Goal: Task Accomplishment & Management: Manage account settings

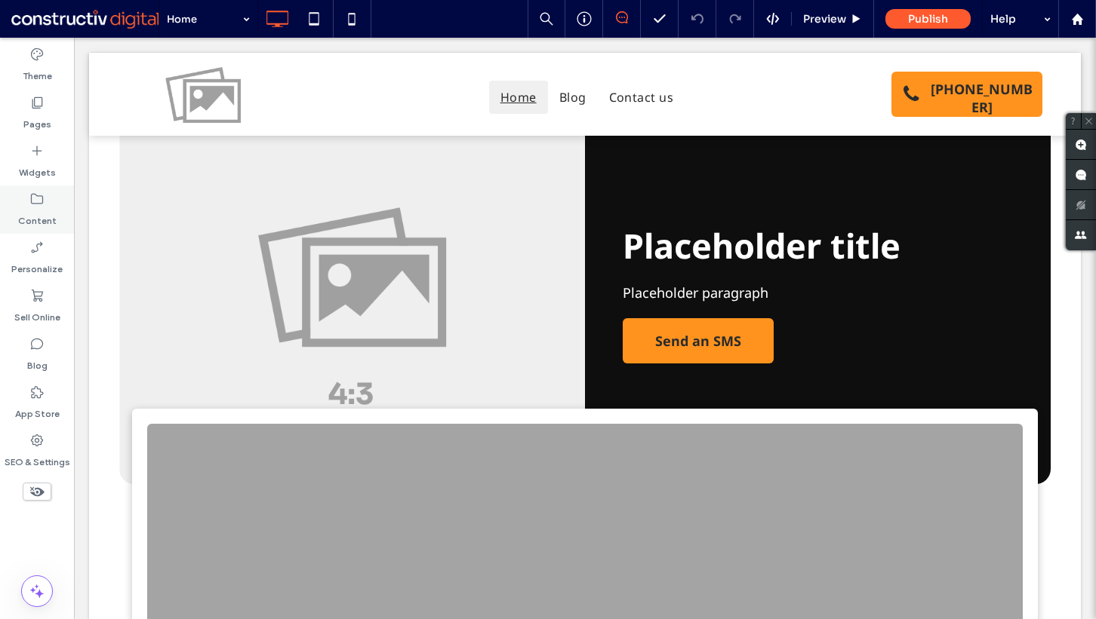
click at [41, 197] on icon at bounding box center [36, 199] width 15 height 15
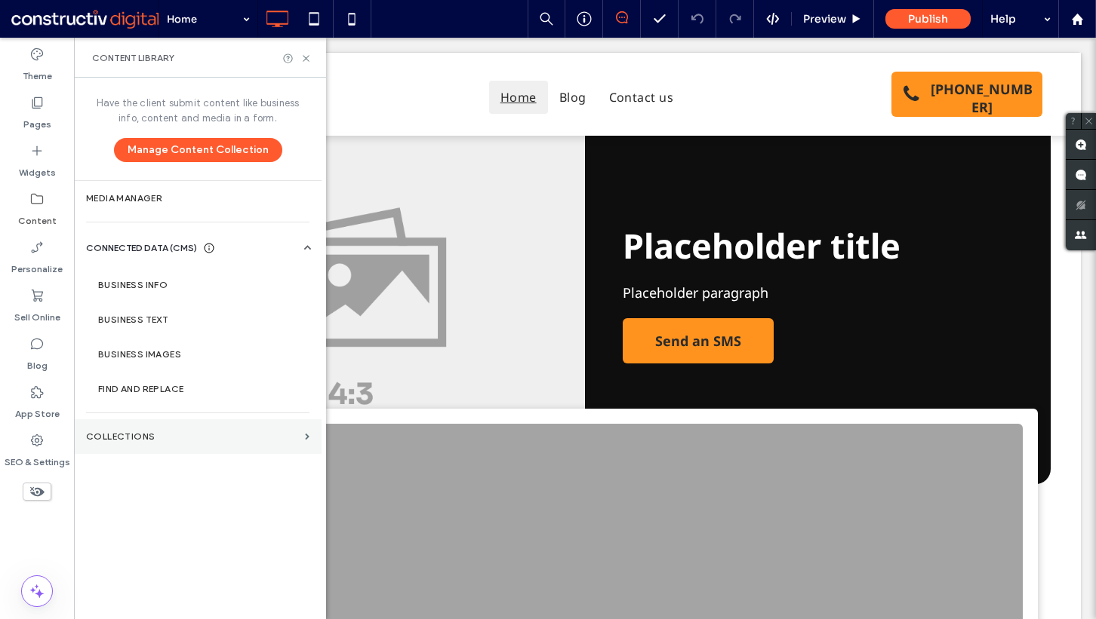
click at [140, 437] on label "Collections" at bounding box center [192, 437] width 213 height 11
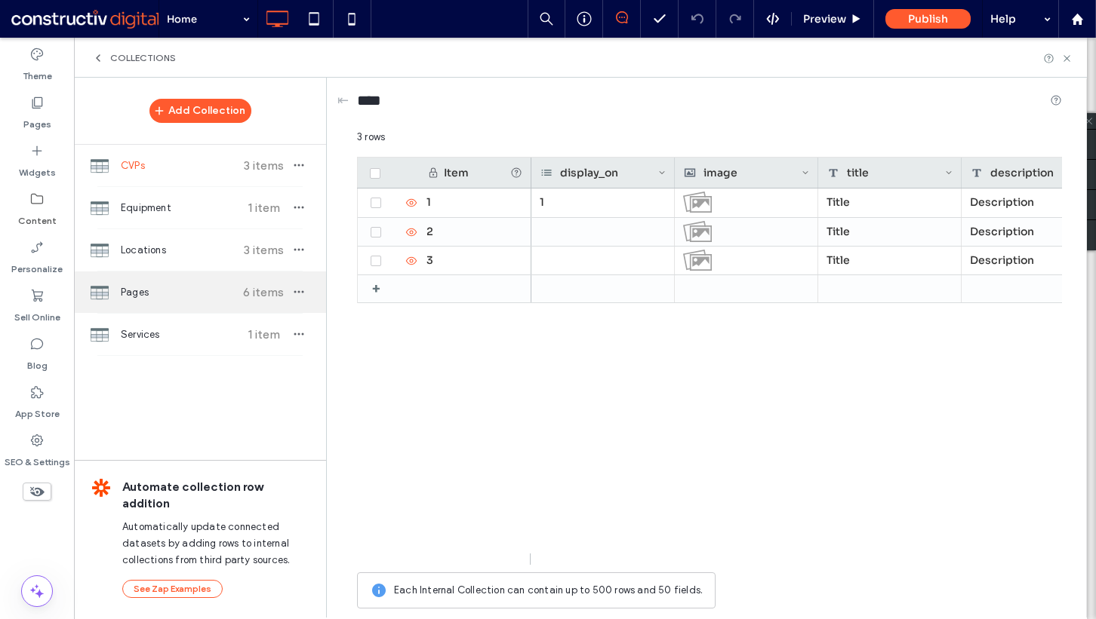
click at [172, 286] on span "Pages" at bounding box center [177, 292] width 112 height 15
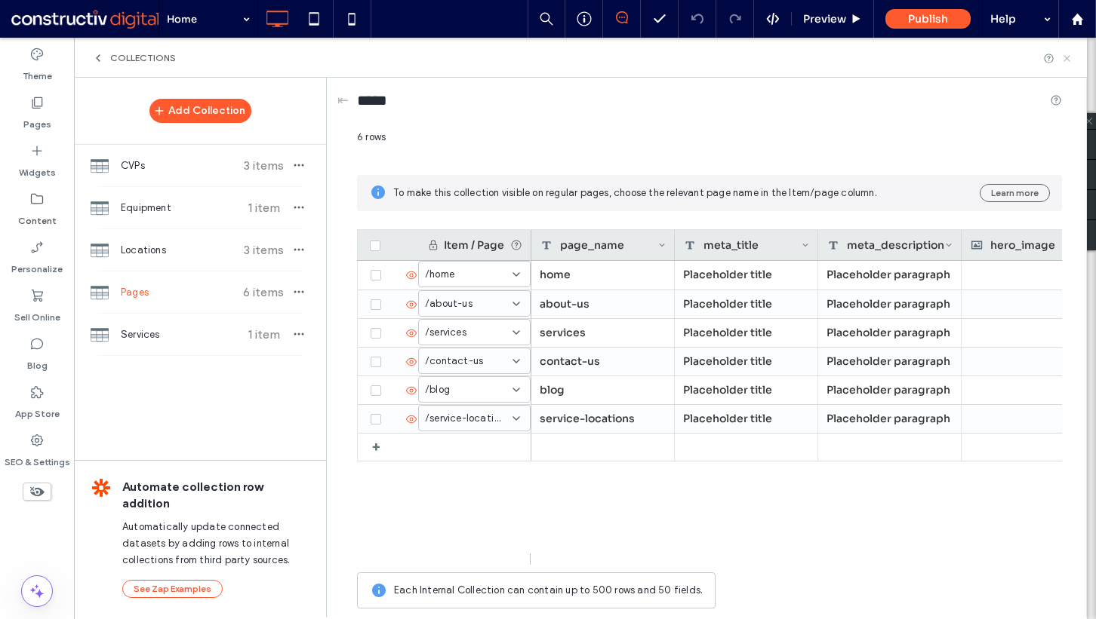
click at [1069, 57] on icon at bounding box center [1066, 58] width 11 height 11
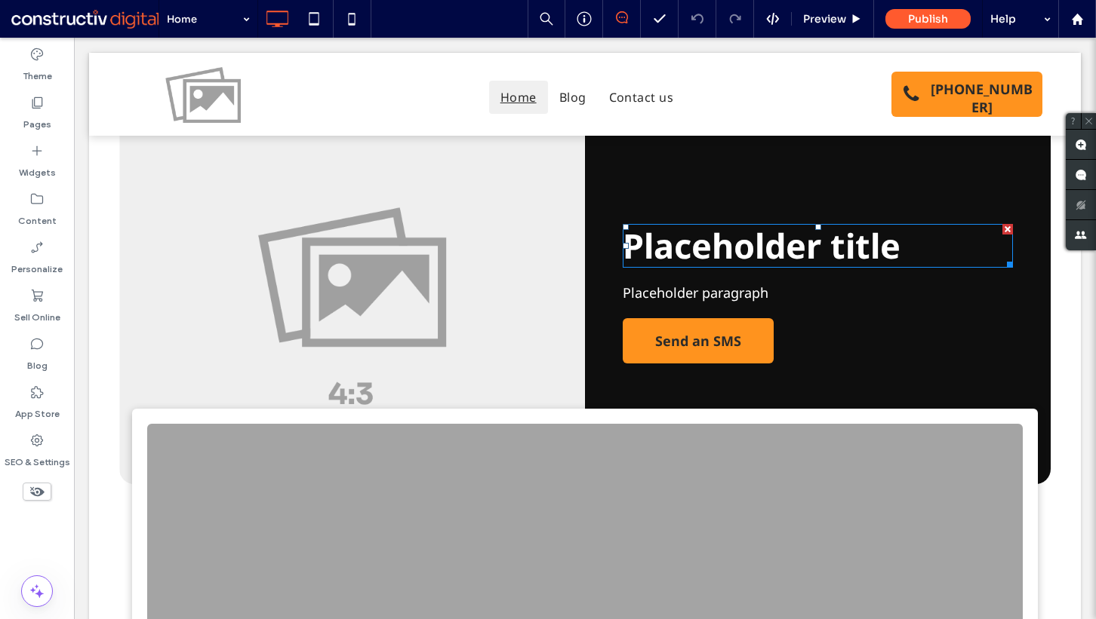
click at [432, 17] on div "Home Preview Publish Help" at bounding box center [626, 19] width 937 height 38
click at [41, 529] on div "Theme Pages Widgets Content Personalize Sell Online Blog App Store SEO & Settin…" at bounding box center [37, 329] width 74 height 582
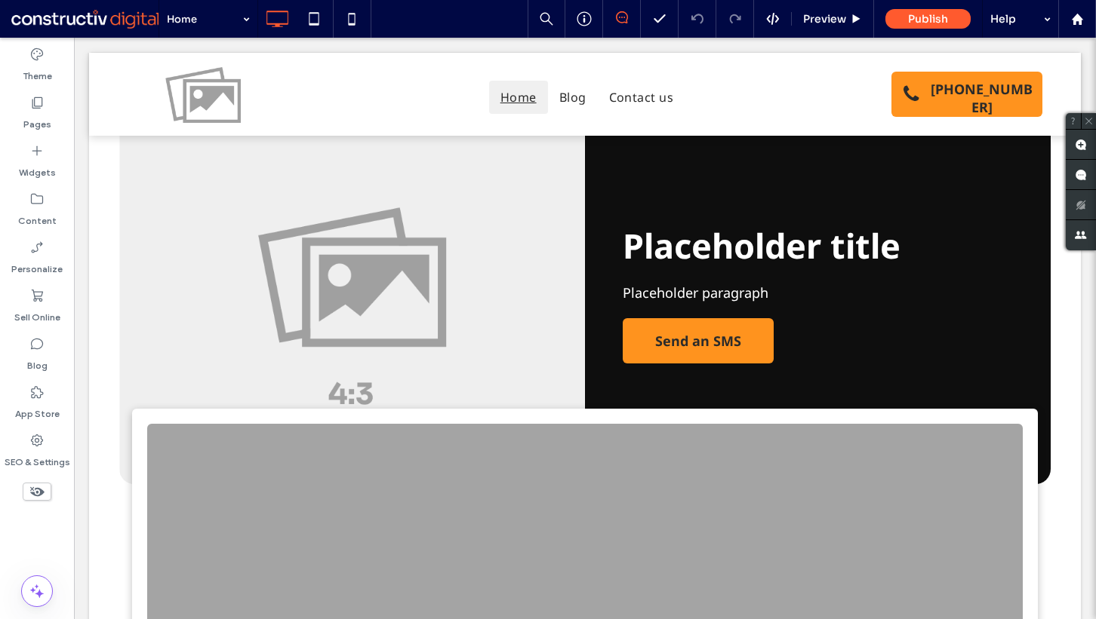
click at [51, 521] on div at bounding box center [37, 517] width 74 height 16
click at [45, 208] on label "Content" at bounding box center [37, 217] width 38 height 21
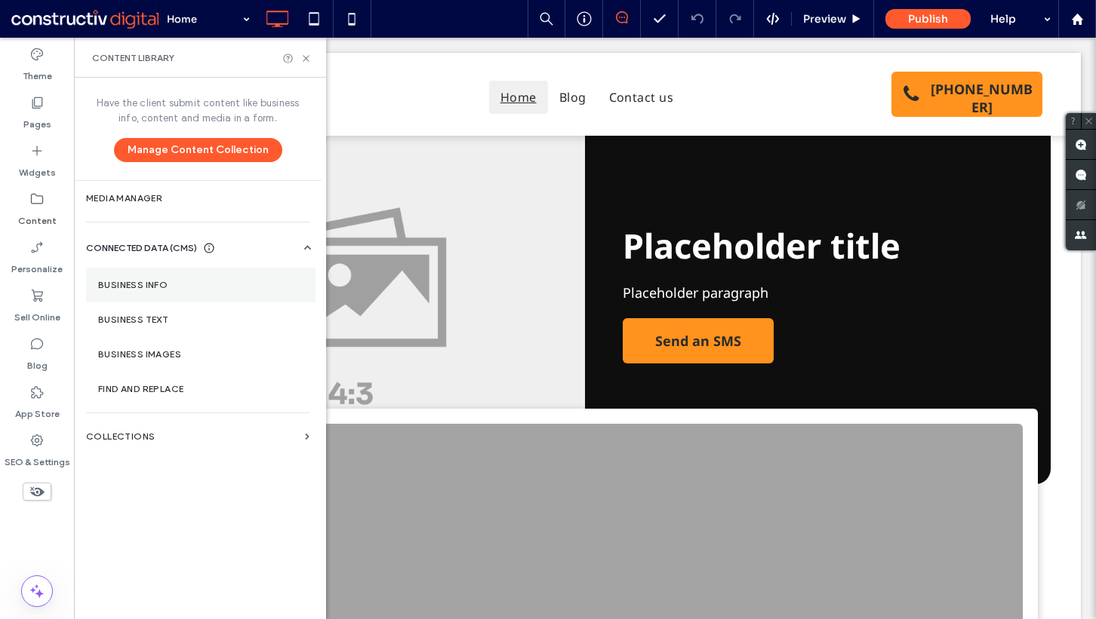
click at [219, 275] on section "Business Info" at bounding box center [200, 285] width 229 height 35
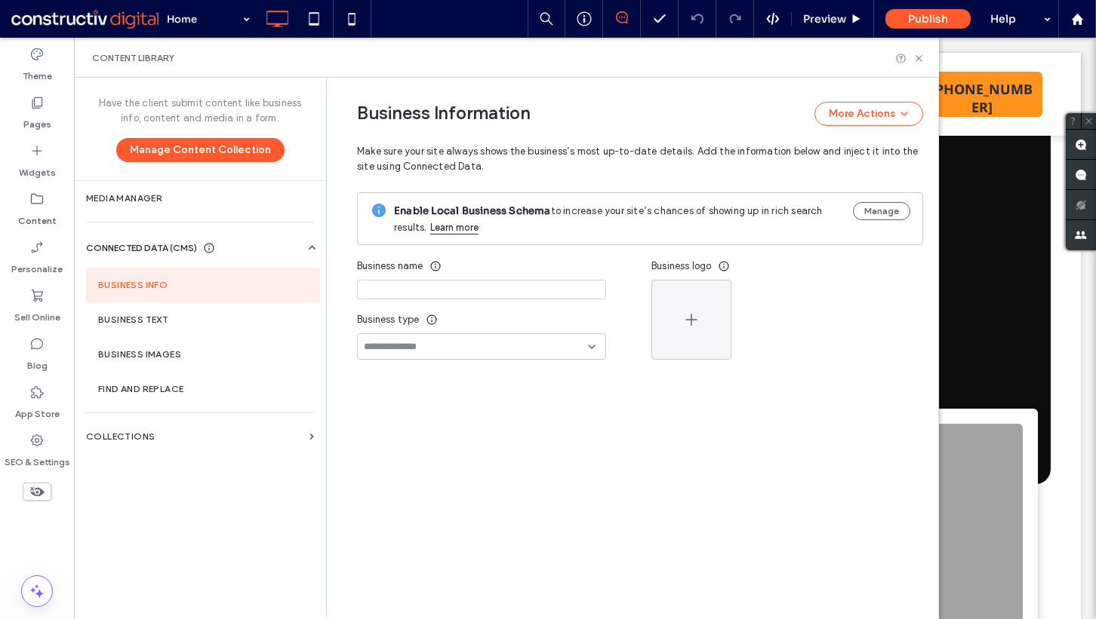
type input "**********"
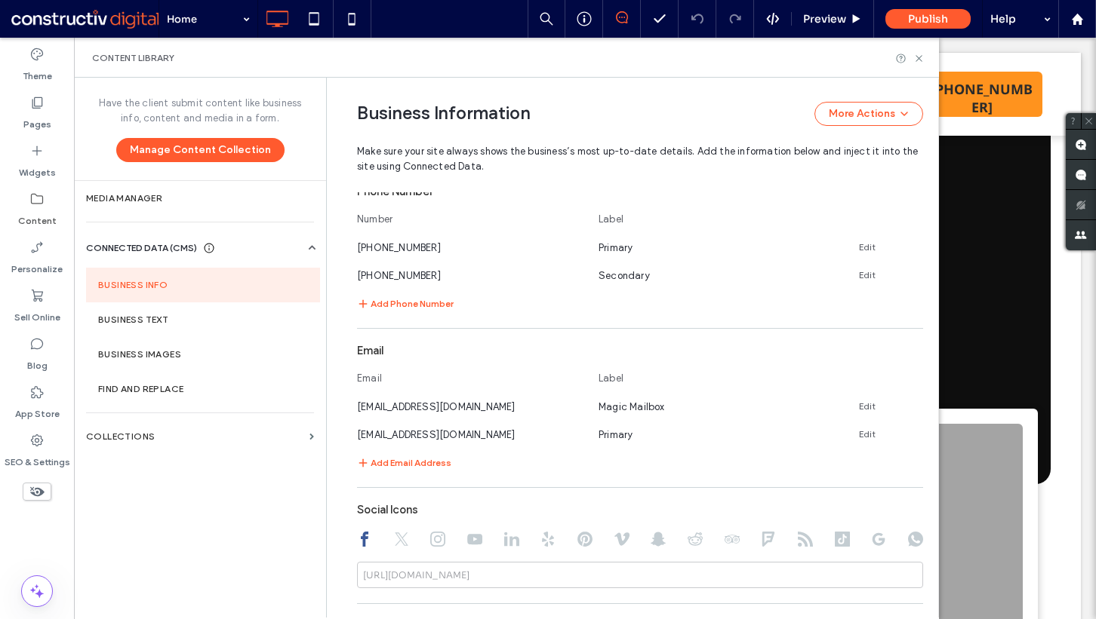
scroll to position [625, 0]
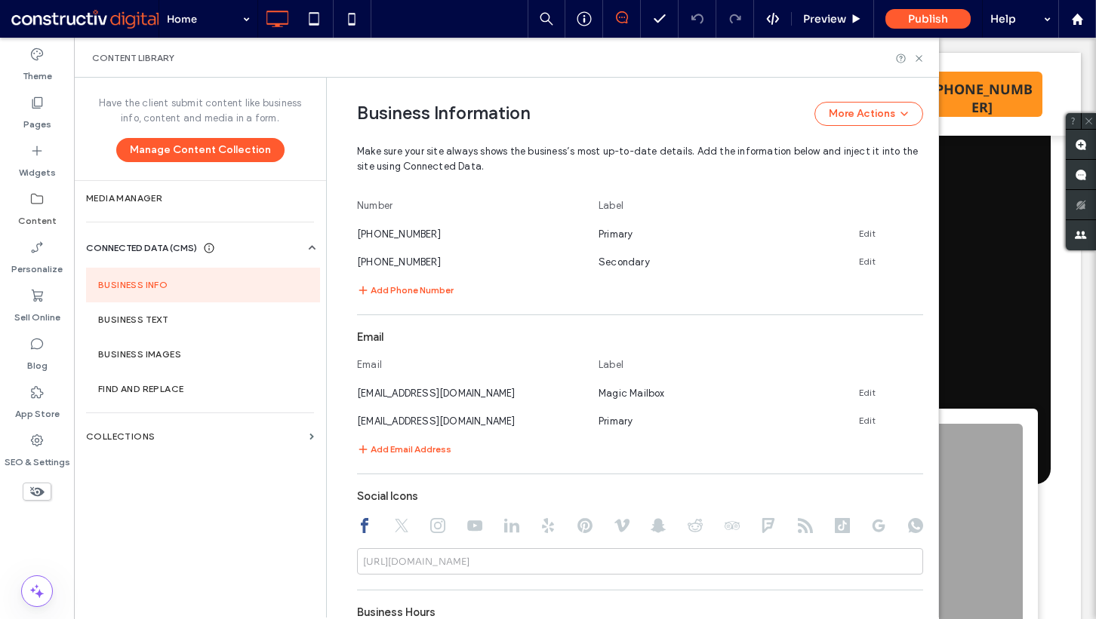
click at [922, 64] on div "Content Library" at bounding box center [506, 58] width 865 height 40
click at [922, 57] on icon at bounding box center [918, 58] width 11 height 11
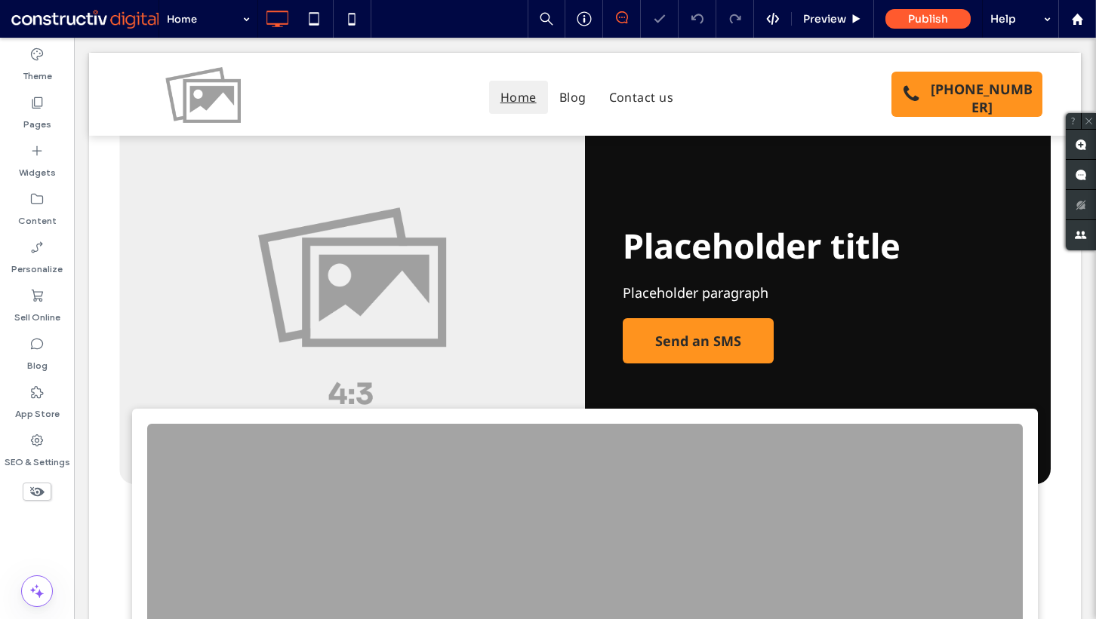
scroll to position [0, 0]
click at [33, 197] on icon at bounding box center [36, 199] width 15 height 15
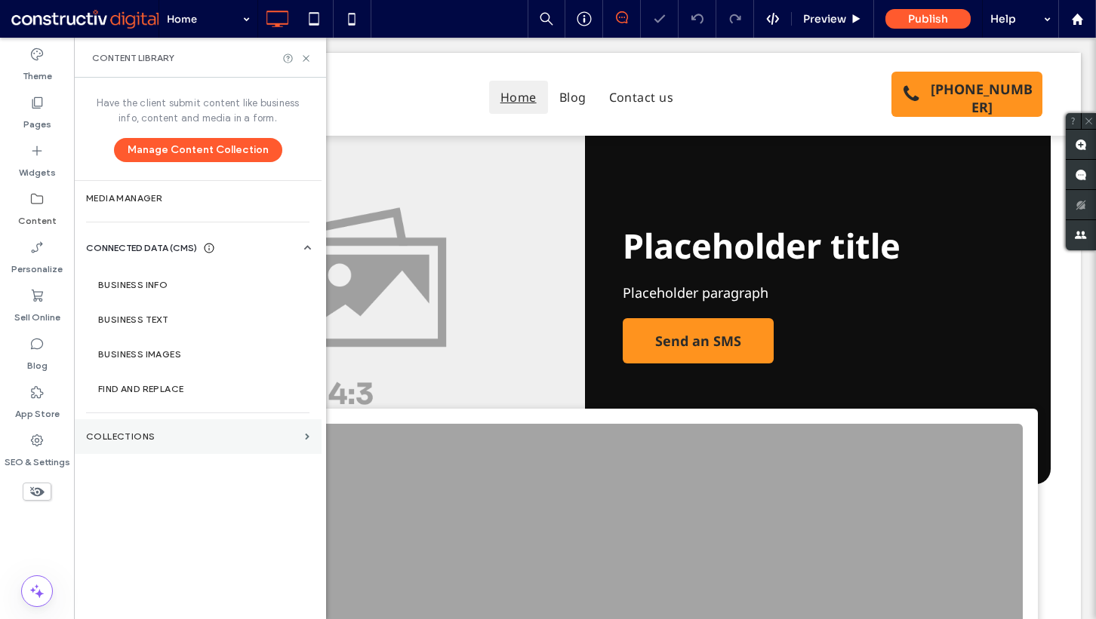
click at [177, 433] on label "Collections" at bounding box center [192, 437] width 213 height 11
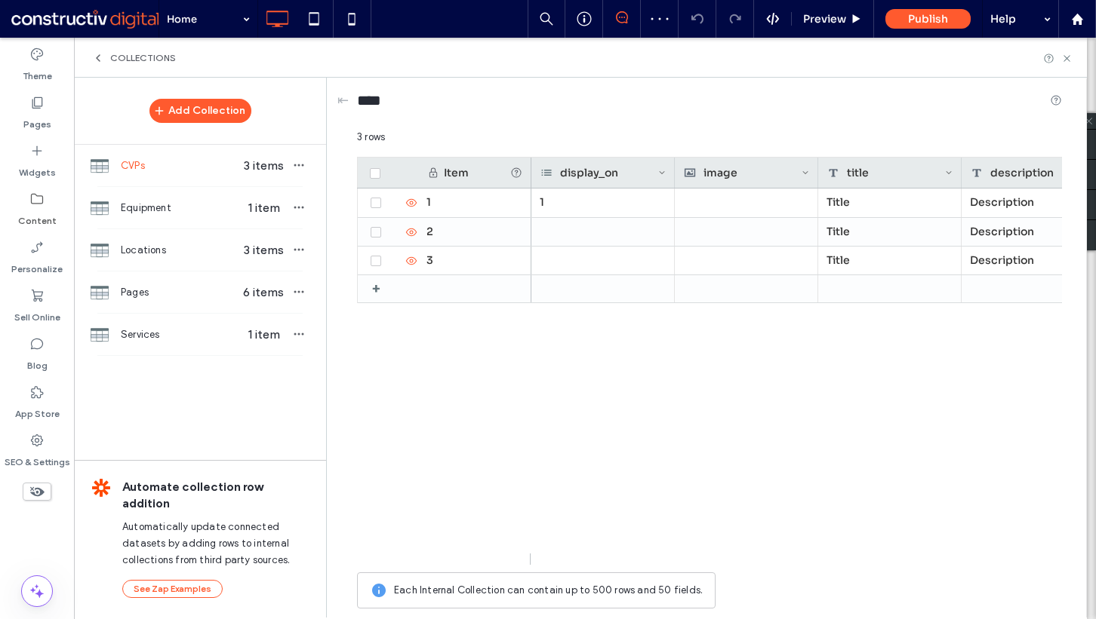
click at [38, 204] on icon at bounding box center [36, 199] width 15 height 15
click at [95, 60] on icon at bounding box center [98, 58] width 12 height 12
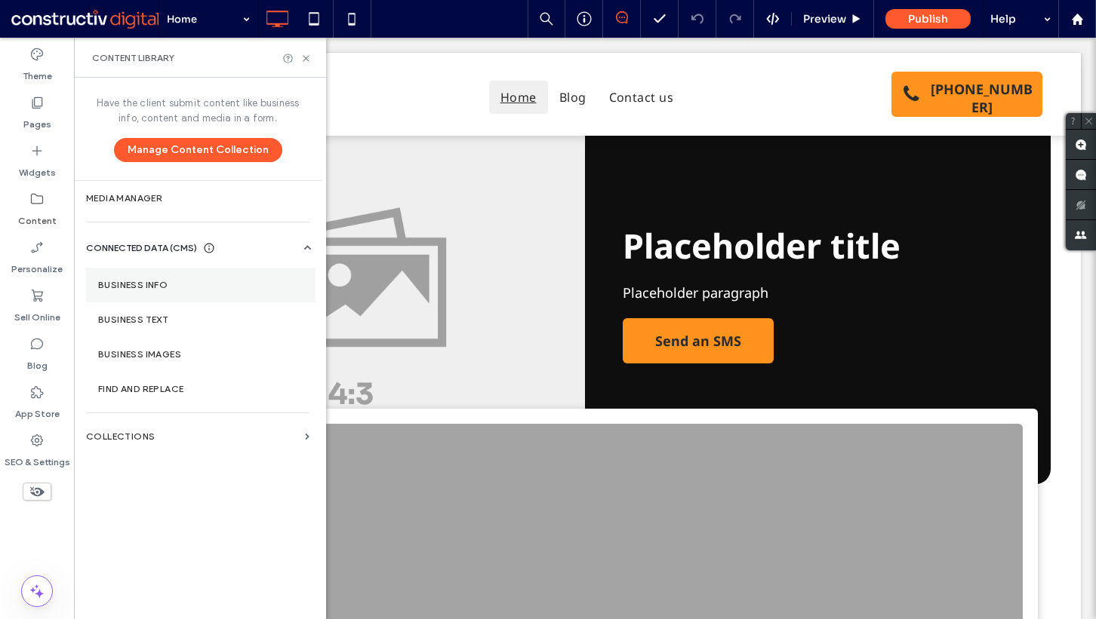
click at [183, 279] on section "Business Info" at bounding box center [200, 285] width 229 height 35
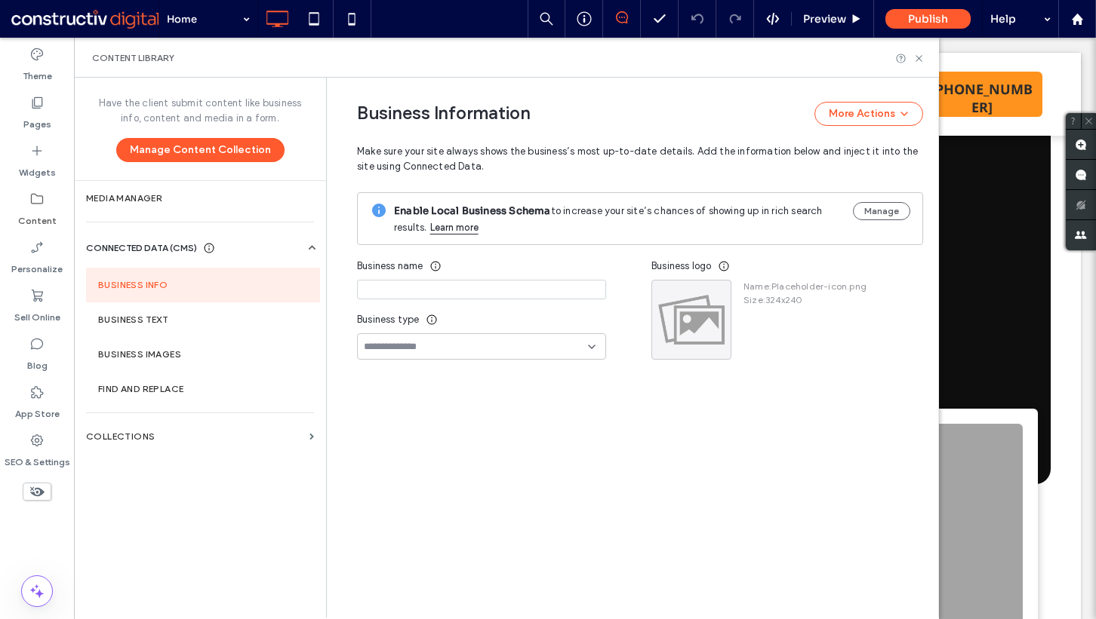
type input "**********"
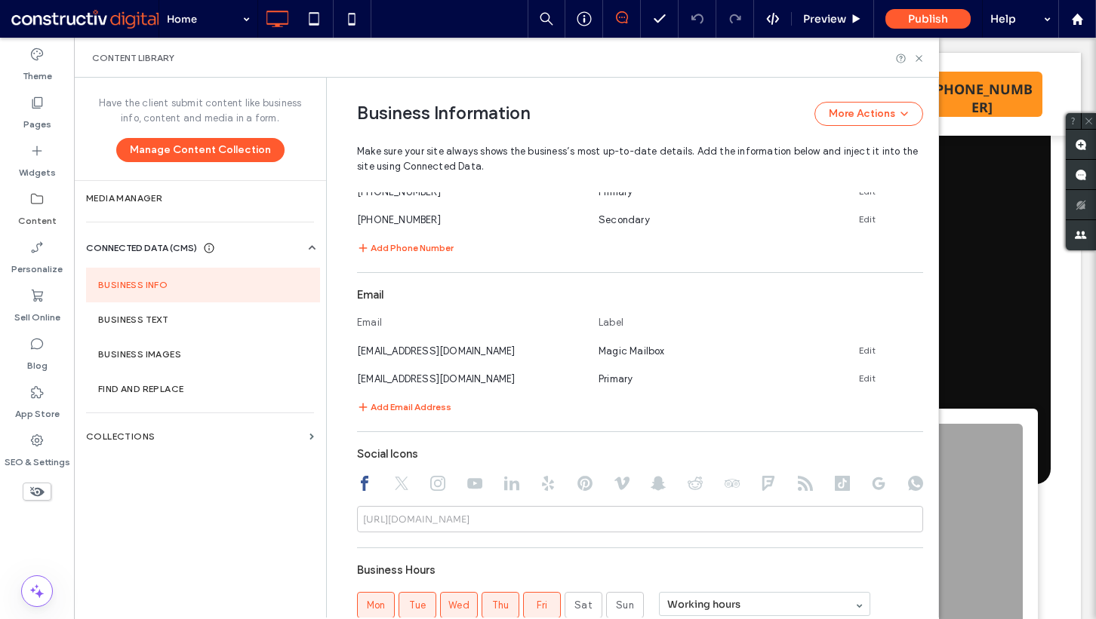
scroll to position [682, 0]
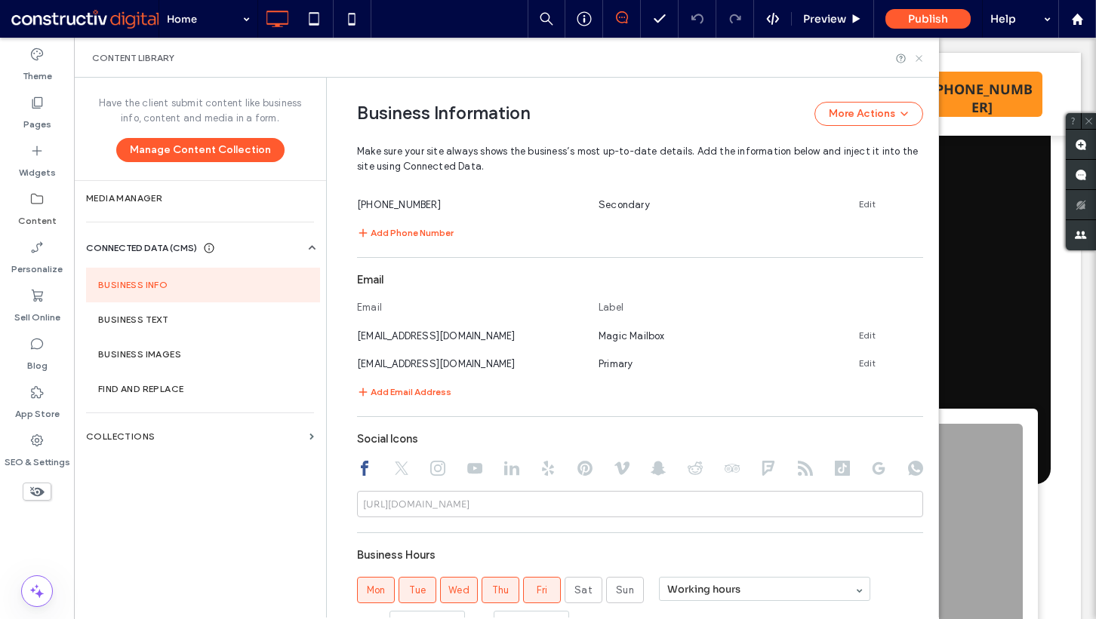
click at [919, 59] on use at bounding box center [918, 58] width 6 height 6
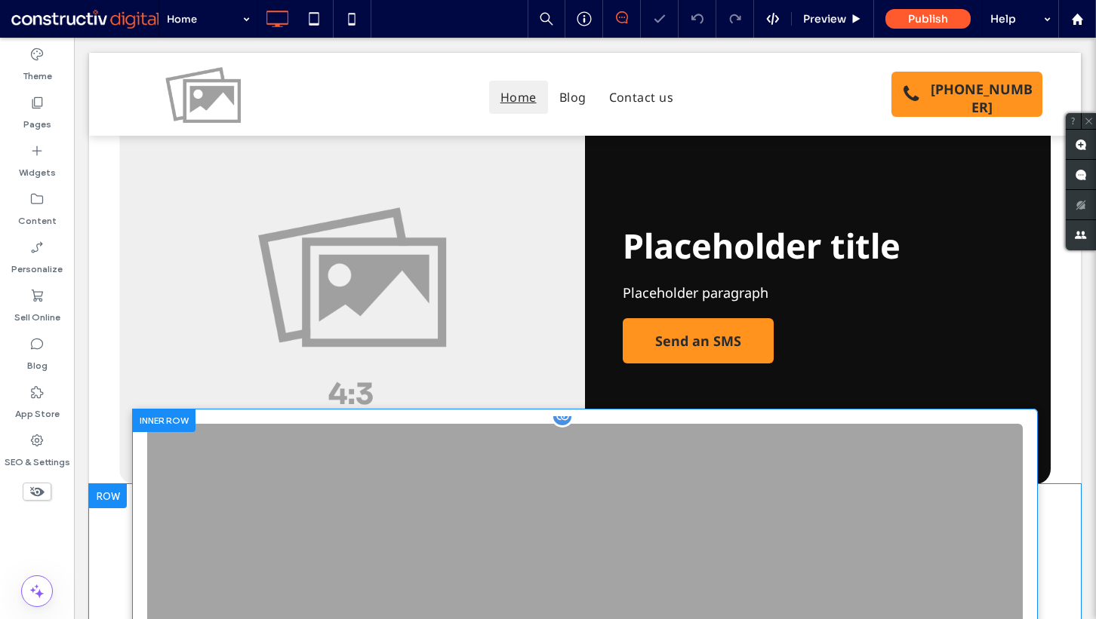
scroll to position [0, 0]
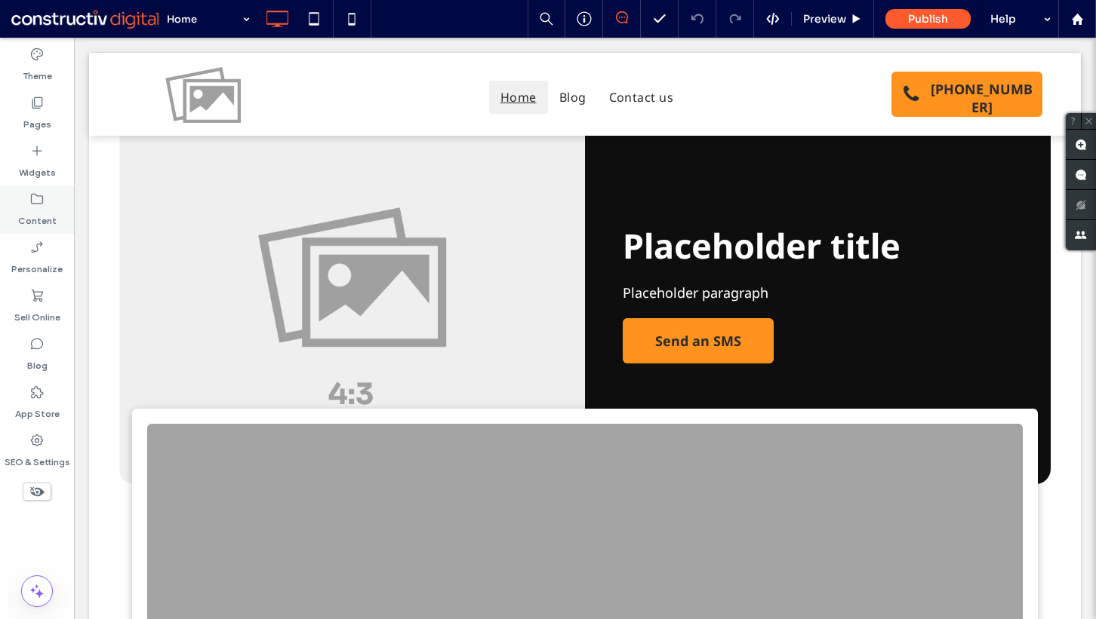
click at [34, 205] on icon at bounding box center [36, 199] width 15 height 15
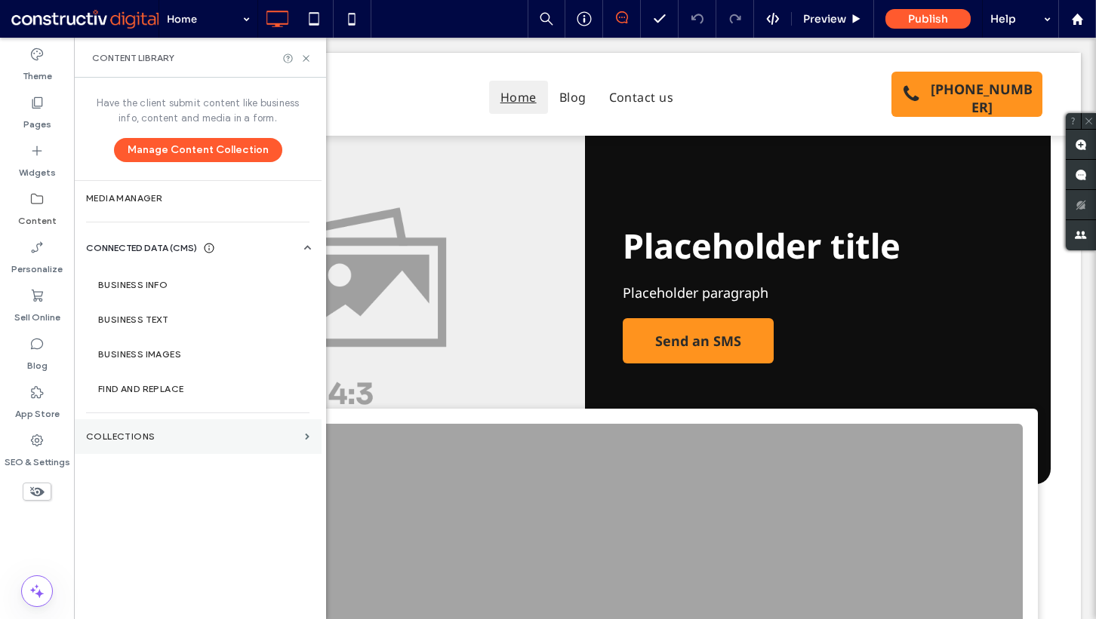
click at [124, 441] on label "Collections" at bounding box center [192, 437] width 213 height 11
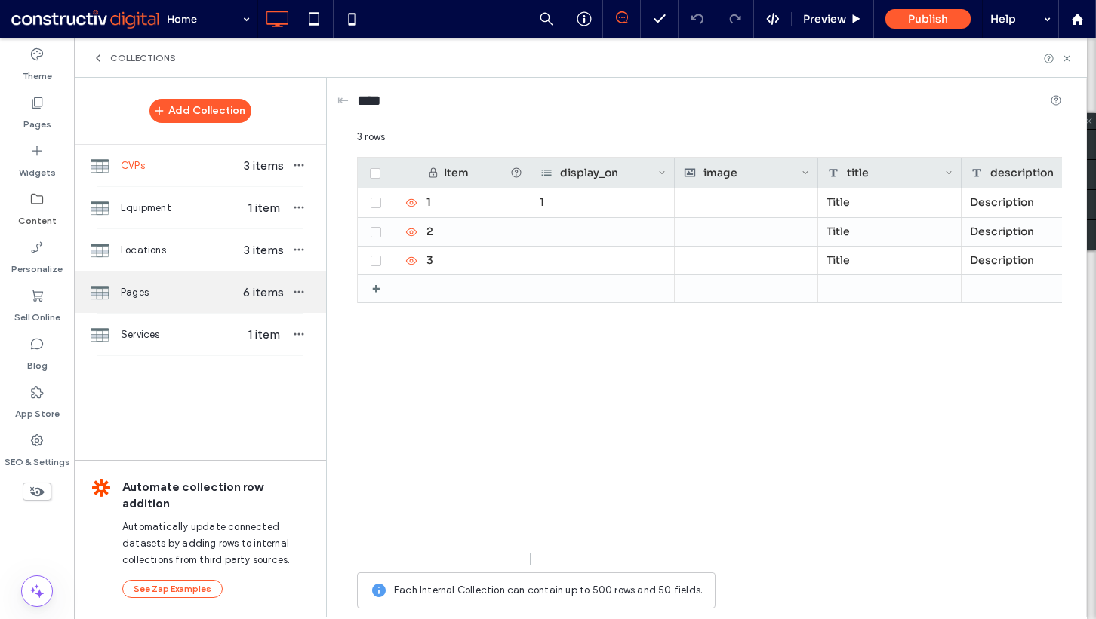
click at [163, 286] on span "Pages" at bounding box center [179, 292] width 116 height 15
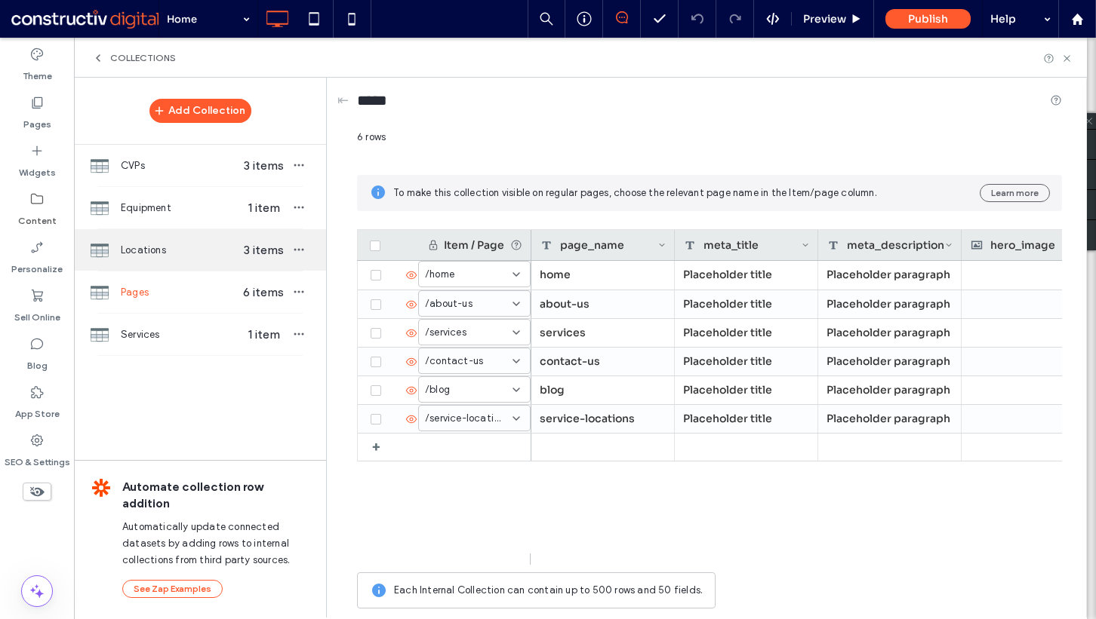
click at [146, 247] on span "Locations" at bounding box center [179, 250] width 116 height 15
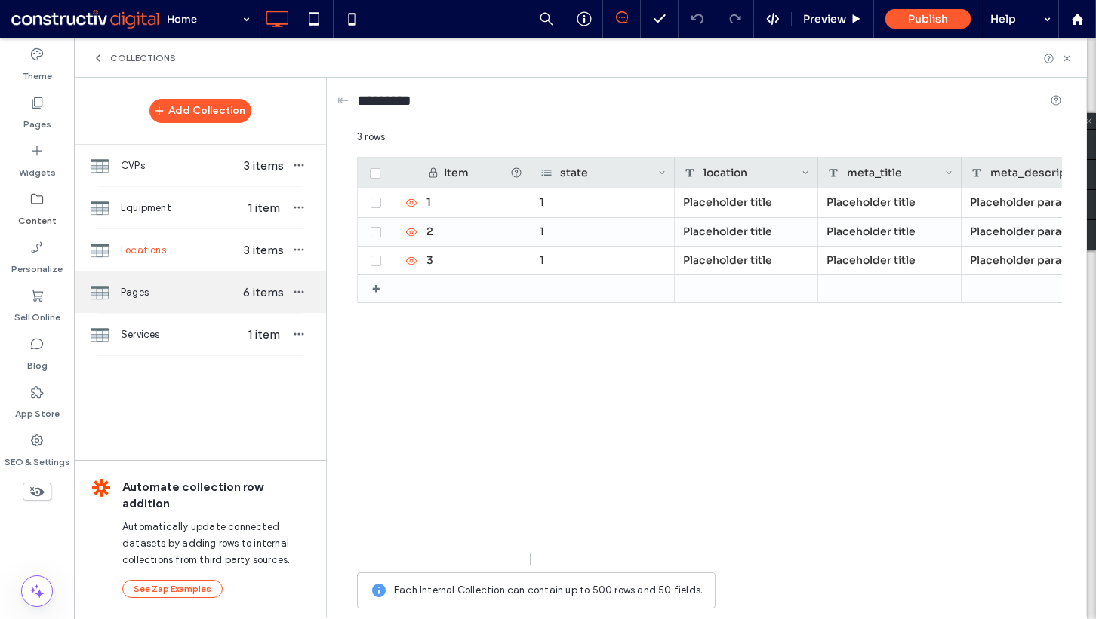
click at [171, 291] on span "Pages" at bounding box center [179, 292] width 116 height 15
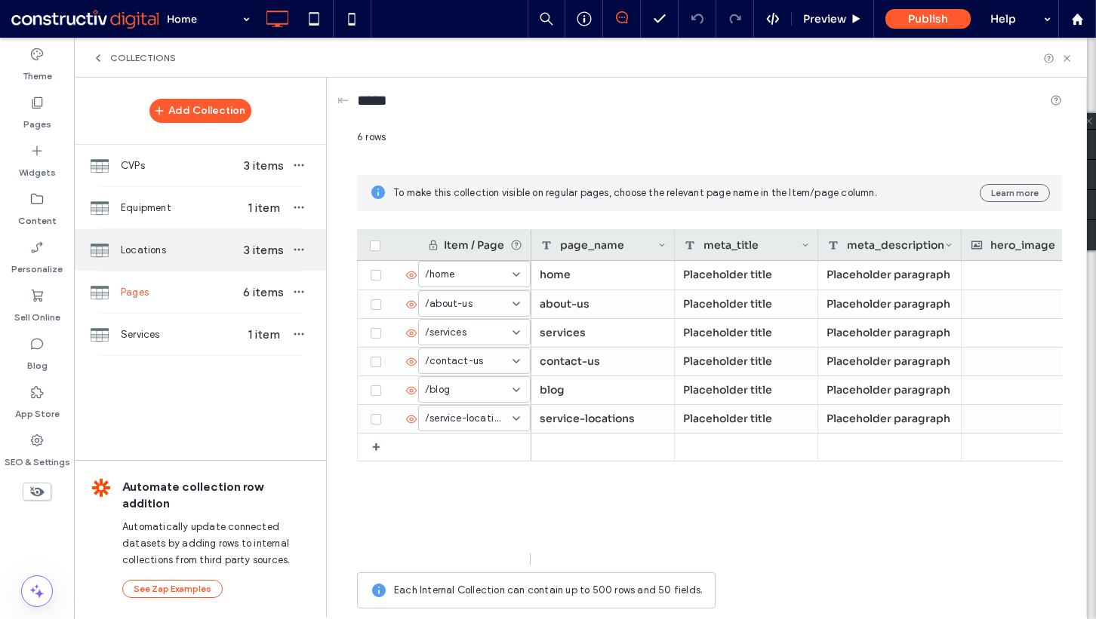
click at [191, 247] on span "Locations" at bounding box center [179, 250] width 116 height 15
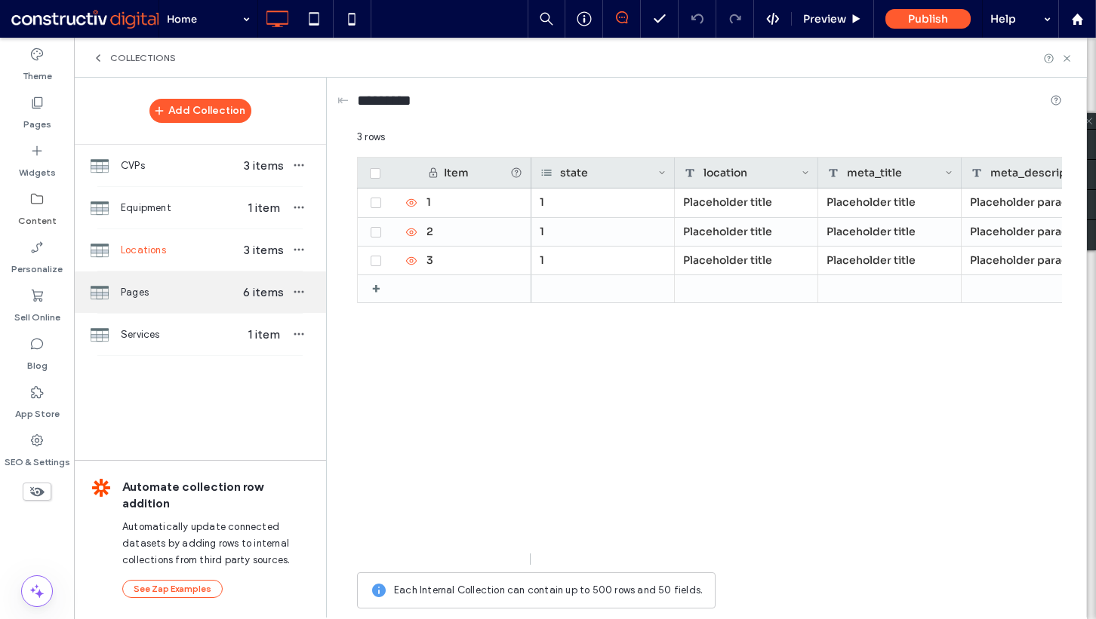
click at [178, 285] on span "Pages" at bounding box center [179, 292] width 116 height 15
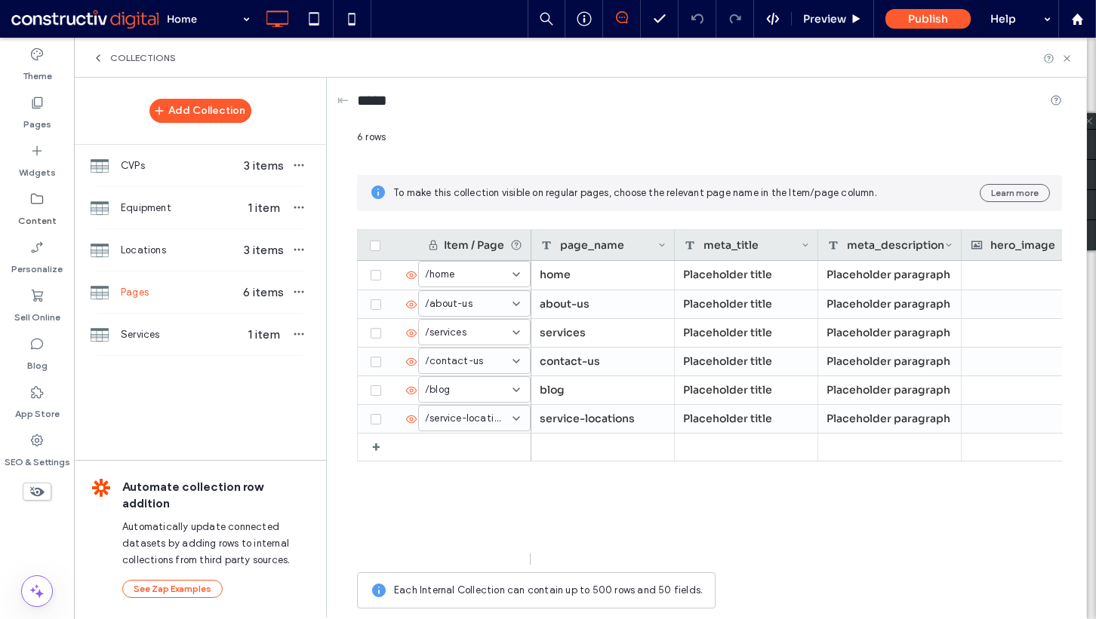
click at [100, 407] on div "Add Collection CVPs 3 items Equipment 1 item Locations 3 items Pages 6 items Se…" at bounding box center [200, 347] width 252 height 539
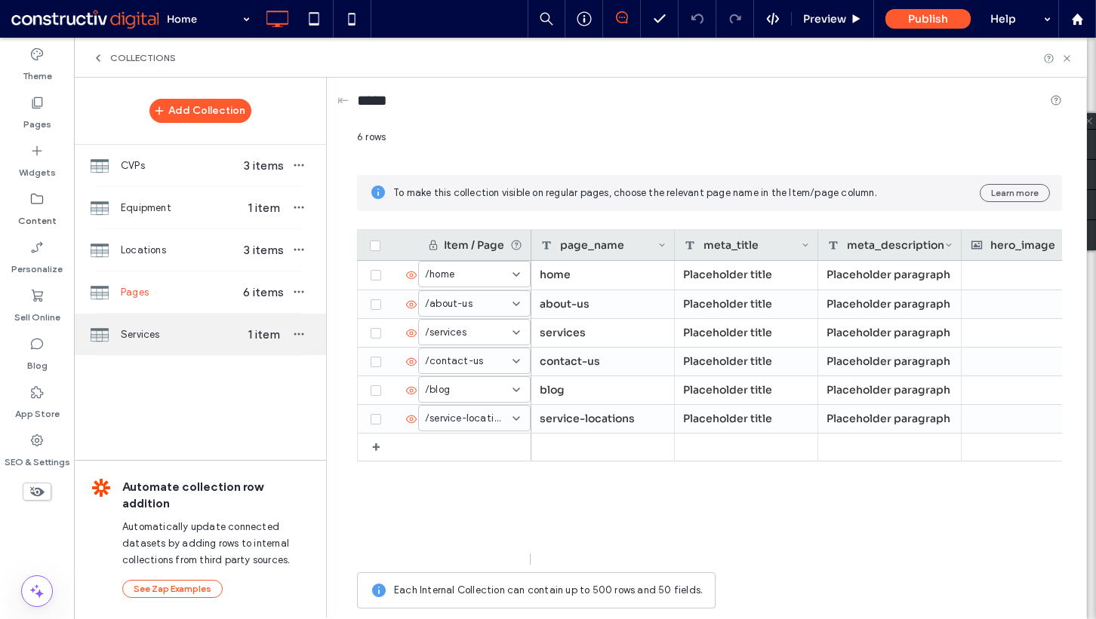
click at [146, 323] on div "Services 1 item" at bounding box center [200, 334] width 252 height 41
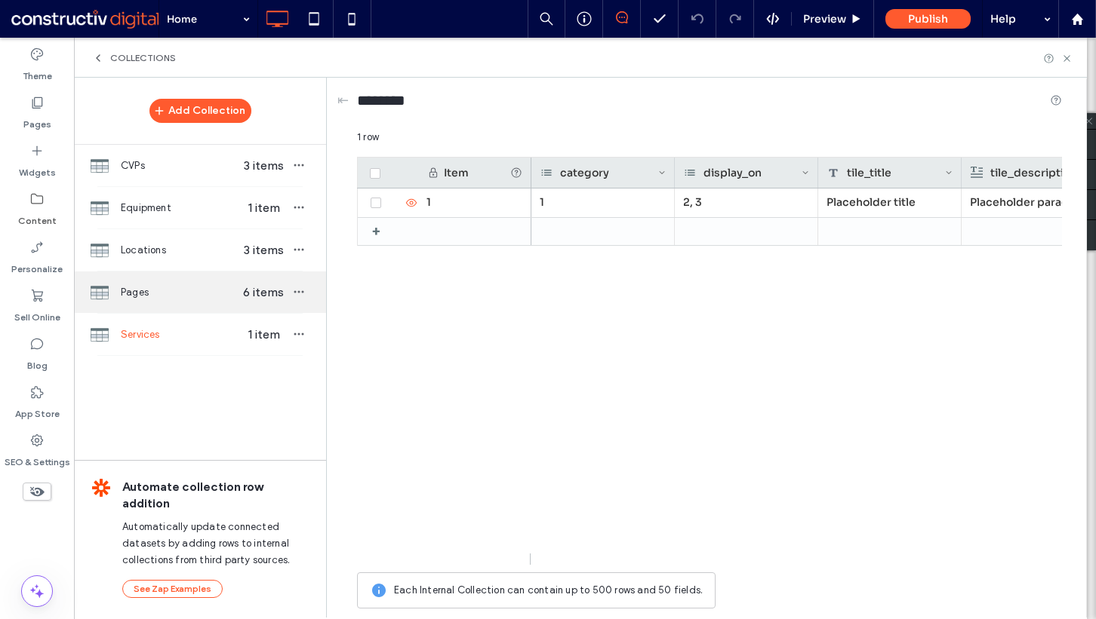
click at [178, 288] on span "Pages" at bounding box center [179, 292] width 116 height 15
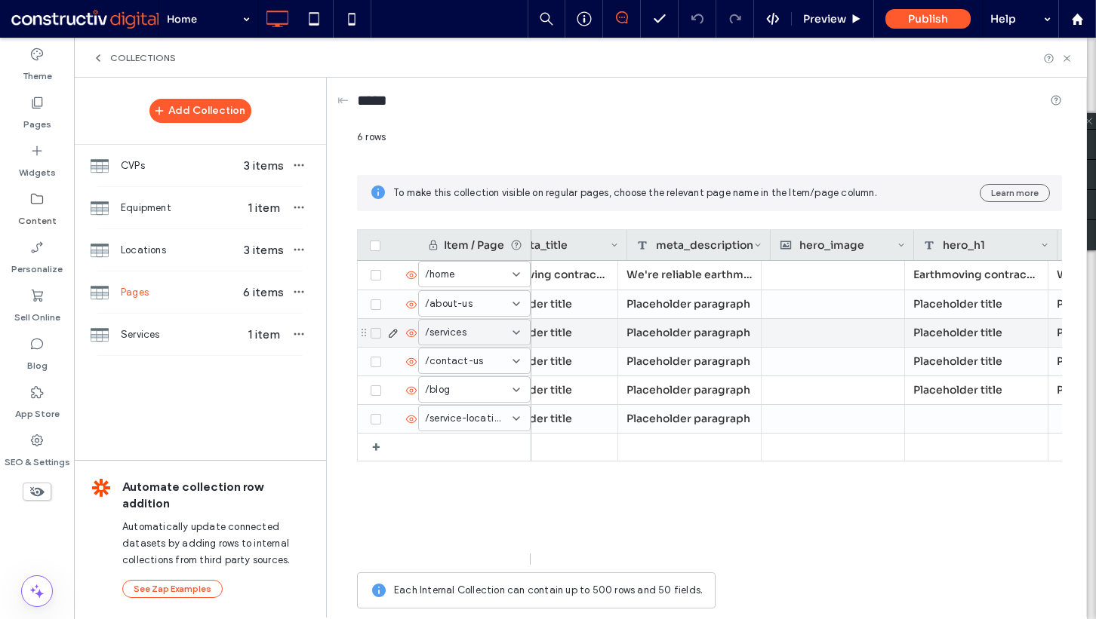
scroll to position [0, 204]
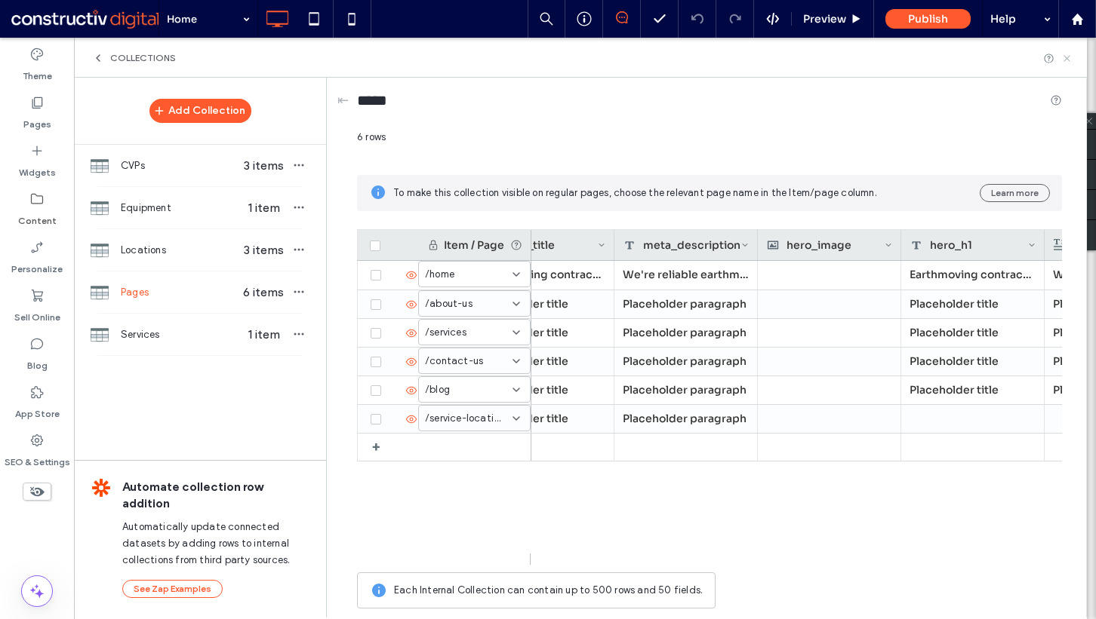
click at [1066, 57] on use at bounding box center [1066, 58] width 6 height 6
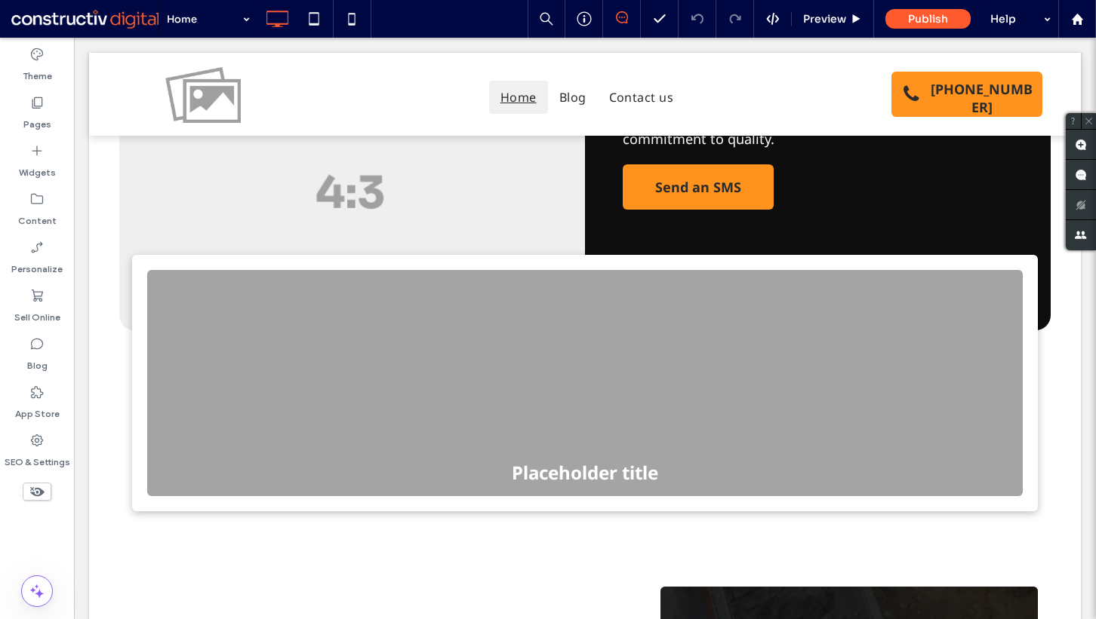
scroll to position [310, 0]
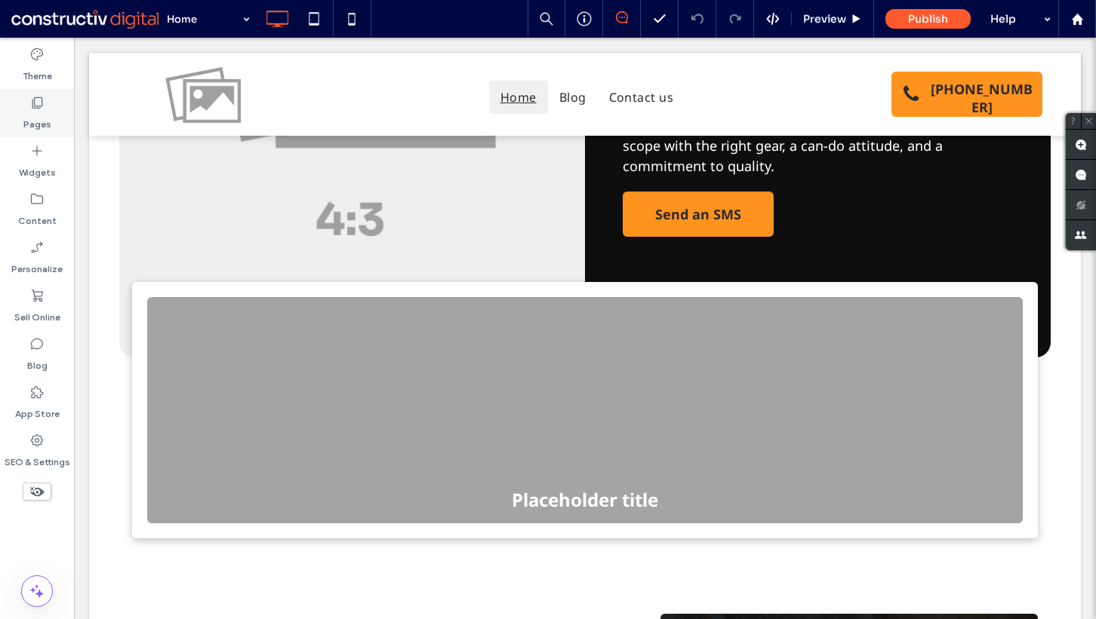
click at [50, 97] on div "Pages" at bounding box center [37, 113] width 74 height 48
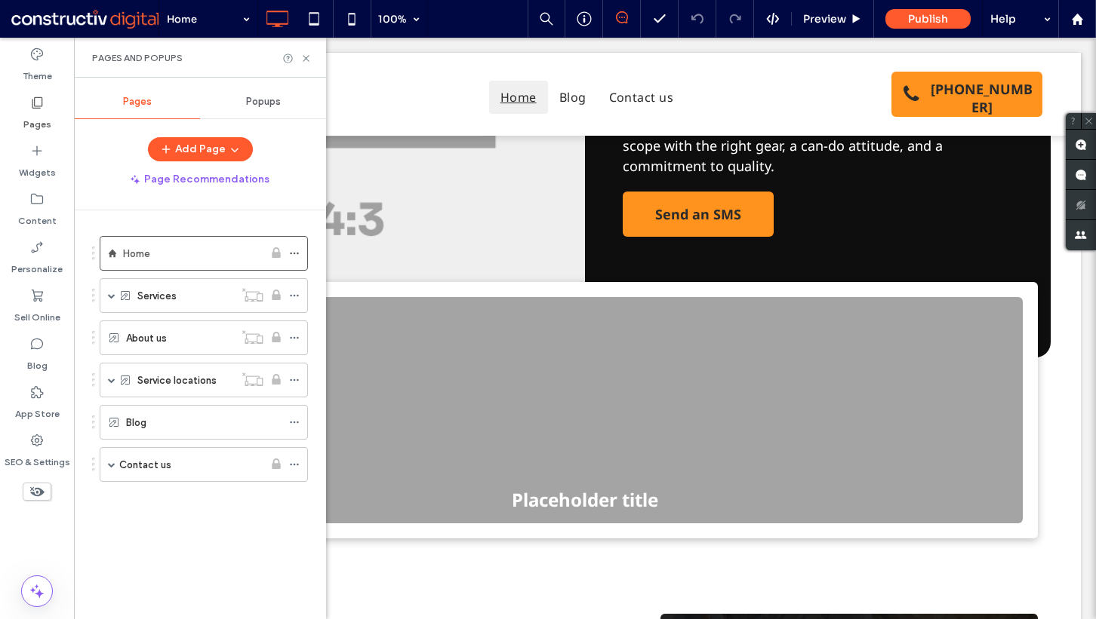
click at [30, 548] on div "Theme Pages Widgets Content Personalize Sell Online Blog App Store SEO & Settin…" at bounding box center [37, 329] width 74 height 582
click at [169, 287] on label "Services" at bounding box center [156, 296] width 39 height 26
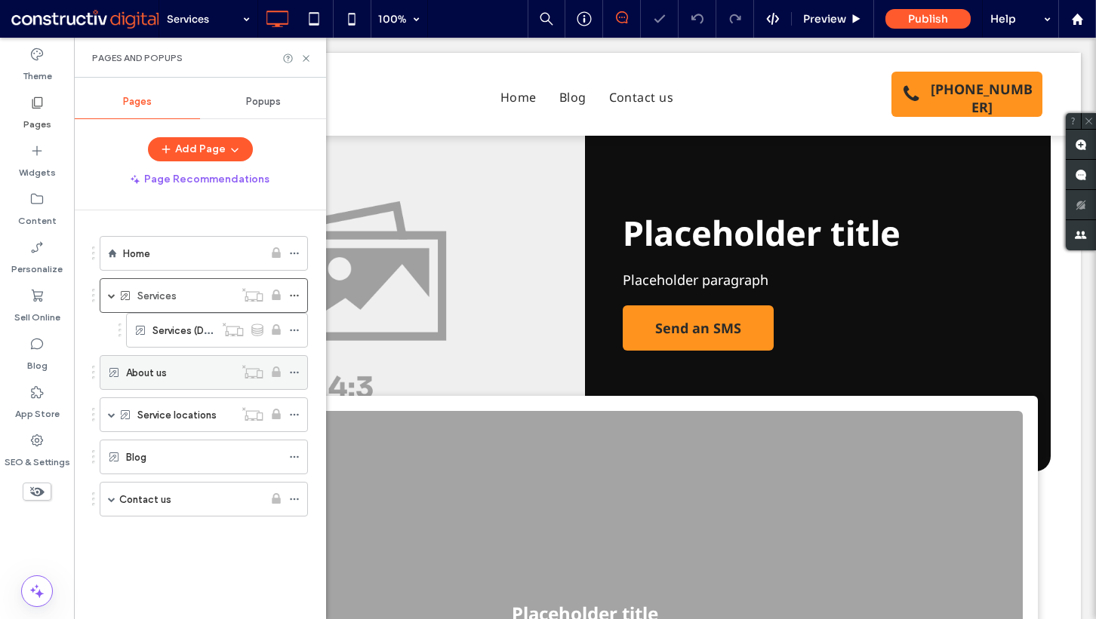
click at [161, 368] on label "About us" at bounding box center [146, 373] width 41 height 26
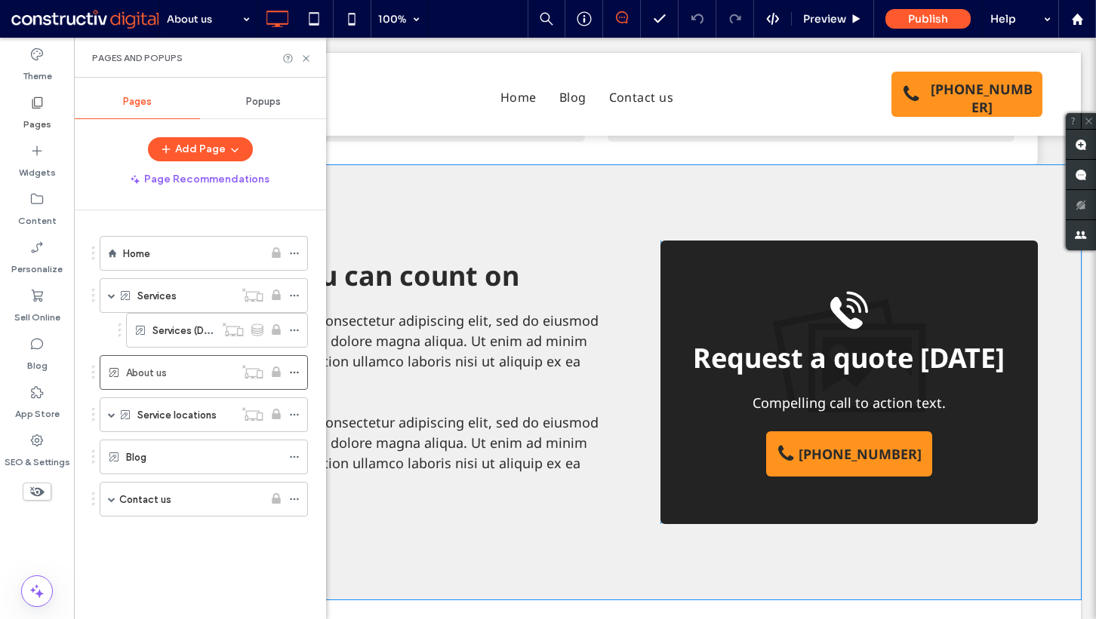
scroll to position [490, 0]
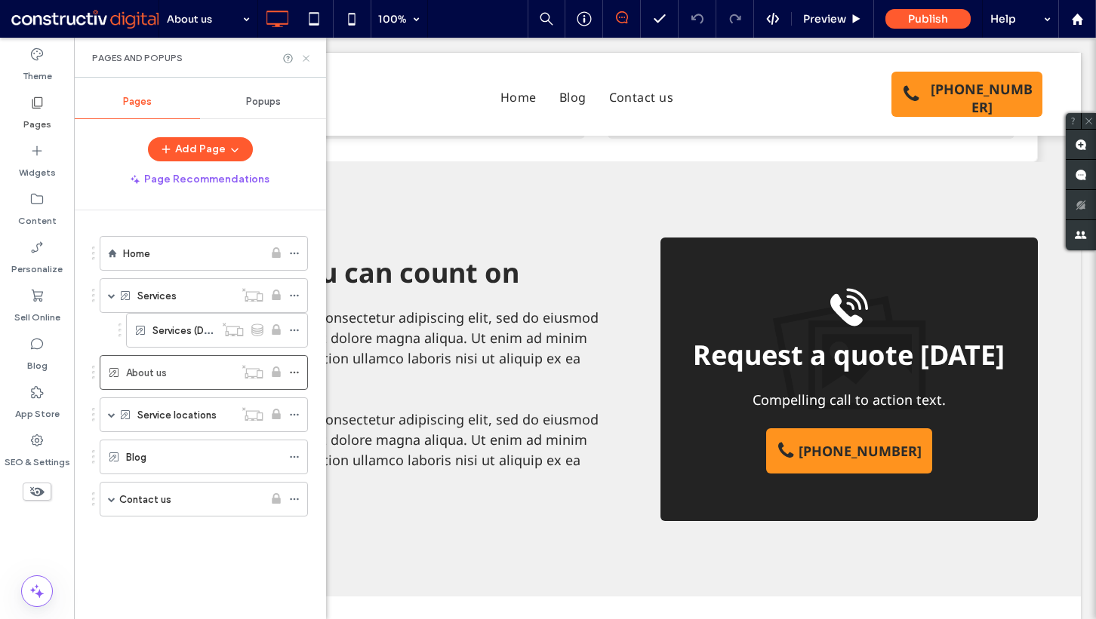
click at [306, 60] on icon at bounding box center [305, 58] width 11 height 11
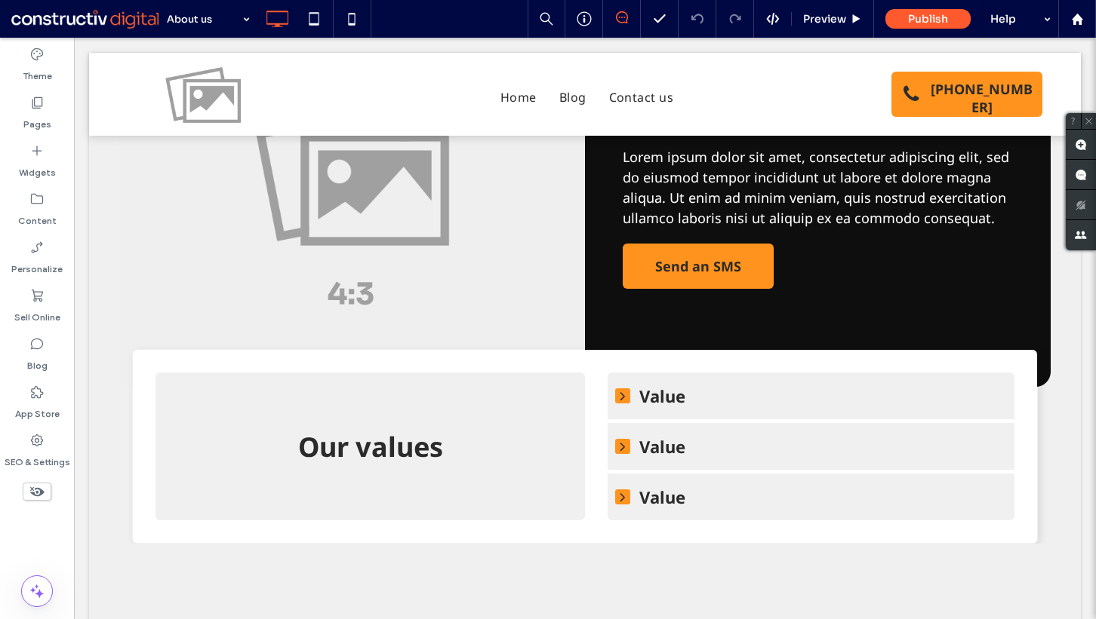
scroll to position [0, 0]
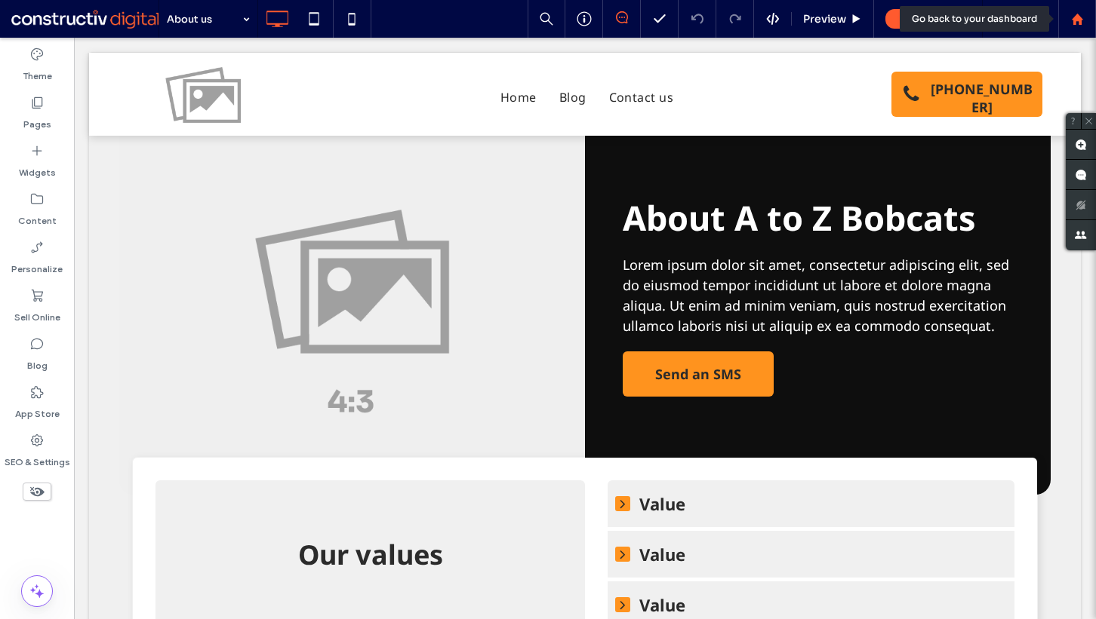
click at [1074, 14] on icon at bounding box center [1077, 19] width 13 height 13
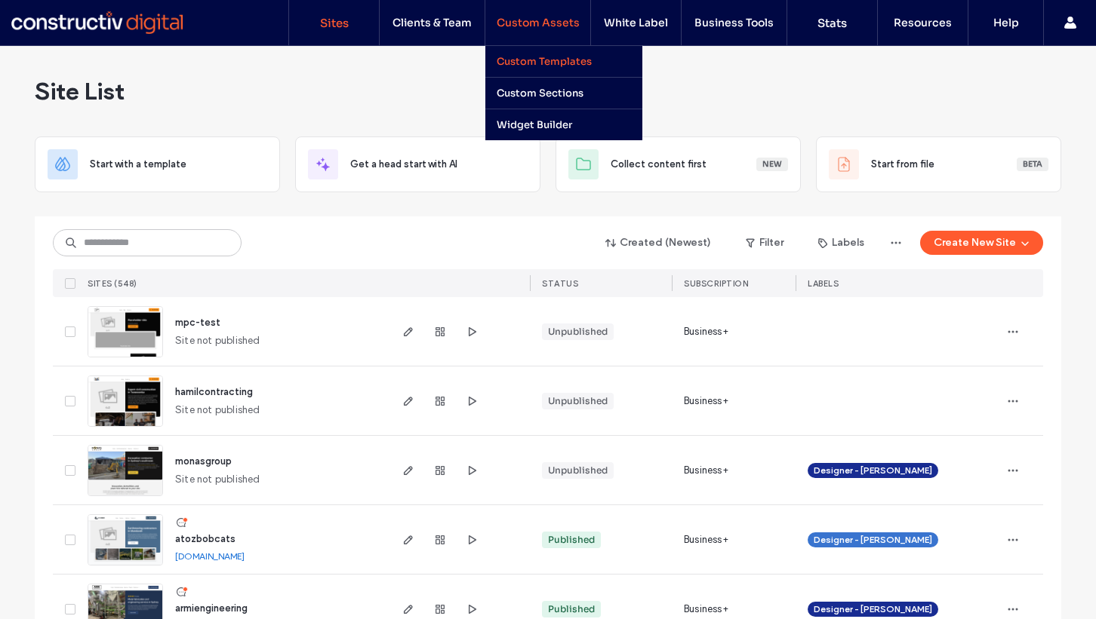
click at [535, 56] on label "Custom Templates" at bounding box center [543, 61] width 95 height 13
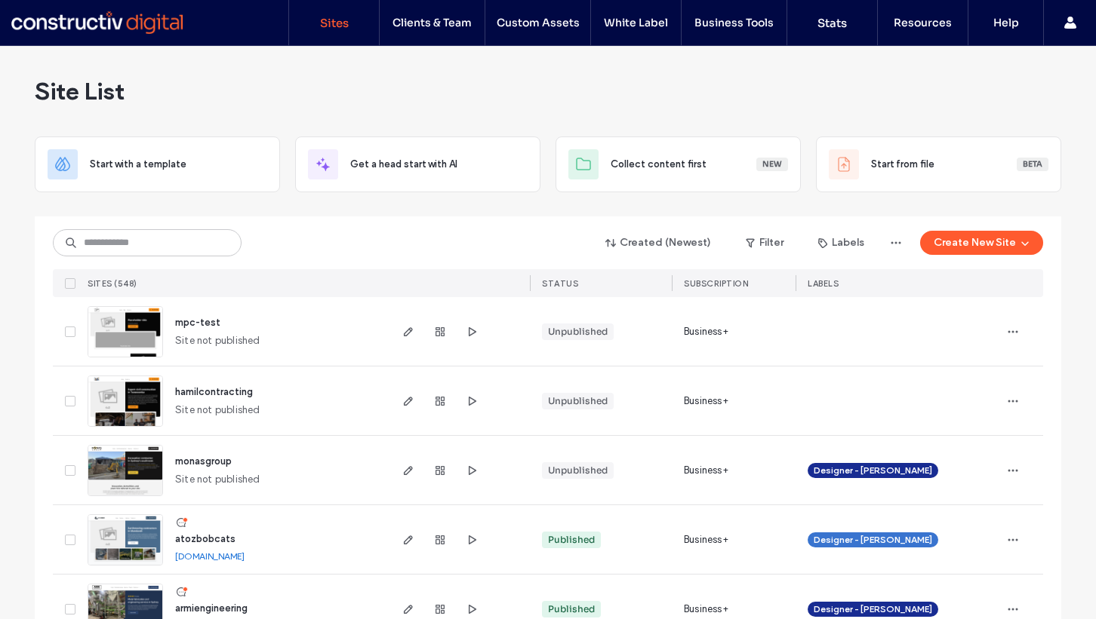
click at [245, 96] on div "Site List" at bounding box center [548, 91] width 1026 height 91
click at [198, 325] on span "mpc-test" at bounding box center [197, 322] width 45 height 11
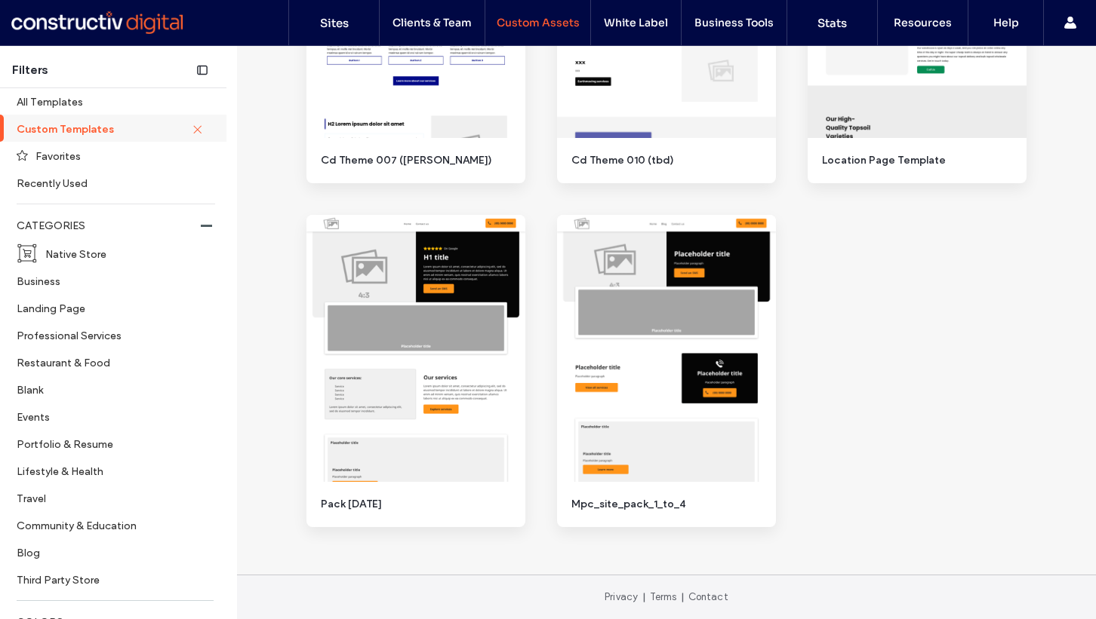
scroll to position [495, 0]
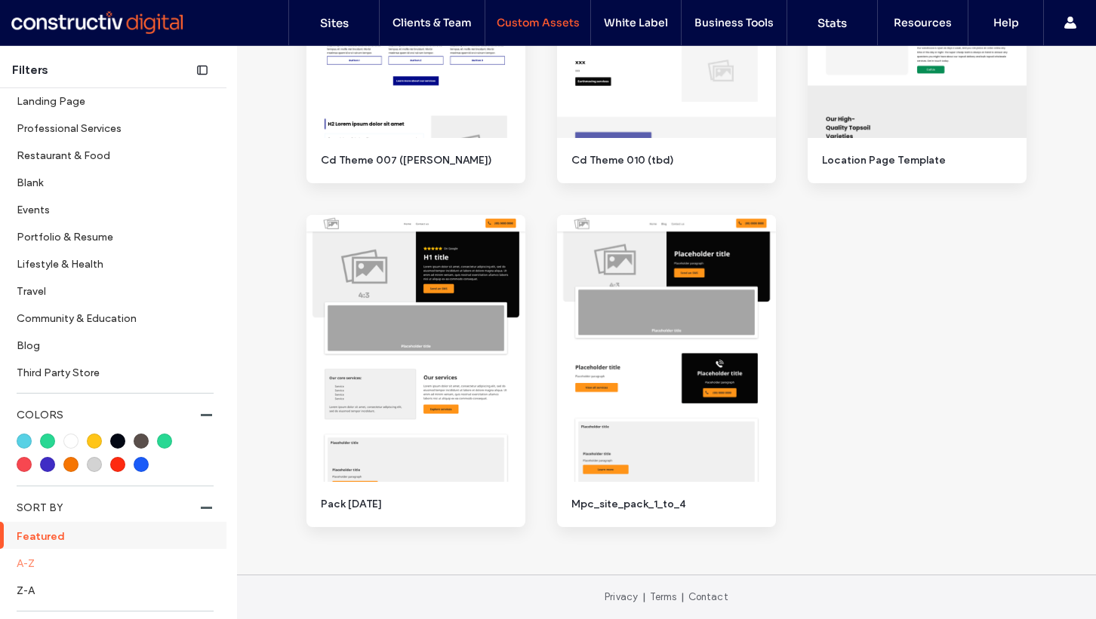
click at [42, 560] on label "A-Z" at bounding box center [114, 563] width 195 height 26
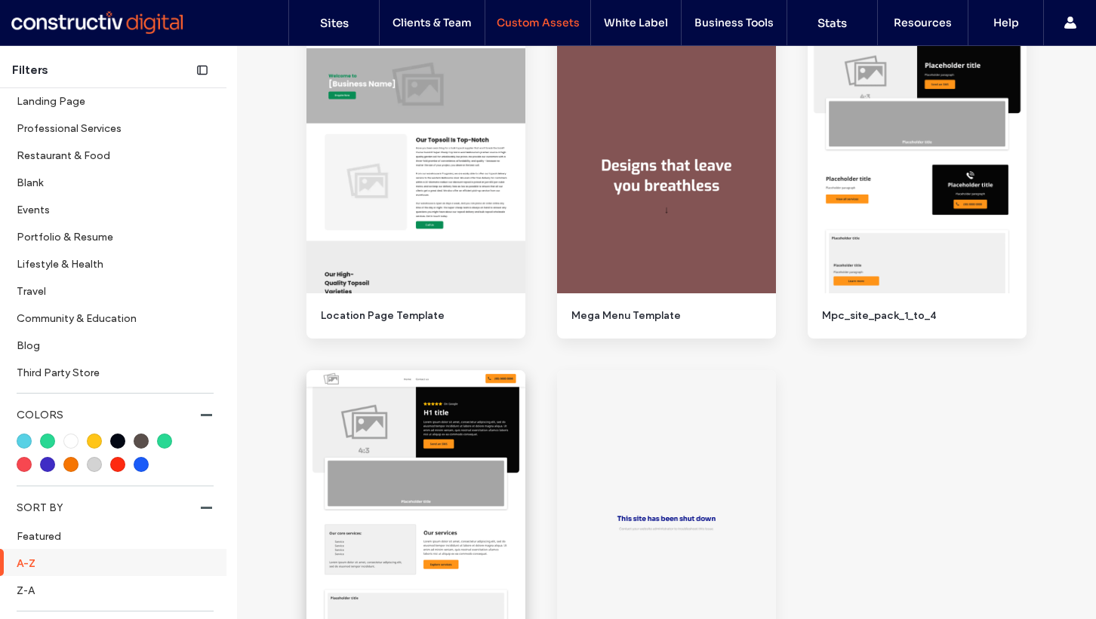
scroll to position [1790, 0]
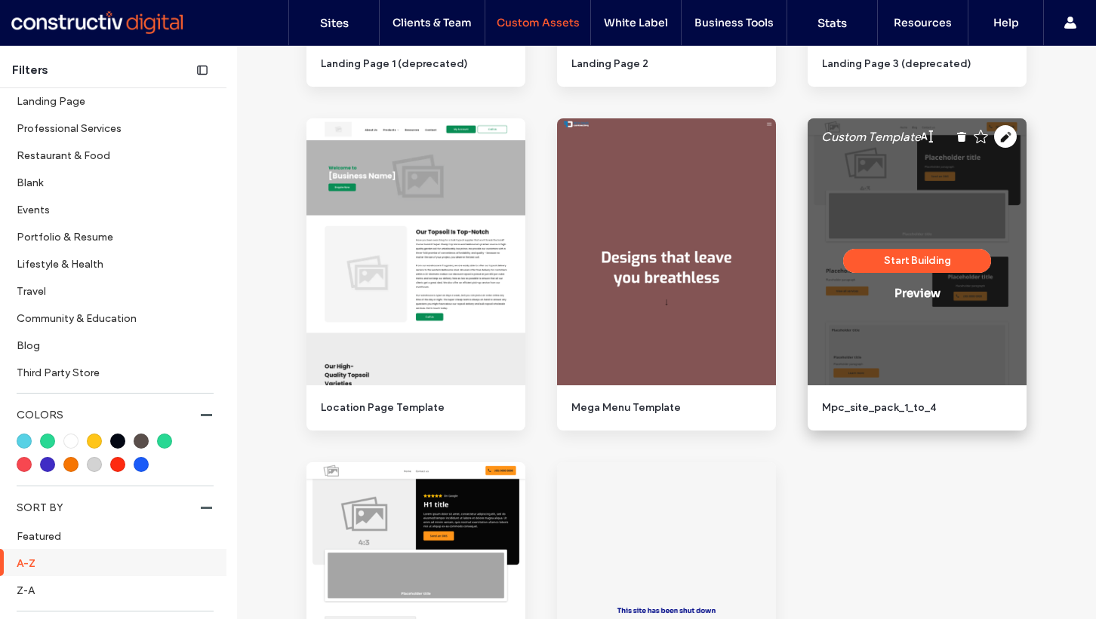
click at [996, 149] on div "Custom Template" at bounding box center [916, 136] width 219 height 36
click at [1000, 137] on icon at bounding box center [1005, 136] width 23 height 23
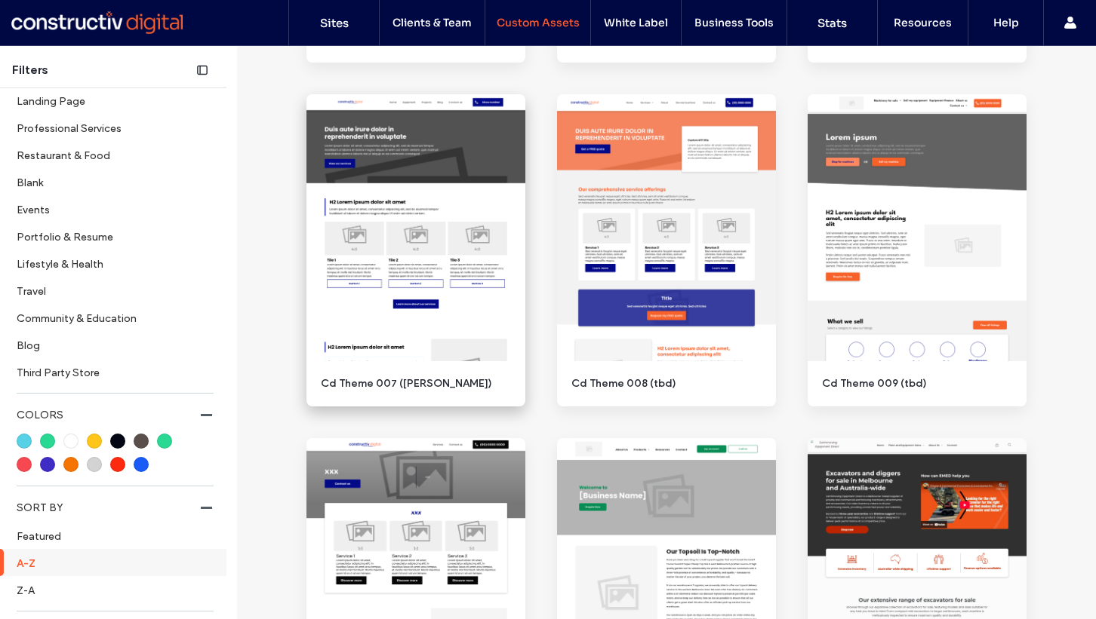
scroll to position [712, 0]
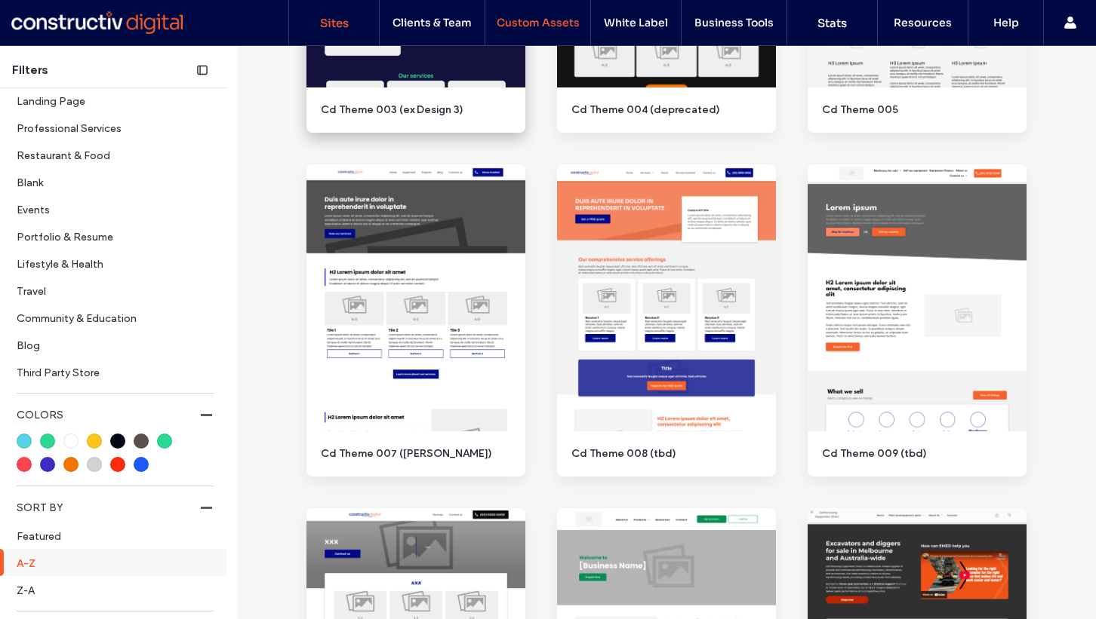
click at [331, 22] on label "Sites" at bounding box center [334, 23] width 29 height 14
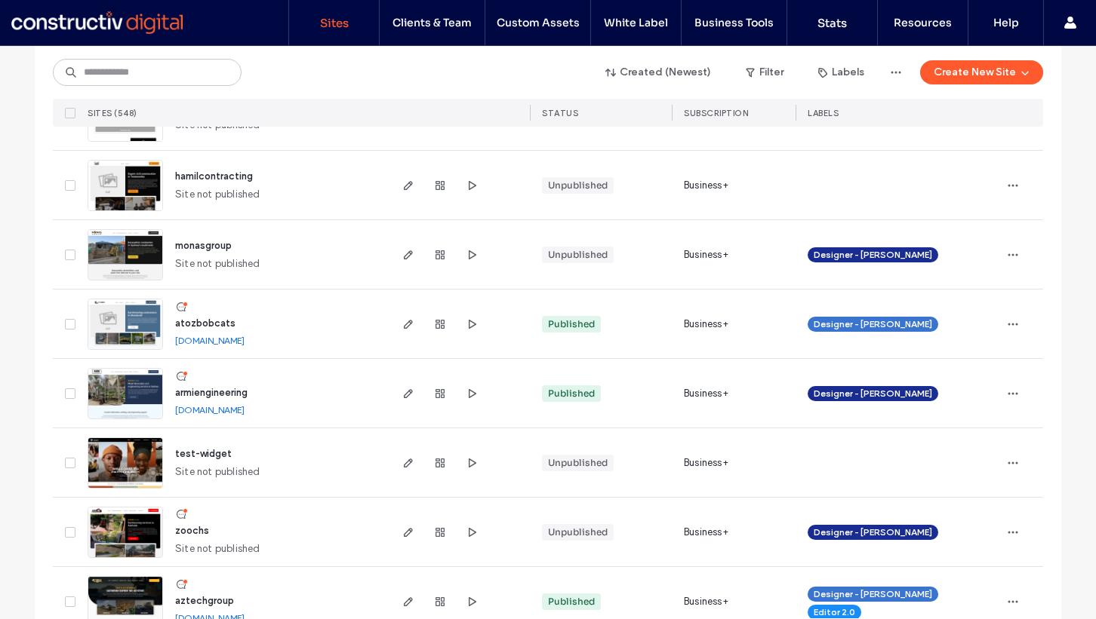
scroll to position [235, 0]
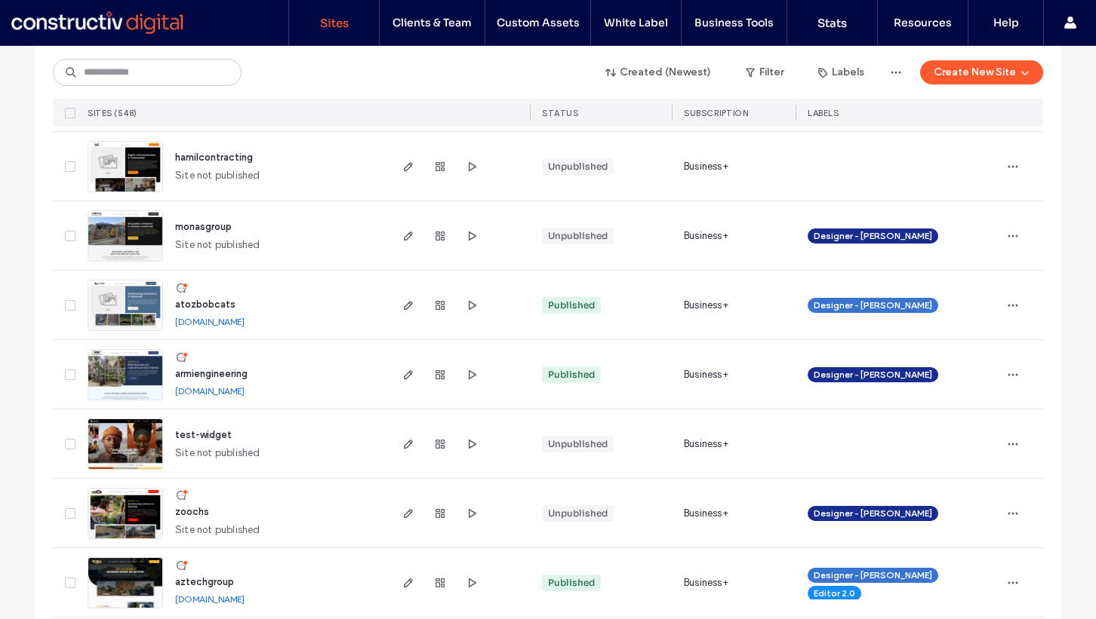
click at [204, 302] on span "atozbobcats" at bounding box center [205, 304] width 60 height 11
click at [220, 160] on span "hamilcontracting" at bounding box center [214, 157] width 78 height 11
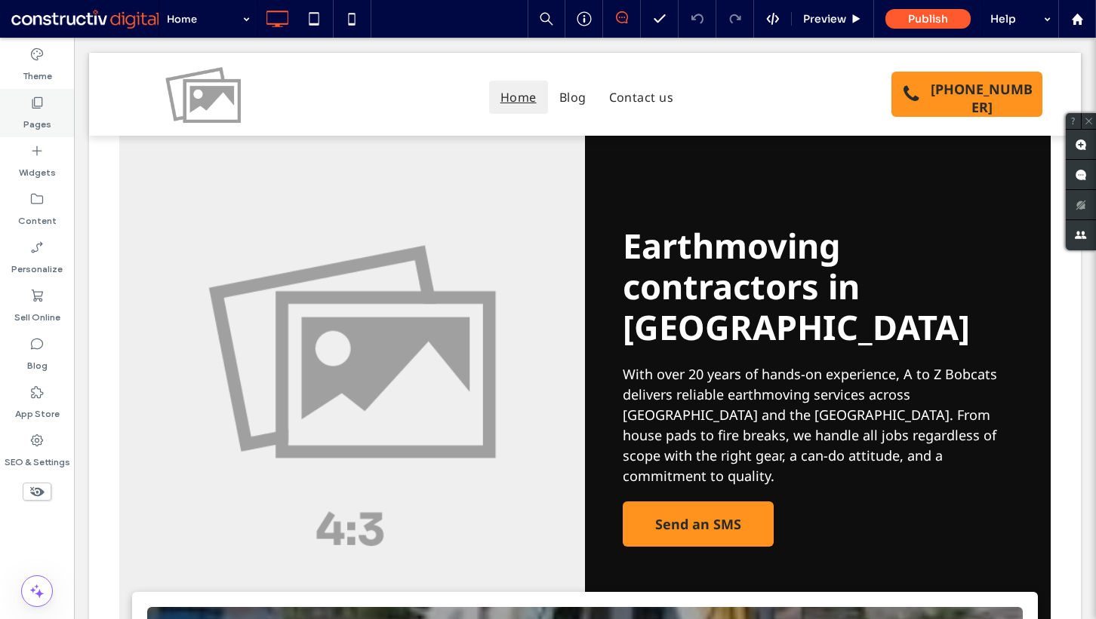
click at [46, 130] on label "Pages" at bounding box center [37, 120] width 28 height 21
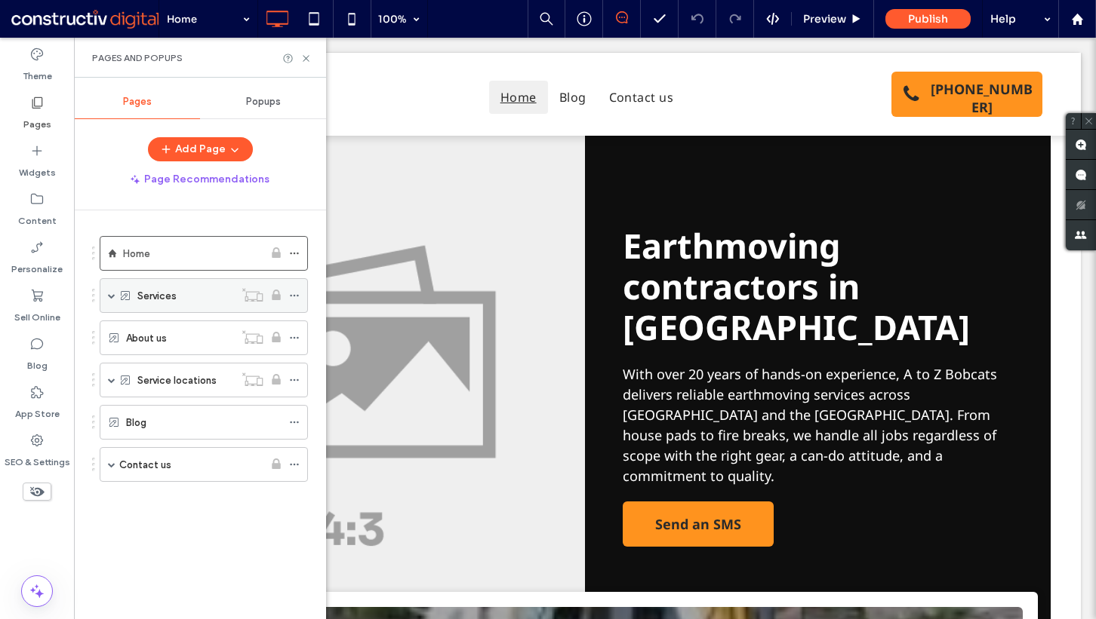
click at [109, 297] on span at bounding box center [112, 296] width 8 height 8
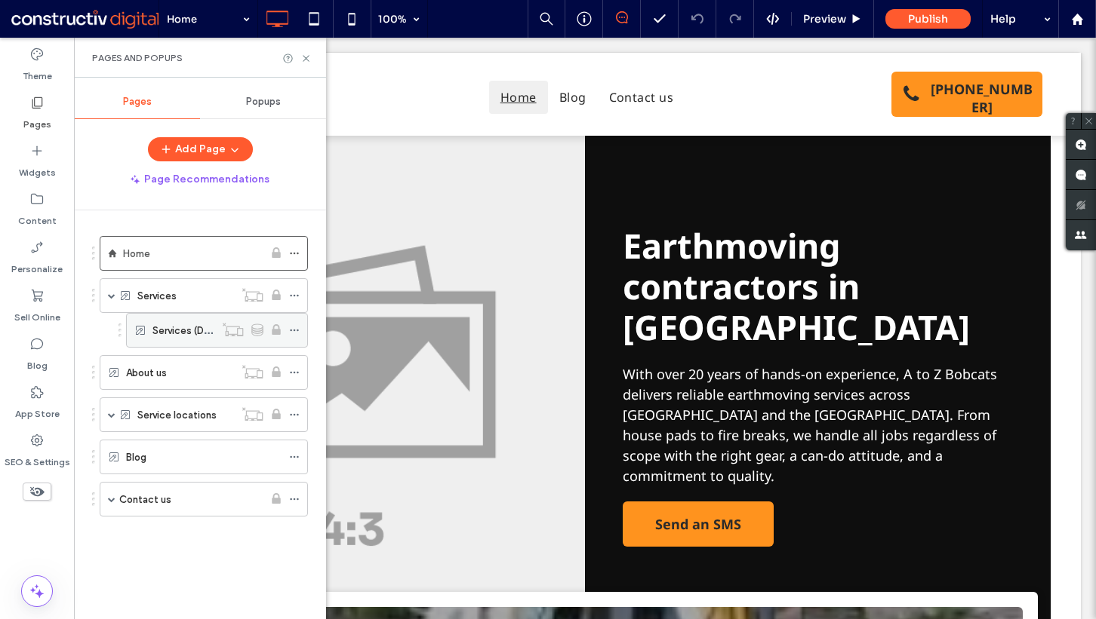
click at [176, 327] on label "Services (Dynamic)" at bounding box center [196, 331] width 88 height 26
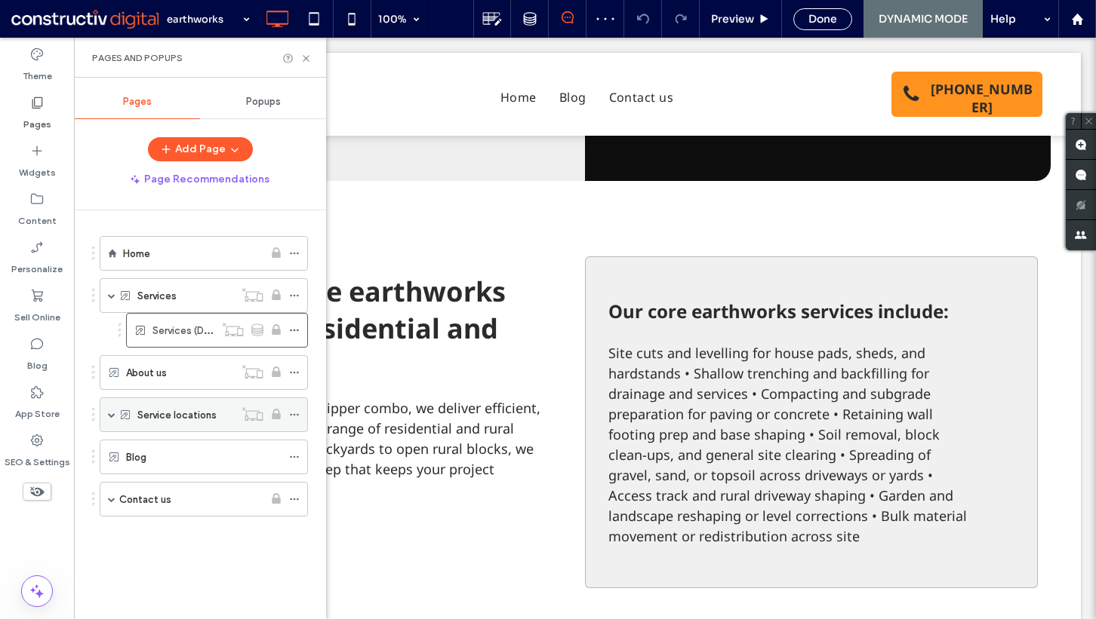
click at [112, 417] on span at bounding box center [112, 415] width 8 height 8
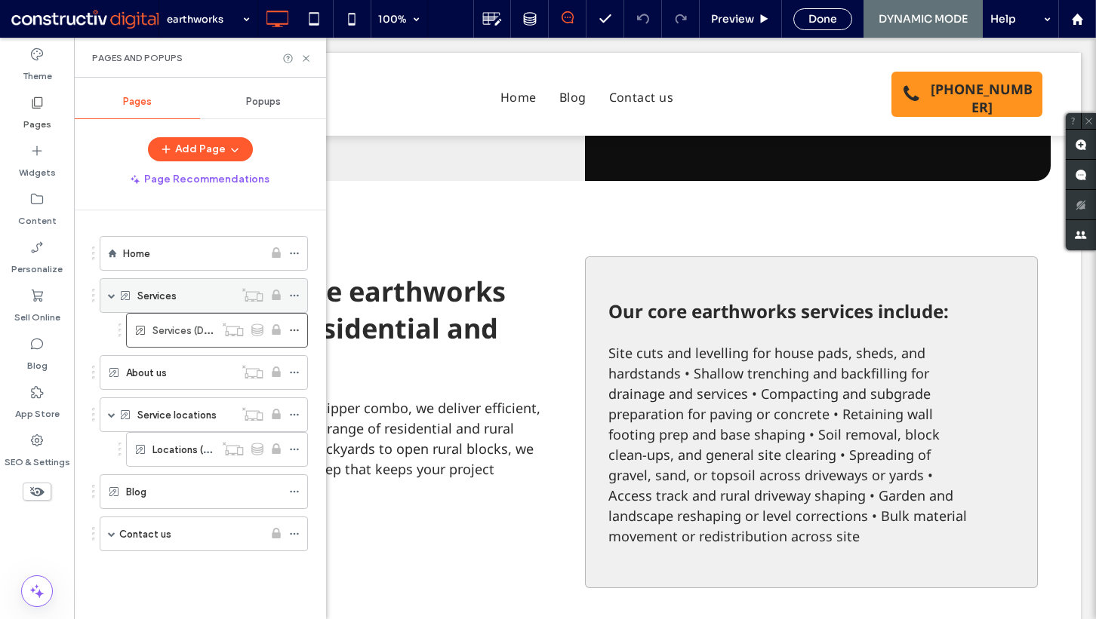
click at [180, 293] on div "Services" at bounding box center [185, 295] width 97 height 17
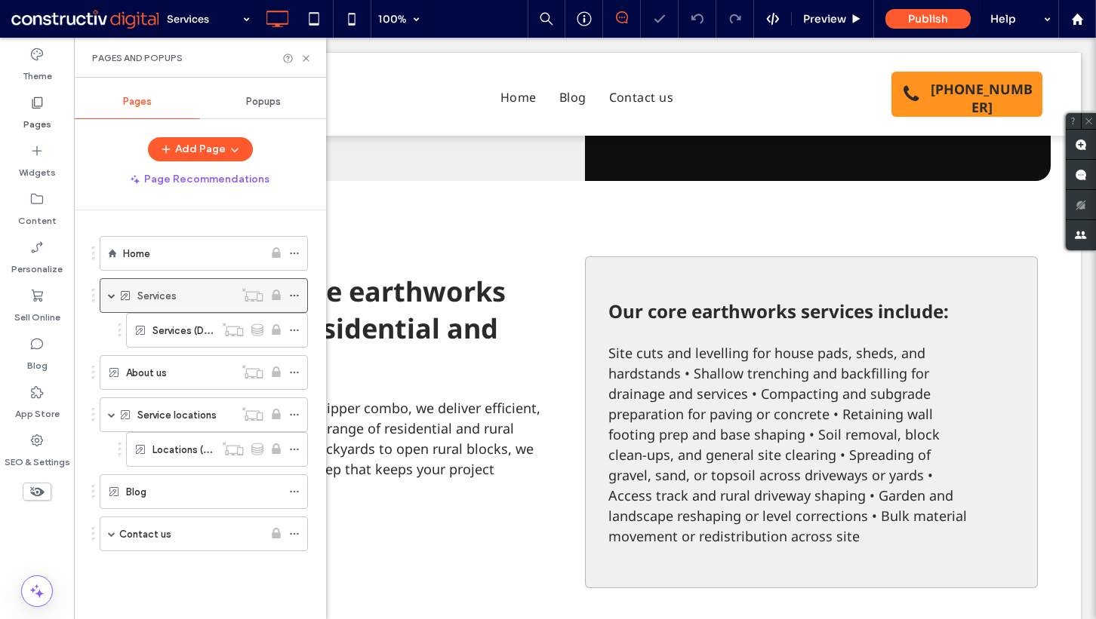
click at [109, 293] on span at bounding box center [112, 296] width 8 height 8
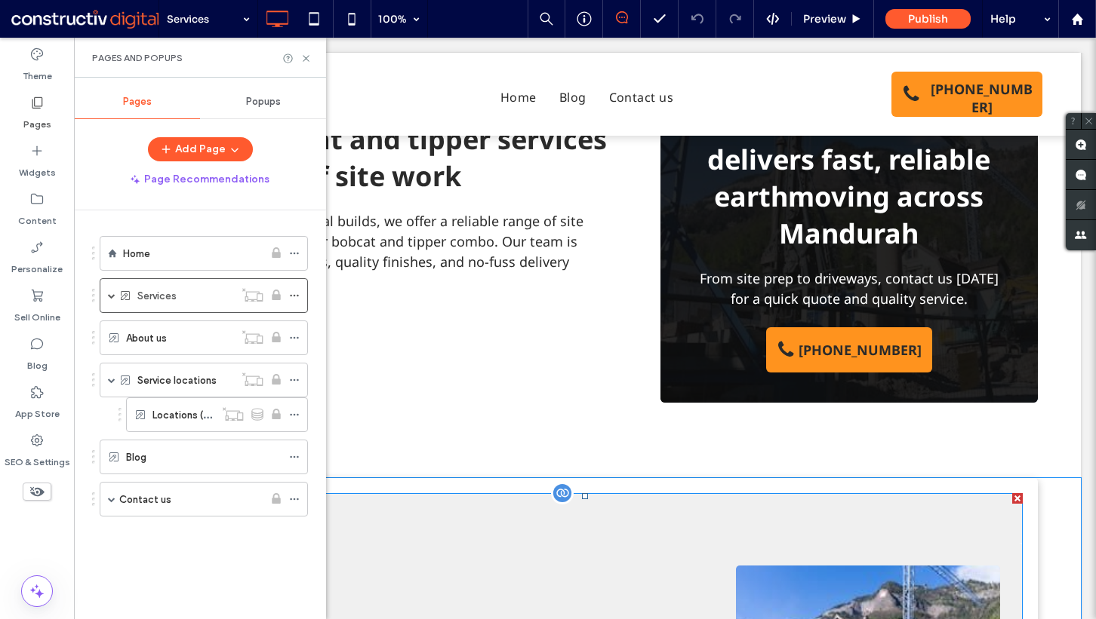
scroll to position [860, 0]
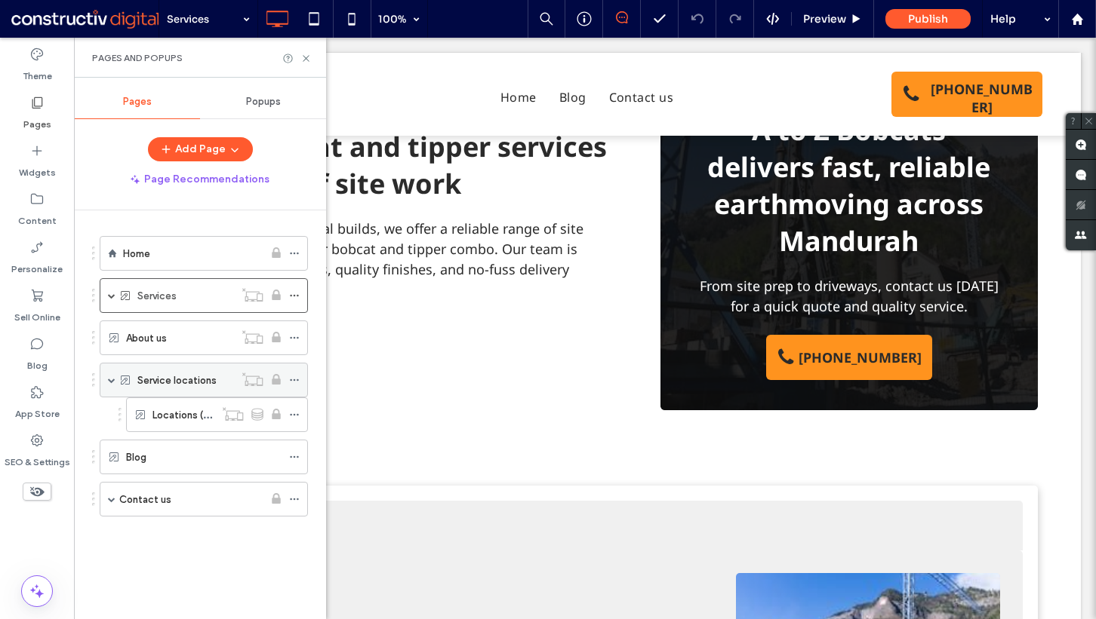
click at [179, 373] on label "Service locations" at bounding box center [176, 380] width 79 height 26
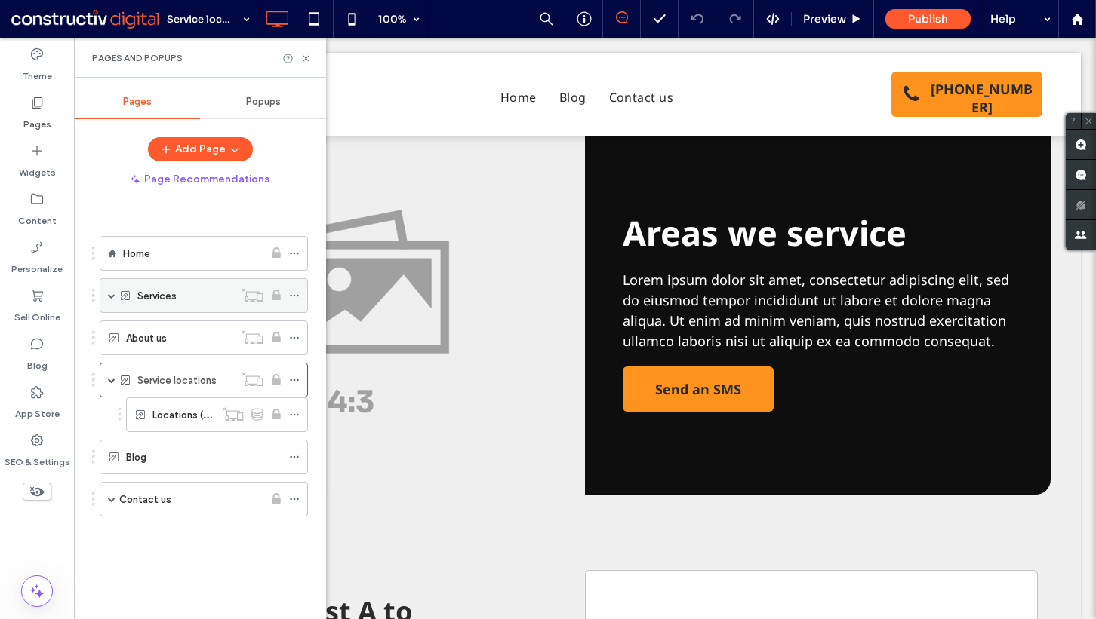
click at [112, 298] on span at bounding box center [112, 296] width 8 height 8
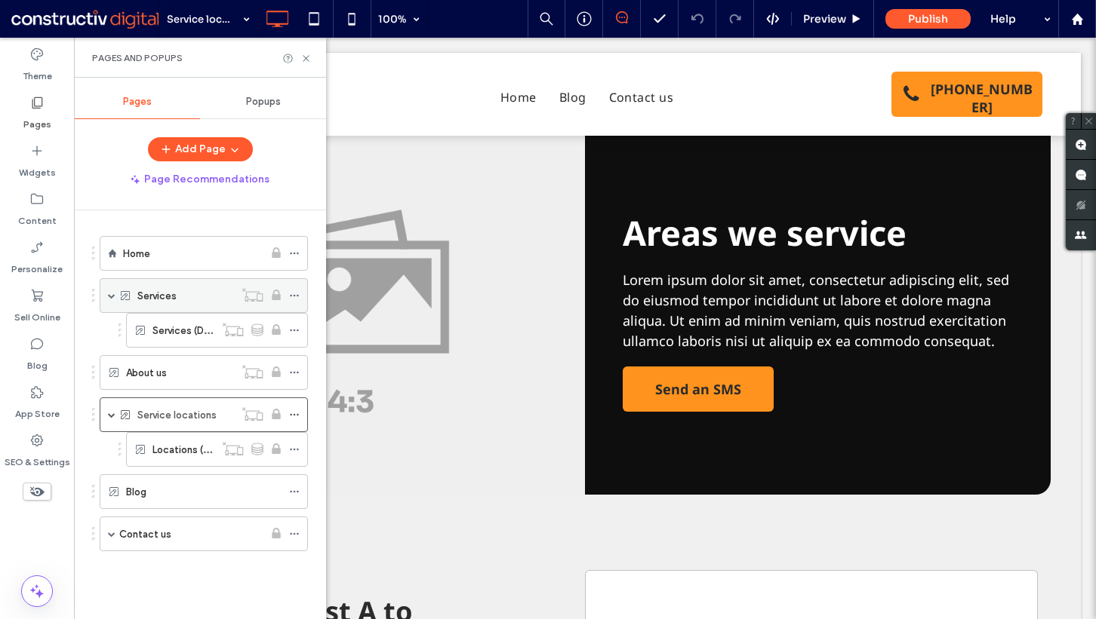
click at [171, 301] on label "Services" at bounding box center [156, 296] width 39 height 26
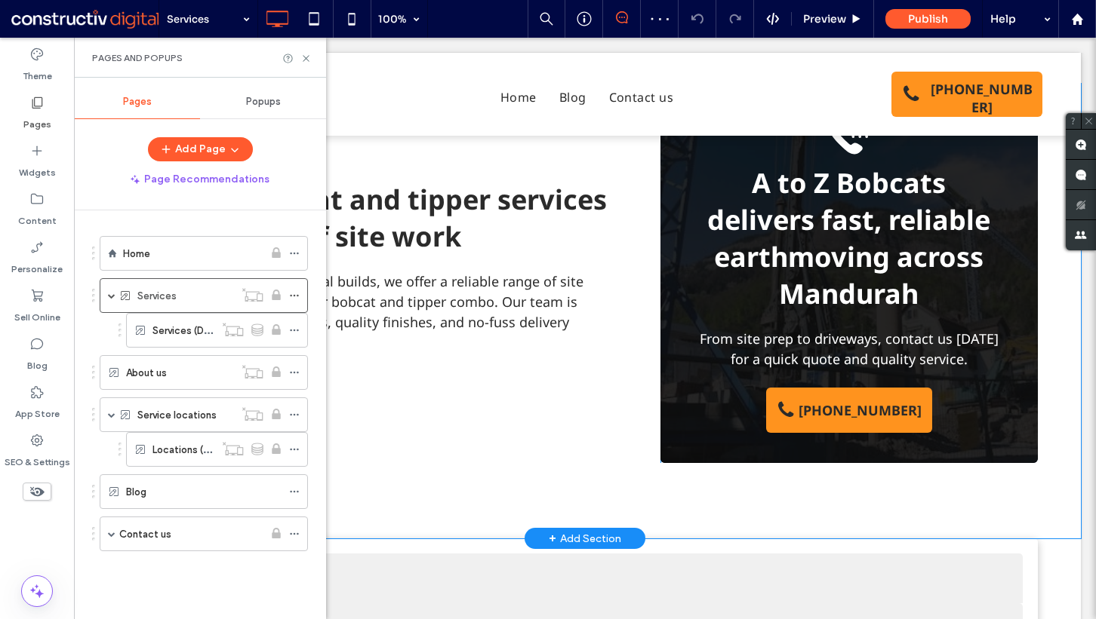
scroll to position [791, 0]
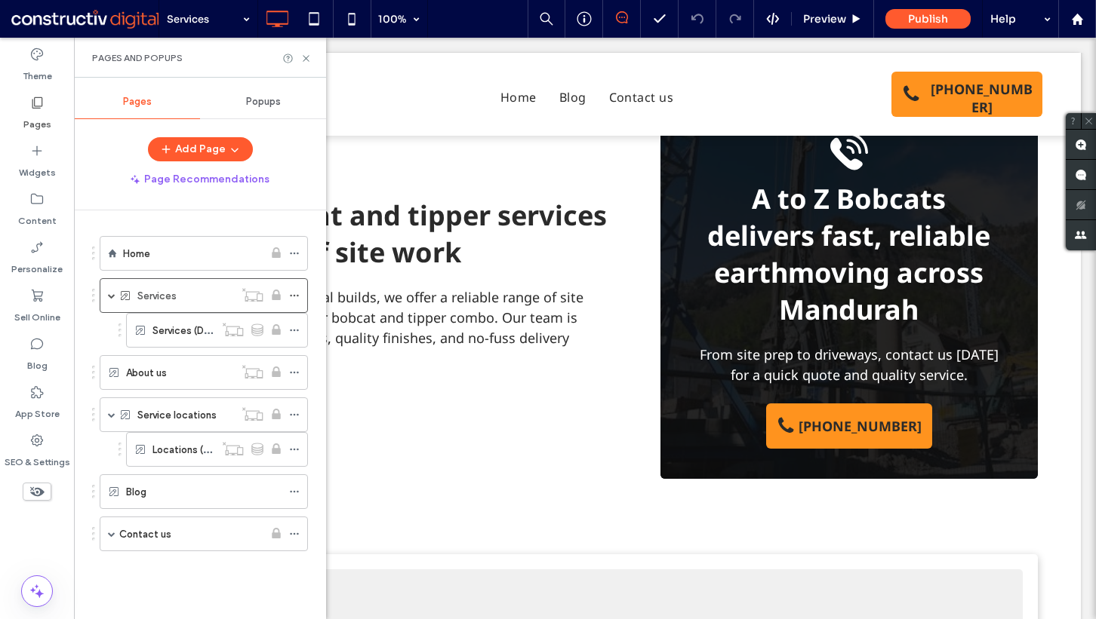
click at [88, 327] on div "Home Services Services (Dynamic) About us Service locations Locations (Dynamic)…" at bounding box center [200, 410] width 252 height 401
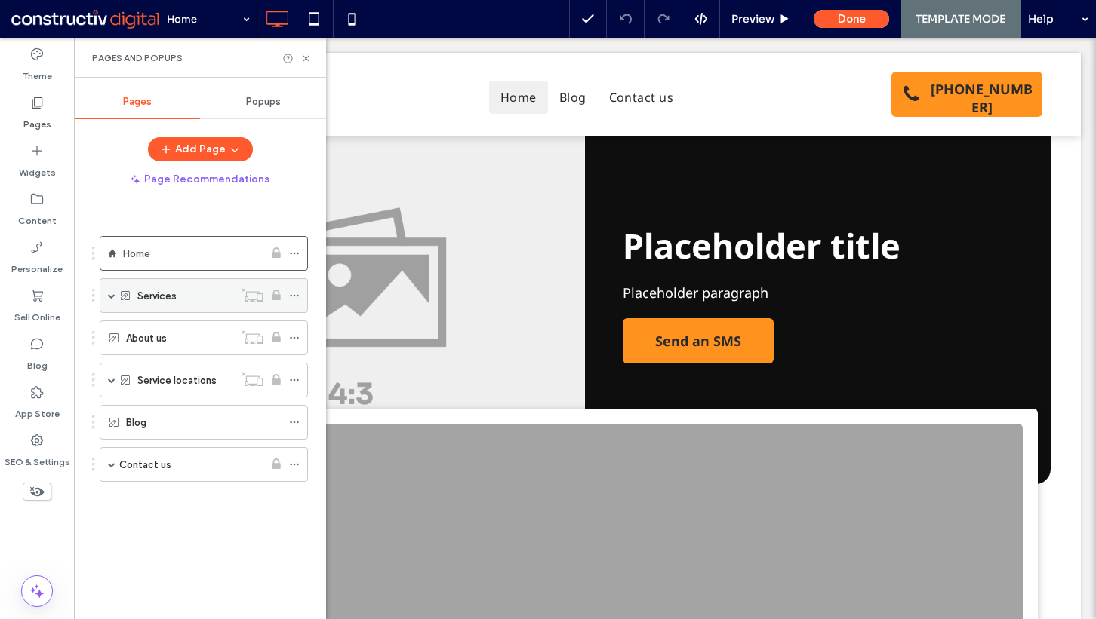
click at [165, 290] on label "Services" at bounding box center [156, 296] width 39 height 26
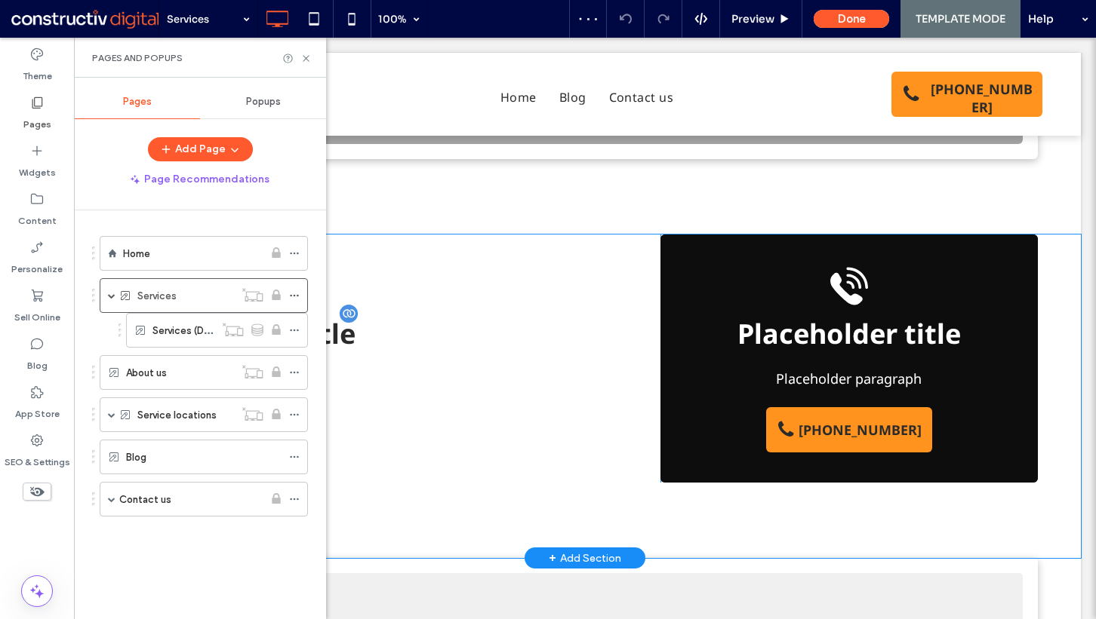
scroll to position [508, 0]
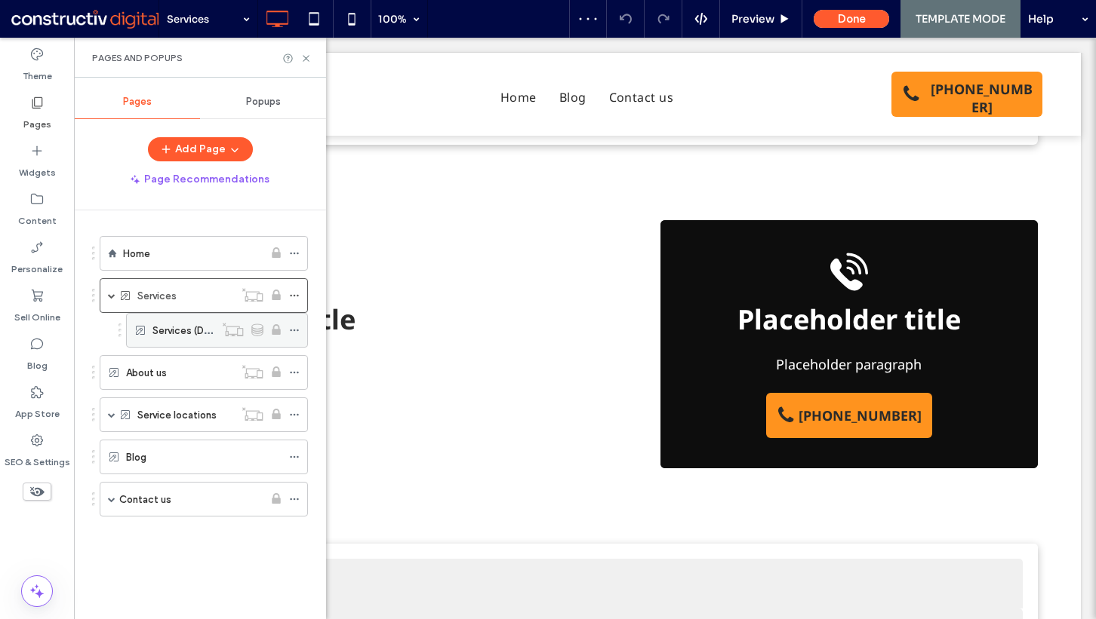
click at [174, 329] on label "Services (Dynamic)" at bounding box center [196, 331] width 88 height 26
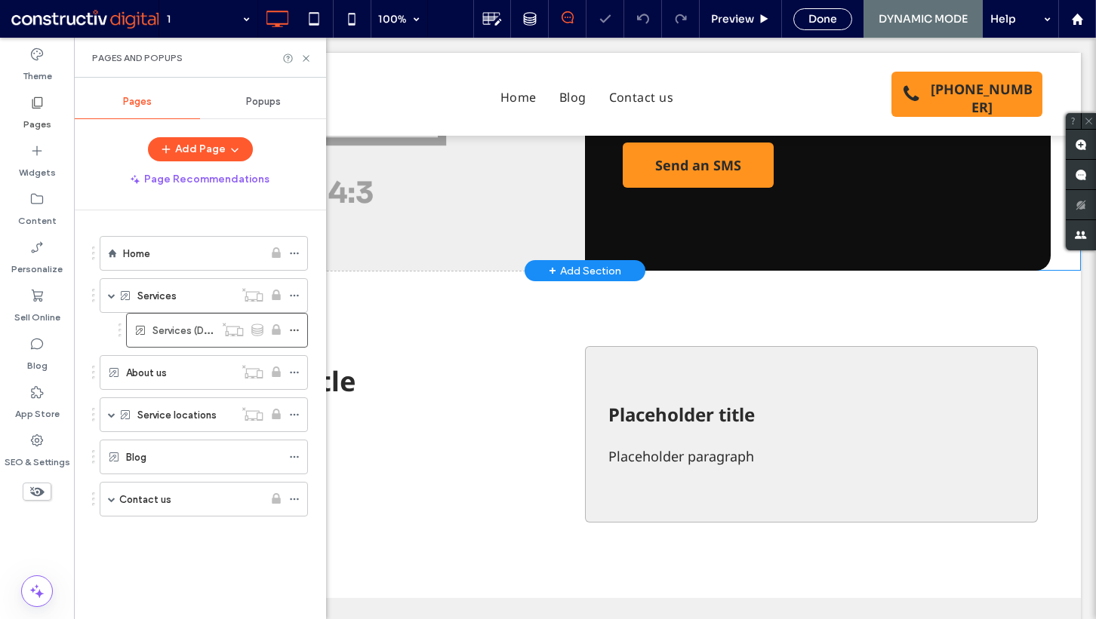
scroll to position [318, 0]
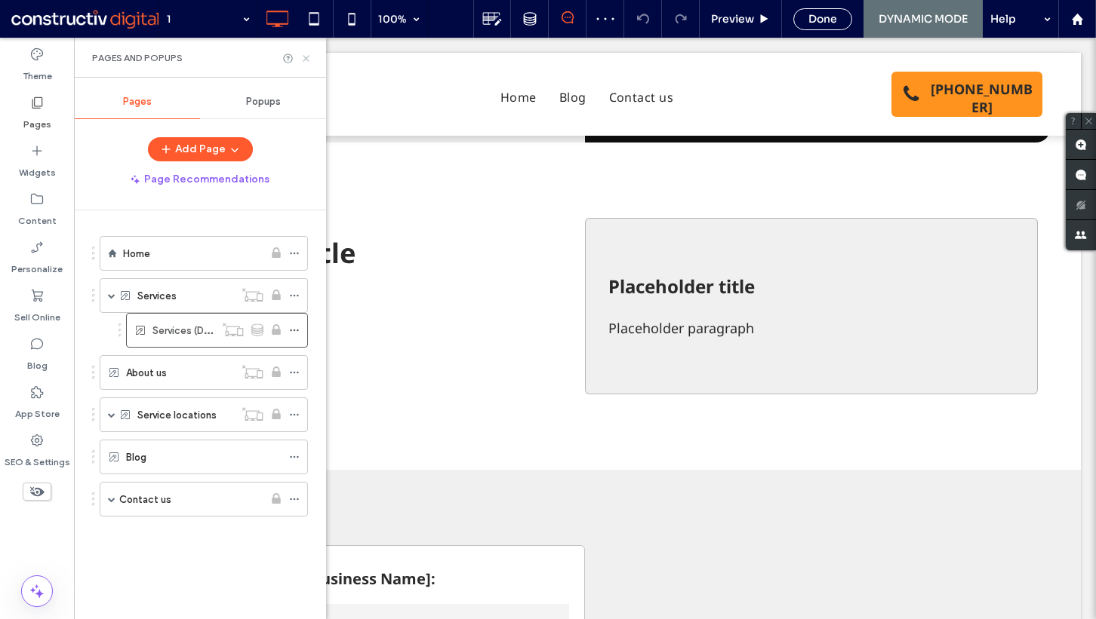
click at [305, 59] on use at bounding box center [306, 58] width 6 height 6
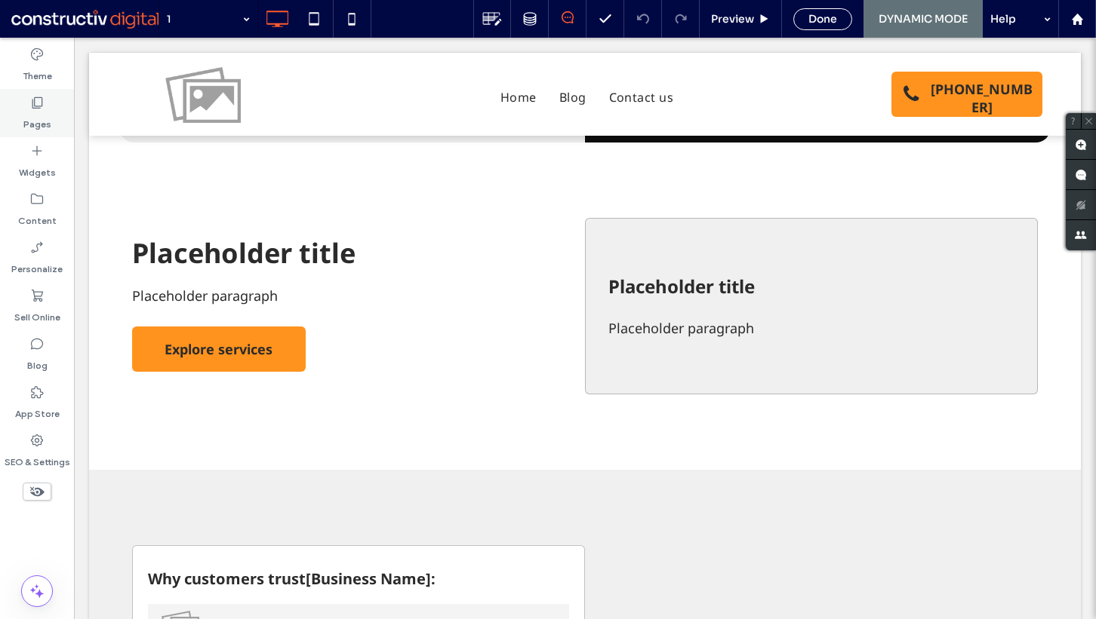
click at [26, 110] on label "Pages" at bounding box center [37, 120] width 28 height 21
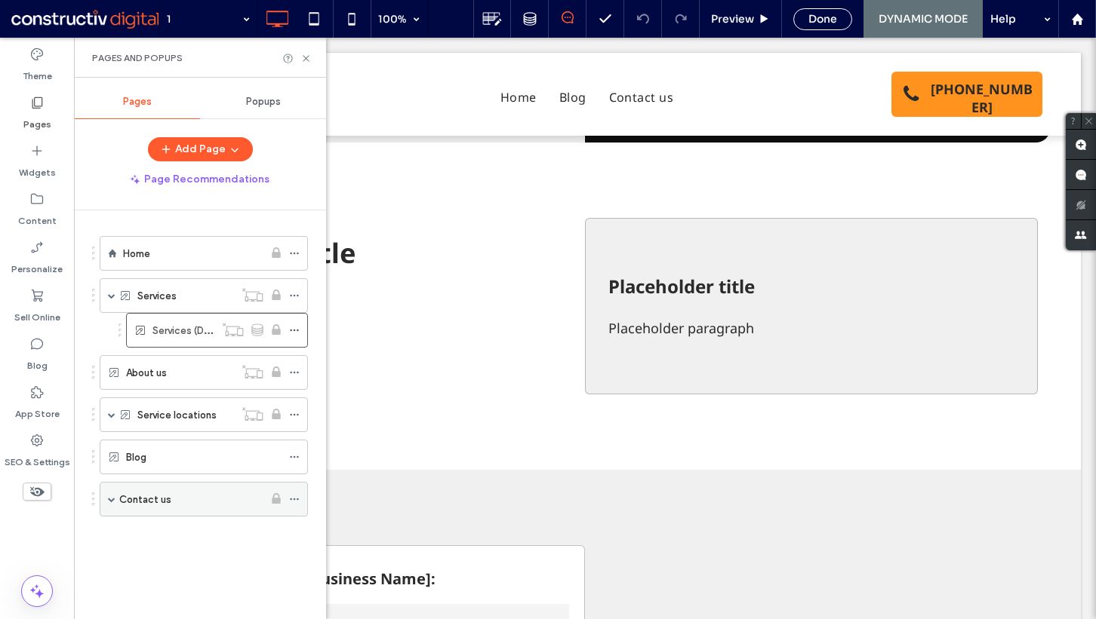
click at [182, 504] on div "Contact us" at bounding box center [191, 499] width 144 height 17
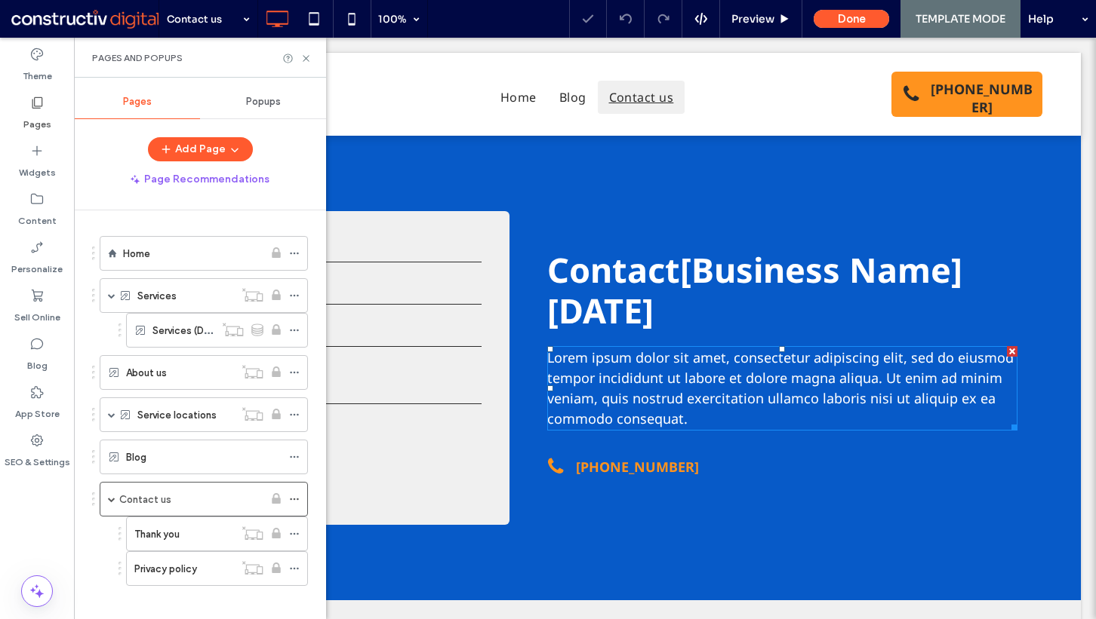
click at [714, 373] on span "Lorem ipsum dolor sit amet, consectetur adipiscing elit, sed do eiusmod tempor …" at bounding box center [780, 388] width 466 height 79
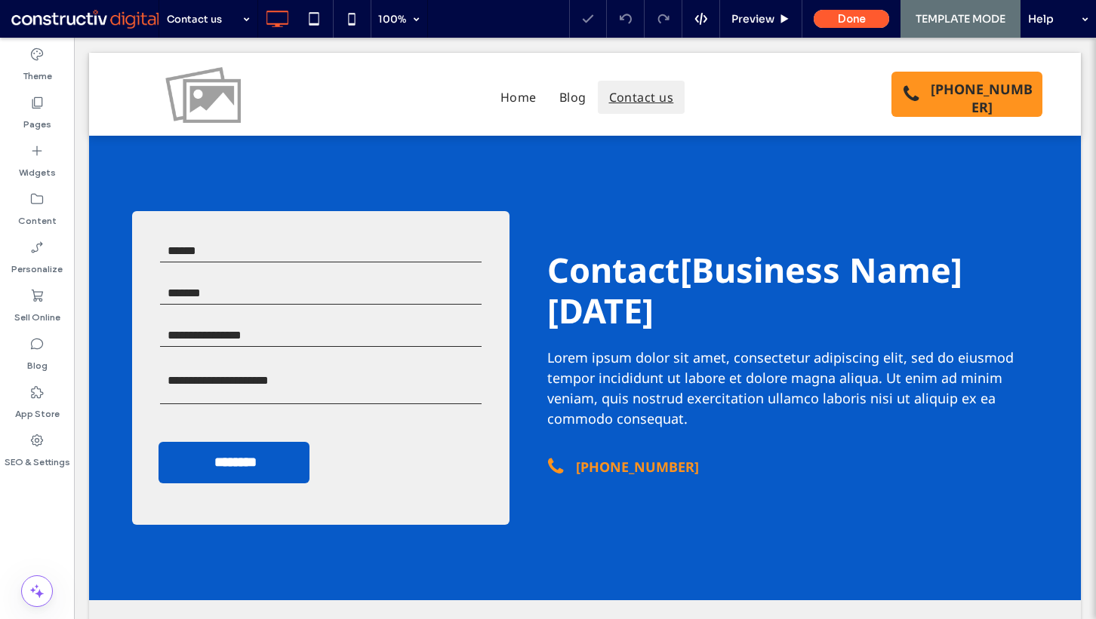
type input "*********"
type input "**"
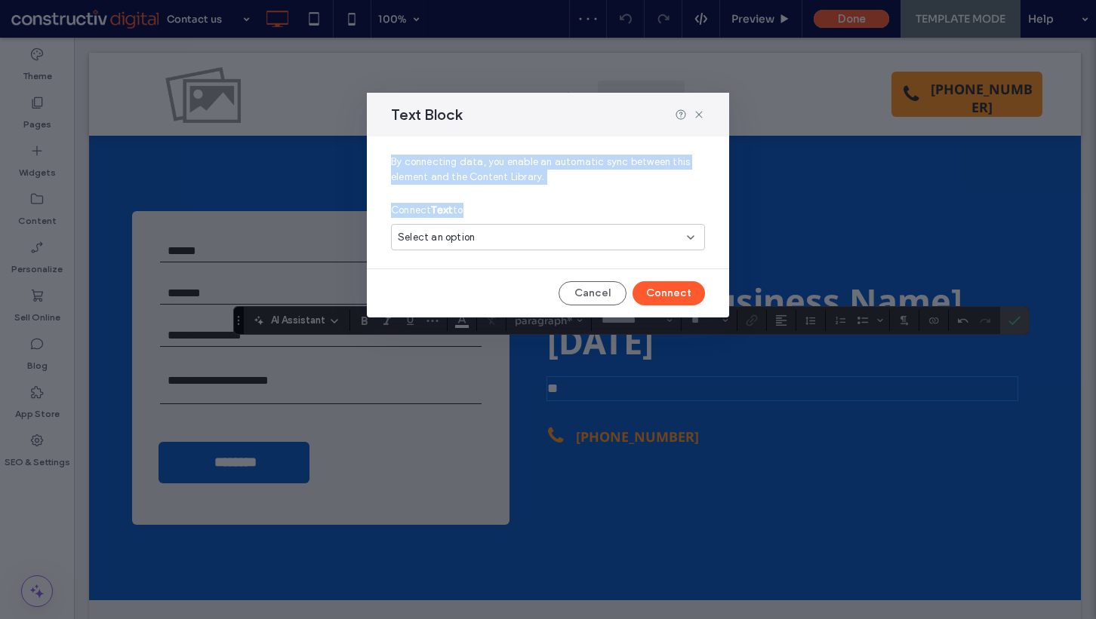
click at [530, 257] on div "By connecting data, you enable an automatic sync between this element and the C…" at bounding box center [548, 227] width 362 height 181
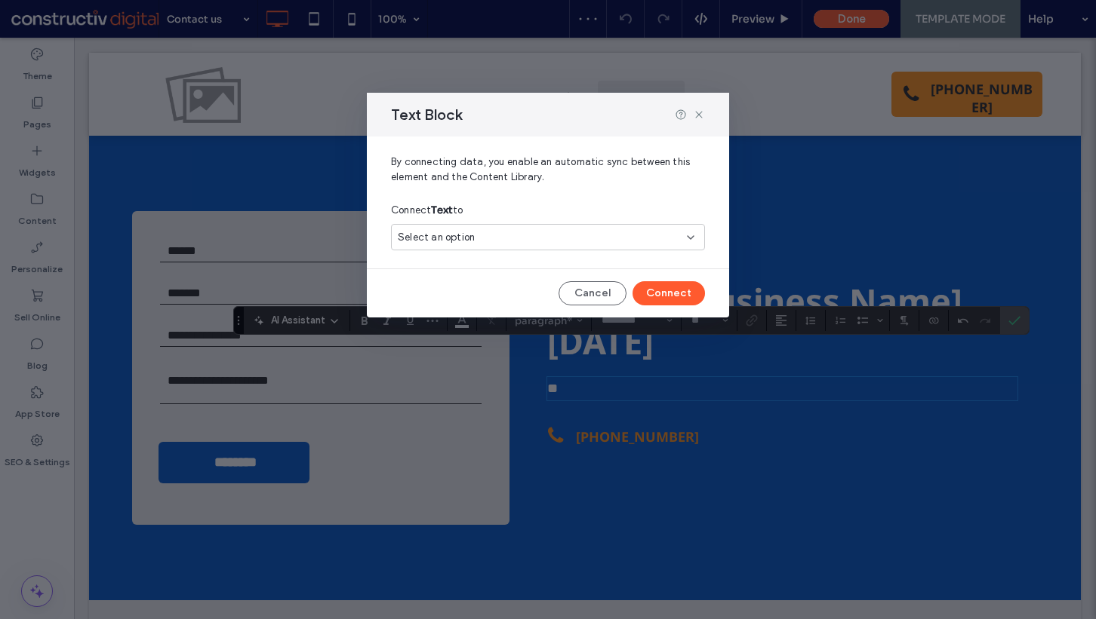
click at [544, 244] on div "Select an option" at bounding box center [539, 237] width 282 height 15
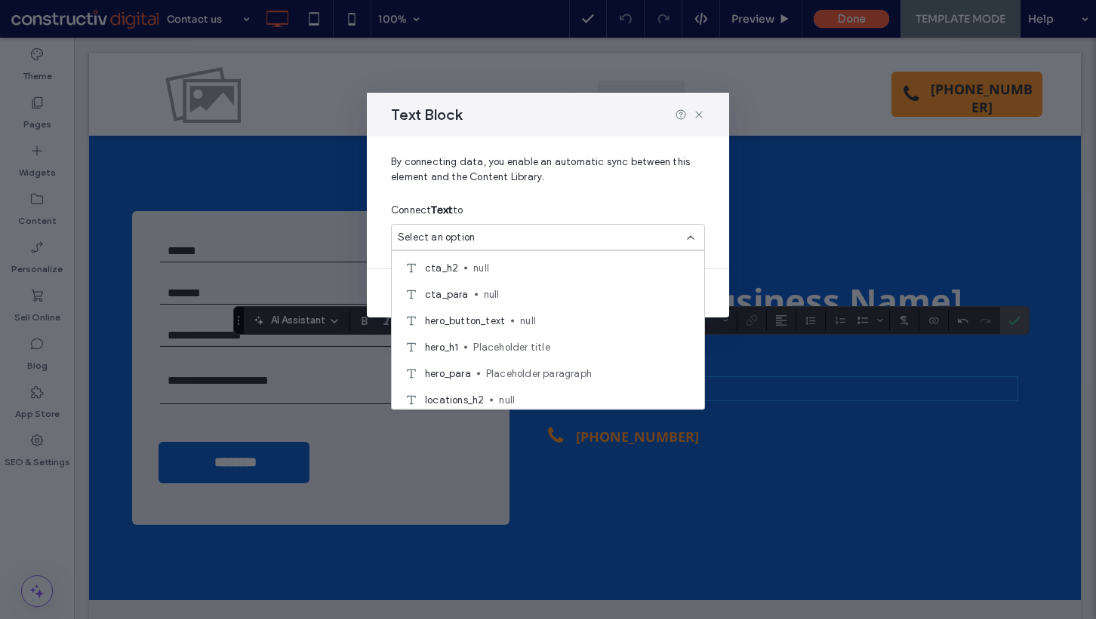
scroll to position [116, 0]
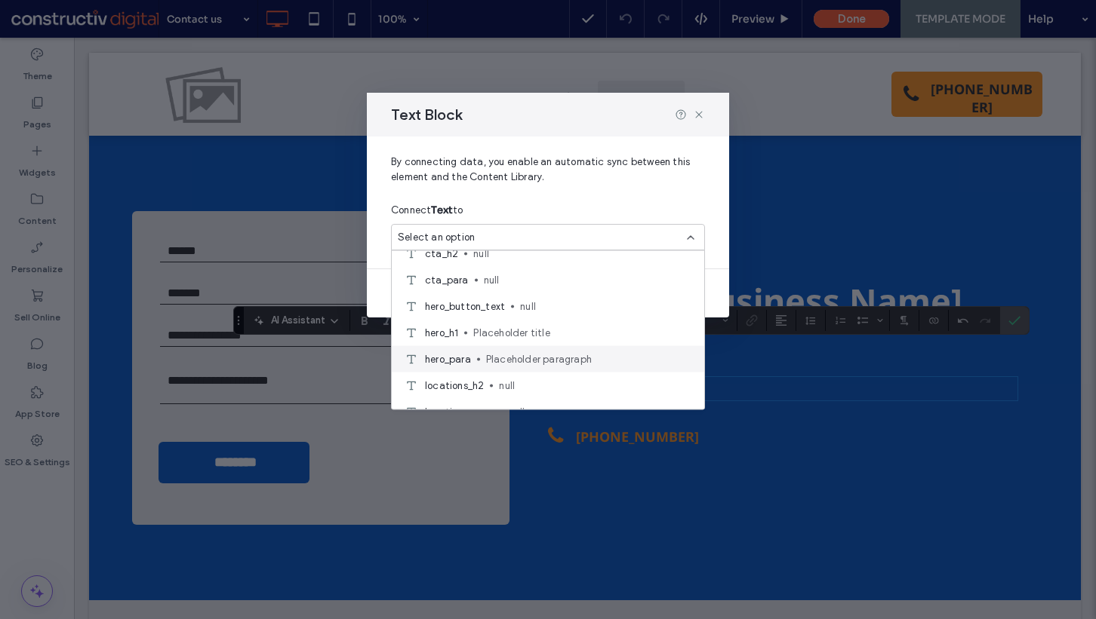
click at [527, 358] on span "Placeholder paragraph" at bounding box center [589, 359] width 206 height 15
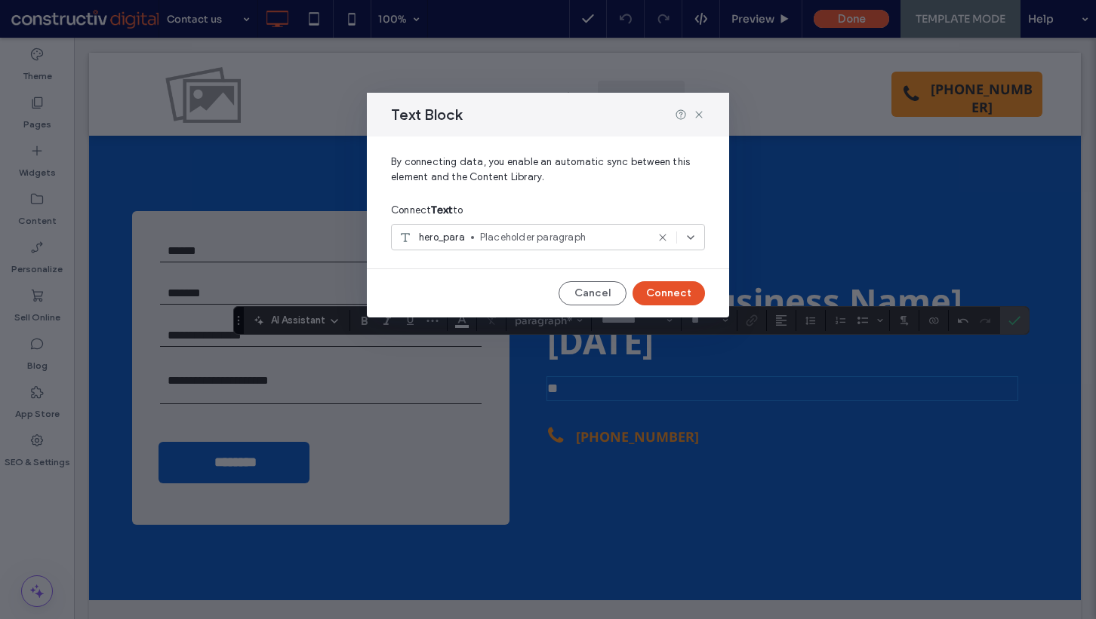
click at [665, 301] on button "Connect" at bounding box center [668, 293] width 72 height 24
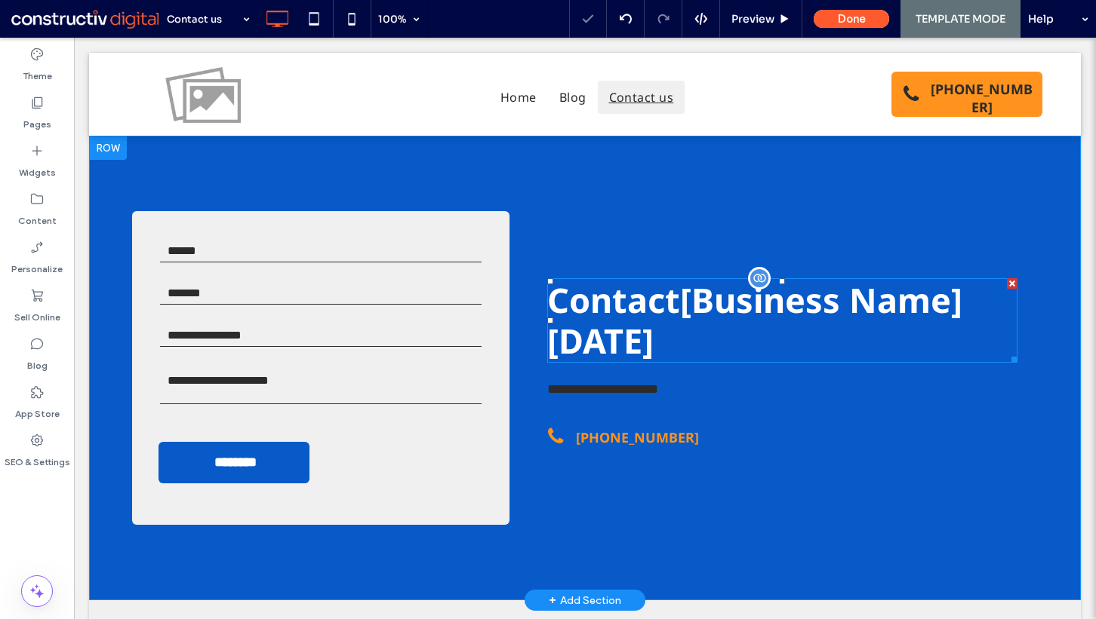
click at [642, 310] on span "Contact [Business Name] today" at bounding box center [754, 320] width 415 height 87
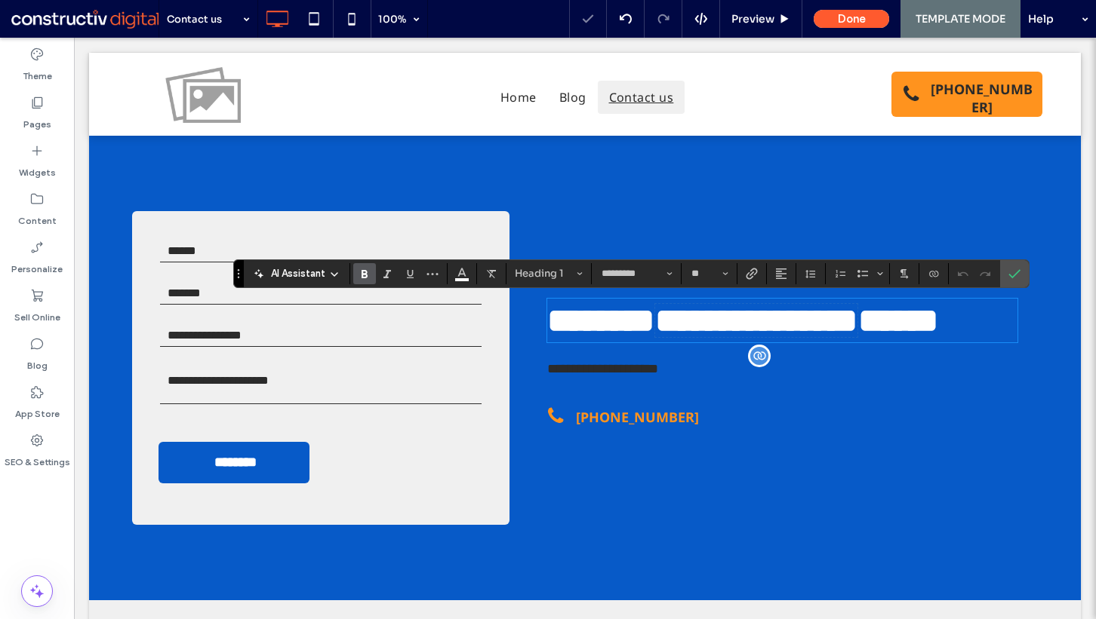
click at [658, 376] on span "**********" at bounding box center [602, 369] width 111 height 14
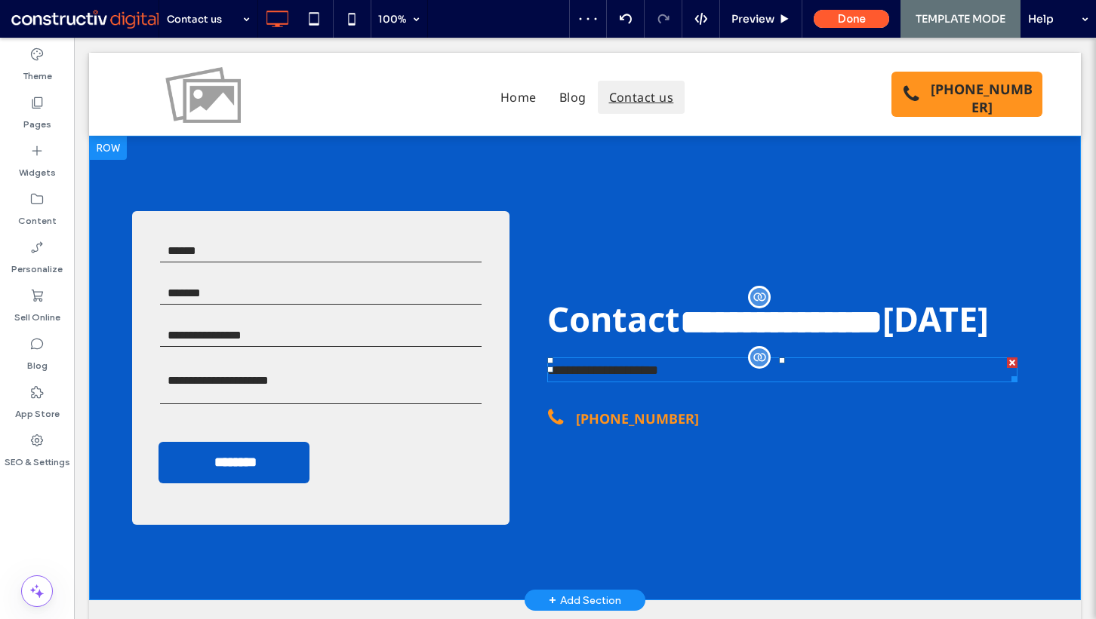
click at [657, 377] on span "**********" at bounding box center [602, 371] width 111 height 14
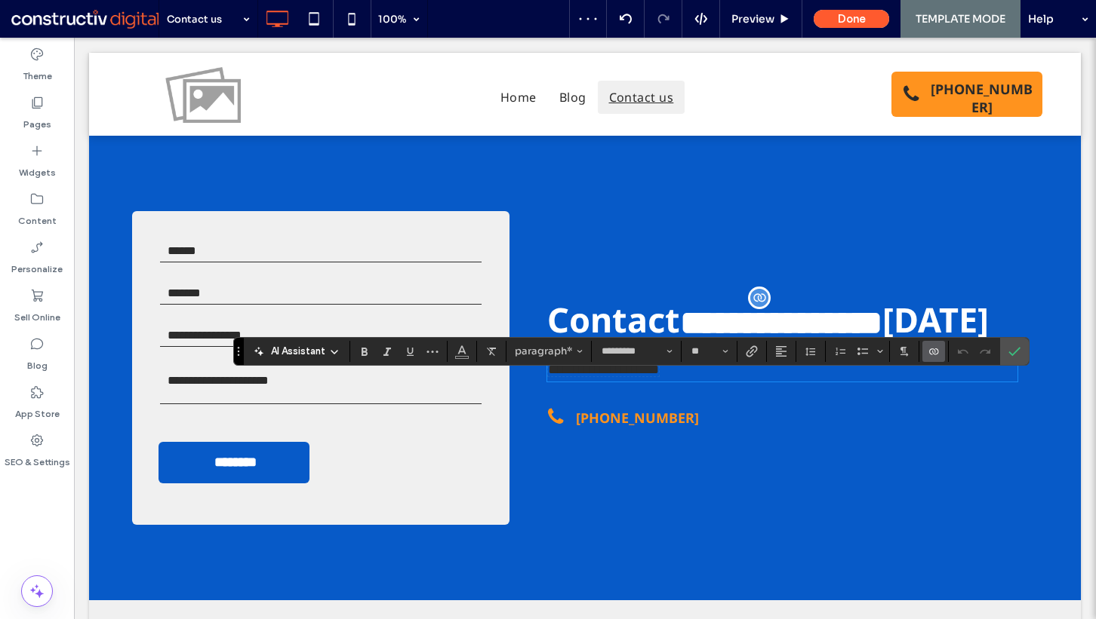
click at [614, 376] on span "**********" at bounding box center [603, 370] width 111 height 14
click at [464, 349] on icon "Color" at bounding box center [462, 350] width 12 height 12
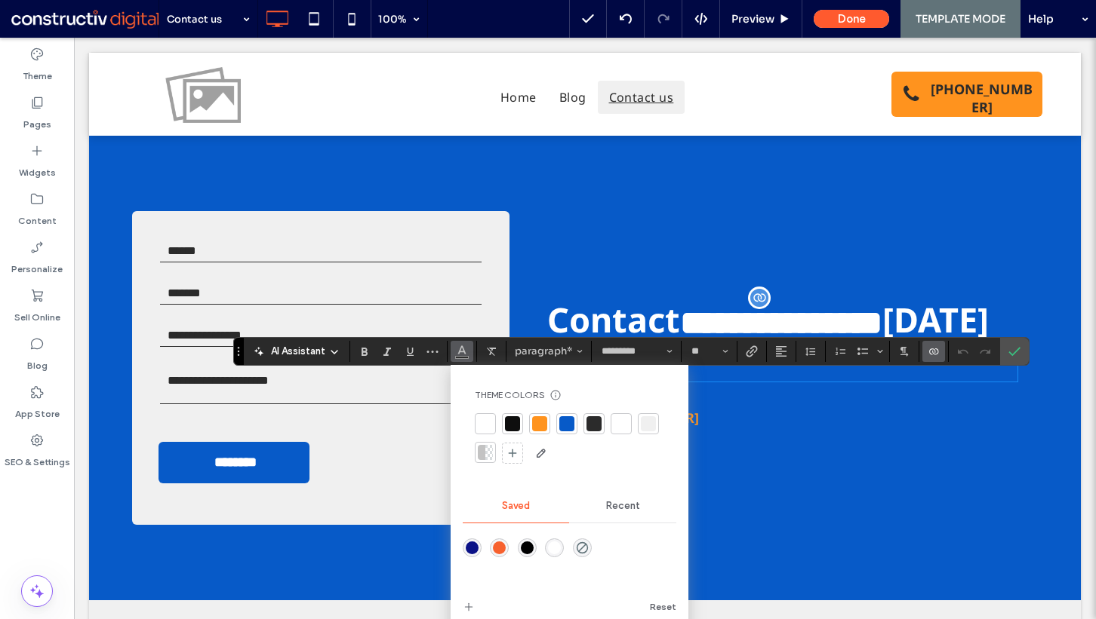
click at [622, 415] on div at bounding box center [620, 423] width 21 height 21
click at [1011, 355] on icon "Confirm" at bounding box center [1014, 352] width 12 height 12
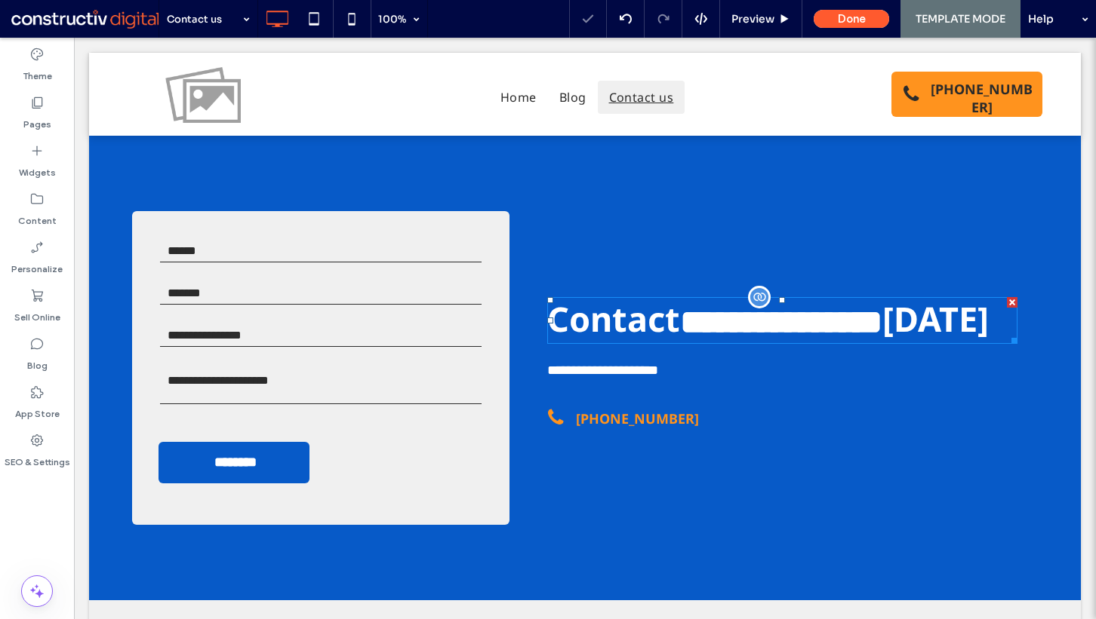
click at [612, 323] on span "**********" at bounding box center [767, 319] width 441 height 46
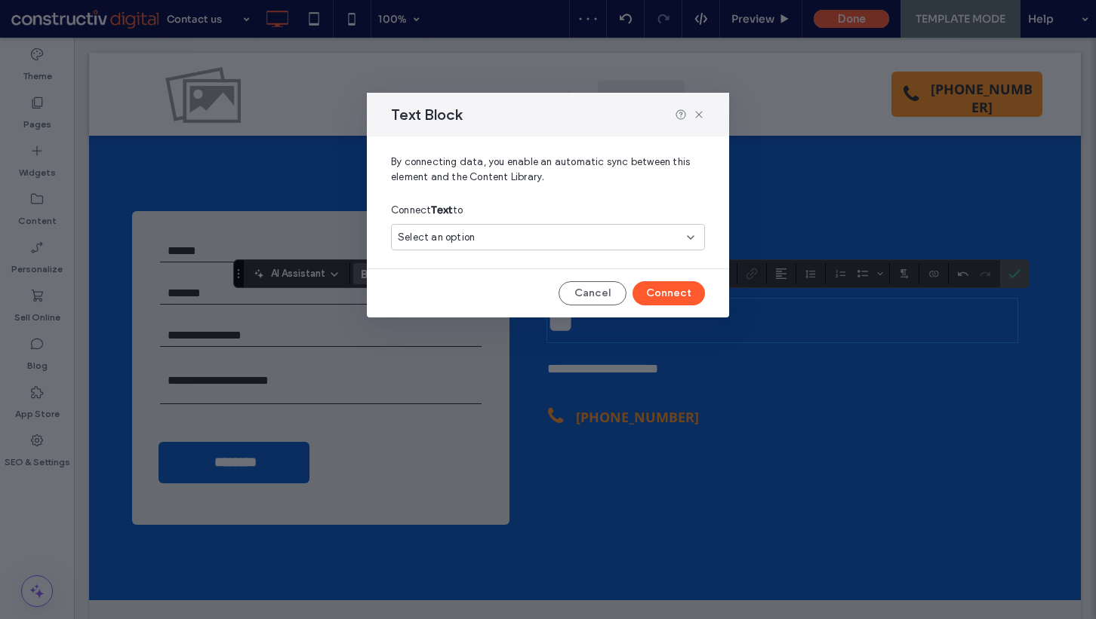
click at [490, 228] on div "Select an option" at bounding box center [548, 237] width 314 height 26
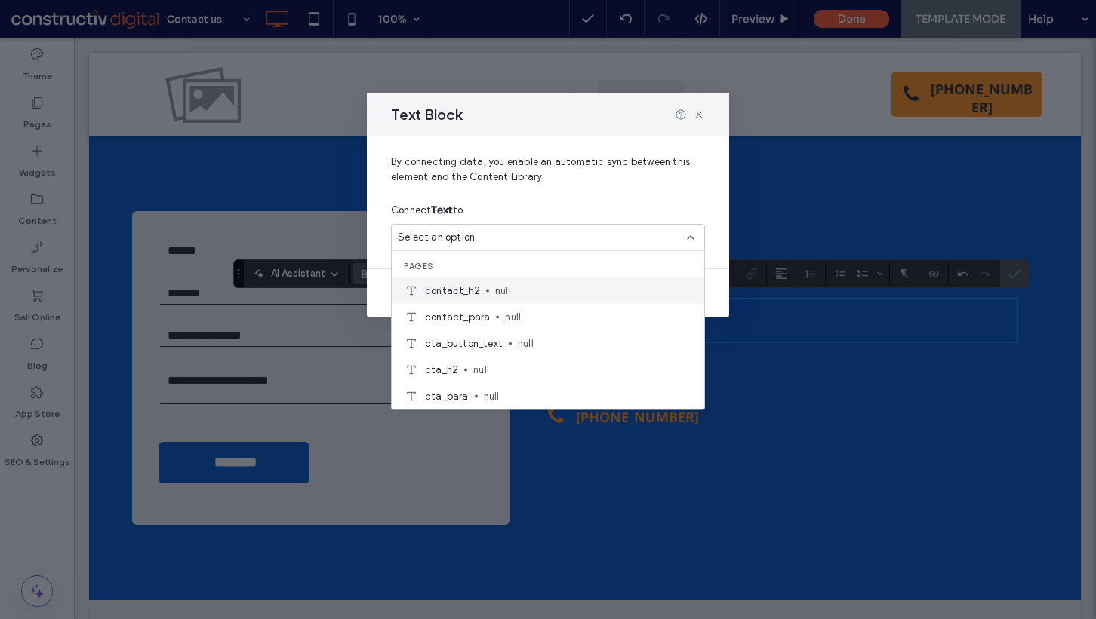
click at [523, 298] on div "contact_h2 null" at bounding box center [548, 291] width 312 height 26
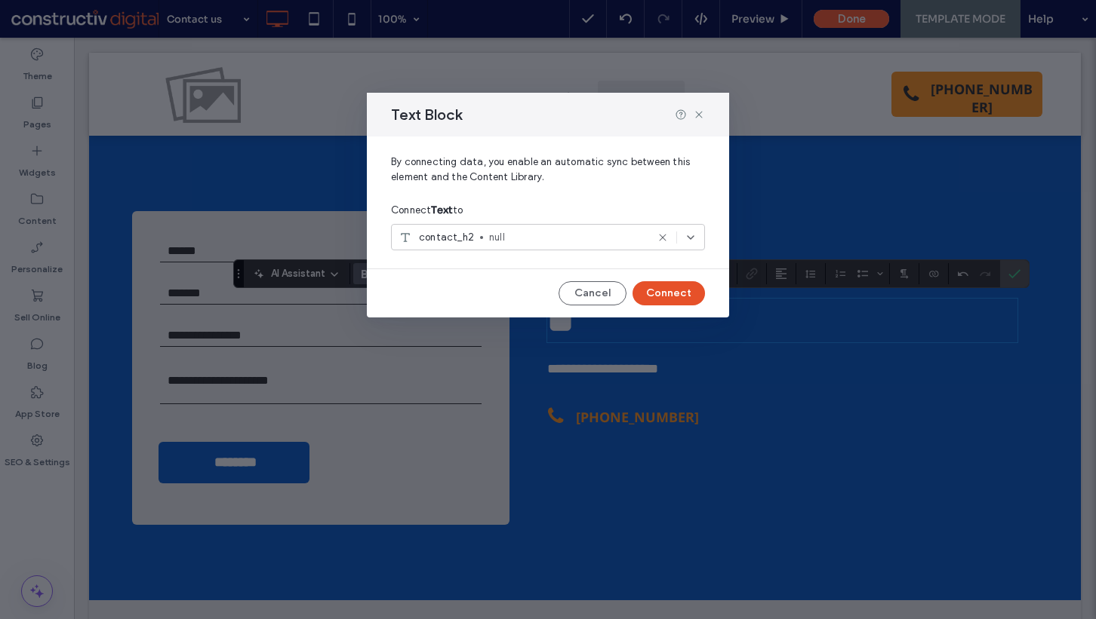
click at [670, 290] on button "Connect" at bounding box center [668, 293] width 72 height 24
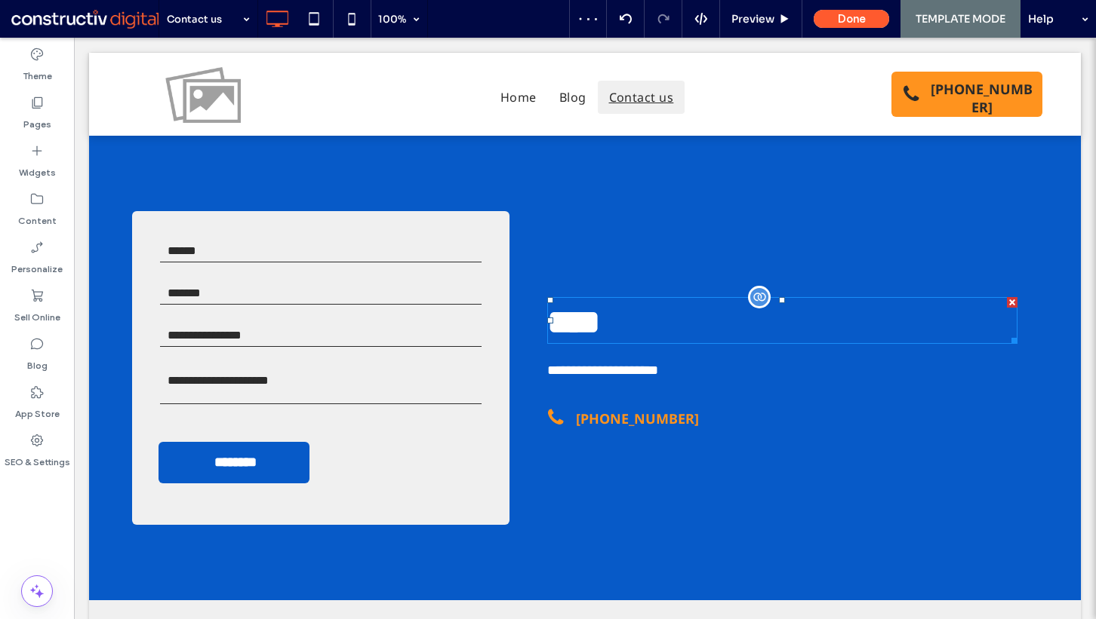
click at [592, 306] on span "****" at bounding box center [573, 322] width 53 height 33
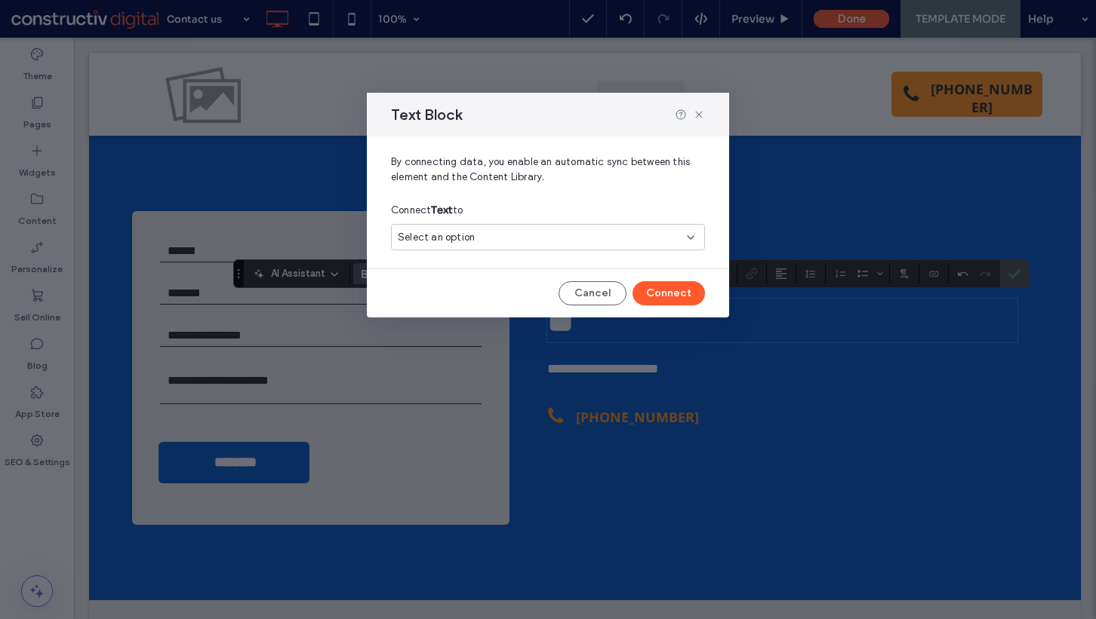
click at [459, 231] on span "Select an option" at bounding box center [436, 237] width 77 height 15
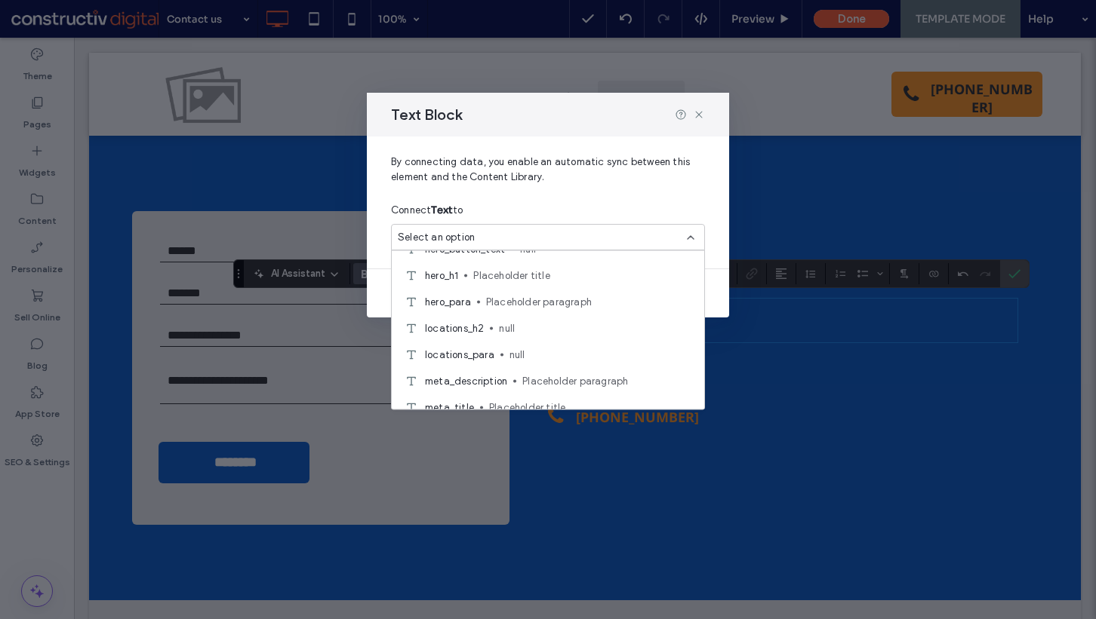
scroll to position [177, 0]
click at [540, 275] on span "Placeholder title" at bounding box center [582, 272] width 219 height 15
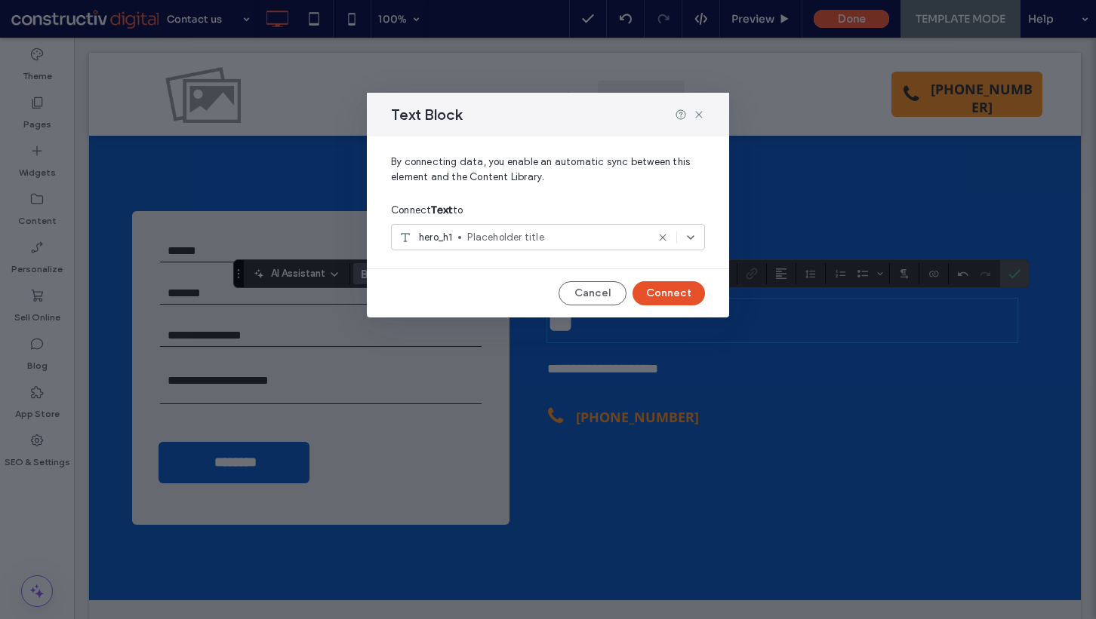
click at [662, 287] on button "Connect" at bounding box center [668, 293] width 72 height 24
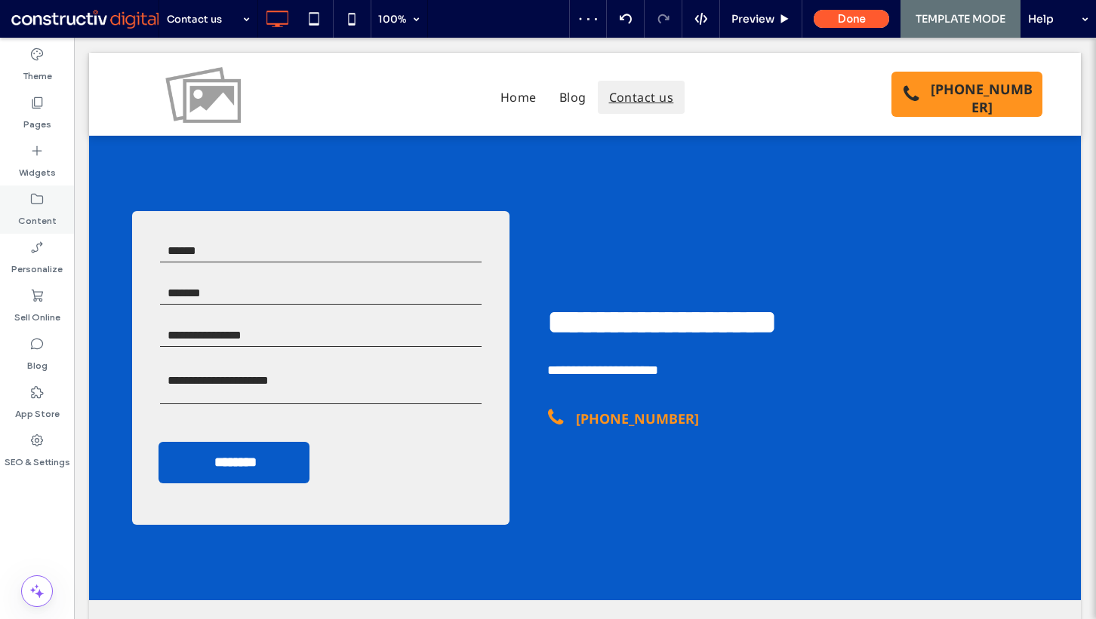
click at [20, 200] on div "Content" at bounding box center [37, 210] width 74 height 48
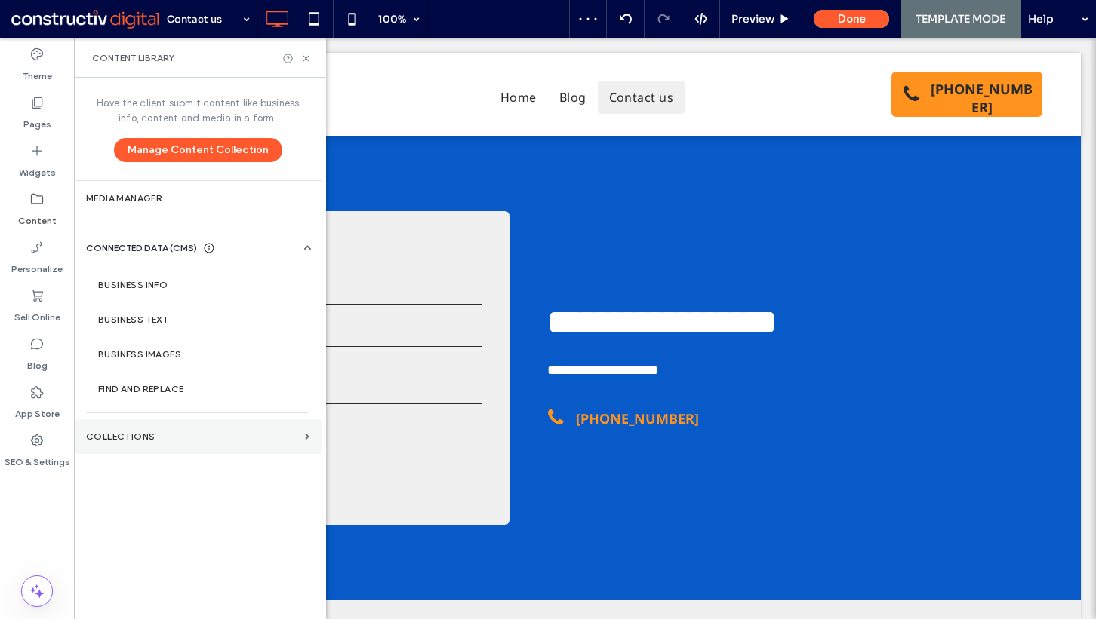
click at [155, 438] on label "Collections" at bounding box center [192, 437] width 213 height 11
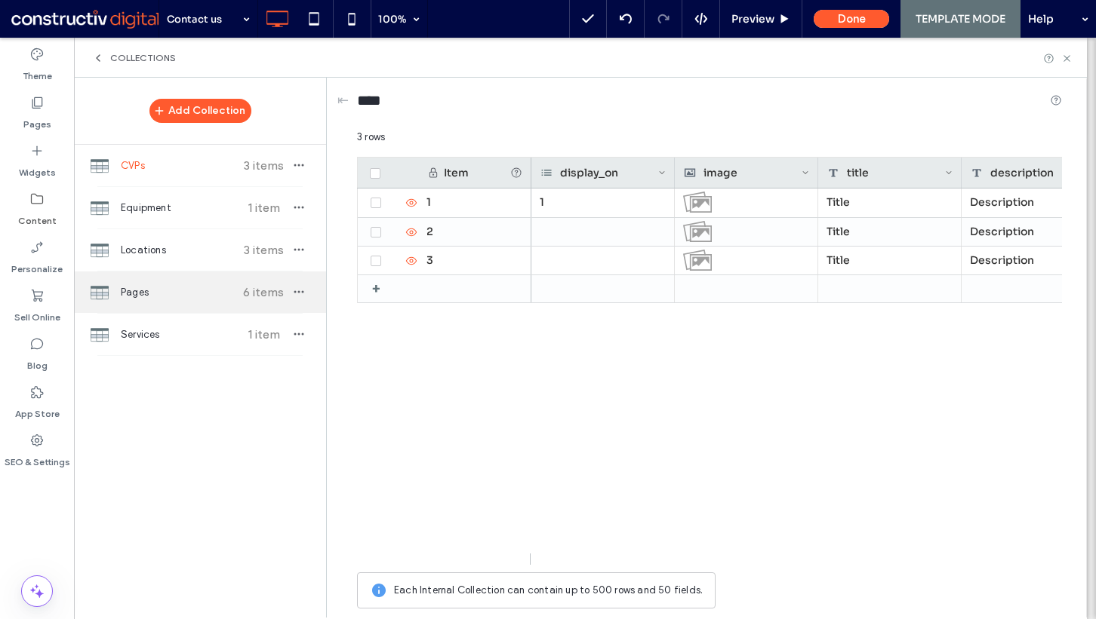
click at [171, 290] on span "Pages" at bounding box center [177, 292] width 112 height 15
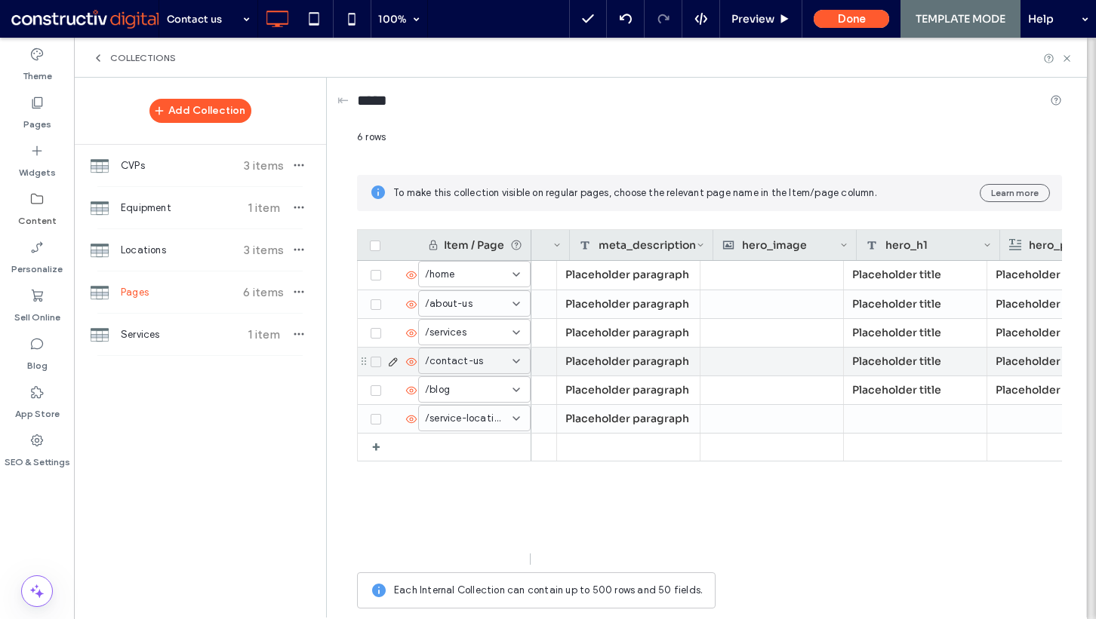
scroll to position [0, 0]
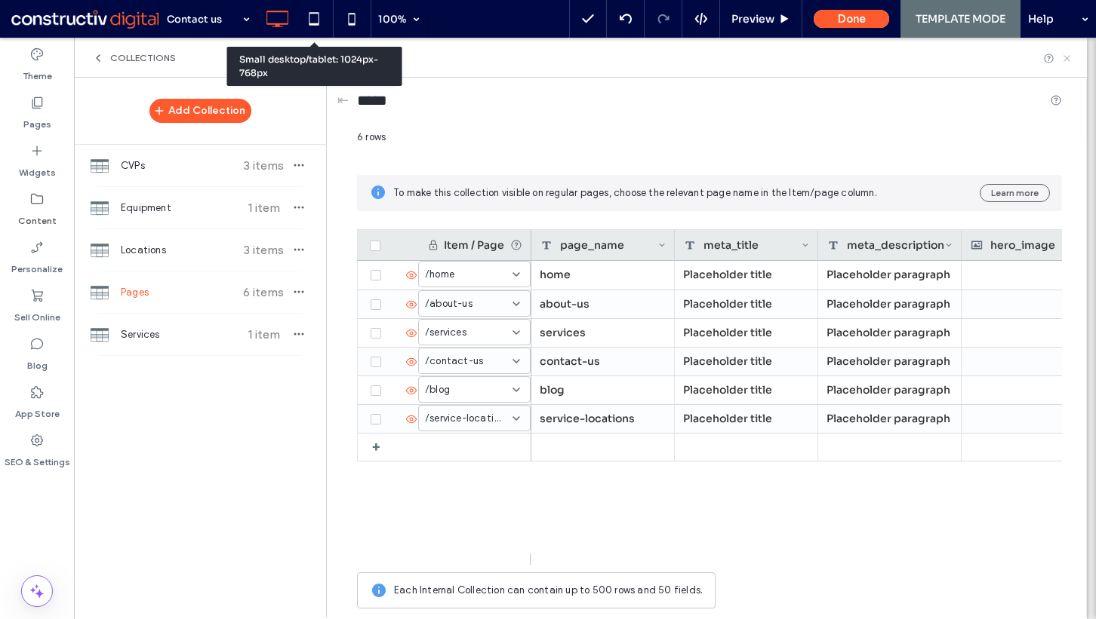
drag, startPoint x: 1066, startPoint y: 60, endPoint x: 210, endPoint y: 211, distance: 869.7
click at [1066, 60] on icon at bounding box center [1066, 58] width 11 height 11
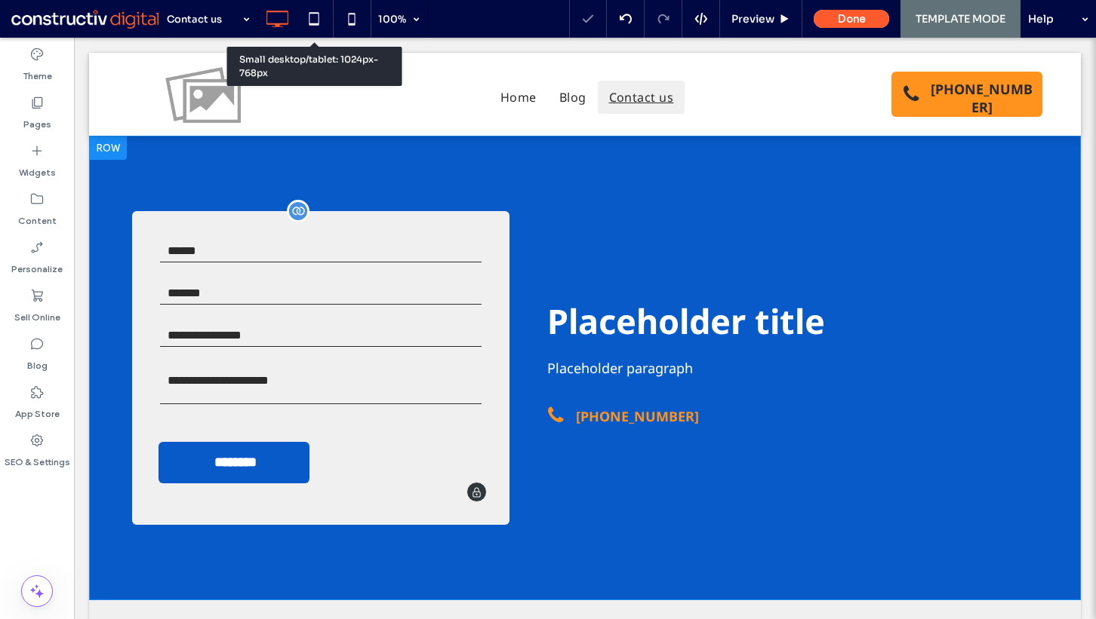
click at [121, 184] on div "Contact form Name * Email * Contact Number * Enquiry * ******** Thank you for c…" at bounding box center [584, 368] width 991 height 465
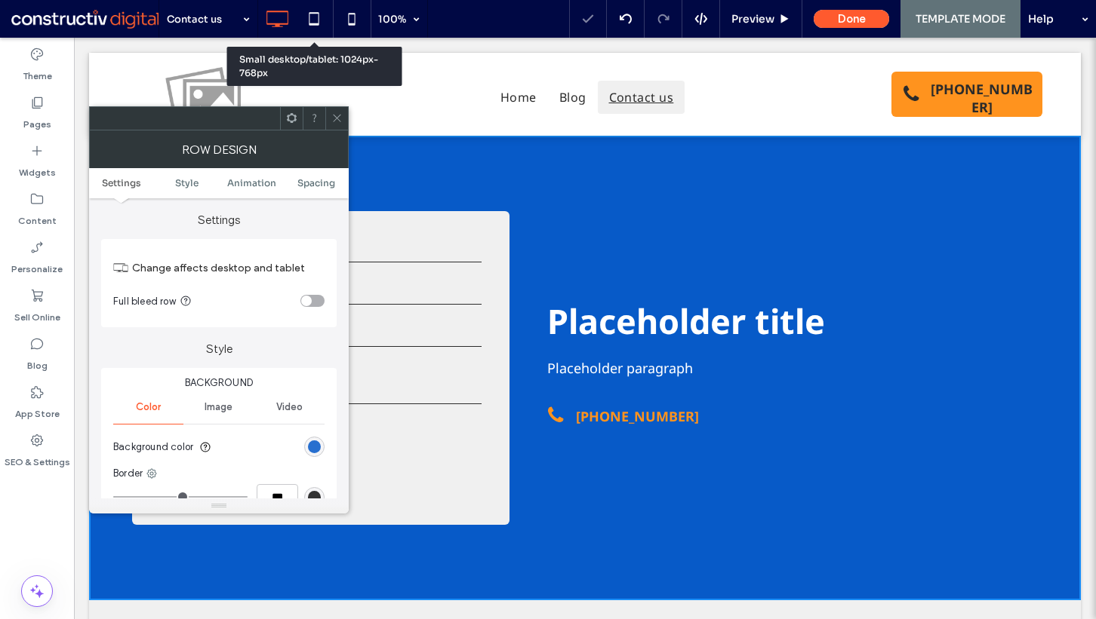
click at [316, 448] on div "rgb(7, 90, 200)" at bounding box center [314, 447] width 13 height 13
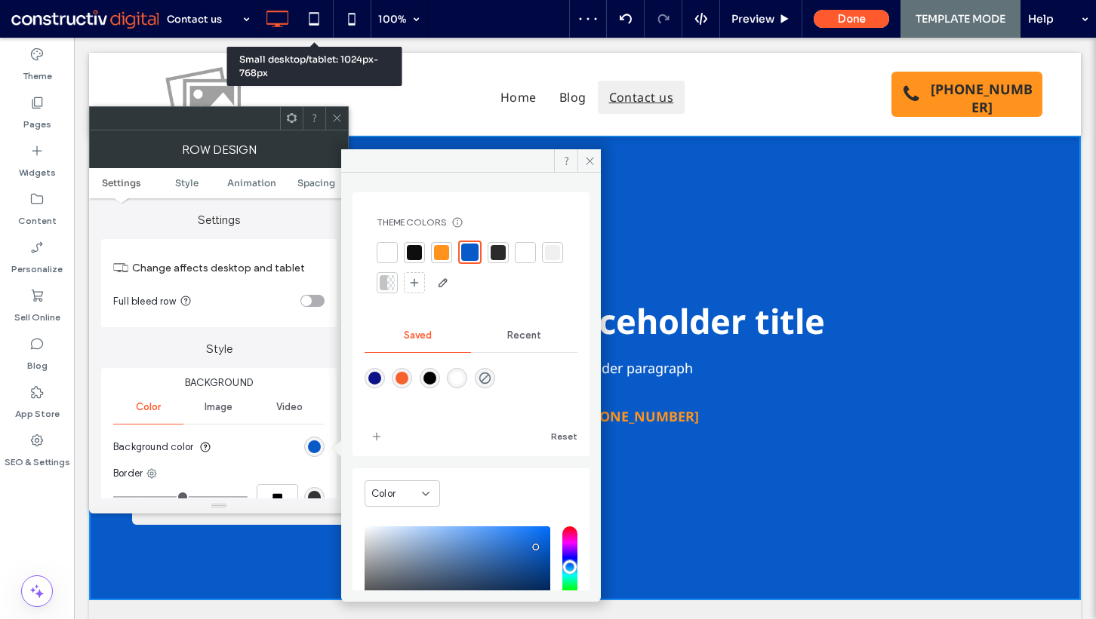
click at [416, 247] on div at bounding box center [414, 252] width 15 height 15
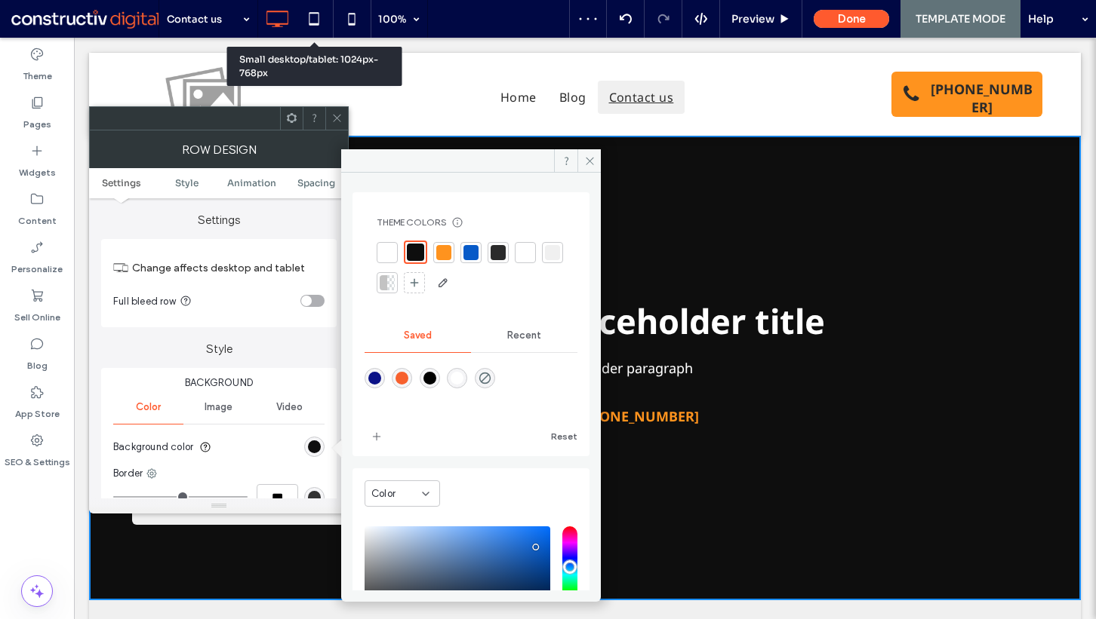
click at [333, 117] on icon at bounding box center [336, 117] width 11 height 11
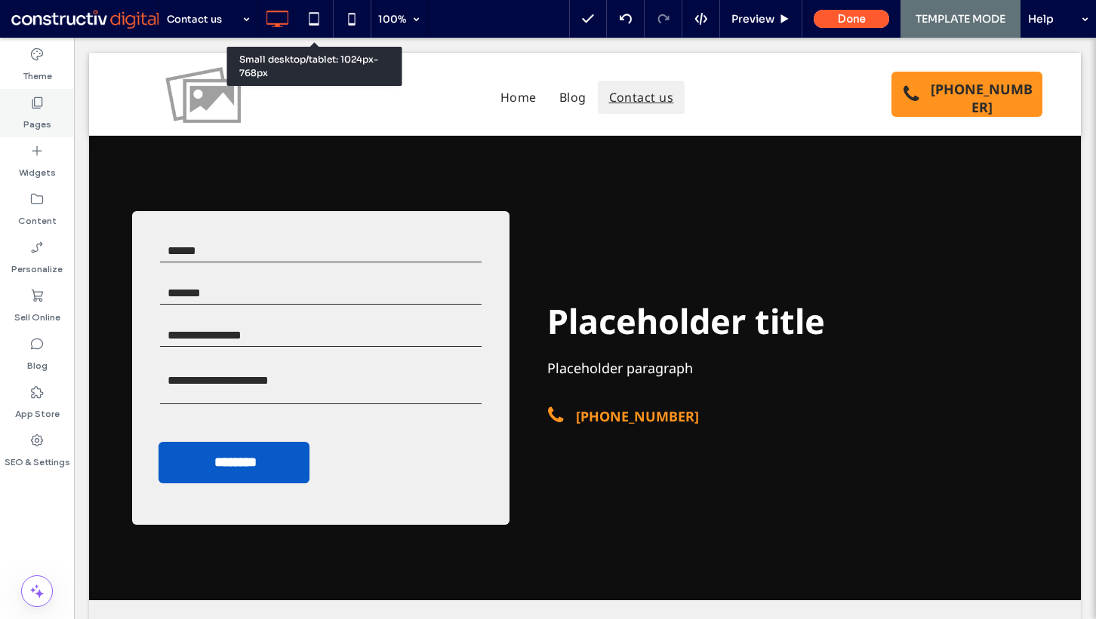
click at [45, 112] on label "Pages" at bounding box center [37, 120] width 28 height 21
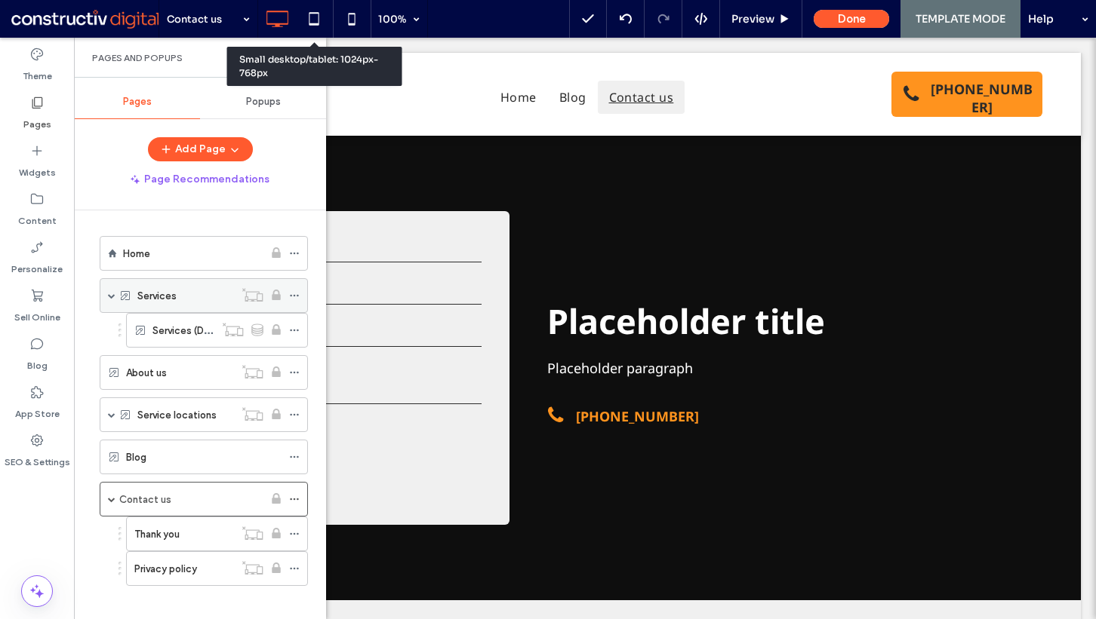
click at [112, 297] on span at bounding box center [112, 296] width 8 height 8
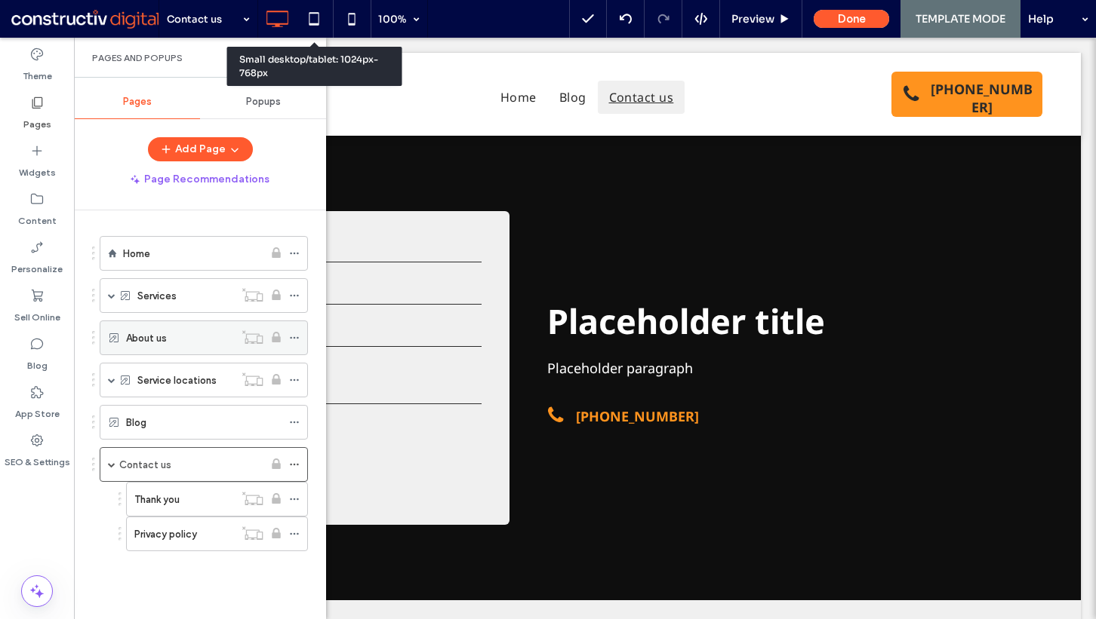
click at [157, 333] on label "About us" at bounding box center [146, 338] width 41 height 26
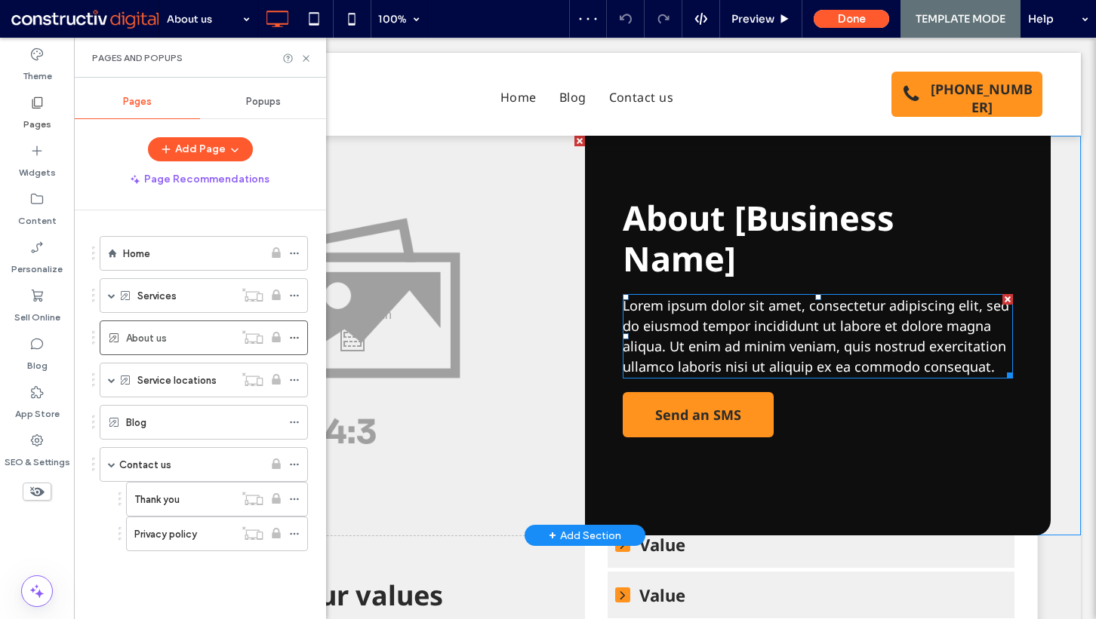
click at [693, 346] on span "Lorem ipsum dolor sit amet, consectetur adipiscing elit, sed do eiusmod tempor …" at bounding box center [815, 336] width 386 height 79
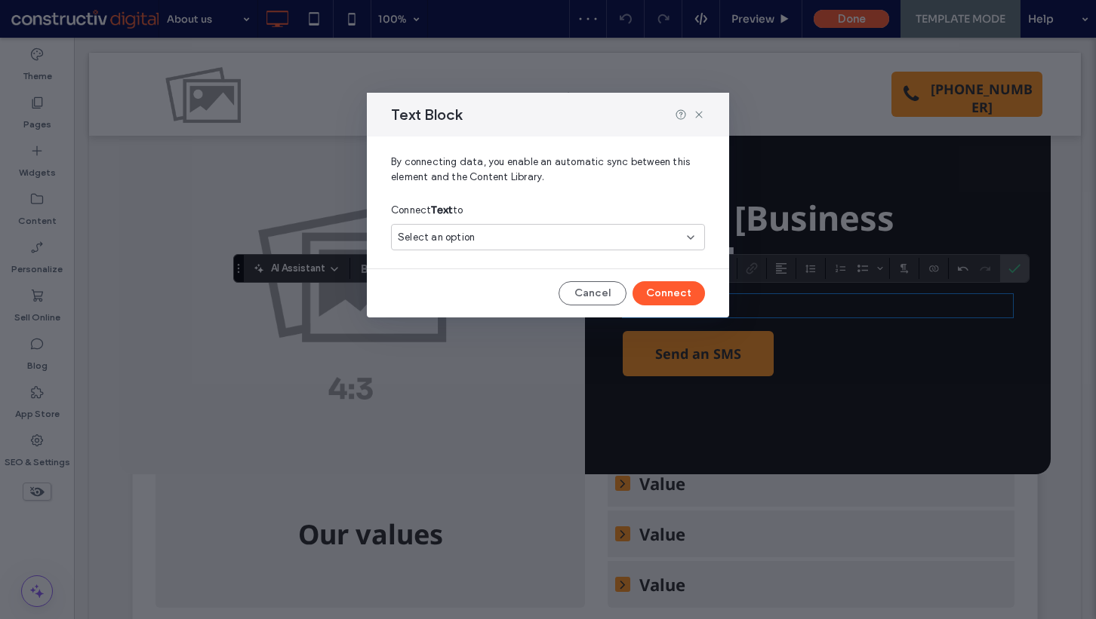
click at [535, 242] on div "Select an option" at bounding box center [539, 237] width 282 height 15
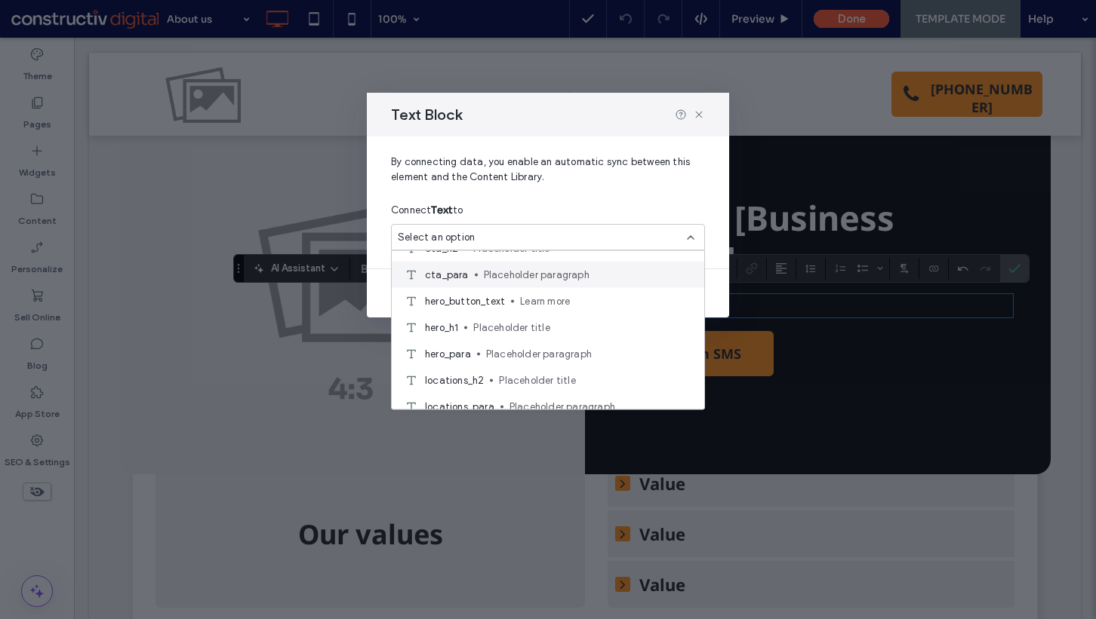
scroll to position [124, 0]
click at [506, 343] on div "hero_para Placeholder paragraph" at bounding box center [548, 351] width 312 height 26
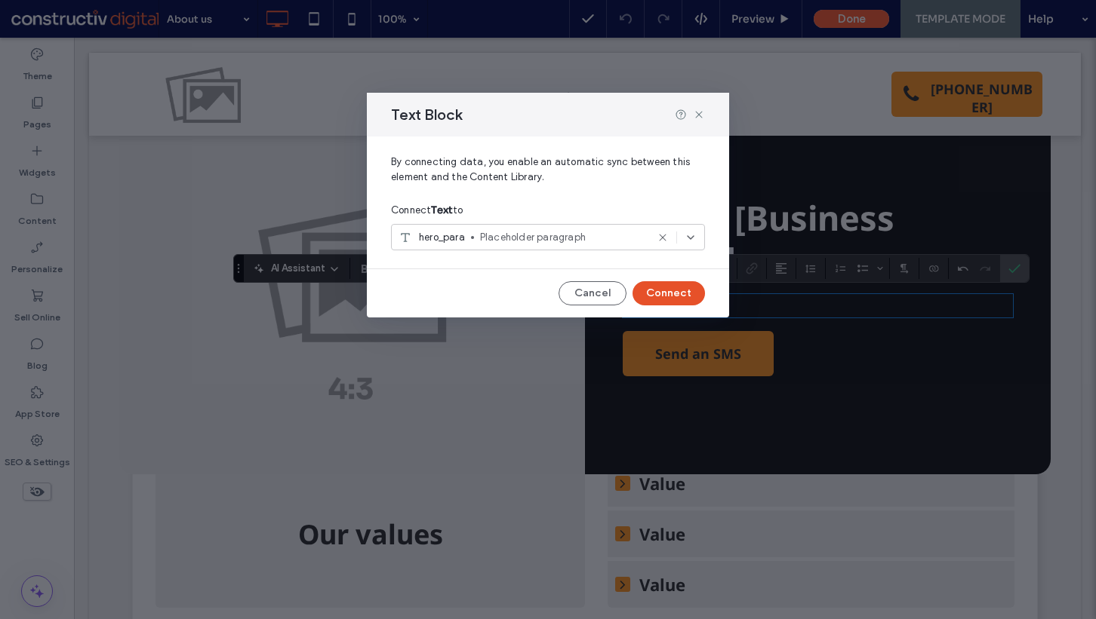
click at [646, 300] on button "Connect" at bounding box center [668, 293] width 72 height 24
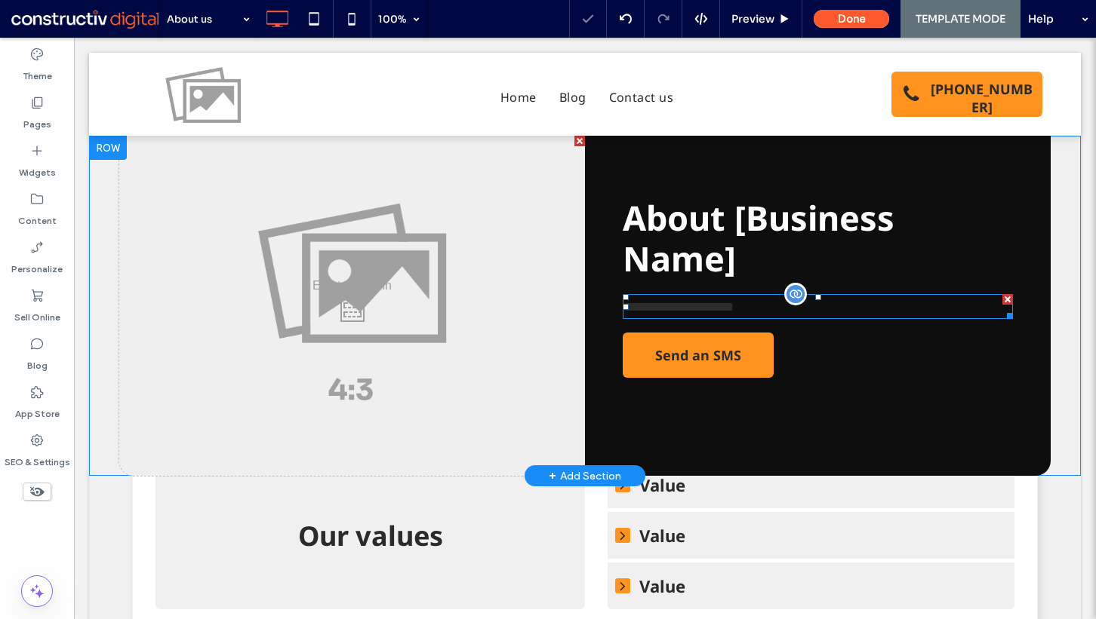
click at [670, 300] on span "**********" at bounding box center [677, 307] width 111 height 14
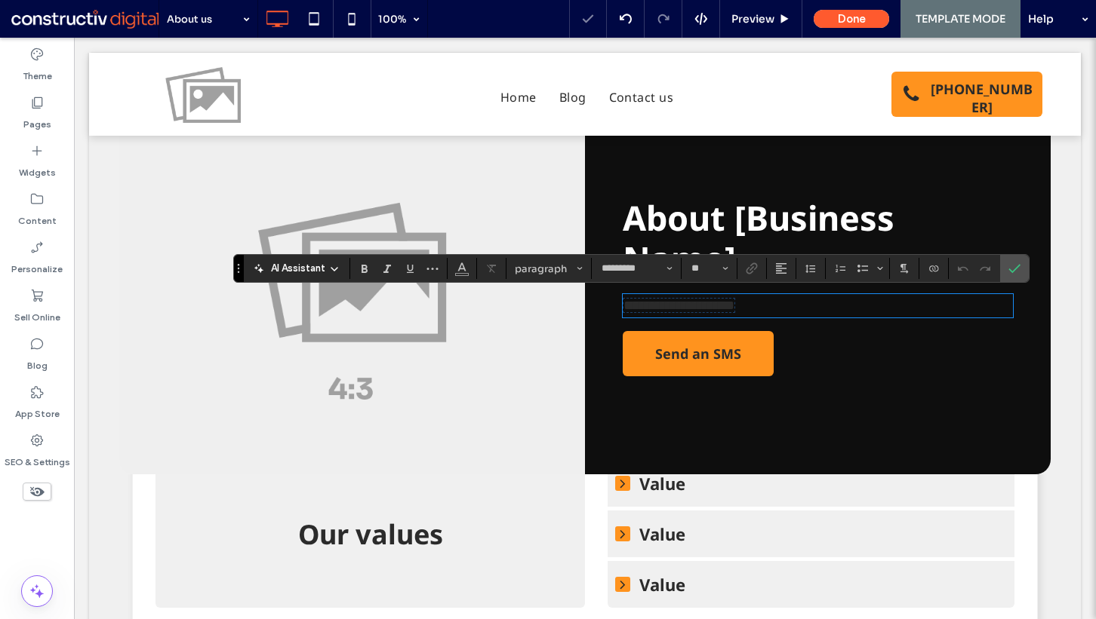
click at [655, 306] on span "**********" at bounding box center [678, 306] width 111 height 14
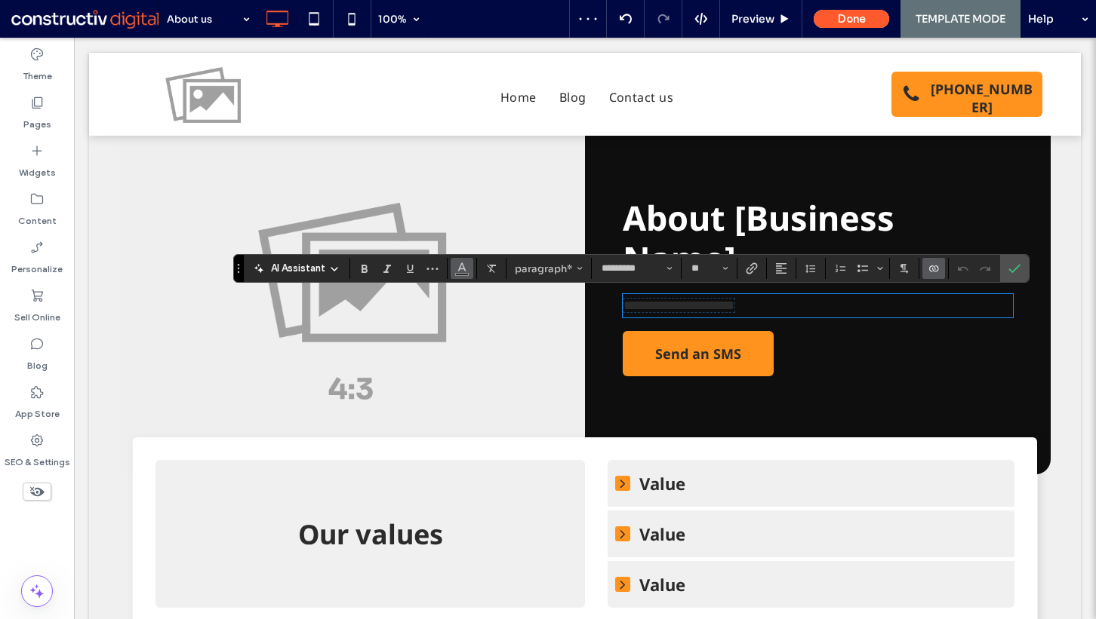
click at [454, 269] on button "Color" at bounding box center [461, 268] width 23 height 21
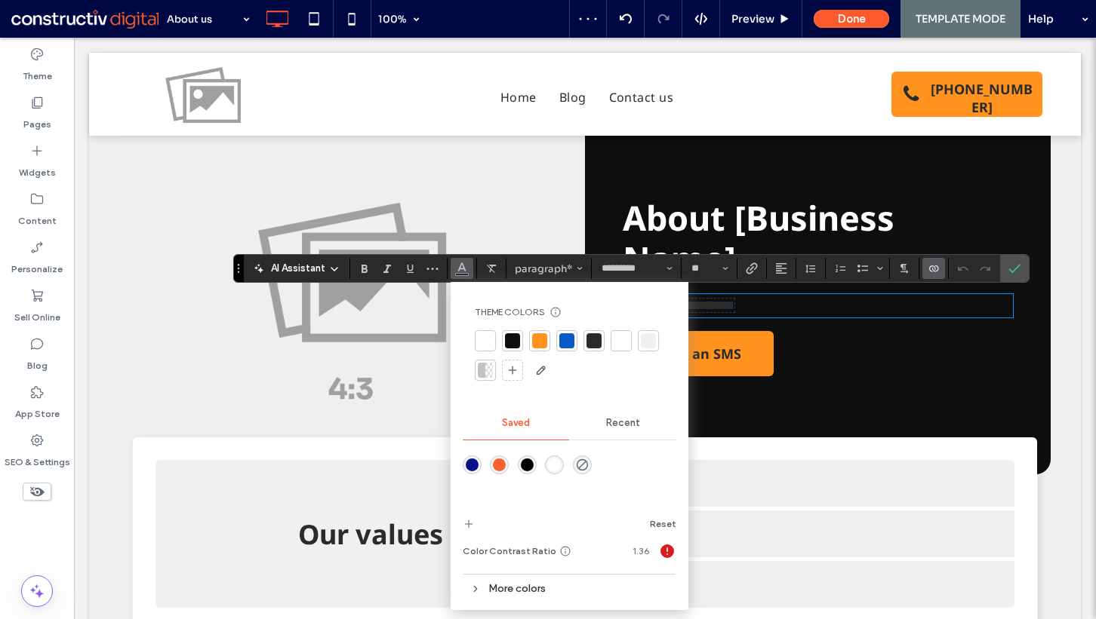
click at [620, 338] on div at bounding box center [620, 340] width 15 height 15
click at [1008, 266] on icon "Confirm" at bounding box center [1014, 269] width 12 height 12
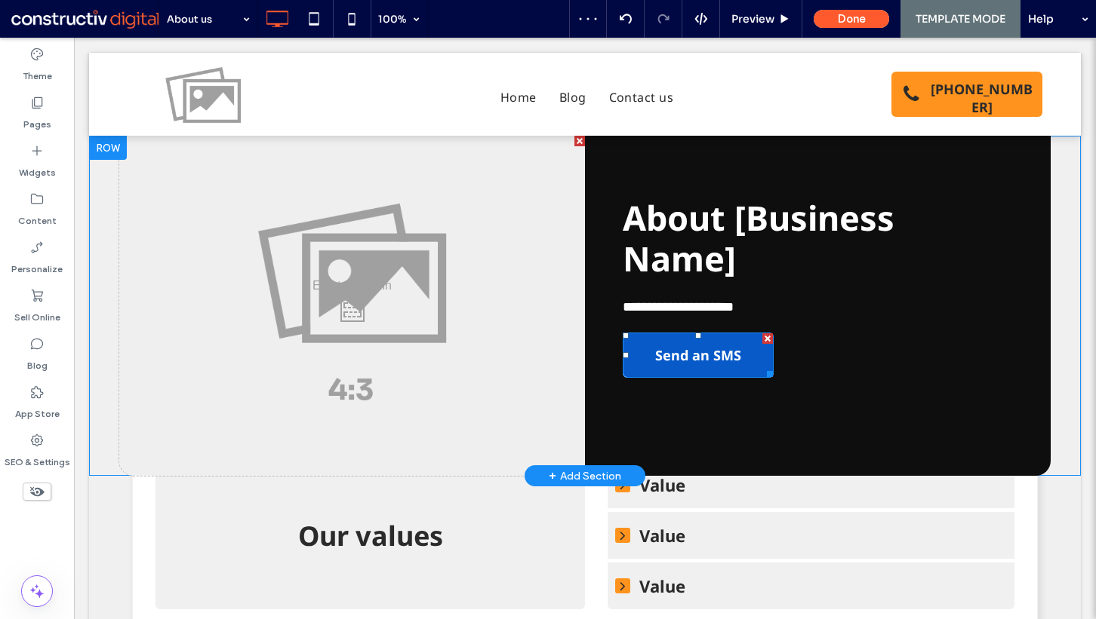
click at [696, 344] on span "Send an SMS" at bounding box center [698, 355] width 86 height 42
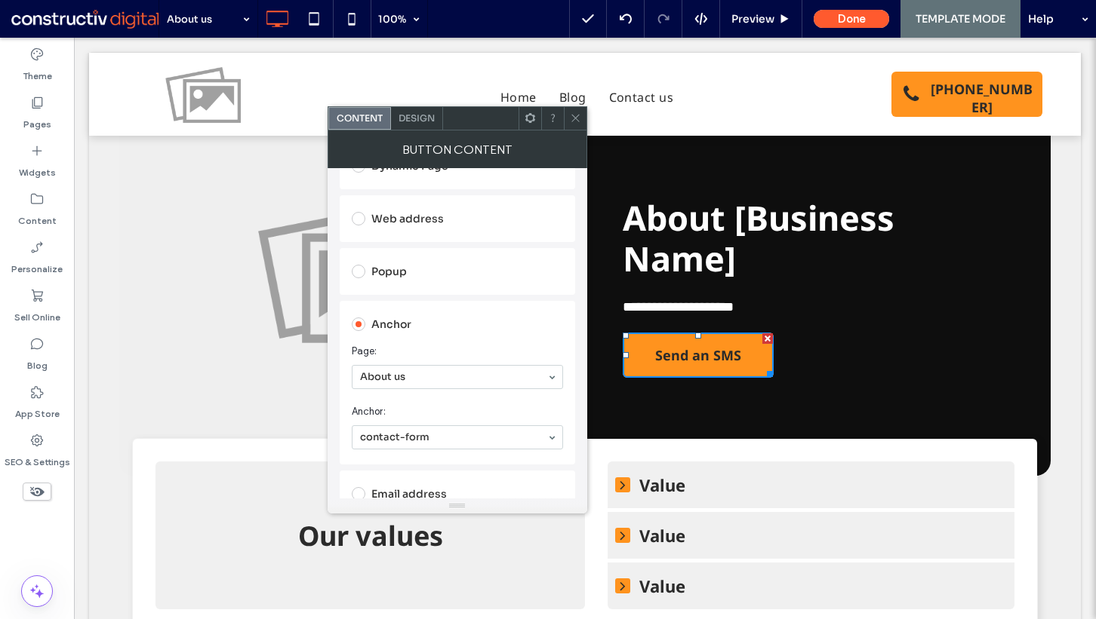
scroll to position [244, 0]
click at [572, 121] on icon at bounding box center [575, 117] width 11 height 11
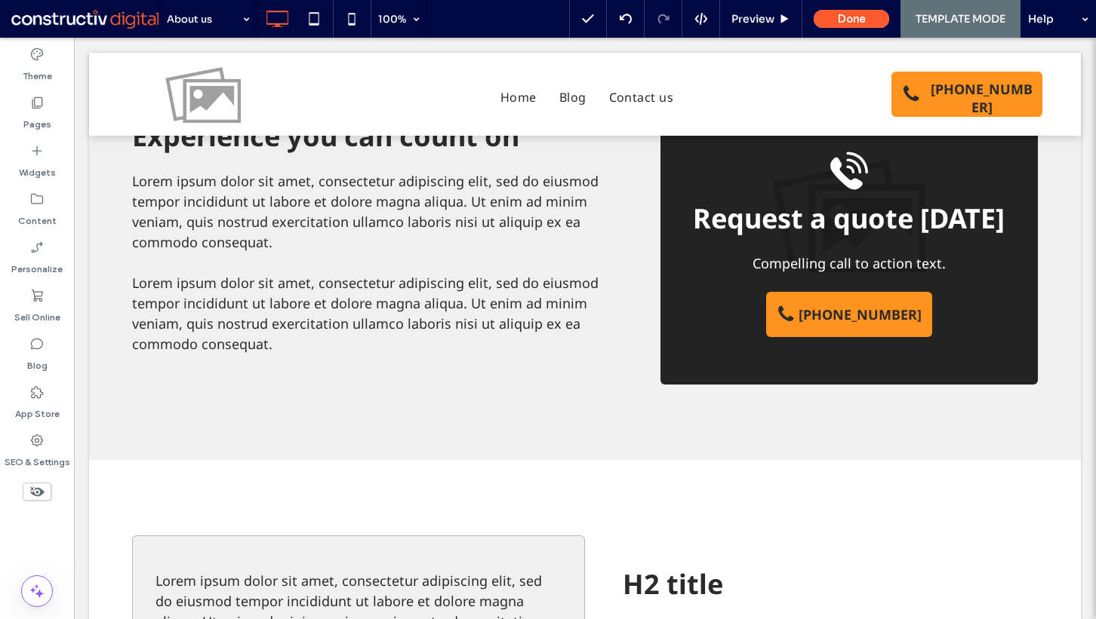
scroll to position [568, 0]
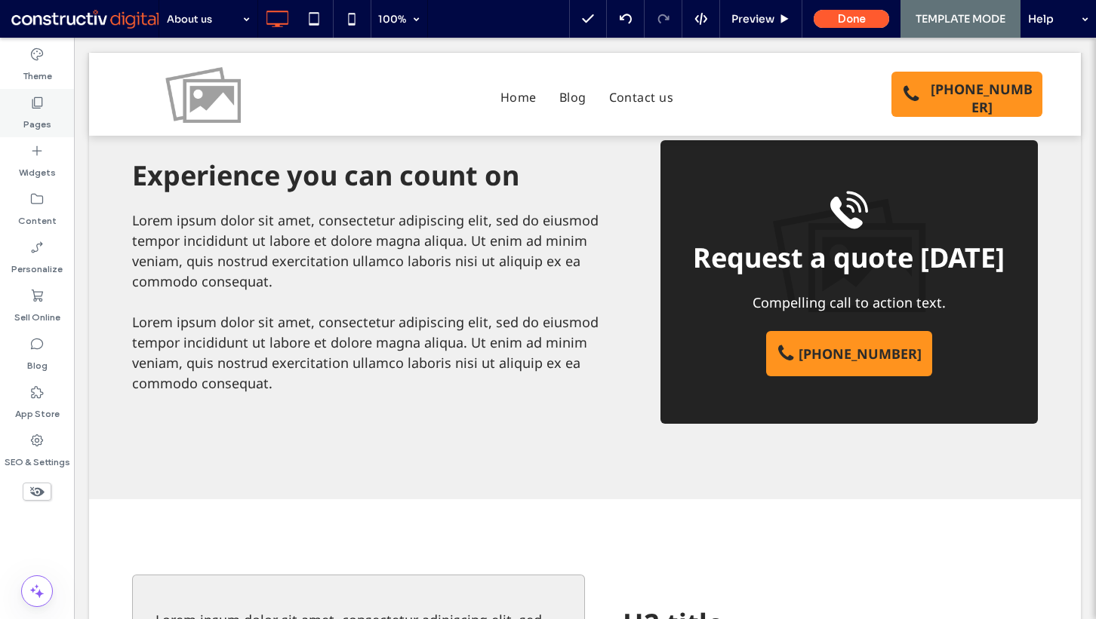
click at [41, 99] on use at bounding box center [37, 102] width 11 height 11
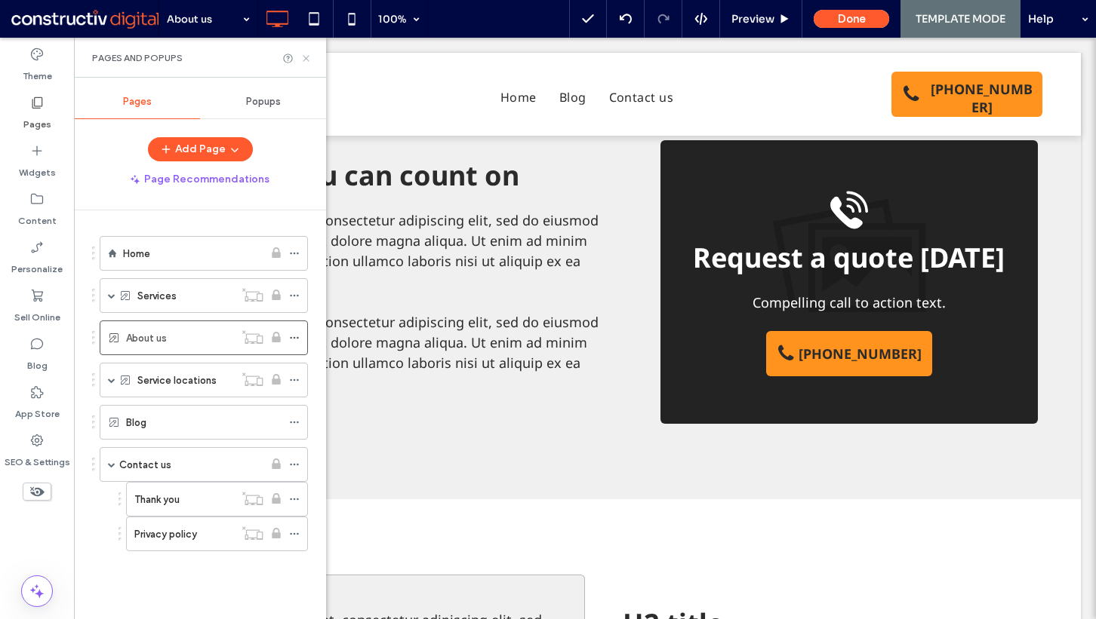
click at [310, 60] on icon at bounding box center [305, 58] width 11 height 11
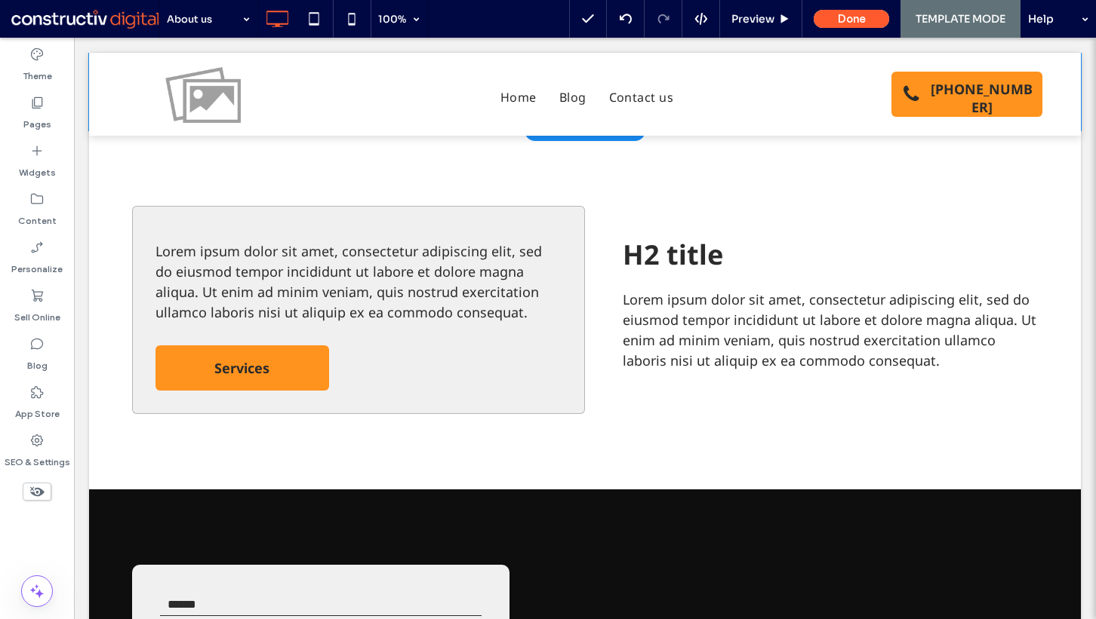
scroll to position [799, 0]
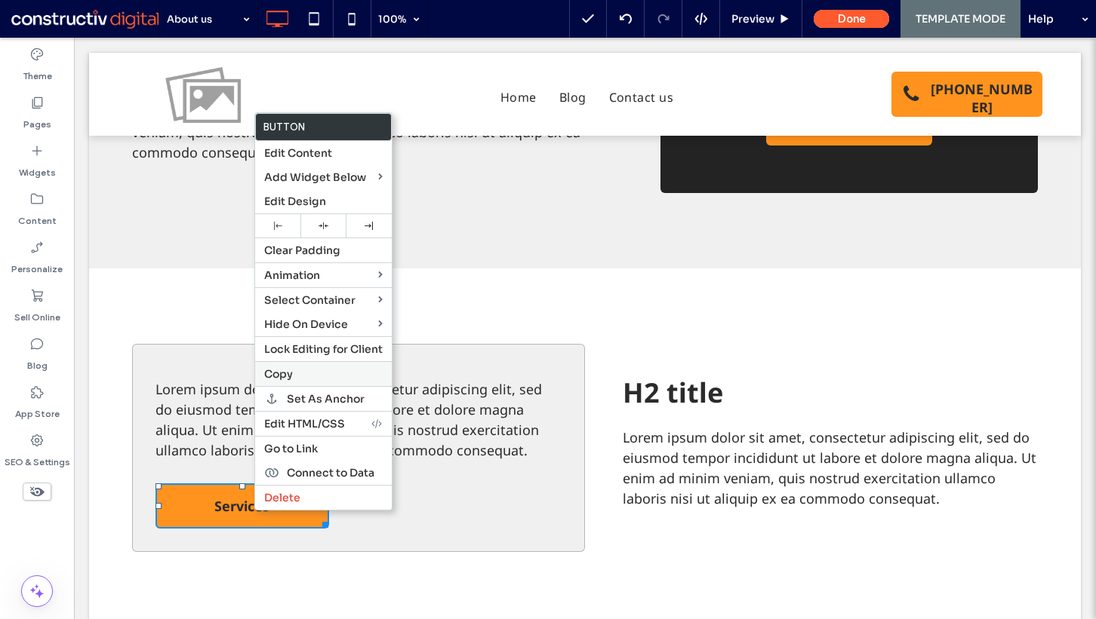
click at [293, 367] on label "Copy" at bounding box center [323, 374] width 118 height 14
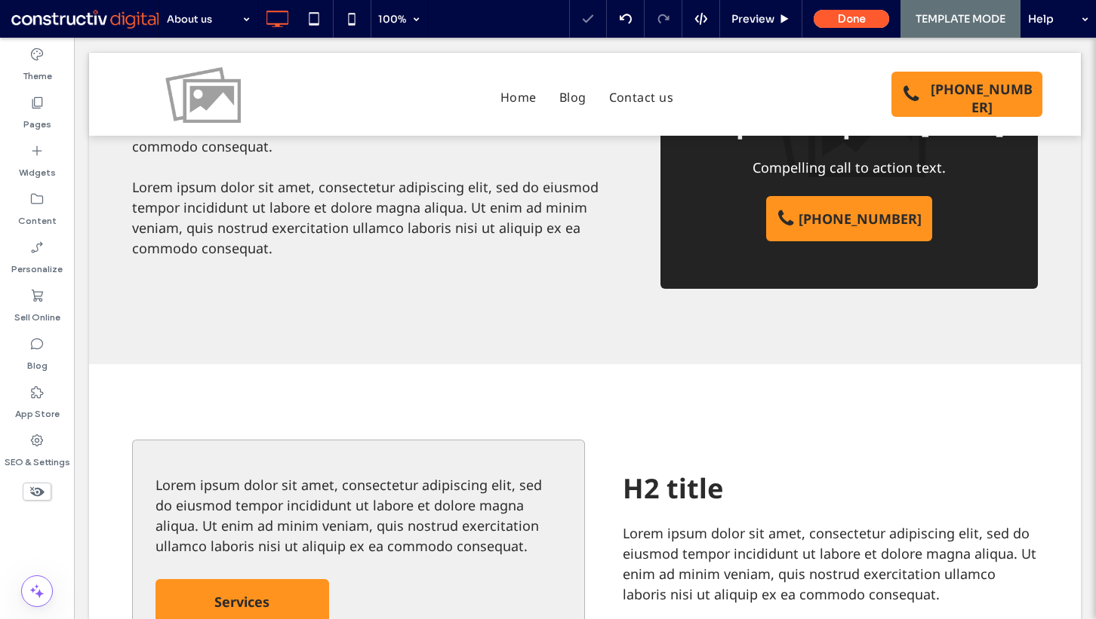
scroll to position [623, 0]
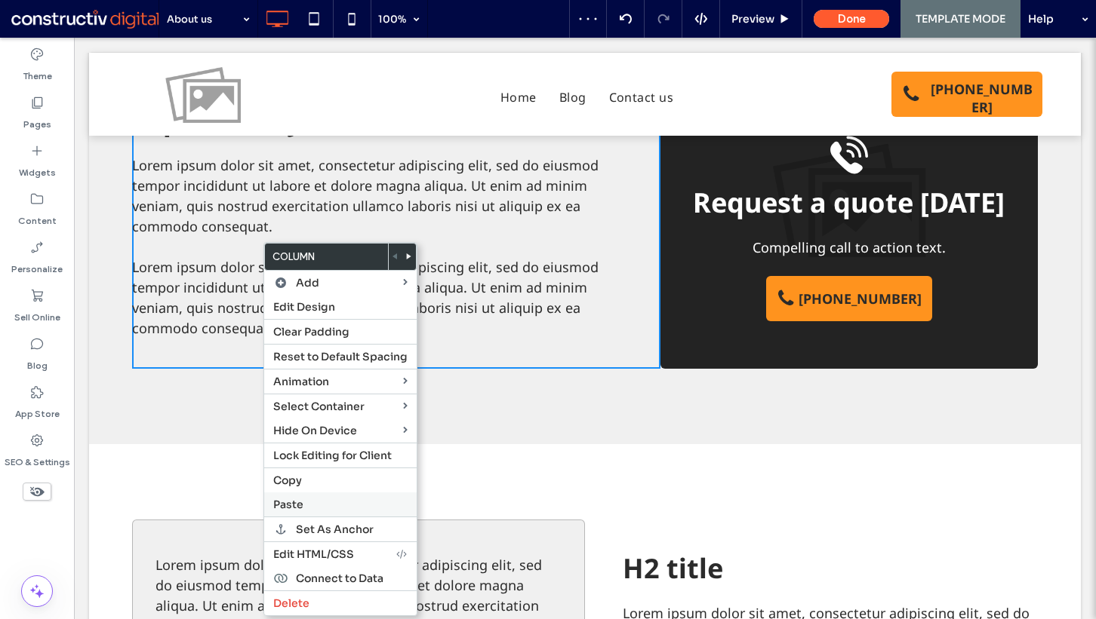
click at [296, 498] on span "Paste" at bounding box center [288, 505] width 30 height 14
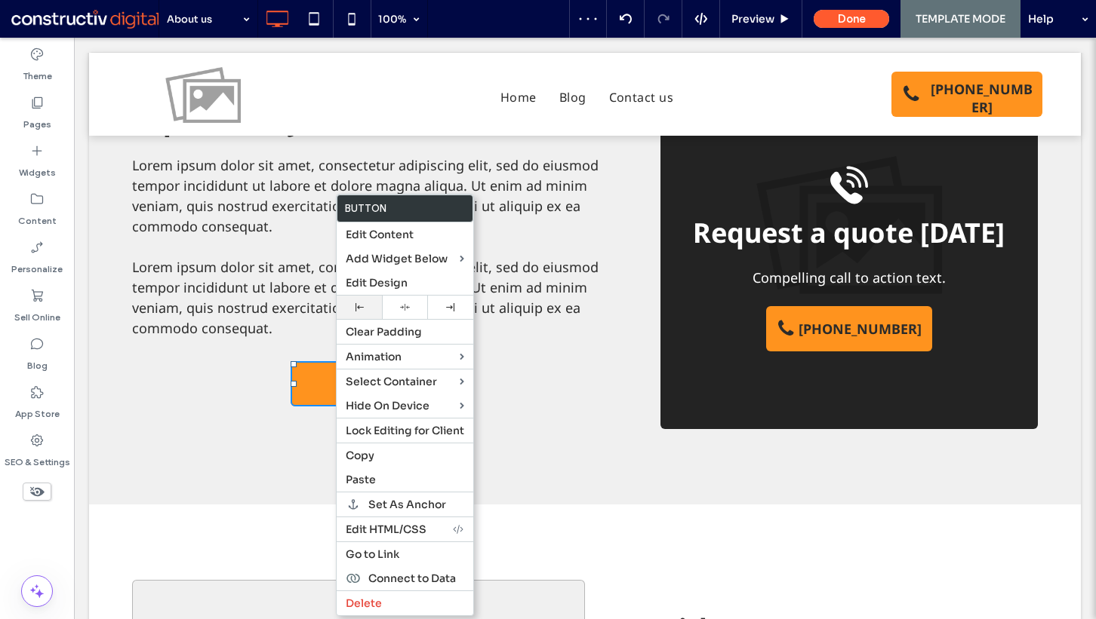
click at [358, 308] on use at bounding box center [359, 307] width 8 height 8
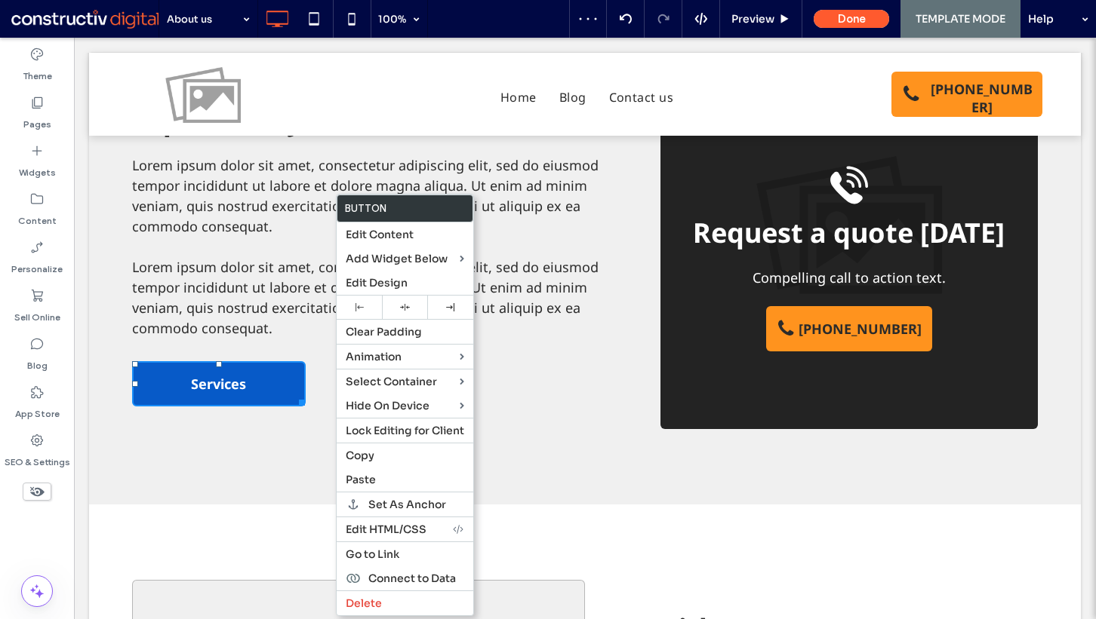
click at [229, 383] on span "Services" at bounding box center [218, 384] width 55 height 42
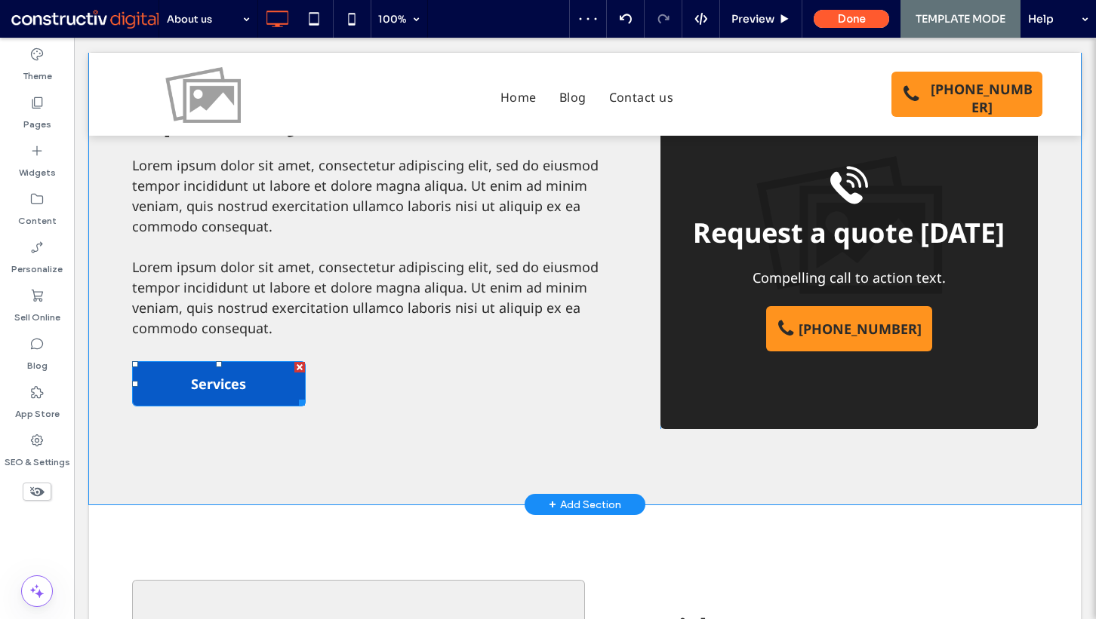
click at [268, 383] on link "Services" at bounding box center [219, 383] width 174 height 45
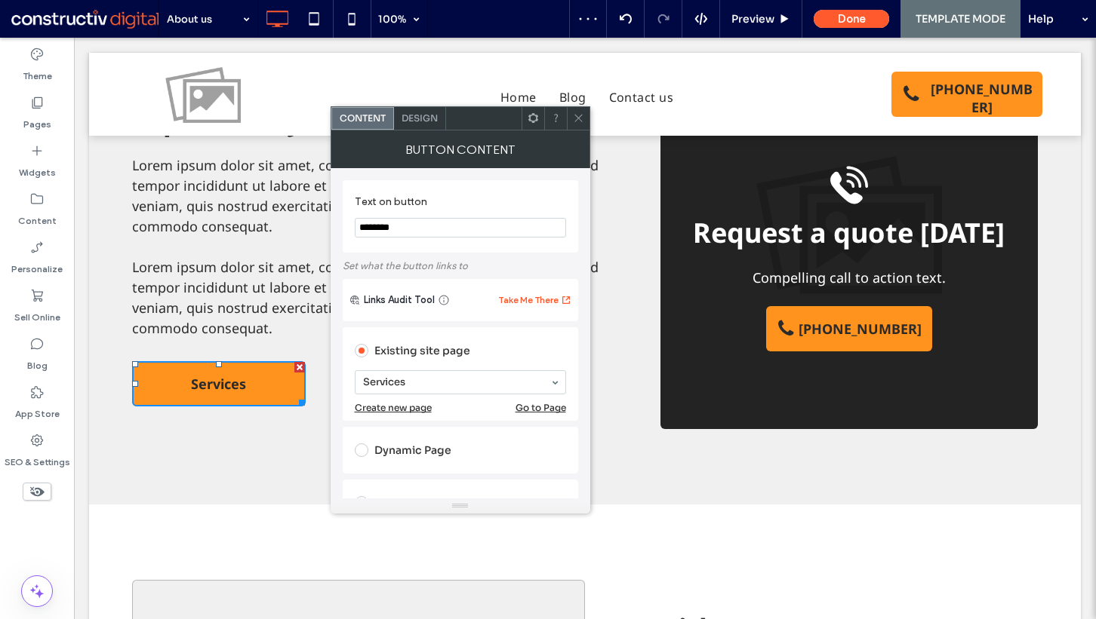
click at [458, 231] on input "********" at bounding box center [460, 228] width 211 height 20
type input "**********"
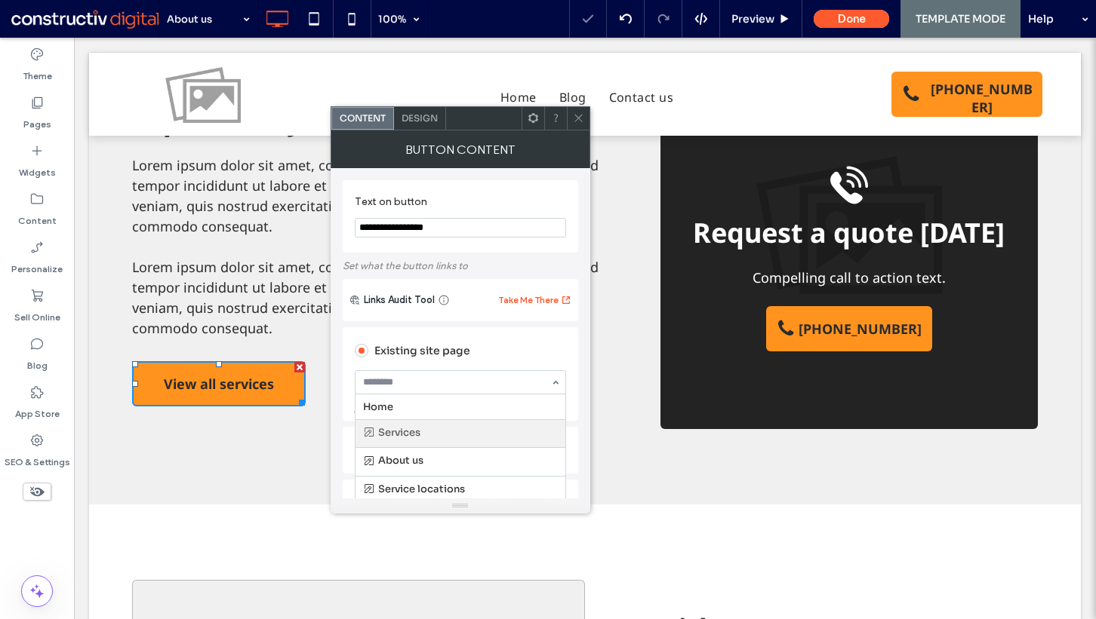
scroll to position [26, 0]
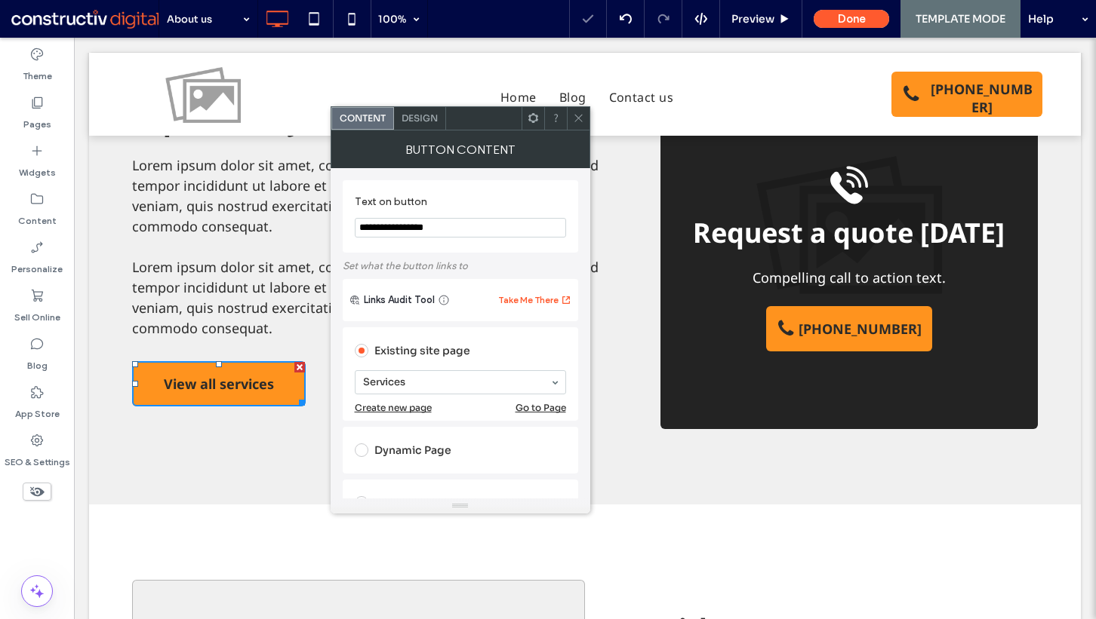
click at [580, 129] on span at bounding box center [578, 118] width 11 height 23
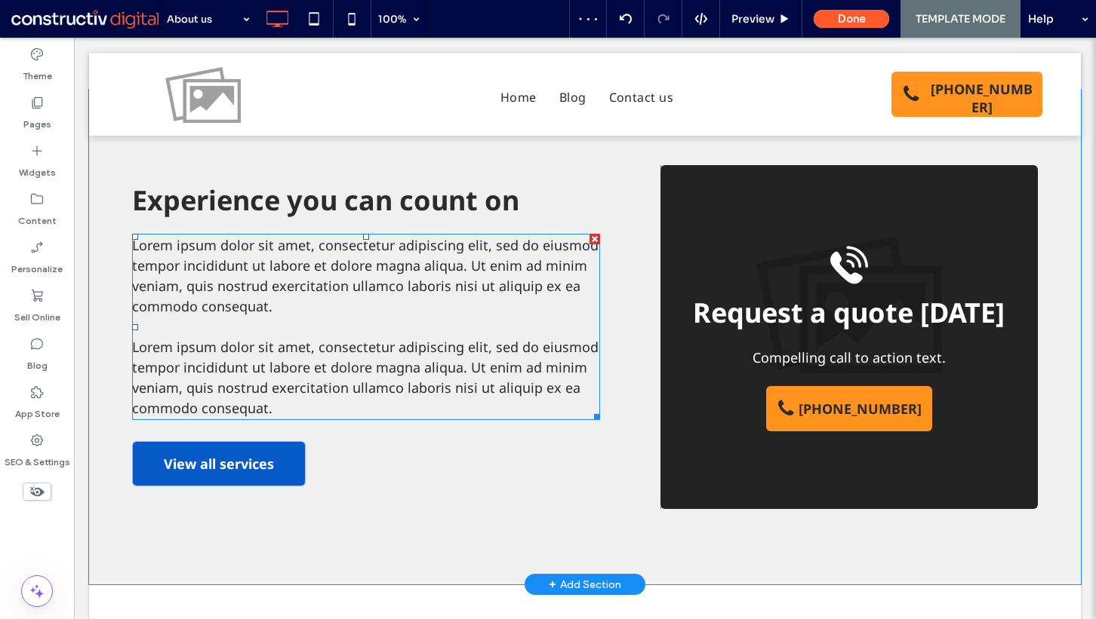
scroll to position [552, 0]
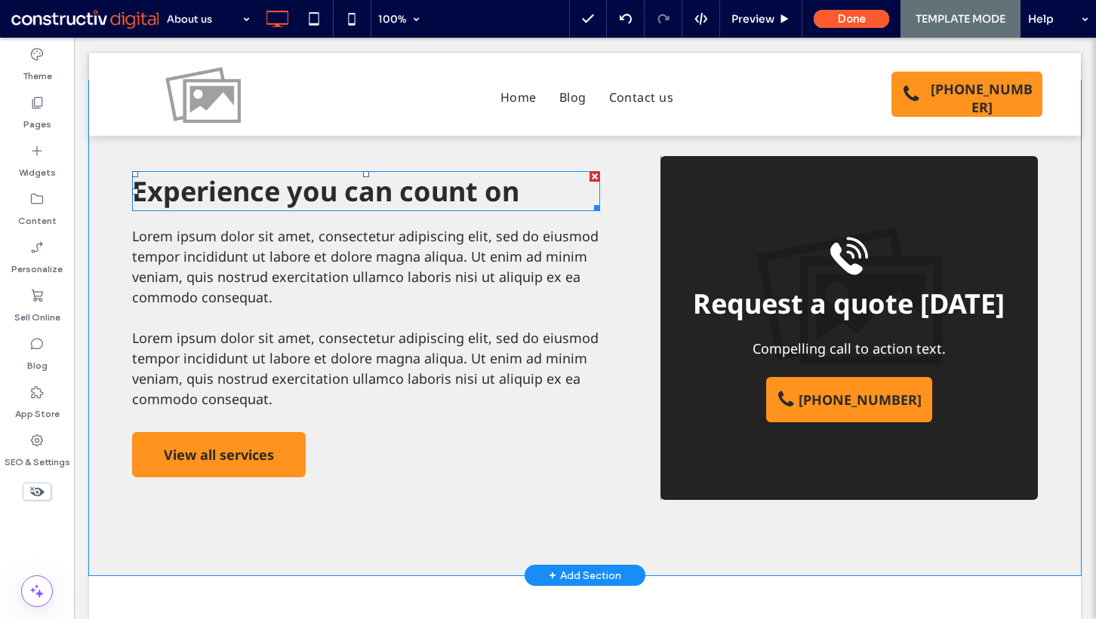
click at [322, 197] on span "Experience you can count on" at bounding box center [325, 191] width 387 height 37
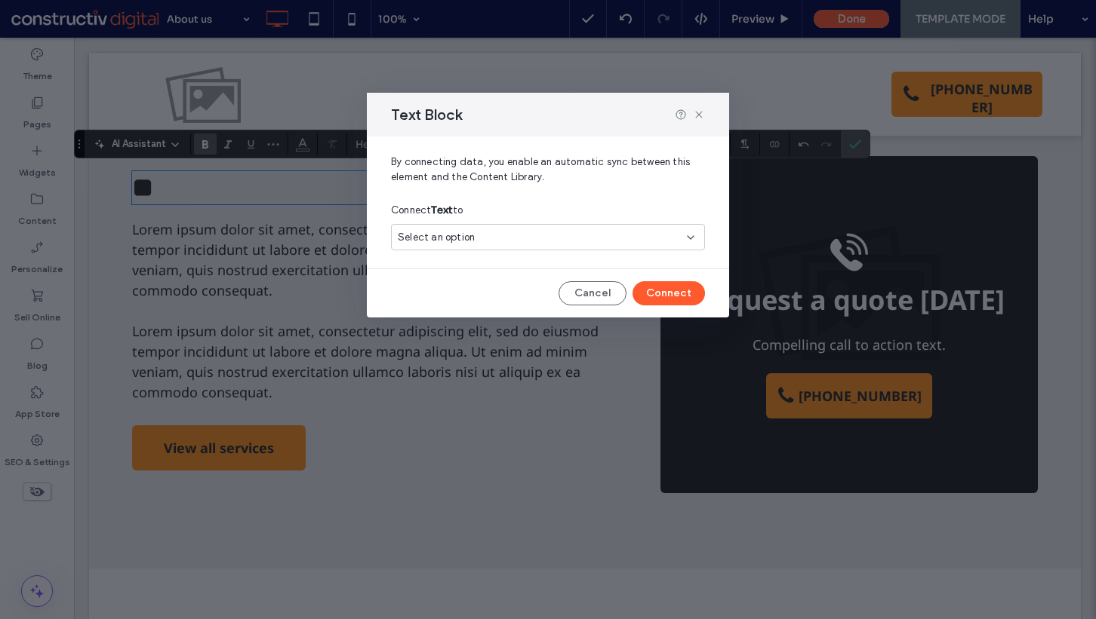
click at [478, 226] on div "Select an option" at bounding box center [548, 237] width 314 height 26
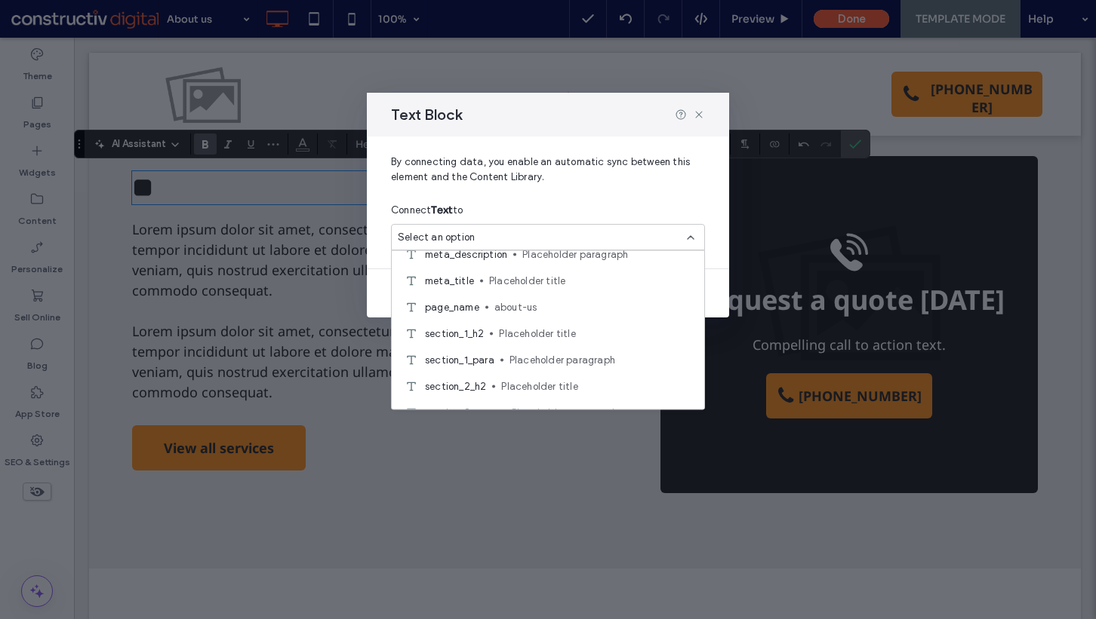
scroll to position [311, 0]
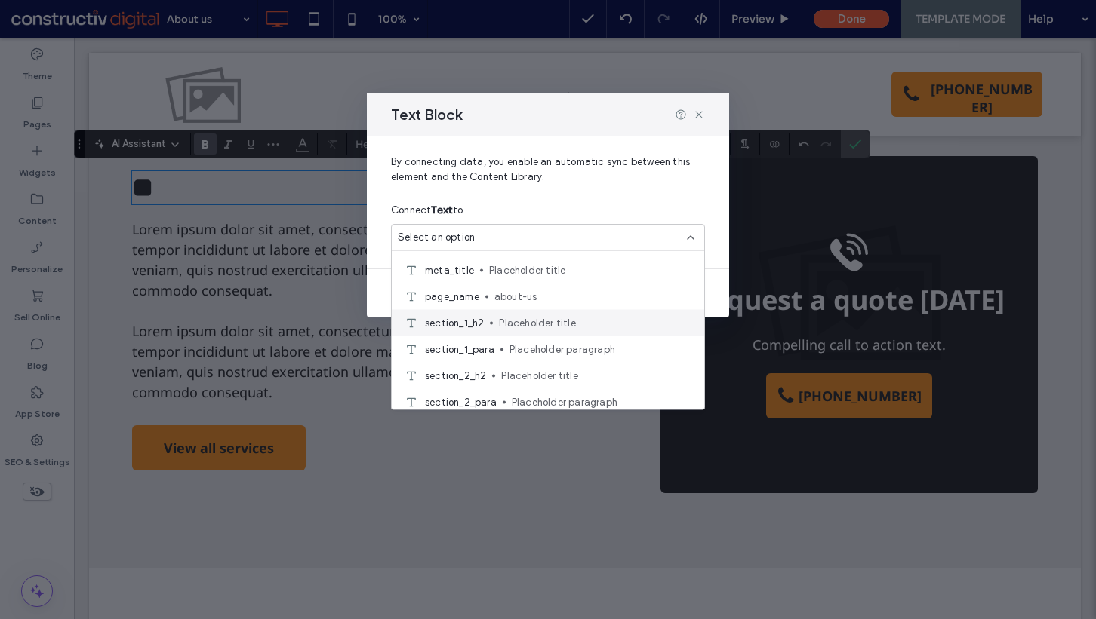
click at [513, 324] on span "Placeholder title" at bounding box center [595, 322] width 193 height 15
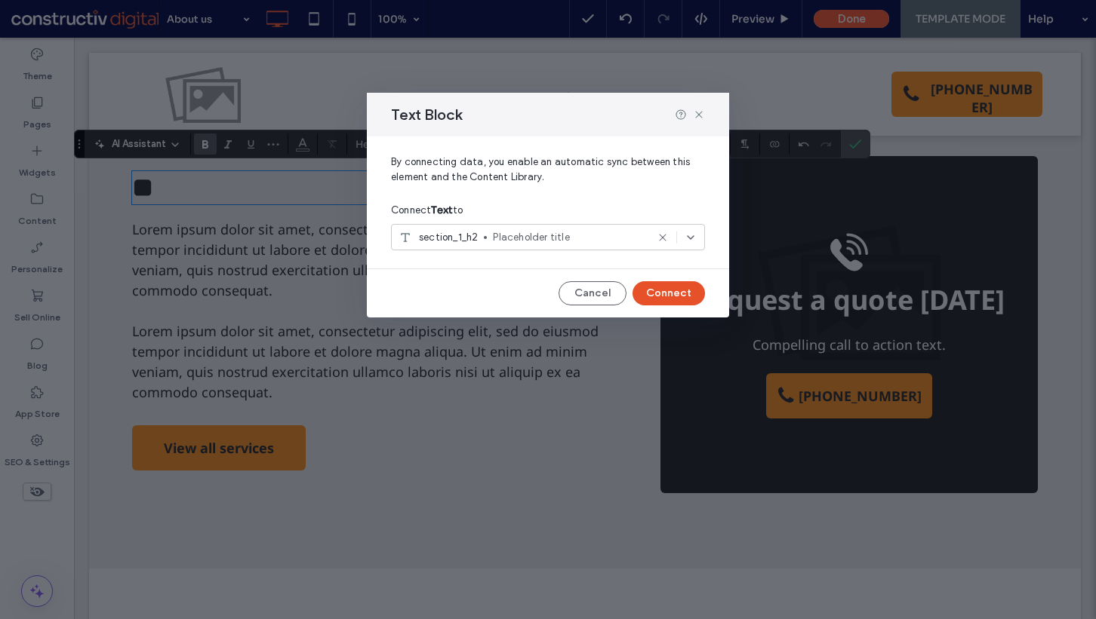
click at [643, 302] on button "Connect" at bounding box center [668, 293] width 72 height 24
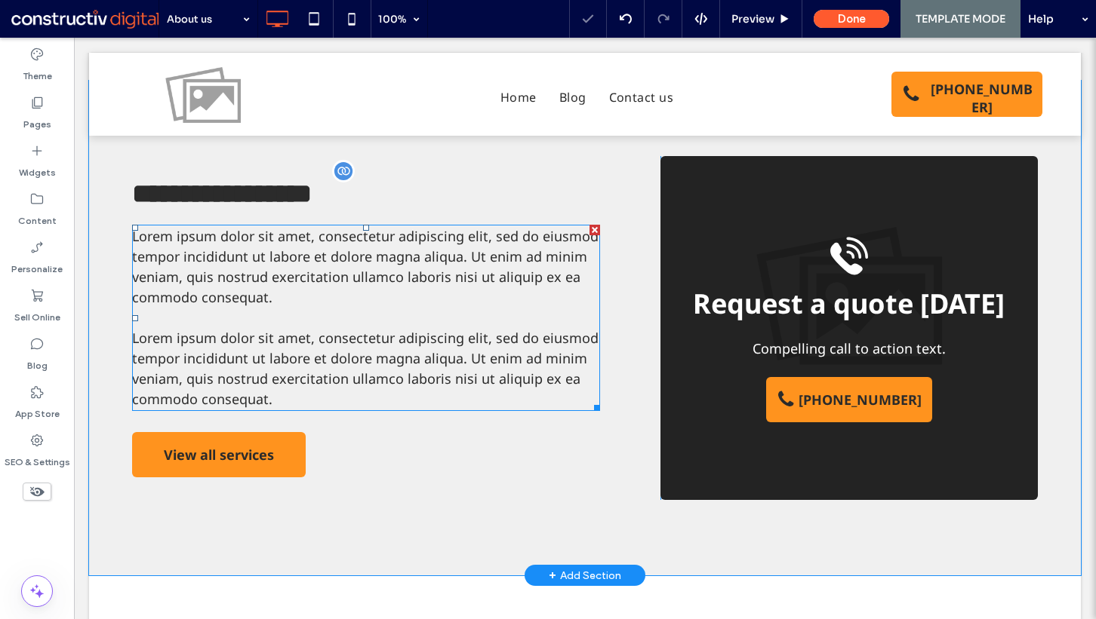
click at [342, 308] on p at bounding box center [366, 318] width 468 height 20
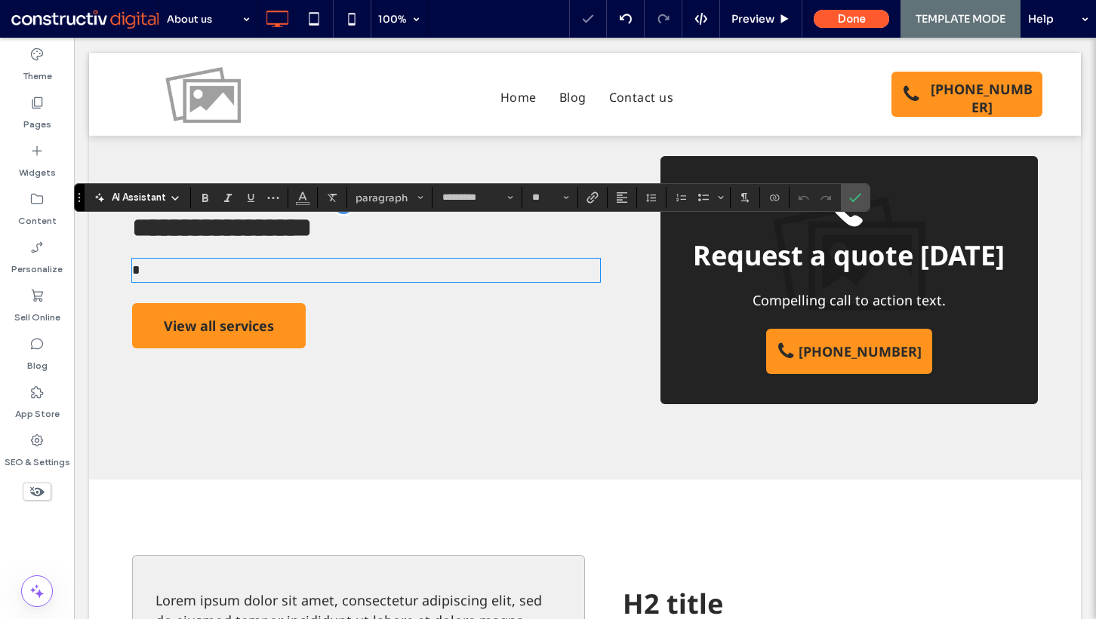
scroll to position [585, 0]
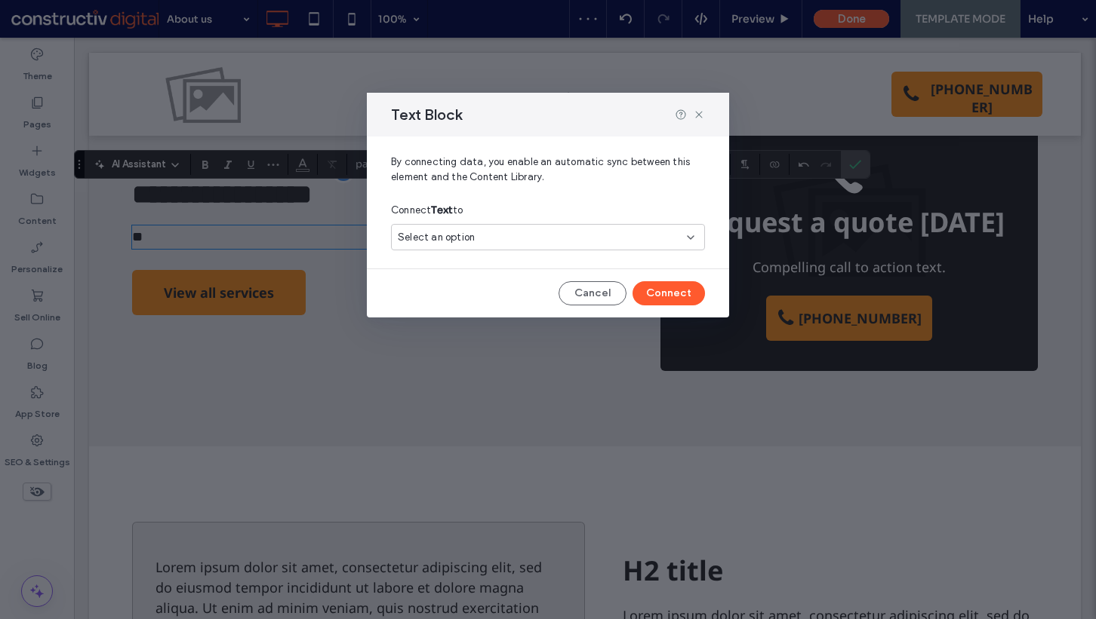
click at [484, 226] on div "Select an option" at bounding box center [548, 237] width 314 height 26
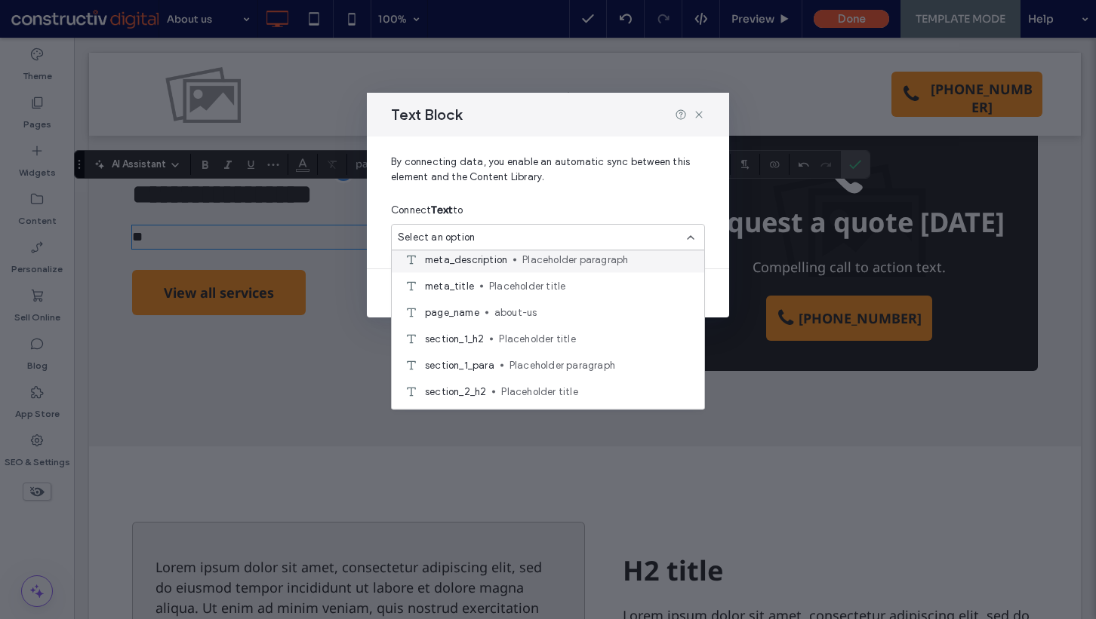
scroll to position [300, 0]
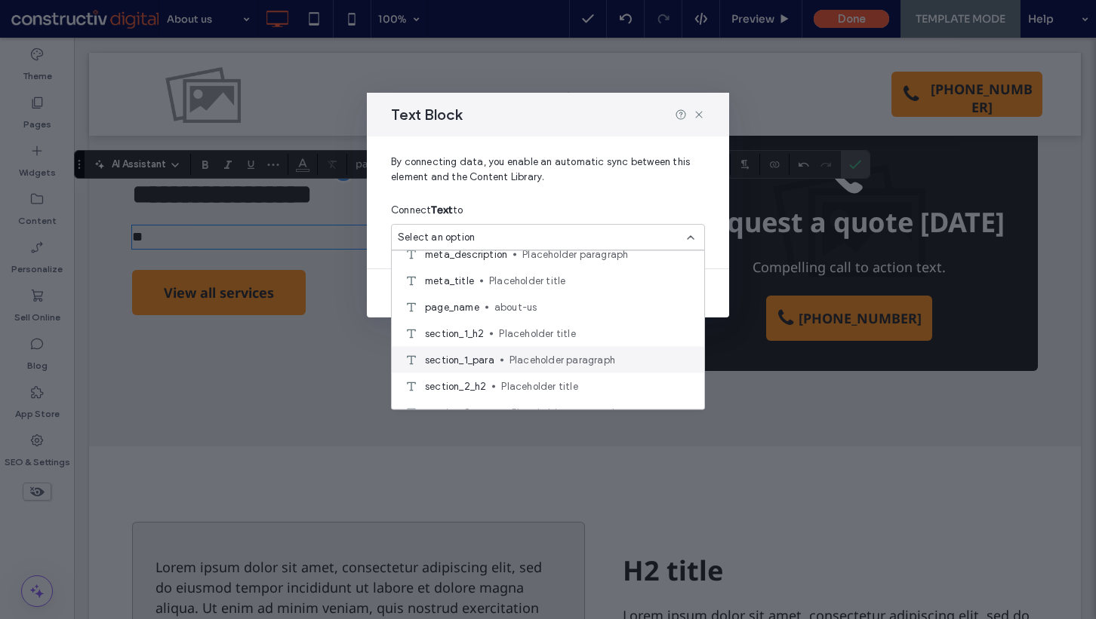
click at [511, 362] on span "Placeholder paragraph" at bounding box center [600, 359] width 183 height 15
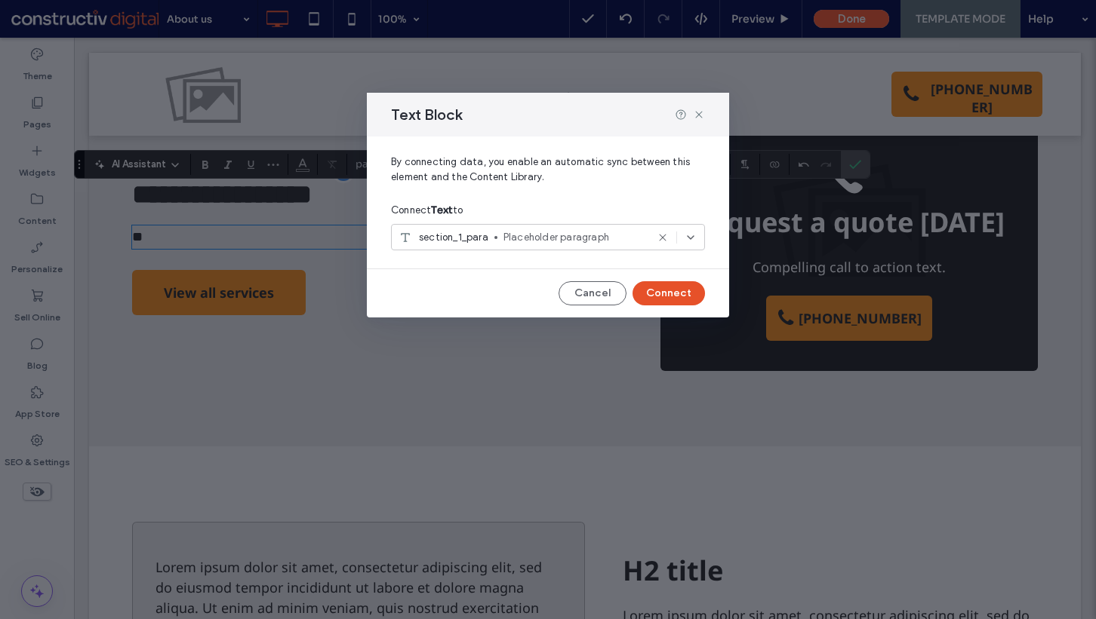
click at [654, 298] on button "Connect" at bounding box center [668, 293] width 72 height 24
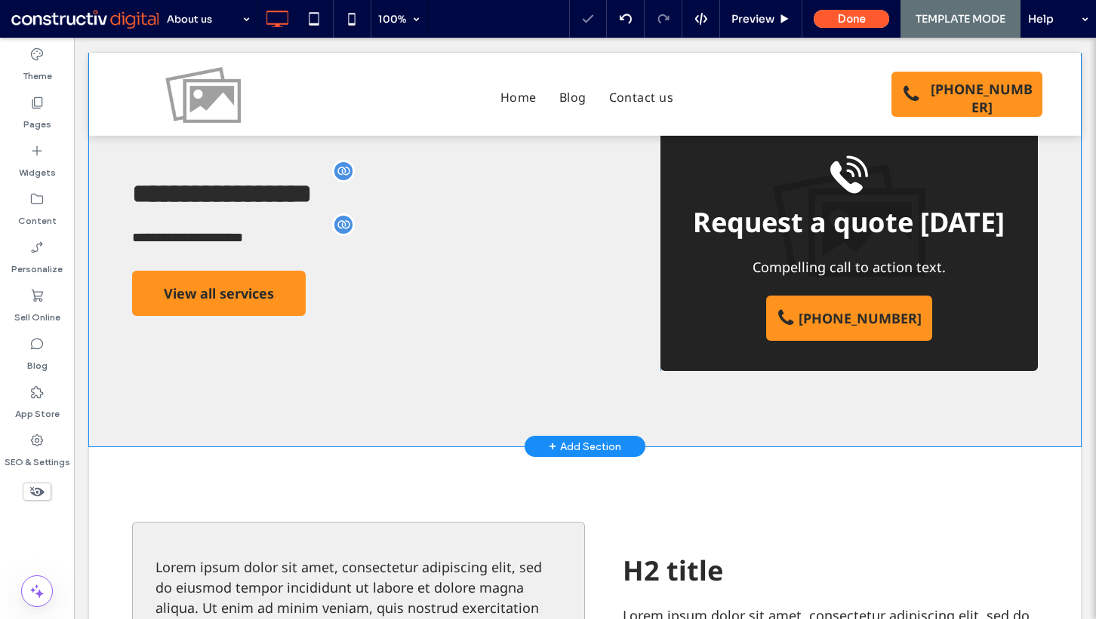
click at [767, 261] on span "Compelling call to action text." at bounding box center [848, 267] width 193 height 18
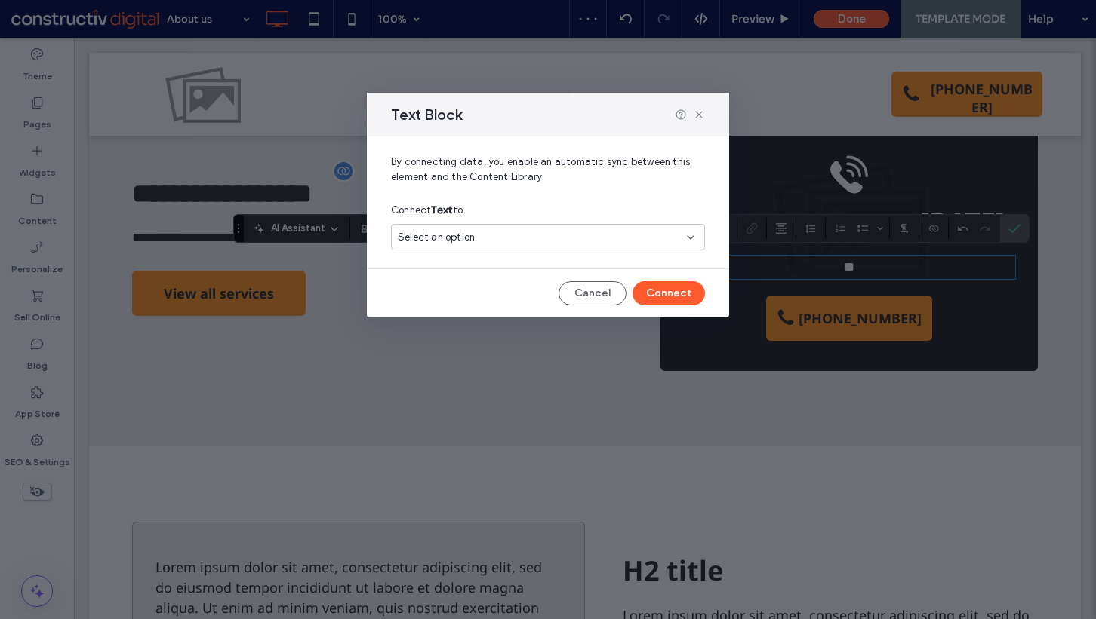
click at [619, 240] on div "Select an option" at bounding box center [539, 237] width 282 height 15
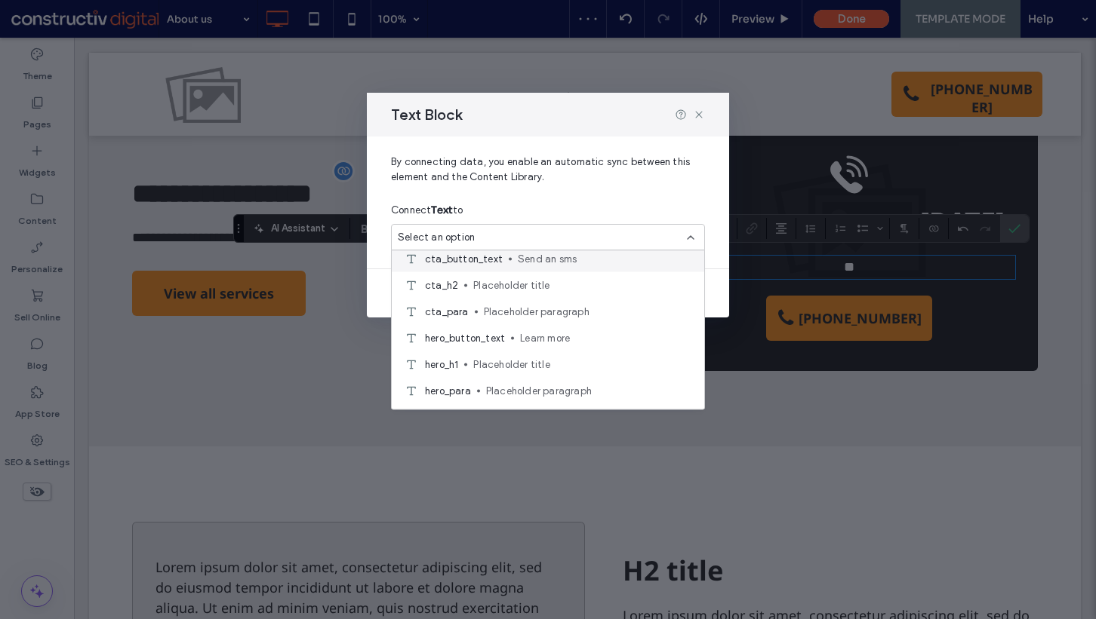
scroll to position [75, 0]
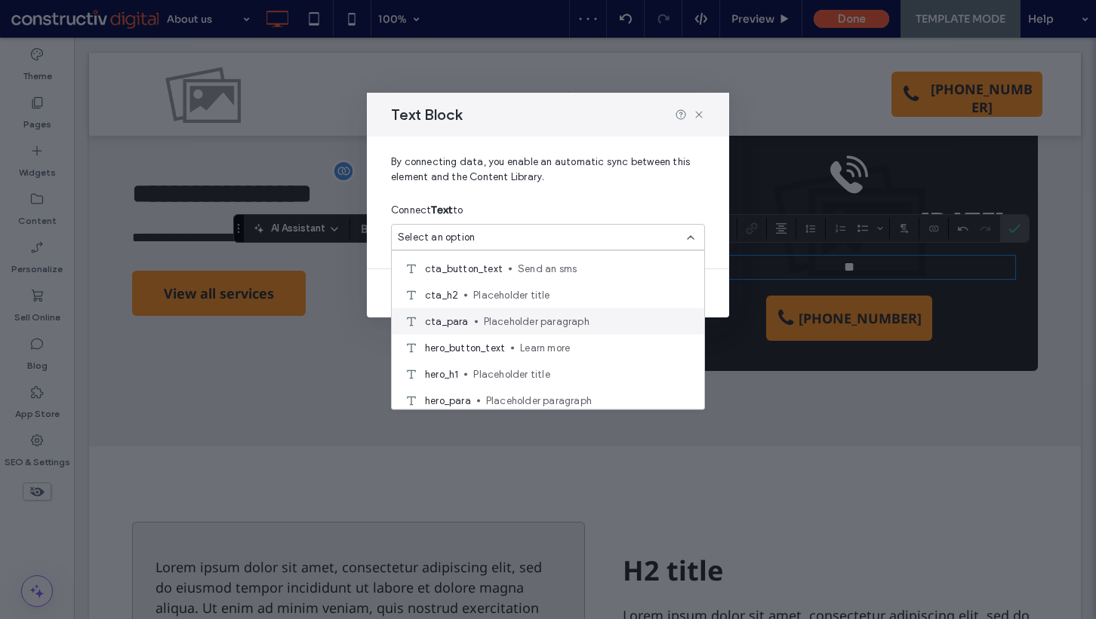
click at [576, 318] on span "Placeholder paragraph" at bounding box center [588, 321] width 208 height 15
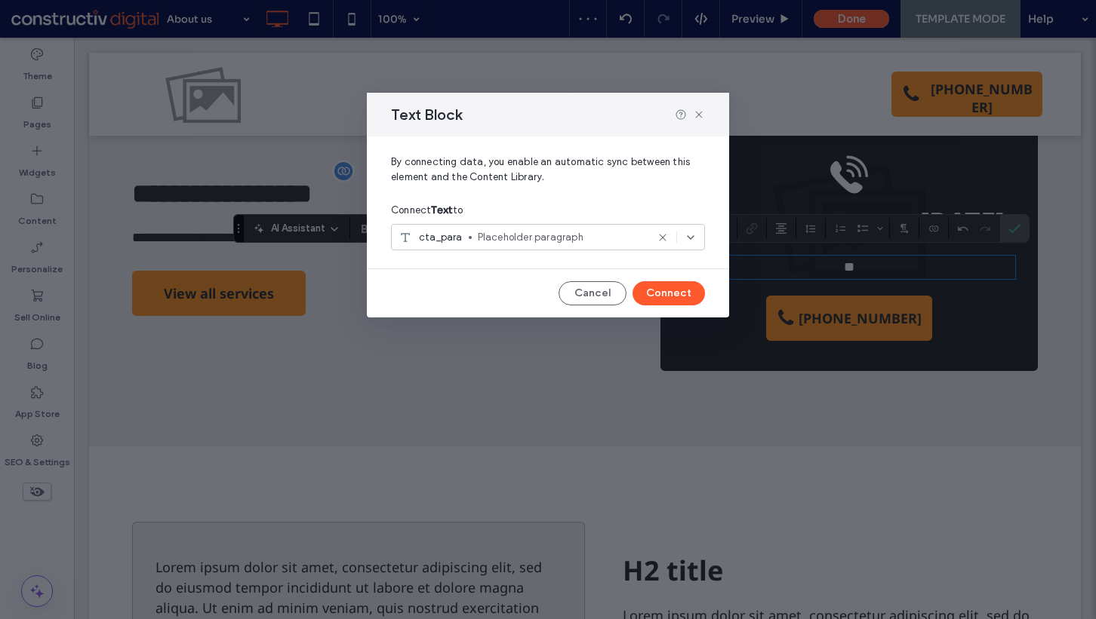
click at [664, 280] on div "By connecting data, you enable an automatic sync between this element and the C…" at bounding box center [548, 227] width 362 height 181
click at [661, 297] on button "Connect" at bounding box center [668, 293] width 72 height 24
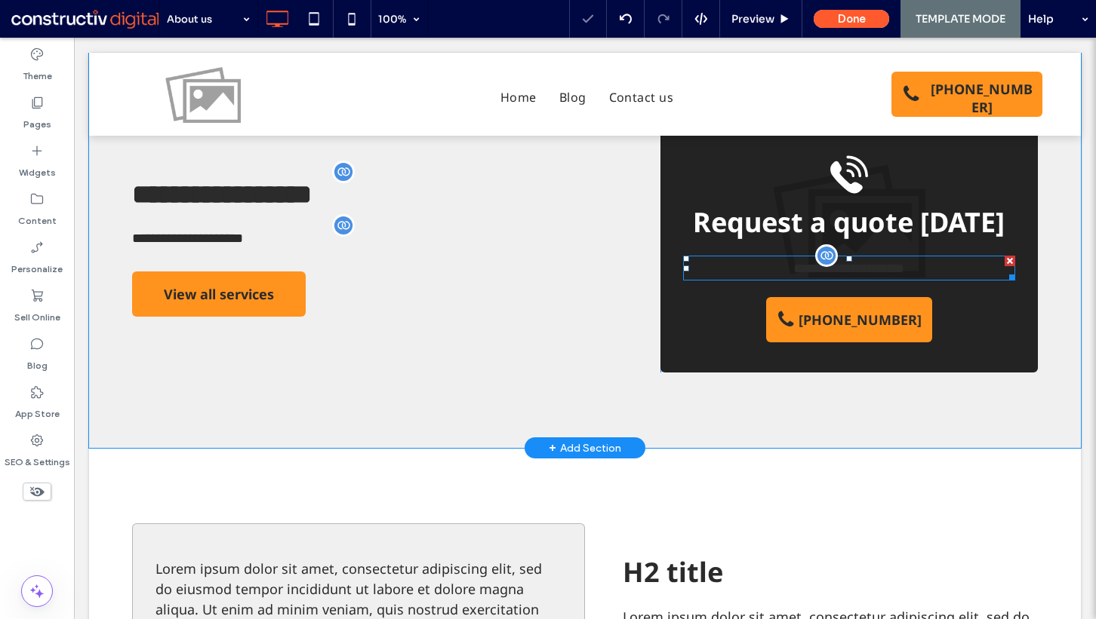
click at [793, 267] on span "**********" at bounding box center [848, 269] width 111 height 14
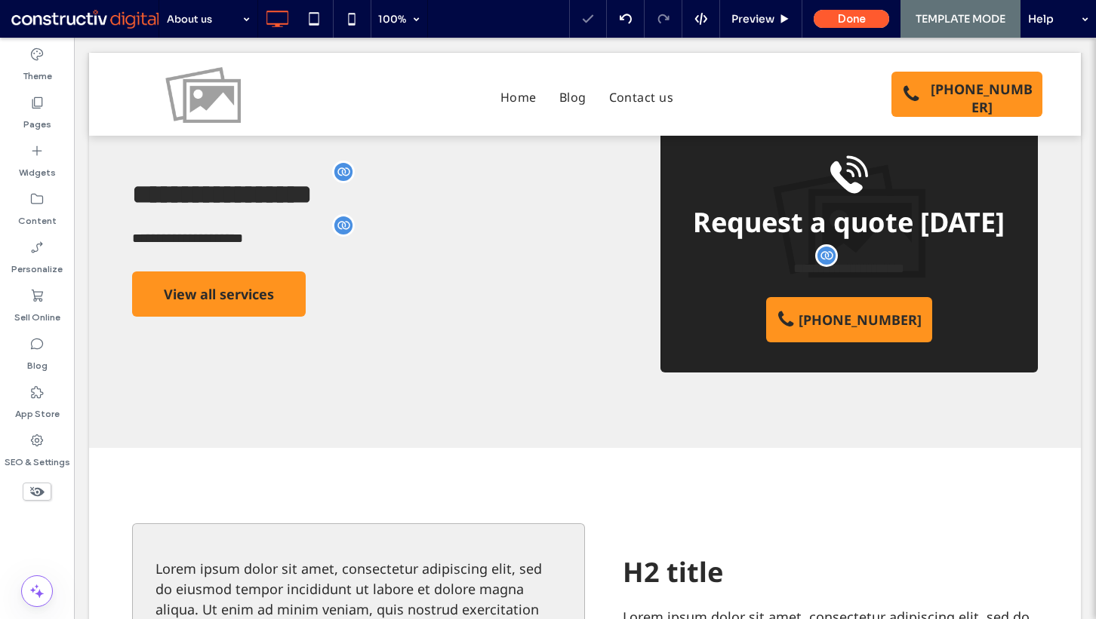
type input "*********"
type input "**"
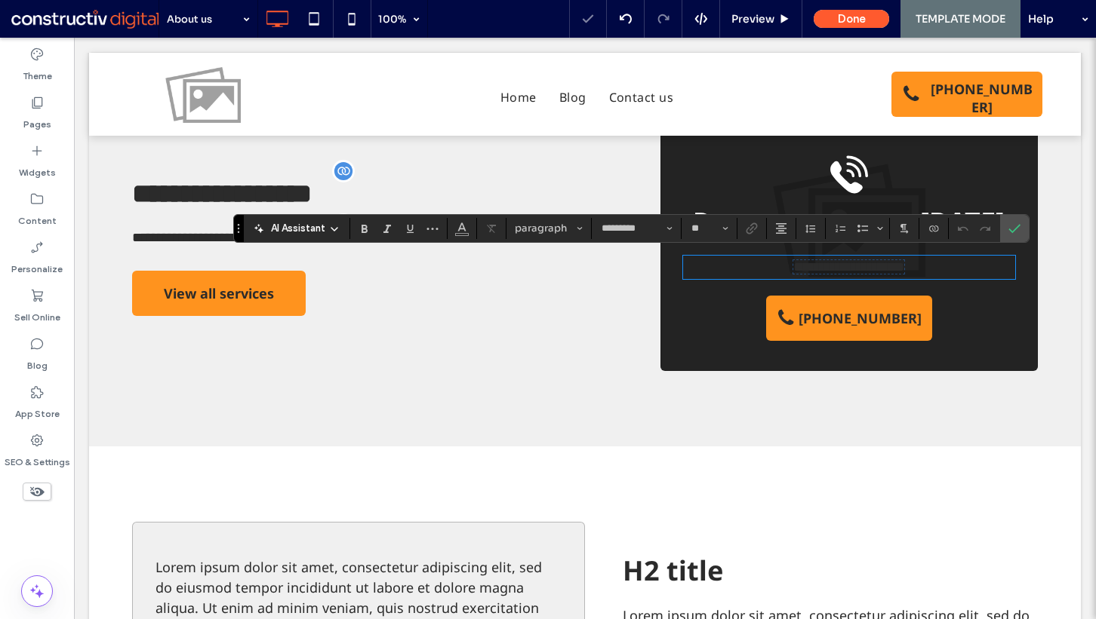
click at [759, 267] on p "**********" at bounding box center [849, 267] width 332 height 20
click at [793, 260] on span "**********" at bounding box center [848, 267] width 111 height 14
click at [462, 226] on use "Color" at bounding box center [461, 227] width 8 height 8
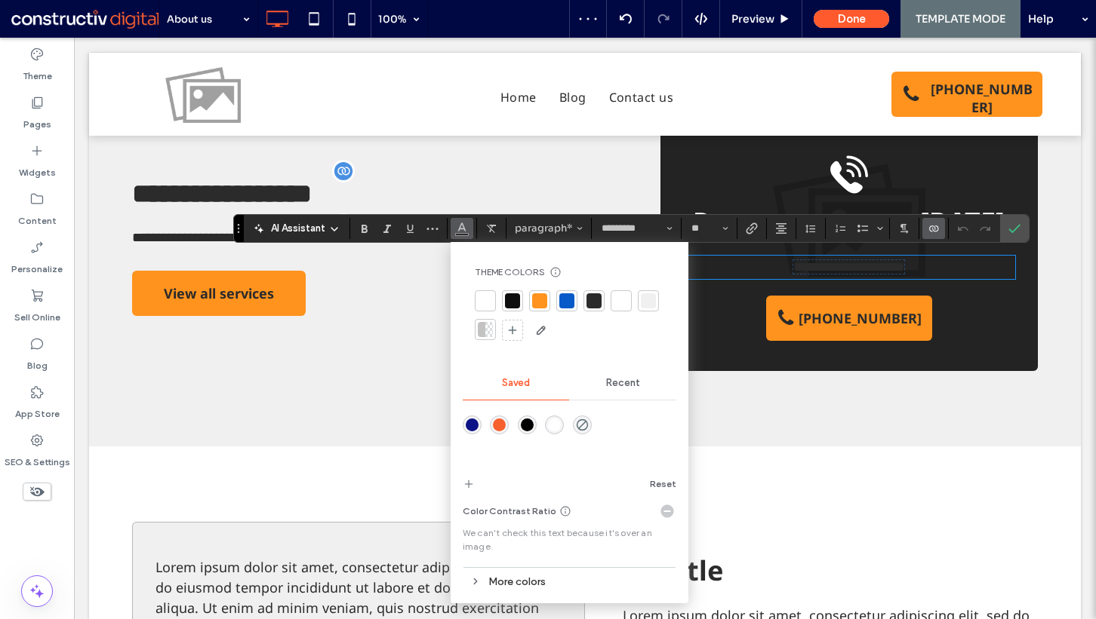
click at [622, 294] on div at bounding box center [620, 300] width 15 height 15
click at [1031, 226] on div "**********" at bounding box center [584, 247] width 991 height 399
click at [1022, 226] on label "Confirm" at bounding box center [1014, 228] width 23 height 27
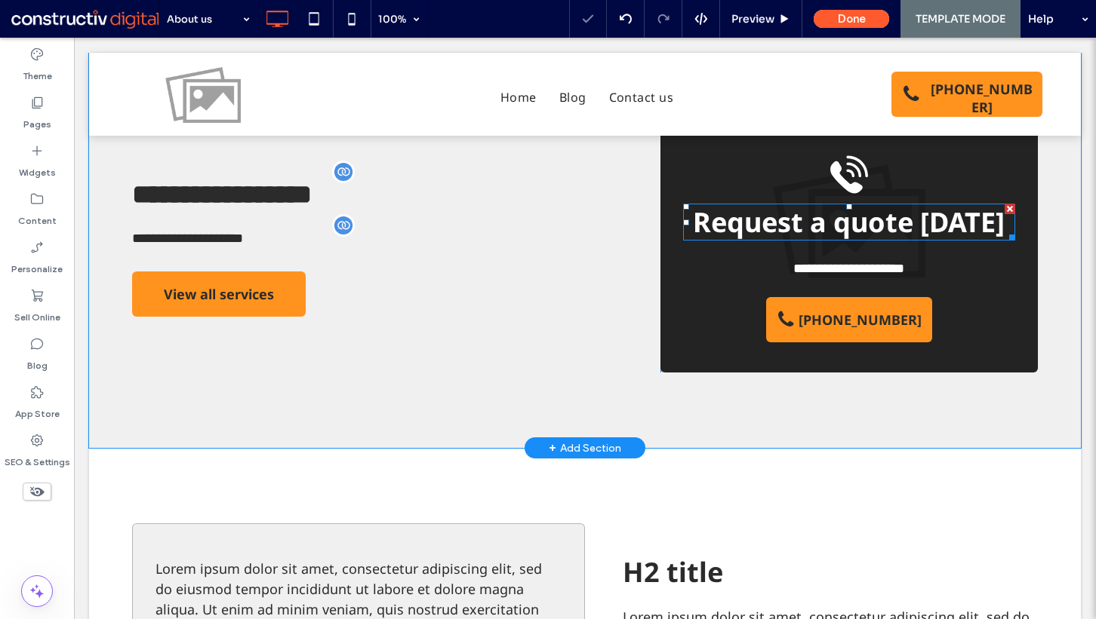
click at [877, 223] on span "Request a quote today" at bounding box center [849, 222] width 312 height 37
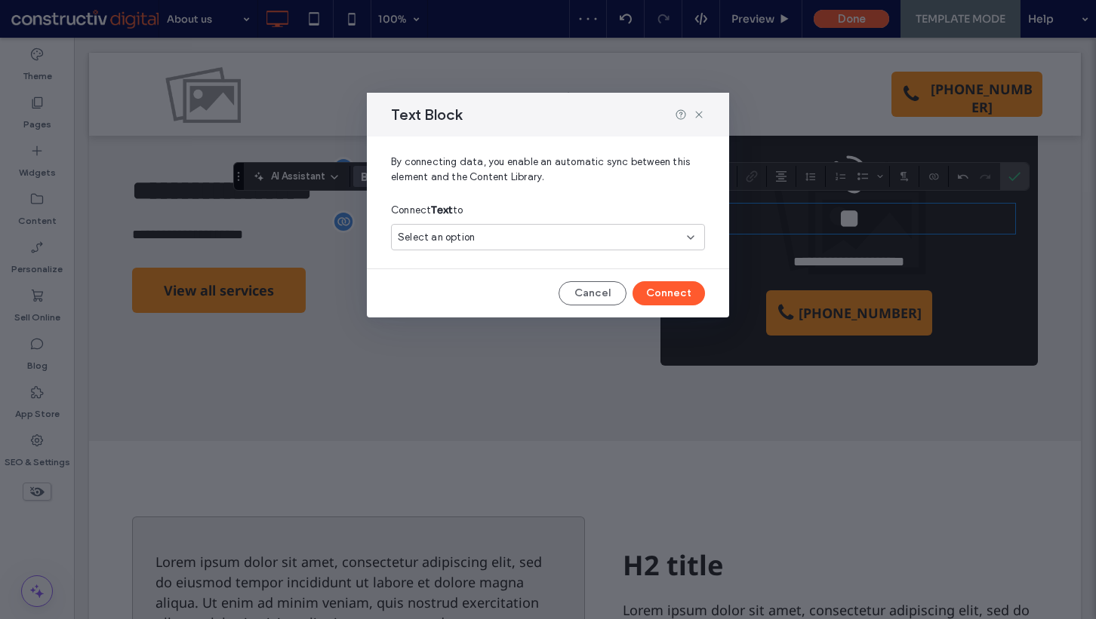
click at [587, 239] on div "Select an option" at bounding box center [539, 237] width 282 height 15
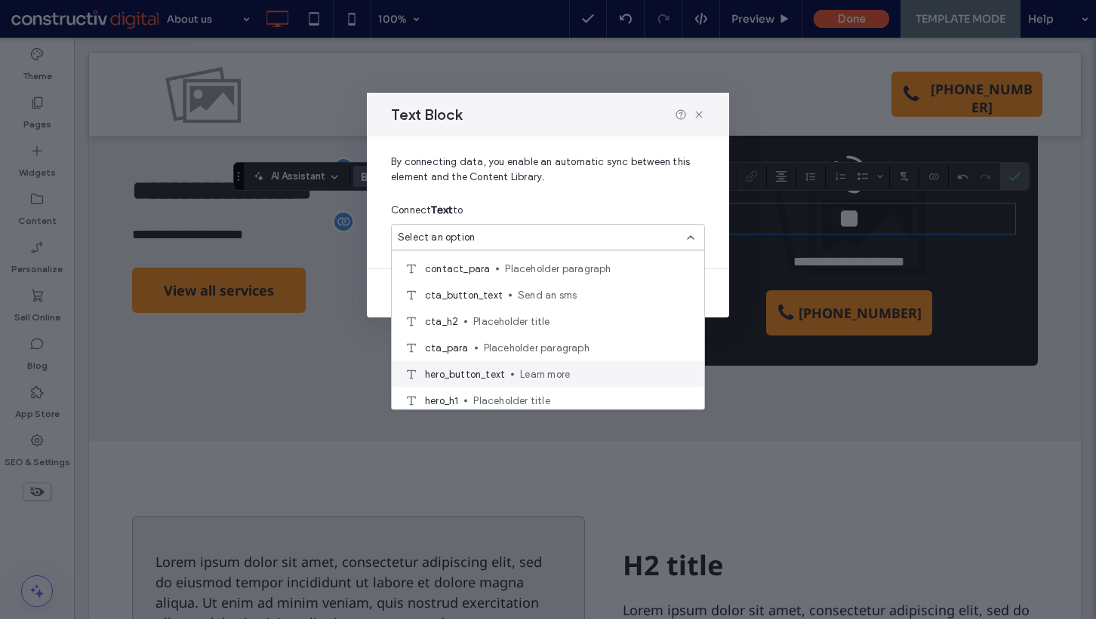
scroll to position [45, 0]
click at [524, 317] on span "Placeholder title" at bounding box center [582, 324] width 219 height 15
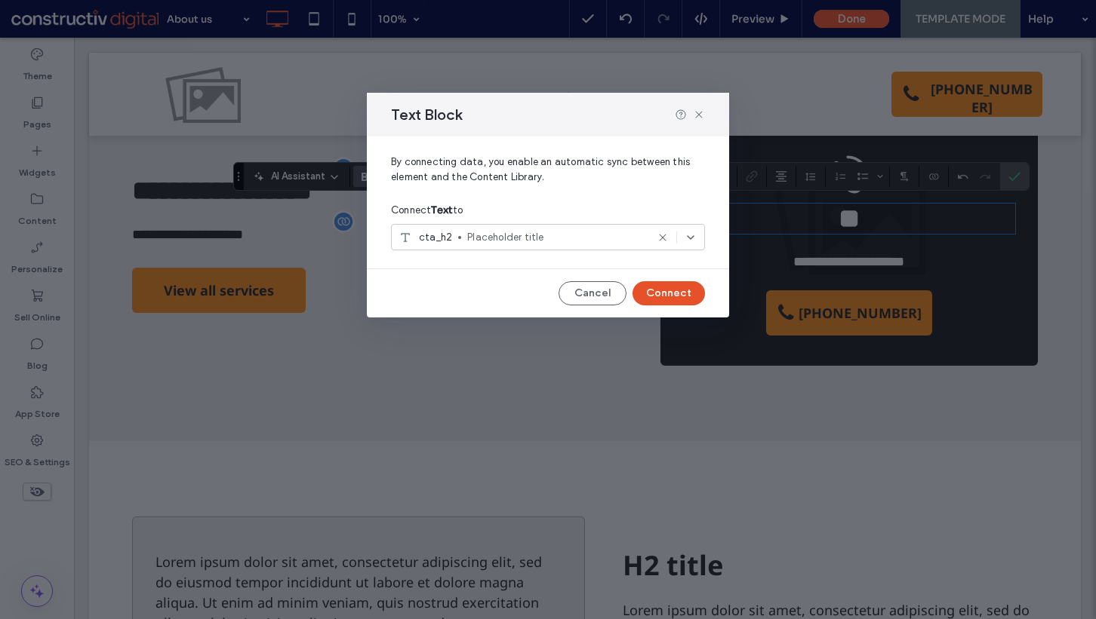
click at [666, 300] on button "Connect" at bounding box center [668, 293] width 72 height 24
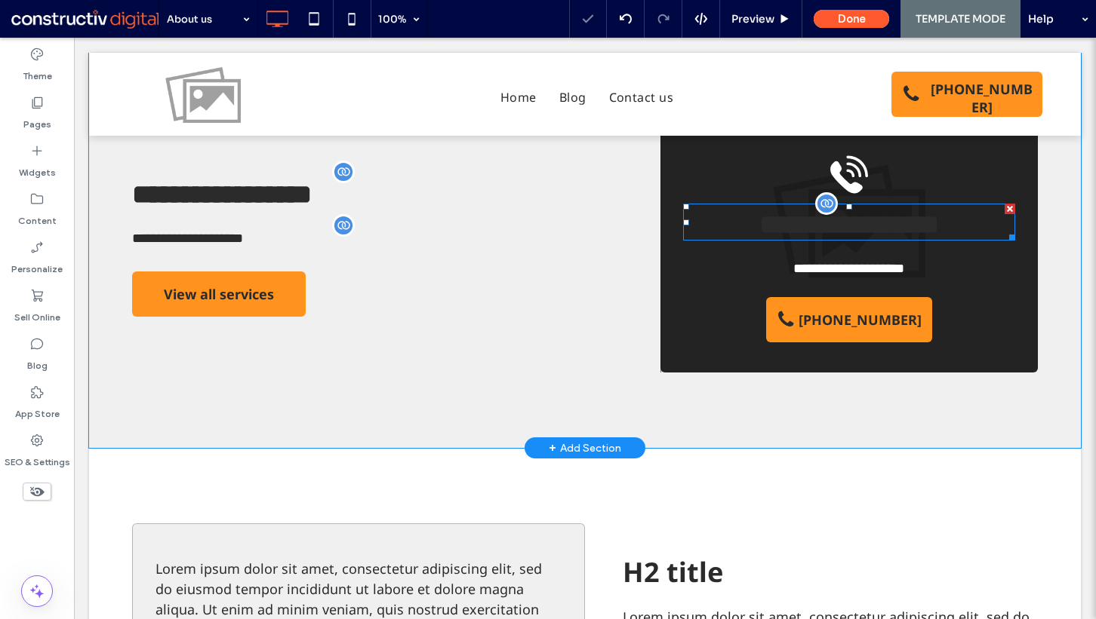
click at [785, 225] on span "**********" at bounding box center [849, 224] width 180 height 27
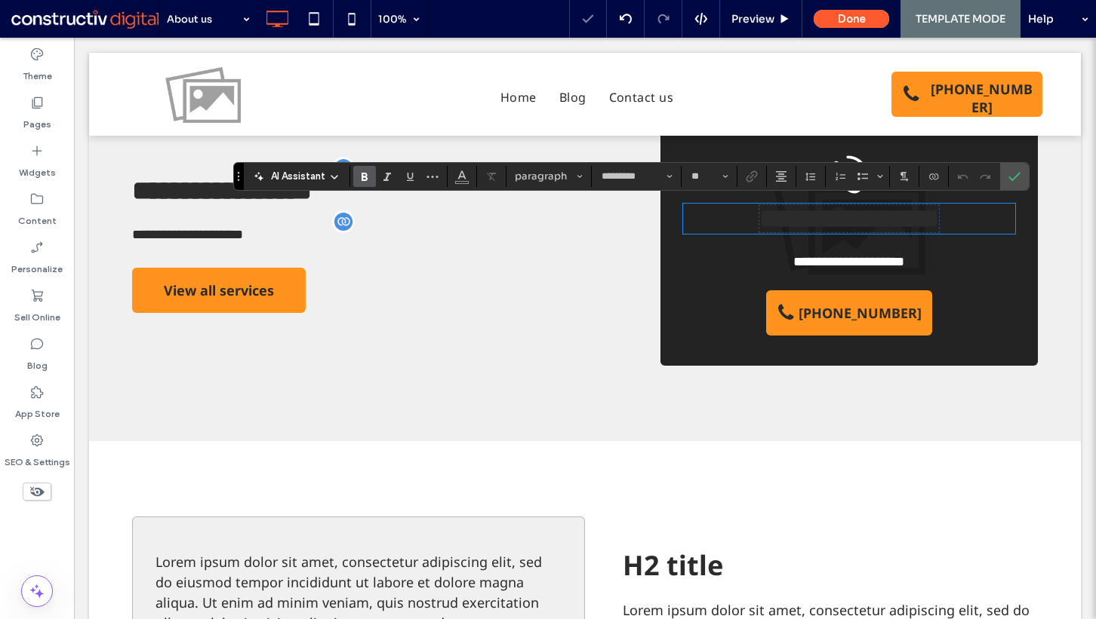
click at [759, 223] on span "**********" at bounding box center [849, 218] width 180 height 27
click at [462, 183] on span "Color" at bounding box center [462, 175] width 12 height 20
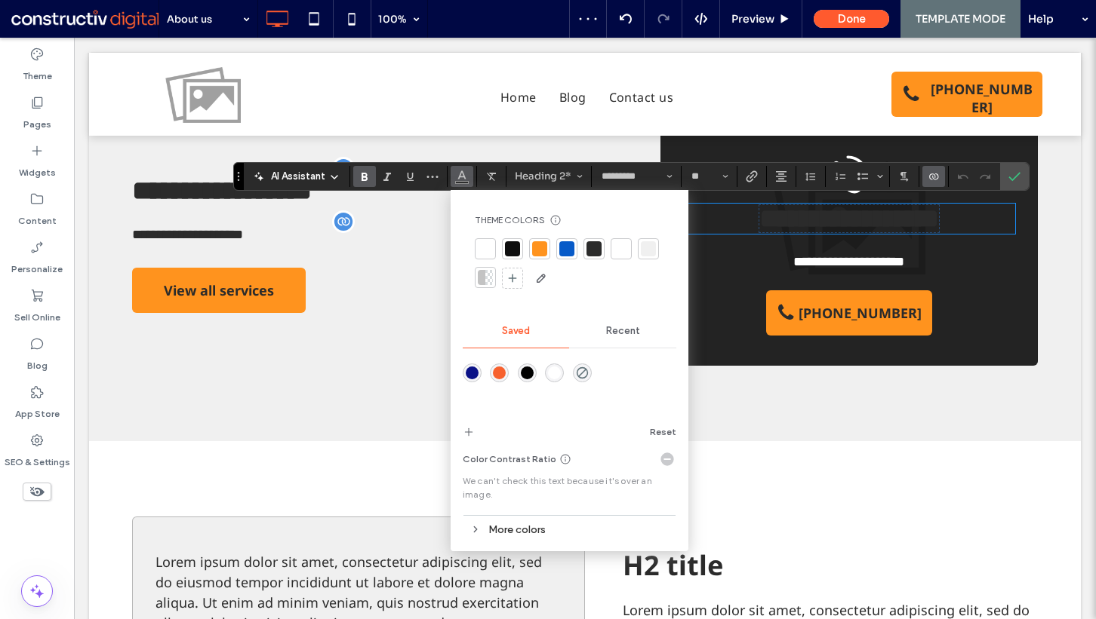
click at [617, 241] on div at bounding box center [620, 248] width 15 height 15
click at [1016, 173] on icon "Confirm" at bounding box center [1014, 177] width 12 height 12
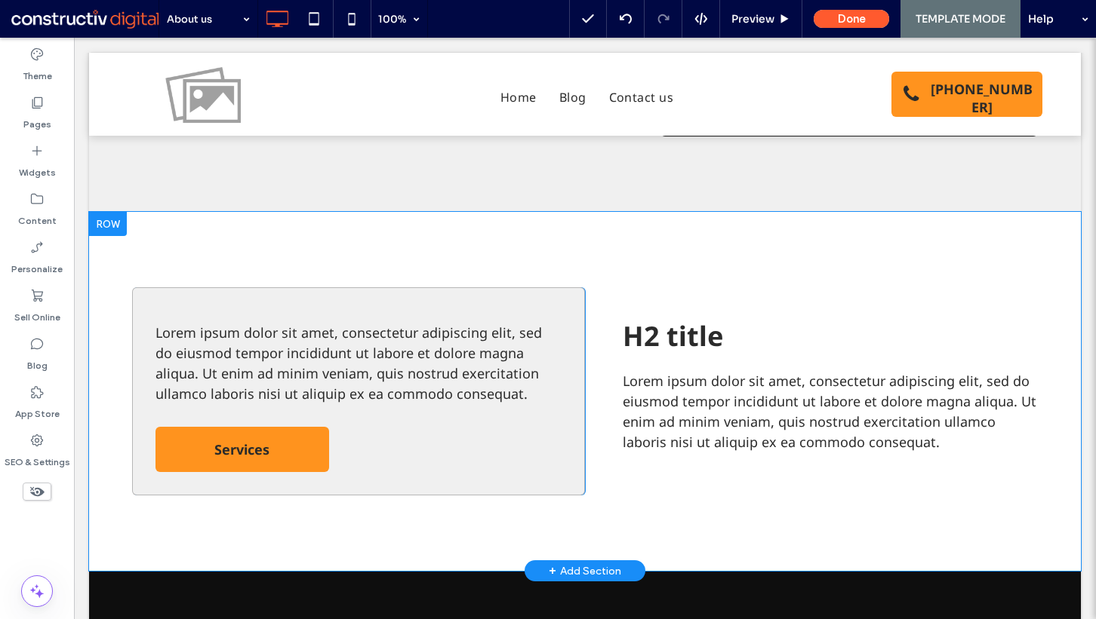
scroll to position [837, 0]
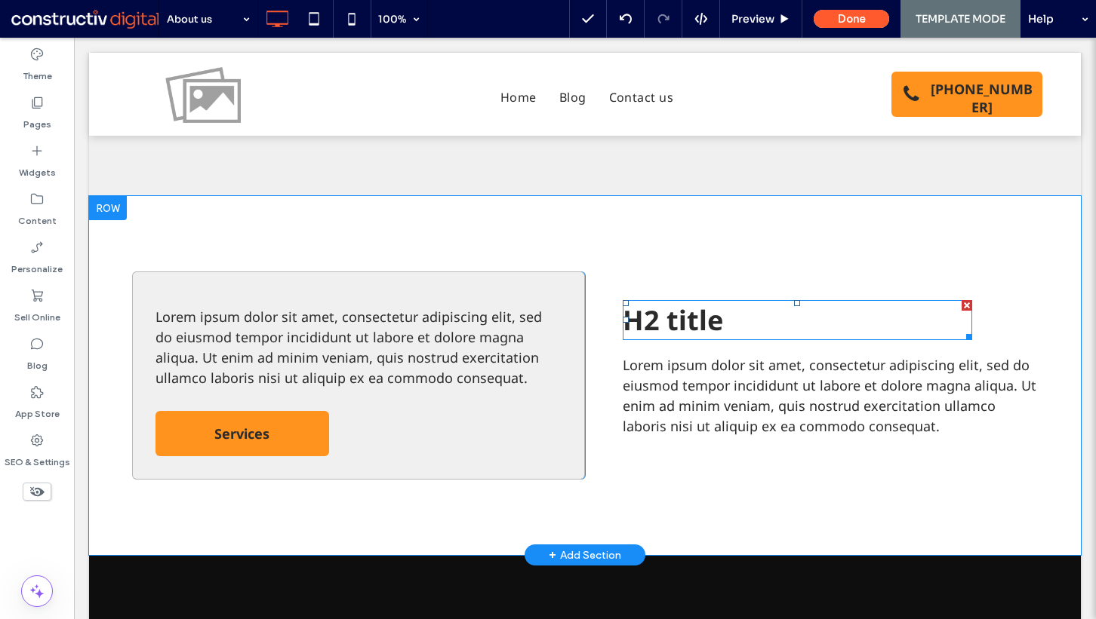
click at [684, 312] on span "H2 title" at bounding box center [672, 320] width 100 height 37
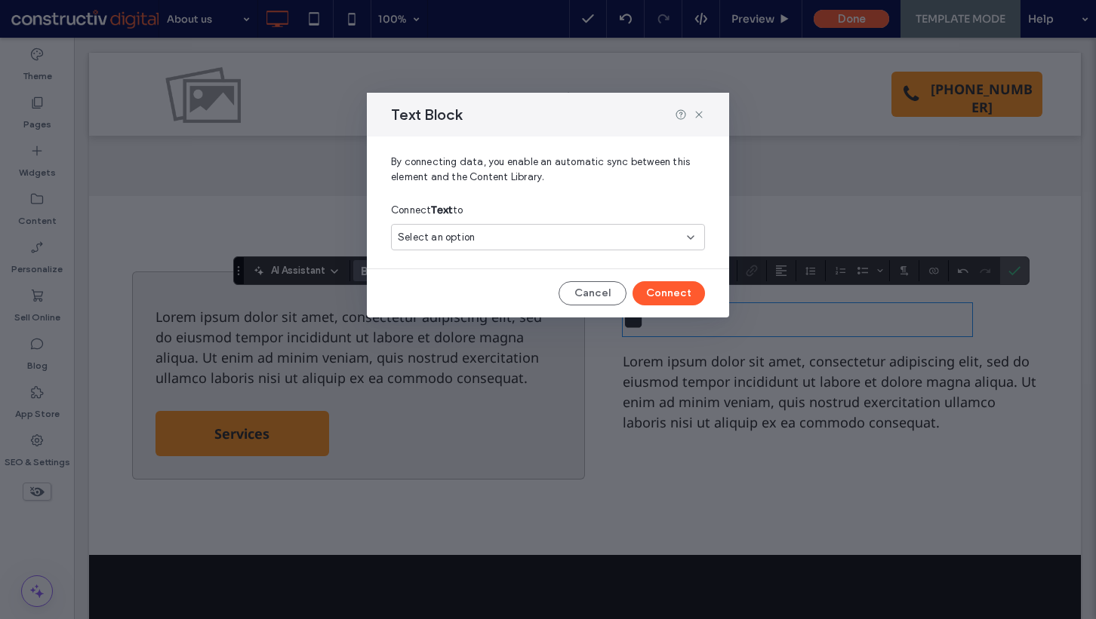
click at [613, 241] on div "Select an option" at bounding box center [539, 237] width 282 height 15
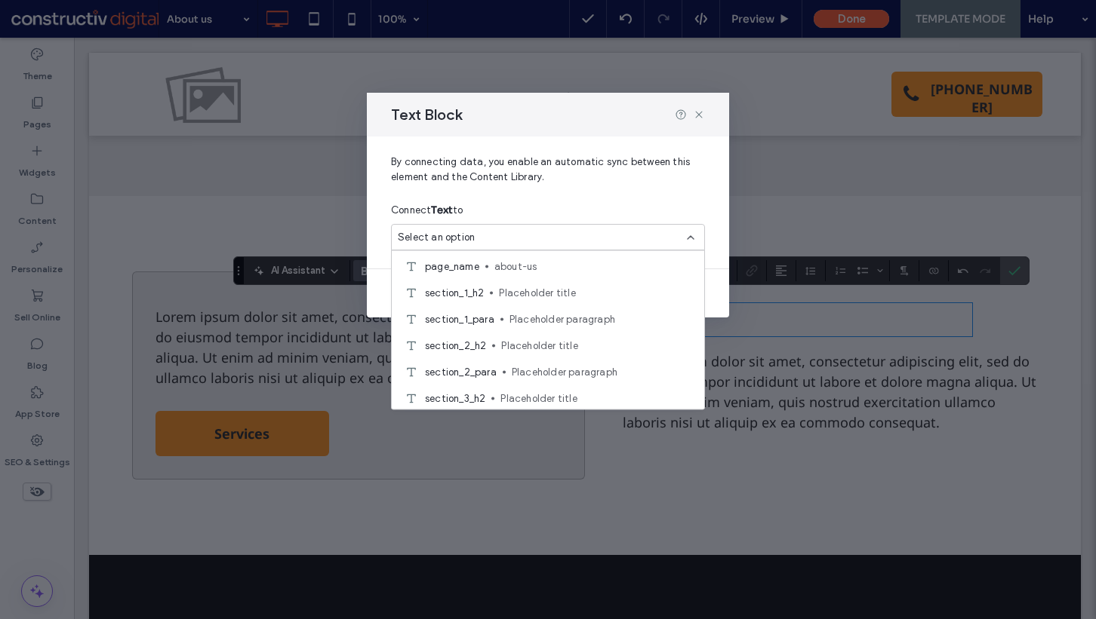
scroll to position [359, 0]
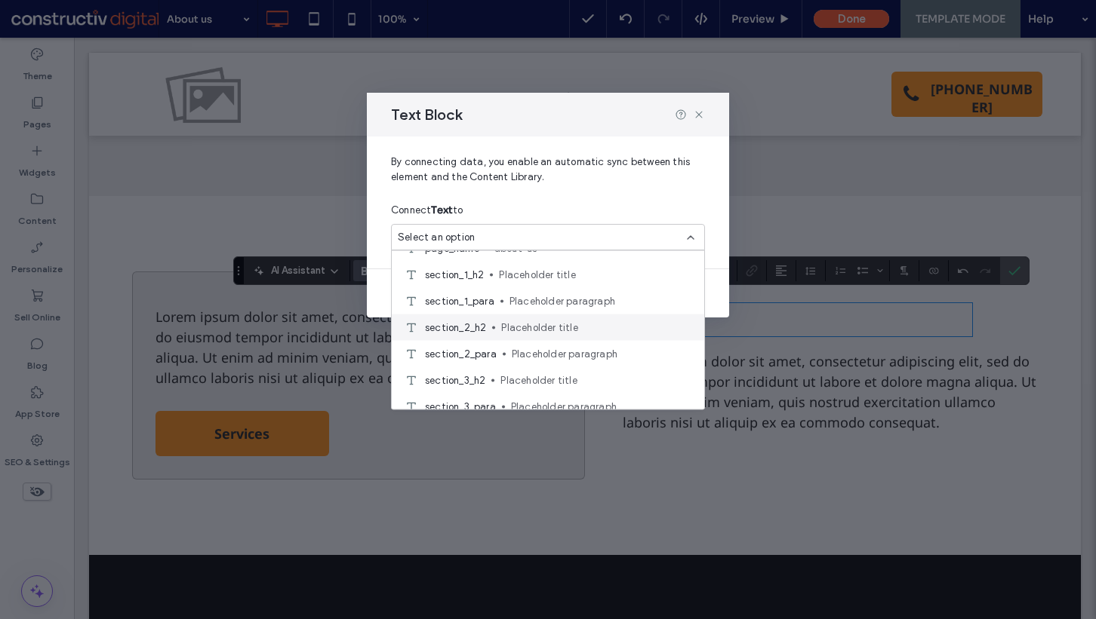
click at [585, 327] on span "Placeholder title" at bounding box center [596, 327] width 191 height 15
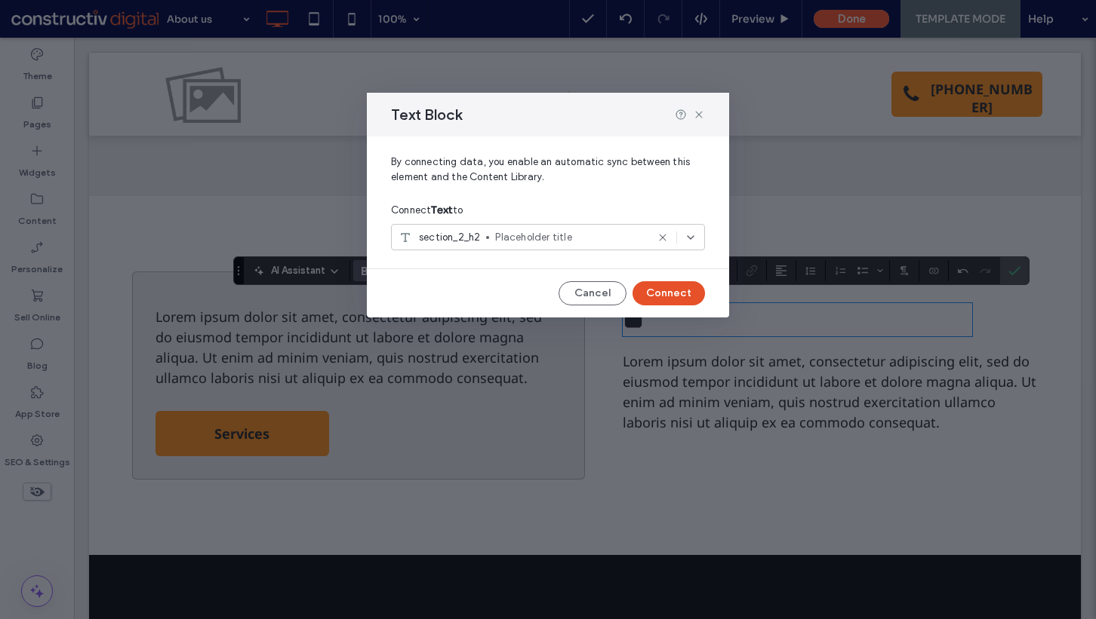
click at [658, 303] on button "Connect" at bounding box center [668, 293] width 72 height 24
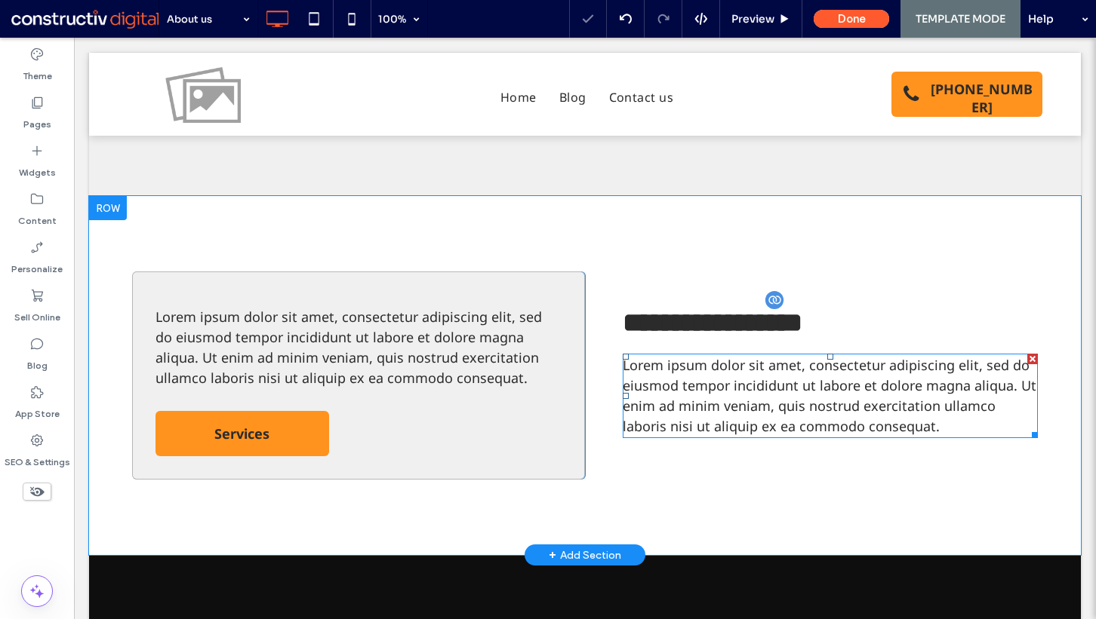
click at [660, 382] on span "Lorem ipsum dolor sit amet, consectetur adipiscing elit, sed do eiusmod tempor …" at bounding box center [828, 395] width 413 height 79
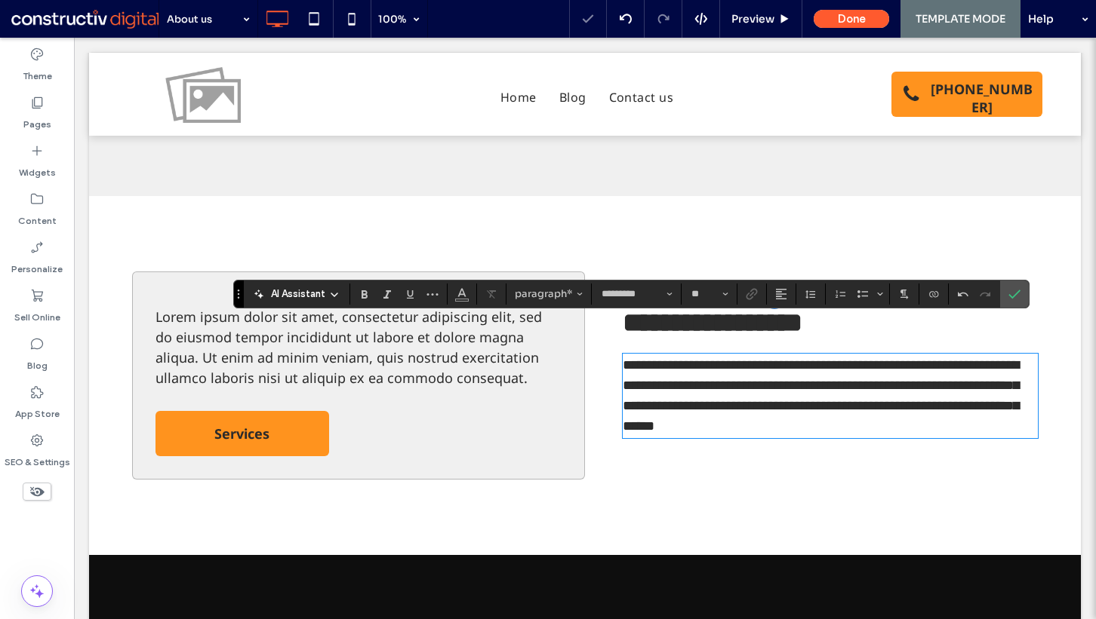
scroll to position [868, 0]
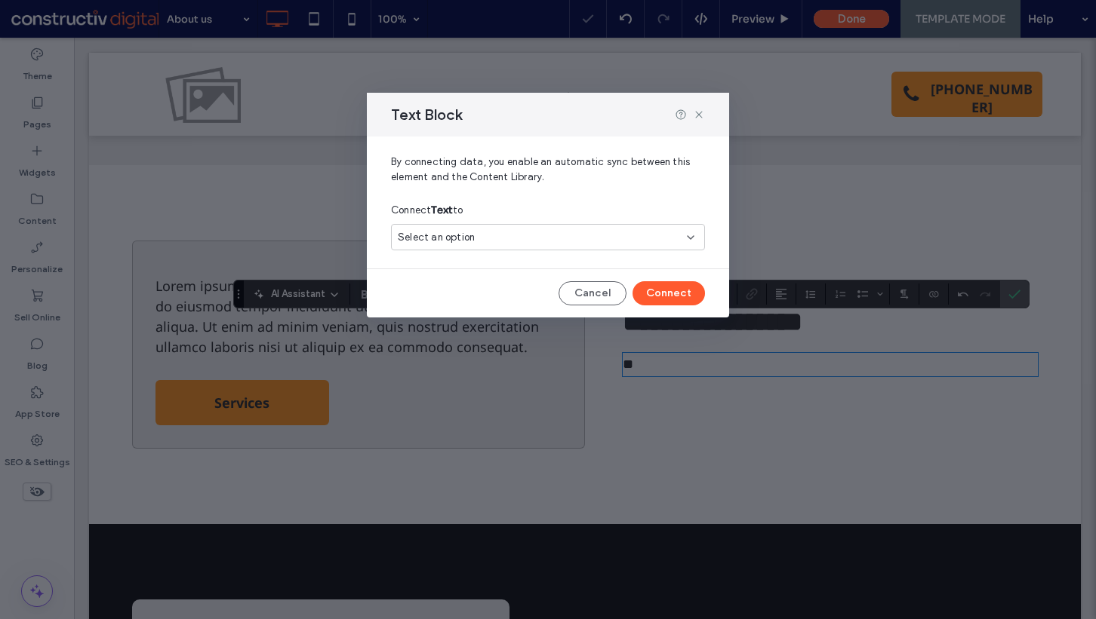
click at [500, 245] on div "Select an option" at bounding box center [548, 237] width 314 height 26
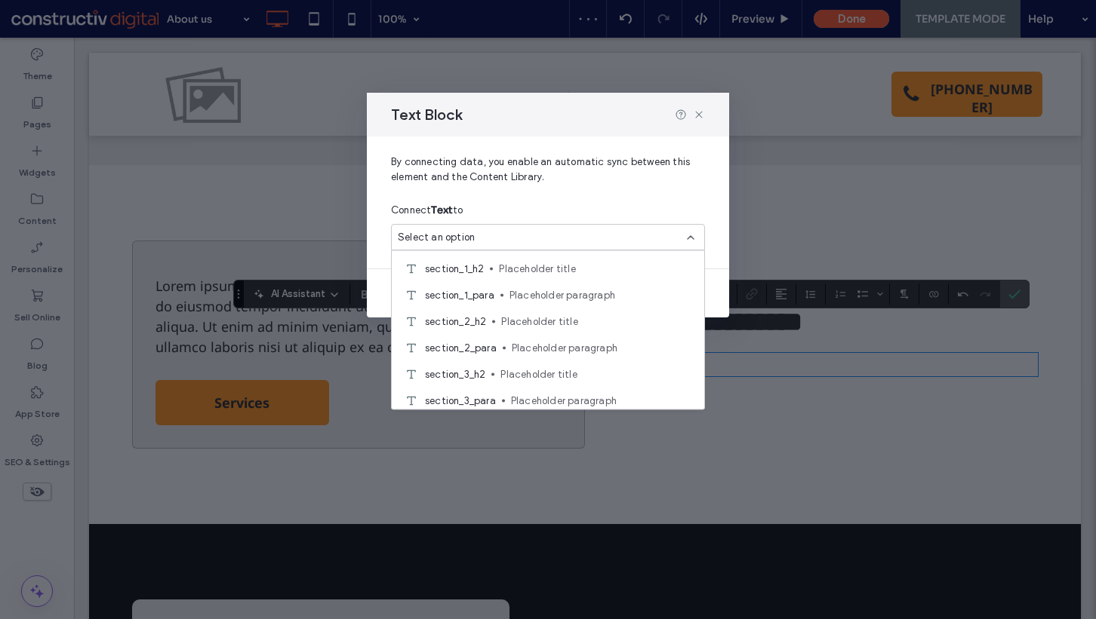
scroll to position [370, 0]
click at [524, 339] on span "Placeholder paragraph" at bounding box center [602, 343] width 180 height 15
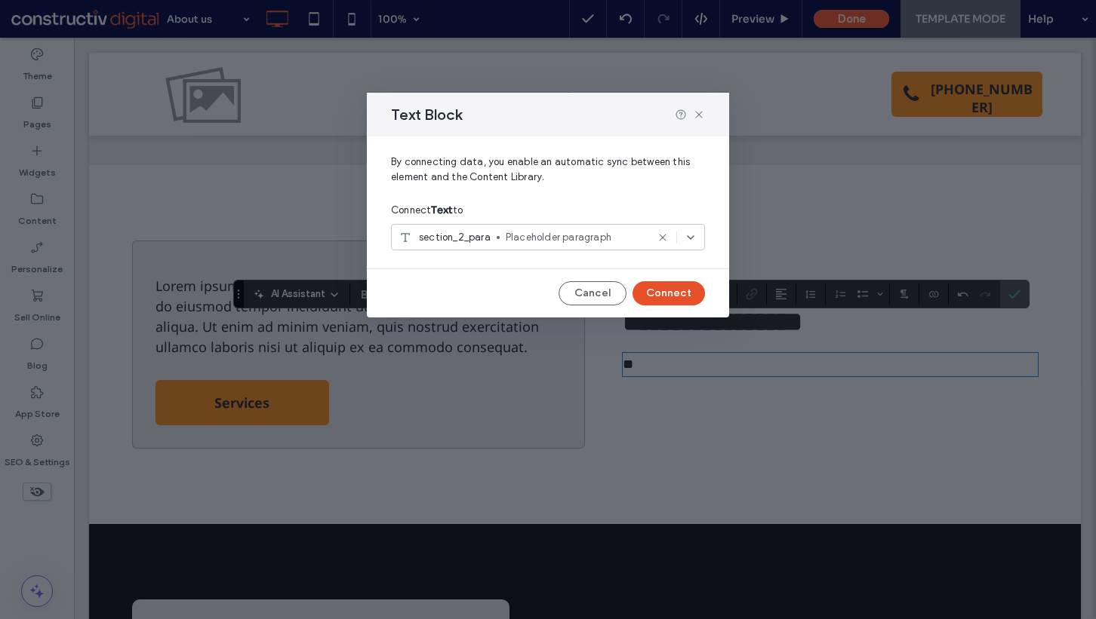
click at [662, 293] on button "Connect" at bounding box center [668, 293] width 72 height 24
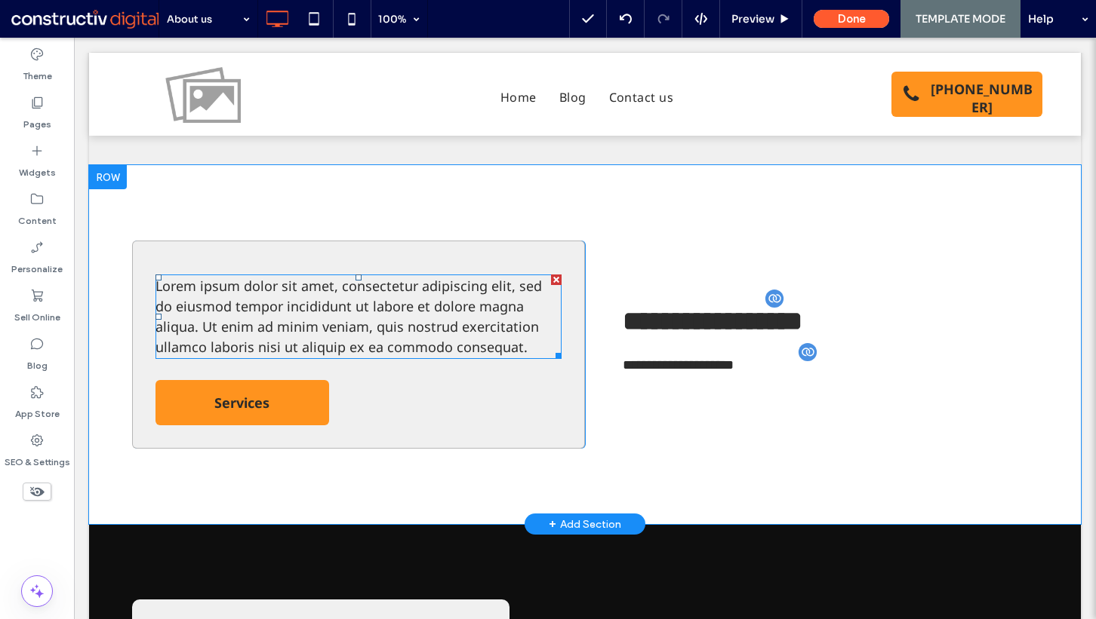
click at [397, 309] on span "Lorem ipsum dolor sit amet, consectetur adipiscing elit, sed do eiusmod tempor …" at bounding box center [348, 316] width 386 height 79
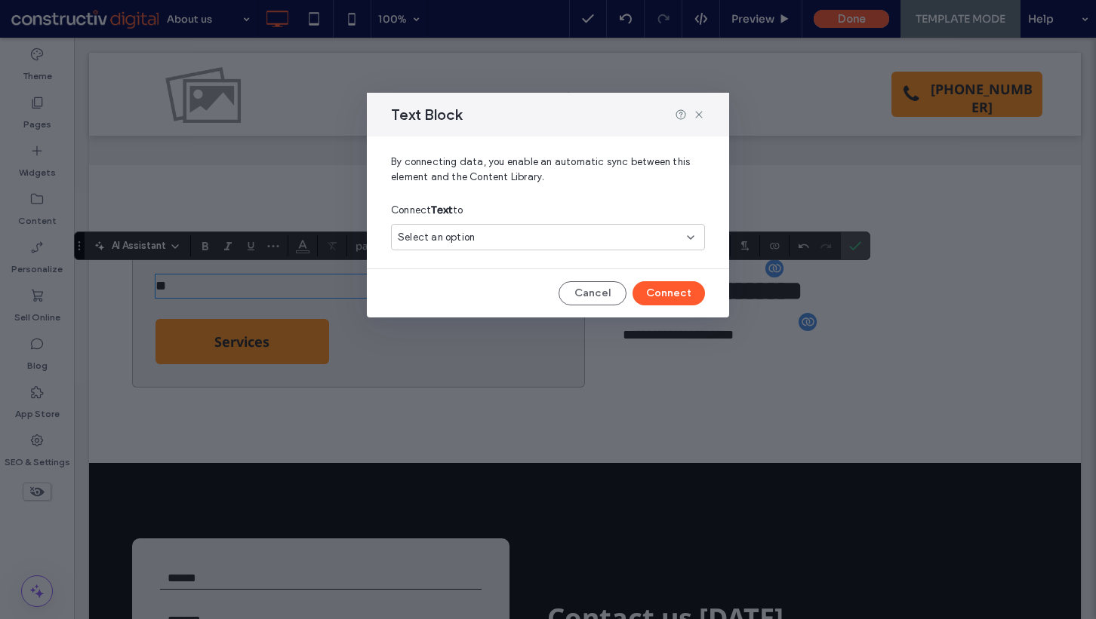
click at [506, 230] on div "Select an option" at bounding box center [539, 237] width 282 height 15
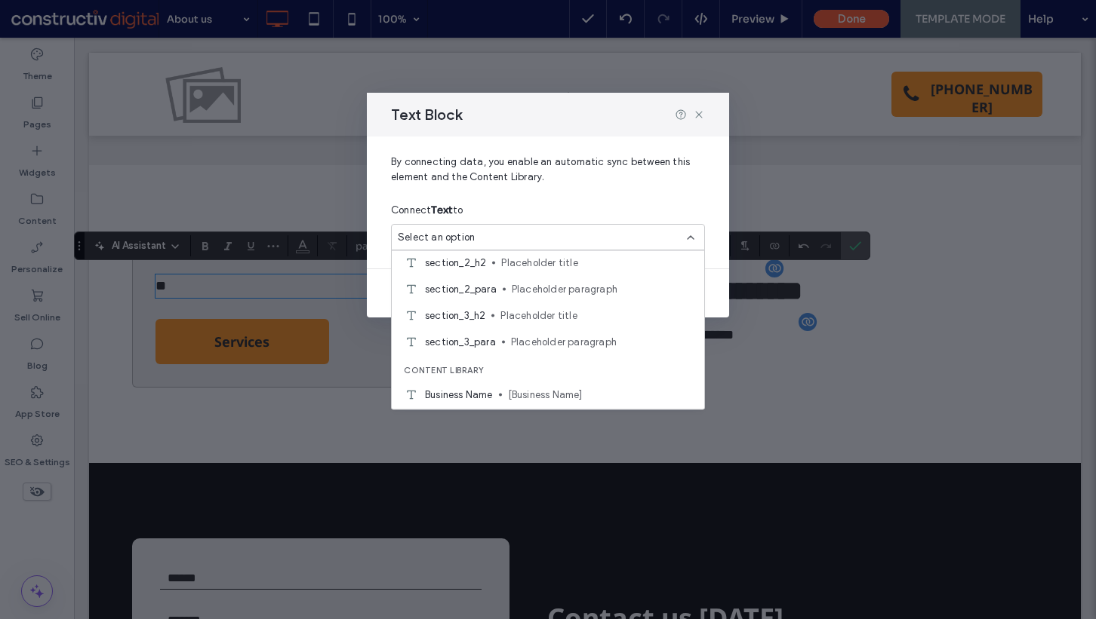
scroll to position [427, 0]
click at [701, 114] on icon at bounding box center [699, 115] width 12 height 12
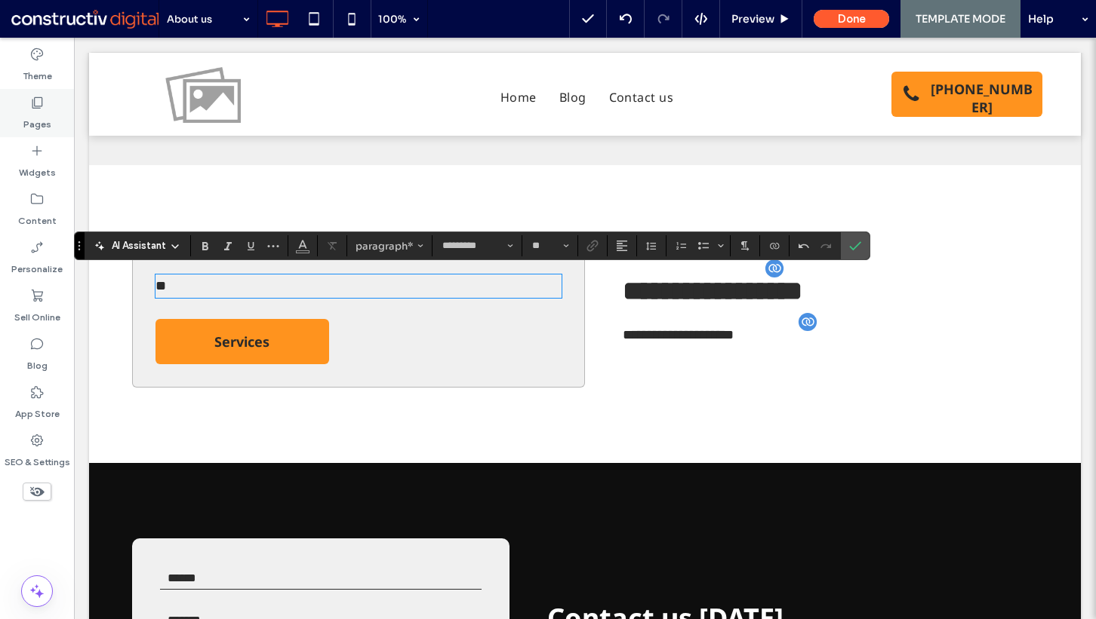
click at [38, 112] on label "Pages" at bounding box center [37, 120] width 28 height 21
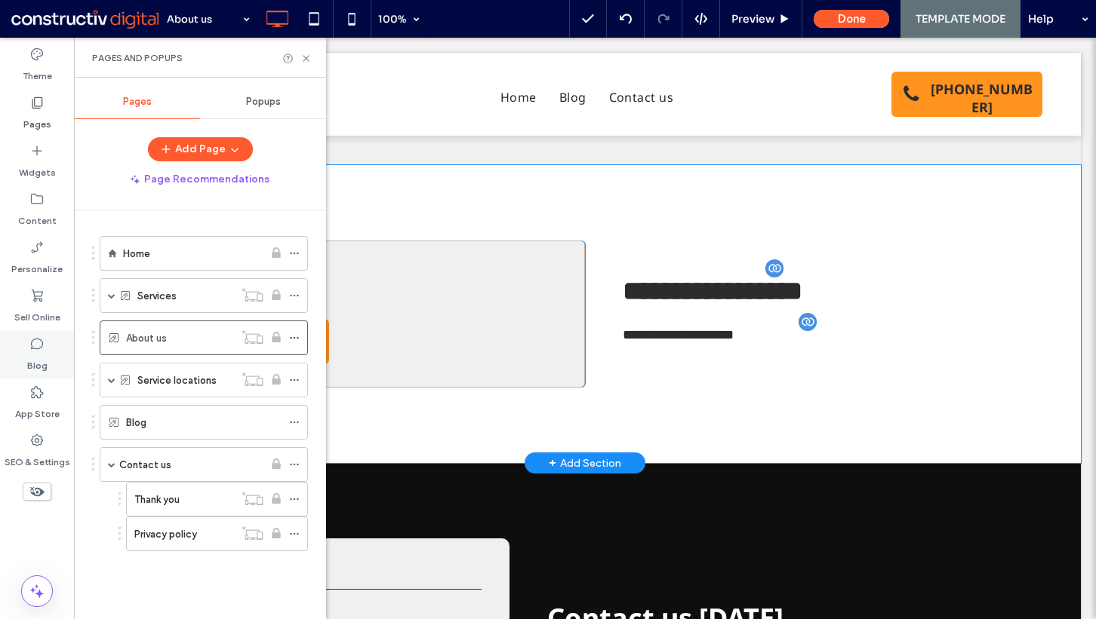
click at [40, 331] on div "Blog" at bounding box center [37, 354] width 74 height 48
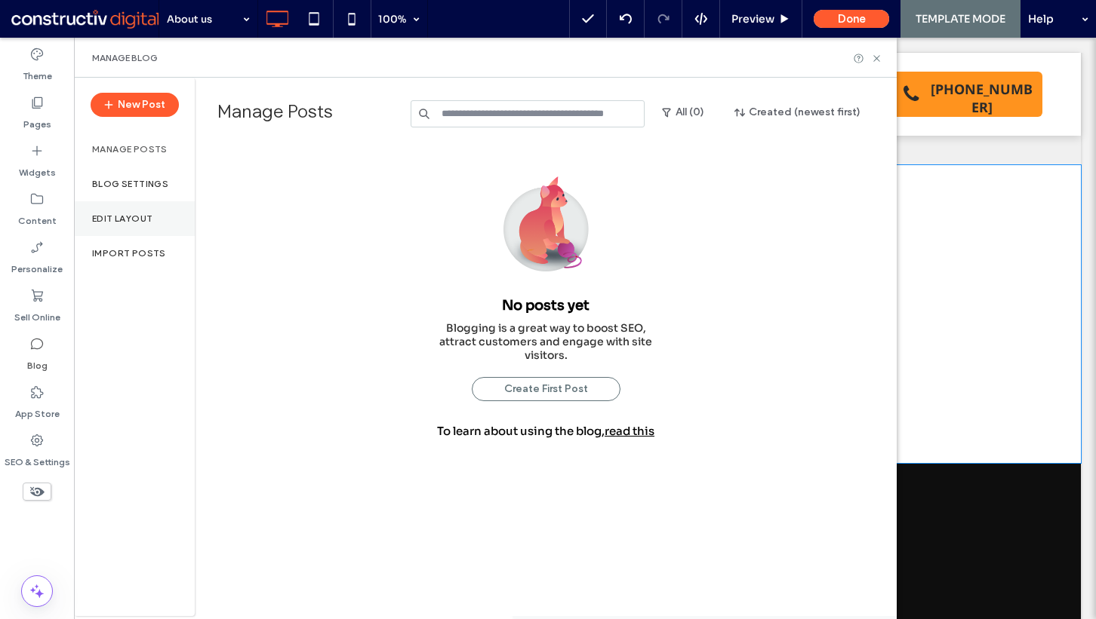
click at [158, 222] on div "Edit Layout" at bounding box center [134, 218] width 121 height 35
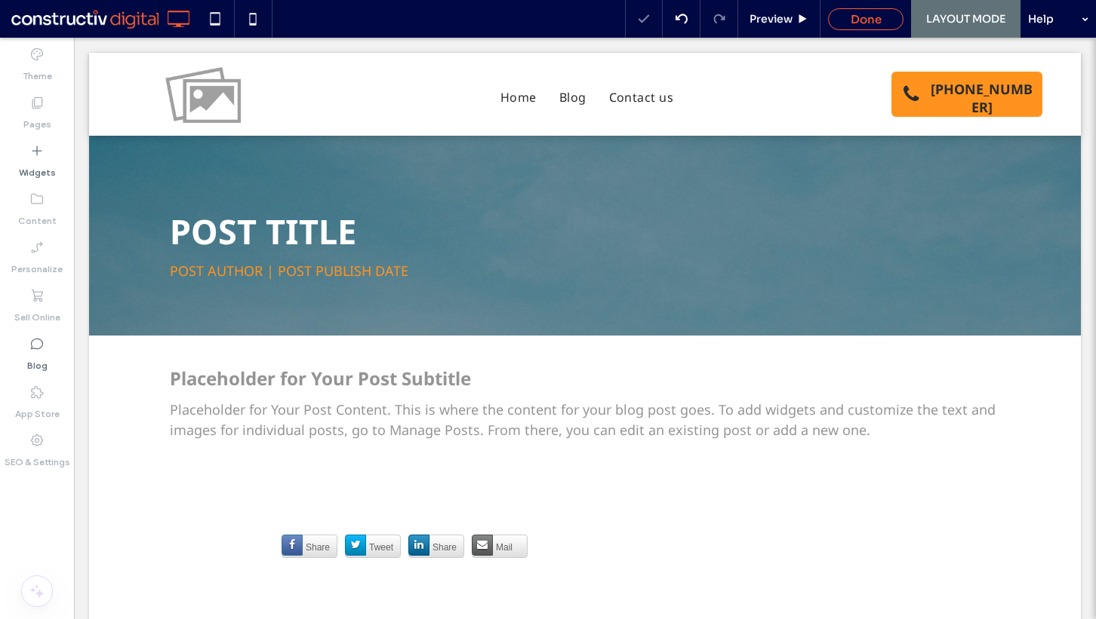
click at [840, 23] on div "Done" at bounding box center [865, 19] width 74 height 14
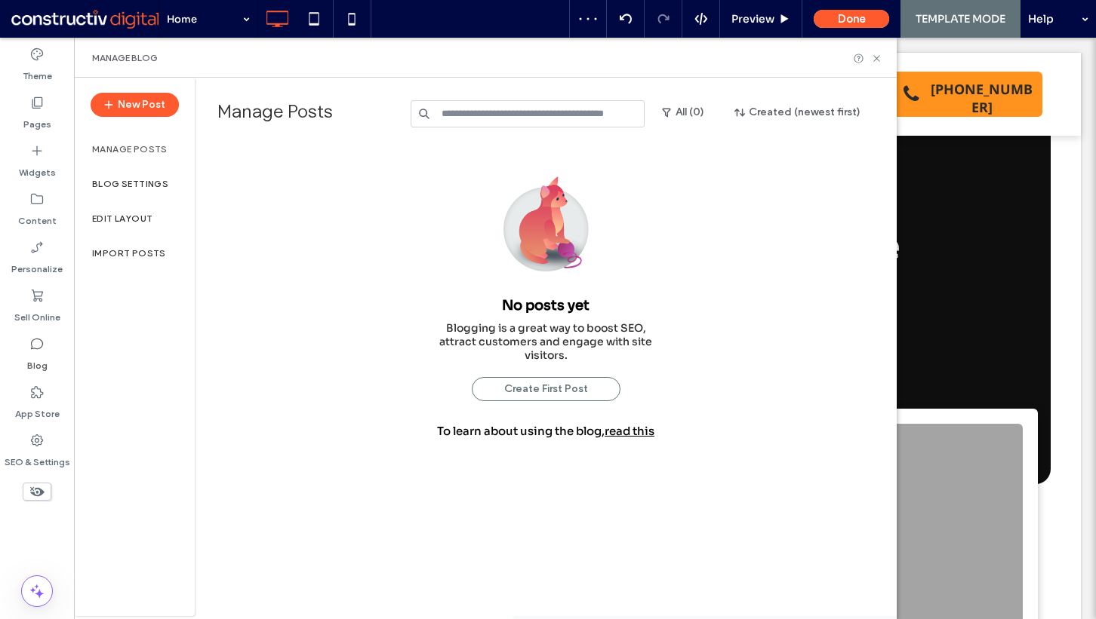
click at [170, 219] on div "Edit Layout" at bounding box center [134, 218] width 121 height 35
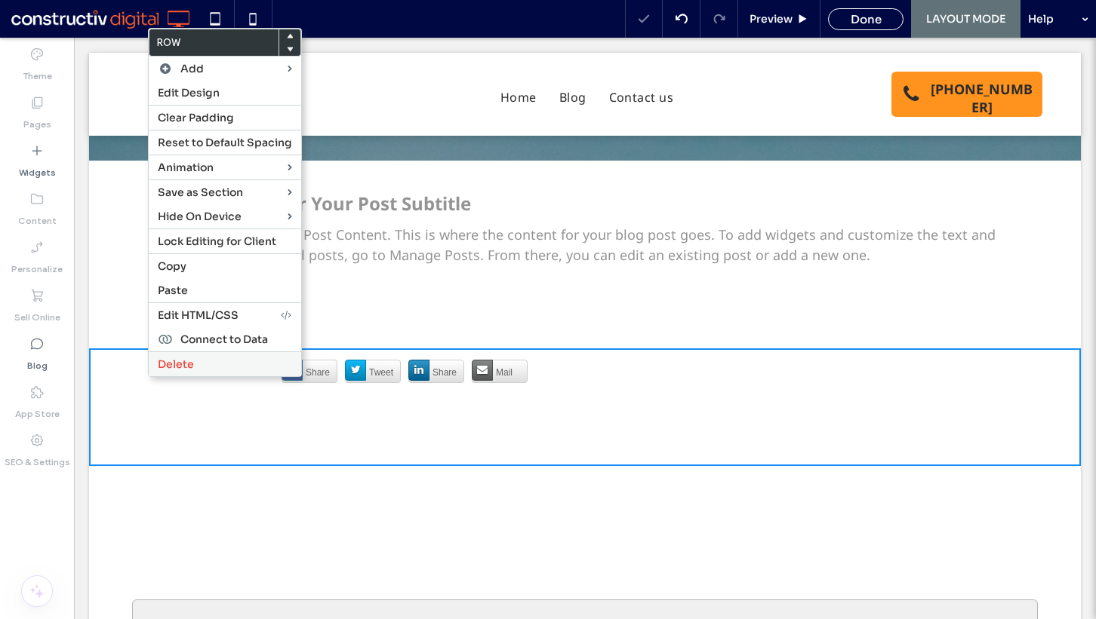
click at [180, 369] on div "Delete" at bounding box center [225, 364] width 152 height 25
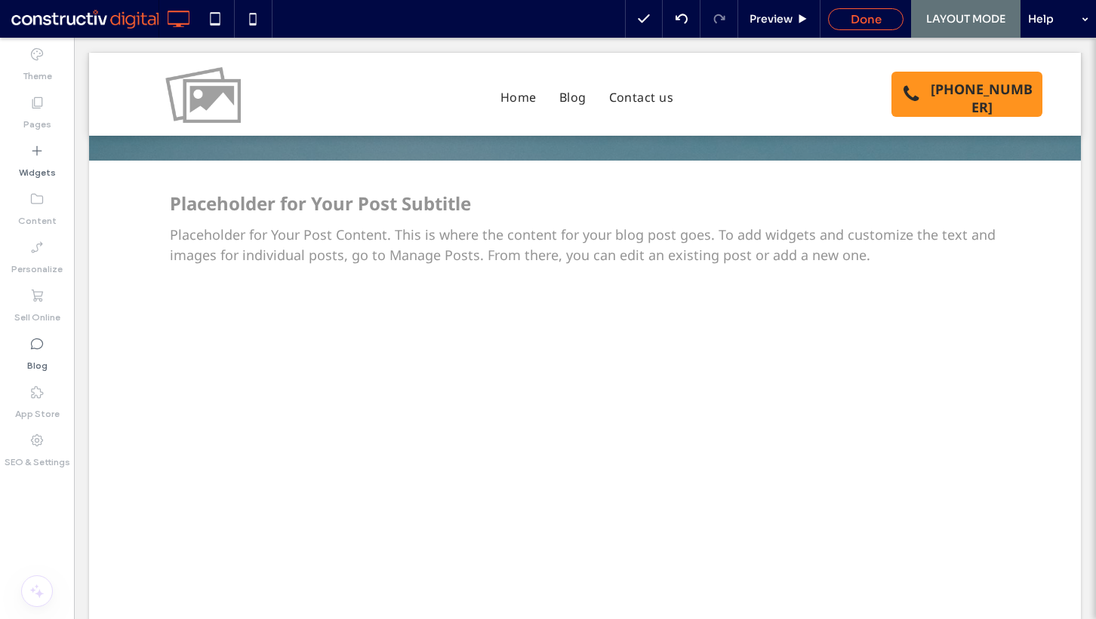
click at [862, 19] on span "Done" at bounding box center [865, 19] width 31 height 14
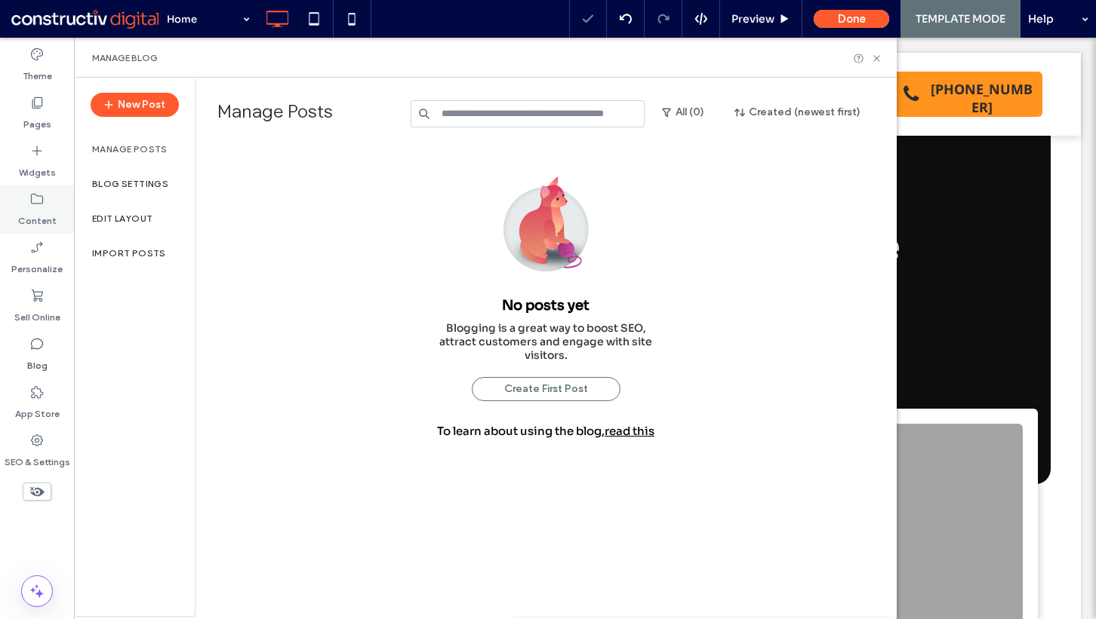
click at [41, 211] on label "Content" at bounding box center [37, 217] width 38 height 21
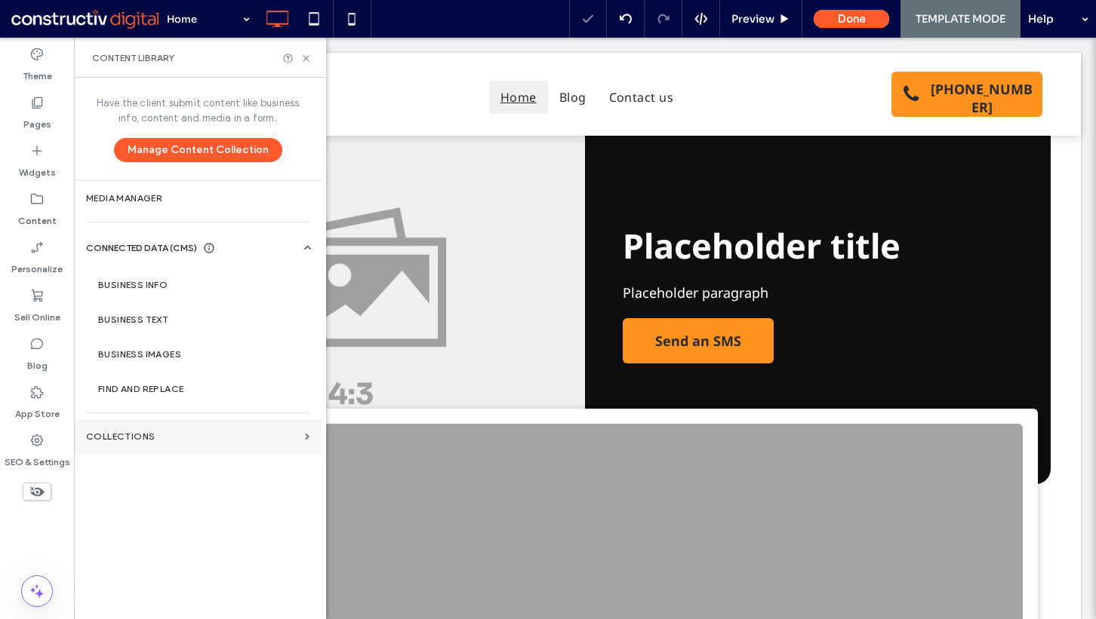
click at [118, 433] on label "Collections" at bounding box center [192, 437] width 213 height 11
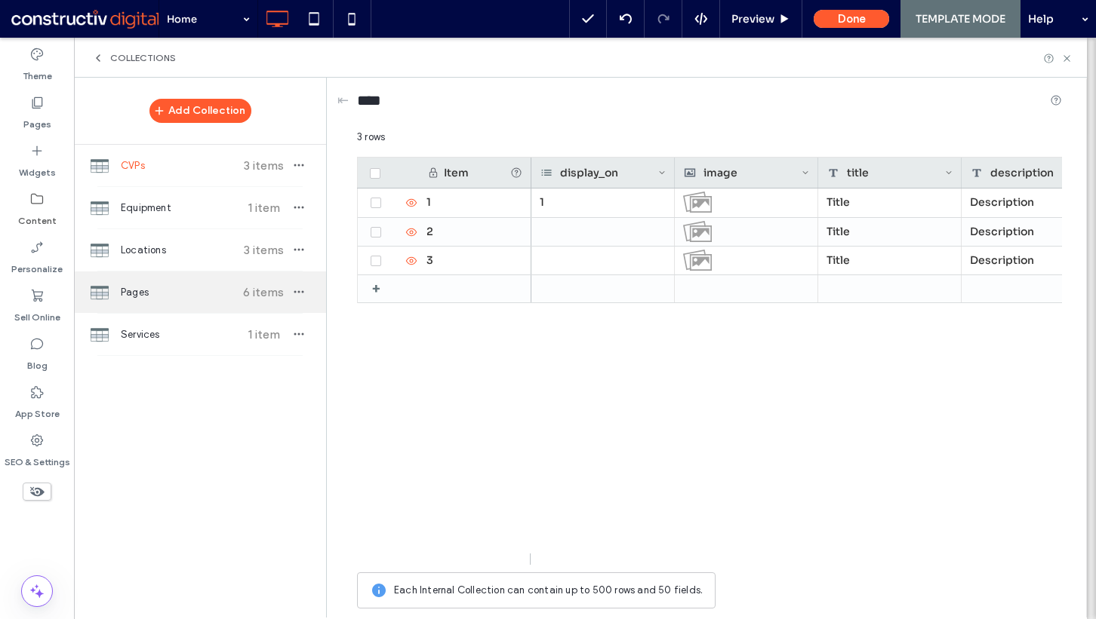
click at [186, 291] on span "Pages" at bounding box center [177, 292] width 112 height 15
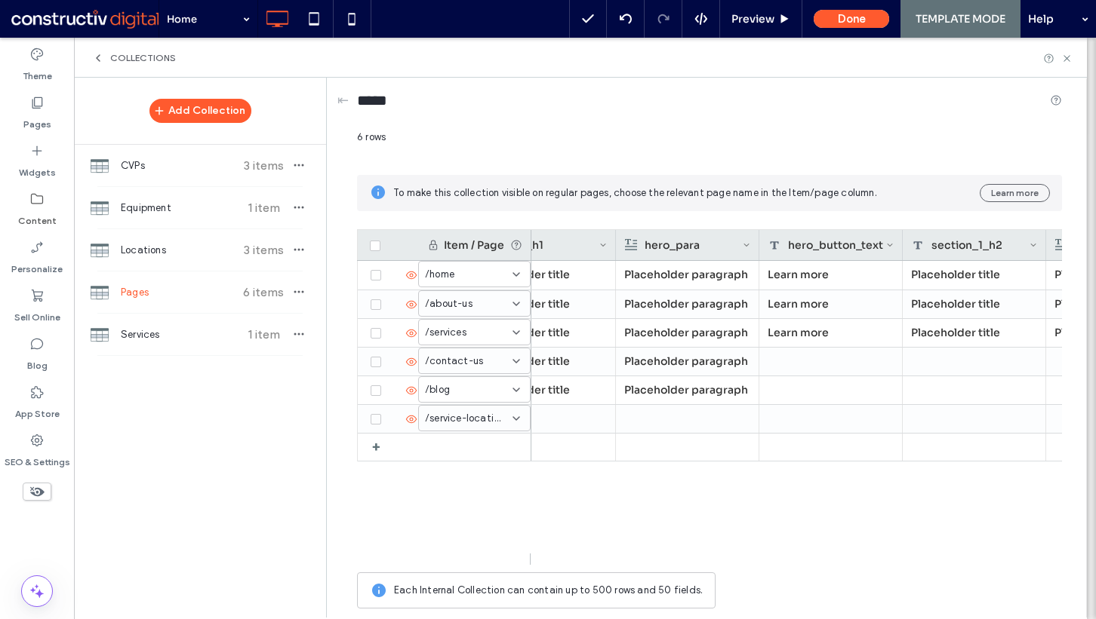
scroll to position [0, 675]
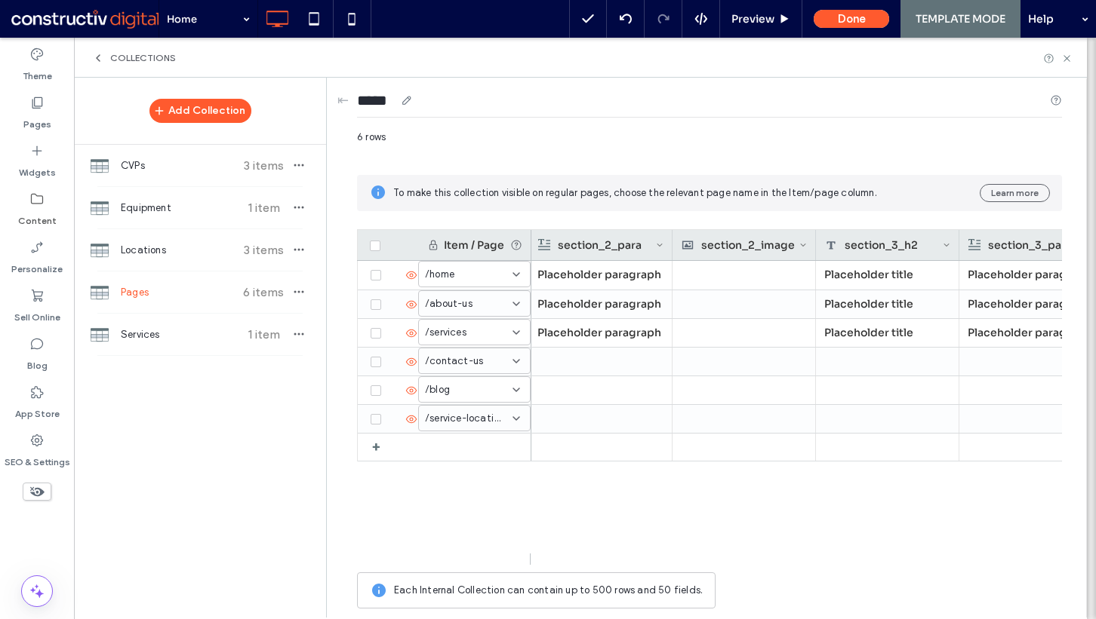
click at [970, 104] on div "*****" at bounding box center [709, 104] width 705 height 28
drag, startPoint x: 1066, startPoint y: 57, endPoint x: 535, endPoint y: 213, distance: 553.6
click at [1066, 57] on icon at bounding box center [1066, 58] width 11 height 11
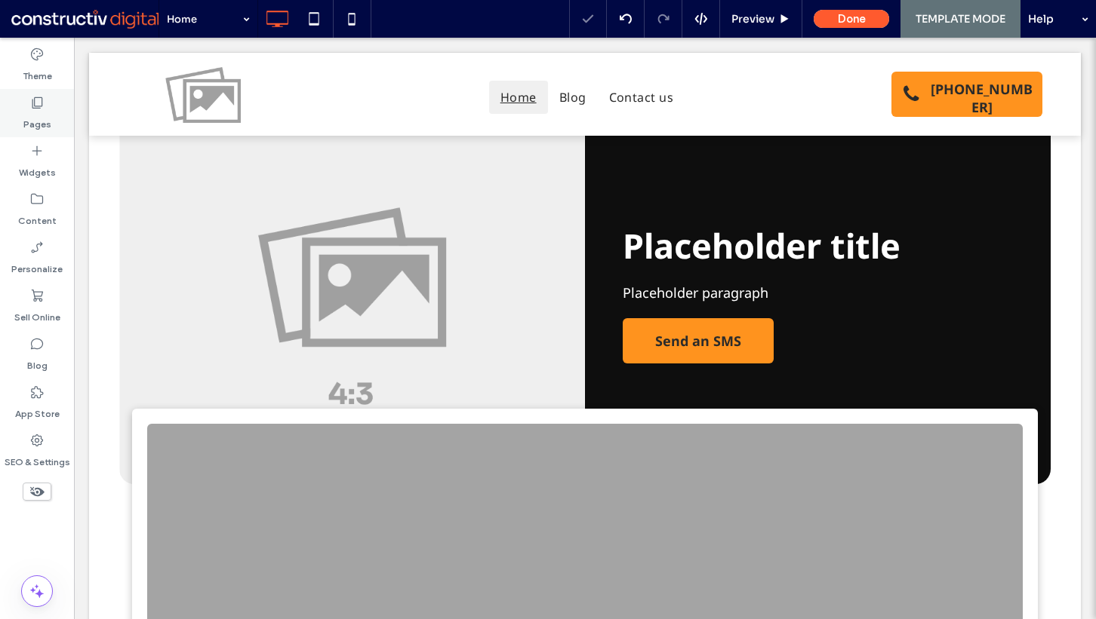
click at [45, 127] on label "Pages" at bounding box center [37, 120] width 28 height 21
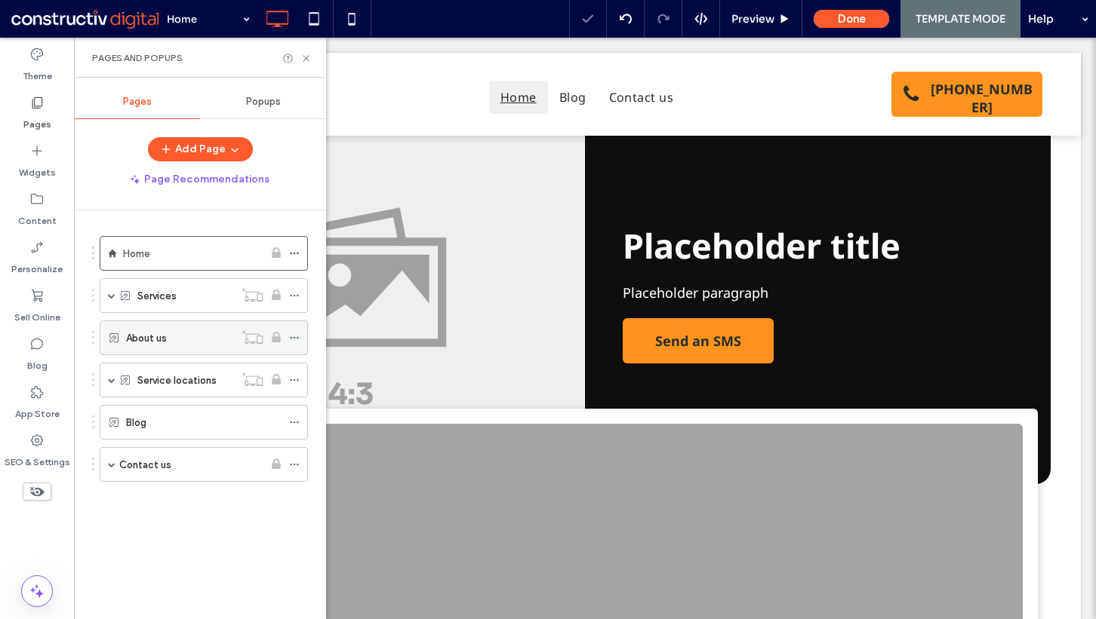
click at [168, 346] on div "About us" at bounding box center [180, 337] width 108 height 33
click at [306, 55] on icon at bounding box center [305, 58] width 11 height 11
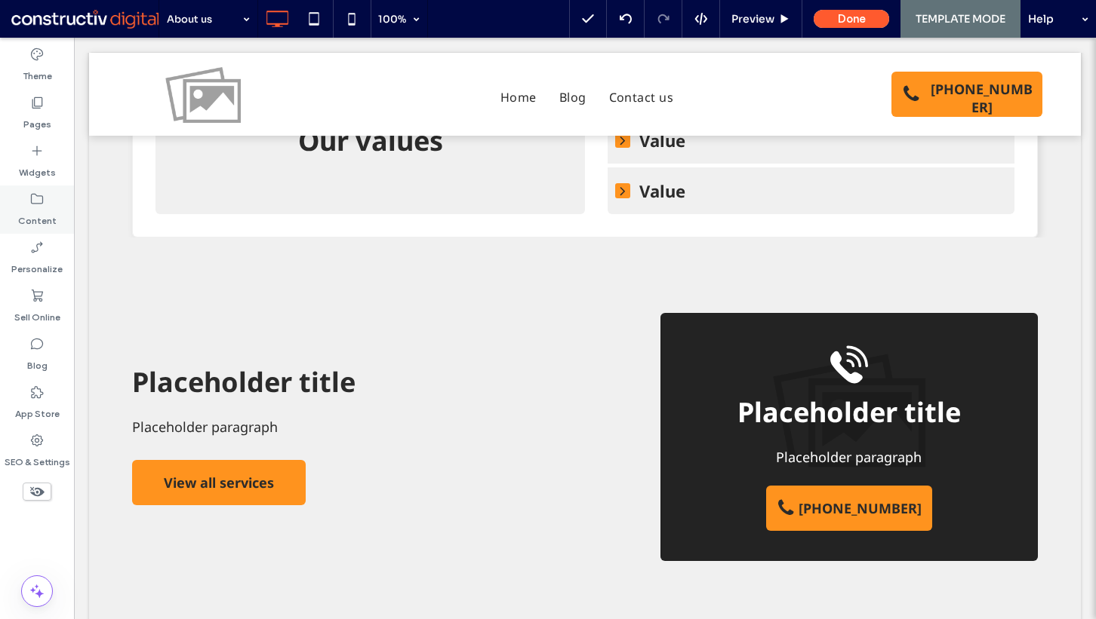
click at [43, 210] on label "Content" at bounding box center [37, 217] width 38 height 21
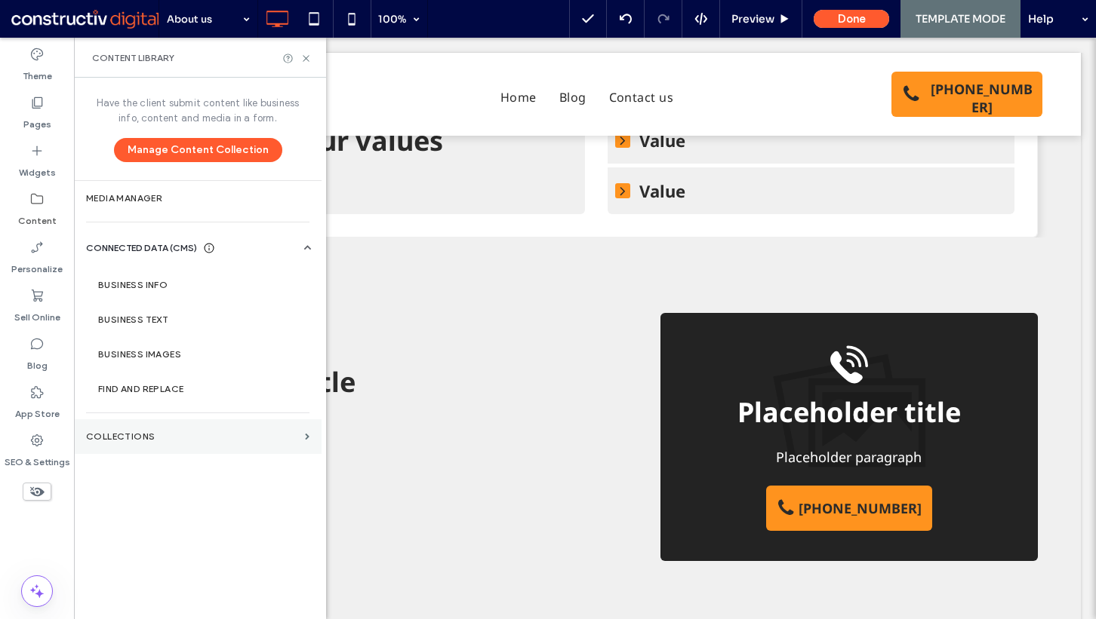
click at [163, 432] on label "Collections" at bounding box center [192, 437] width 213 height 11
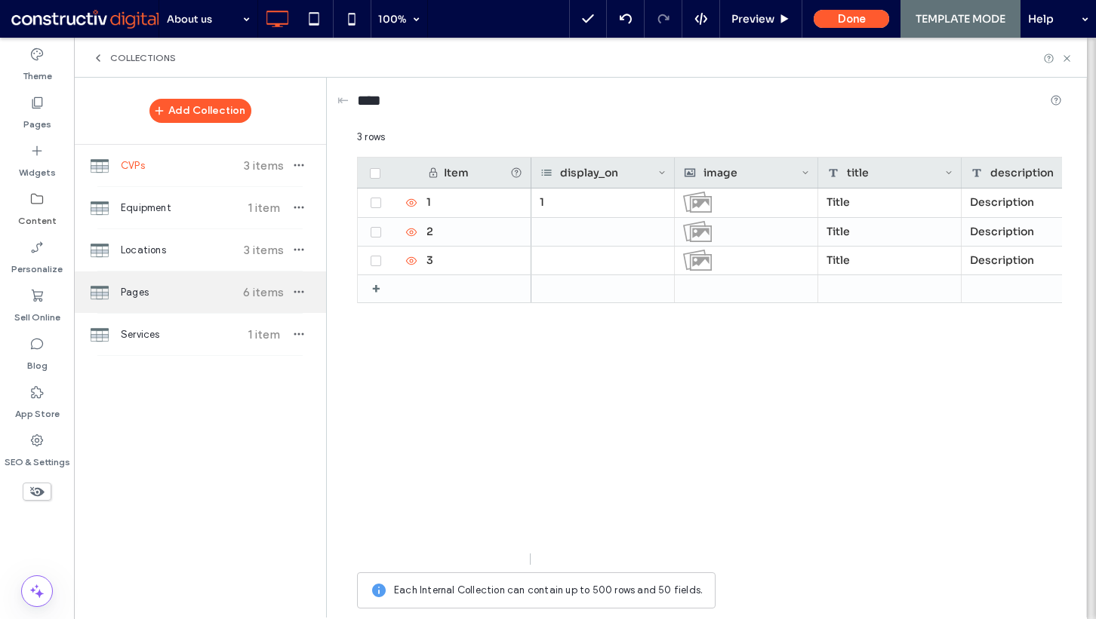
click at [188, 292] on span "Pages" at bounding box center [177, 292] width 112 height 15
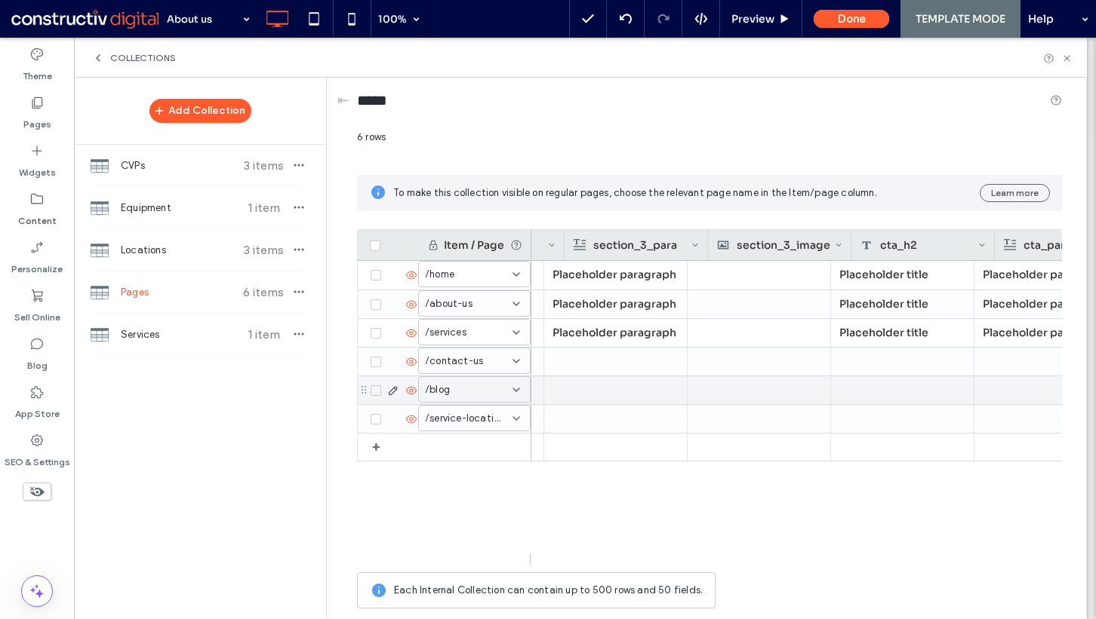
scroll to position [0, 2589]
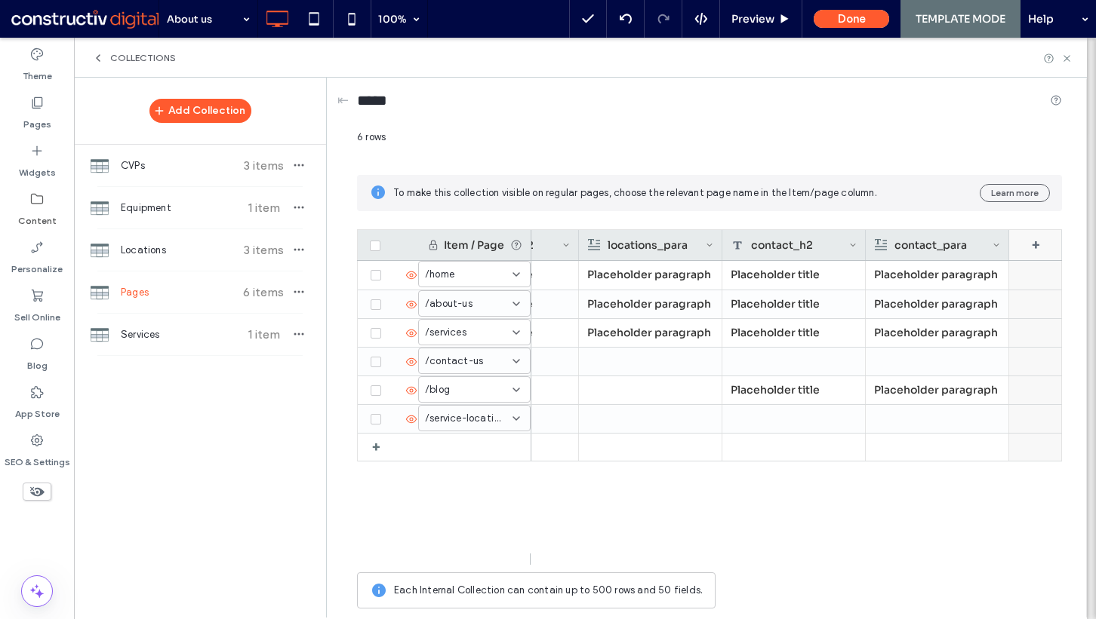
click at [1034, 244] on div "+" at bounding box center [1035, 245] width 53 height 30
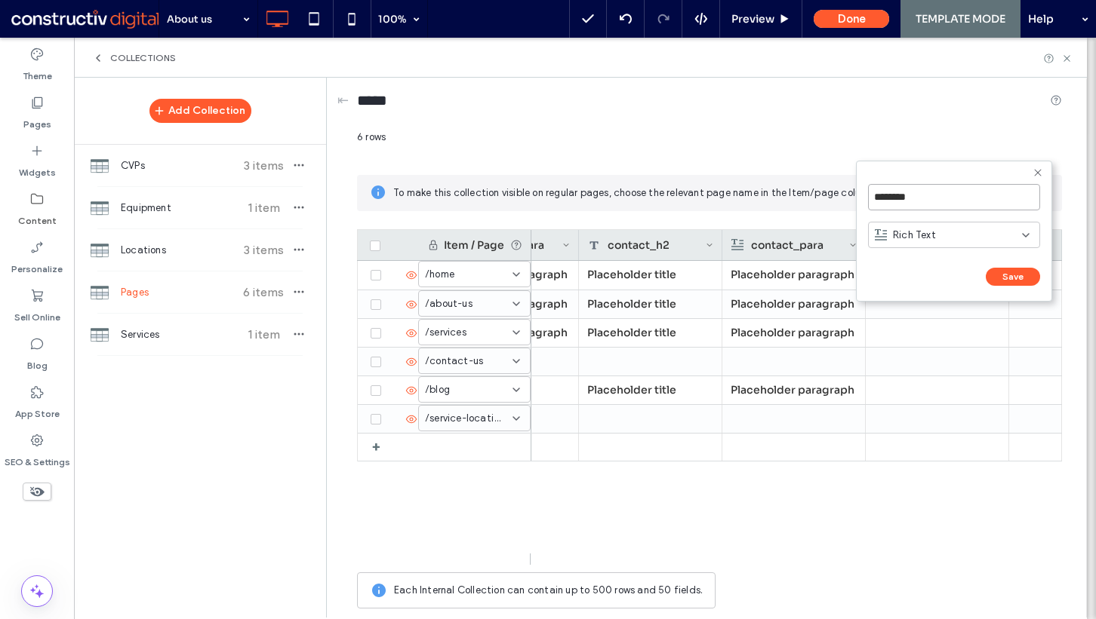
click at [945, 203] on input "********" at bounding box center [954, 197] width 172 height 26
type input "**********"
click at [954, 228] on div "Rich Text" at bounding box center [947, 235] width 147 height 15
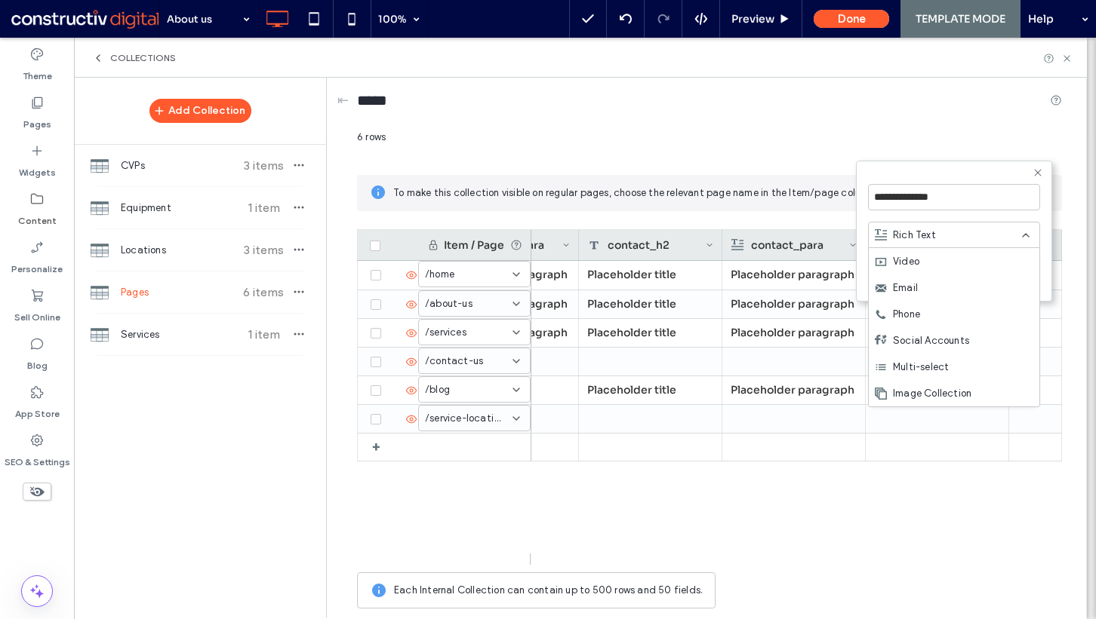
scroll to position [0, 0]
click at [937, 282] on div "Rich Text" at bounding box center [953, 288] width 171 height 26
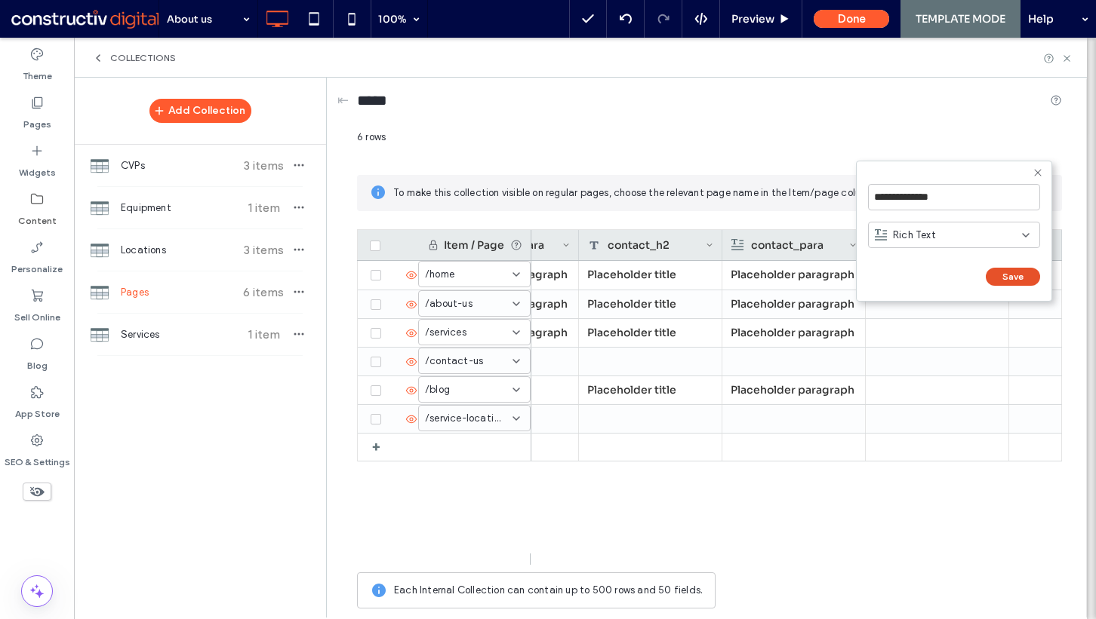
click at [1014, 270] on button "Save" at bounding box center [1012, 277] width 54 height 18
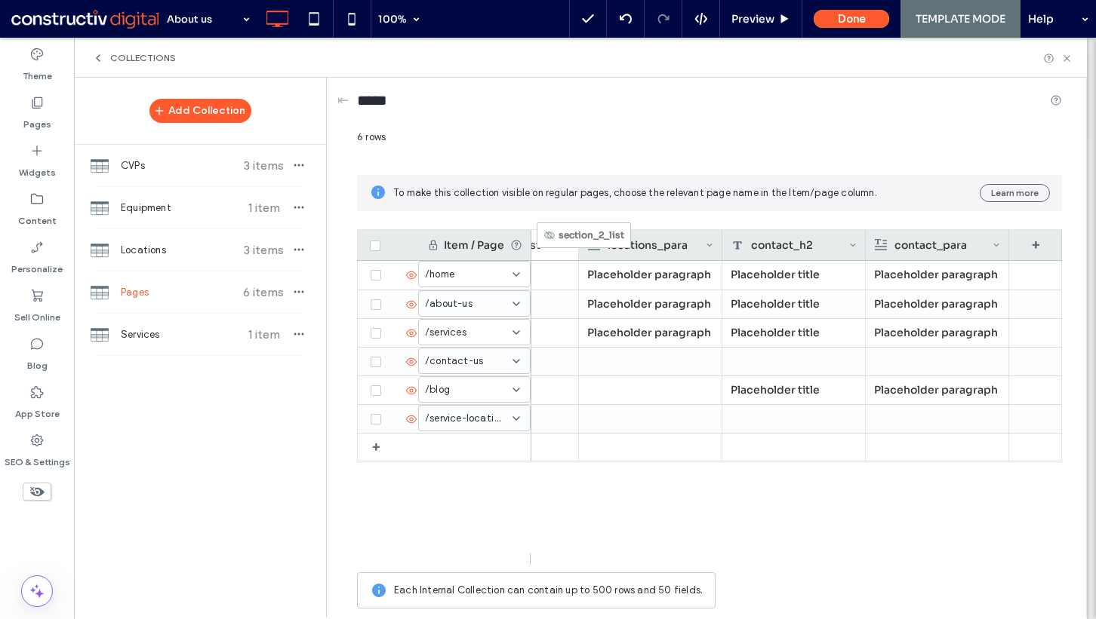
drag, startPoint x: 948, startPoint y: 239, endPoint x: 558, endPoint y: 237, distance: 390.8
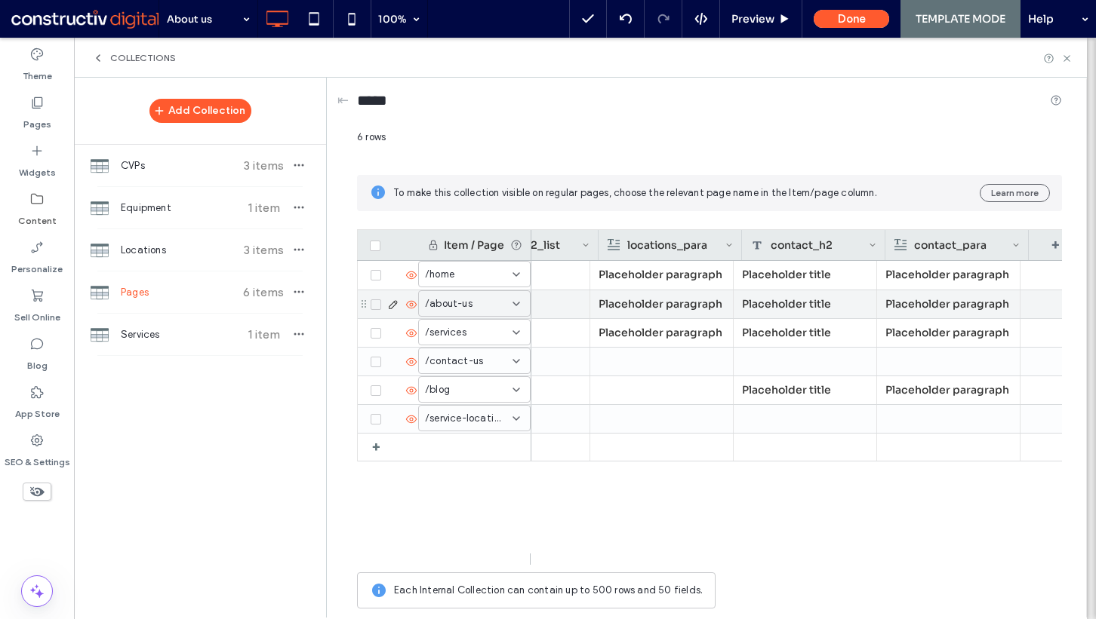
scroll to position [0, 2786]
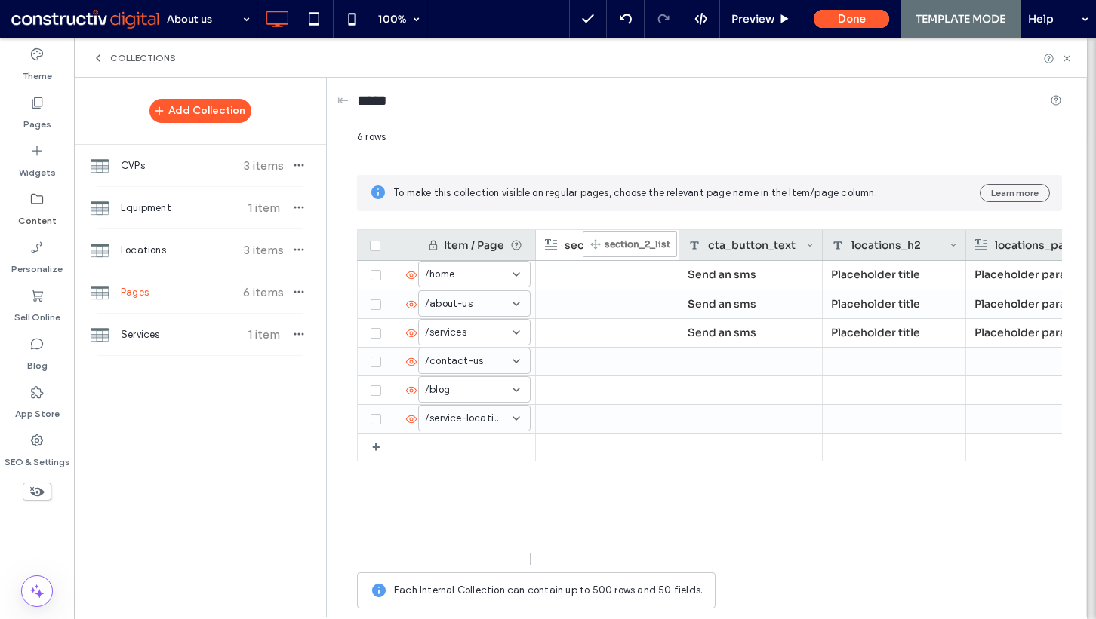
drag, startPoint x: 893, startPoint y: 245, endPoint x: 604, endPoint y: 238, distance: 288.3
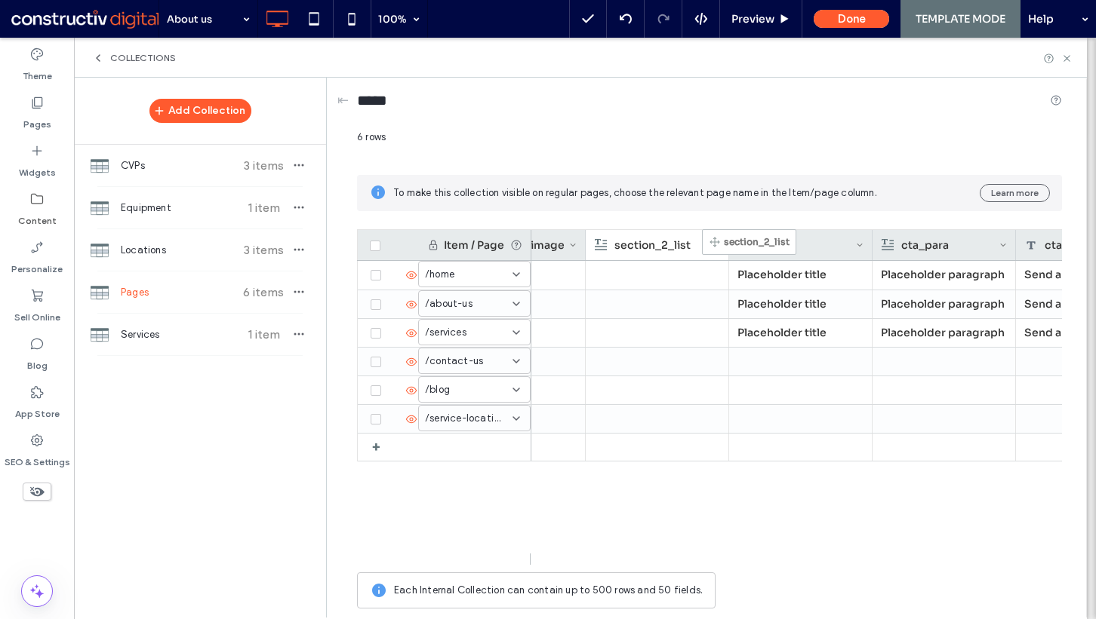
drag, startPoint x: 944, startPoint y: 247, endPoint x: 702, endPoint y: 235, distance: 241.8
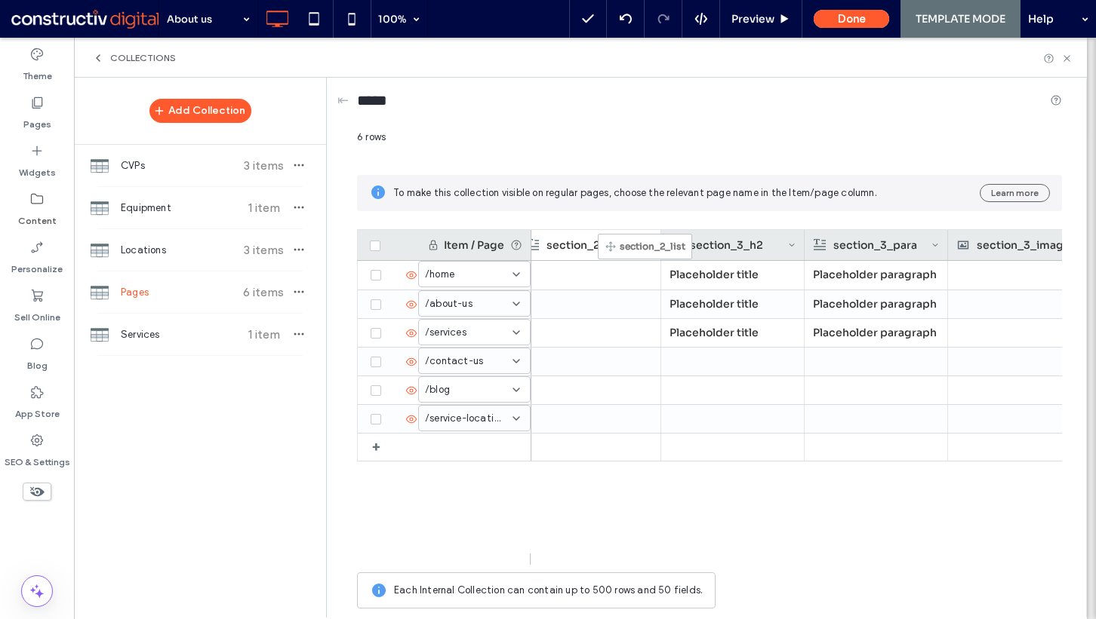
drag, startPoint x: 1017, startPoint y: 246, endPoint x: 603, endPoint y: 241, distance: 414.2
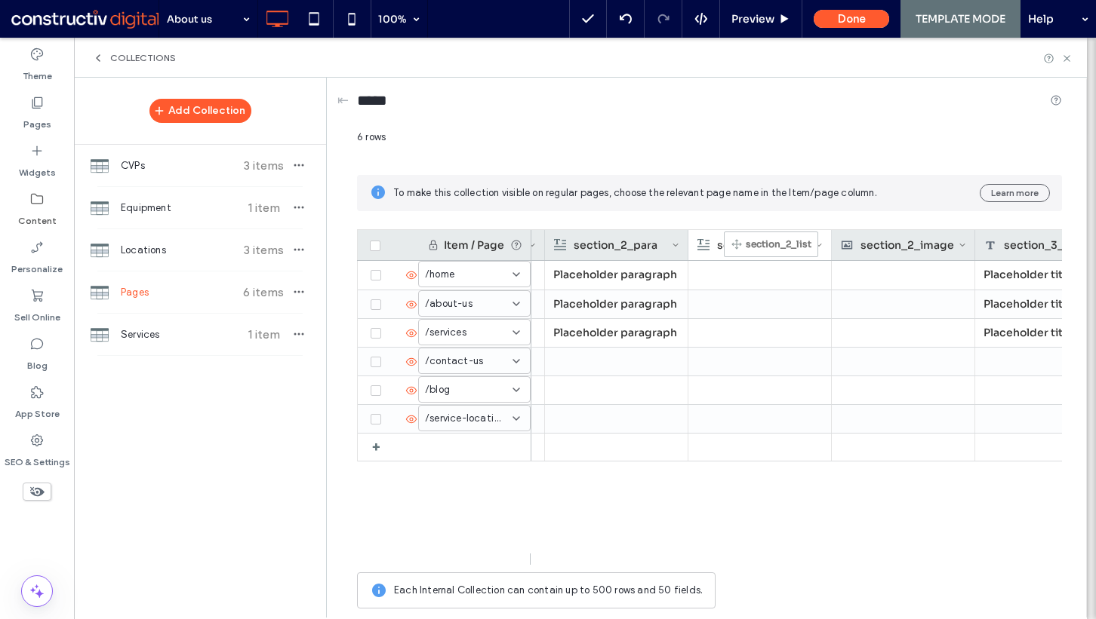
drag, startPoint x: 881, startPoint y: 238, endPoint x: 746, endPoint y: 238, distance: 135.1
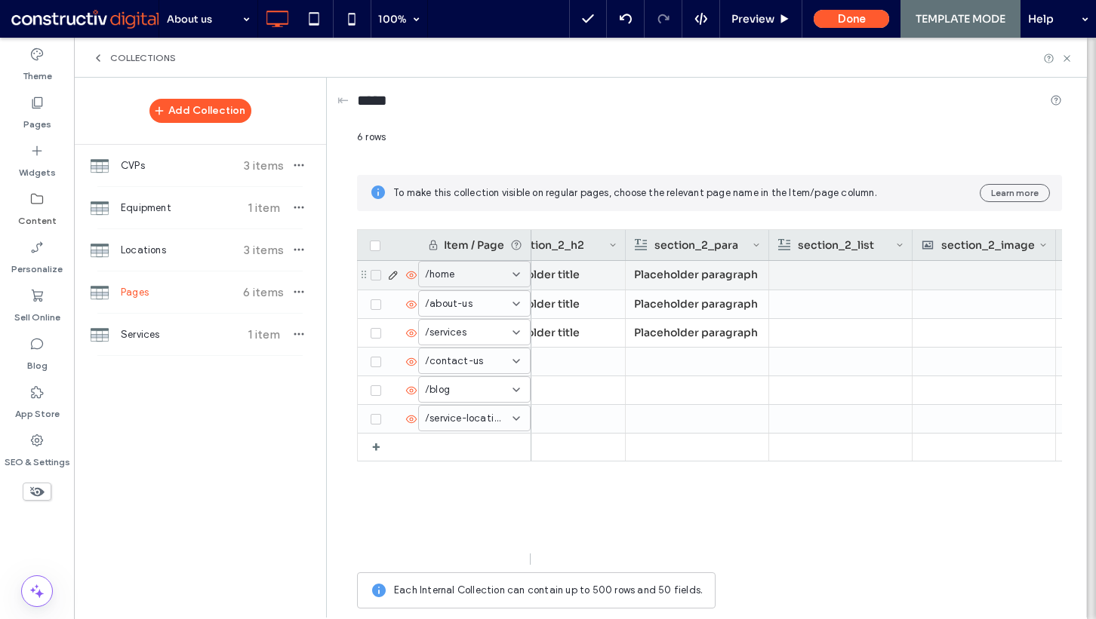
click at [718, 278] on div "Placeholder paragraph" at bounding box center [697, 274] width 126 height 27
click at [808, 269] on div at bounding box center [840, 275] width 126 height 29
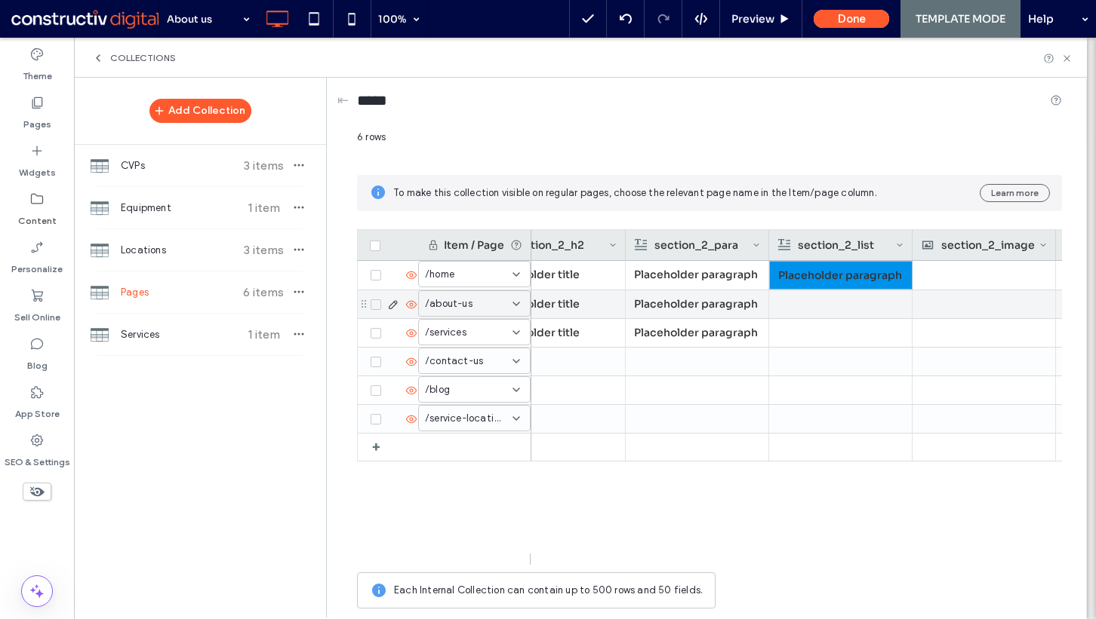
click at [808, 315] on div at bounding box center [840, 304] width 126 height 28
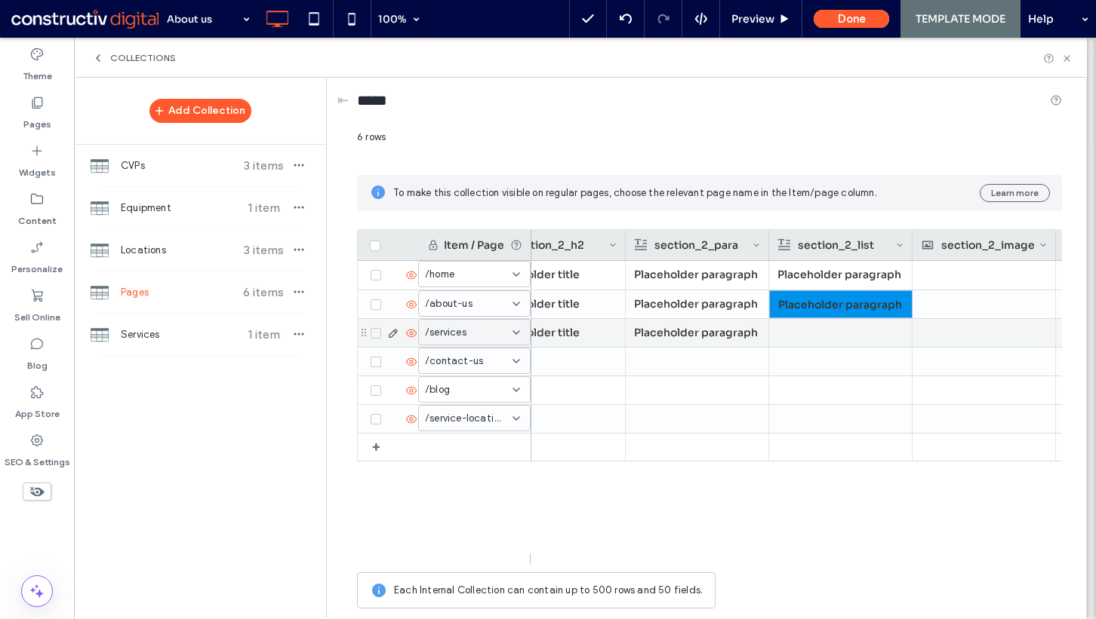
click at [807, 333] on div at bounding box center [840, 333] width 126 height 28
click at [804, 327] on div "Placeholder paragraph" at bounding box center [840, 333] width 125 height 27
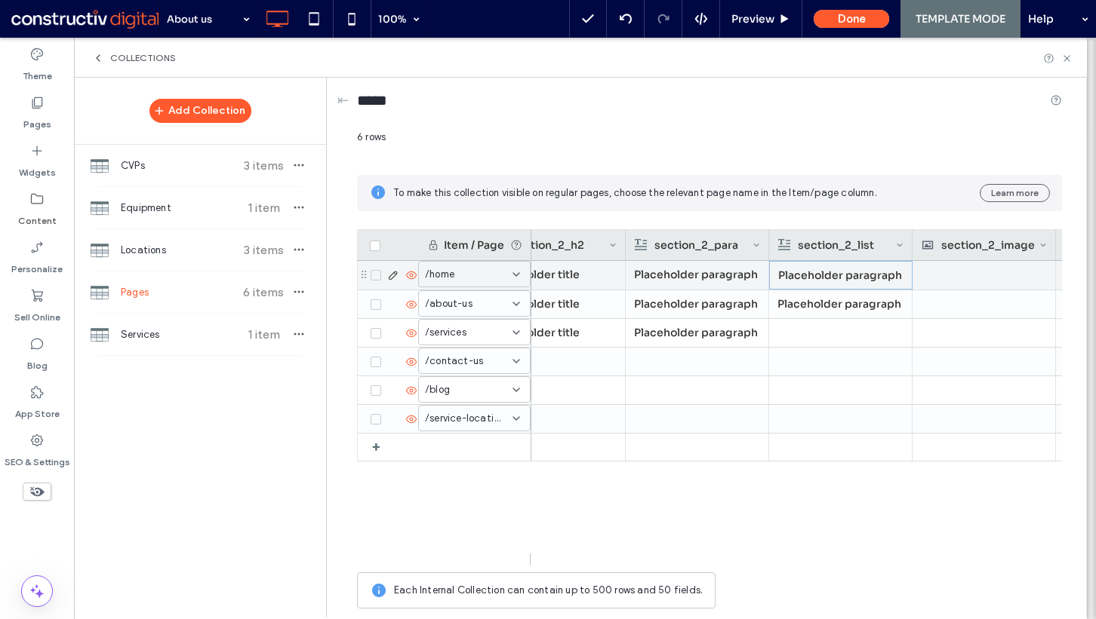
click at [800, 273] on div "Placeholder paragraph" at bounding box center [840, 275] width 125 height 27
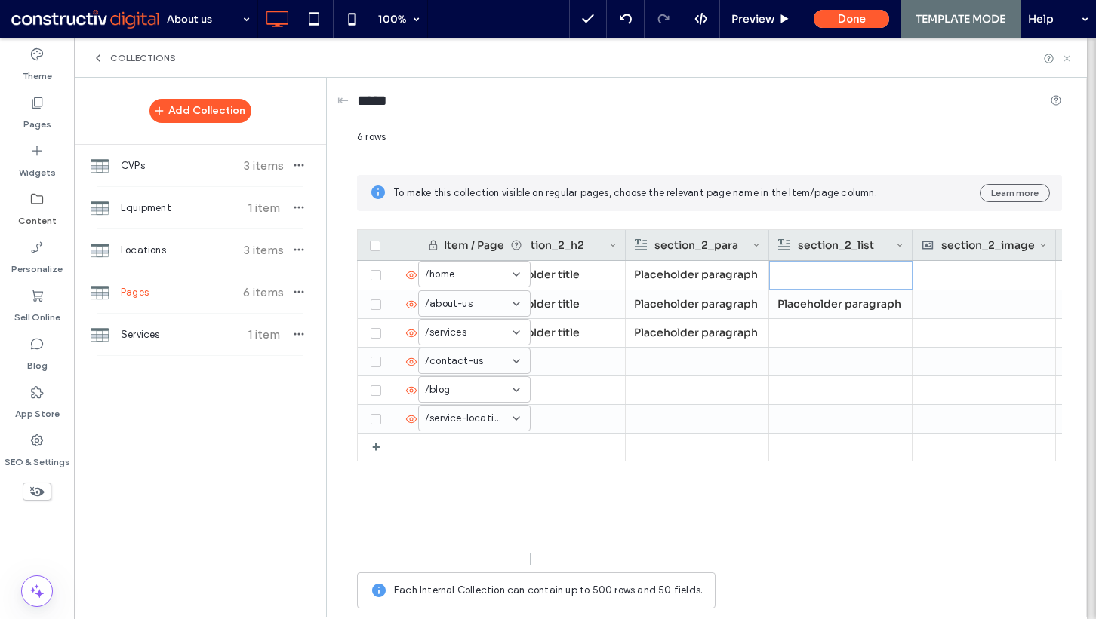
click at [1062, 54] on icon at bounding box center [1066, 58] width 11 height 11
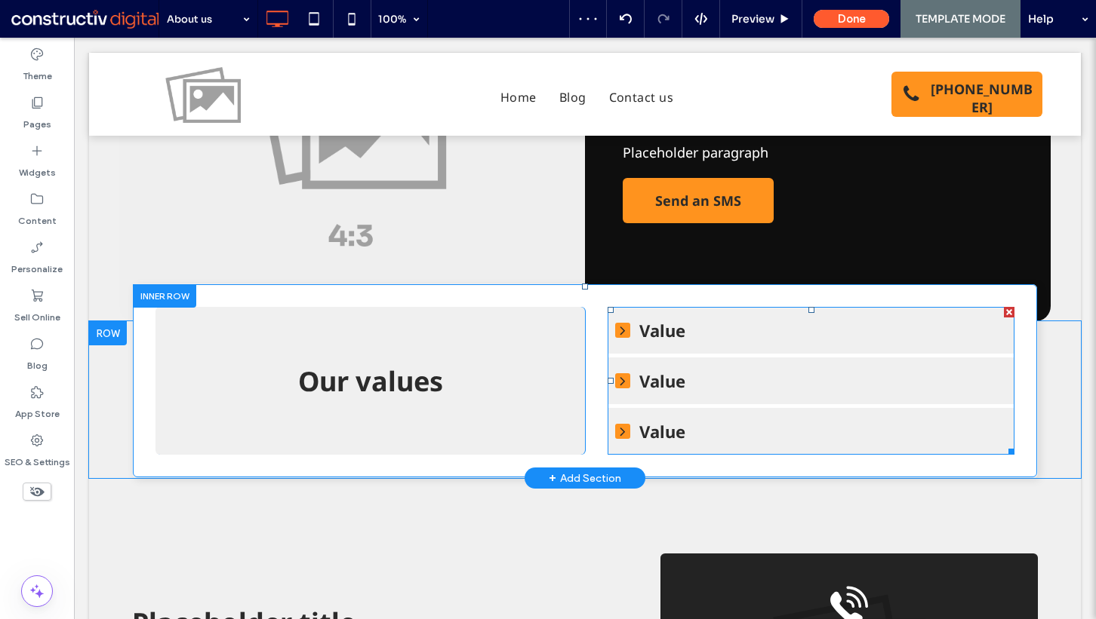
click at [1003, 312] on div at bounding box center [1008, 312] width 11 height 11
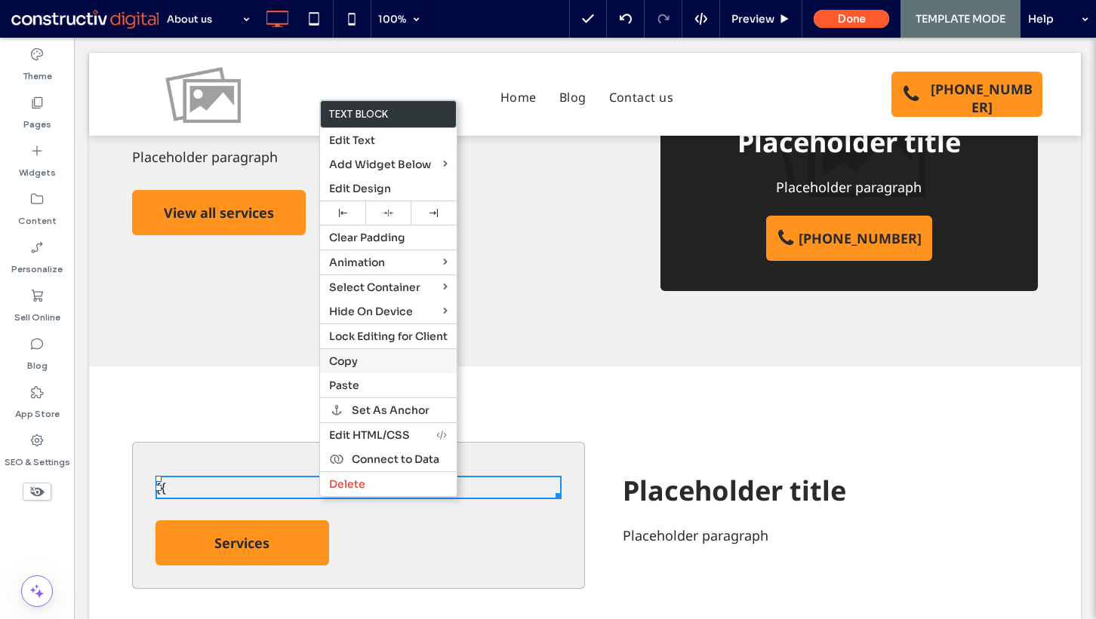
click at [369, 356] on label "Copy" at bounding box center [388, 362] width 118 height 14
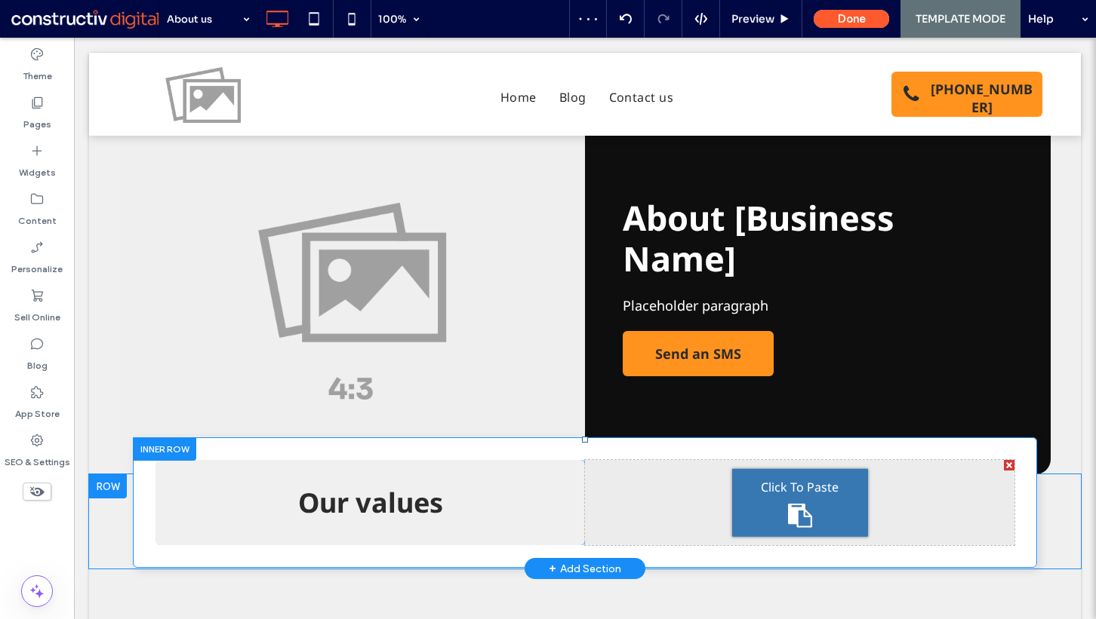
drag, startPoint x: 804, startPoint y: 490, endPoint x: 877, endPoint y: 527, distance: 82.3
click at [804, 490] on span "Click To Paste" at bounding box center [800, 487] width 78 height 18
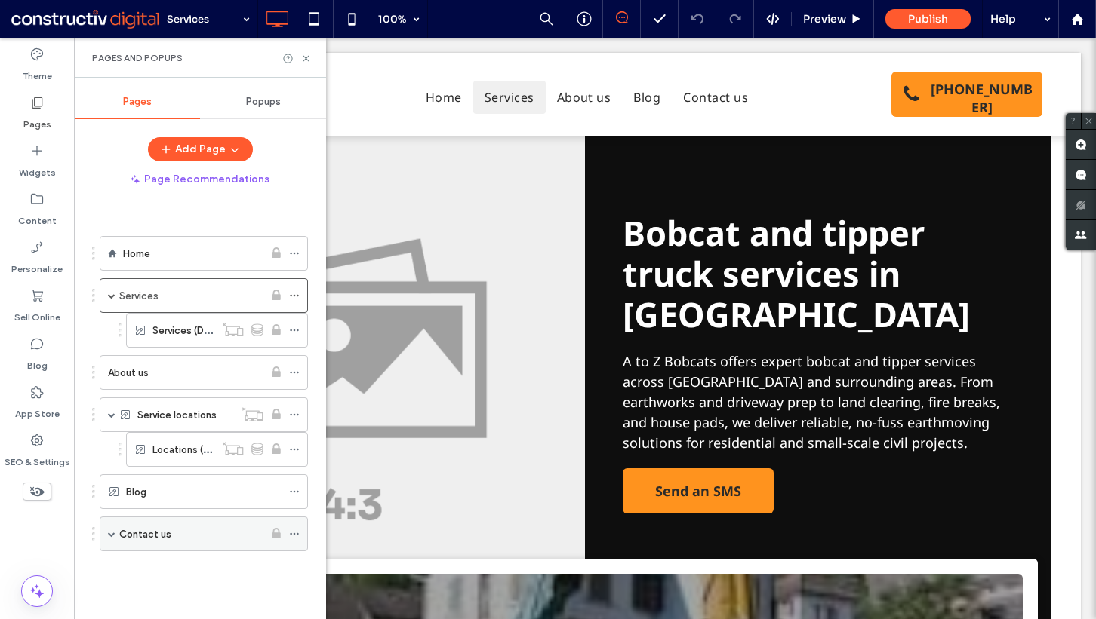
click at [113, 531] on span at bounding box center [112, 534] width 8 height 8
click at [144, 530] on label "Contact us" at bounding box center [145, 534] width 52 height 26
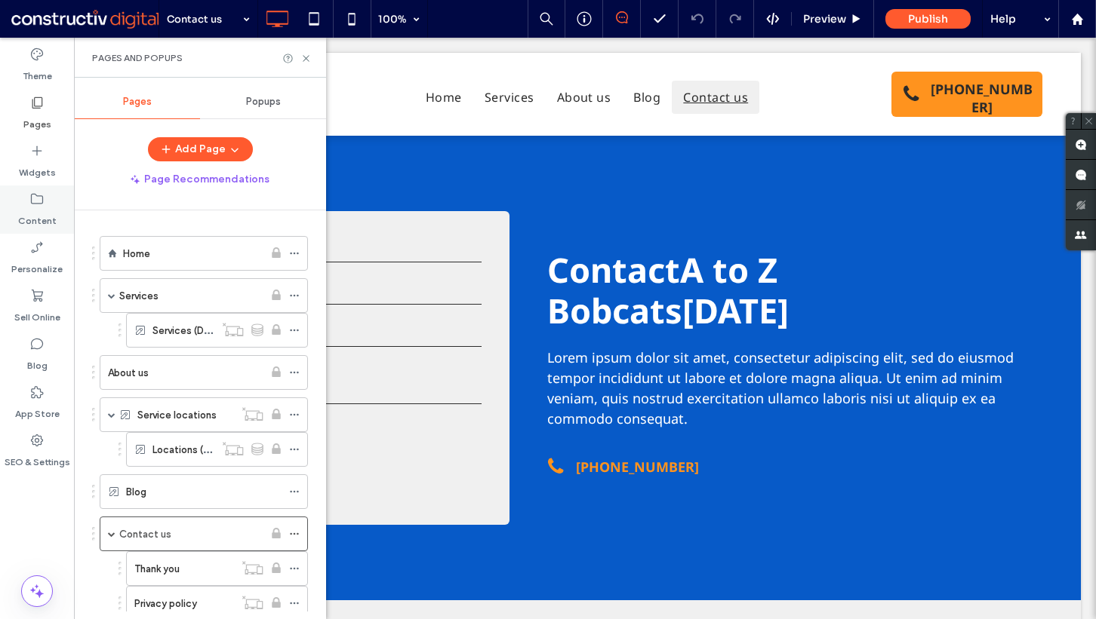
click at [49, 227] on label "Content" at bounding box center [37, 217] width 38 height 21
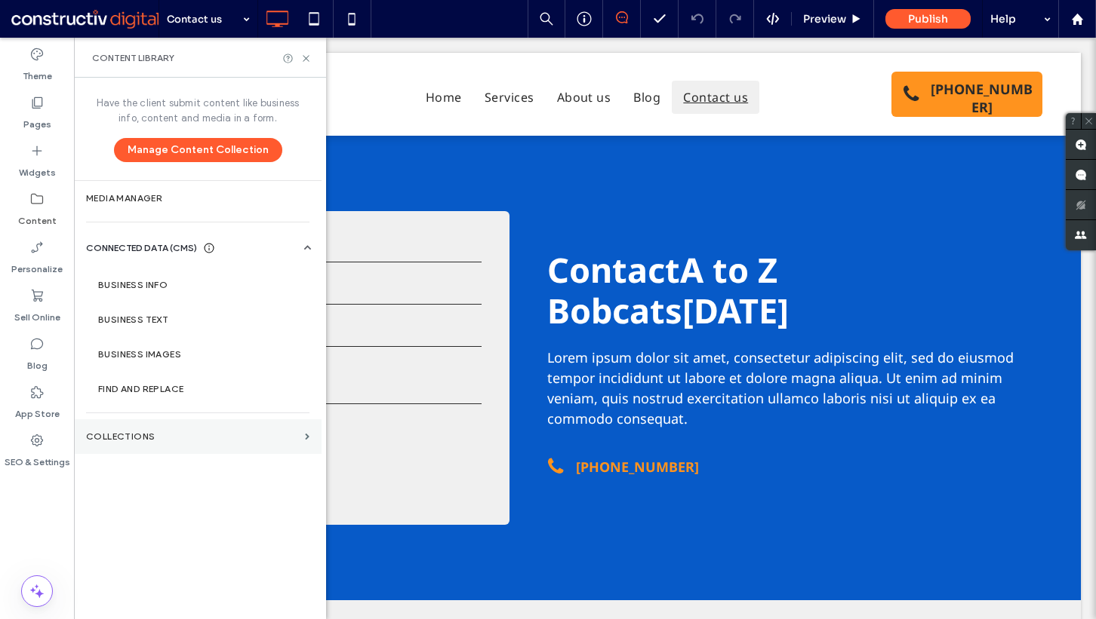
click at [180, 438] on label "Collections" at bounding box center [192, 437] width 213 height 11
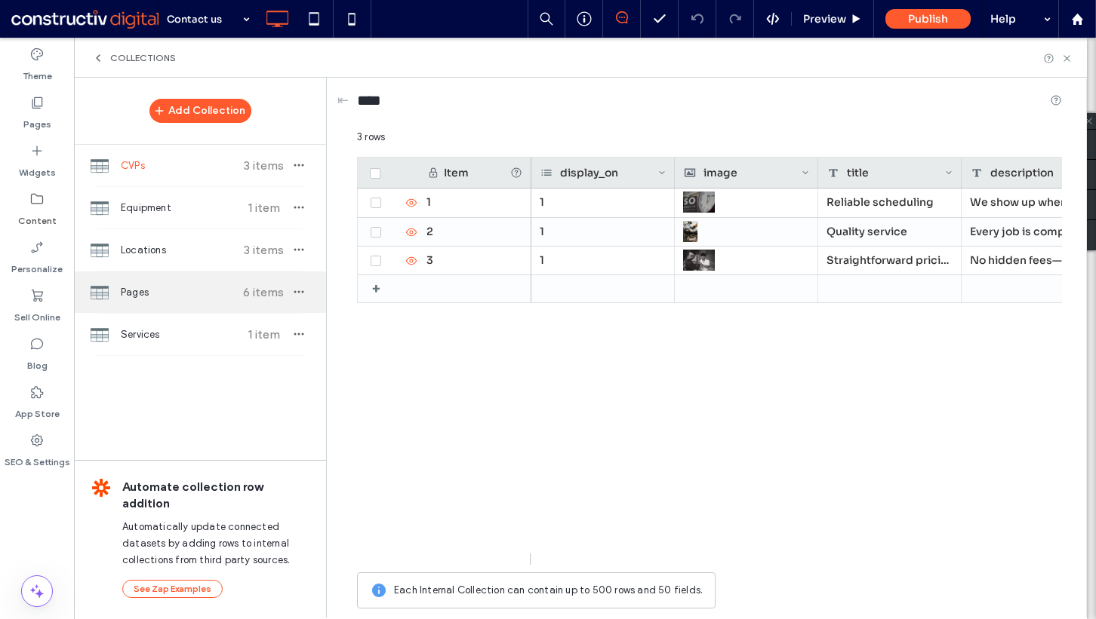
click at [154, 292] on span "Pages" at bounding box center [177, 292] width 112 height 15
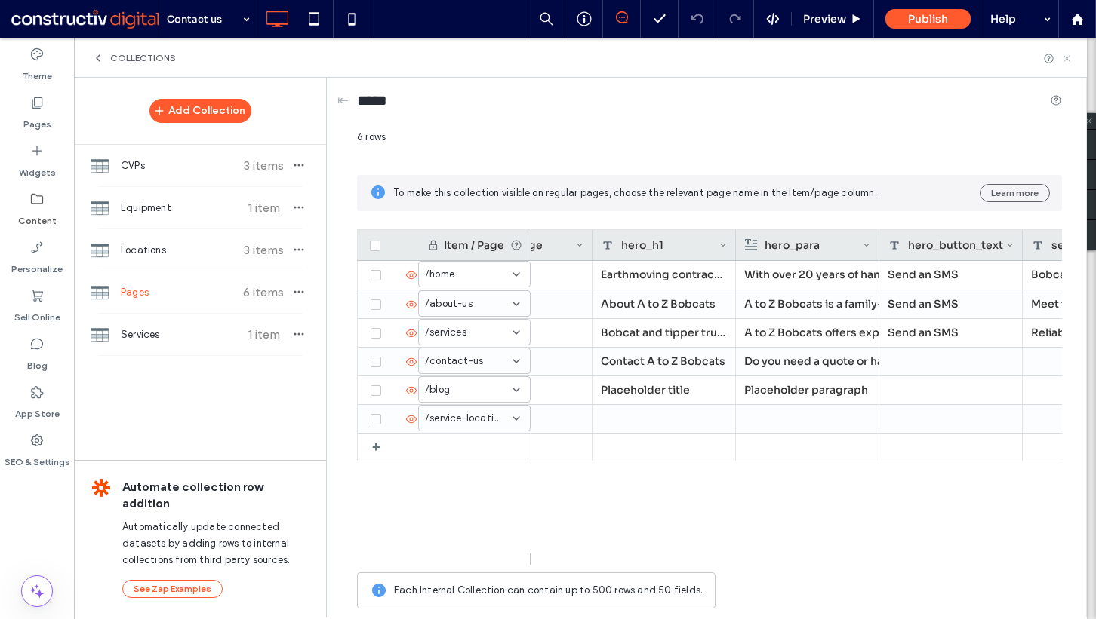
click at [1069, 53] on icon at bounding box center [1066, 58] width 11 height 11
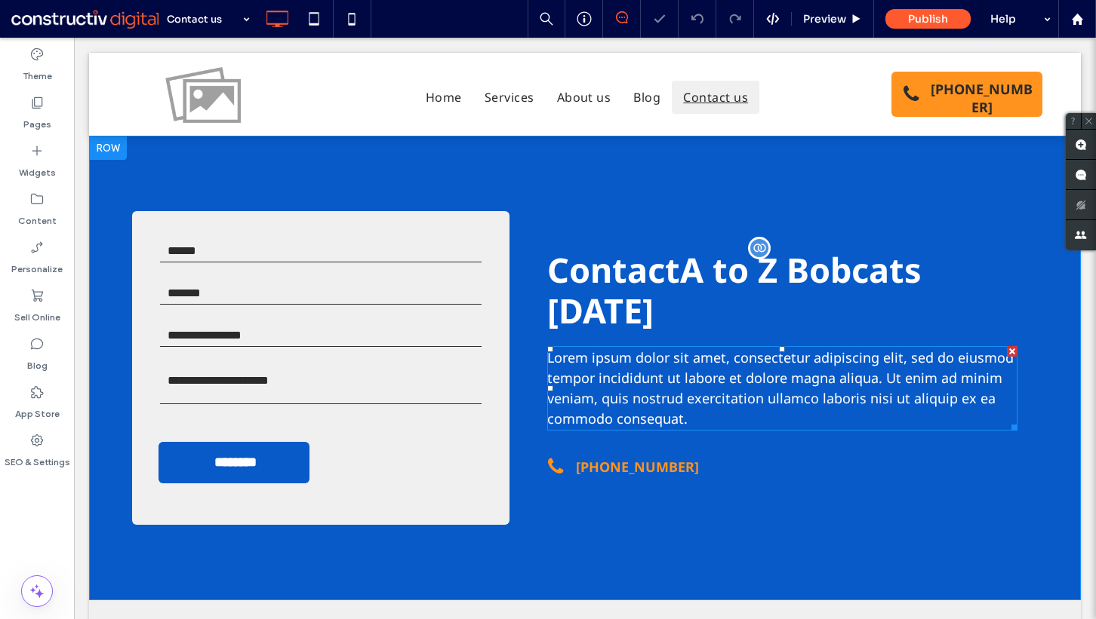
click at [671, 406] on span "Lorem ipsum dolor sit amet, consectetur adipiscing elit, sed do eiusmod tempor …" at bounding box center [780, 388] width 466 height 79
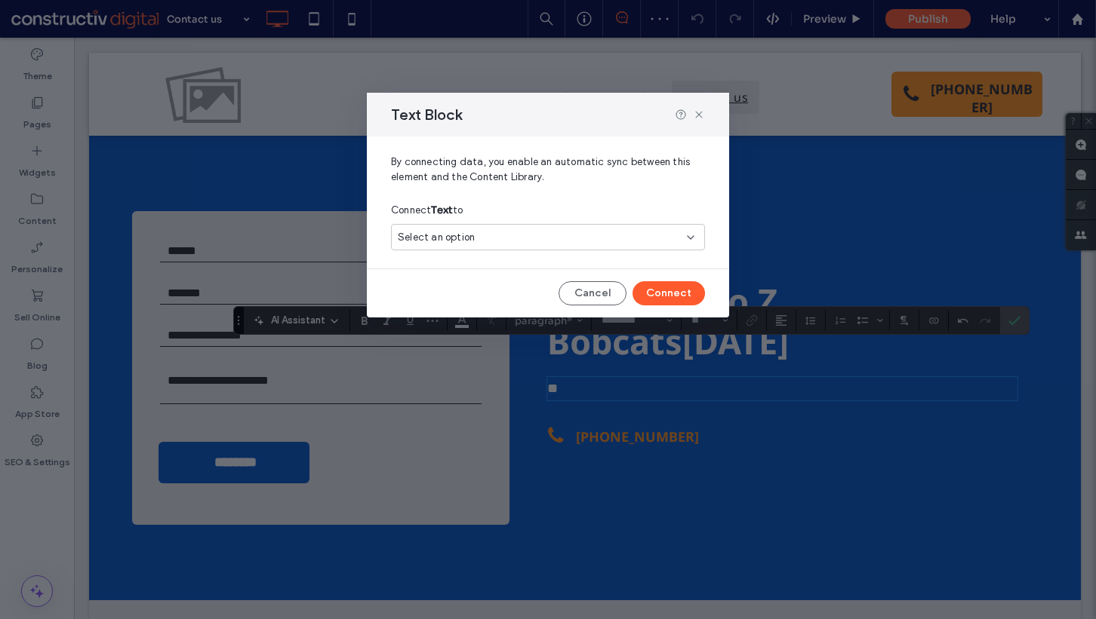
click at [464, 229] on div "Select an option" at bounding box center [548, 237] width 314 height 26
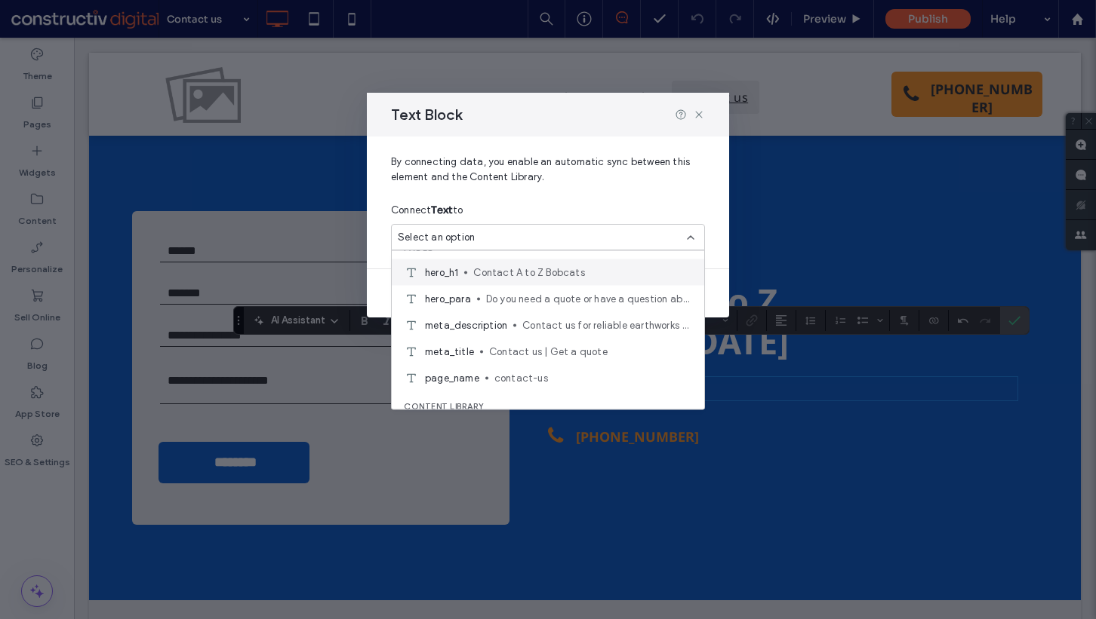
scroll to position [7, 0]
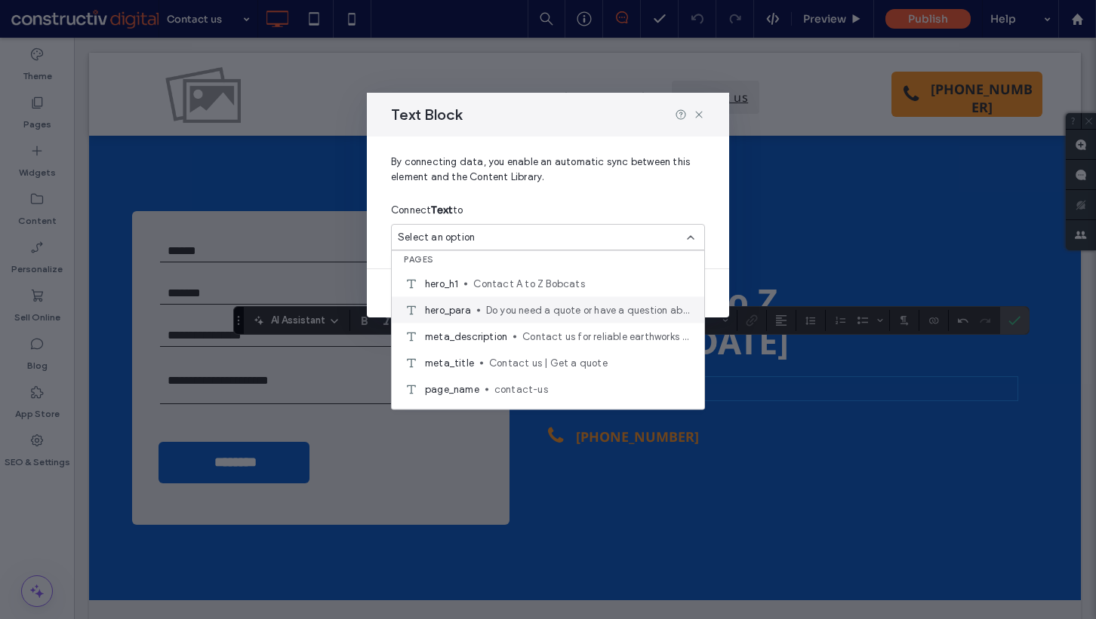
click at [539, 311] on span "Do you need a quote or have a question about your project? We're here to help w…" at bounding box center [589, 310] width 206 height 15
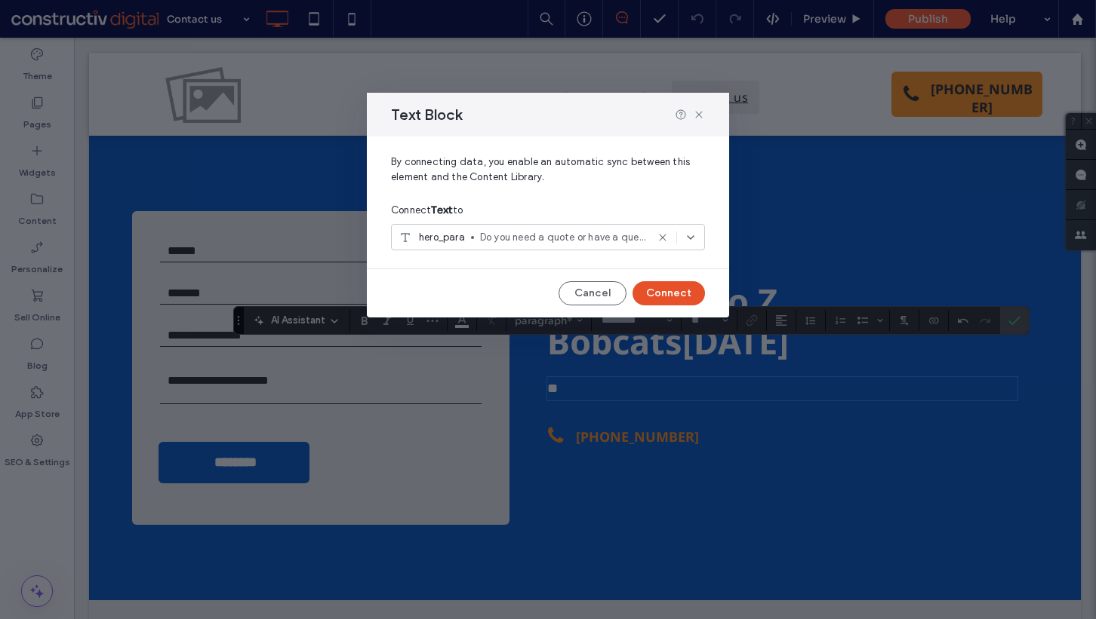
click at [665, 292] on button "Connect" at bounding box center [668, 293] width 72 height 24
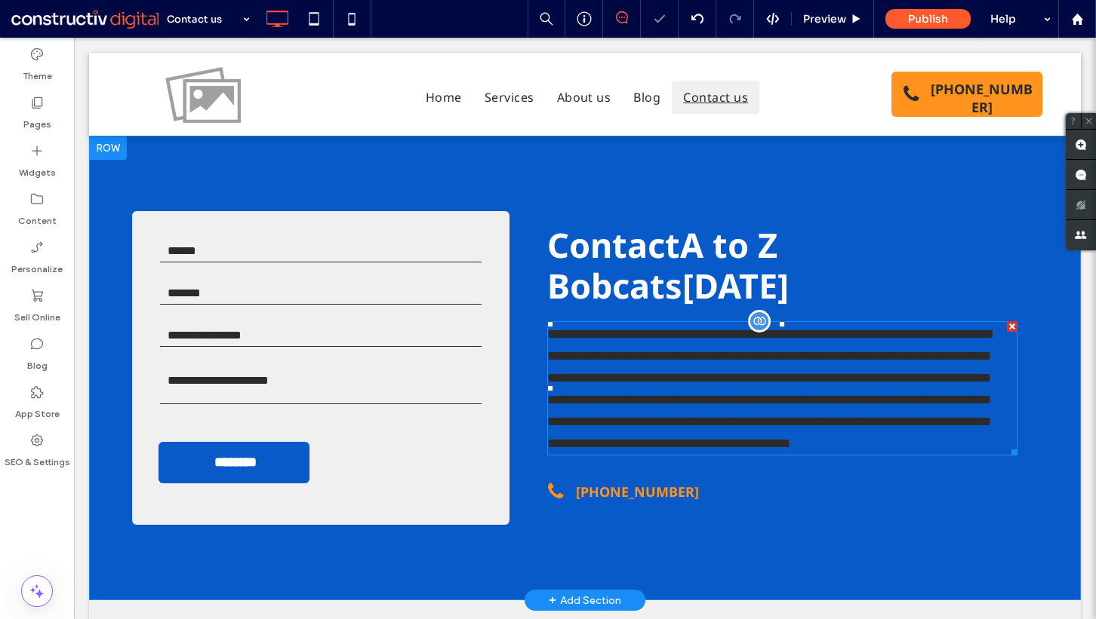
click at [627, 374] on span "**********" at bounding box center [769, 388] width 444 height 123
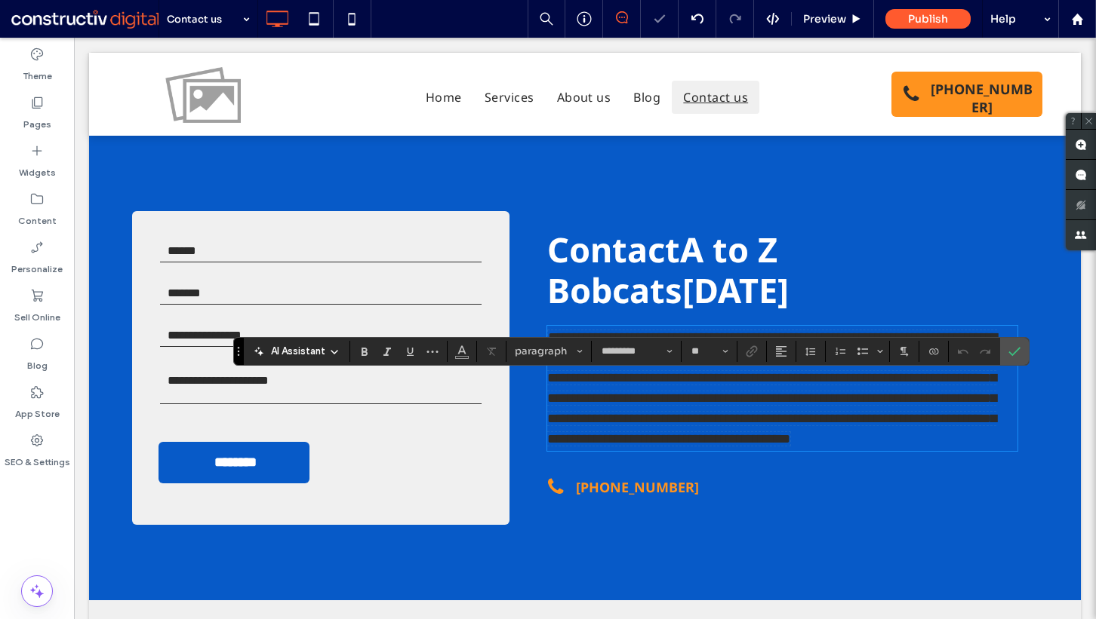
click at [603, 366] on span "**********" at bounding box center [772, 387] width 450 height 115
click at [462, 352] on icon "Color" at bounding box center [462, 350] width 12 height 12
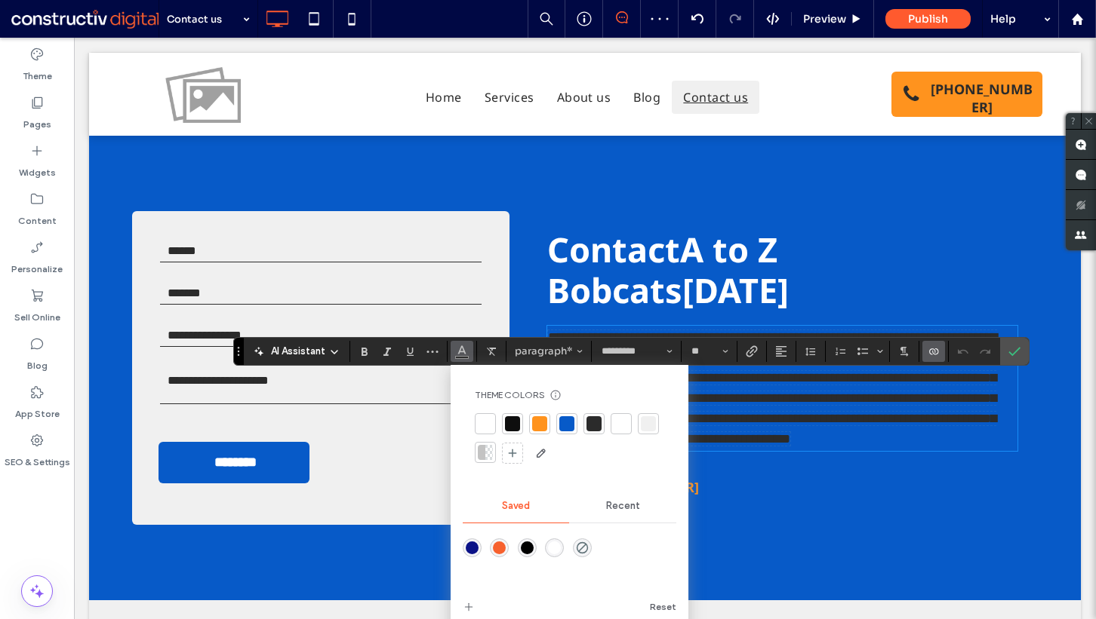
click at [626, 429] on div at bounding box center [620, 423] width 15 height 15
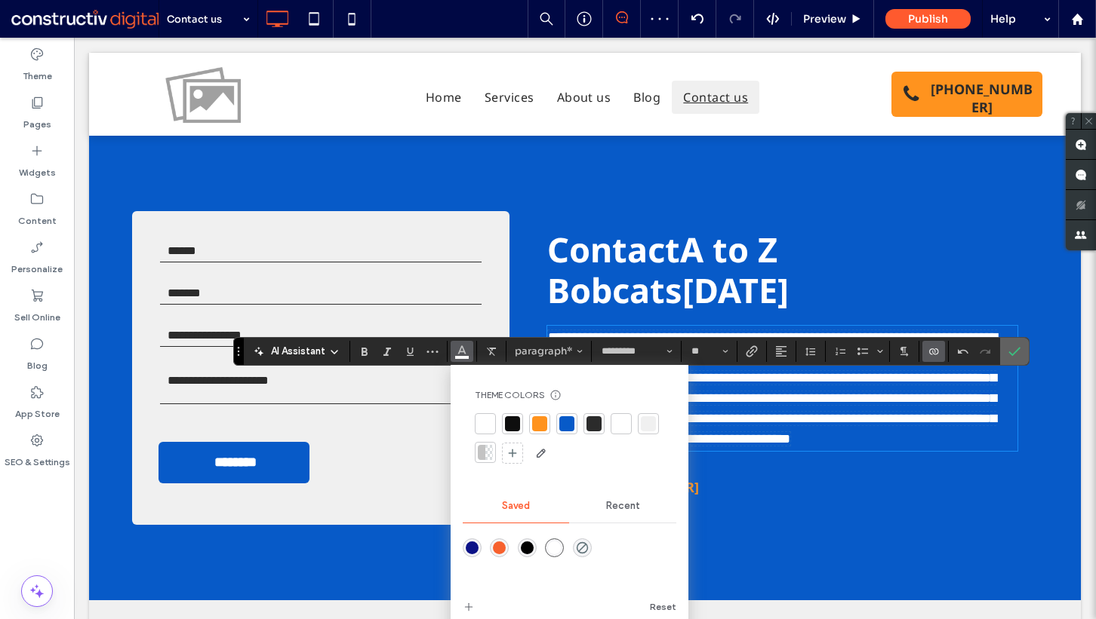
click at [1011, 356] on icon "Confirm" at bounding box center [1014, 352] width 12 height 12
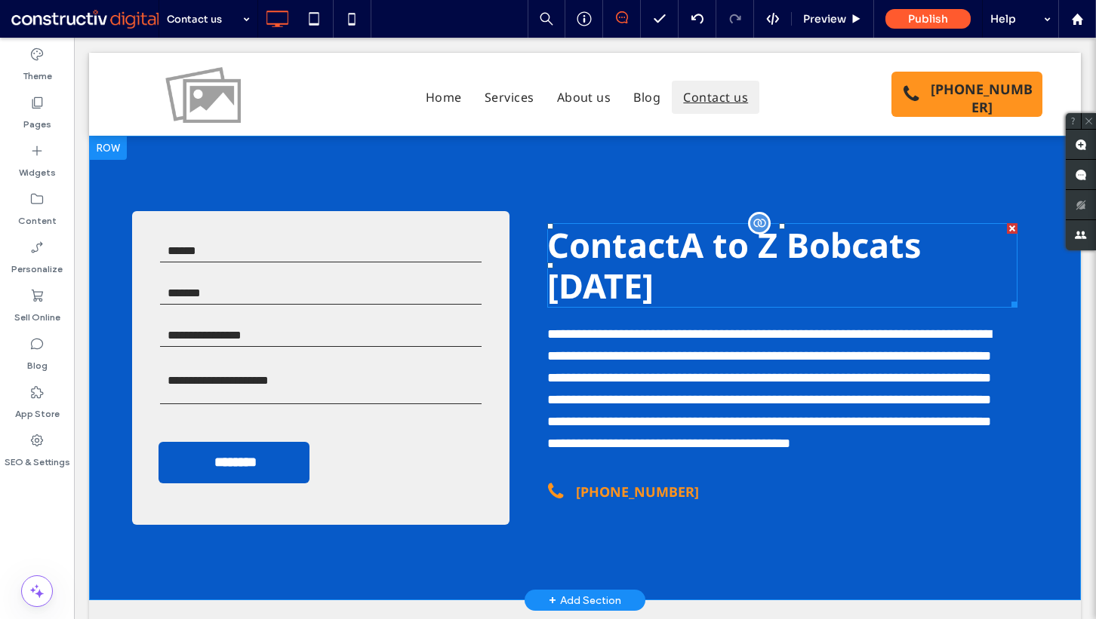
click at [628, 266] on span "Contact A to Z Bobcats today" at bounding box center [734, 265] width 374 height 87
type input "*********"
type input "**"
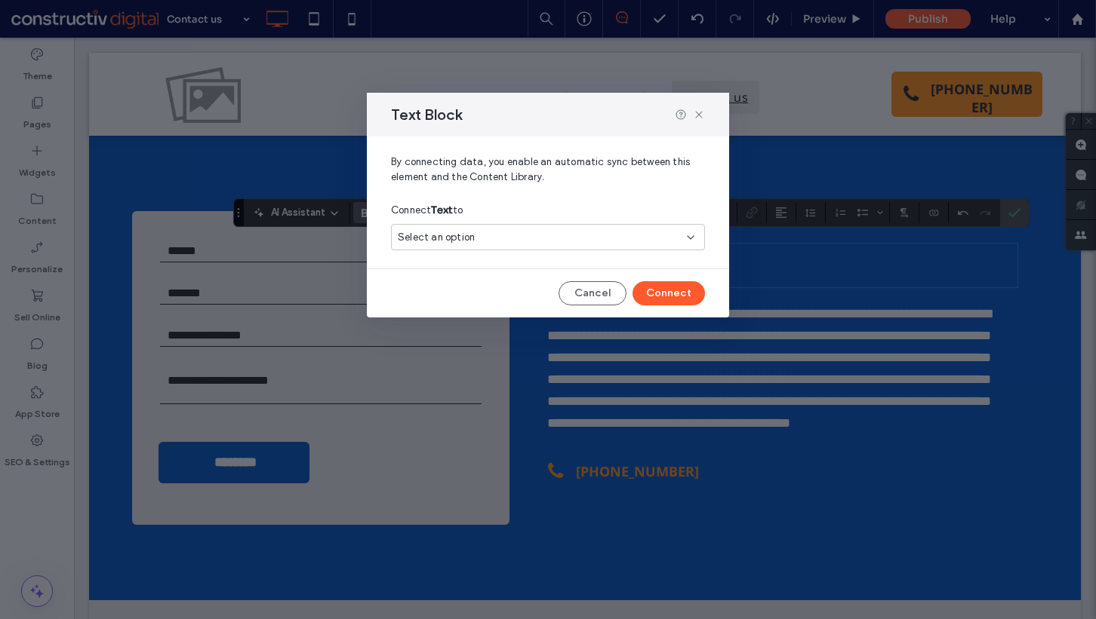
click at [478, 224] on div "Select an option" at bounding box center [548, 237] width 314 height 26
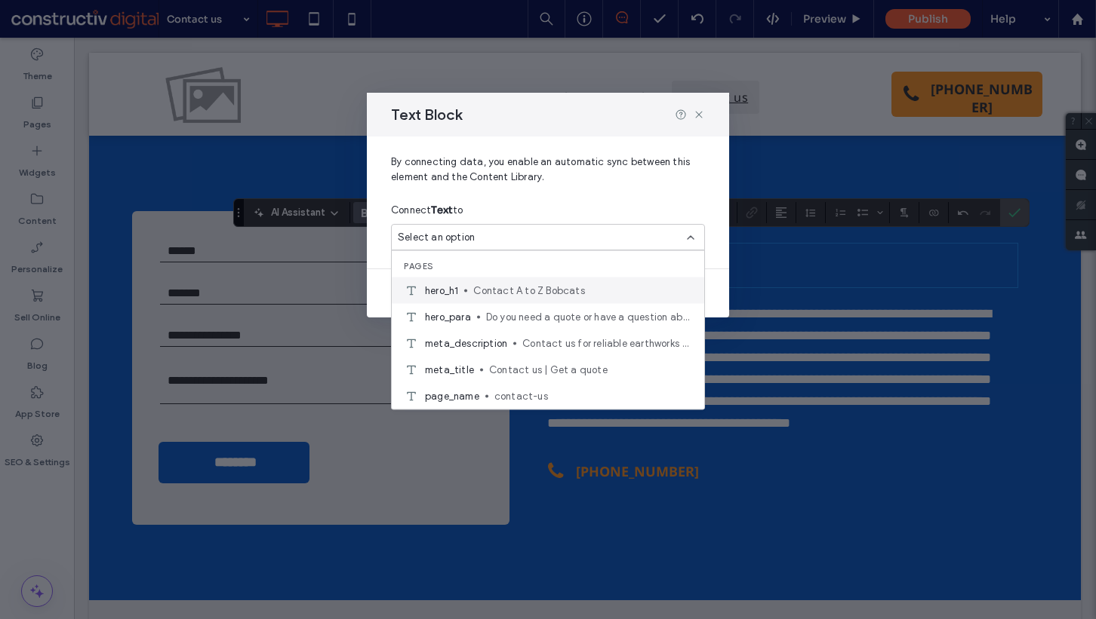
click at [531, 297] on span "Contact A to Z Bobcats" at bounding box center [582, 290] width 219 height 15
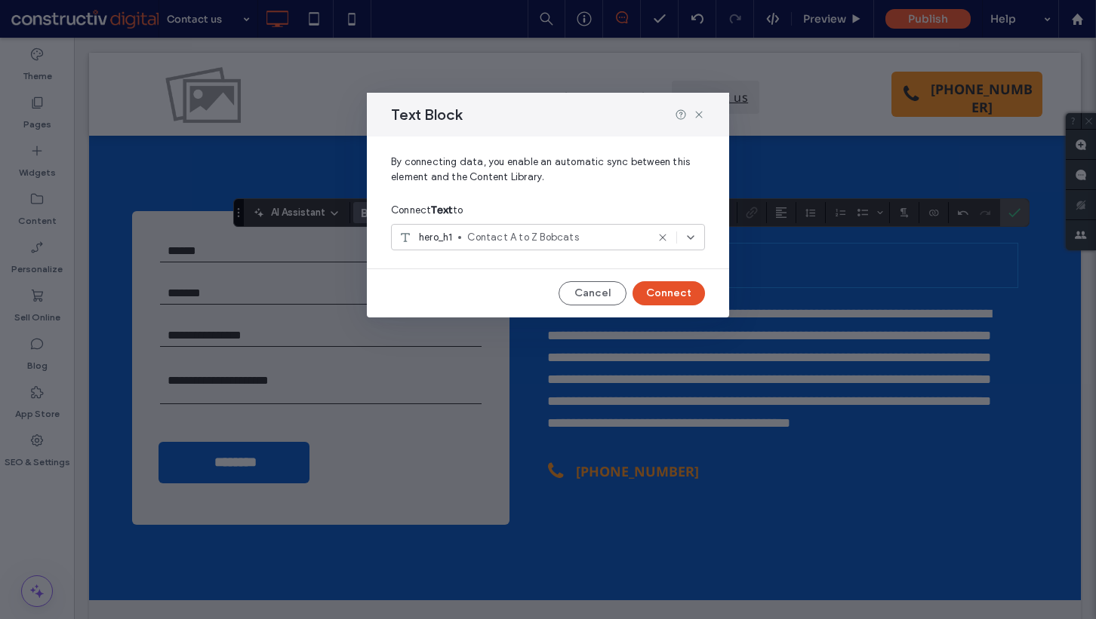
click at [664, 284] on button "Connect" at bounding box center [668, 293] width 72 height 24
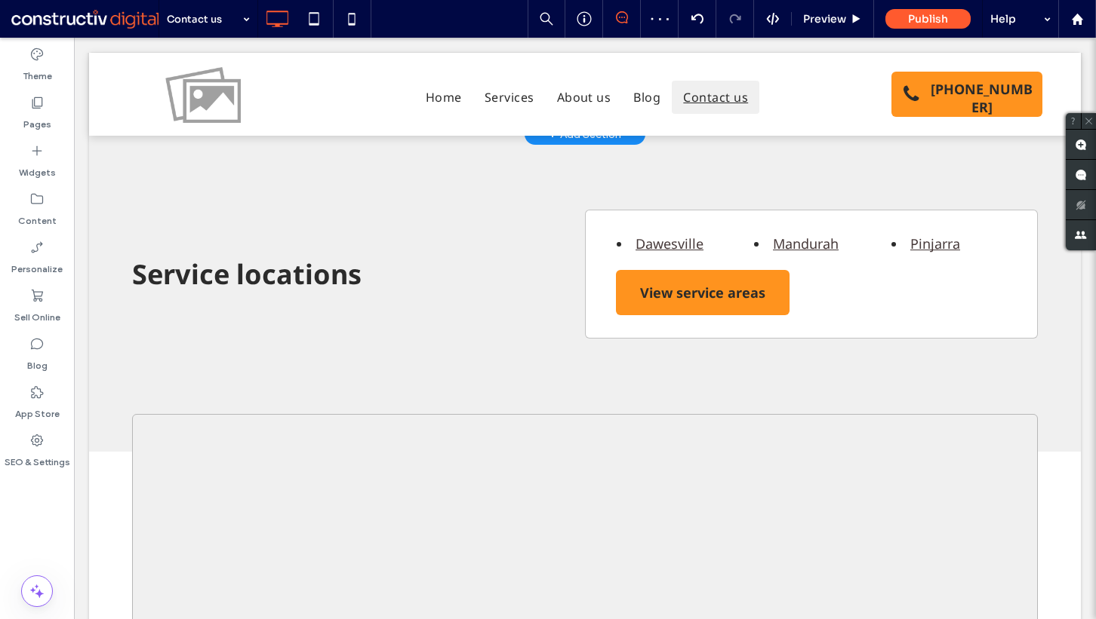
scroll to position [468, 0]
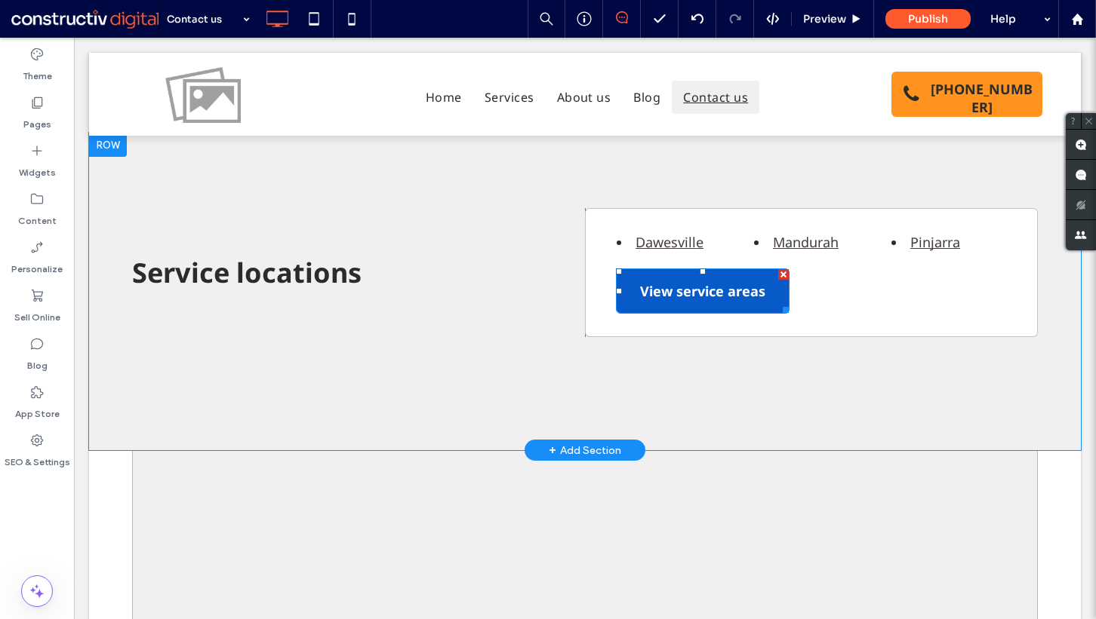
click at [684, 299] on span "View service areas" at bounding box center [702, 291] width 125 height 42
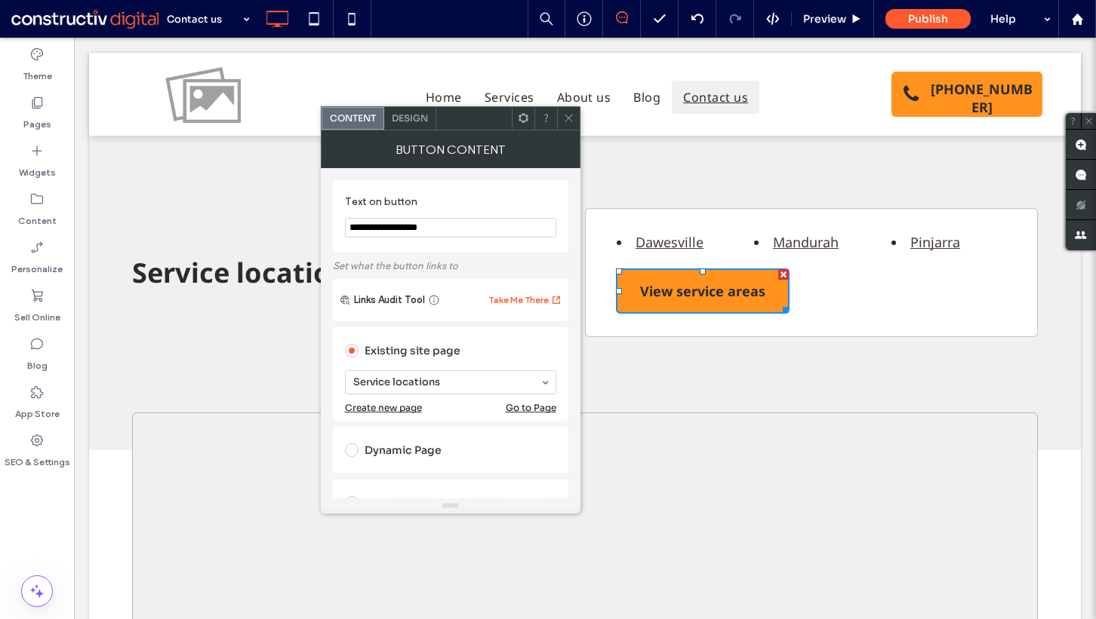
click at [567, 128] on span at bounding box center [568, 118] width 11 height 23
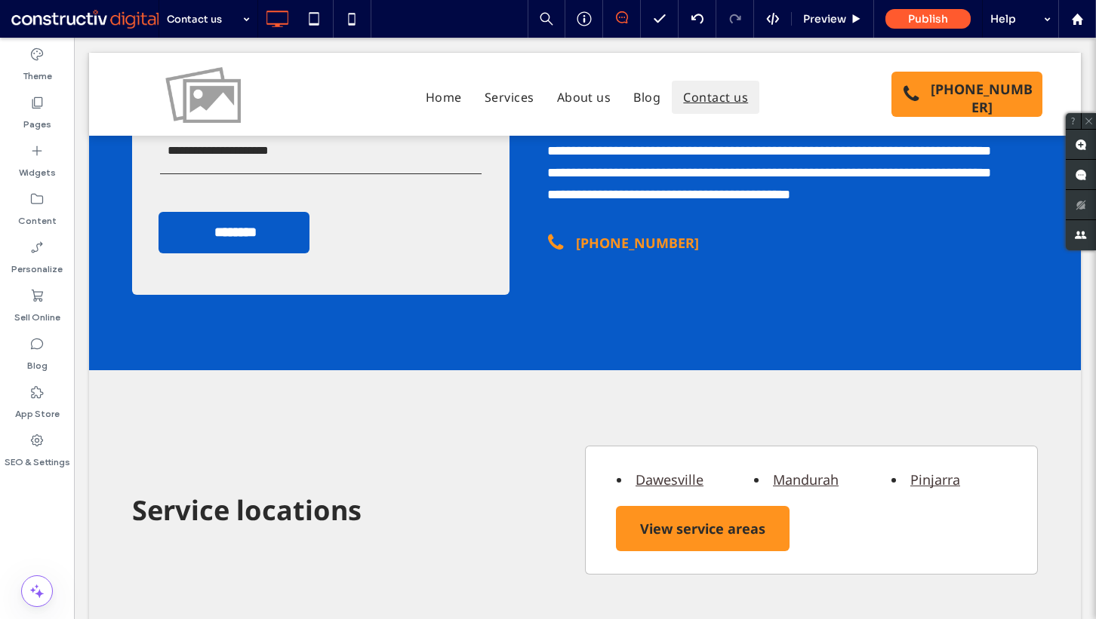
scroll to position [222, 0]
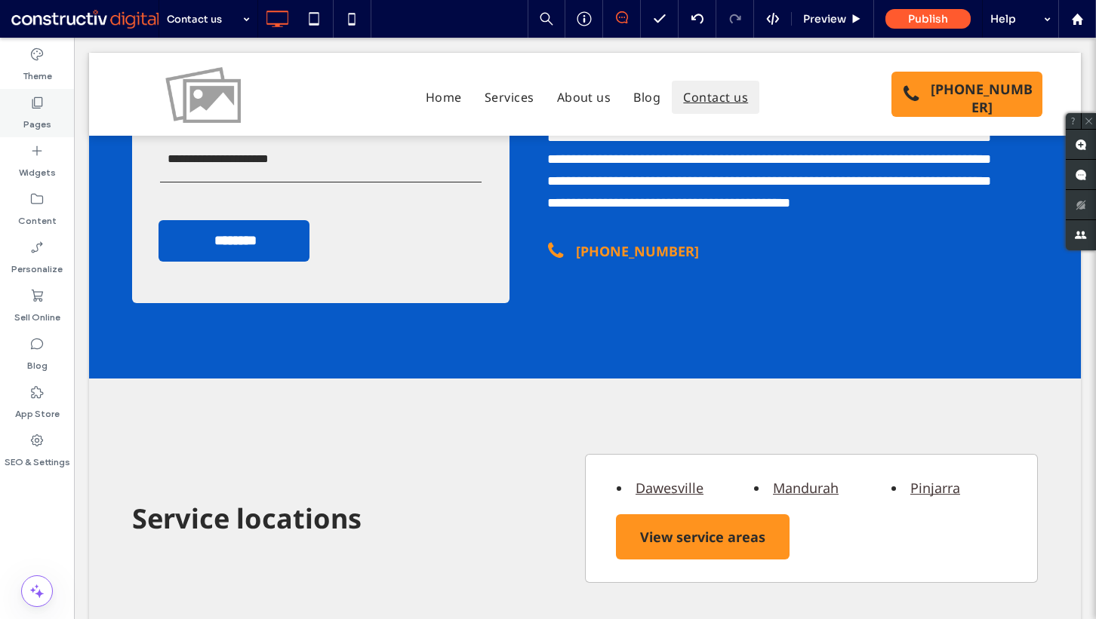
click at [22, 108] on div "Pages" at bounding box center [37, 113] width 74 height 48
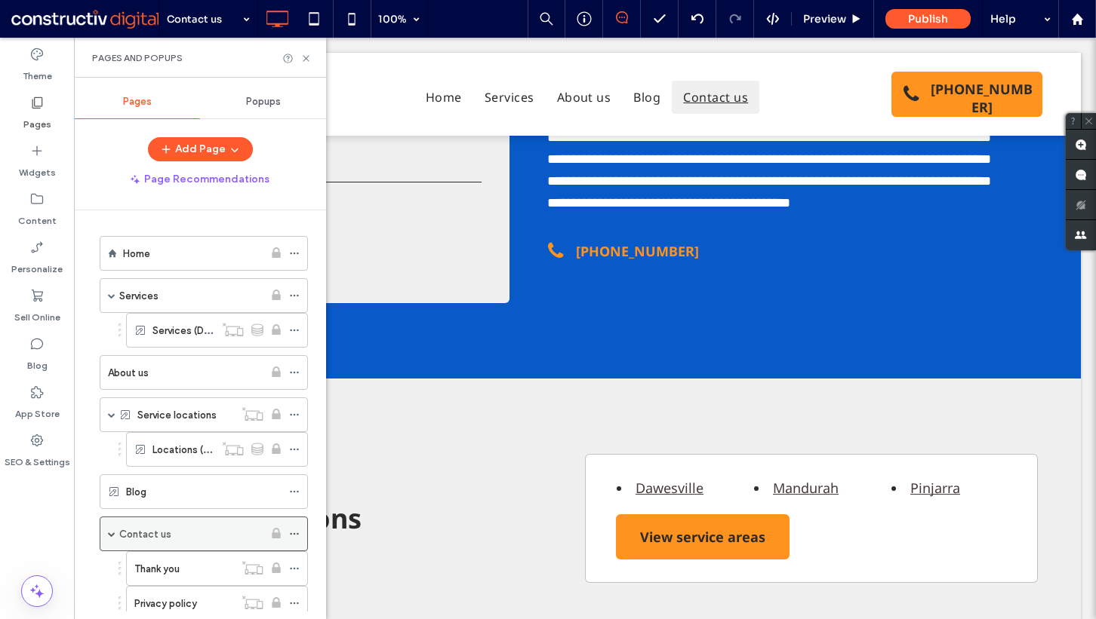
click at [112, 532] on span at bounding box center [112, 534] width 8 height 8
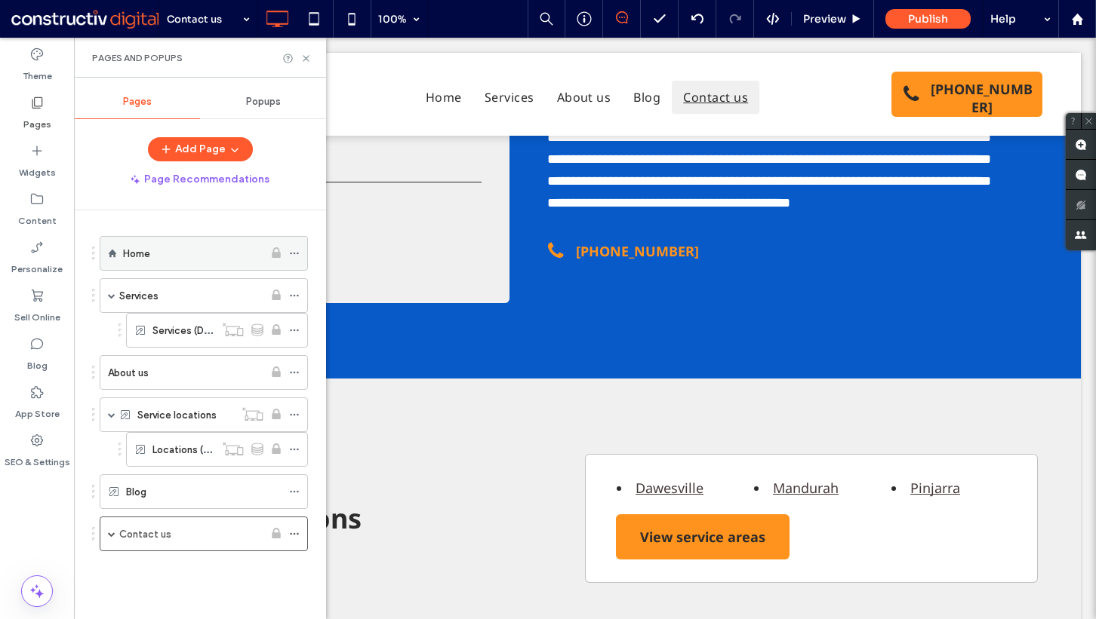
click at [177, 257] on div "Home" at bounding box center [193, 253] width 140 height 17
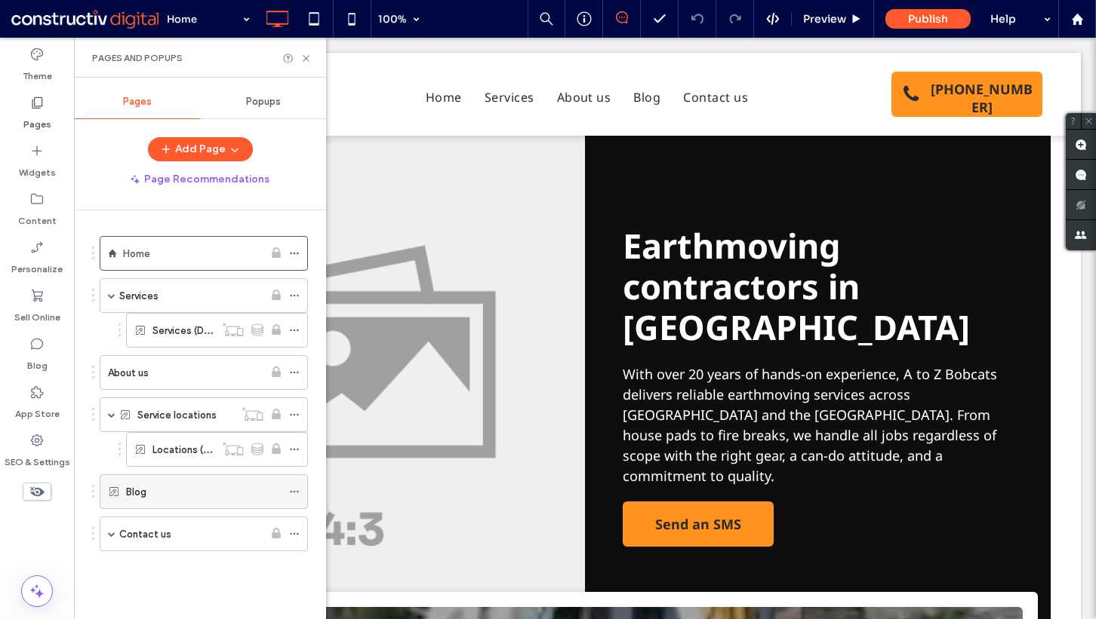
click at [167, 490] on div "Blog" at bounding box center [203, 492] width 155 height 17
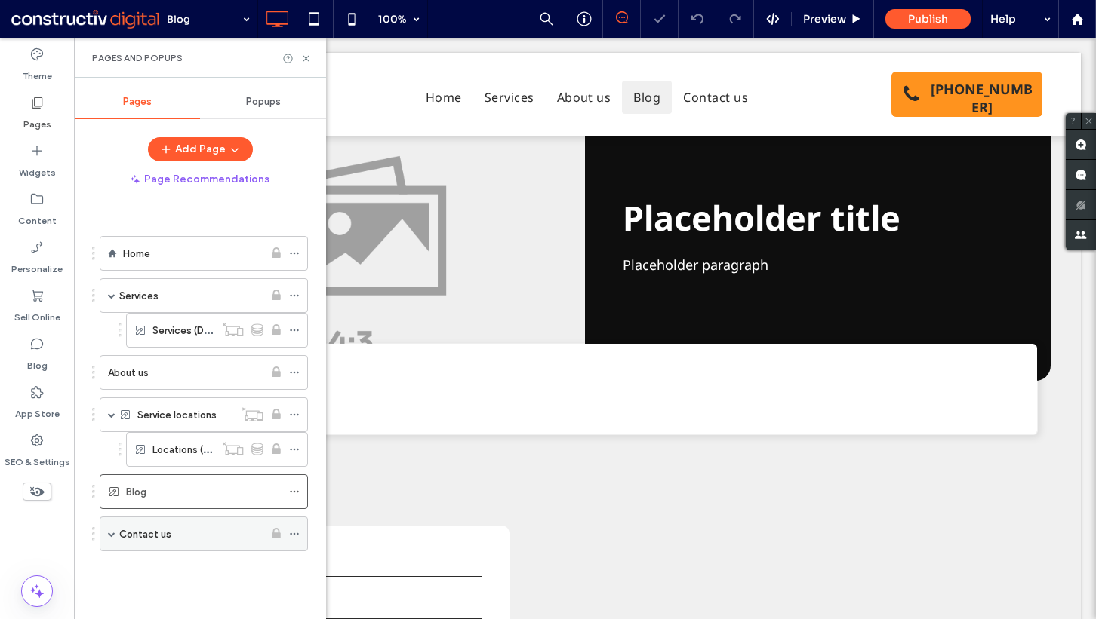
click at [186, 531] on div "Contact us" at bounding box center [191, 534] width 144 height 17
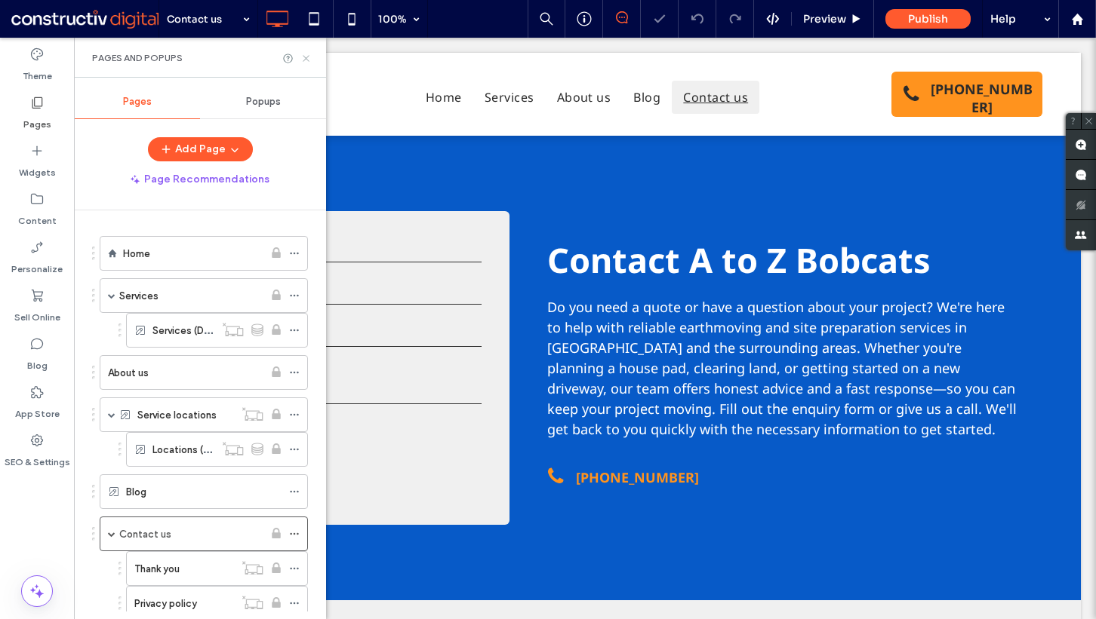
click at [303, 56] on icon at bounding box center [305, 58] width 11 height 11
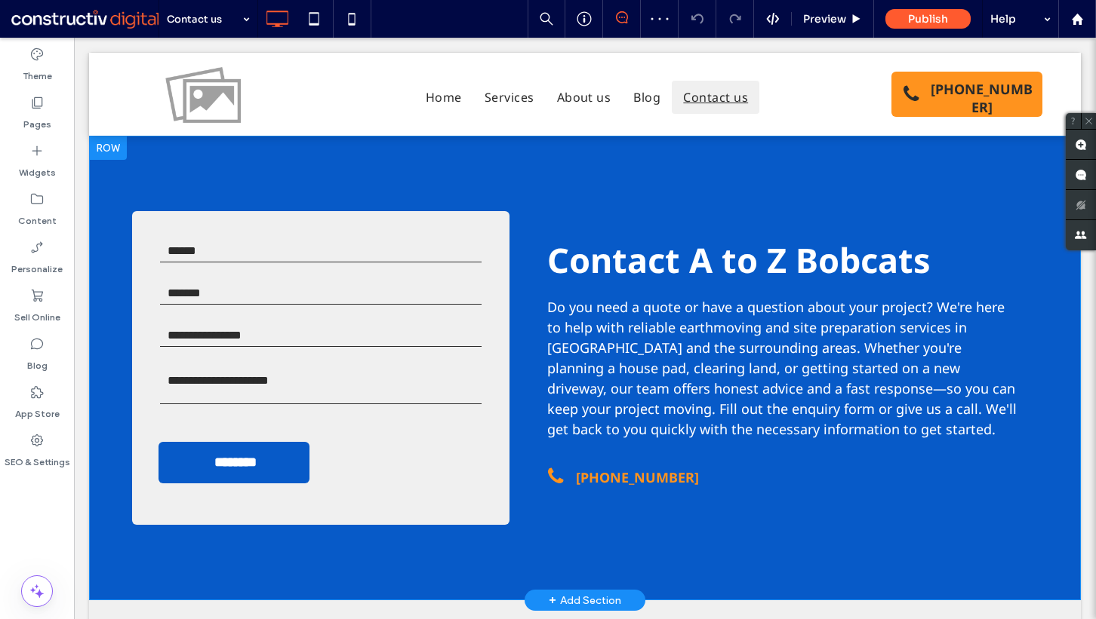
click at [110, 168] on div "Contact form Name * Email * Contact Number * Enquiry * ******** Thank you for c…" at bounding box center [584, 368] width 991 height 465
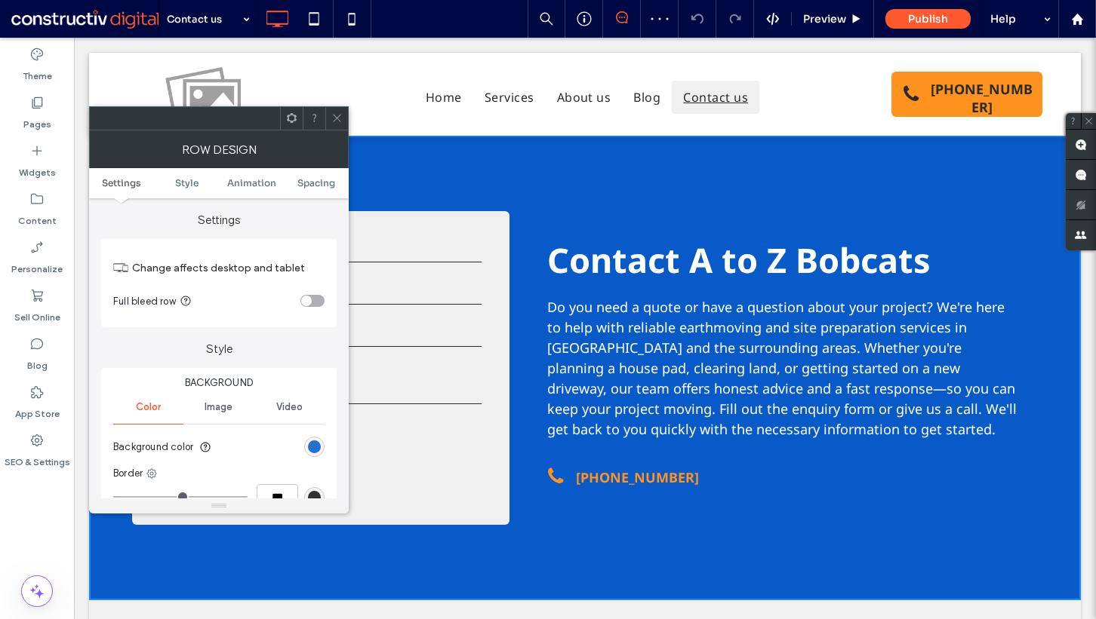
click at [314, 448] on div "rgb(7, 90, 200)" at bounding box center [314, 447] width 13 height 13
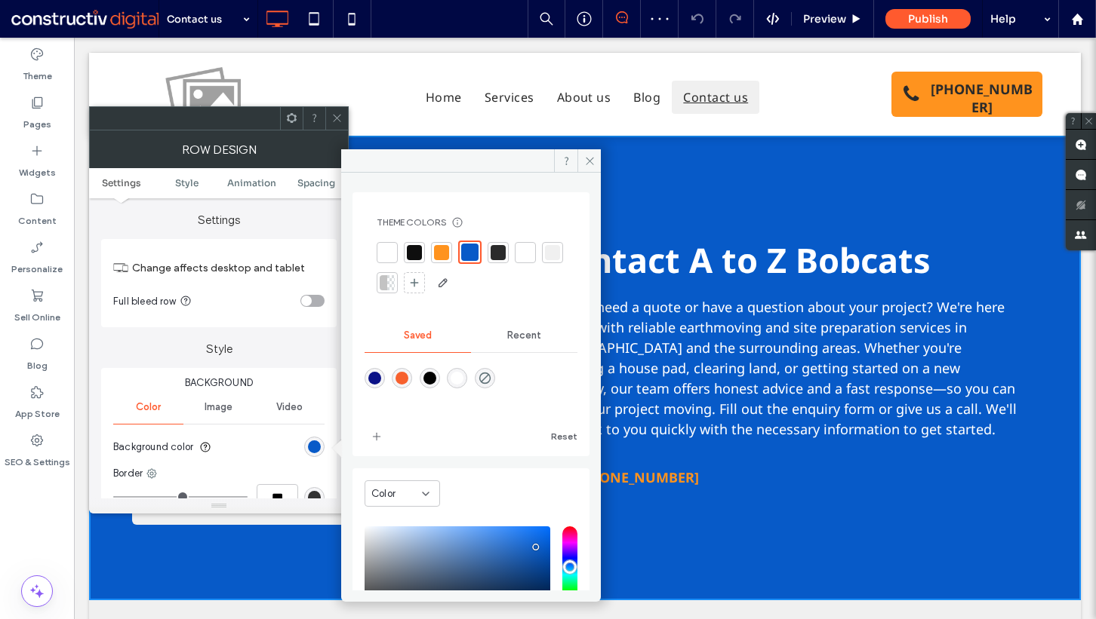
click at [419, 252] on div at bounding box center [414, 252] width 15 height 15
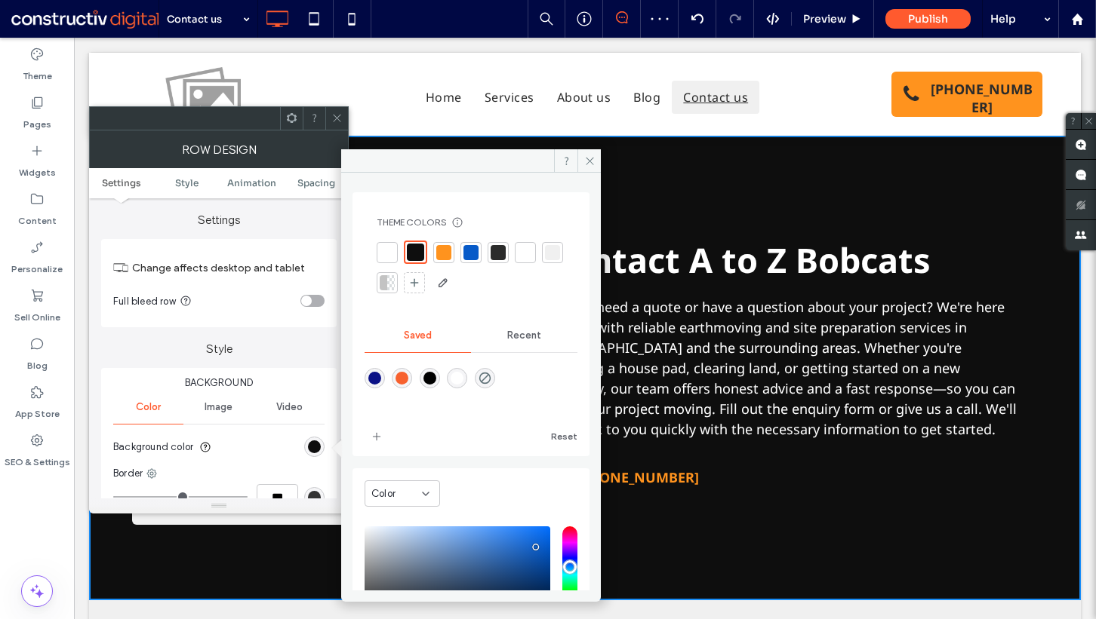
click at [339, 118] on icon at bounding box center [336, 117] width 11 height 11
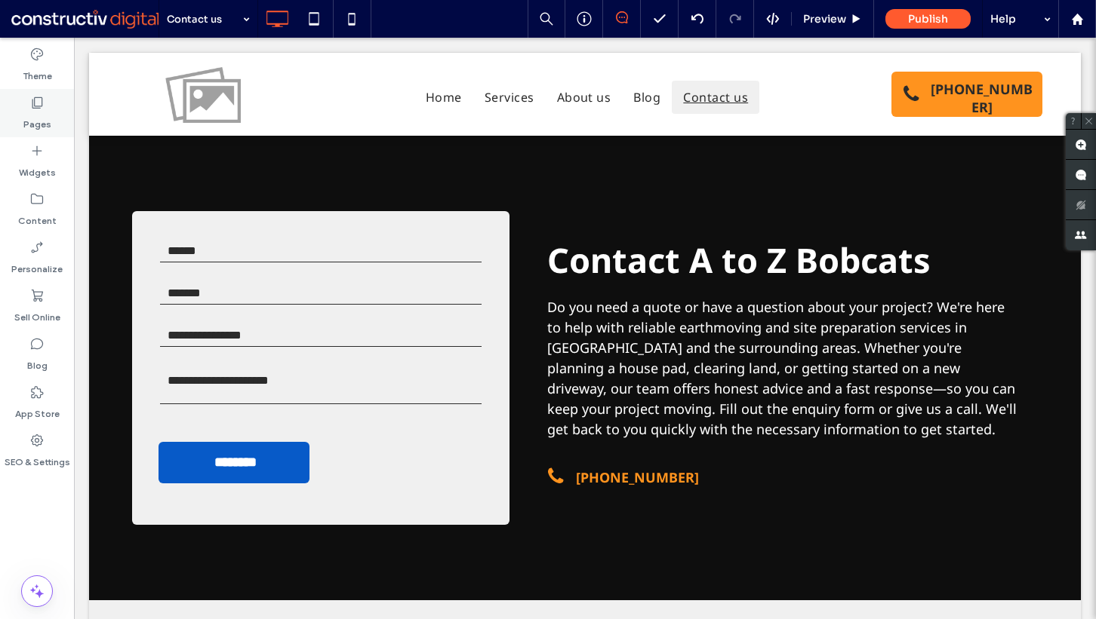
click at [45, 126] on label "Pages" at bounding box center [37, 120] width 28 height 21
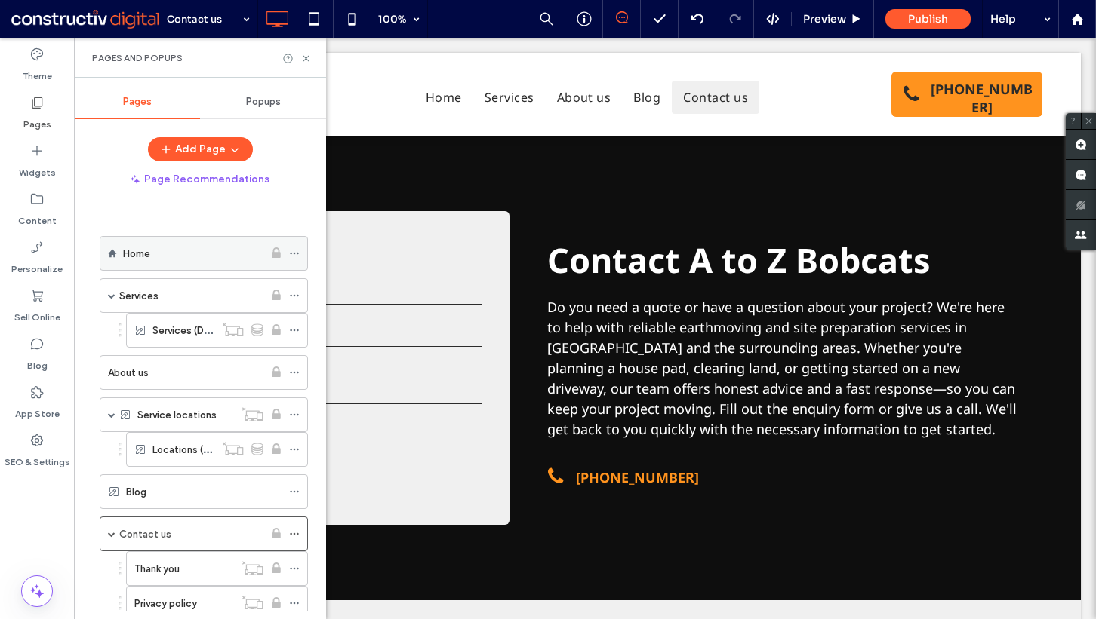
click at [192, 257] on div "Home" at bounding box center [193, 253] width 140 height 17
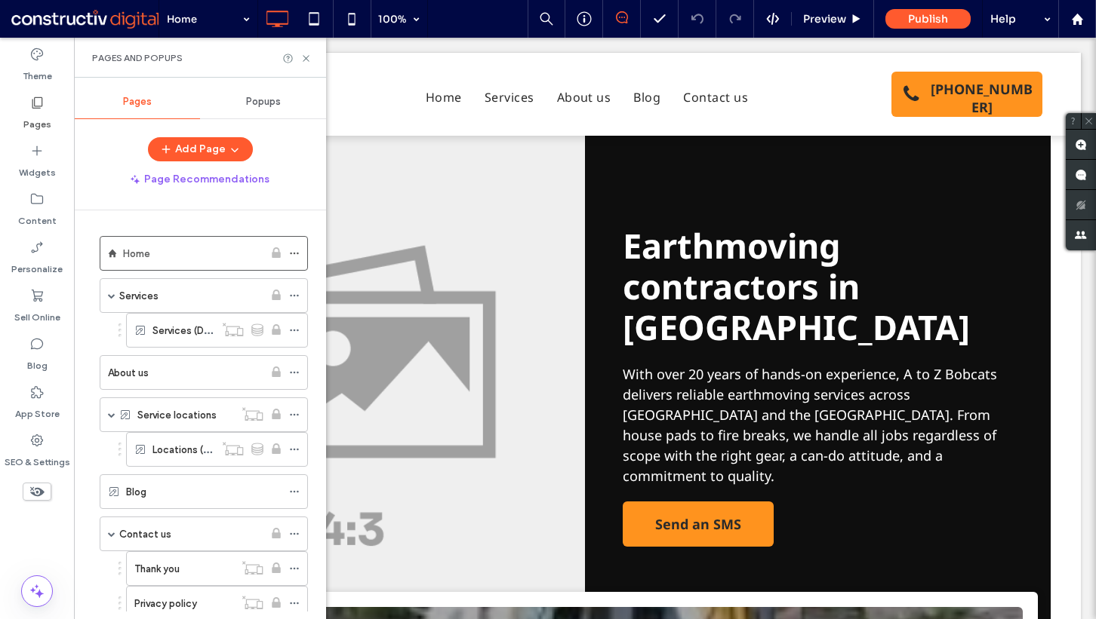
click at [58, 552] on div "Theme Pages Widgets Content Personalize Sell Online Blog App Store SEO & Settin…" at bounding box center [37, 329] width 74 height 582
click at [298, 332] on icon at bounding box center [294, 330] width 11 height 11
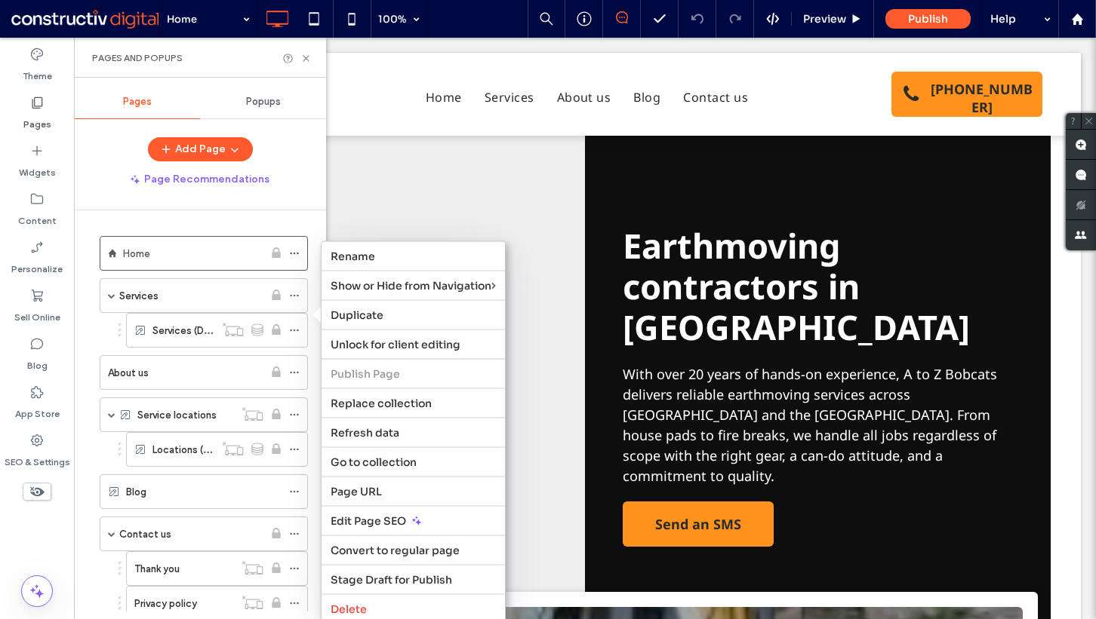
scroll to position [47, 0]
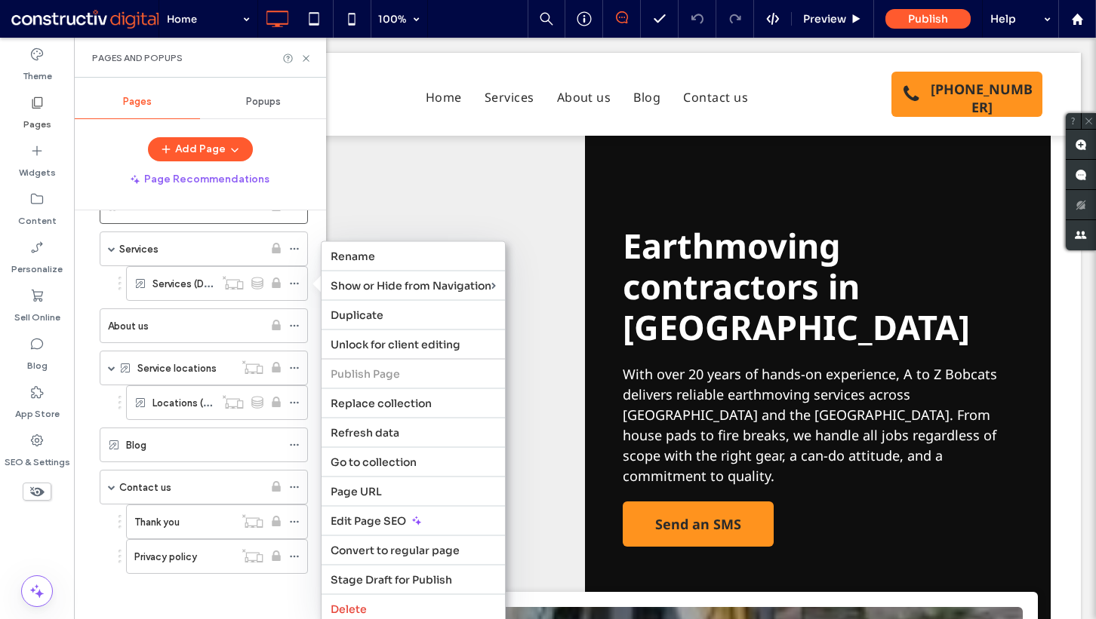
click at [98, 403] on div "Locations (Dynamic)" at bounding box center [200, 403] width 216 height 35
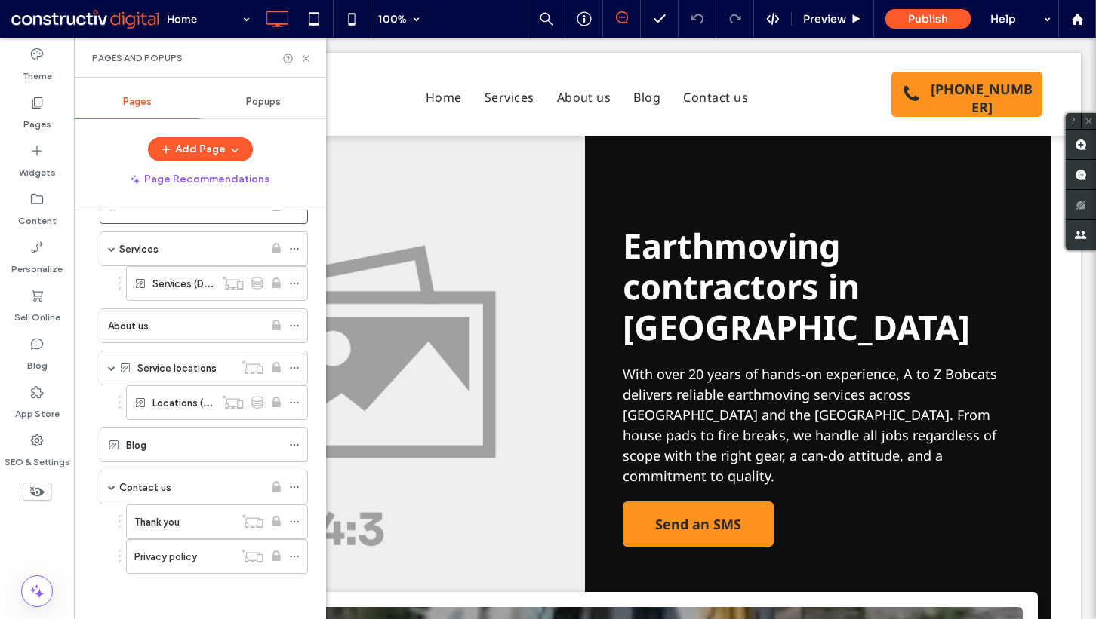
scroll to position [17, 0]
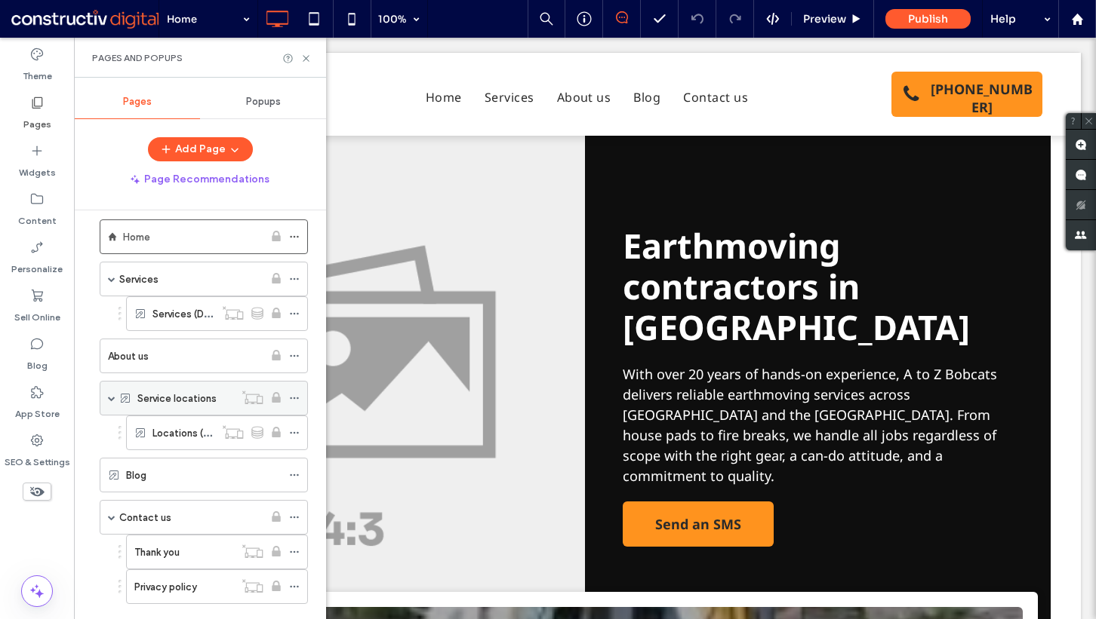
click at [172, 402] on label "Service locations" at bounding box center [176, 399] width 79 height 26
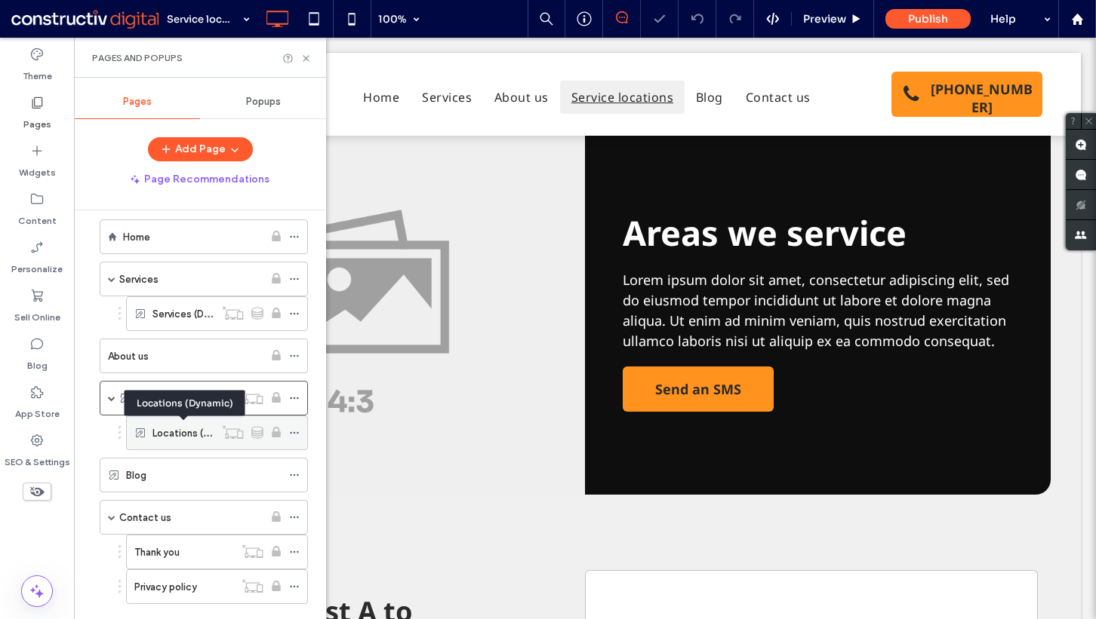
click at [178, 436] on label "Locations (Dynamic)" at bounding box center [199, 433] width 94 height 26
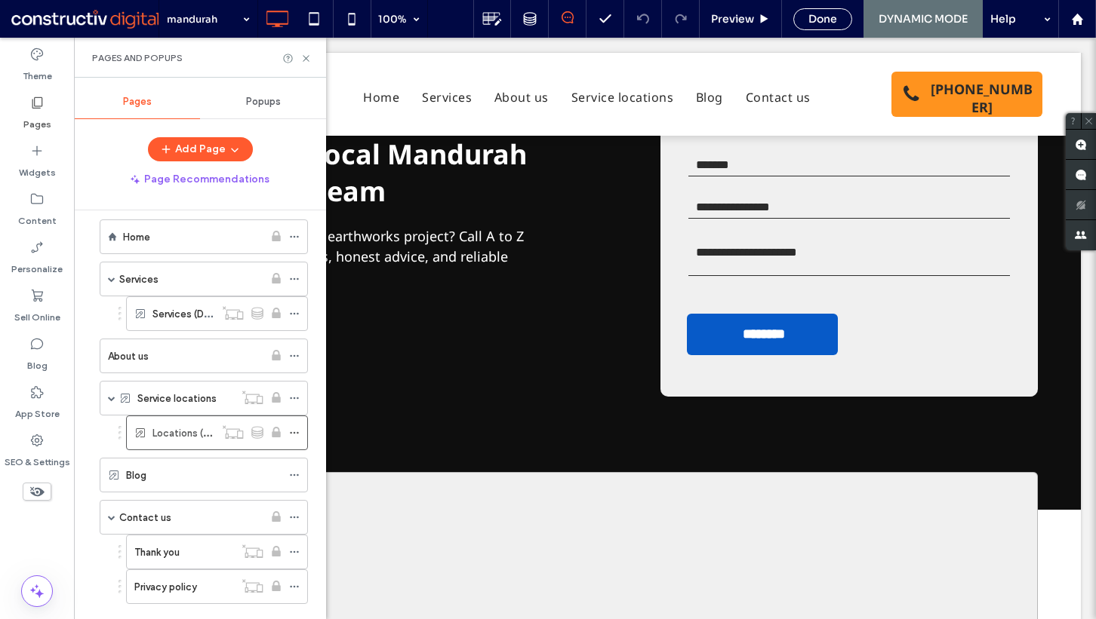
scroll to position [2060, 0]
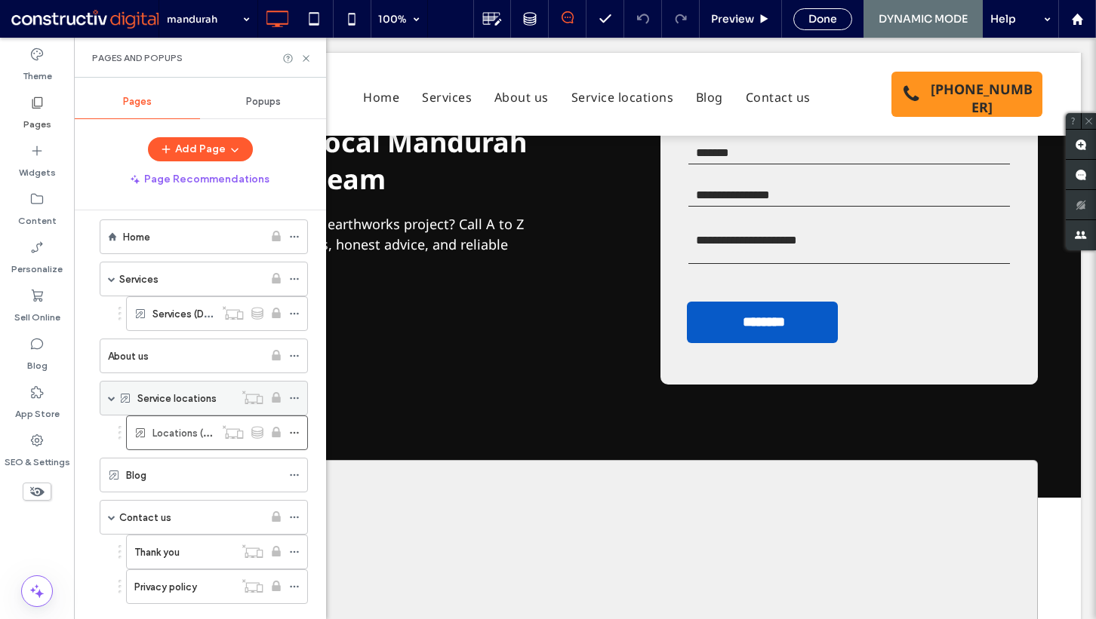
click at [172, 387] on div "Service locations" at bounding box center [185, 398] width 97 height 33
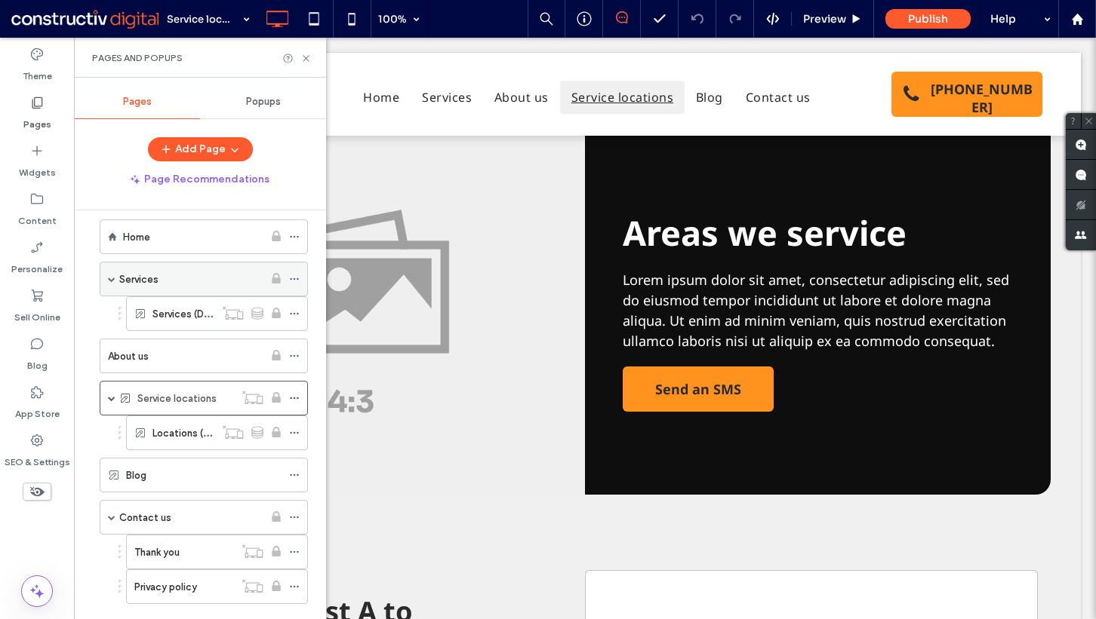
click at [177, 278] on div "Services" at bounding box center [191, 279] width 144 height 17
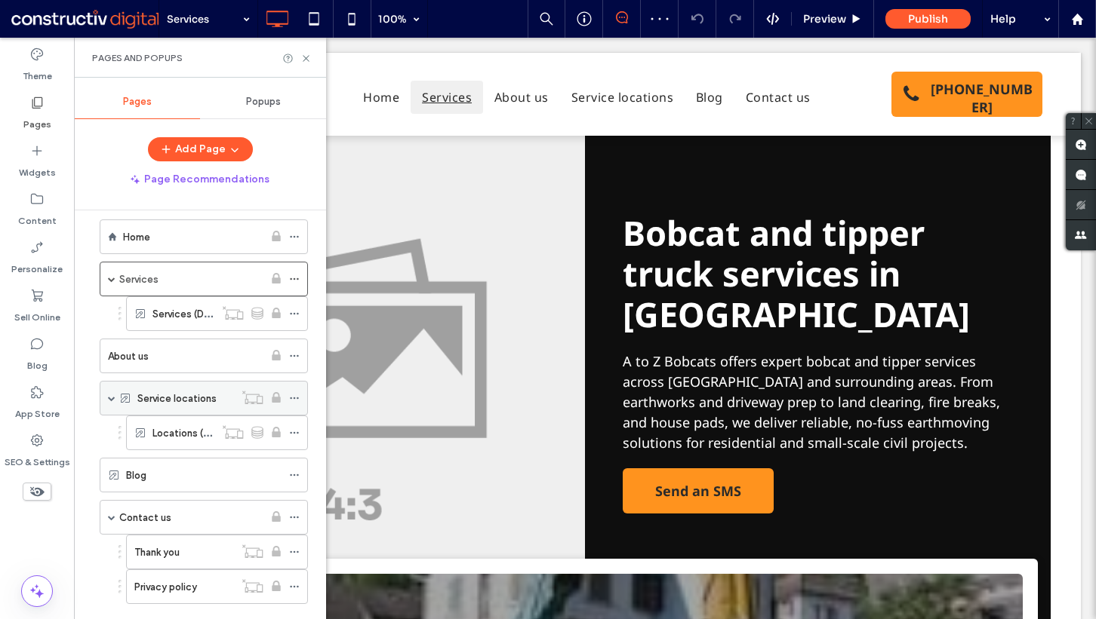
click at [114, 395] on span at bounding box center [112, 399] width 8 height 8
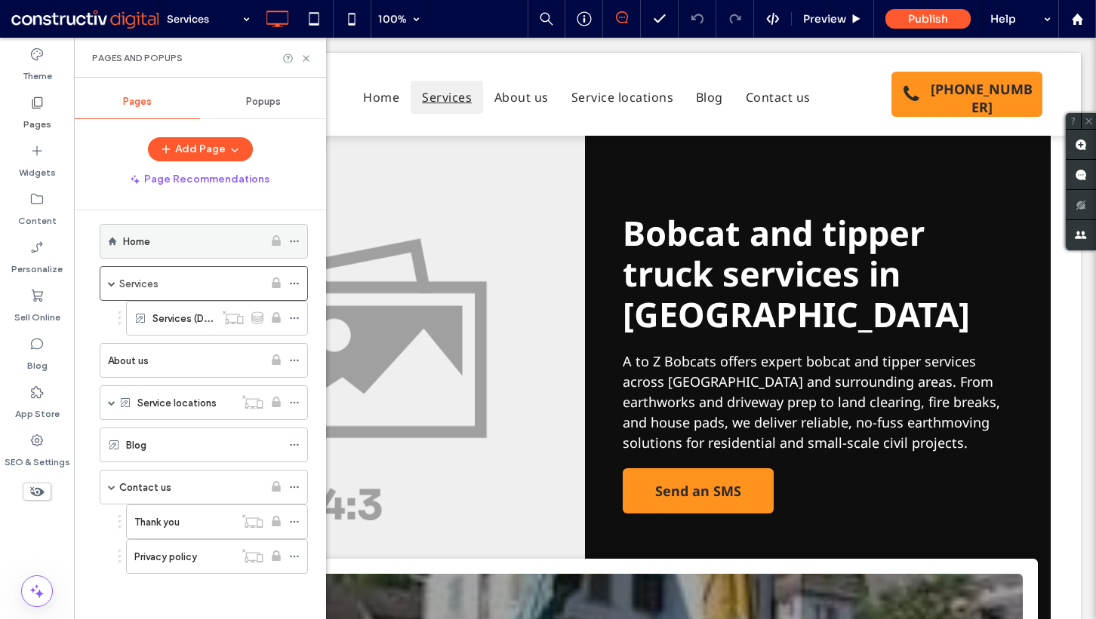
click at [189, 247] on div "Home" at bounding box center [193, 241] width 140 height 17
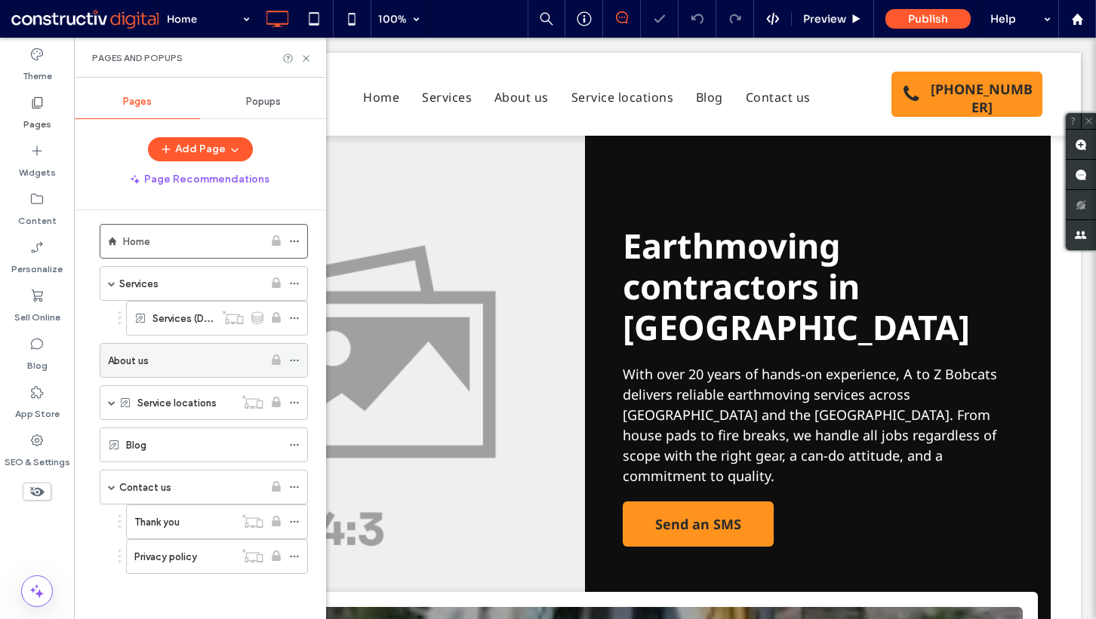
click at [180, 354] on div "About us" at bounding box center [185, 360] width 155 height 17
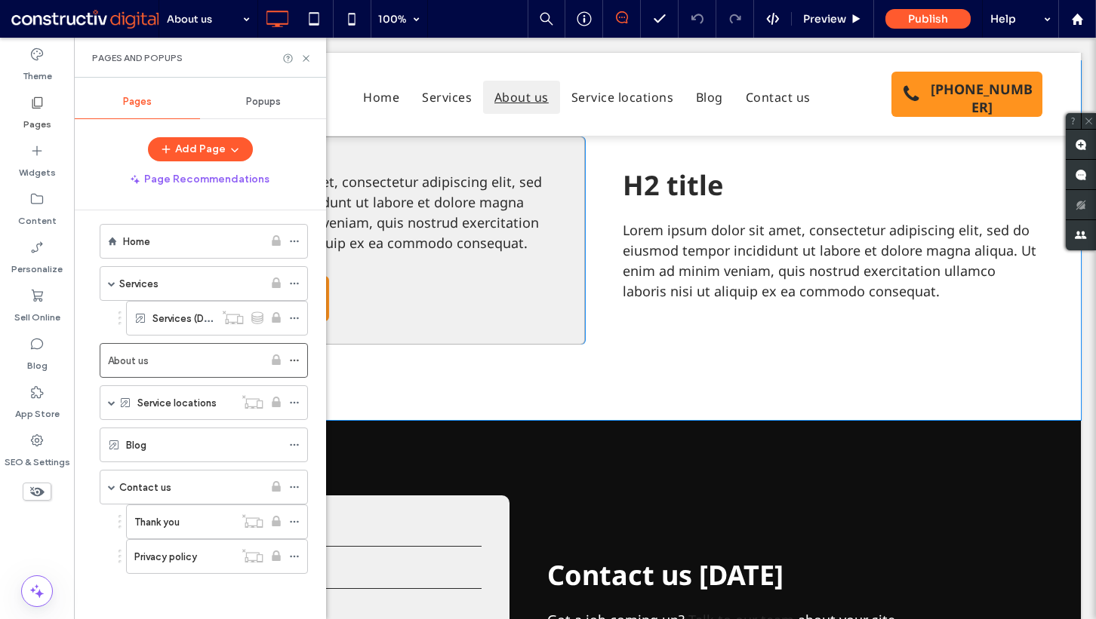
scroll to position [1027, 0]
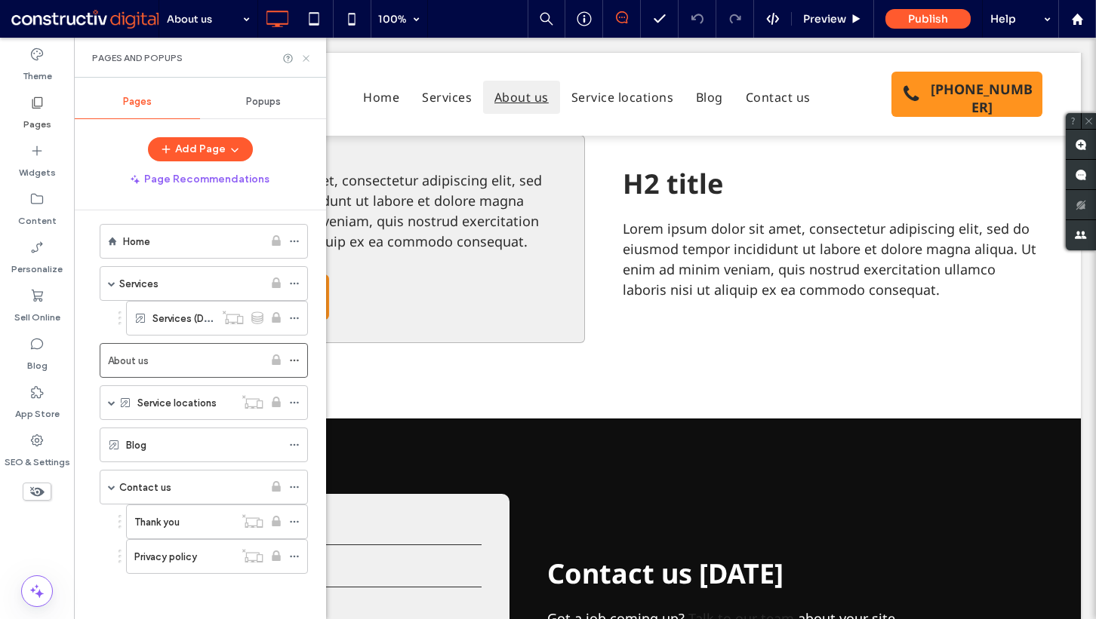
click at [302, 57] on icon at bounding box center [305, 58] width 11 height 11
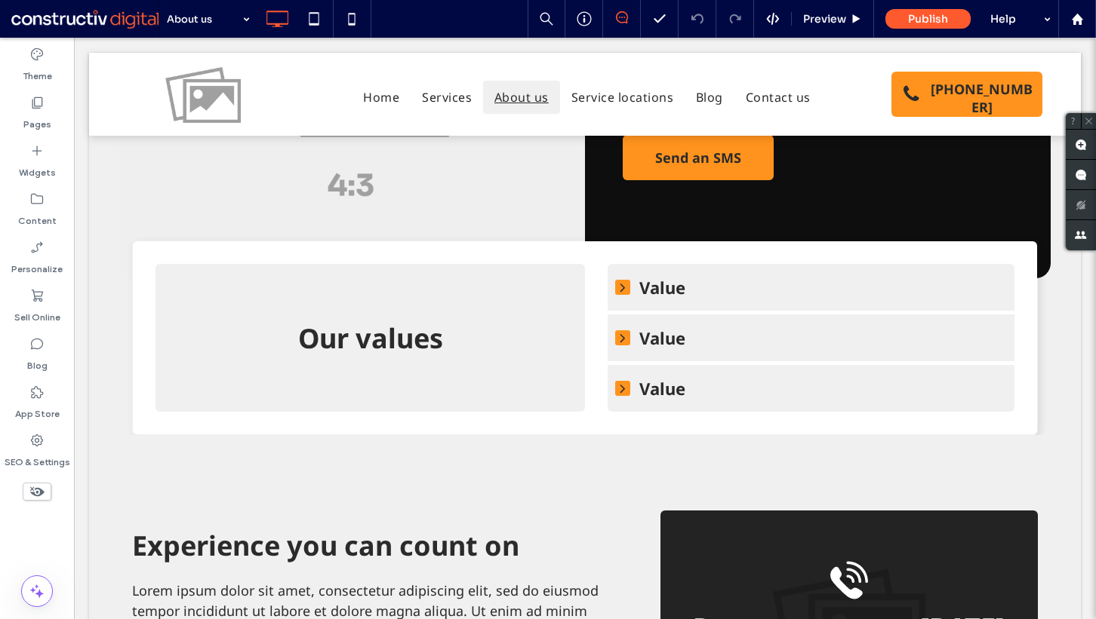
scroll to position [2, 0]
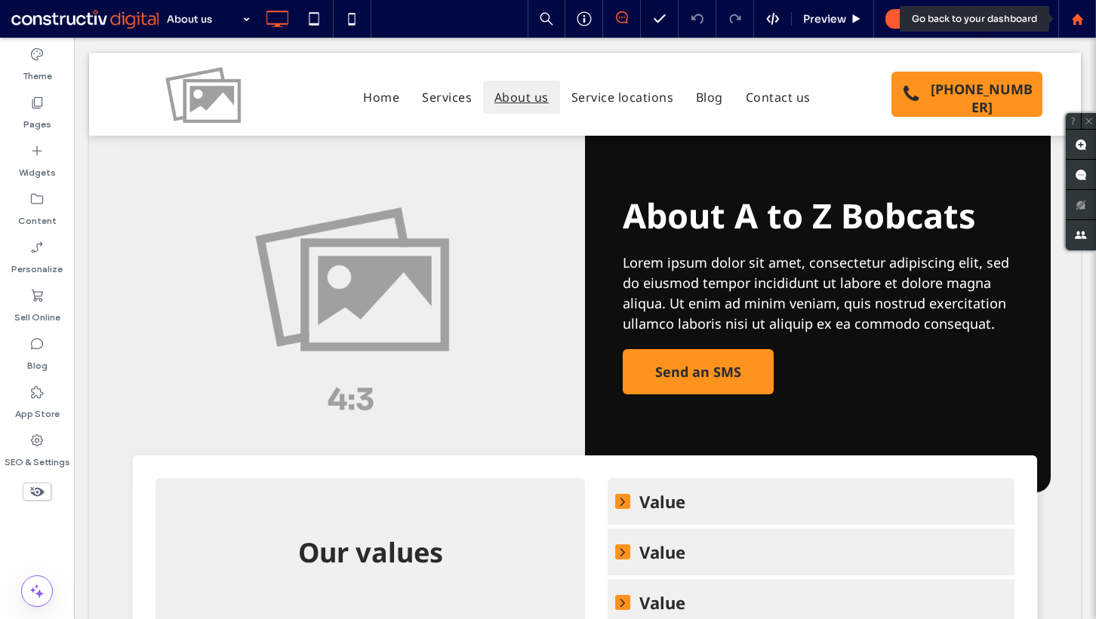
click at [1078, 11] on div at bounding box center [1077, 19] width 38 height 38
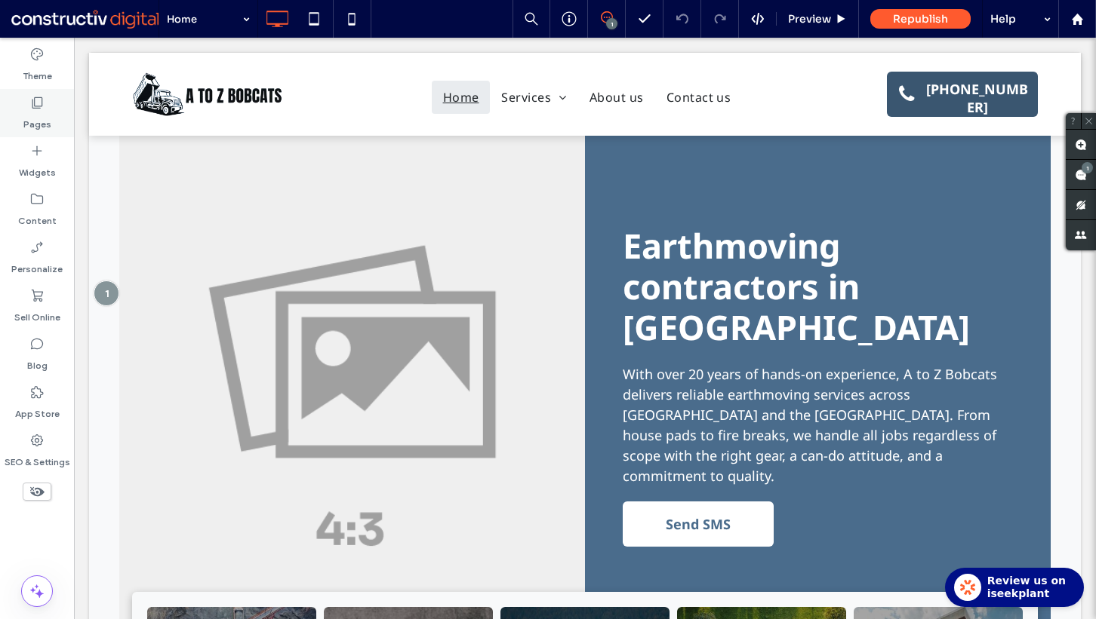
click at [36, 109] on icon at bounding box center [36, 102] width 15 height 15
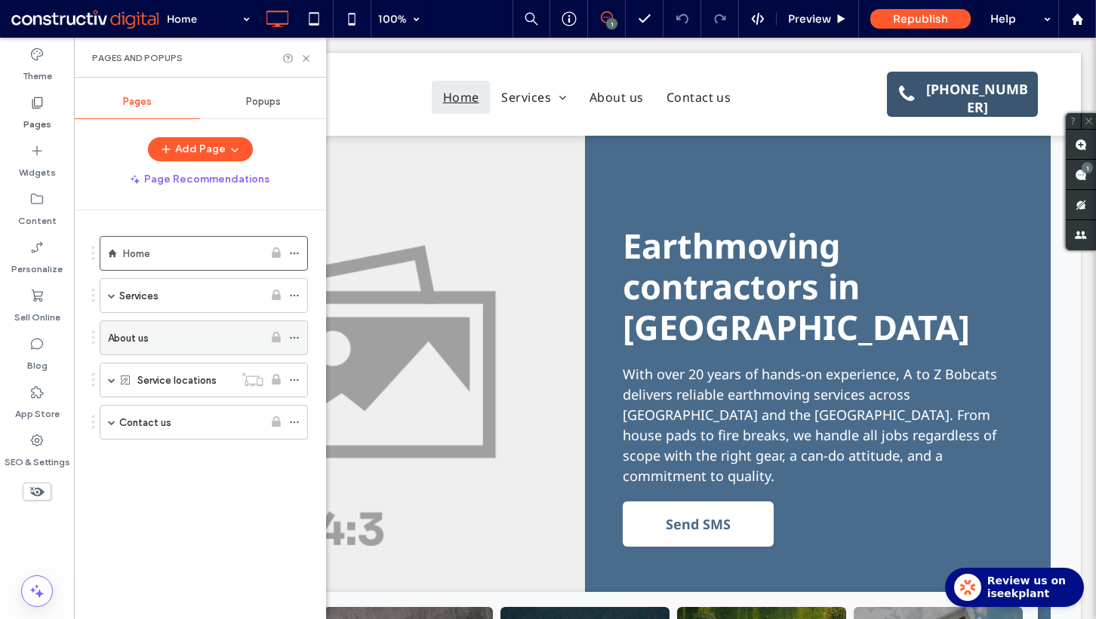
click at [128, 336] on label "About us" at bounding box center [128, 338] width 41 height 26
click at [306, 57] on use at bounding box center [306, 58] width 6 height 6
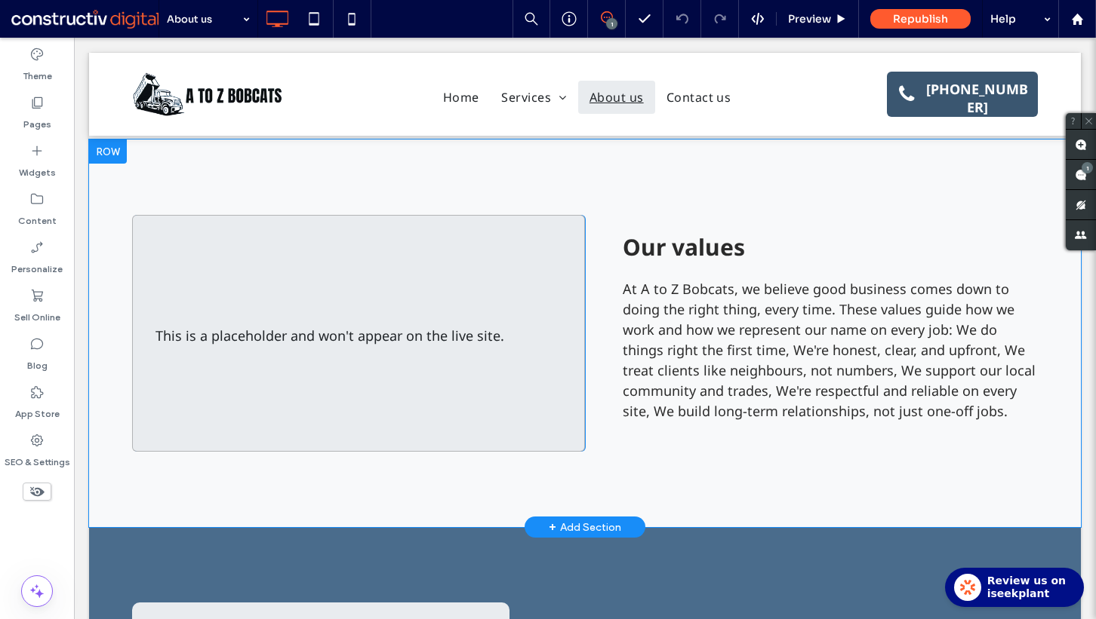
scroll to position [835, 0]
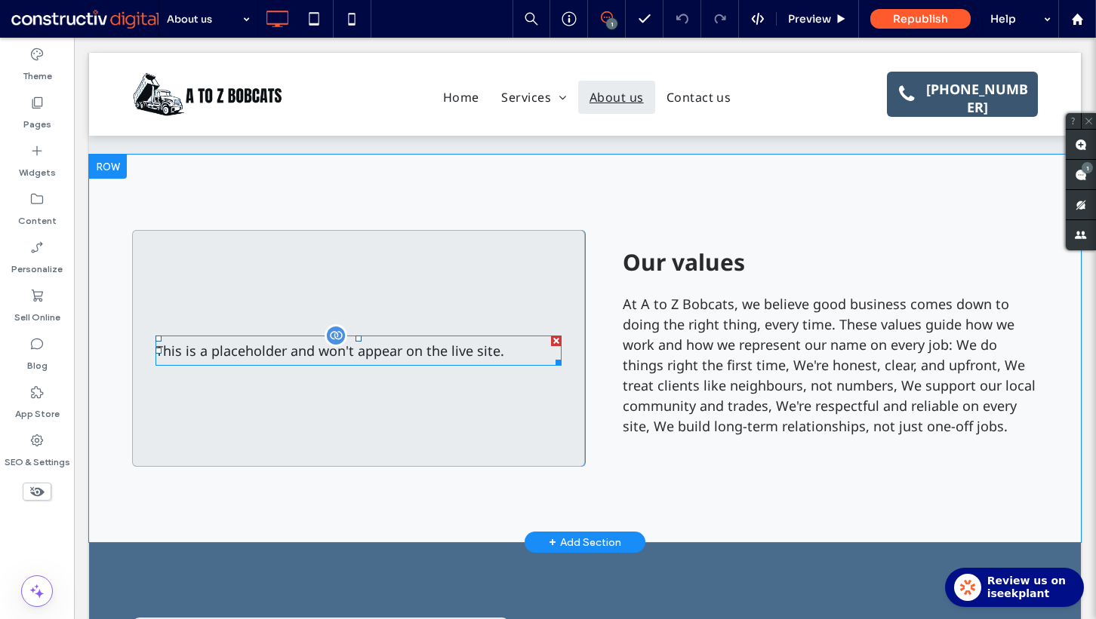
click at [260, 345] on div "This is a placeholder and won't appear on the live site." at bounding box center [358, 351] width 406 height 30
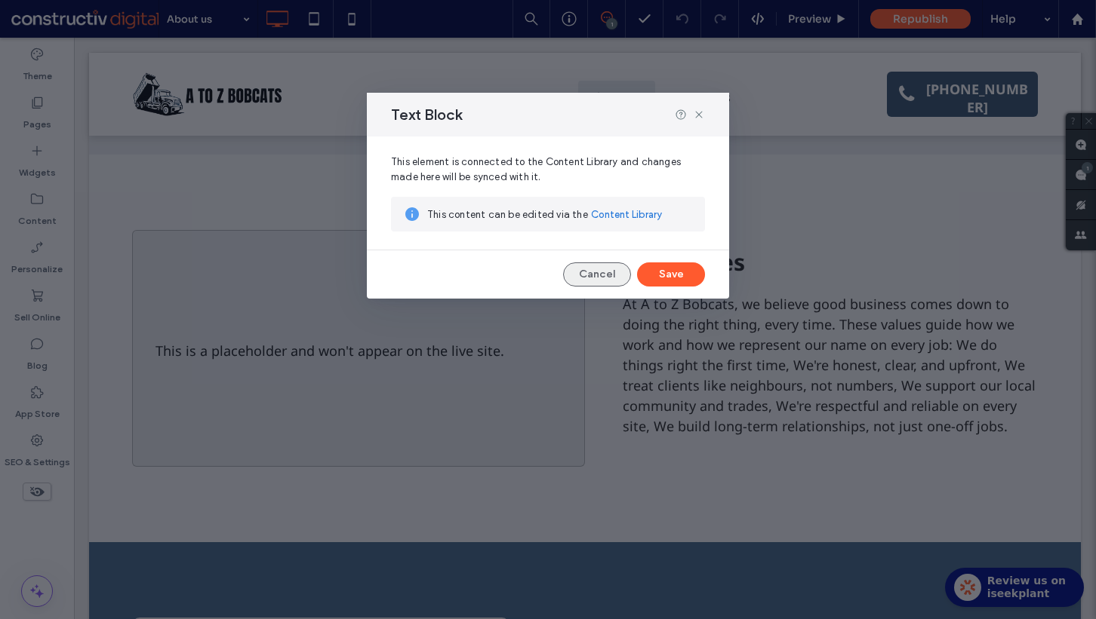
click at [601, 280] on button "Cancel" at bounding box center [597, 275] width 68 height 24
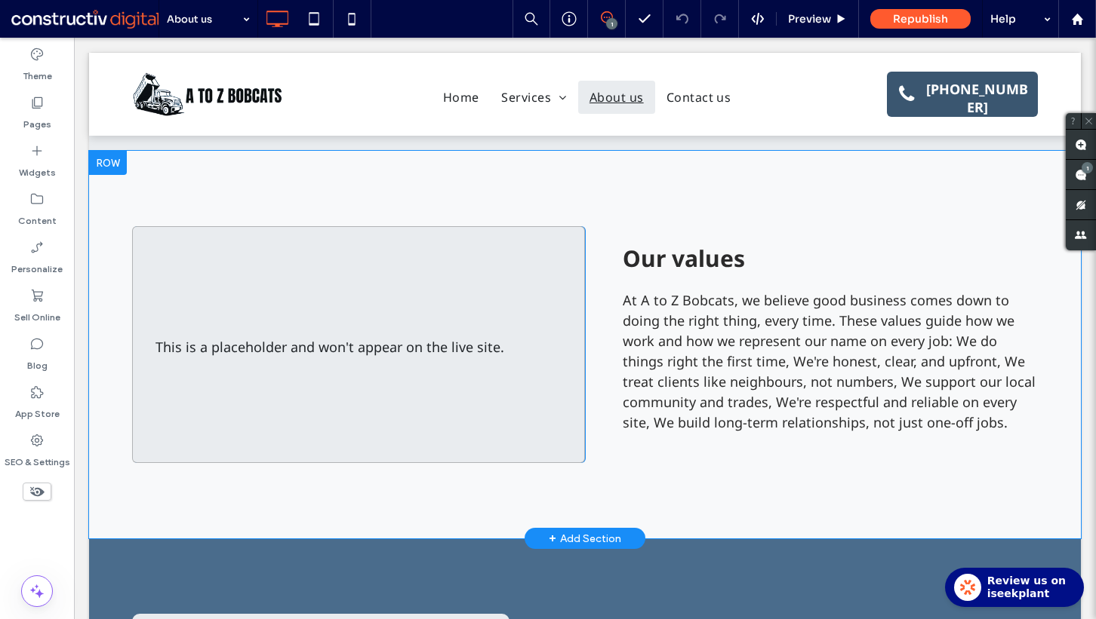
scroll to position [845, 0]
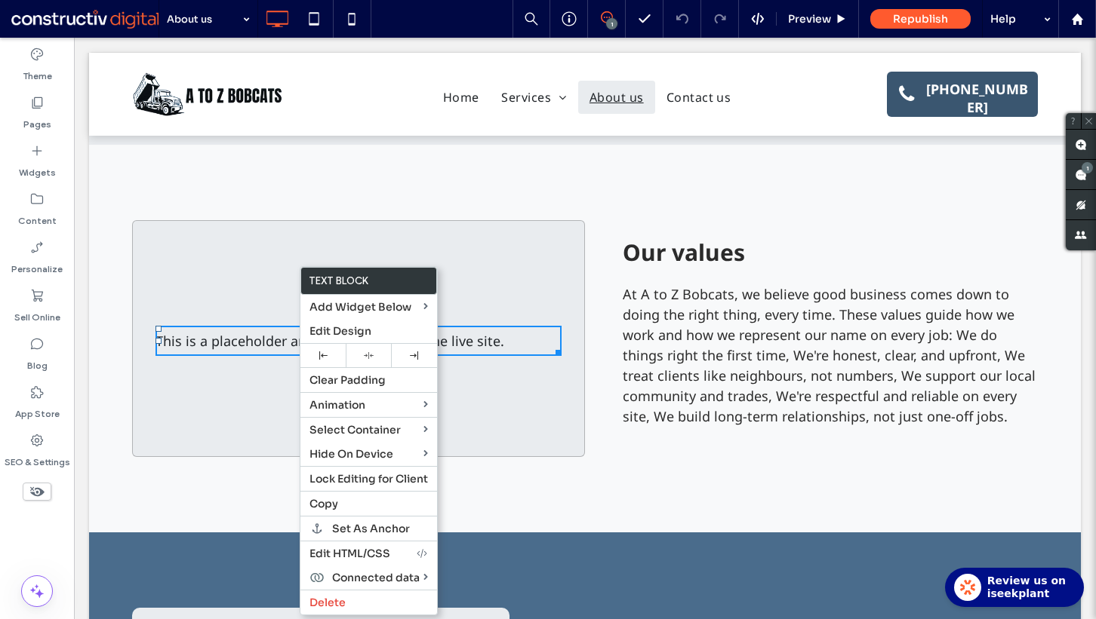
click at [201, 275] on div "This is a placeholder and won't appear on the live site. Click To Paste" at bounding box center [358, 338] width 453 height 237
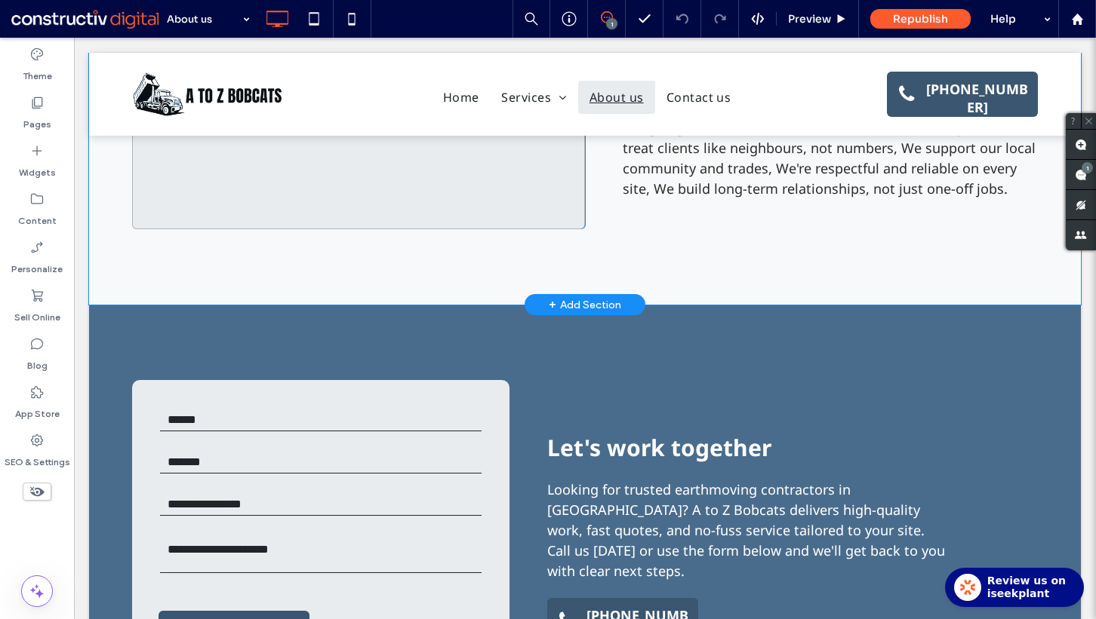
scroll to position [1086, 0]
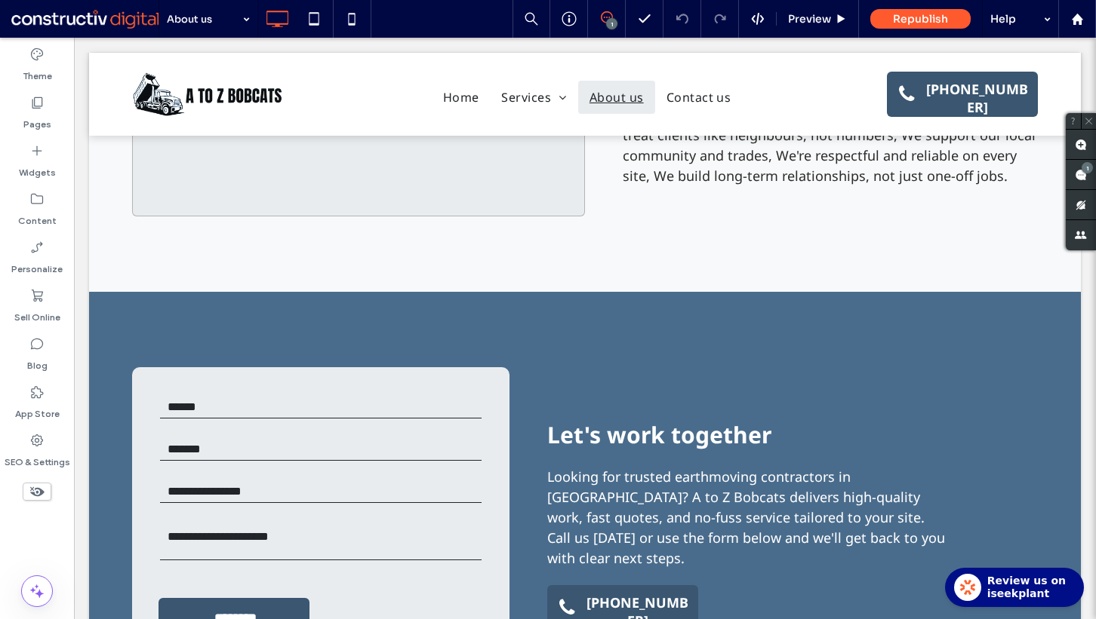
click at [60, 531] on div "Theme Pages Widgets Content Personalize Sell Online Blog App Store SEO & Settin…" at bounding box center [37, 329] width 74 height 582
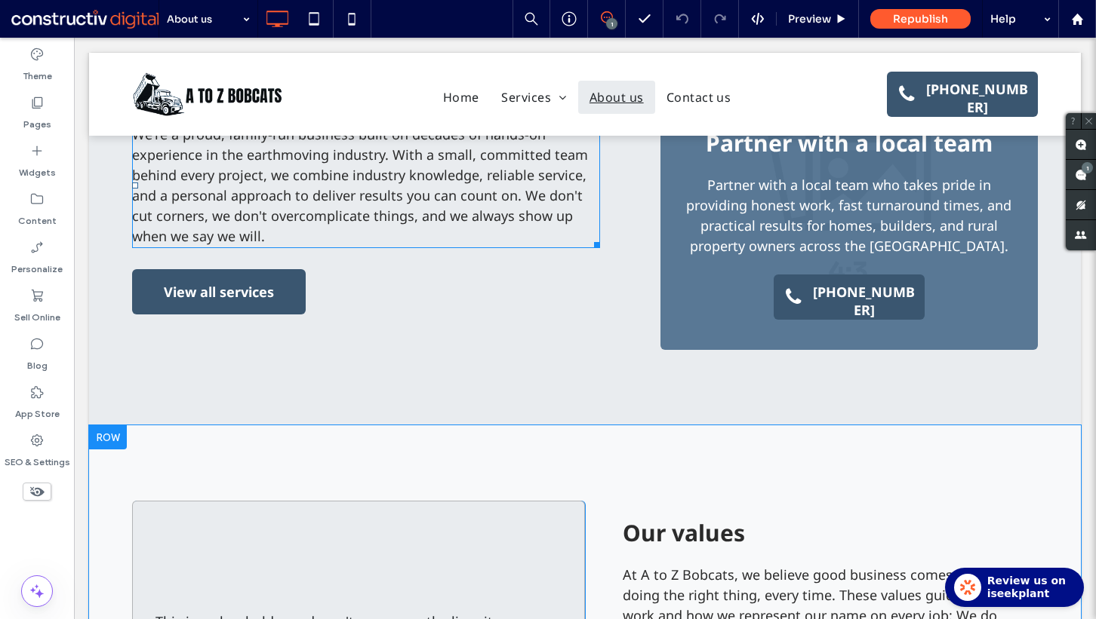
scroll to position [627, 0]
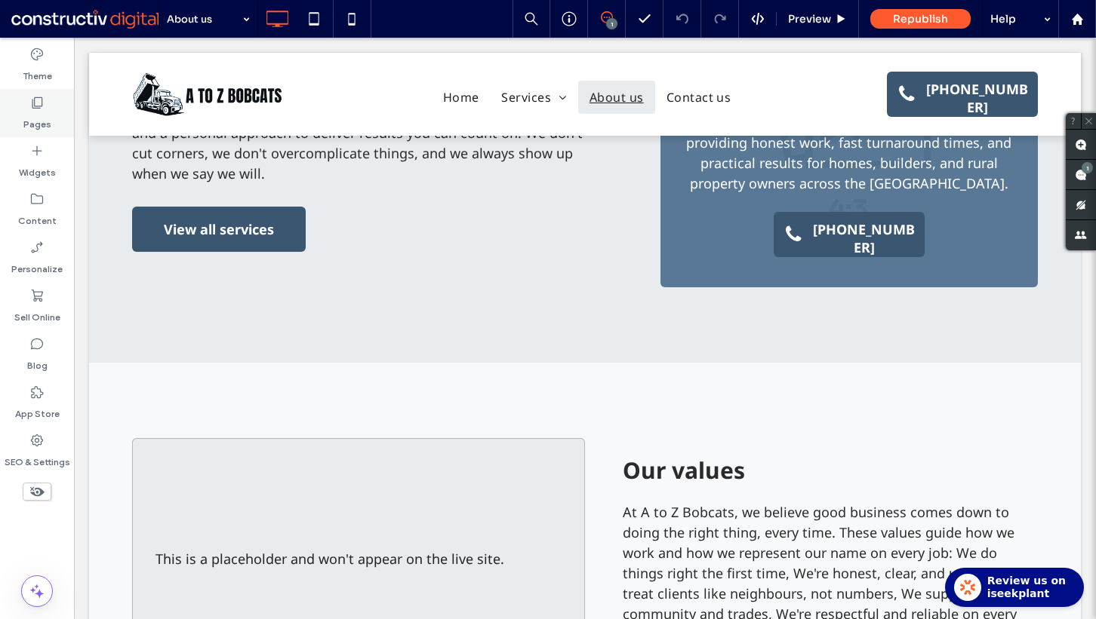
click at [39, 116] on label "Pages" at bounding box center [37, 120] width 28 height 21
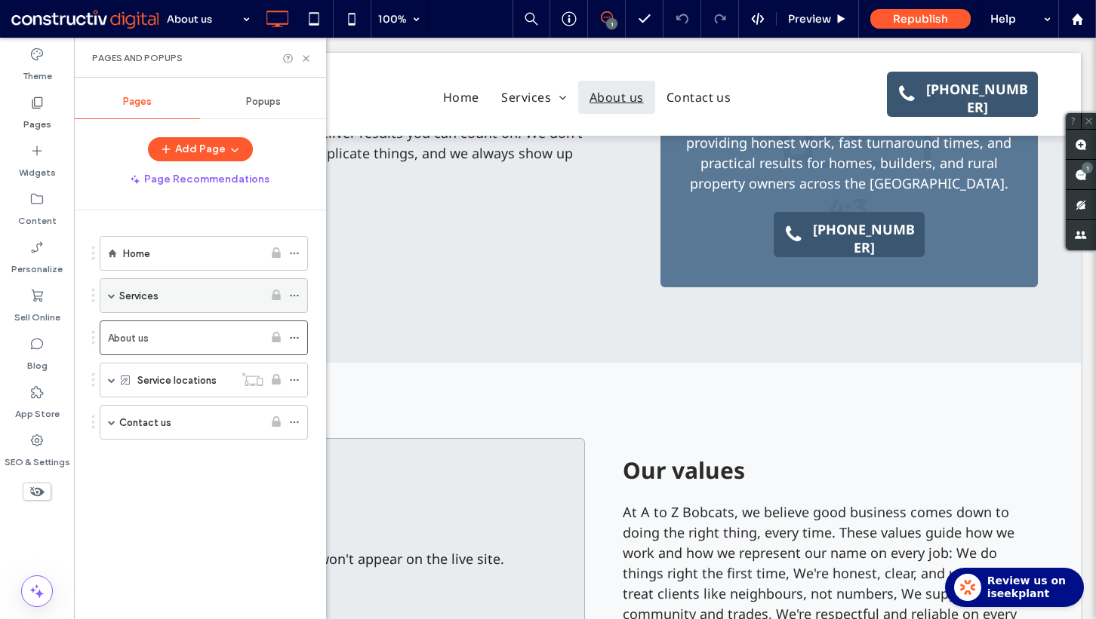
click at [169, 290] on div "Services" at bounding box center [191, 295] width 144 height 17
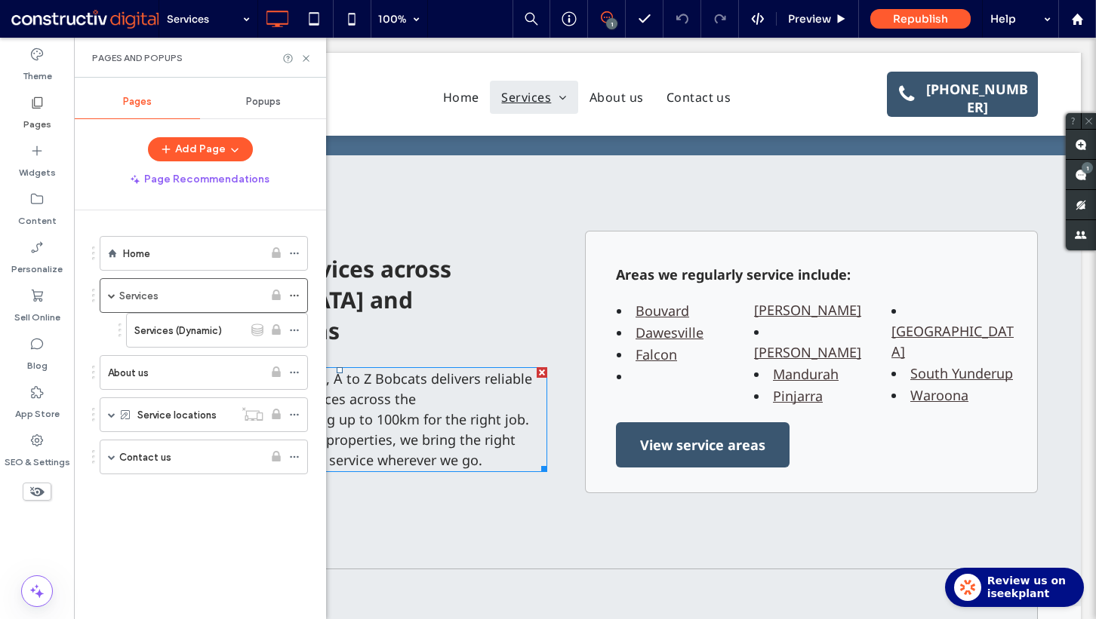
scroll to position [1977, 0]
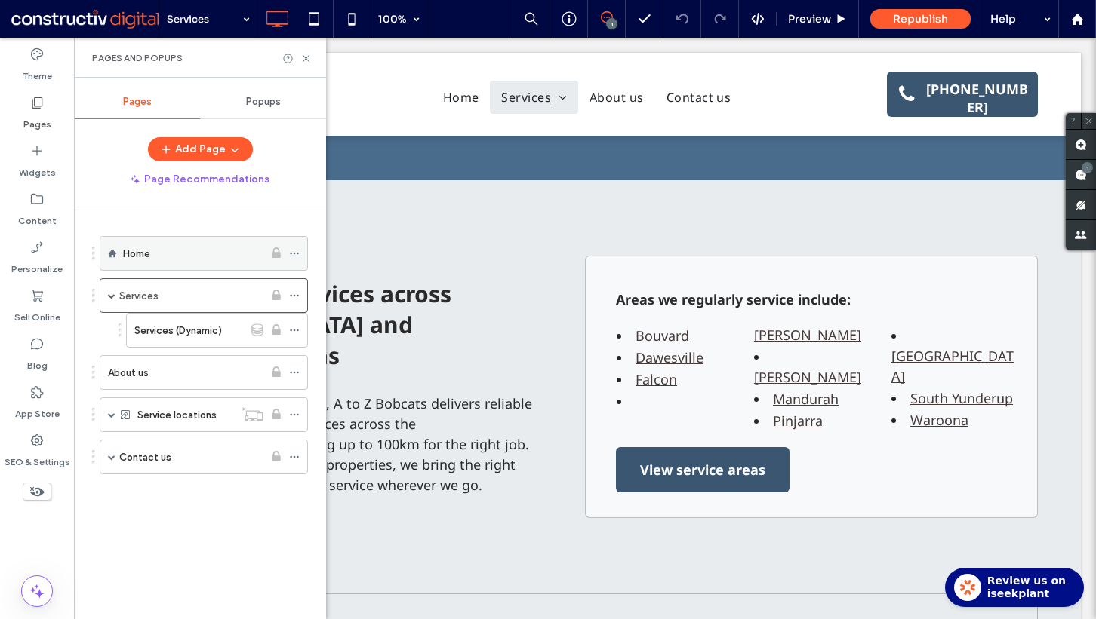
click at [208, 252] on div "Home" at bounding box center [193, 253] width 140 height 17
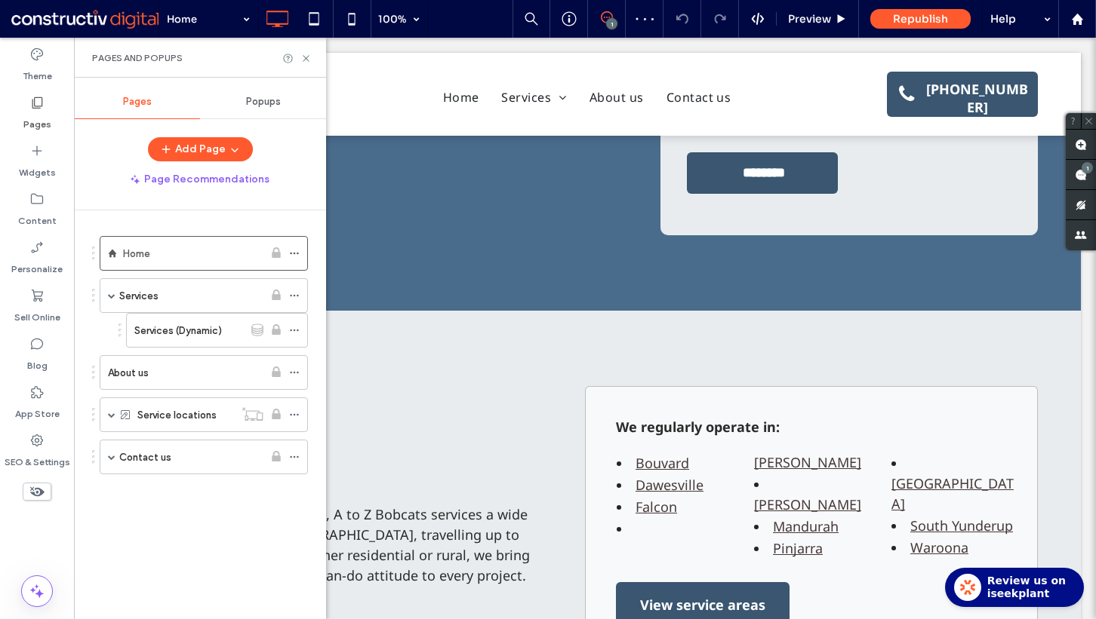
scroll to position [2382, 0]
click at [170, 381] on div "About us" at bounding box center [185, 372] width 155 height 33
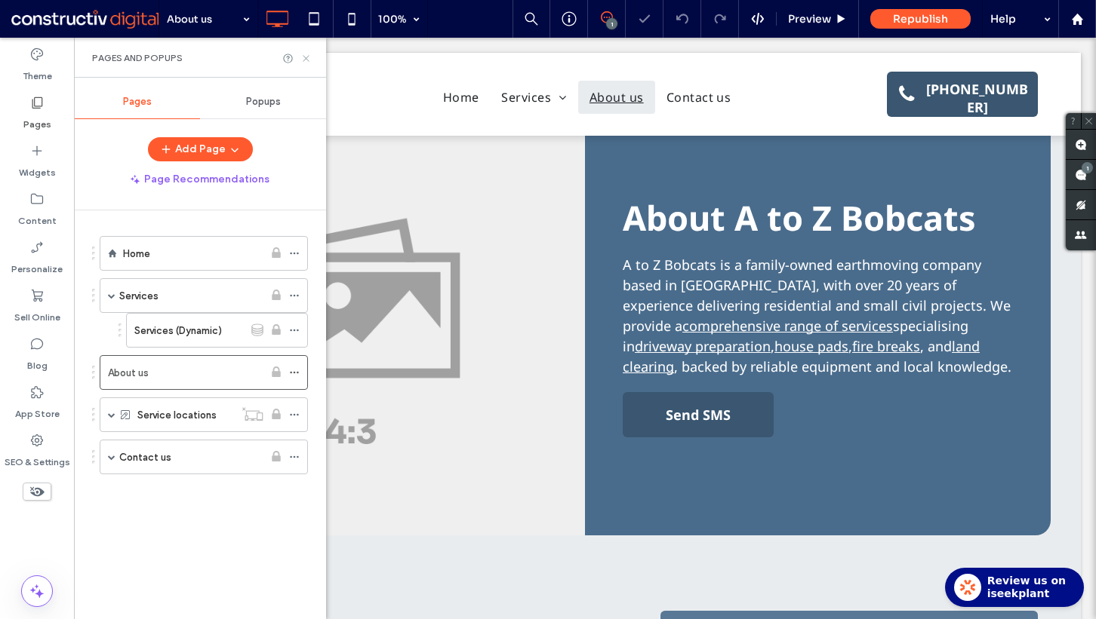
click at [304, 60] on icon at bounding box center [305, 58] width 11 height 11
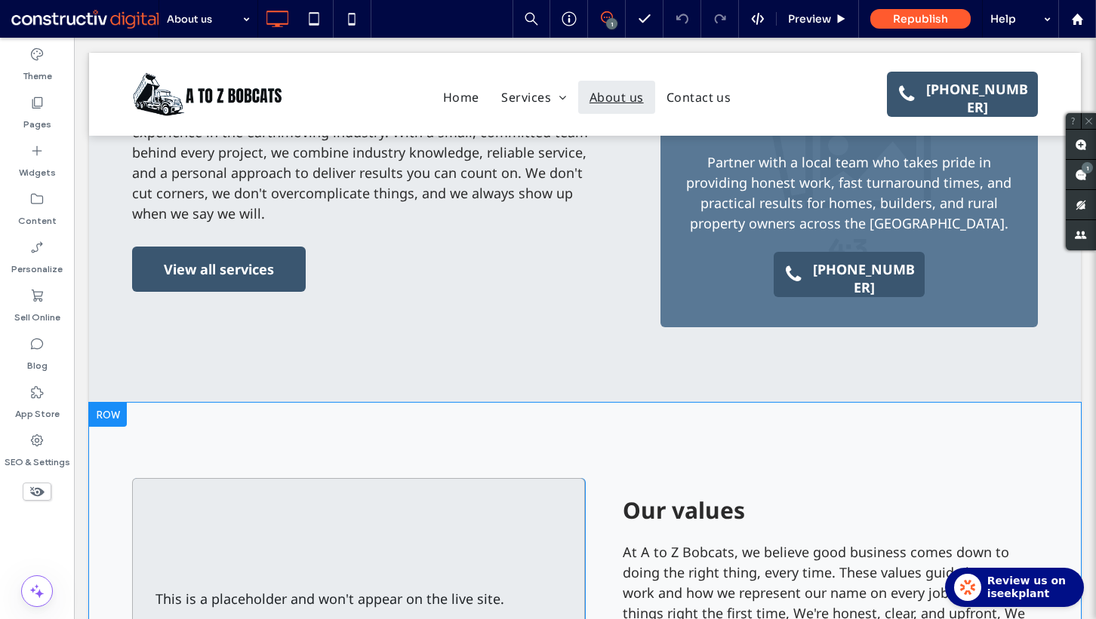
scroll to position [592, 0]
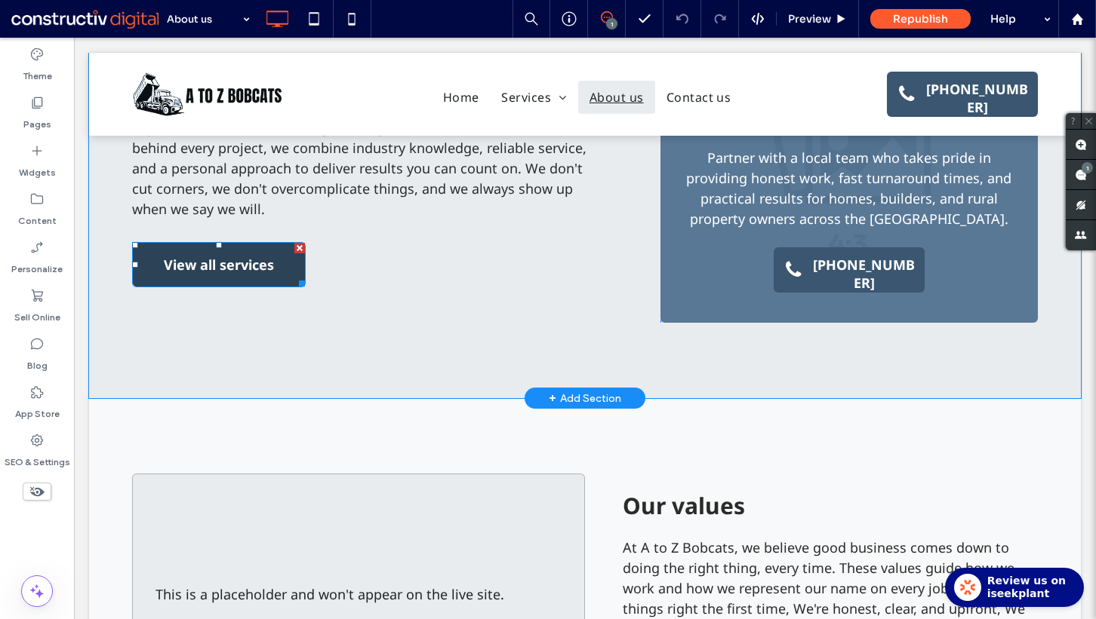
click at [223, 260] on span "View all services" at bounding box center [219, 265] width 110 height 42
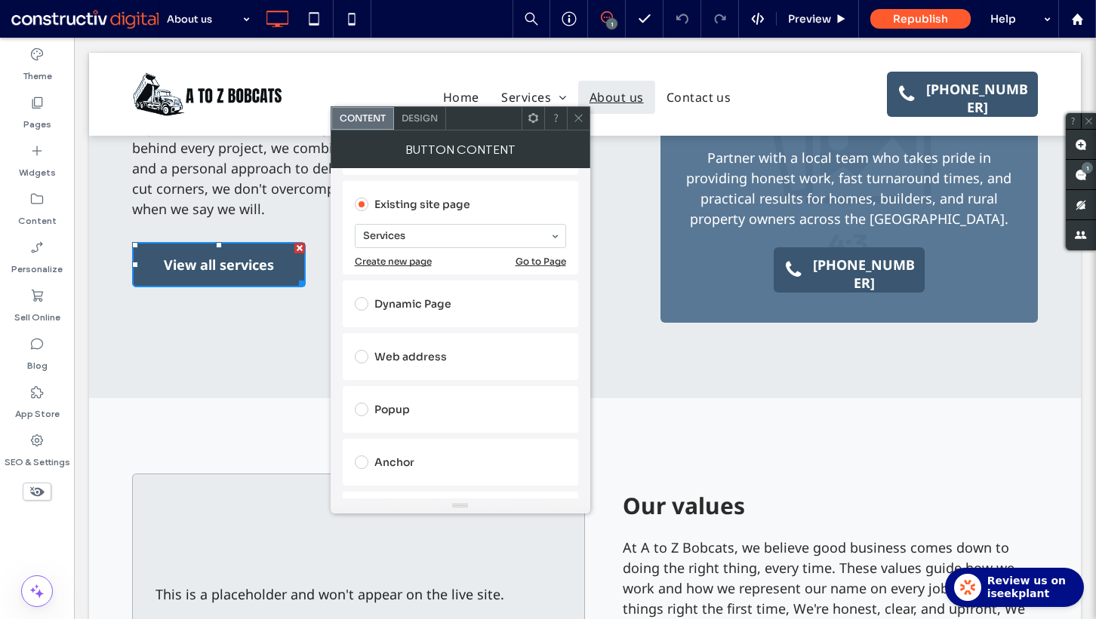
scroll to position [158, 0]
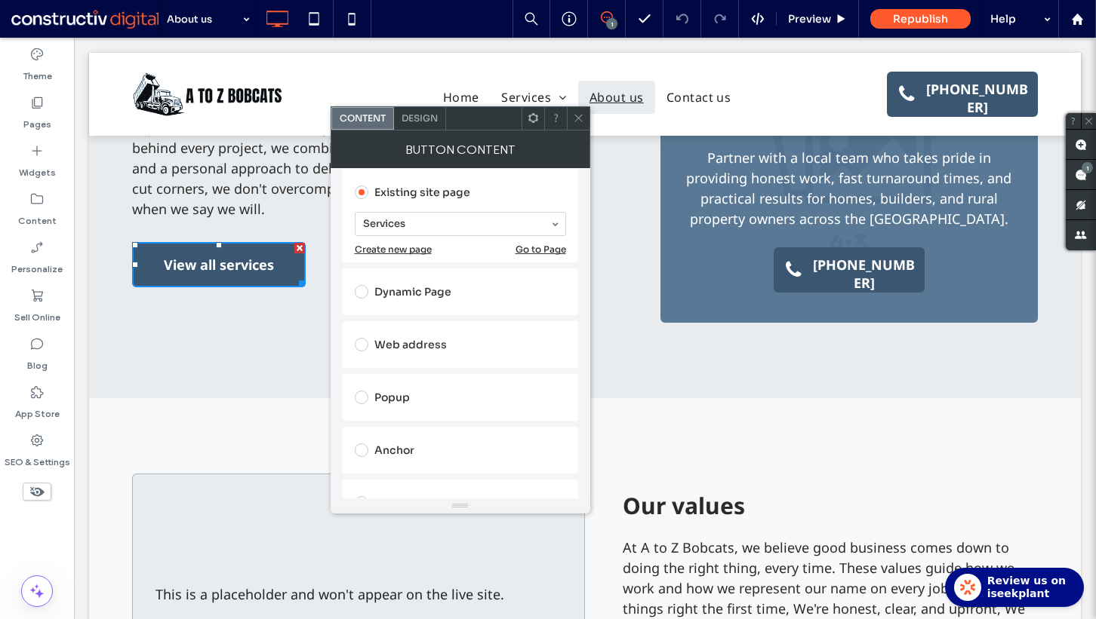
click at [580, 115] on use at bounding box center [578, 119] width 8 height 8
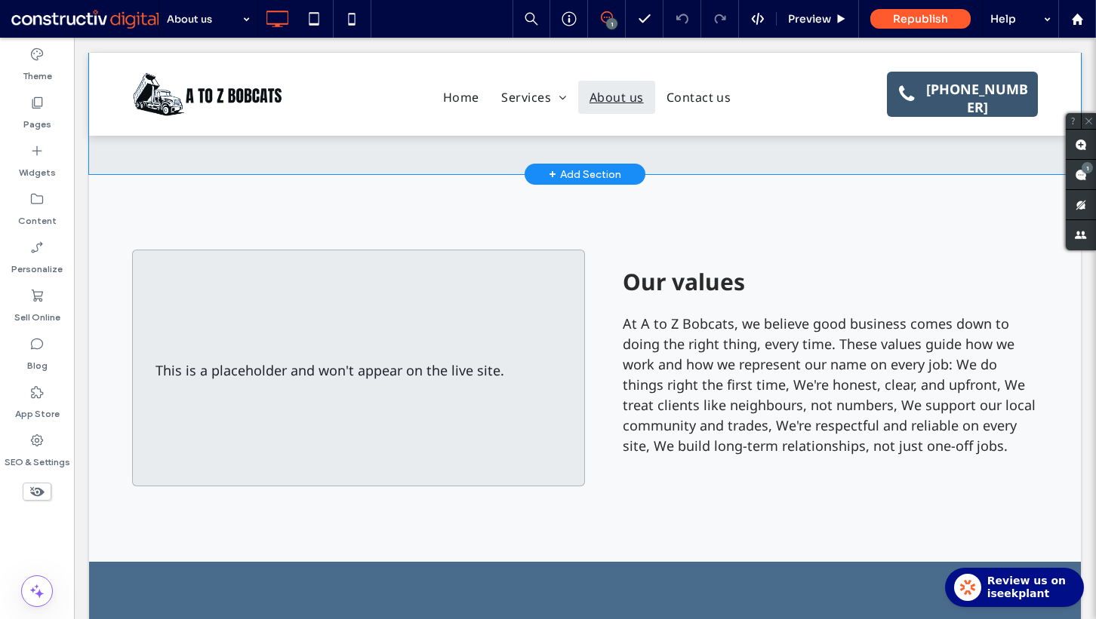
scroll to position [816, 0]
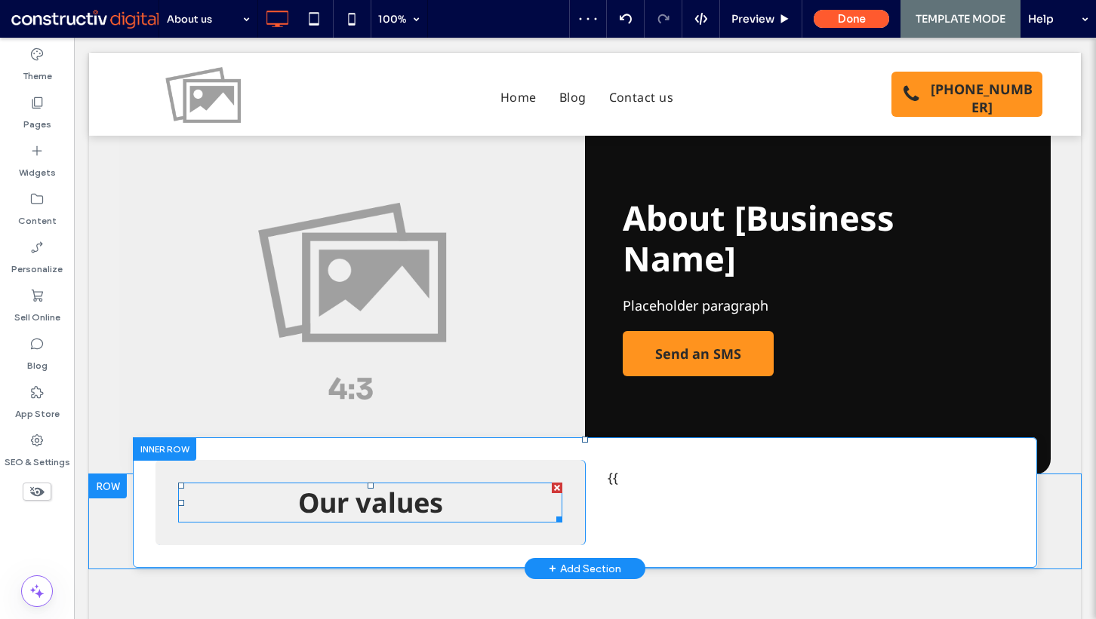
click at [376, 500] on span "Our values" at bounding box center [370, 502] width 145 height 37
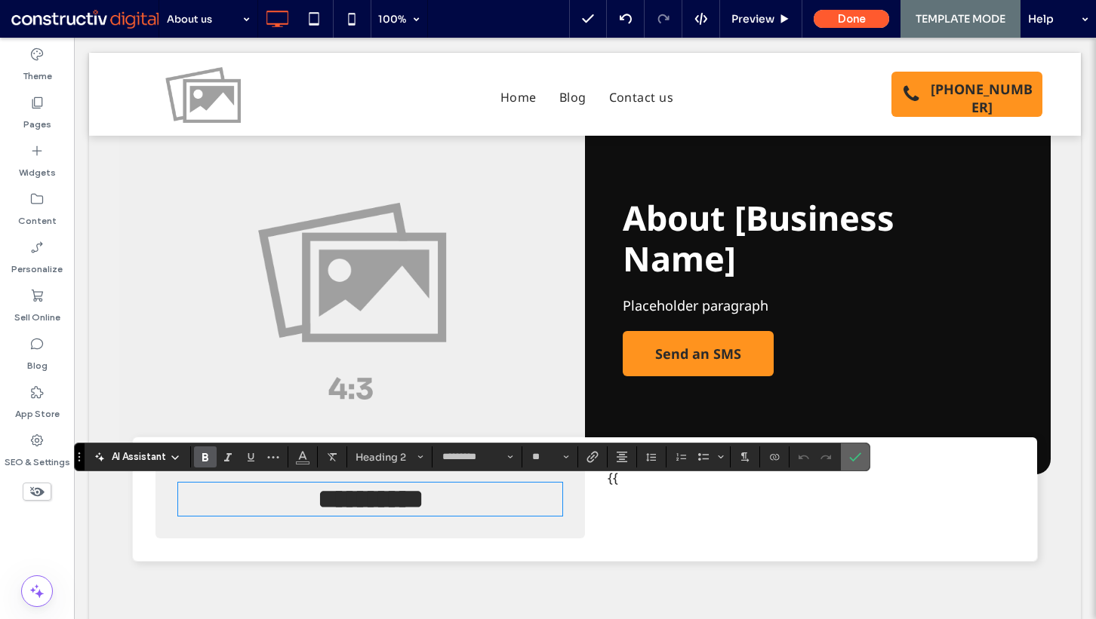
drag, startPoint x: 843, startPoint y: 454, endPoint x: 472, endPoint y: 416, distance: 373.1
click at [844, 454] on label "Confirm" at bounding box center [855, 457] width 23 height 27
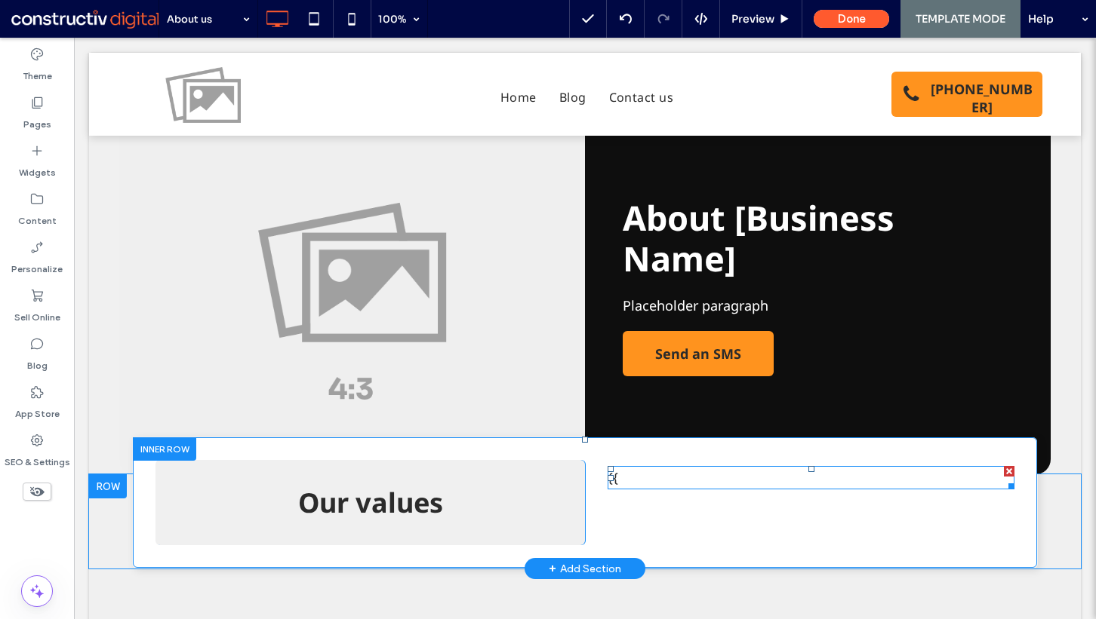
click at [668, 472] on p "{{" at bounding box center [810, 478] width 407 height 20
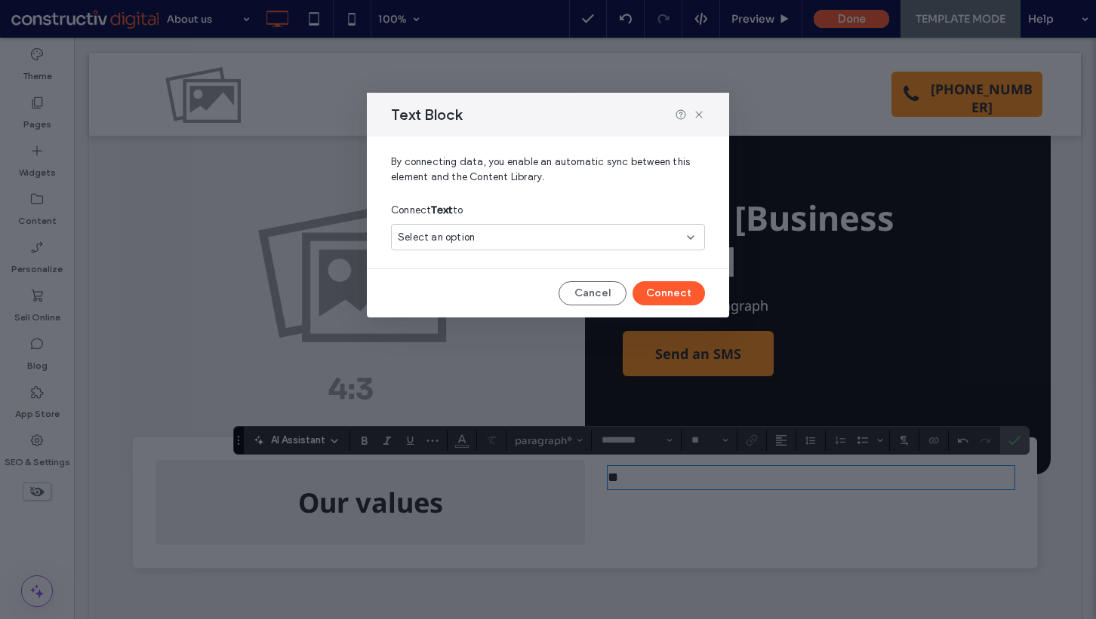
click at [521, 232] on div "Select an option" at bounding box center [539, 237] width 282 height 15
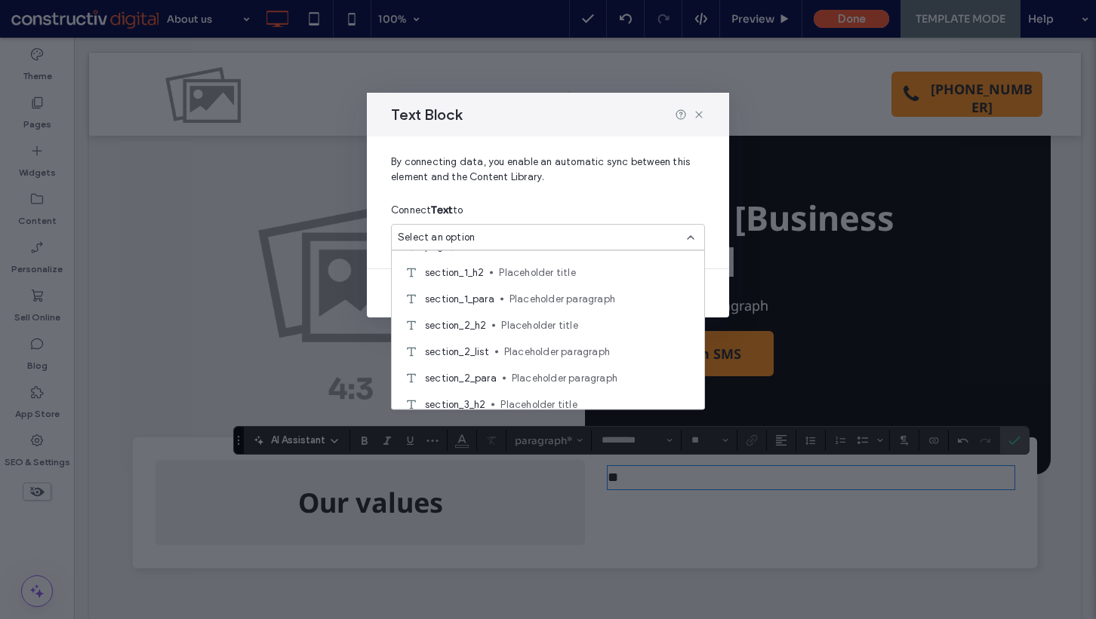
scroll to position [364, 0]
click at [504, 346] on span "Placeholder paragraph" at bounding box center [598, 349] width 188 height 15
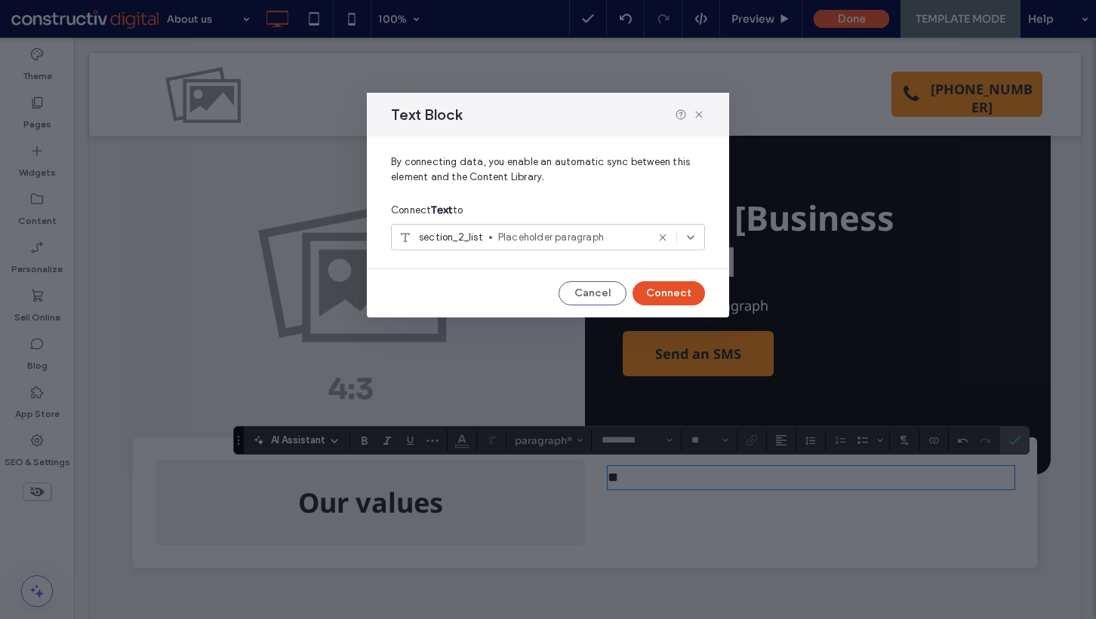
click at [692, 293] on button "Connect" at bounding box center [668, 293] width 72 height 24
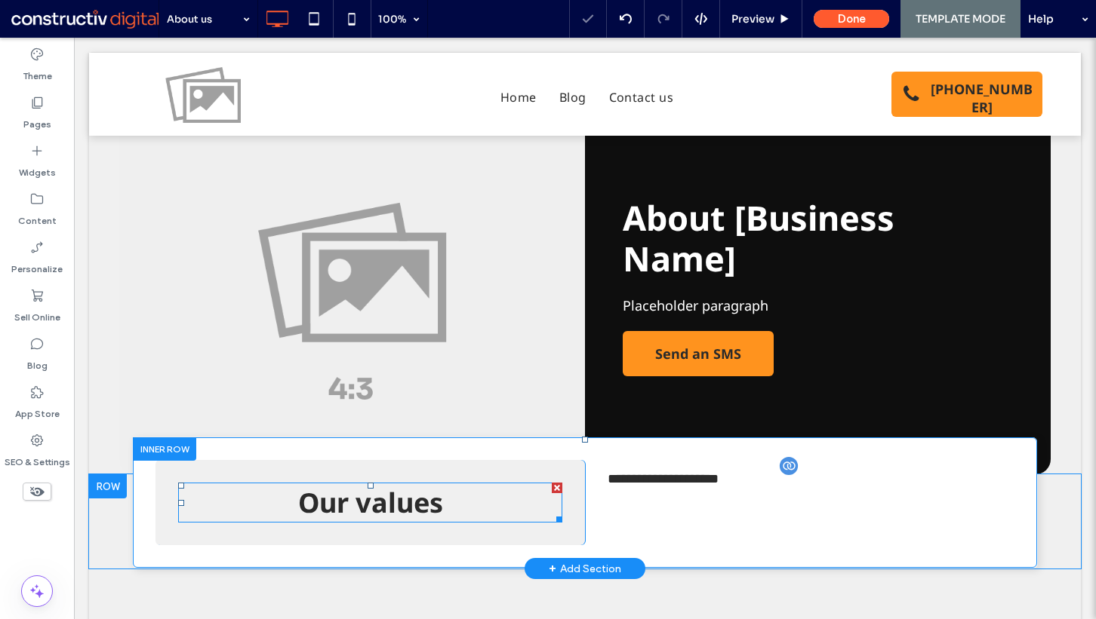
click at [402, 506] on span "Our values" at bounding box center [370, 502] width 145 height 37
type input "*********"
type input "**"
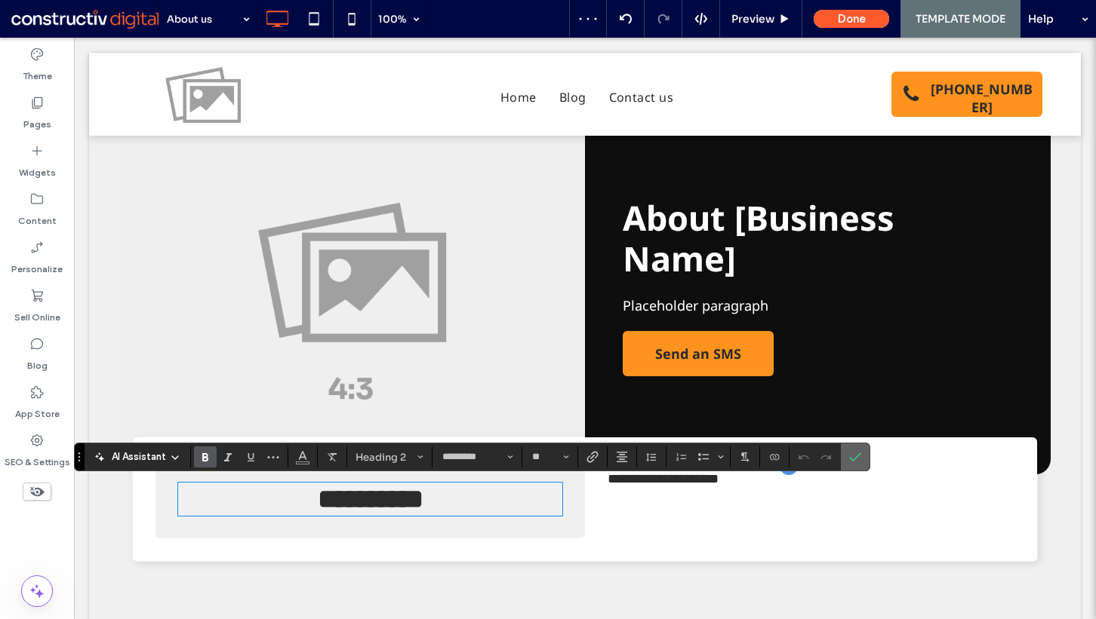
click at [851, 456] on icon "Confirm" at bounding box center [855, 457] width 12 height 12
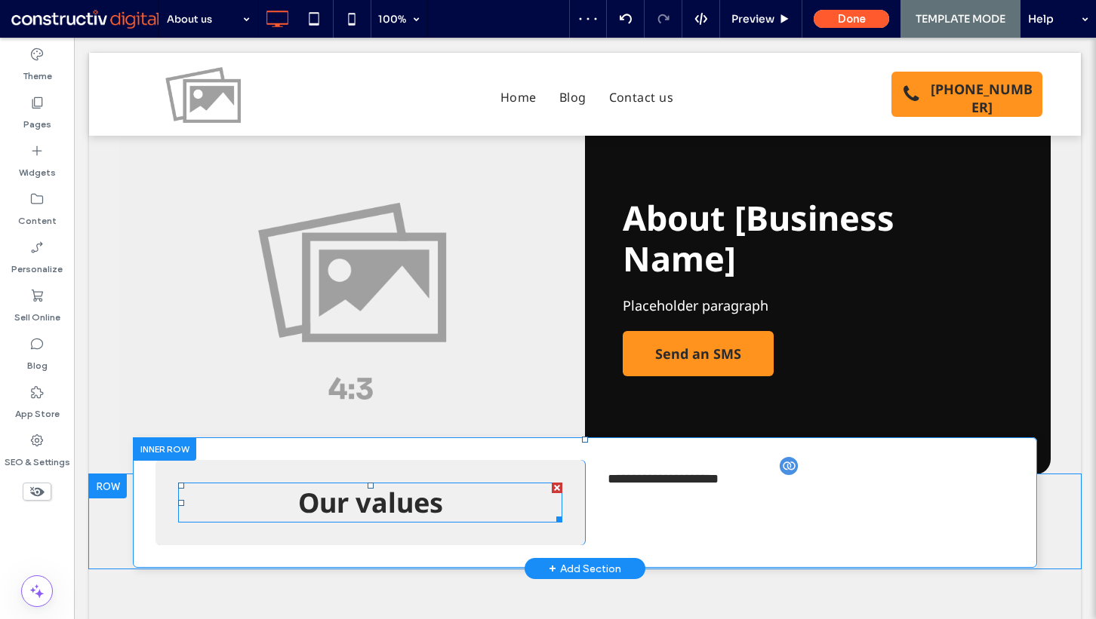
click at [389, 493] on span "Our values" at bounding box center [370, 502] width 145 height 37
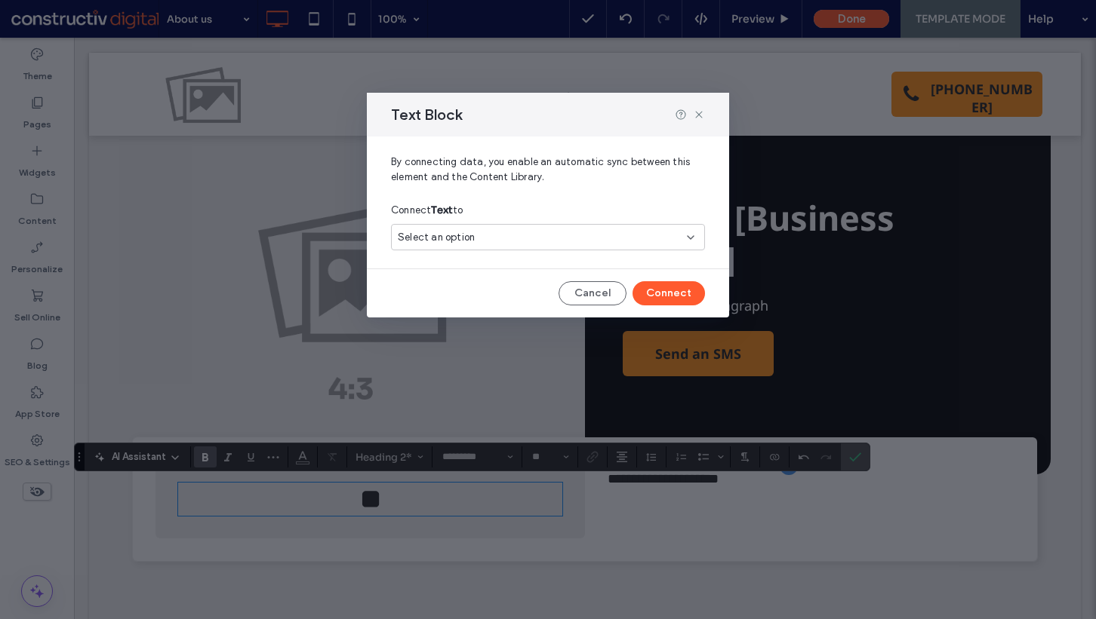
click at [489, 242] on div "Select an option" at bounding box center [539, 237] width 282 height 15
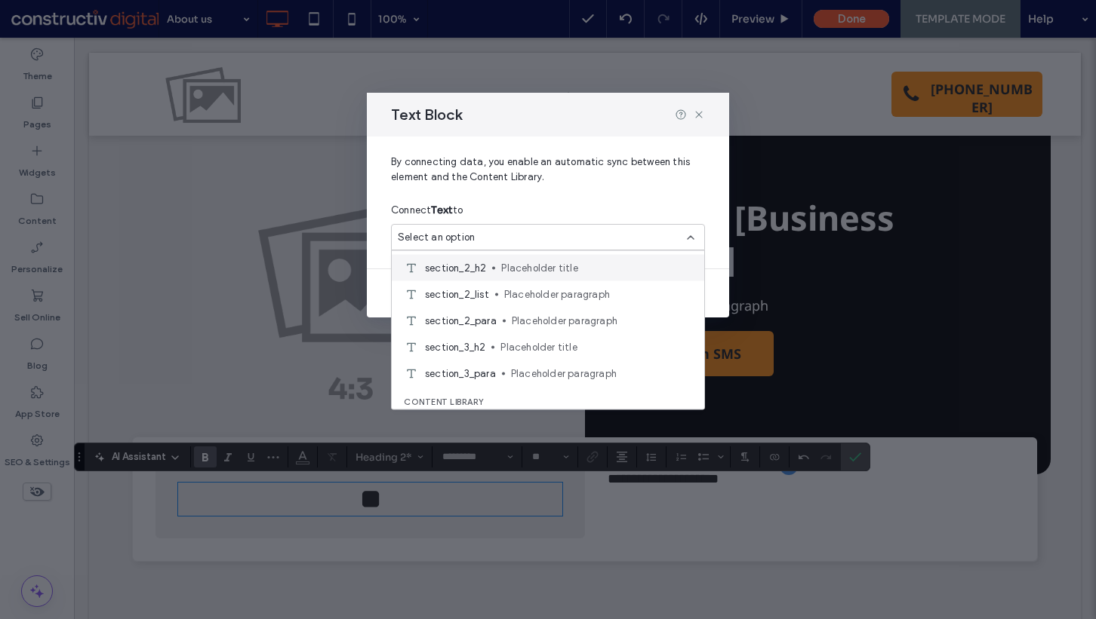
scroll to position [419, 0]
click at [516, 269] on span "Placeholder title" at bounding box center [596, 267] width 191 height 15
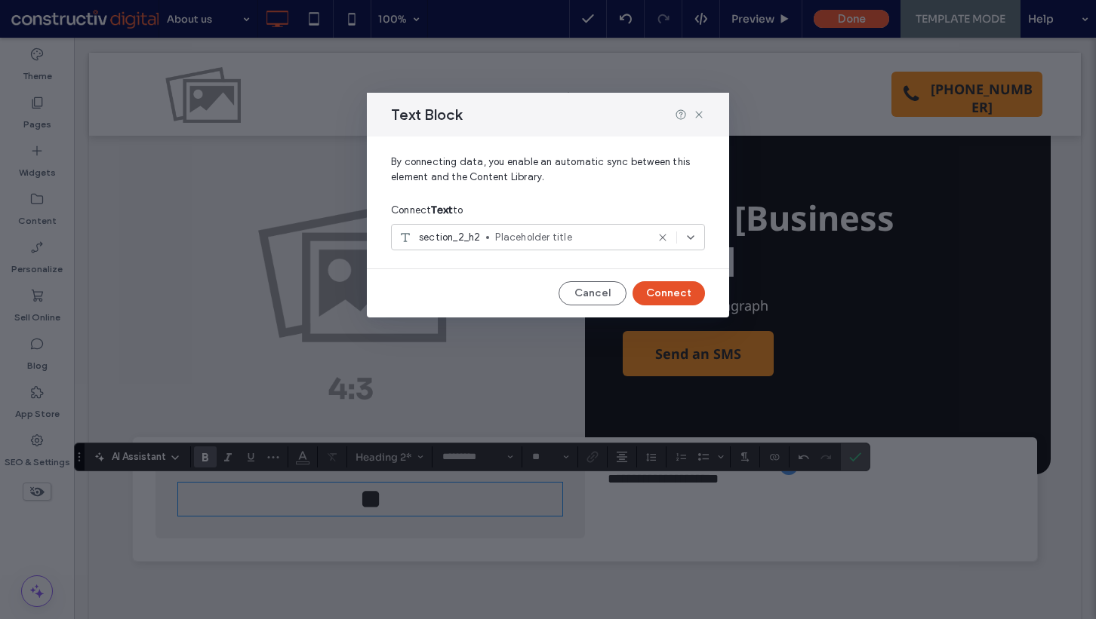
click at [671, 294] on button "Connect" at bounding box center [668, 293] width 72 height 24
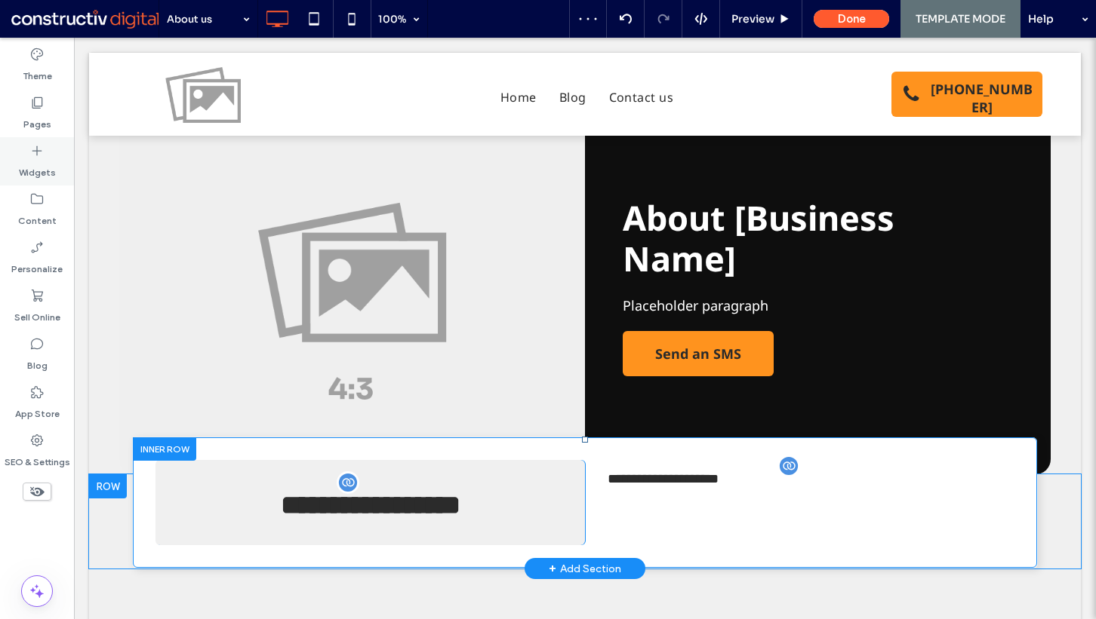
click at [51, 161] on label "Widgets" at bounding box center [37, 168] width 37 height 21
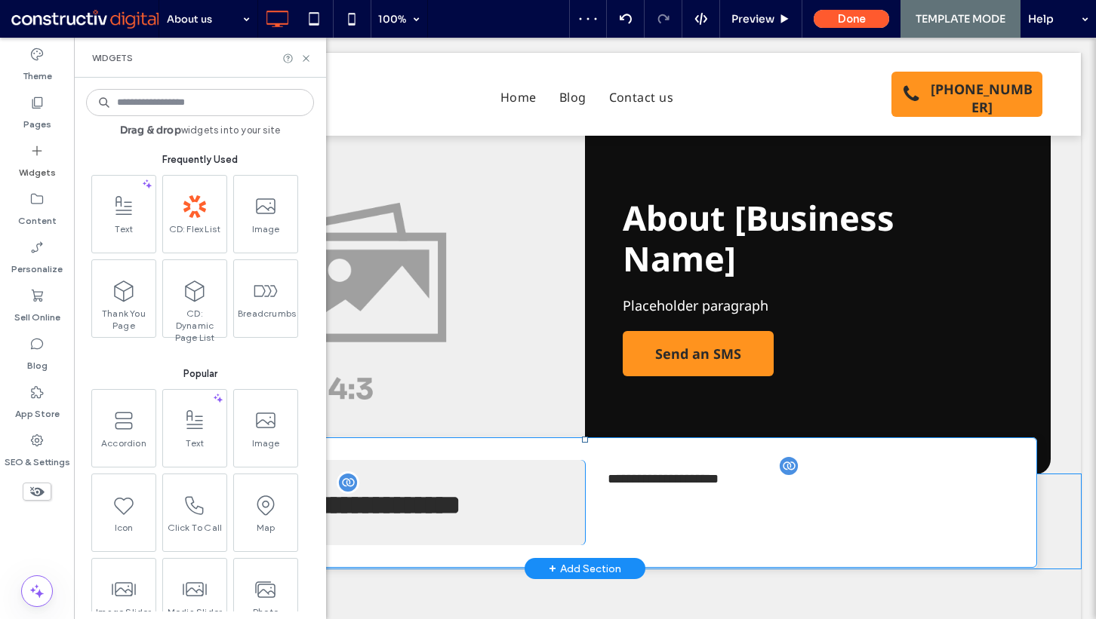
click at [205, 103] on input at bounding box center [200, 102] width 228 height 27
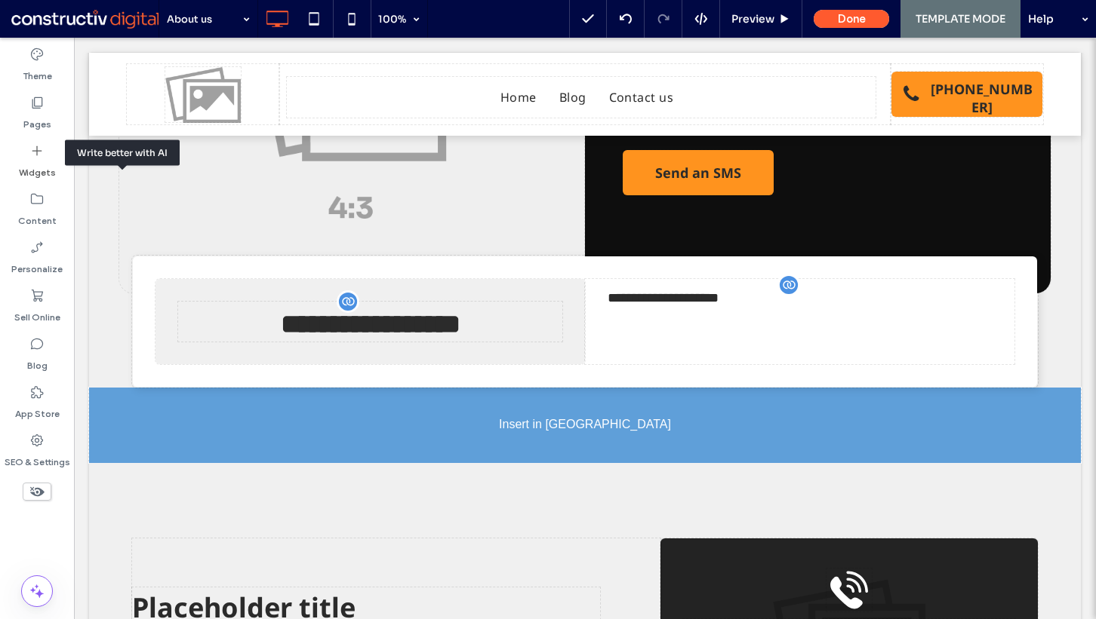
scroll to position [196, 0]
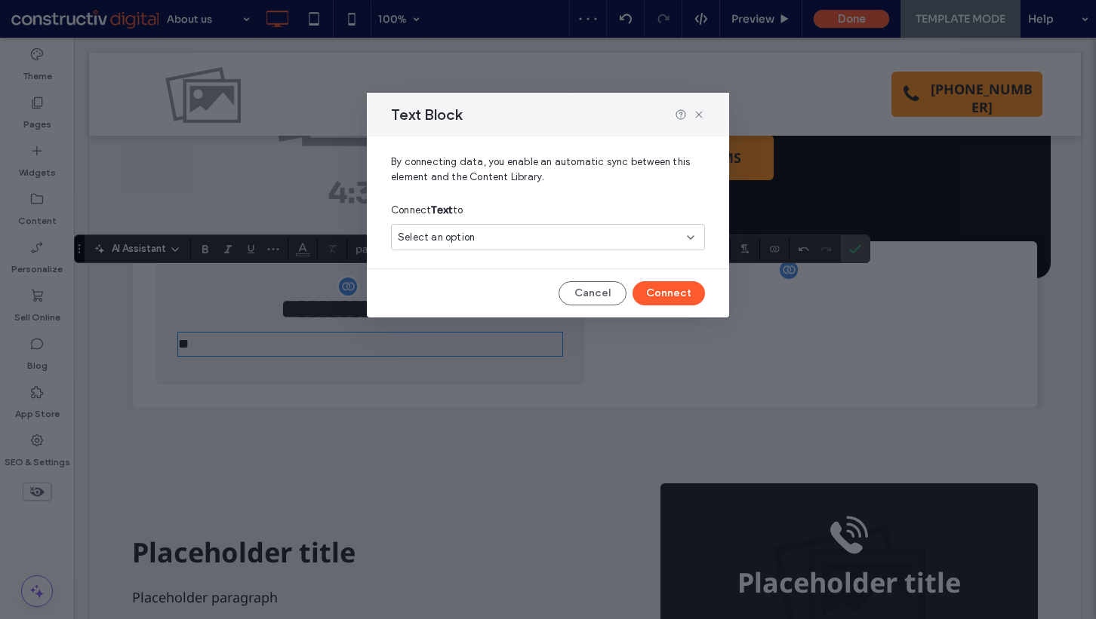
click at [501, 235] on div "Select an option" at bounding box center [539, 237] width 282 height 15
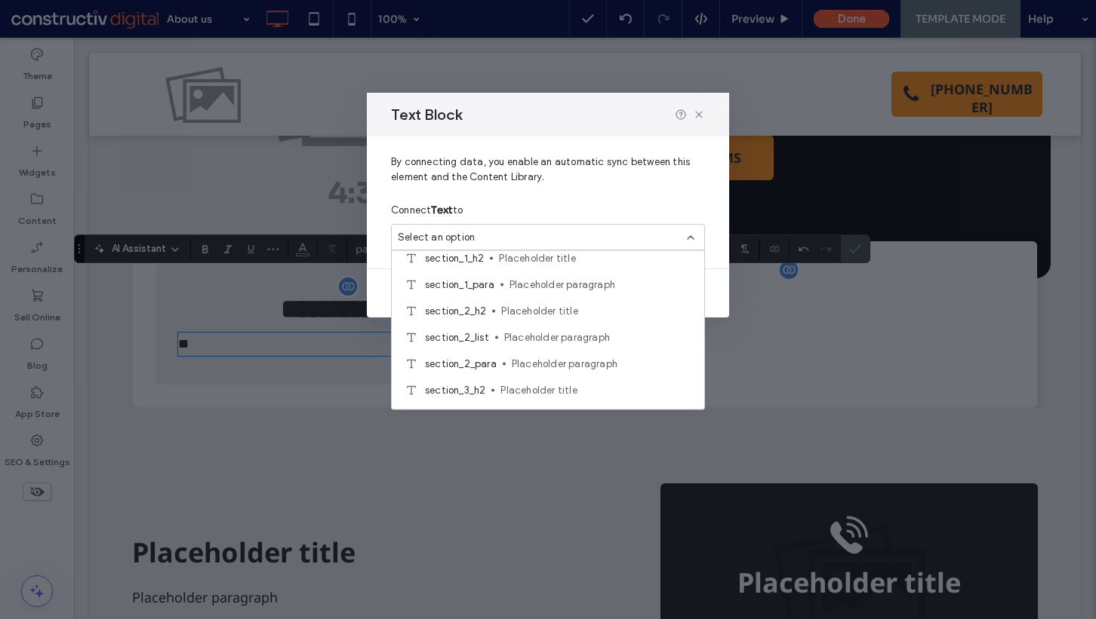
scroll to position [377, 0]
click at [517, 356] on span "Placeholder paragraph" at bounding box center [602, 362] width 180 height 15
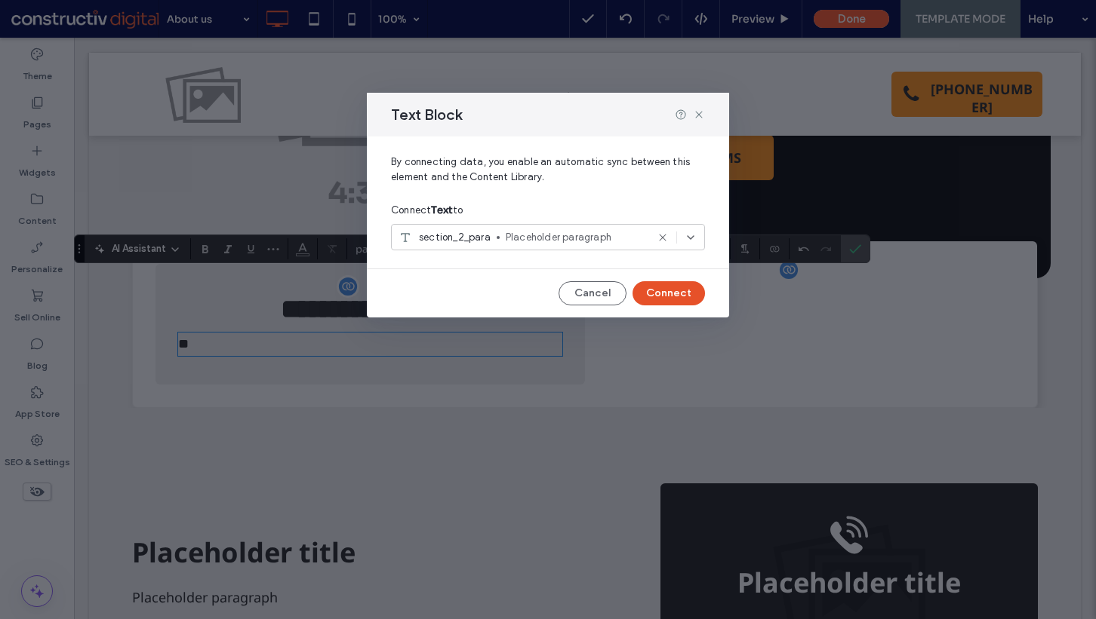
click at [688, 289] on button "Connect" at bounding box center [668, 293] width 72 height 24
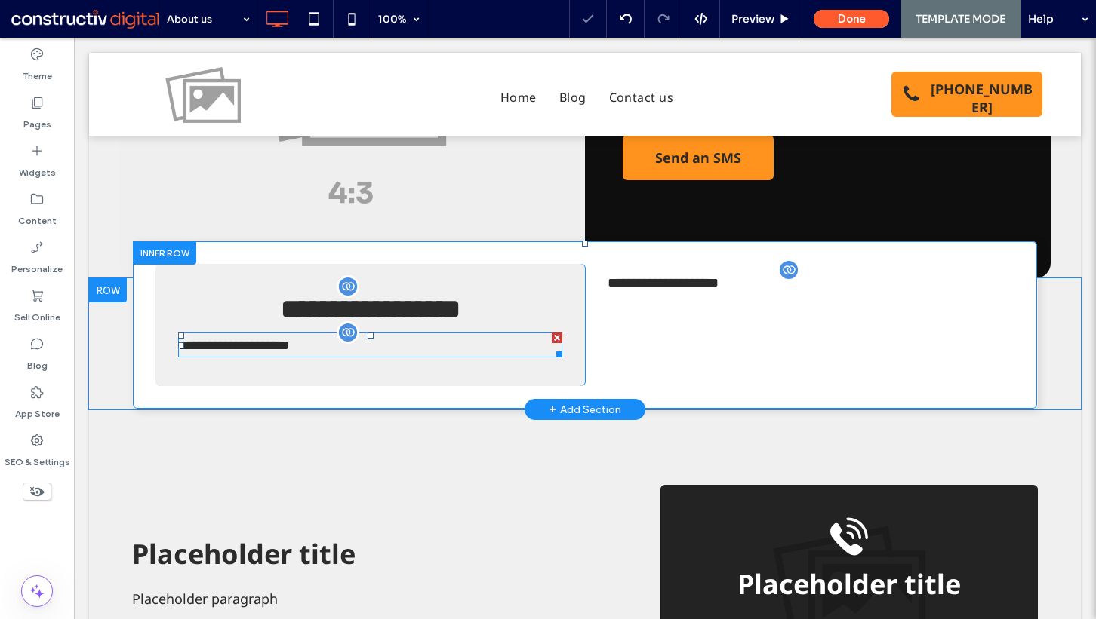
click at [468, 344] on p "**********" at bounding box center [370, 345] width 384 height 22
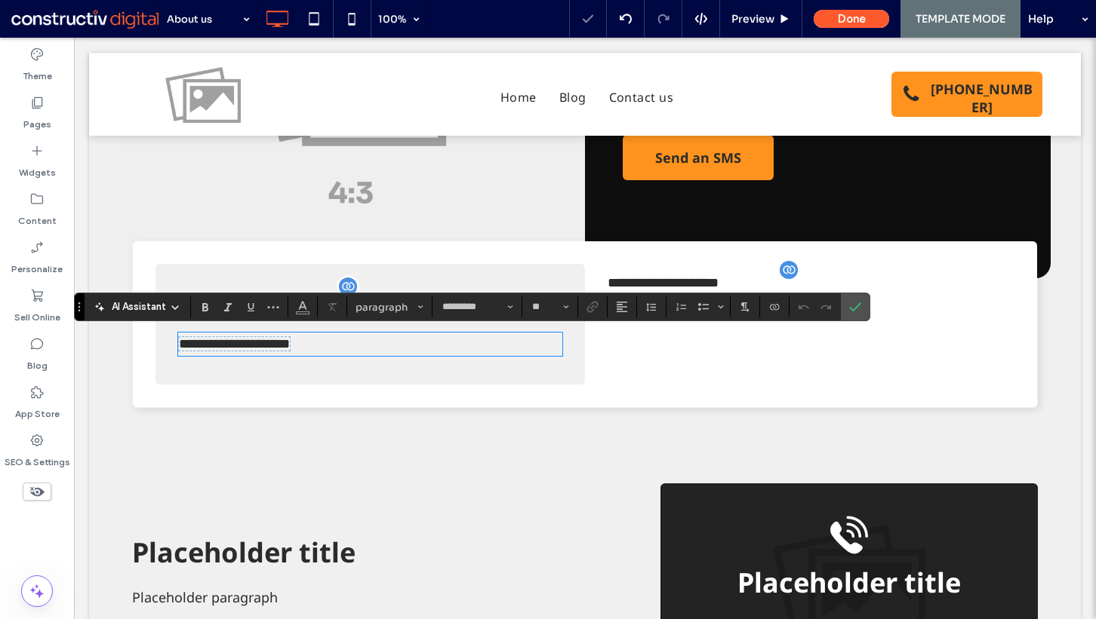
click at [446, 344] on p "**********" at bounding box center [370, 344] width 384 height 20
click at [625, 305] on icon "Alignment" at bounding box center [622, 307] width 12 height 12
click at [636, 353] on use "ui.textEditor.alignment.center" at bounding box center [633, 354] width 11 height 11
click at [850, 310] on icon "Confirm" at bounding box center [855, 307] width 12 height 12
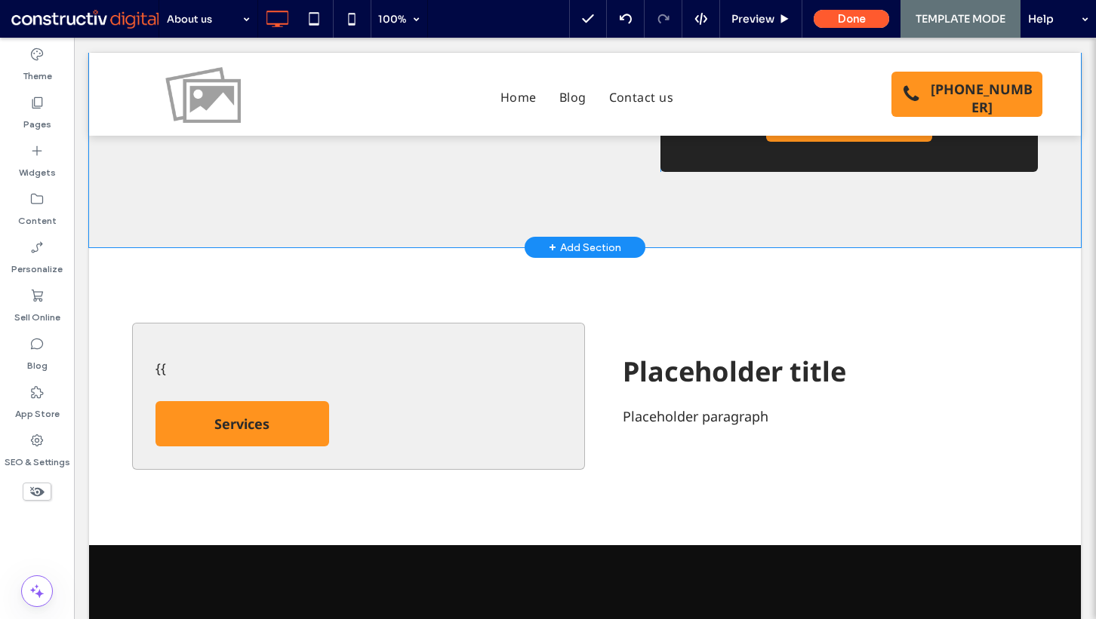
scroll to position [759, 0]
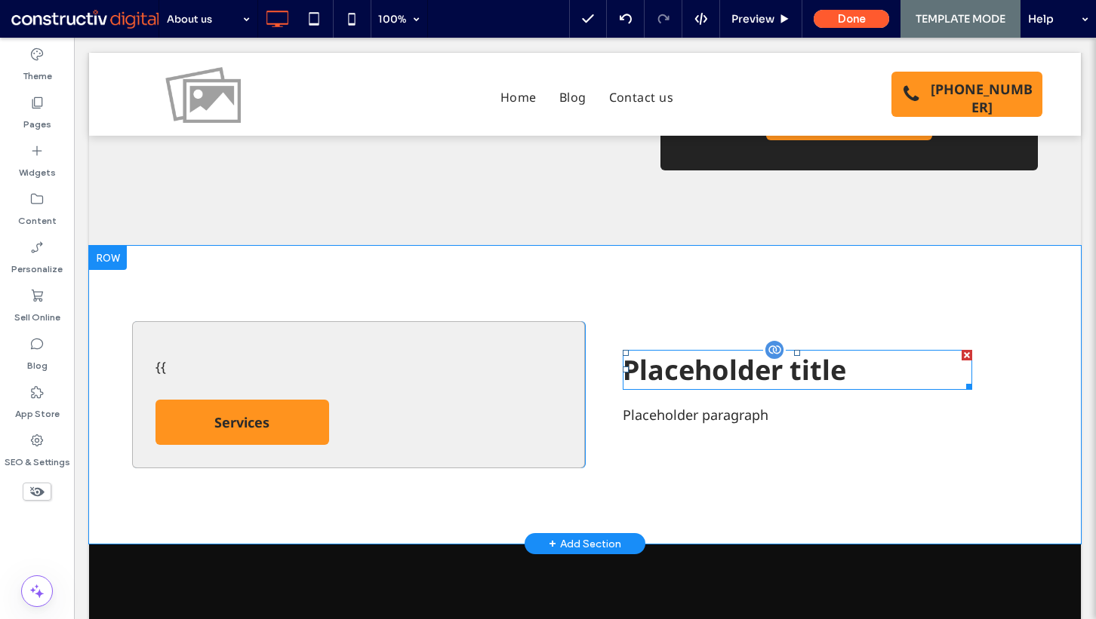
click at [693, 376] on span "Placeholder title" at bounding box center [733, 370] width 223 height 37
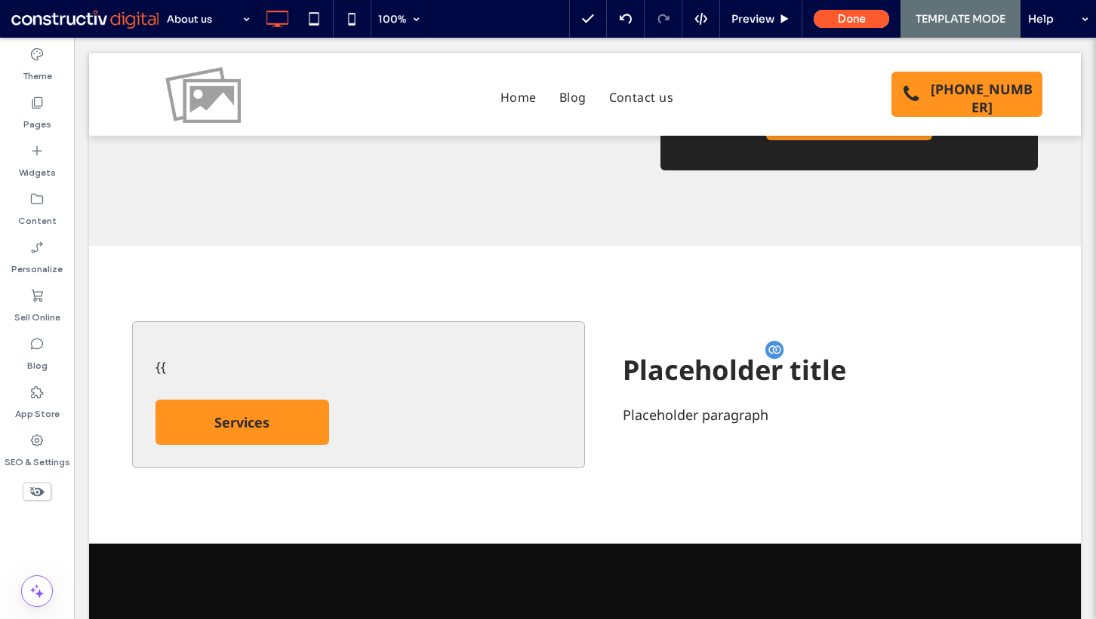
type input "*********"
type input "**"
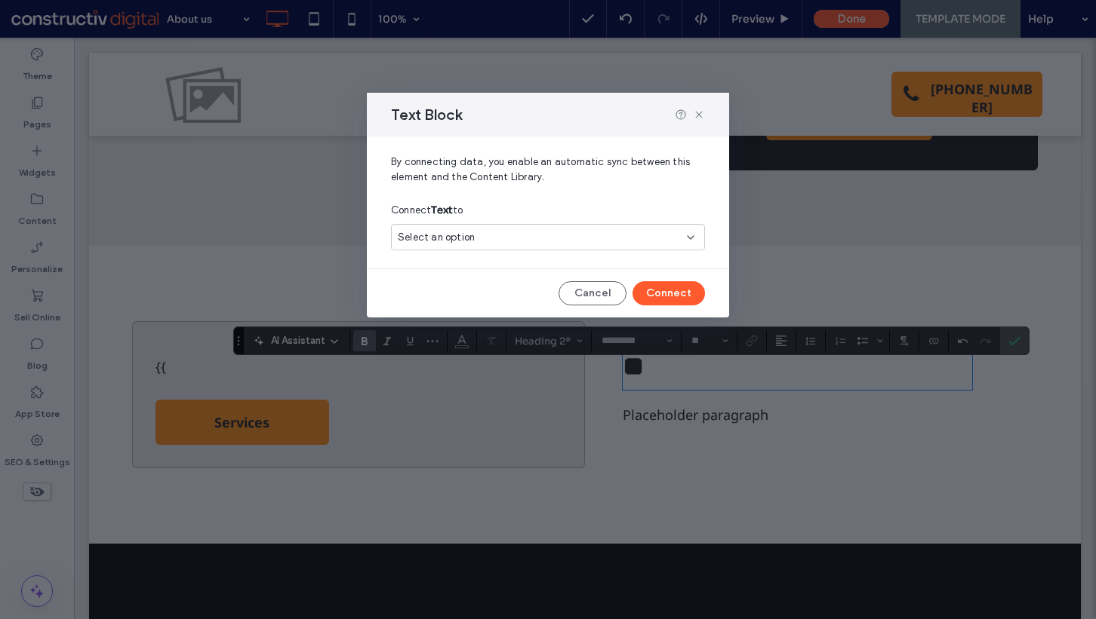
click at [542, 223] on div "Connect Text to" at bounding box center [548, 210] width 314 height 27
click at [550, 237] on div "Select an option" at bounding box center [539, 237] width 282 height 15
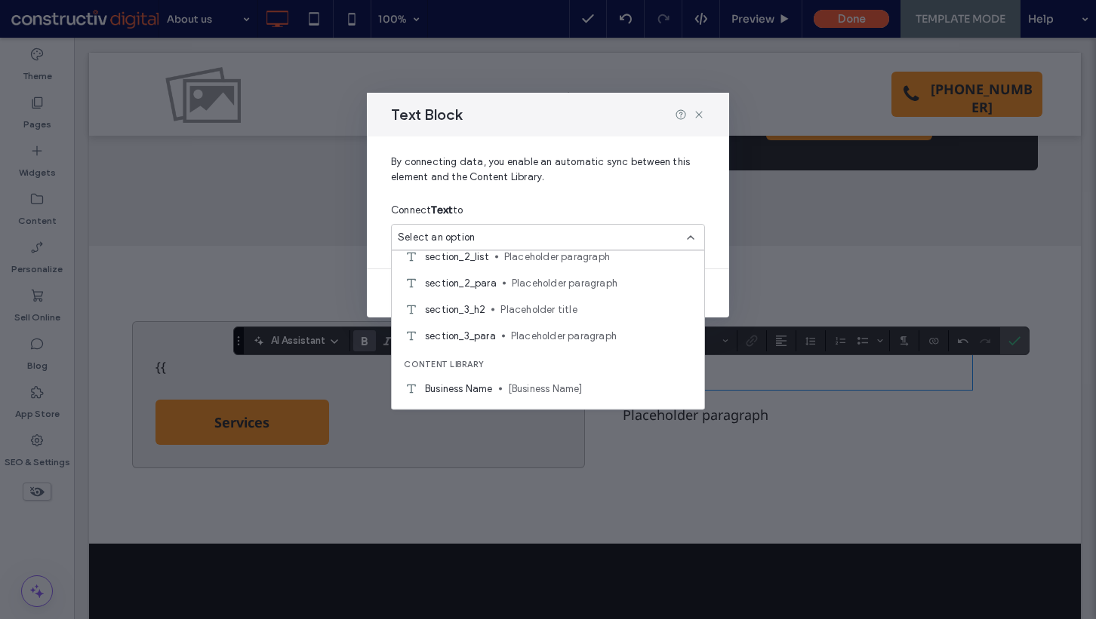
scroll to position [477, 0]
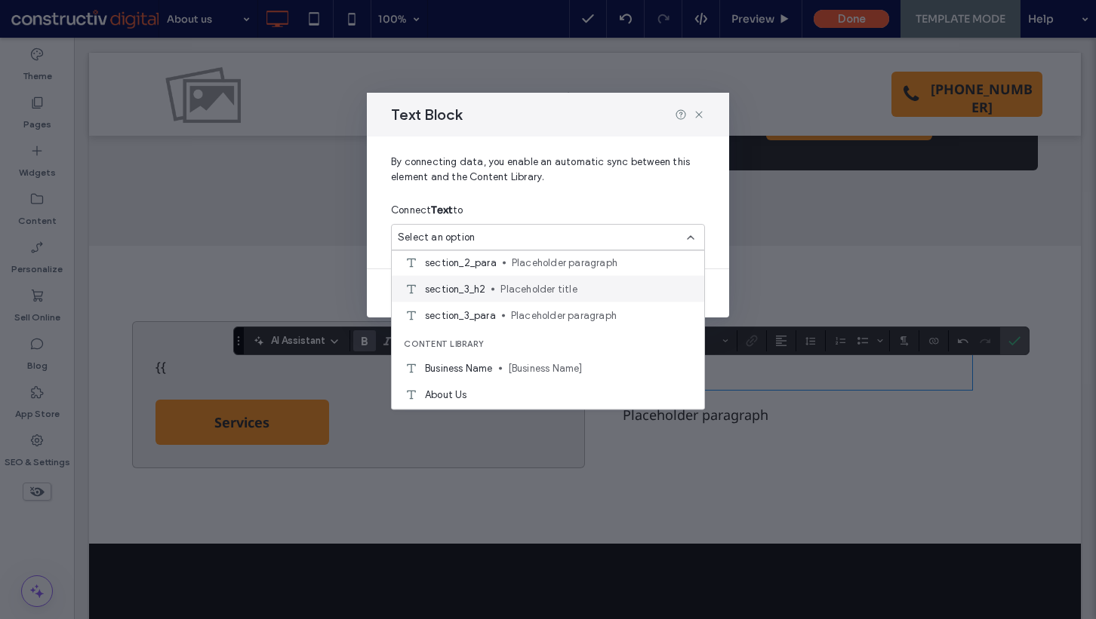
click at [554, 285] on span "Placeholder title" at bounding box center [596, 288] width 192 height 15
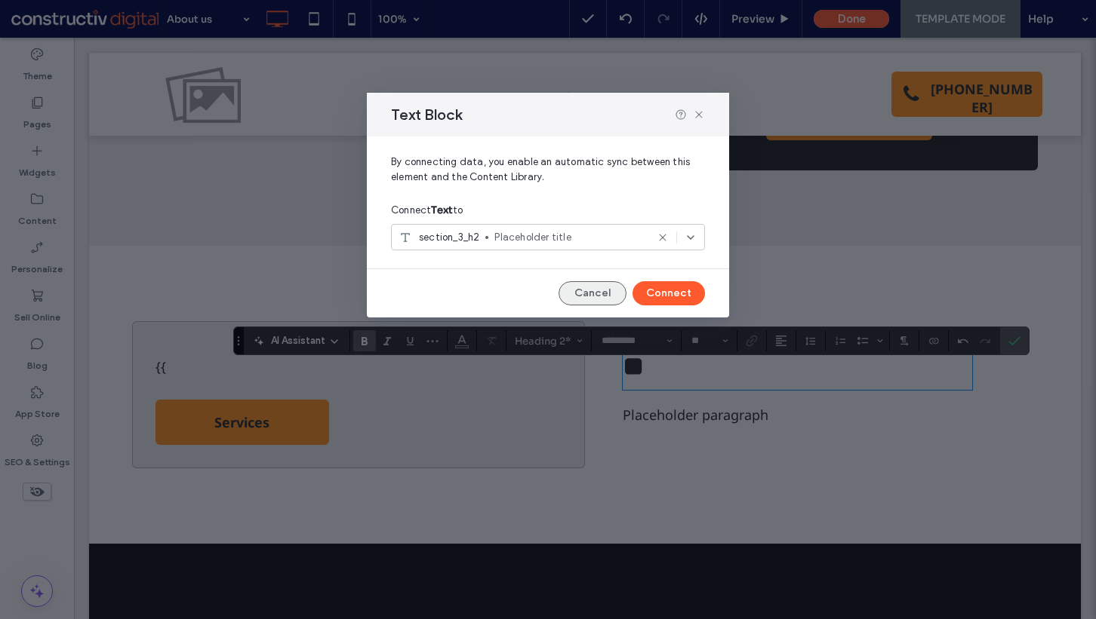
click at [626, 295] on button "Cancel" at bounding box center [592, 293] width 68 height 24
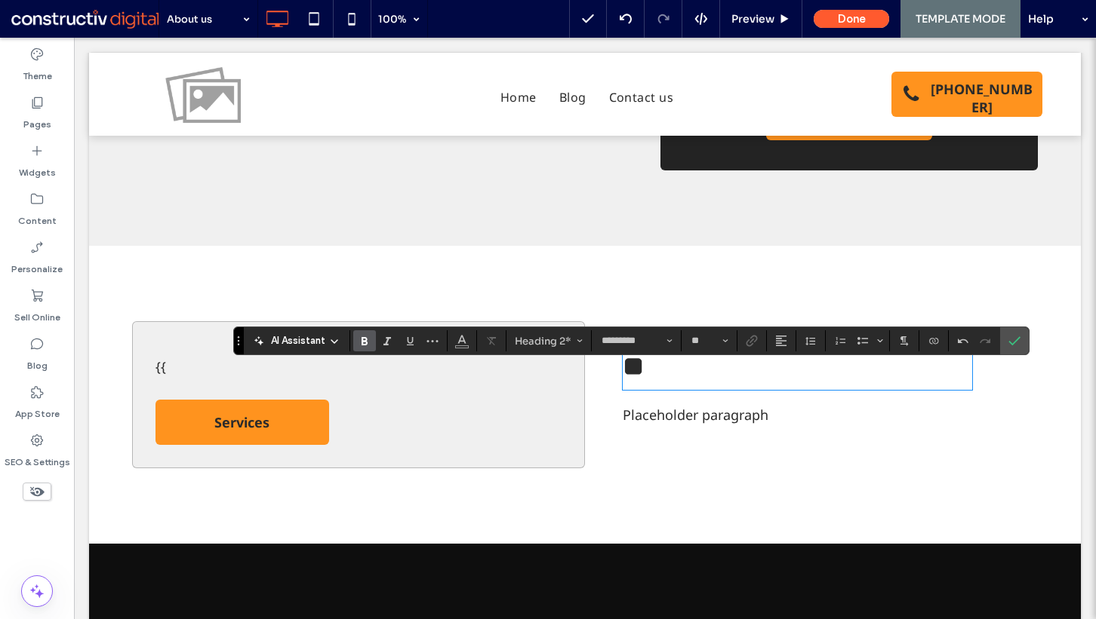
click at [654, 376] on h2 "** ﻿" at bounding box center [796, 370] width 349 height 37
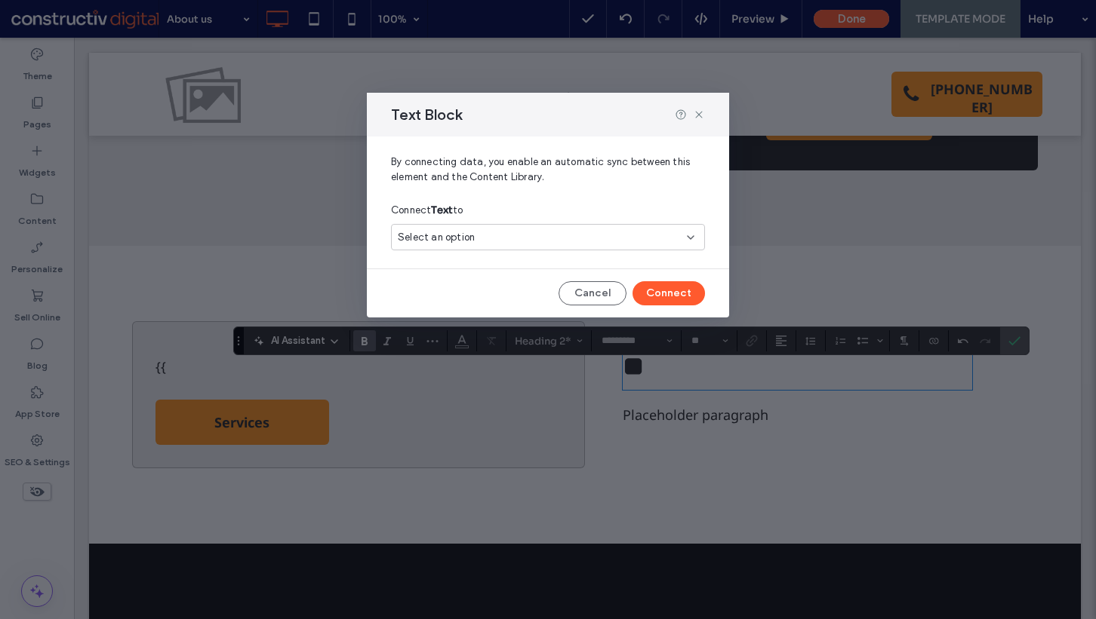
click at [518, 240] on div "Select an option" at bounding box center [539, 237] width 282 height 15
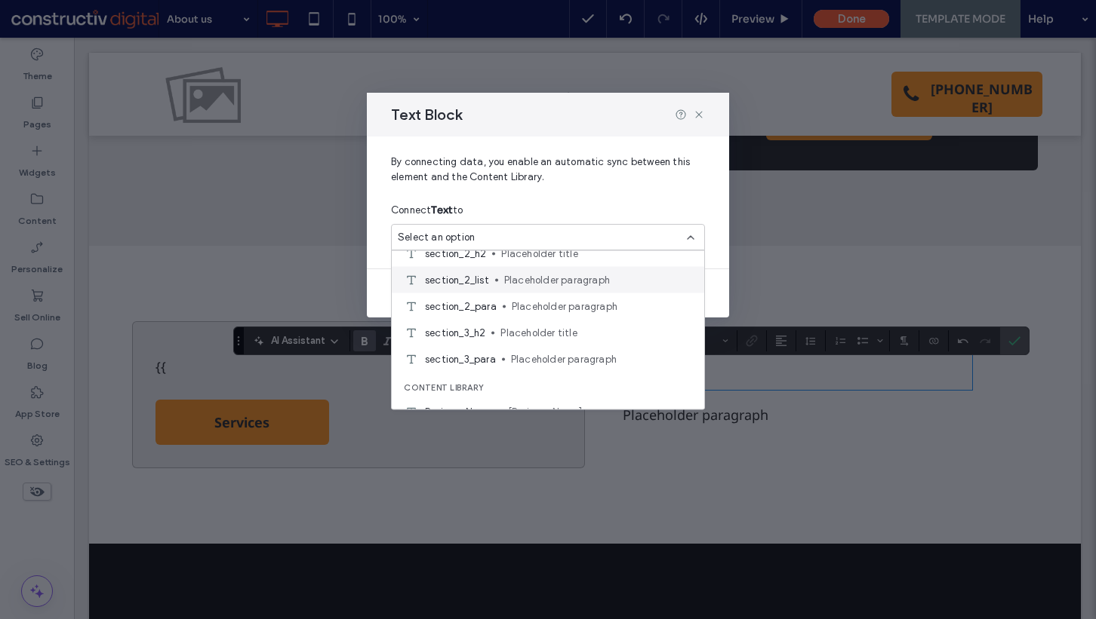
scroll to position [441, 0]
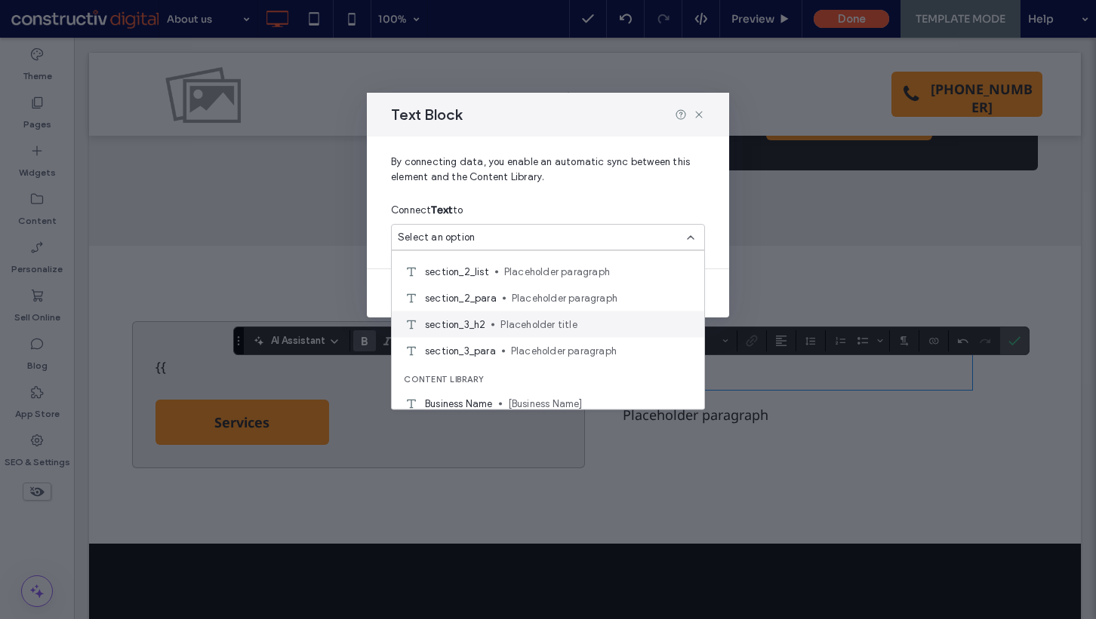
click at [543, 321] on span "Placeholder title" at bounding box center [596, 324] width 192 height 15
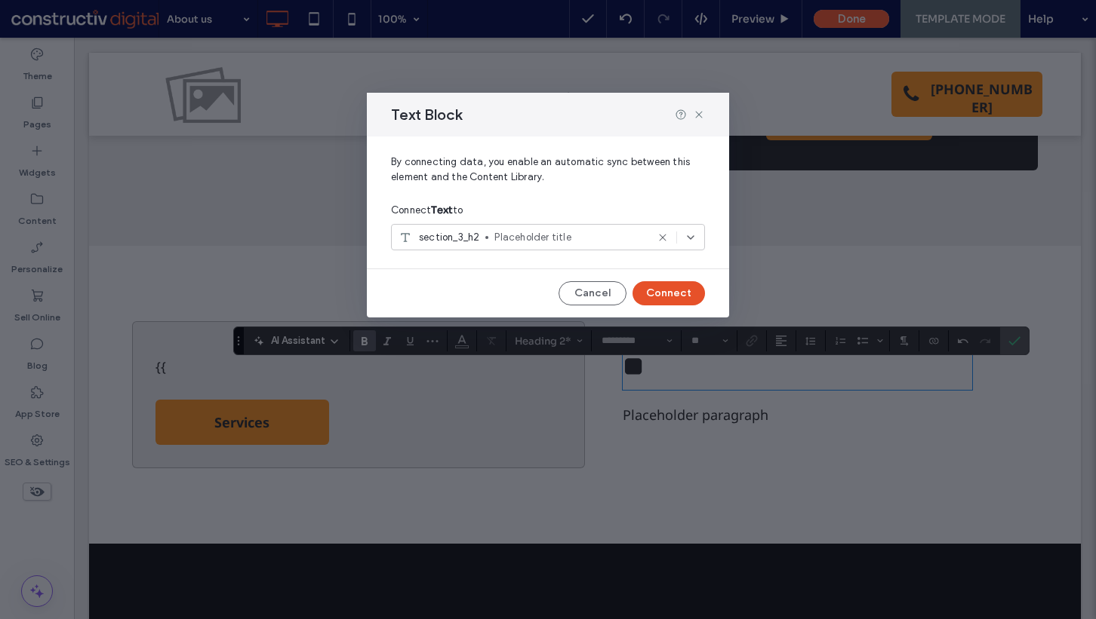
click at [665, 287] on button "Connect" at bounding box center [668, 293] width 72 height 24
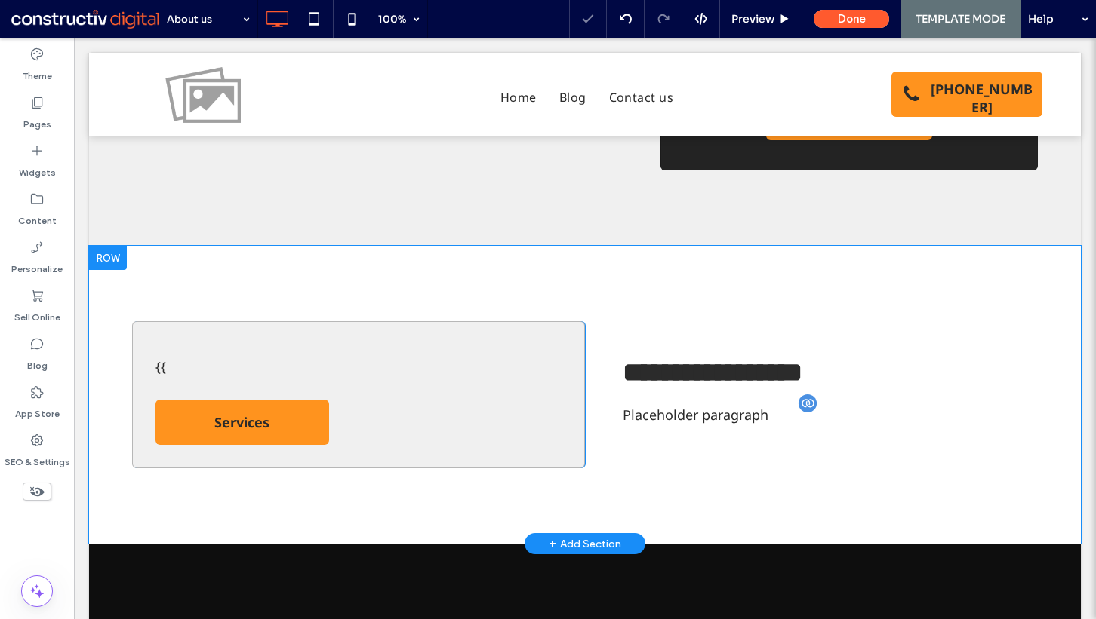
click at [682, 411] on span "Placeholder paragraph" at bounding box center [695, 415] width 146 height 18
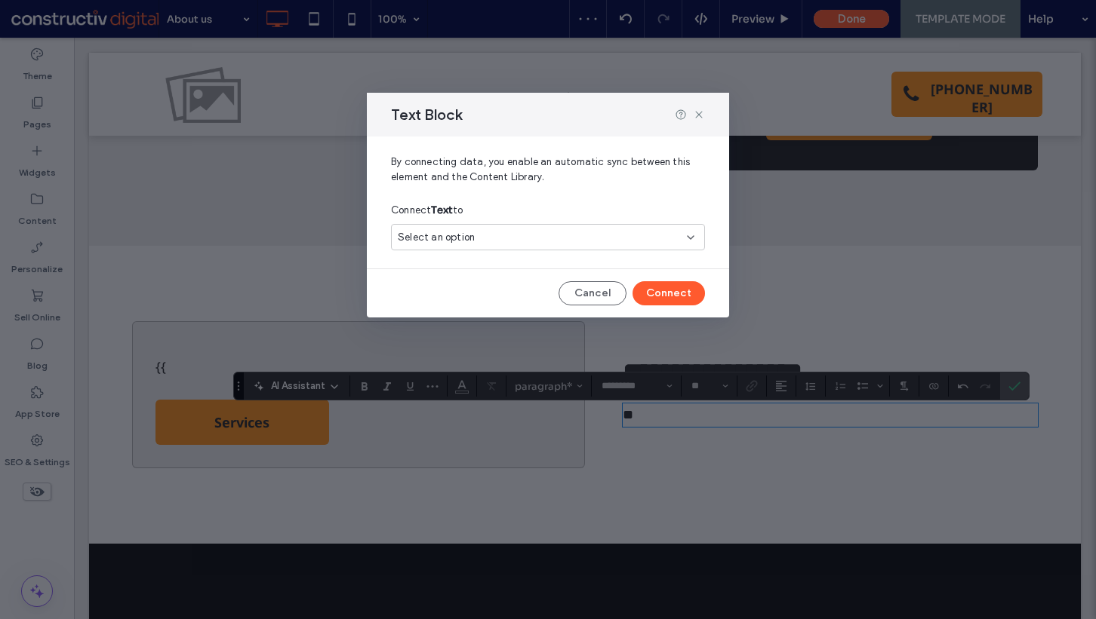
click at [553, 235] on div "Select an option" at bounding box center [539, 237] width 282 height 15
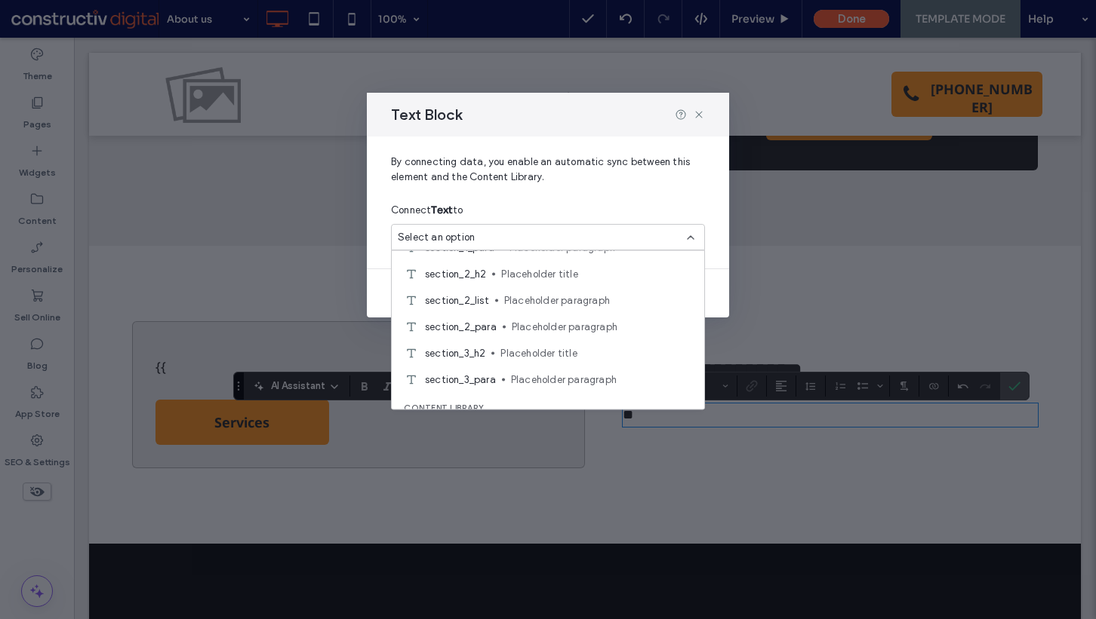
scroll to position [444, 0]
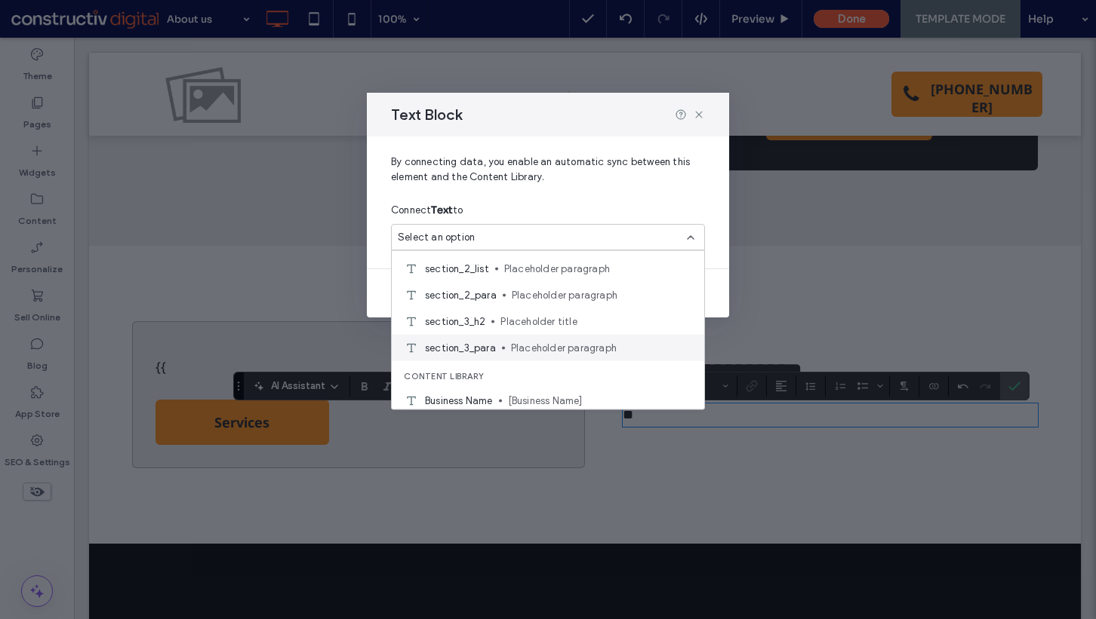
click at [548, 343] on span "Placeholder paragraph" at bounding box center [601, 347] width 181 height 15
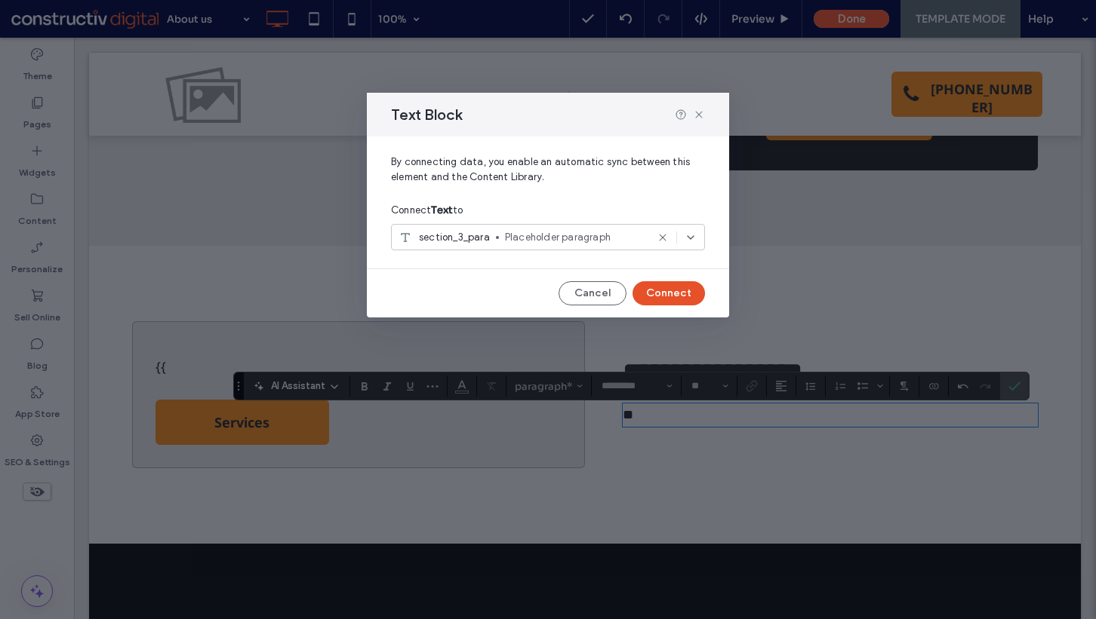
click at [652, 293] on button "Connect" at bounding box center [668, 293] width 72 height 24
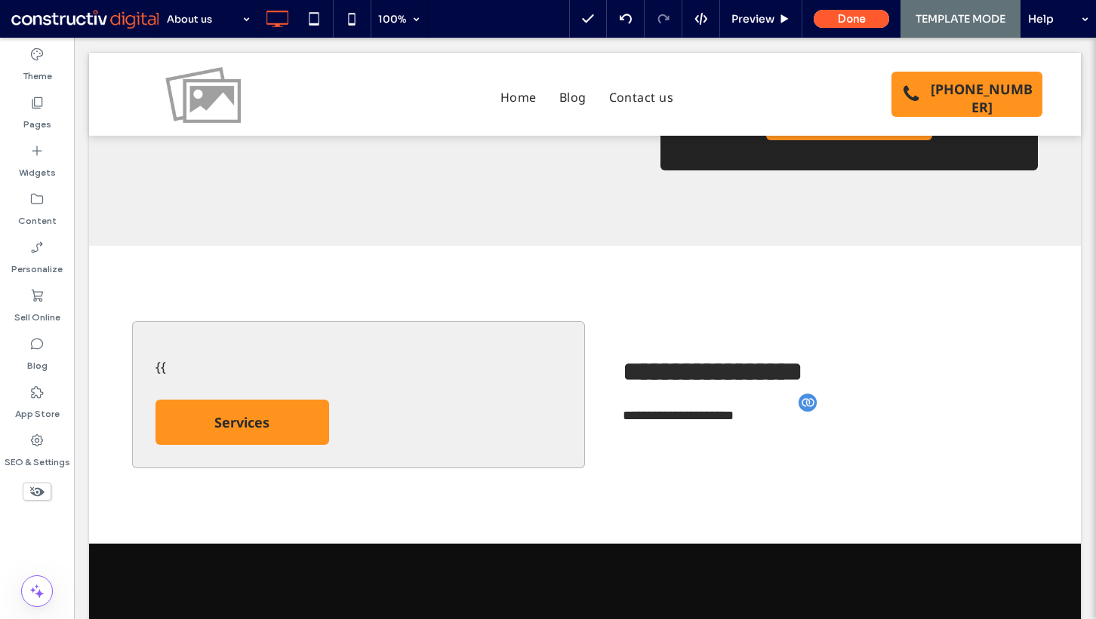
click at [42, 517] on div at bounding box center [37, 517] width 74 height 16
click at [55, 520] on div at bounding box center [37, 517] width 74 height 16
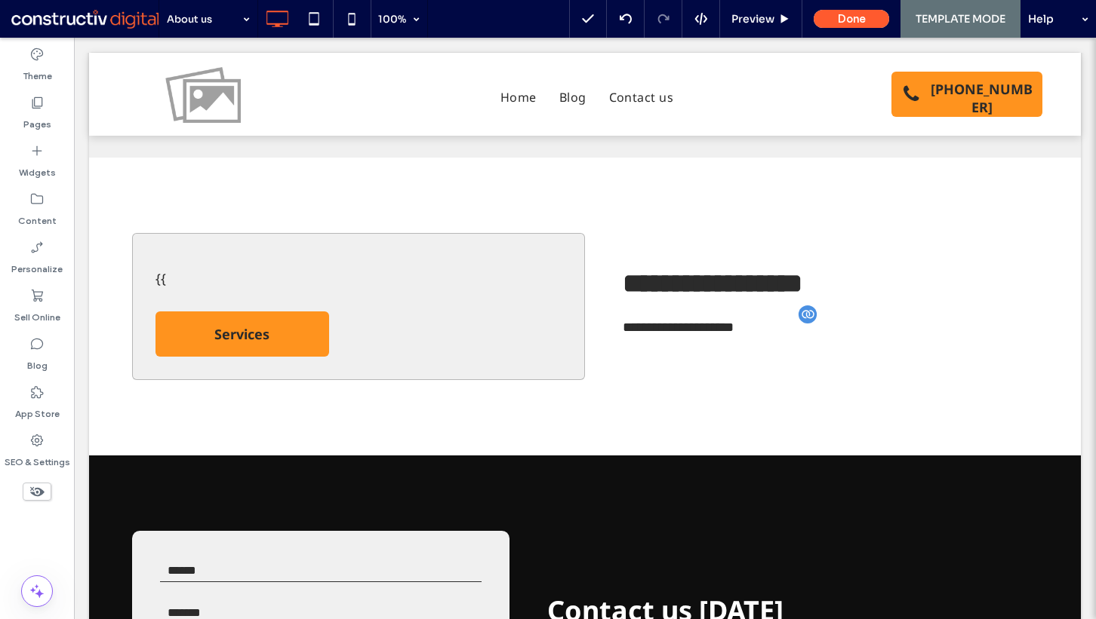
scroll to position [851, 0]
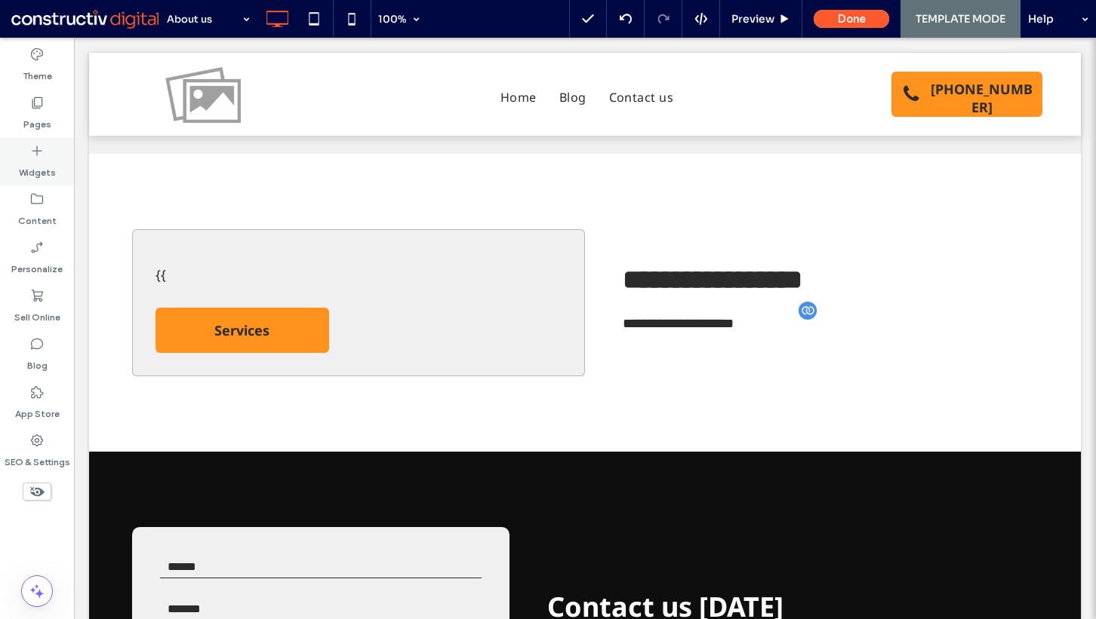
click at [53, 156] on div "Widgets" at bounding box center [37, 161] width 74 height 48
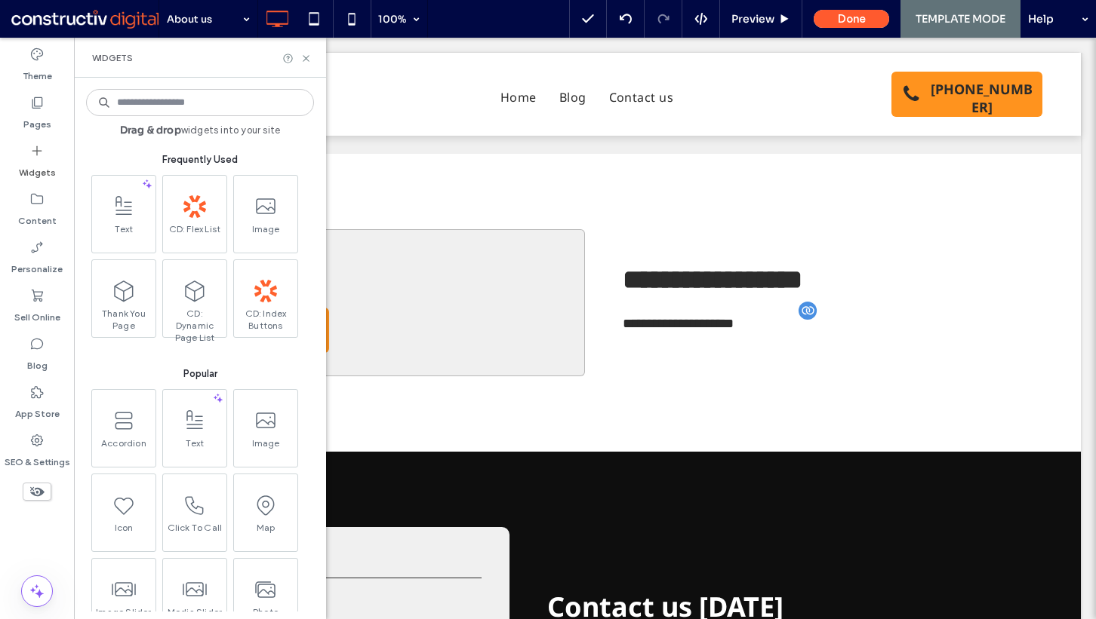
click at [198, 107] on input at bounding box center [200, 102] width 228 height 27
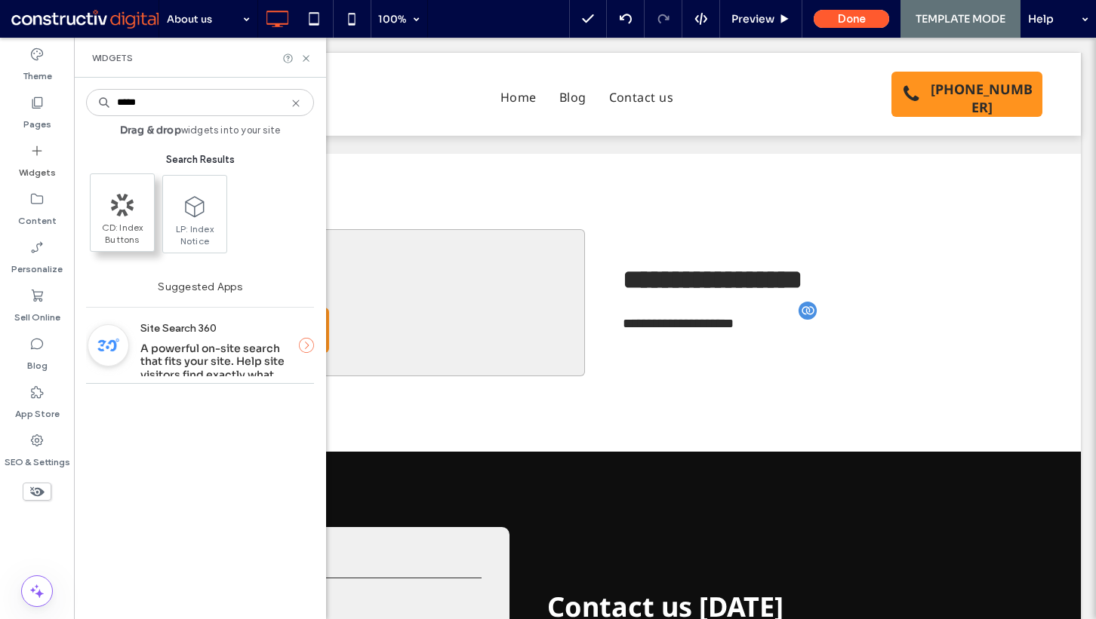
type input "*****"
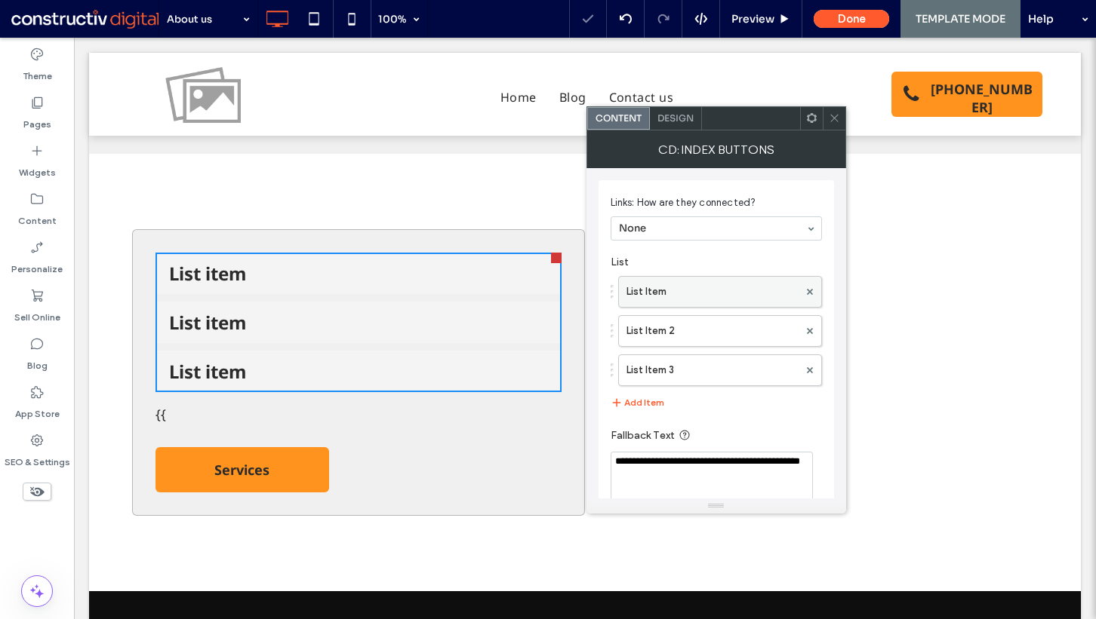
click at [657, 292] on label "List Item" at bounding box center [712, 292] width 172 height 30
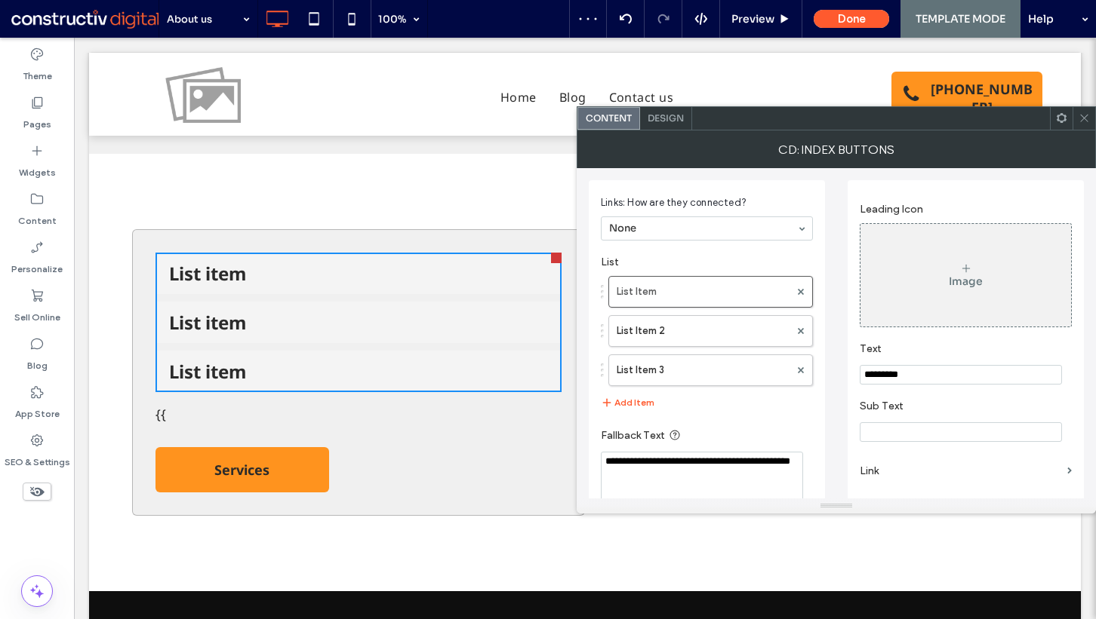
drag, startPoint x: 1089, startPoint y: 124, endPoint x: 478, endPoint y: 148, distance: 612.4
click at [1089, 124] on div at bounding box center [1083, 118] width 23 height 23
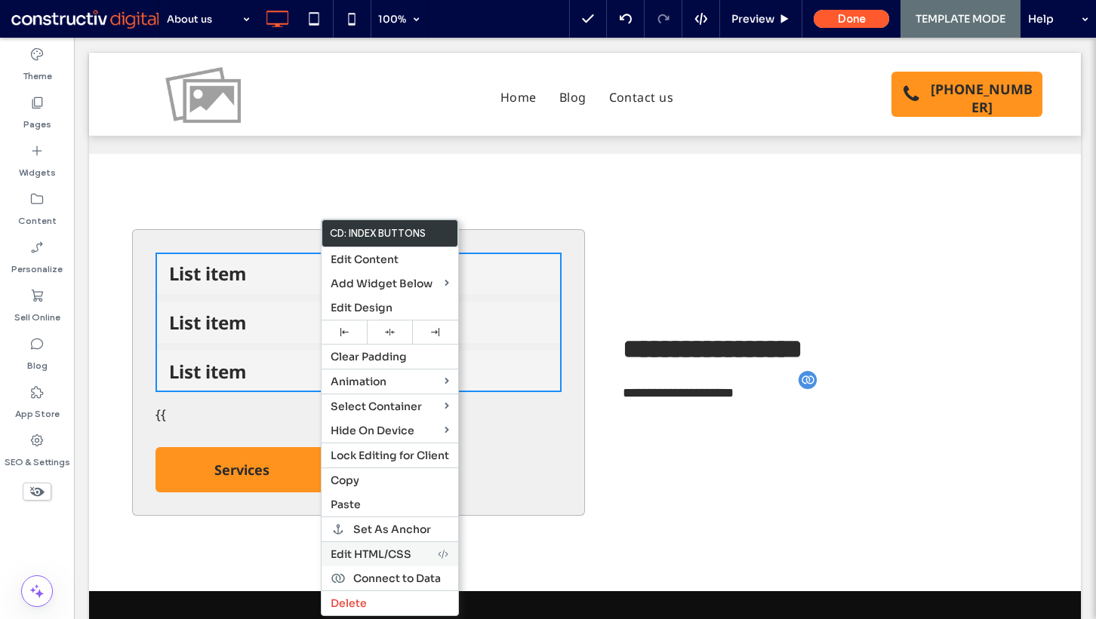
click at [398, 561] on div "Edit HTML/CSS" at bounding box center [389, 554] width 137 height 25
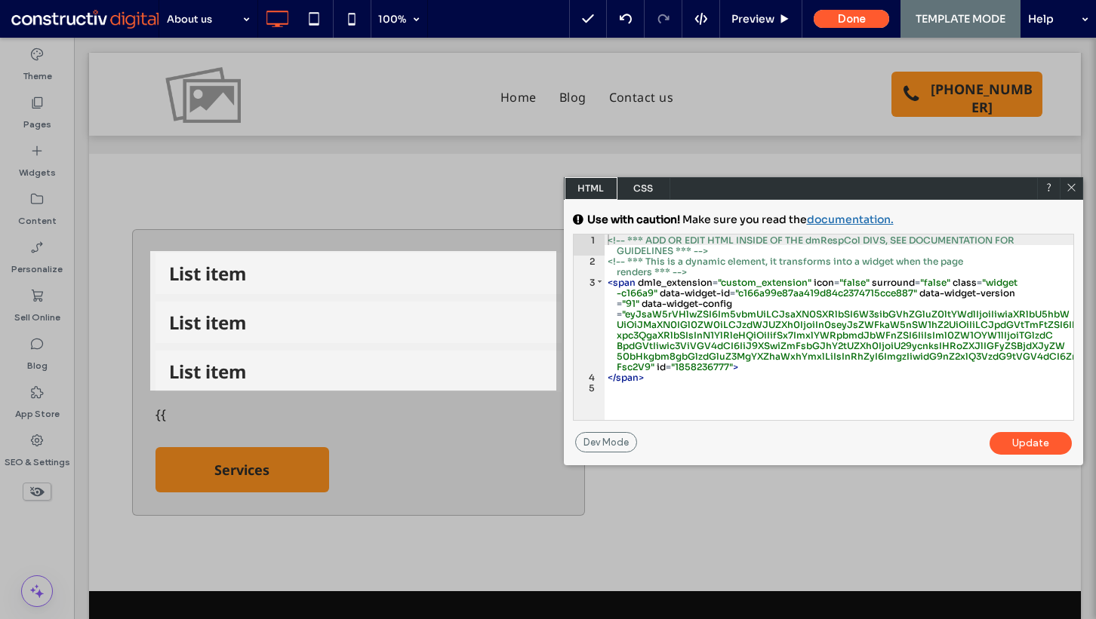
click at [1072, 183] on icon at bounding box center [1070, 187] width 11 height 11
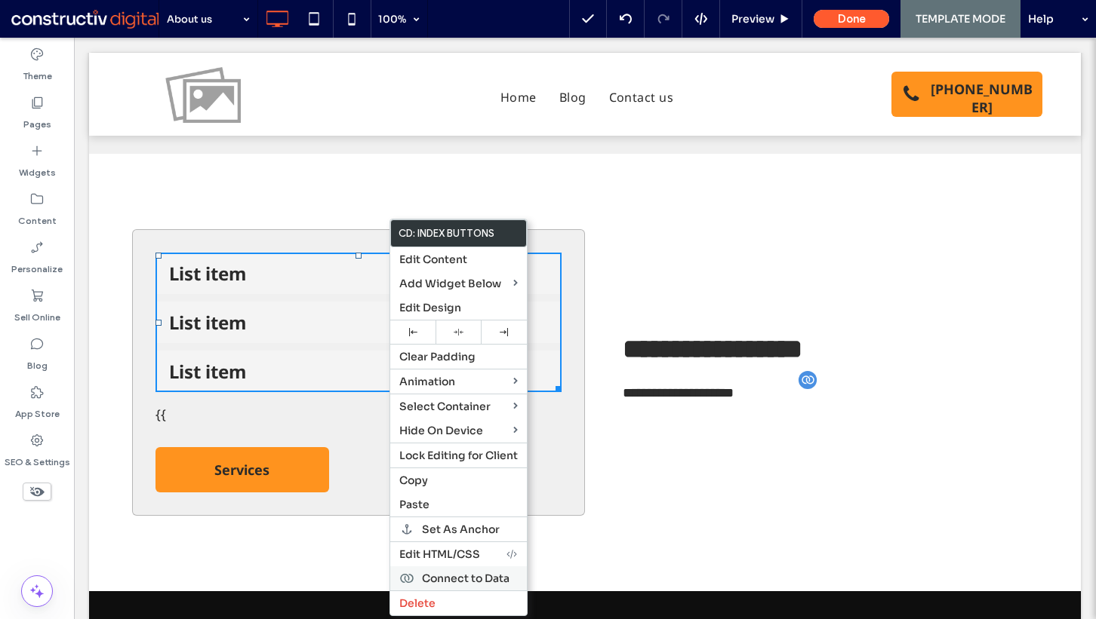
click at [441, 572] on span "Connect to Data" at bounding box center [466, 579] width 88 height 14
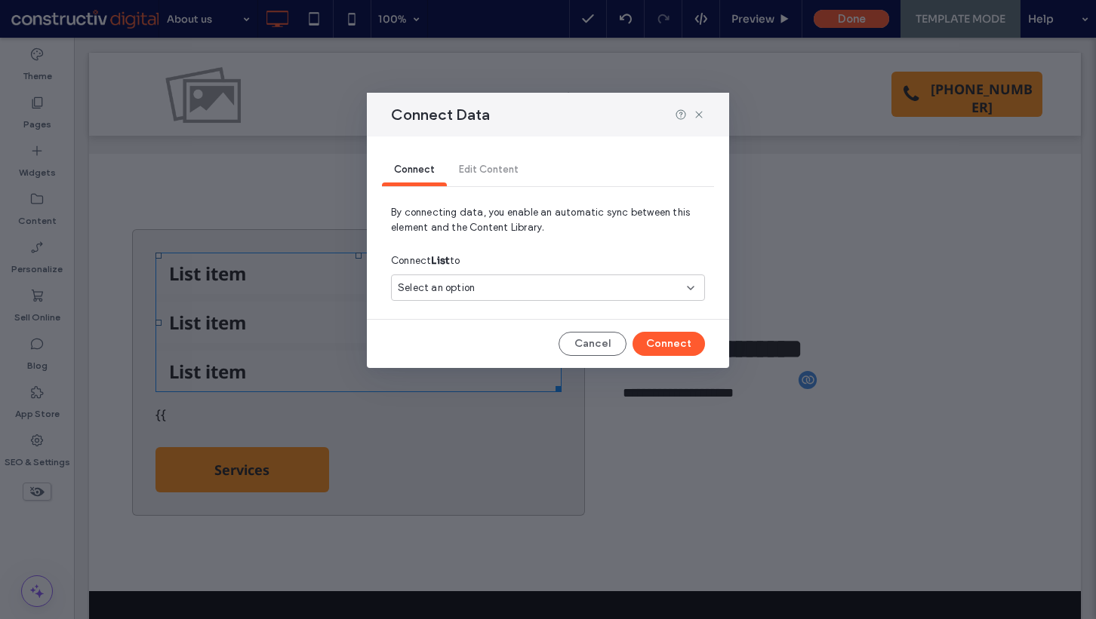
click at [503, 265] on div "Connect List to" at bounding box center [548, 260] width 314 height 27
click at [492, 300] on div "Select an option" at bounding box center [548, 288] width 314 height 26
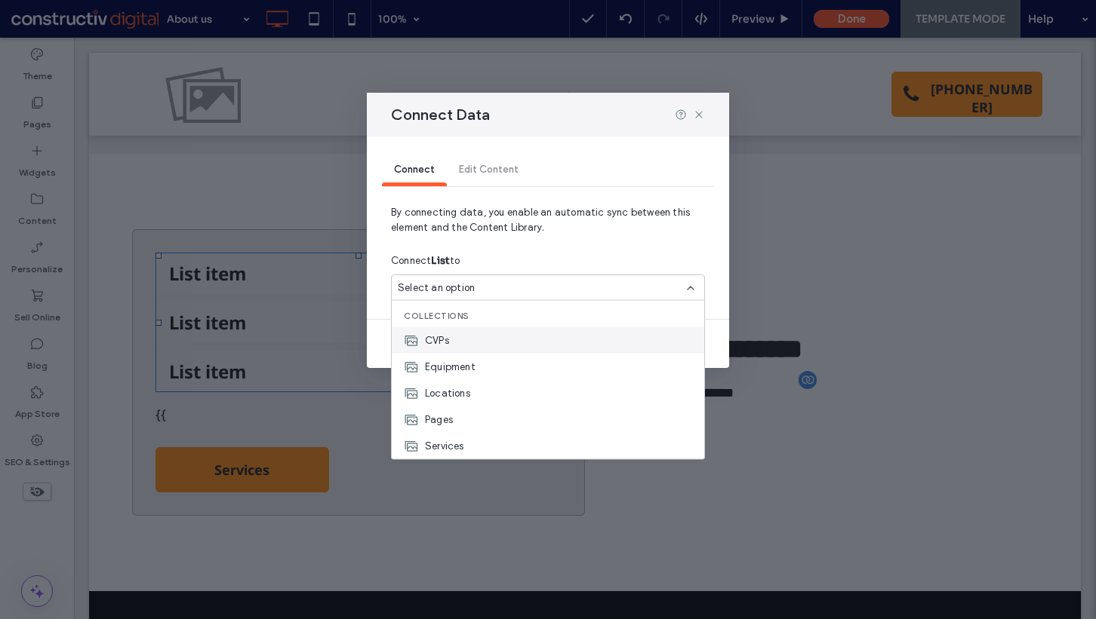
click at [496, 345] on div "CVPs" at bounding box center [548, 340] width 312 height 26
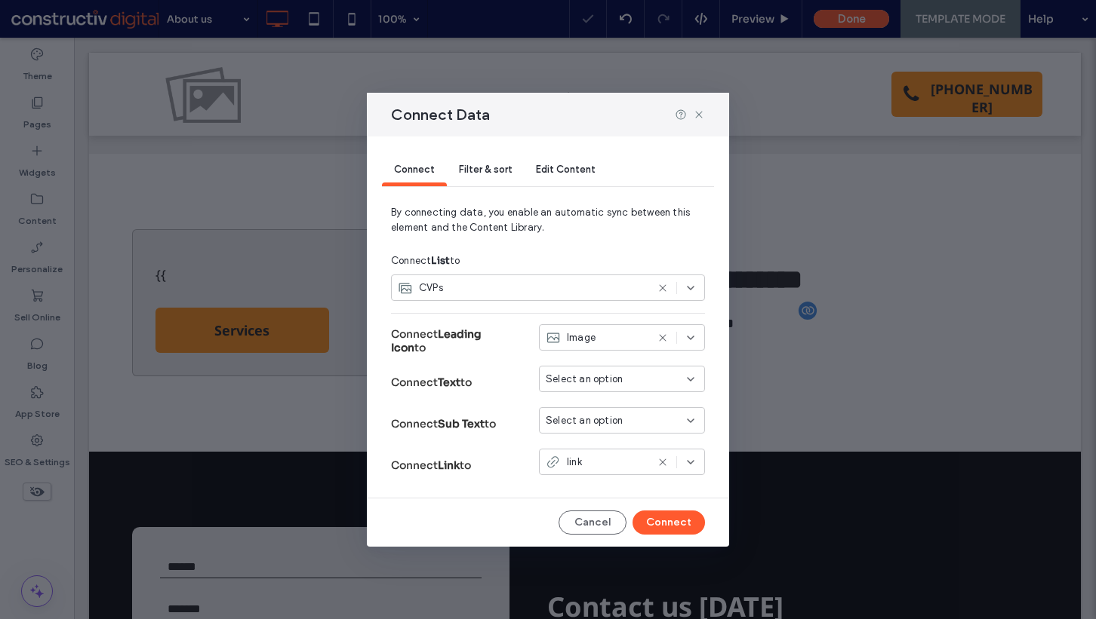
click at [584, 375] on span "Select an option" at bounding box center [583, 379] width 77 height 15
click at [574, 401] on span "Title" at bounding box center [583, 405] width 21 height 15
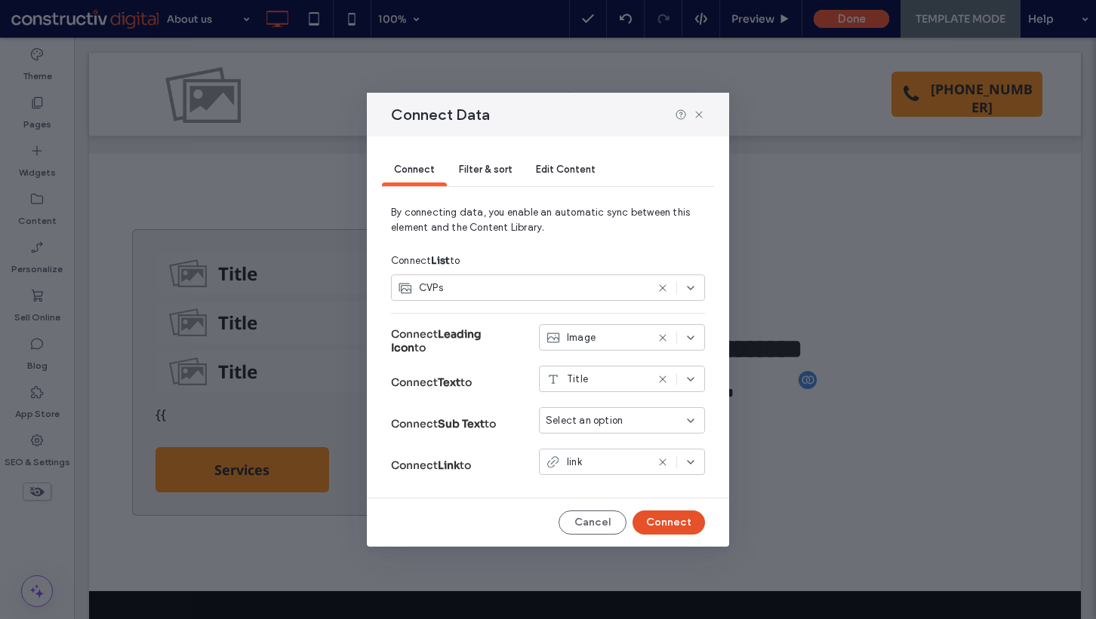
click at [656, 517] on button "Connect" at bounding box center [668, 523] width 72 height 24
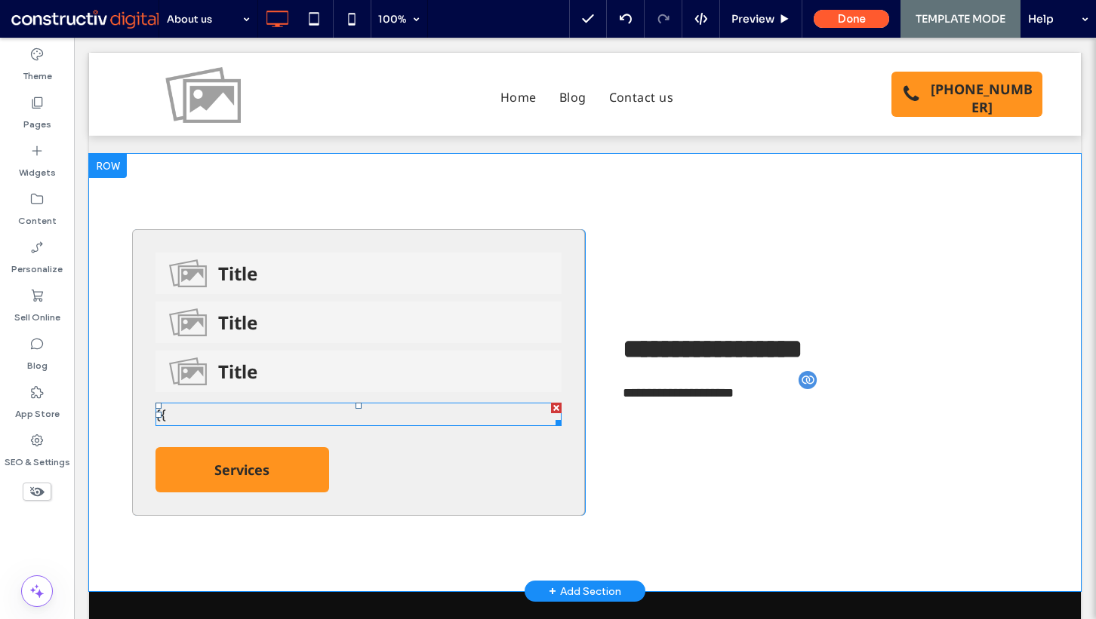
click at [551, 405] on div at bounding box center [556, 408] width 11 height 11
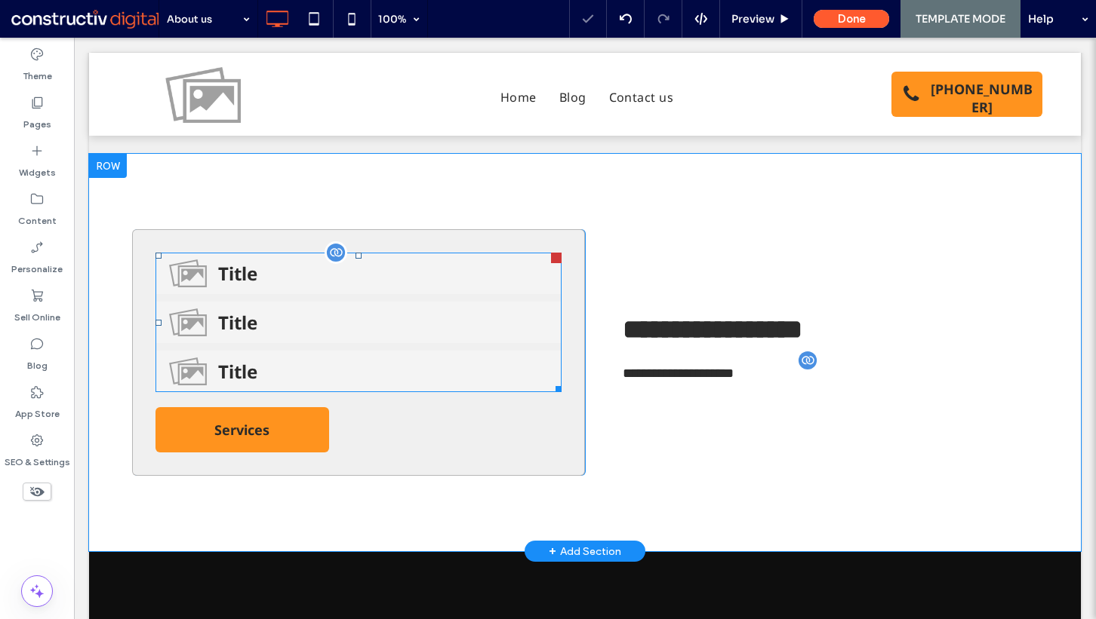
click at [393, 312] on span at bounding box center [358, 323] width 406 height 140
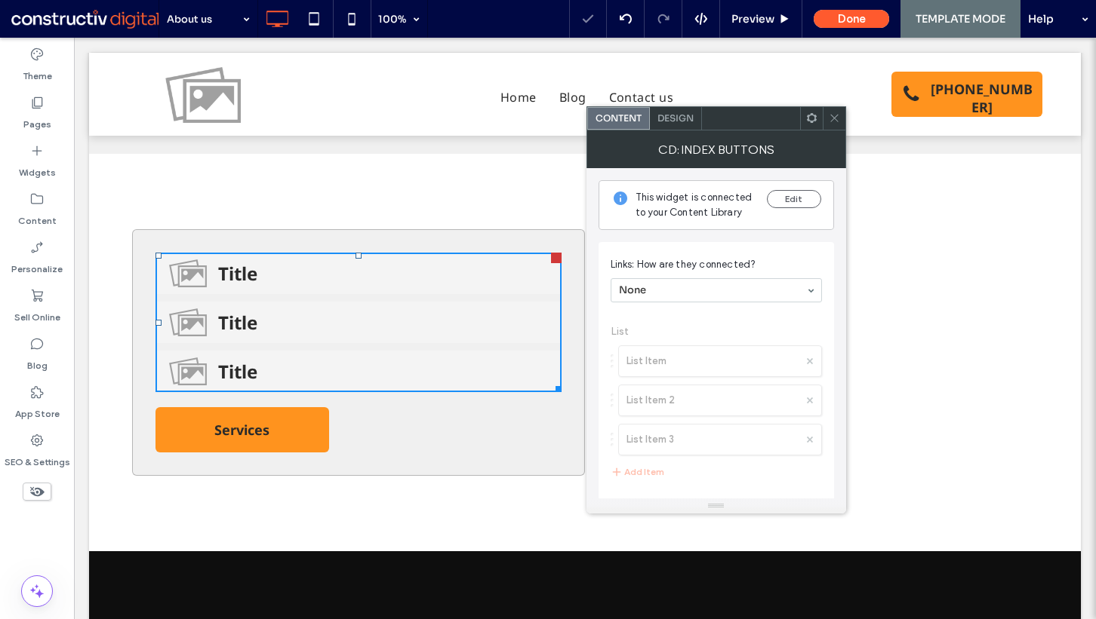
click at [675, 119] on span "Design" at bounding box center [675, 117] width 36 height 11
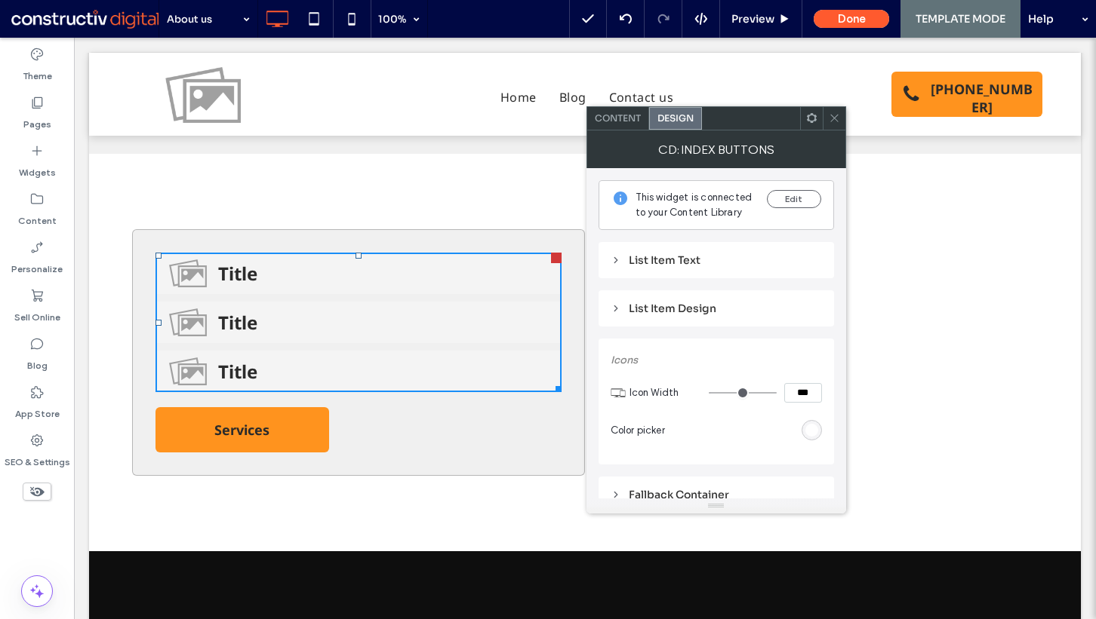
scroll to position [2, 0]
click at [676, 256] on div "List Item Text" at bounding box center [715, 259] width 211 height 14
click at [616, 456] on span at bounding box center [617, 460] width 14 height 14
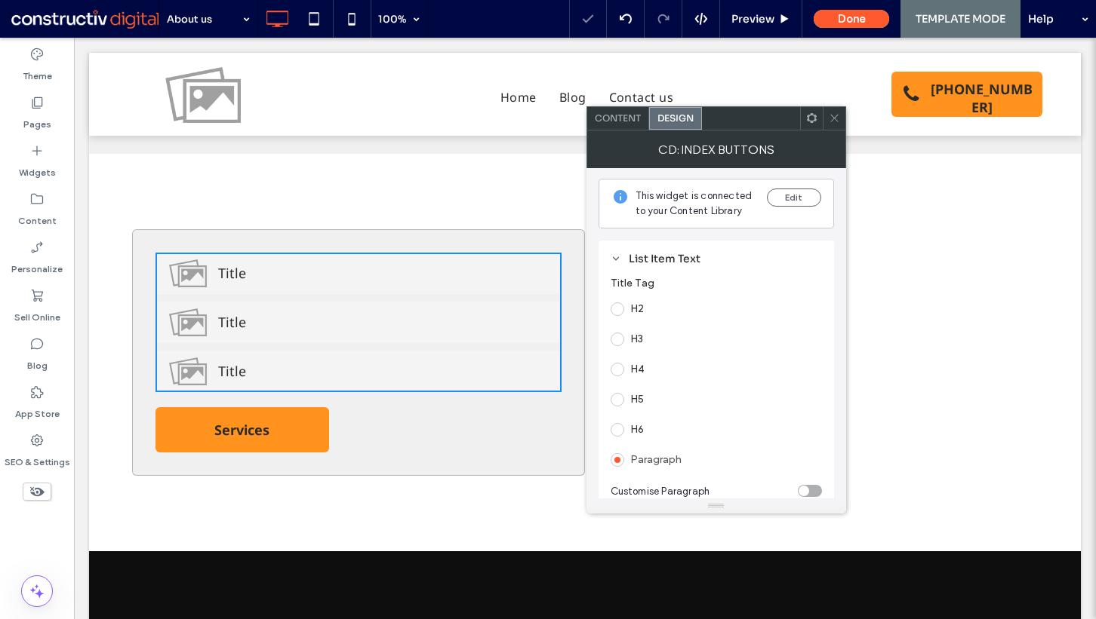
click at [831, 120] on icon at bounding box center [833, 117] width 11 height 11
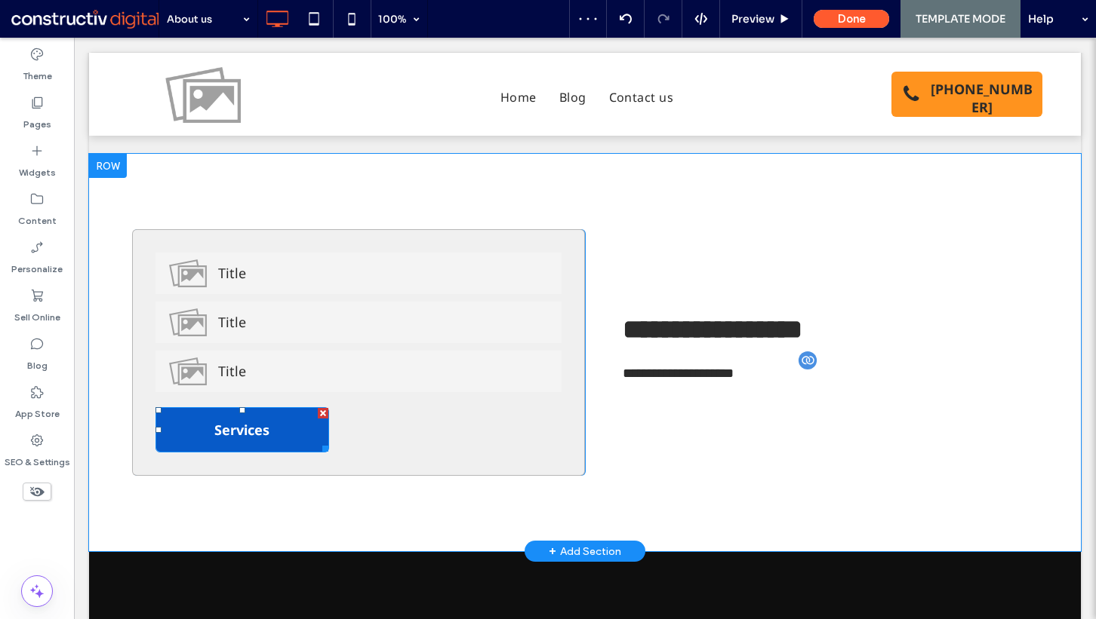
click at [318, 410] on div at bounding box center [323, 413] width 11 height 11
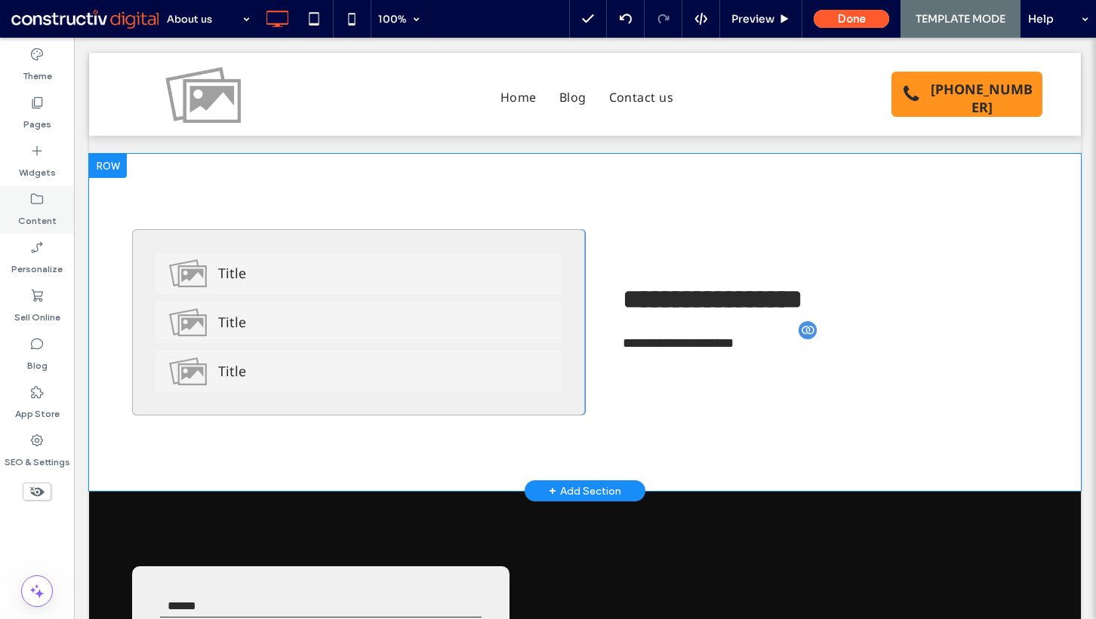
click at [39, 209] on label "Content" at bounding box center [37, 217] width 38 height 21
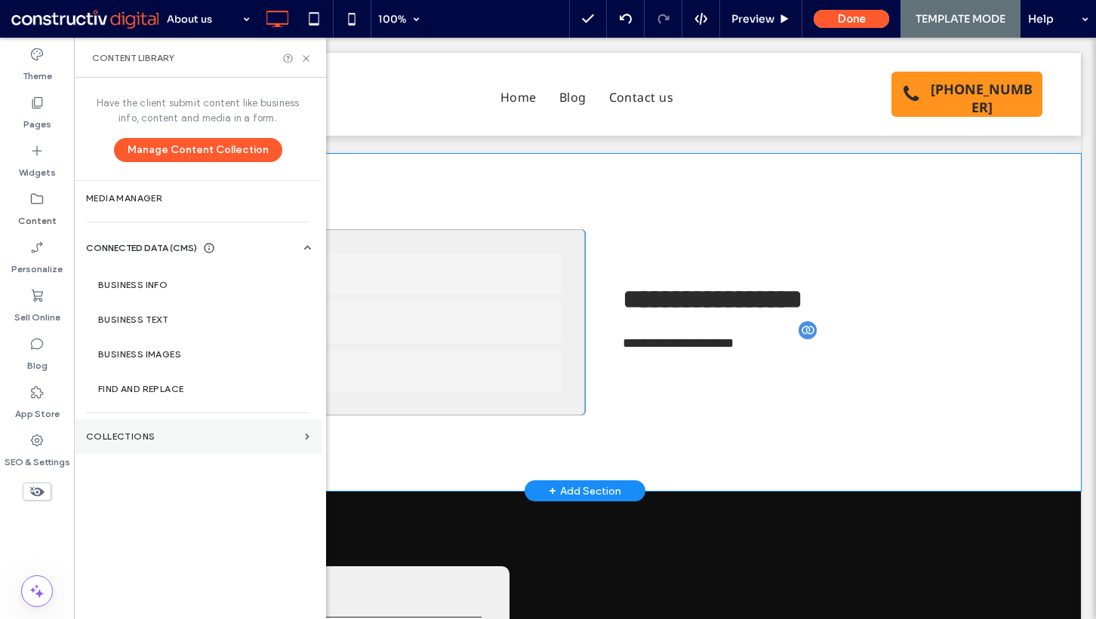
click at [156, 441] on label "Collections" at bounding box center [192, 437] width 213 height 11
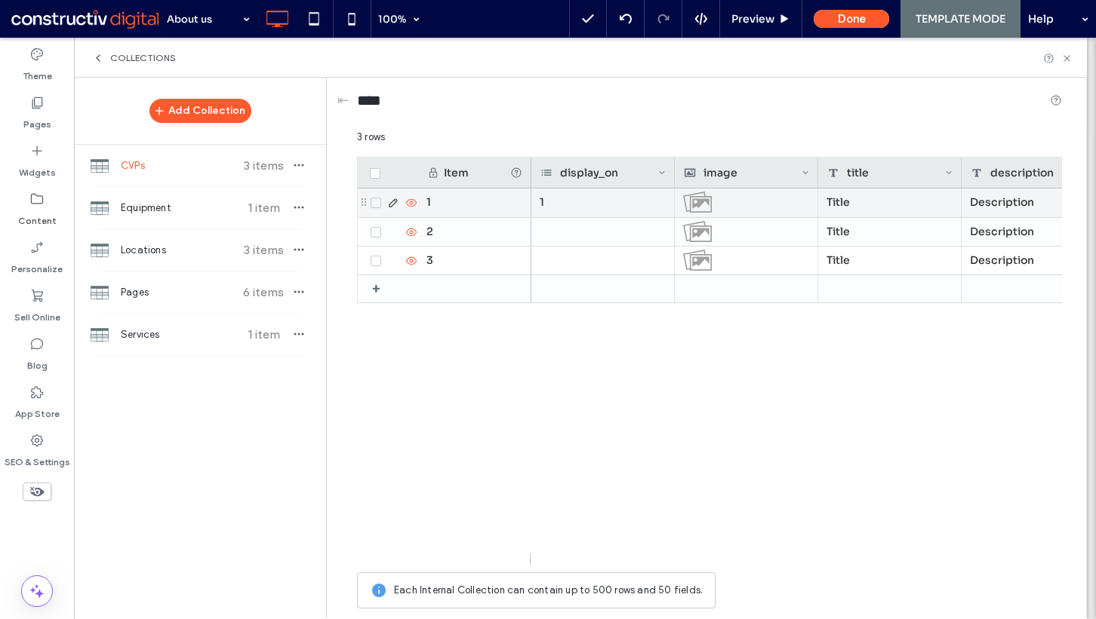
click at [583, 203] on div "1" at bounding box center [602, 203] width 143 height 29
click at [598, 180] on div "display_on" at bounding box center [599, 173] width 118 height 30
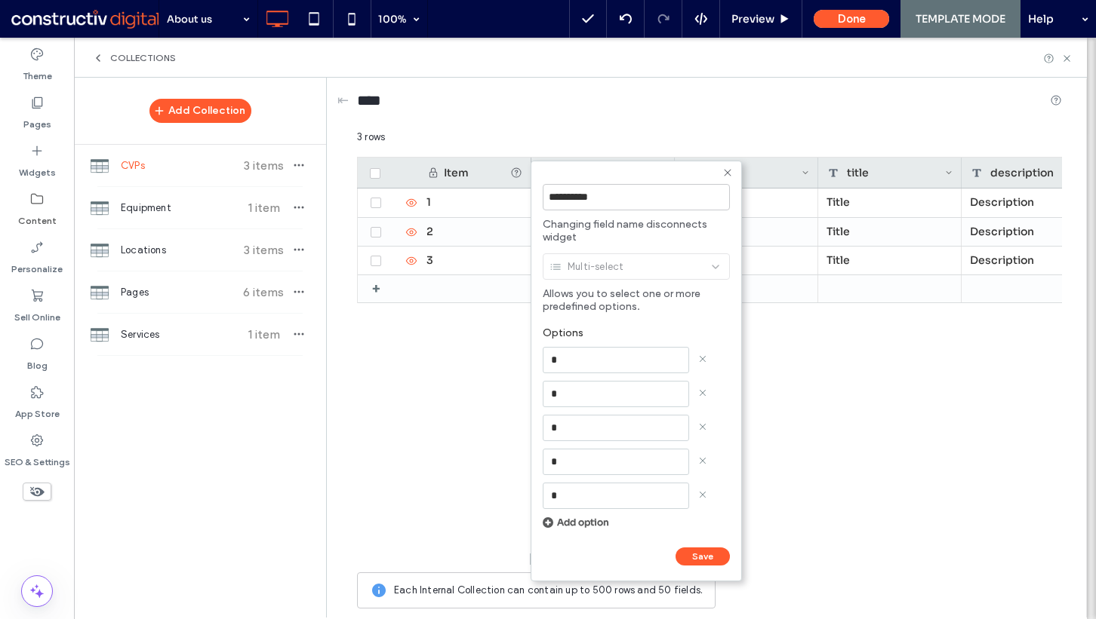
click at [593, 358] on input "*" at bounding box center [615, 360] width 146 height 26
type input "*****"
click at [542, 566] on input "******" at bounding box center [558, 572] width 33 height 13
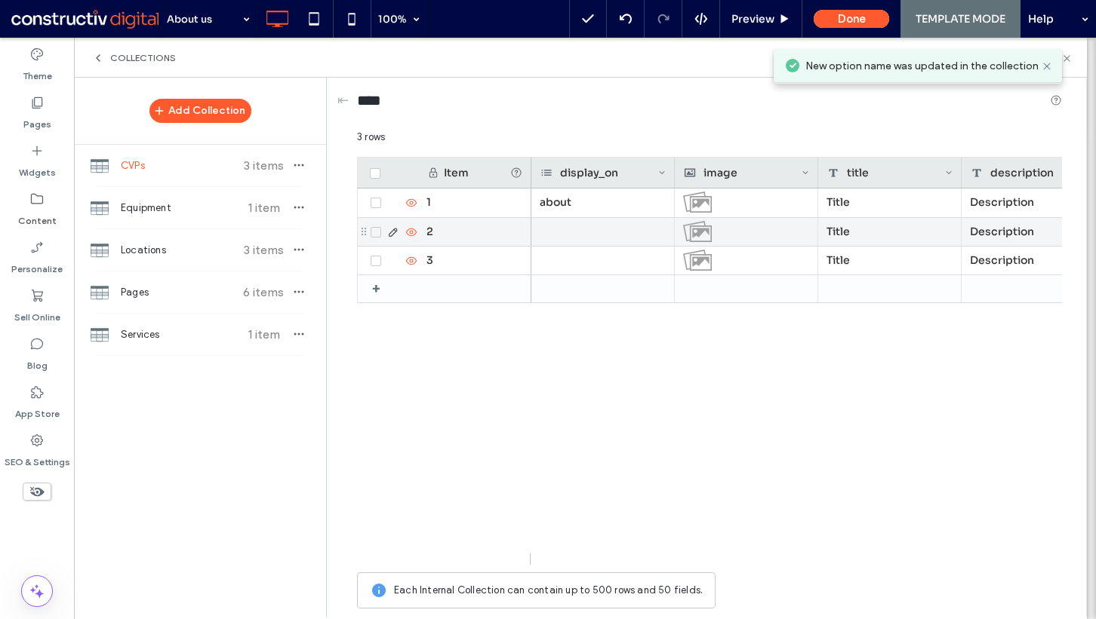
click at [579, 226] on div at bounding box center [602, 232] width 143 height 28
click at [577, 235] on input at bounding box center [589, 232] width 104 height 12
click at [589, 184] on div "display_on" at bounding box center [599, 173] width 118 height 30
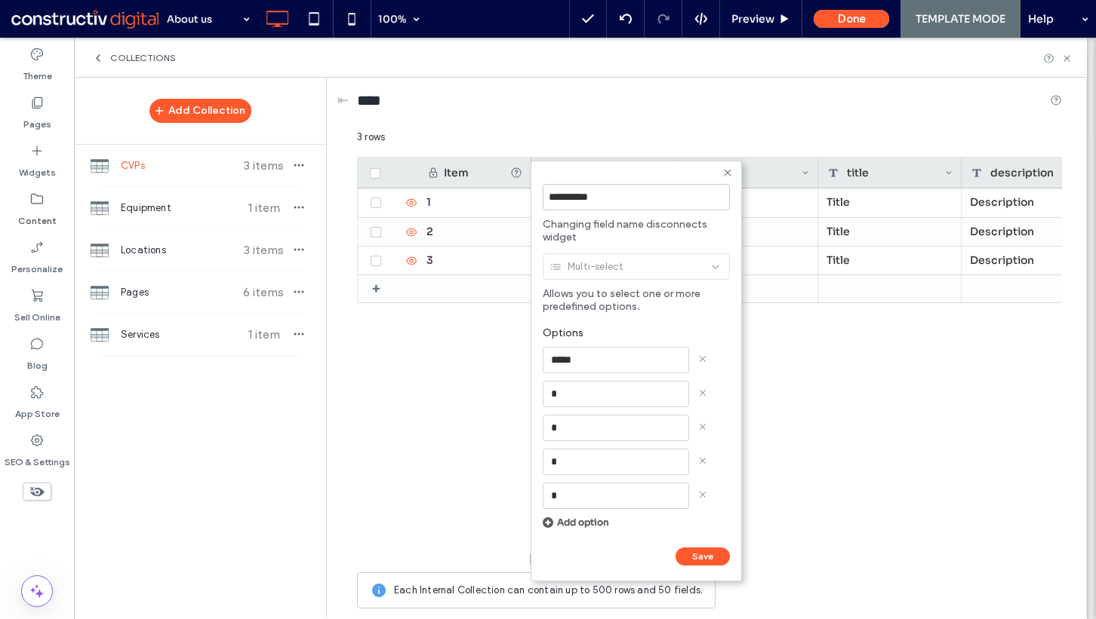
click at [598, 363] on input "*****" at bounding box center [615, 360] width 146 height 26
type input "********"
click at [542, 566] on input "******" at bounding box center [558, 572] width 33 height 13
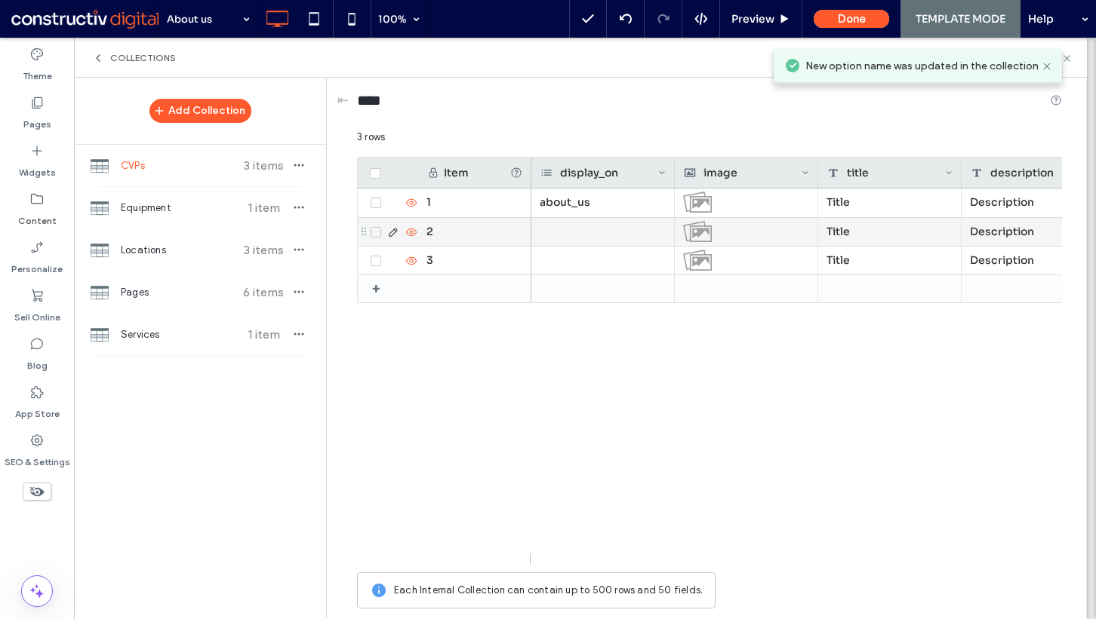
click at [592, 225] on div at bounding box center [602, 232] width 143 height 28
click at [608, 207] on div at bounding box center [645, 226] width 223 height 38
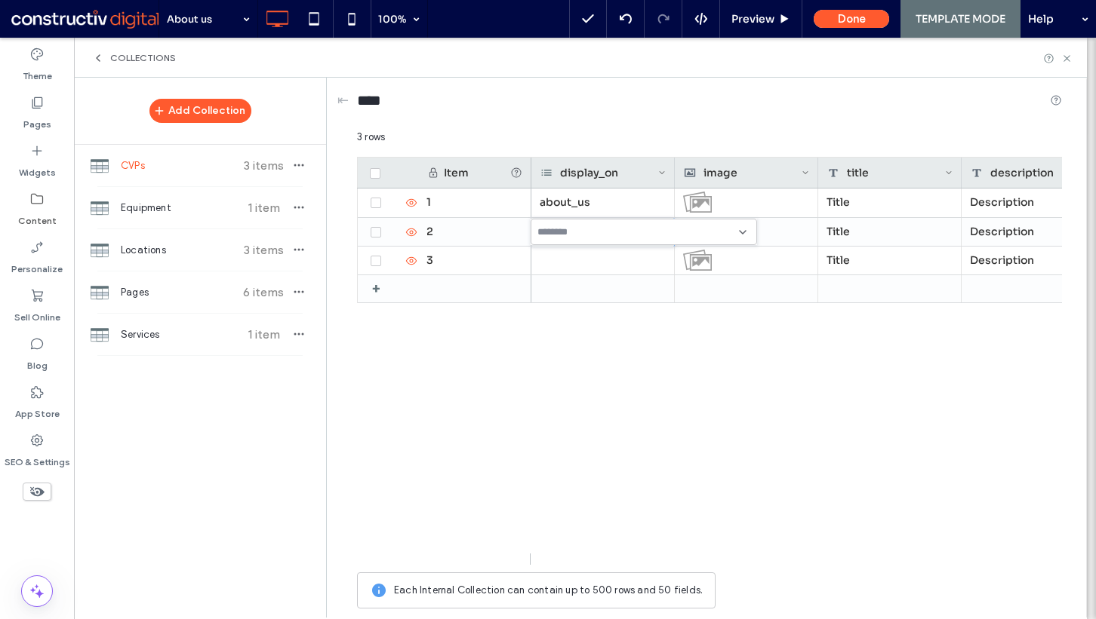
click at [1069, 48] on div "Collections" at bounding box center [580, 58] width 1013 height 40
click at [1069, 57] on icon at bounding box center [1066, 58] width 11 height 11
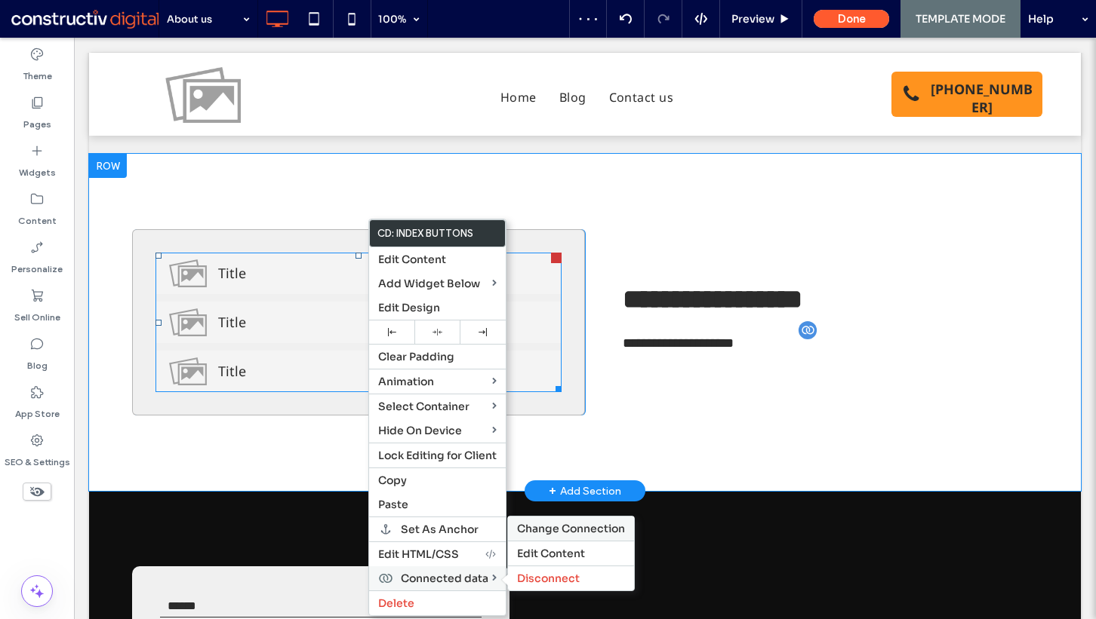
click at [567, 517] on div "Change Connection" at bounding box center [571, 529] width 126 height 24
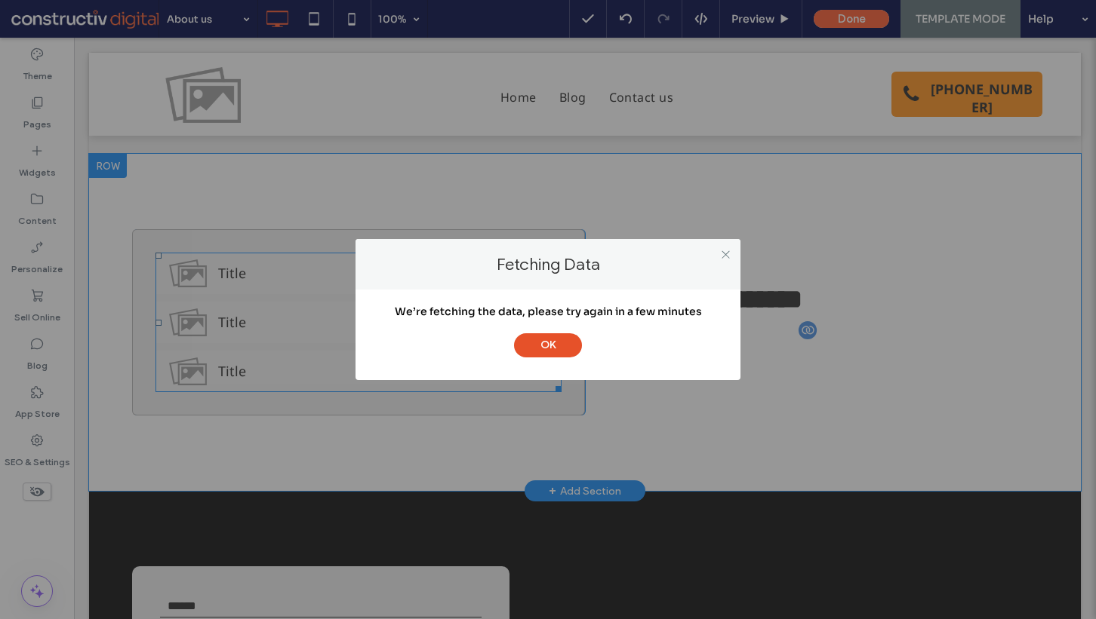
click at [542, 341] on button "OK" at bounding box center [548, 345] width 68 height 24
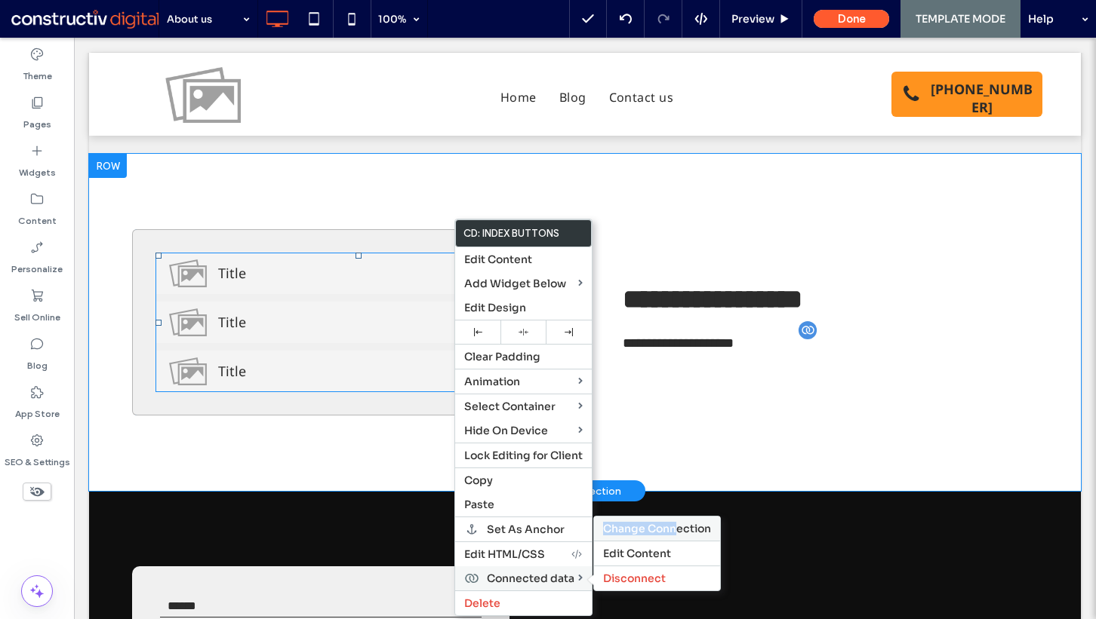
click at [678, 522] on span "Change Connection" at bounding box center [657, 529] width 108 height 14
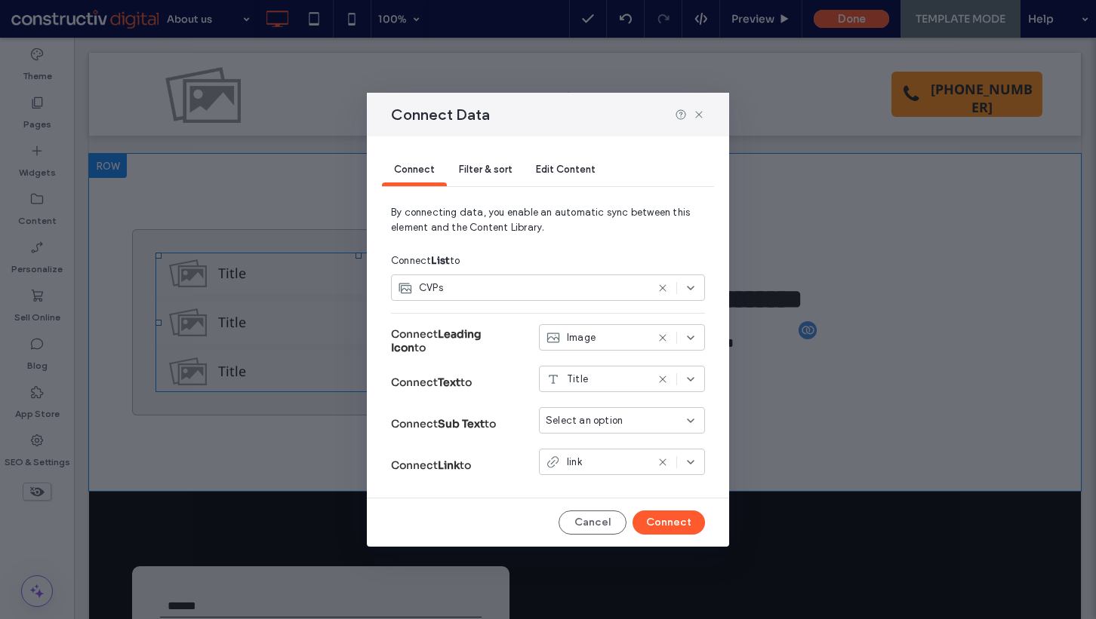
click at [481, 174] on span "Filter & sort" at bounding box center [485, 169] width 53 height 11
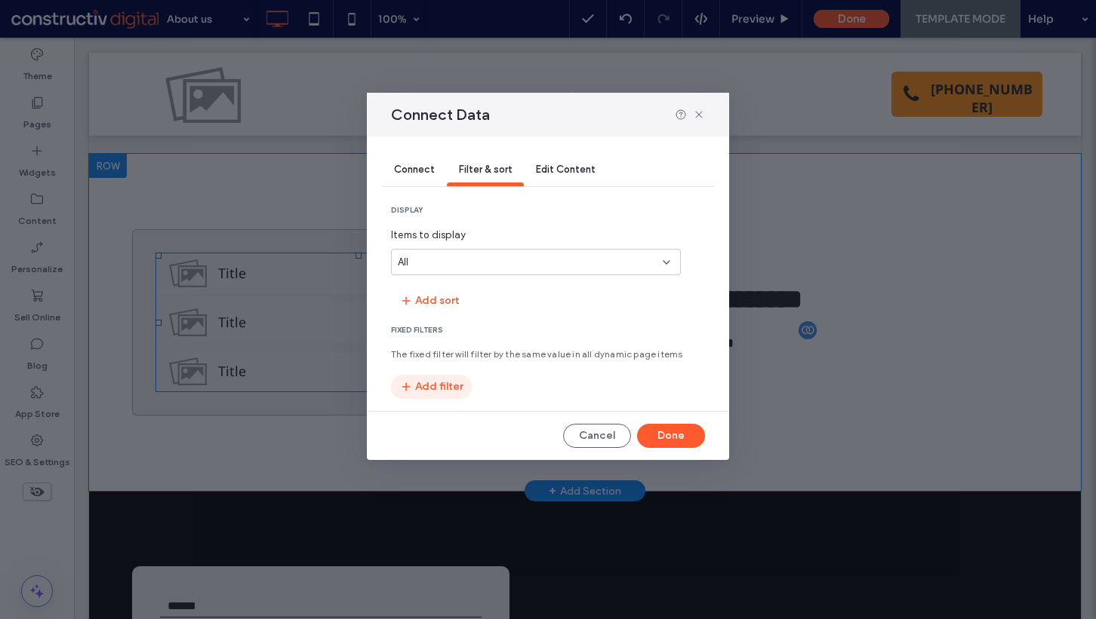
click at [446, 393] on button "Add filter" at bounding box center [431, 387] width 81 height 24
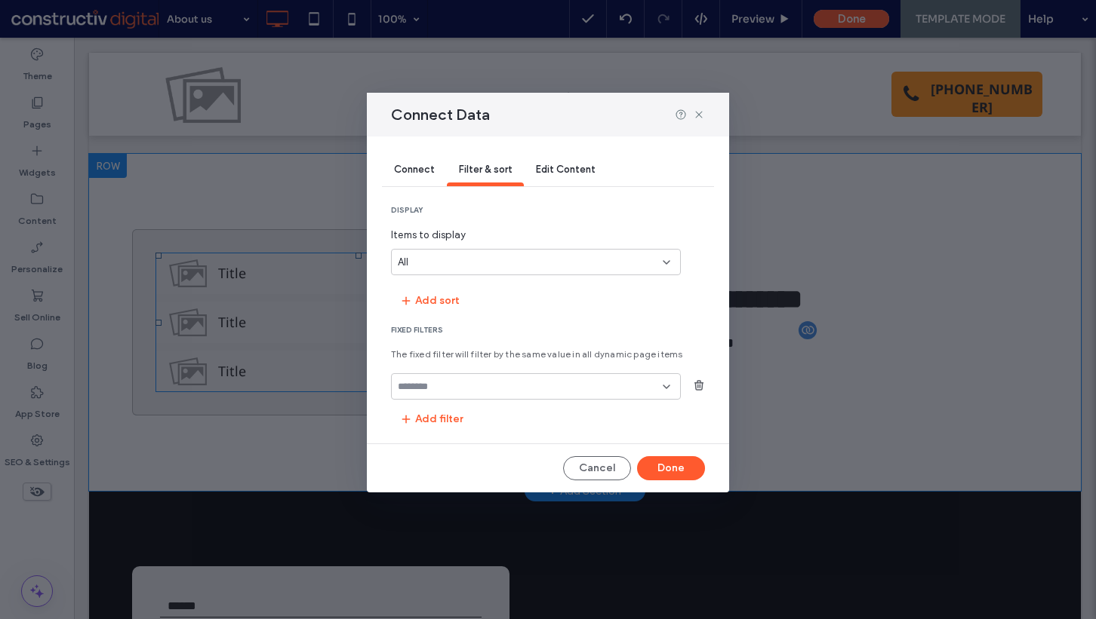
click at [456, 389] on input "fields-dropdown" at bounding box center [530, 387] width 265 height 12
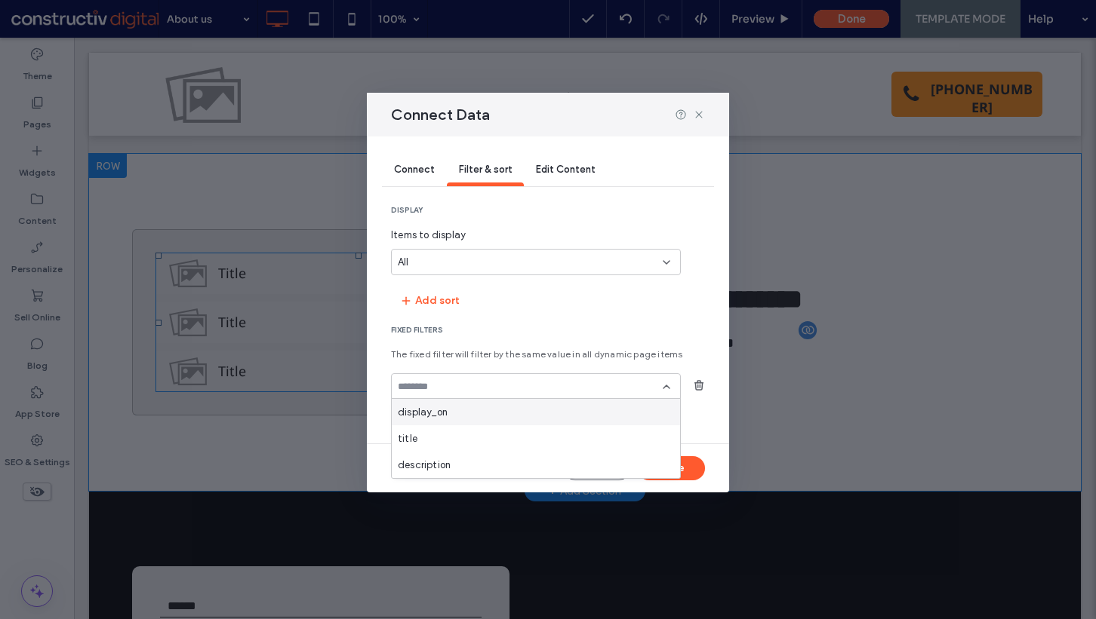
click at [450, 413] on div "display_on" at bounding box center [536, 412] width 288 height 26
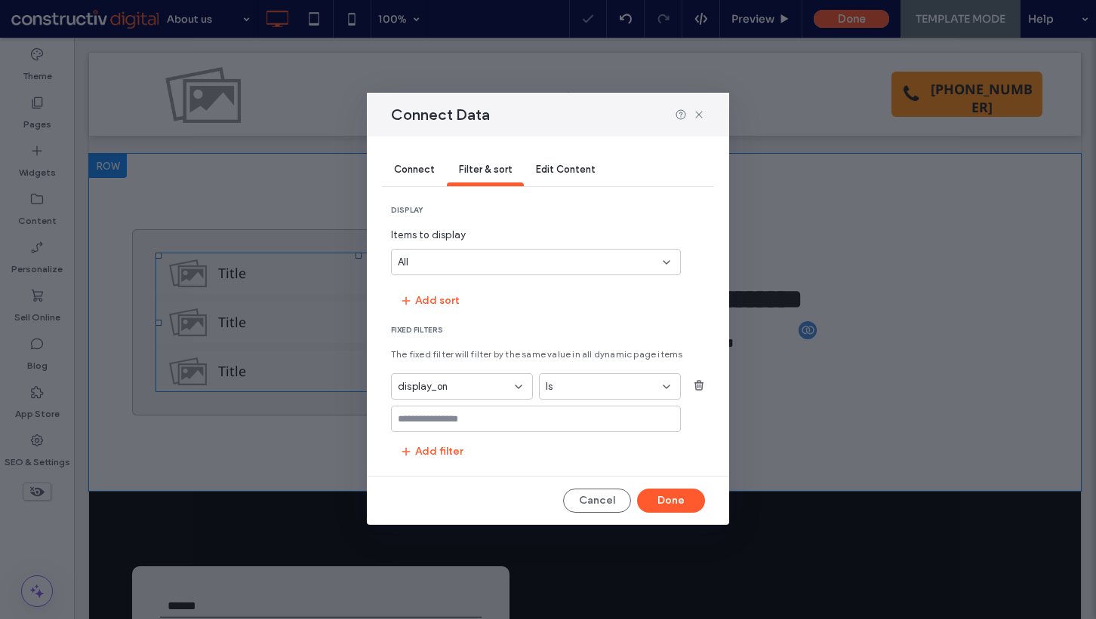
click at [469, 413] on input "values-textbox" at bounding box center [530, 419] width 265 height 12
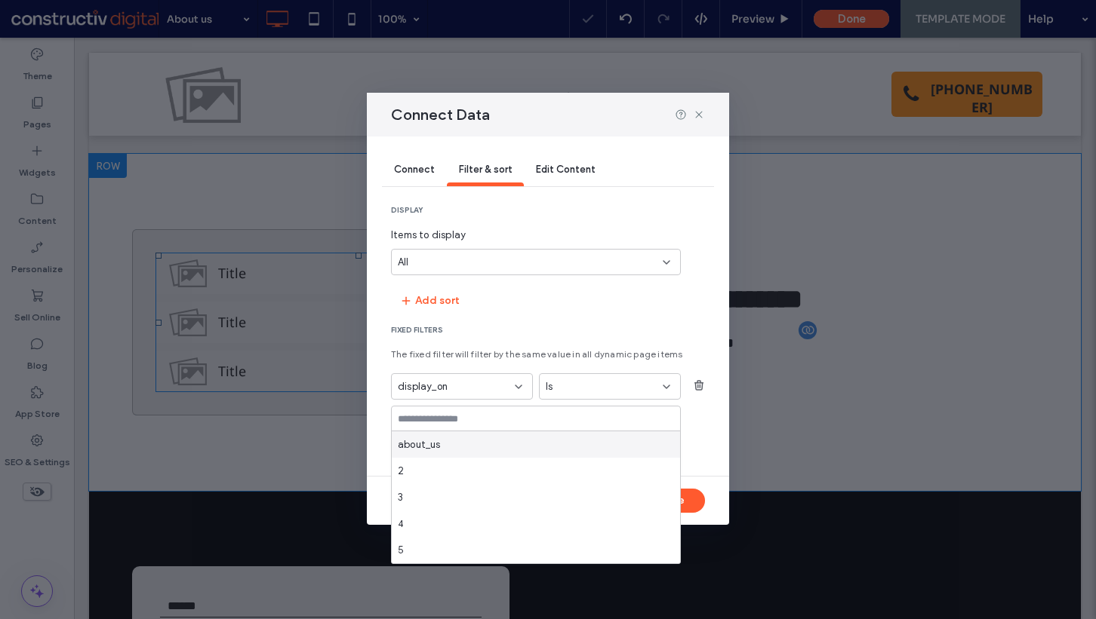
click at [447, 435] on div "about_us" at bounding box center [536, 445] width 288 height 26
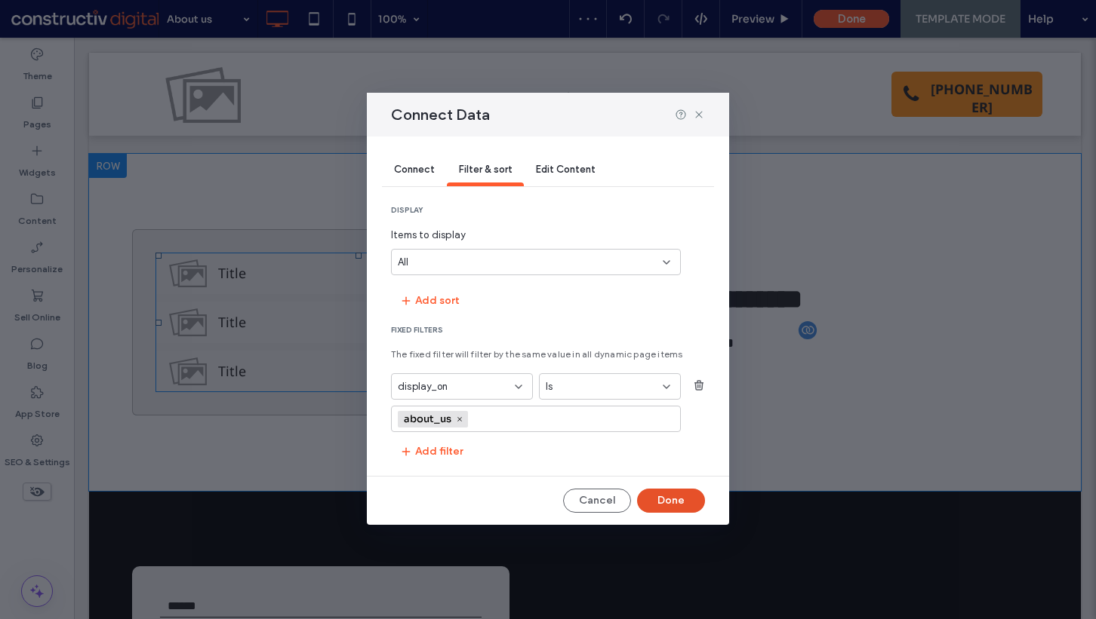
click at [662, 493] on button "Done" at bounding box center [671, 501] width 68 height 24
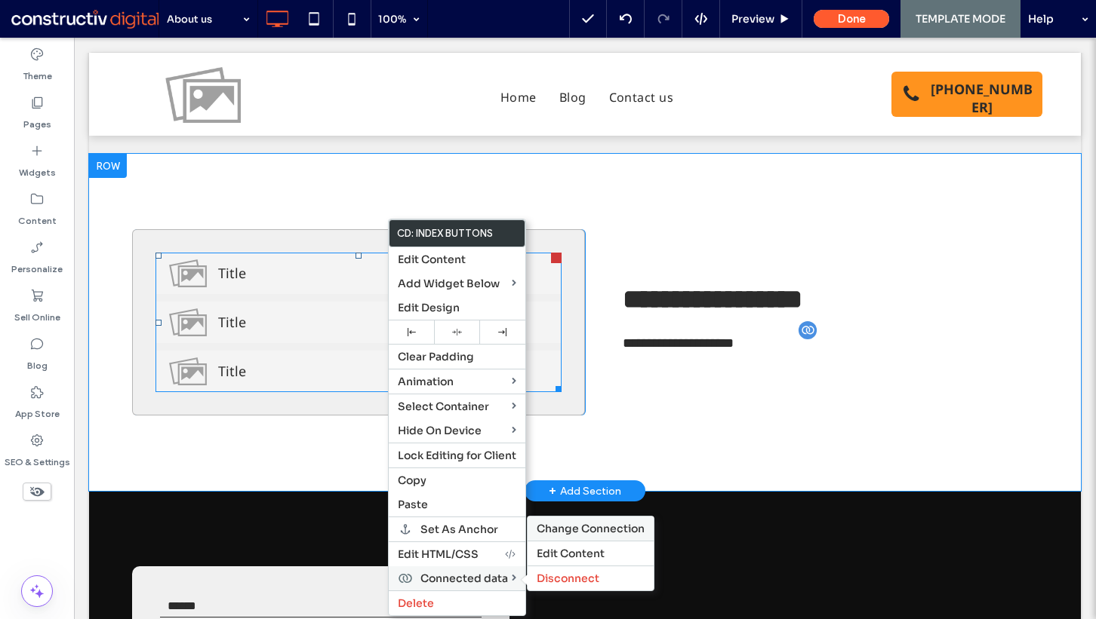
click at [582, 524] on span "Change Connection" at bounding box center [590, 529] width 108 height 14
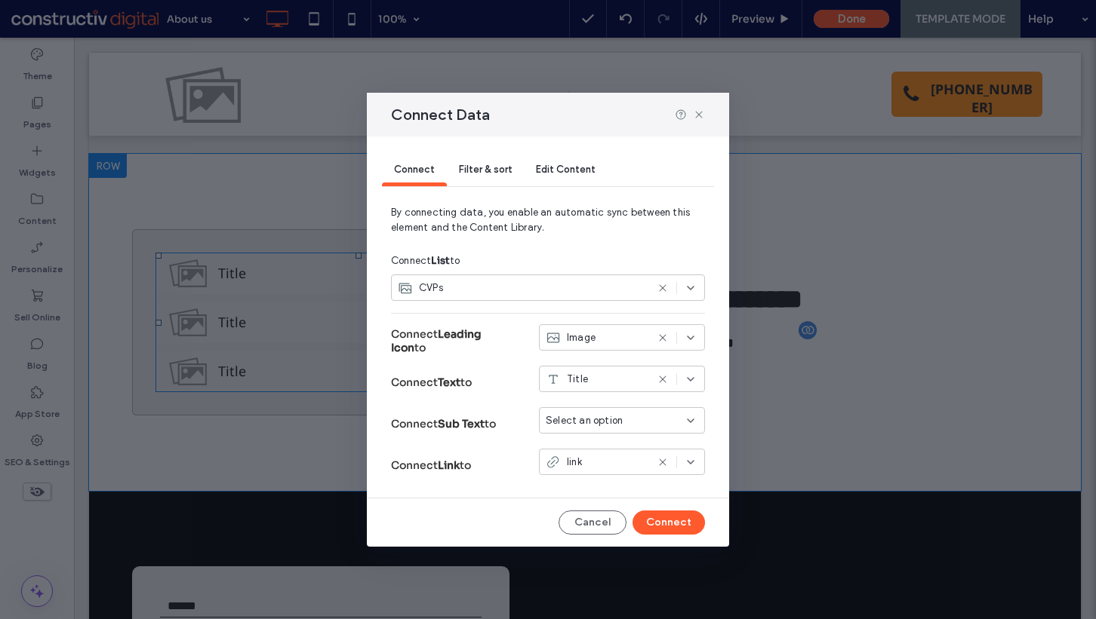
click at [500, 179] on div "Filter & sort" at bounding box center [485, 171] width 77 height 32
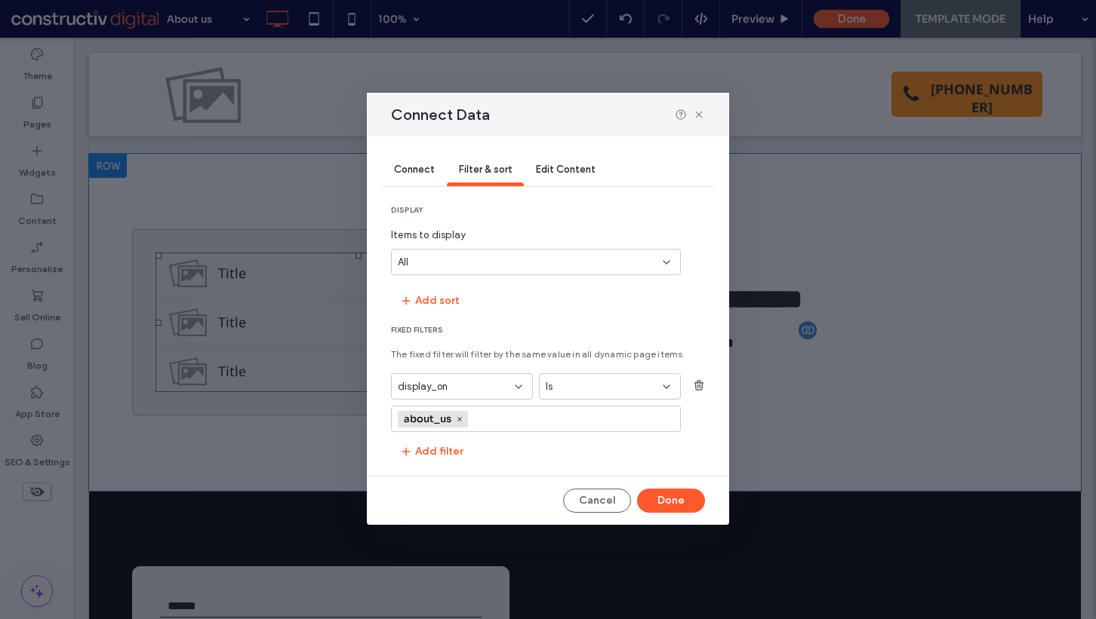
click at [503, 267] on div "All" at bounding box center [527, 262] width 258 height 15
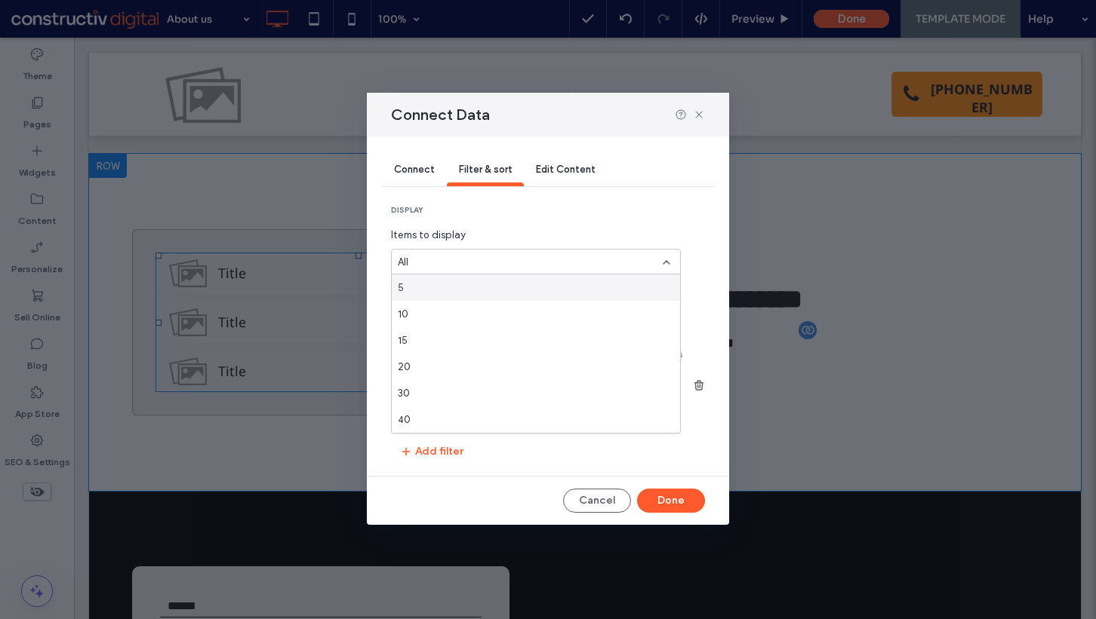
click at [383, 268] on div "Connect Filter & sort Edit Content display Items to display All Add sort Fixed …" at bounding box center [548, 331] width 362 height 389
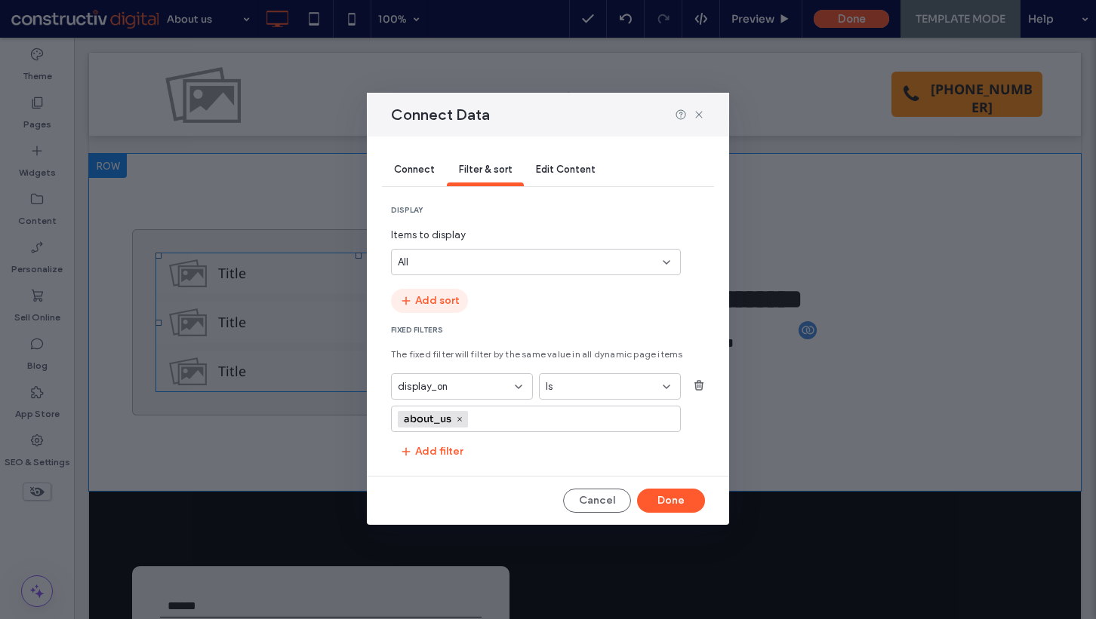
click at [412, 299] on span "button" at bounding box center [407, 301] width 15 height 23
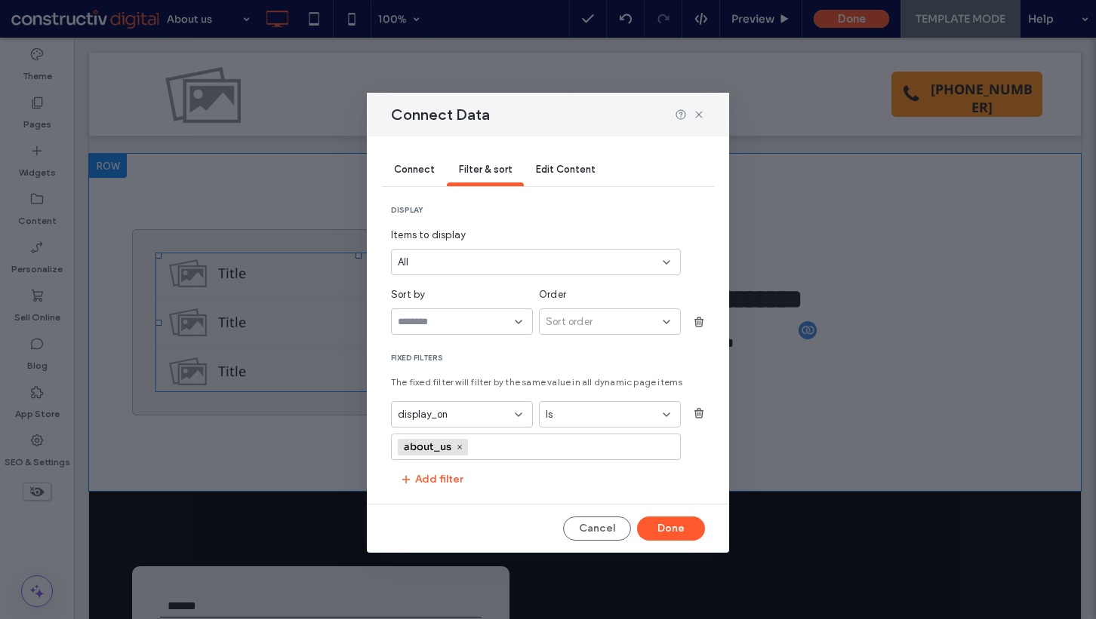
click at [462, 326] on input "sort-field-dropdown" at bounding box center [456, 322] width 117 height 12
click at [502, 337] on div "title" at bounding box center [462, 347] width 140 height 26
click at [588, 329] on div "Sort order" at bounding box center [610, 322] width 142 height 26
click at [582, 349] on span "Ascending" at bounding box center [569, 347] width 49 height 15
click at [669, 532] on button "Done" at bounding box center [671, 529] width 68 height 24
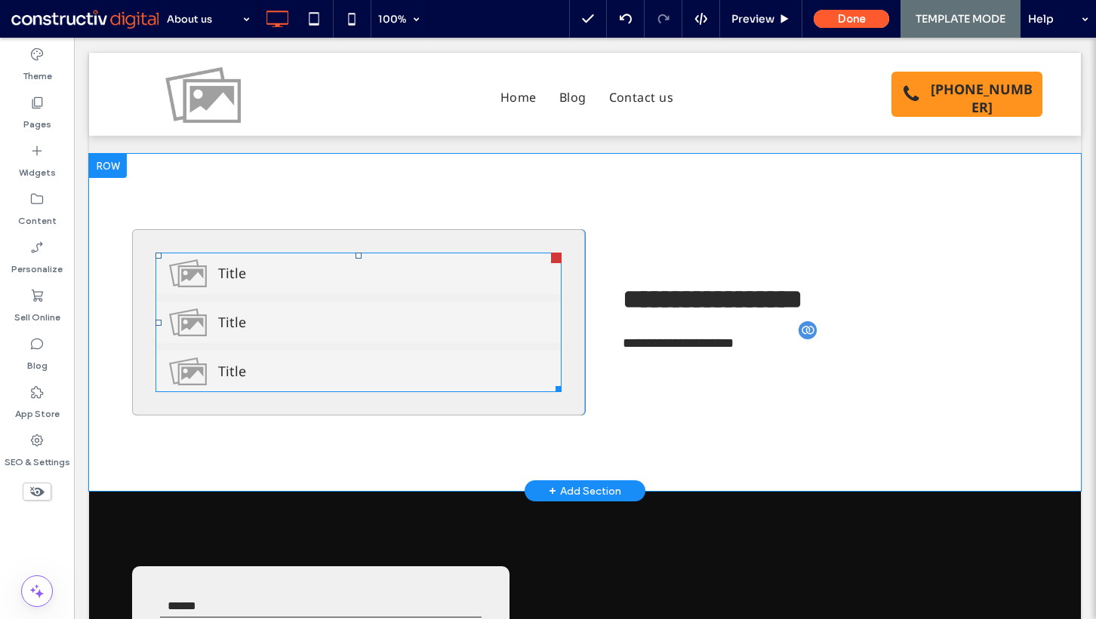
click at [55, 533] on div "Theme Pages Widgets Content Personalize Sell Online Blog App Store SEO & Settin…" at bounding box center [37, 329] width 74 height 582
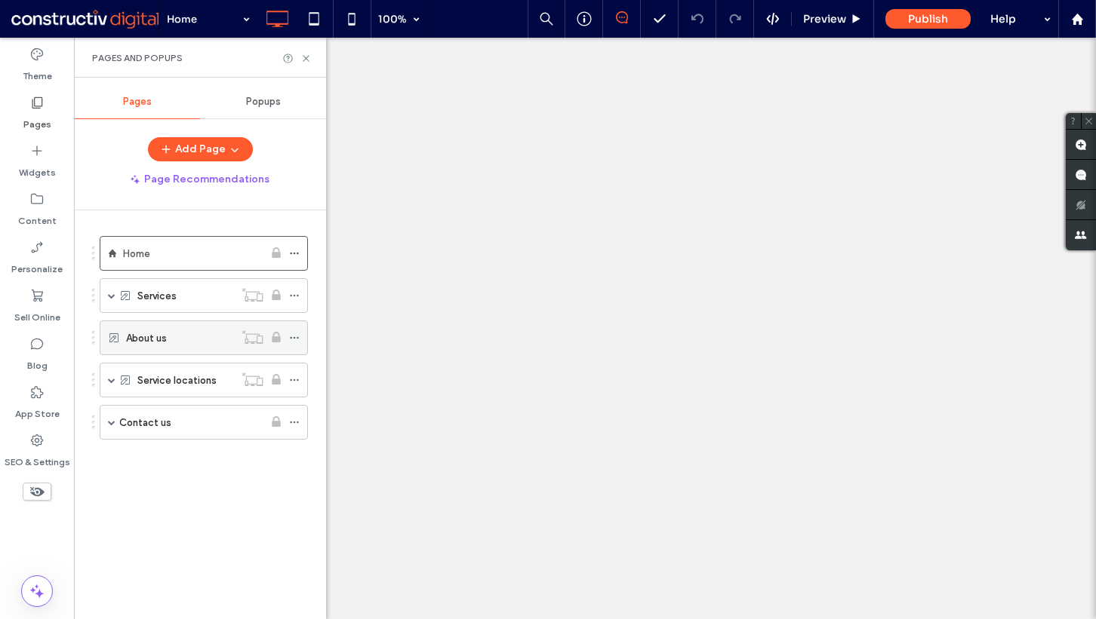
click at [174, 344] on div "About us" at bounding box center [180, 338] width 108 height 17
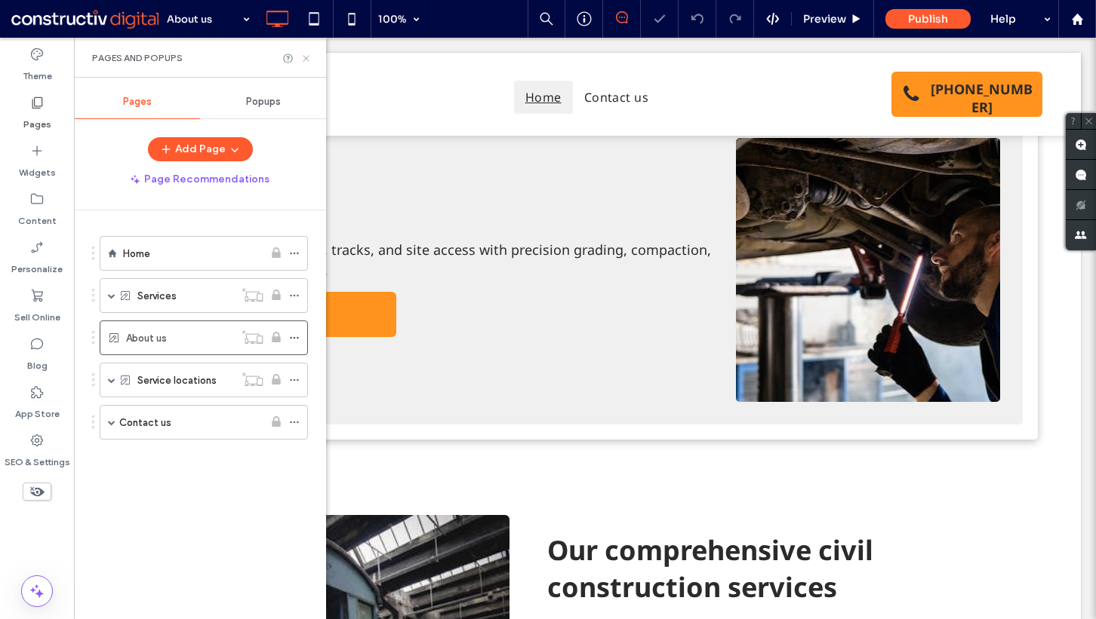
click at [304, 54] on icon at bounding box center [305, 58] width 11 height 11
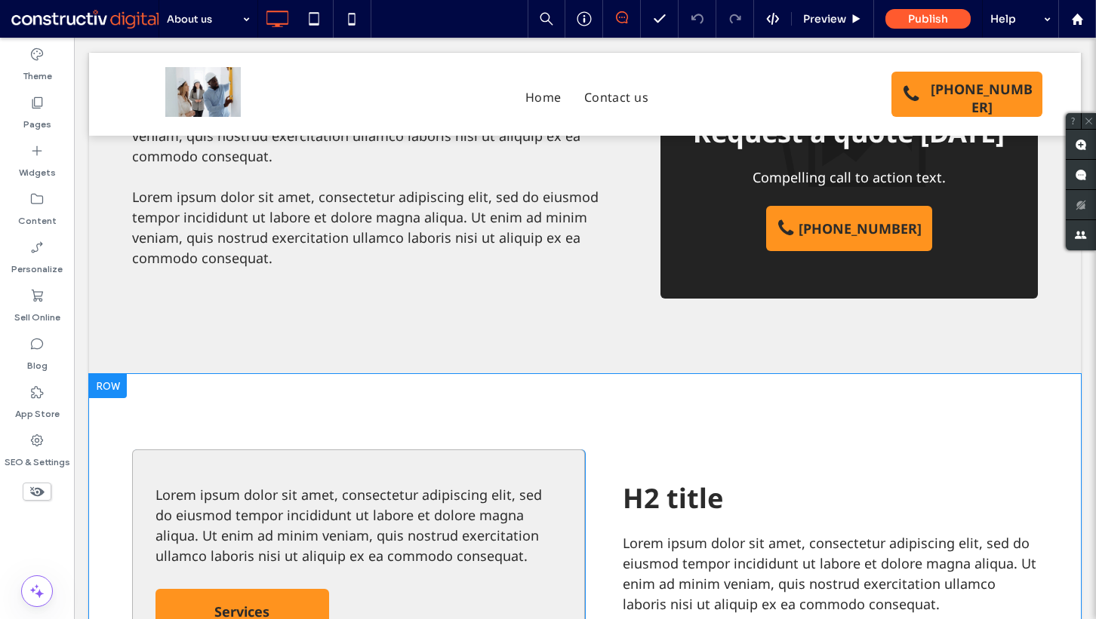
scroll to position [752, 0]
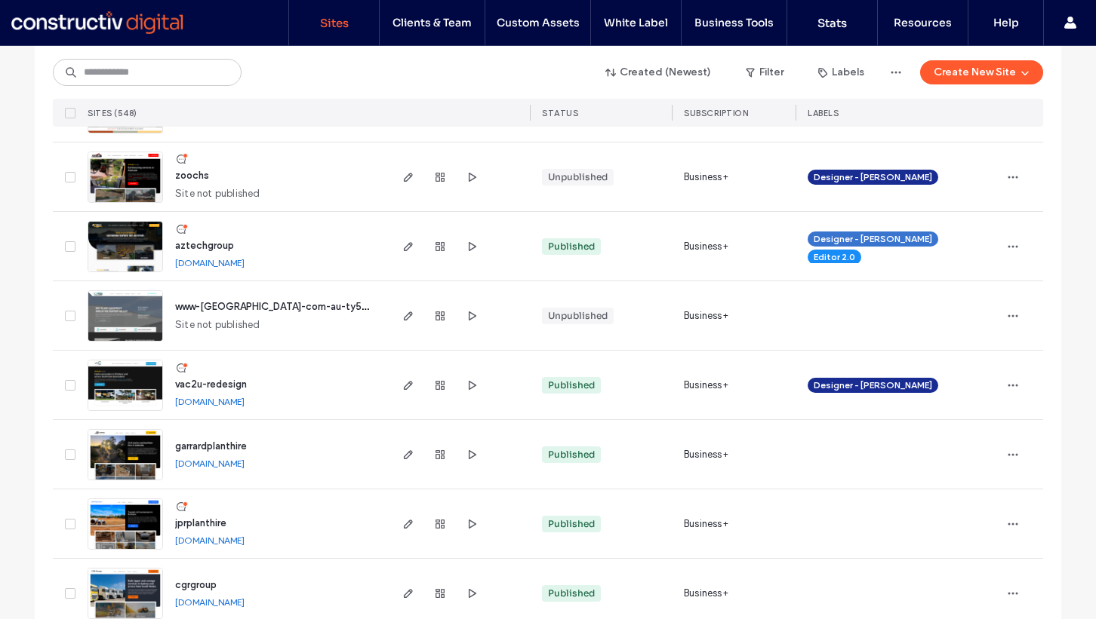
scroll to position [579, 0]
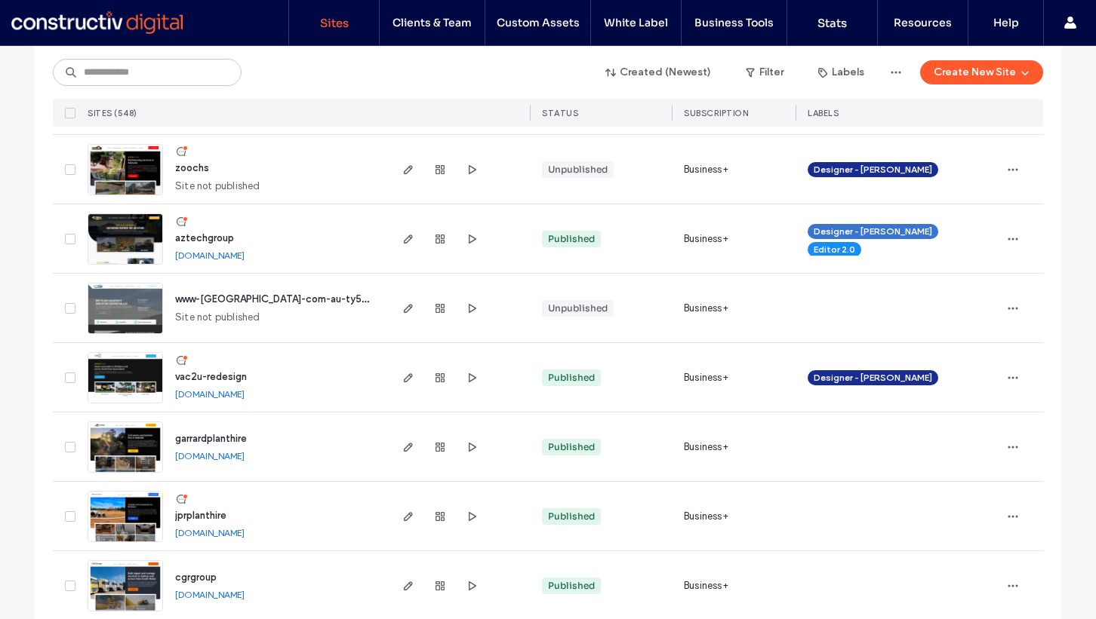
click at [214, 252] on link "[DOMAIN_NAME]" at bounding box center [209, 255] width 69 height 11
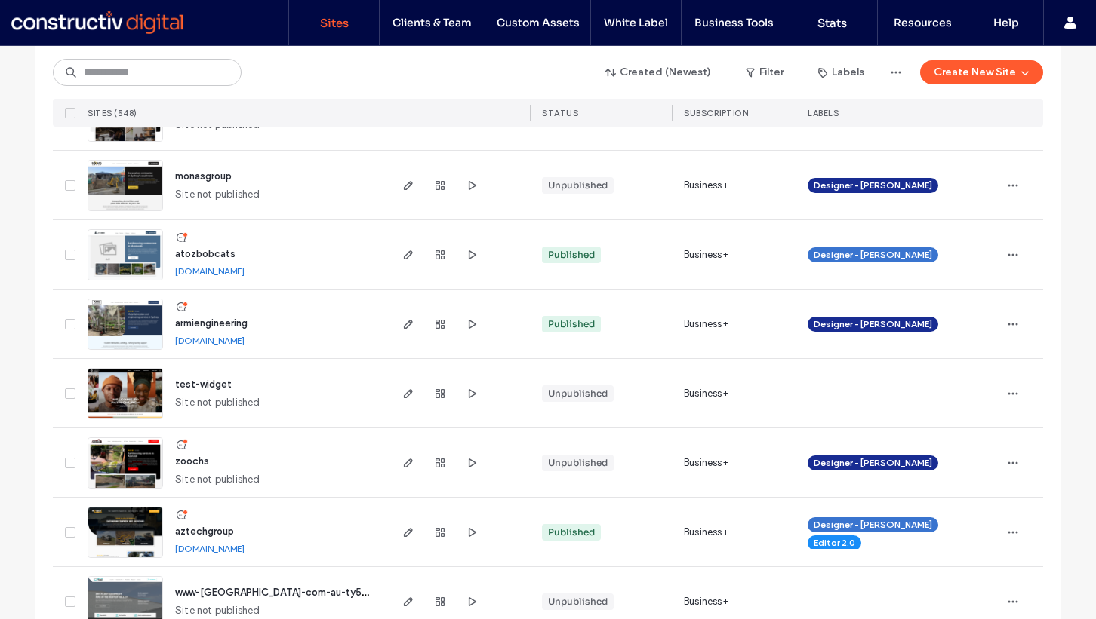
scroll to position [315, 0]
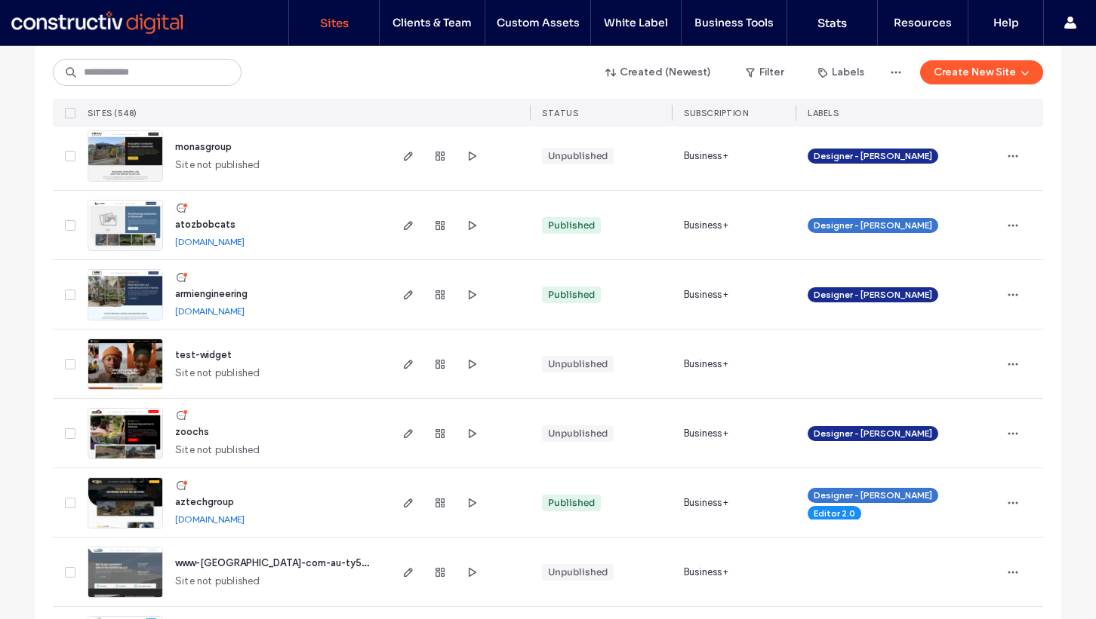
click at [204, 241] on link "[DOMAIN_NAME]" at bounding box center [209, 241] width 69 height 11
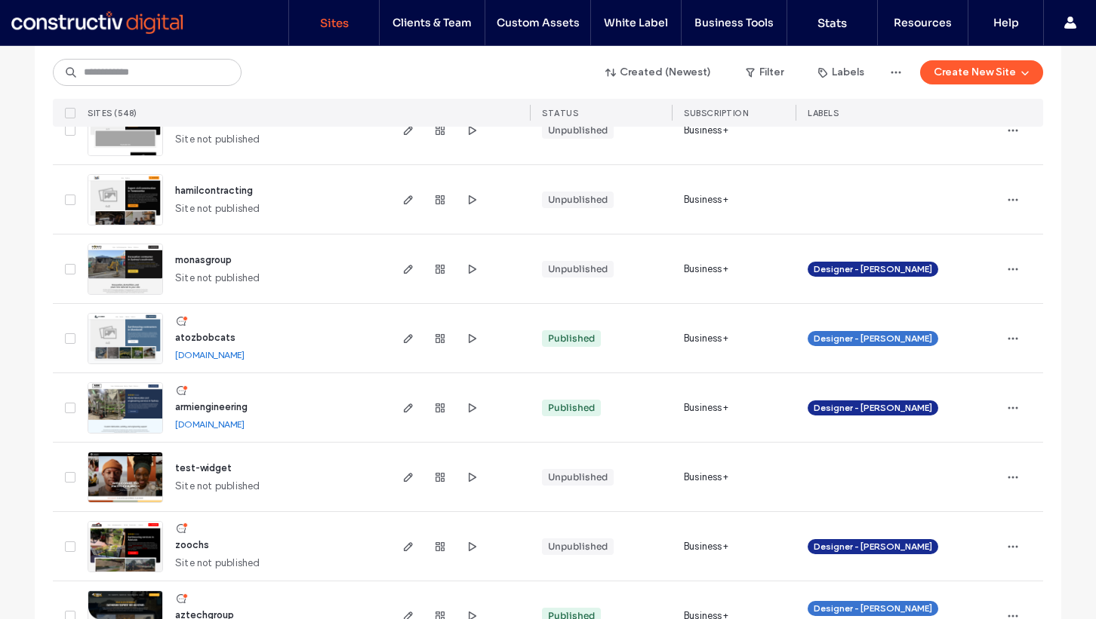
scroll to position [216, 0]
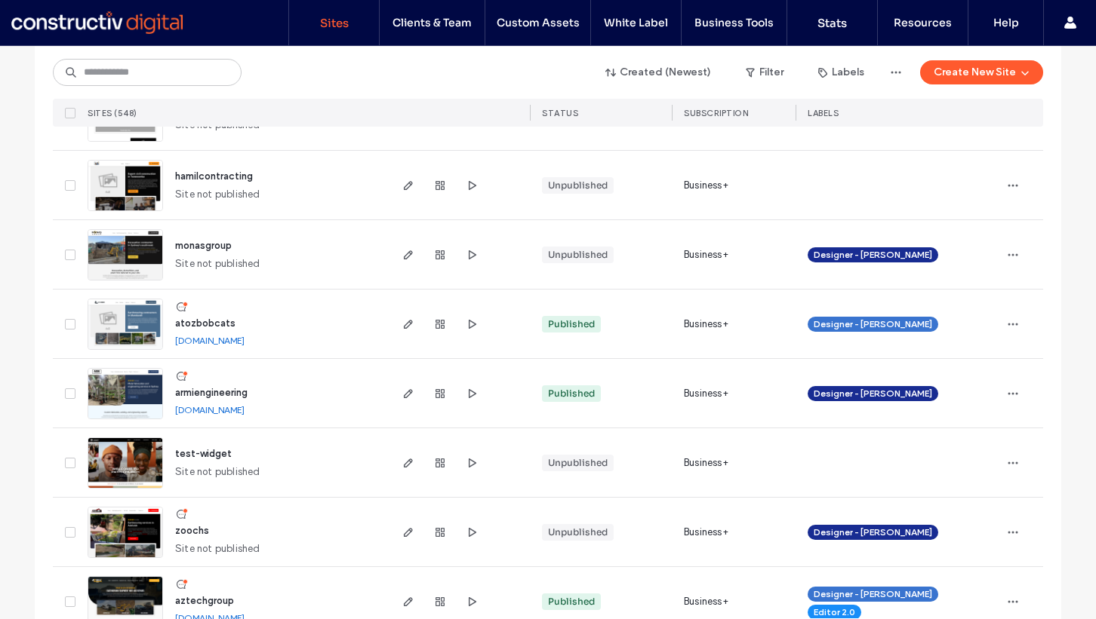
click at [199, 323] on span "atozbobcats" at bounding box center [205, 323] width 60 height 11
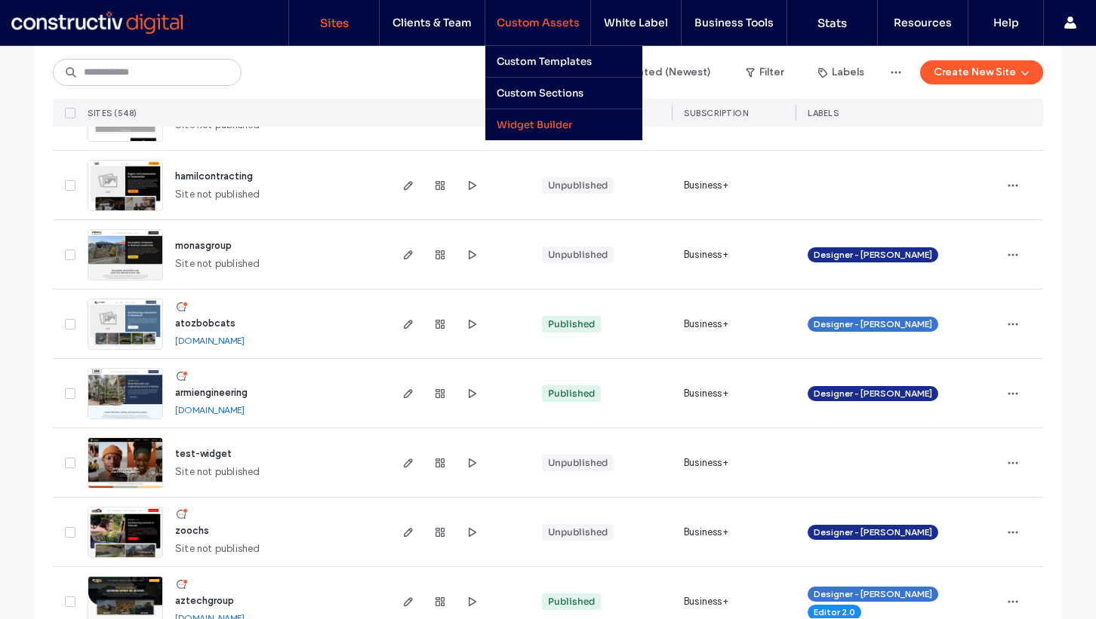
click at [536, 123] on label "Widget Builder" at bounding box center [533, 124] width 75 height 13
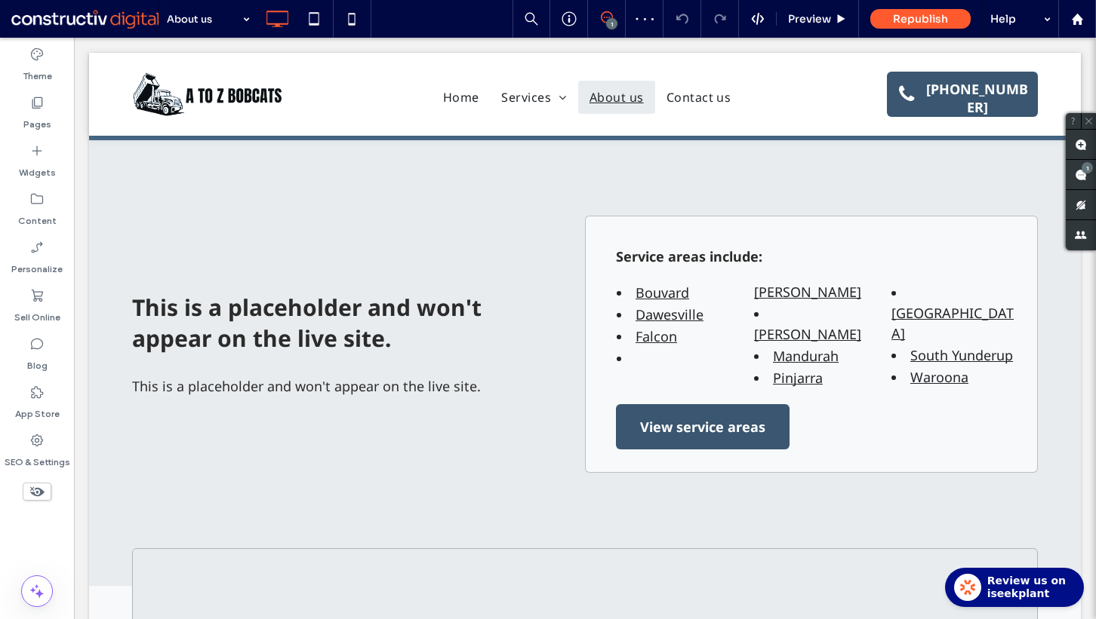
scroll to position [1704, 0]
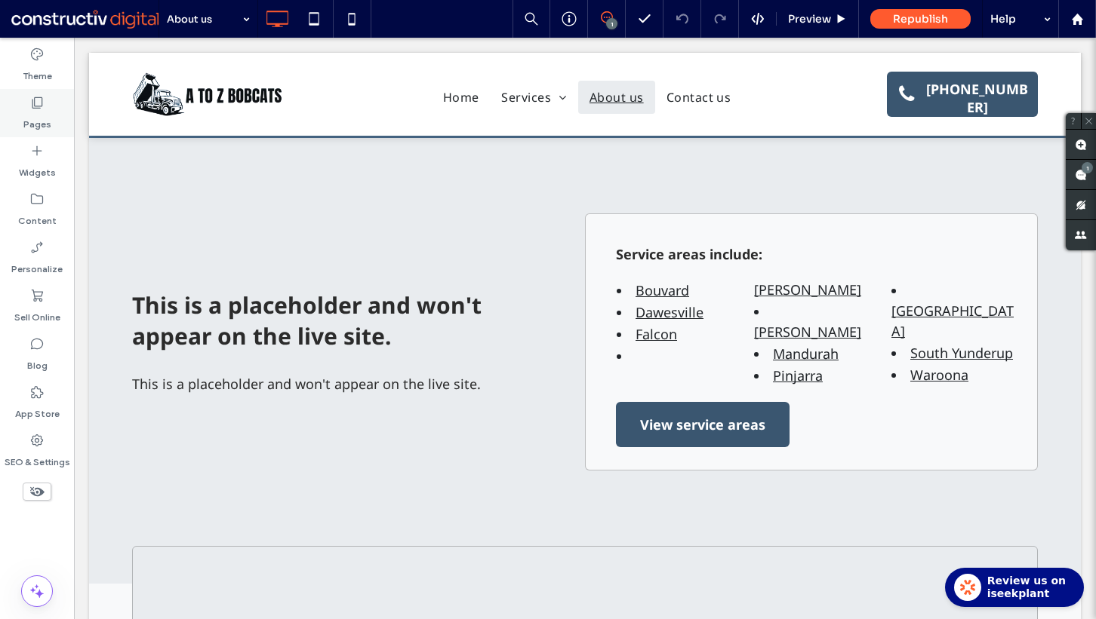
click at [50, 111] on div "Pages" at bounding box center [37, 113] width 74 height 48
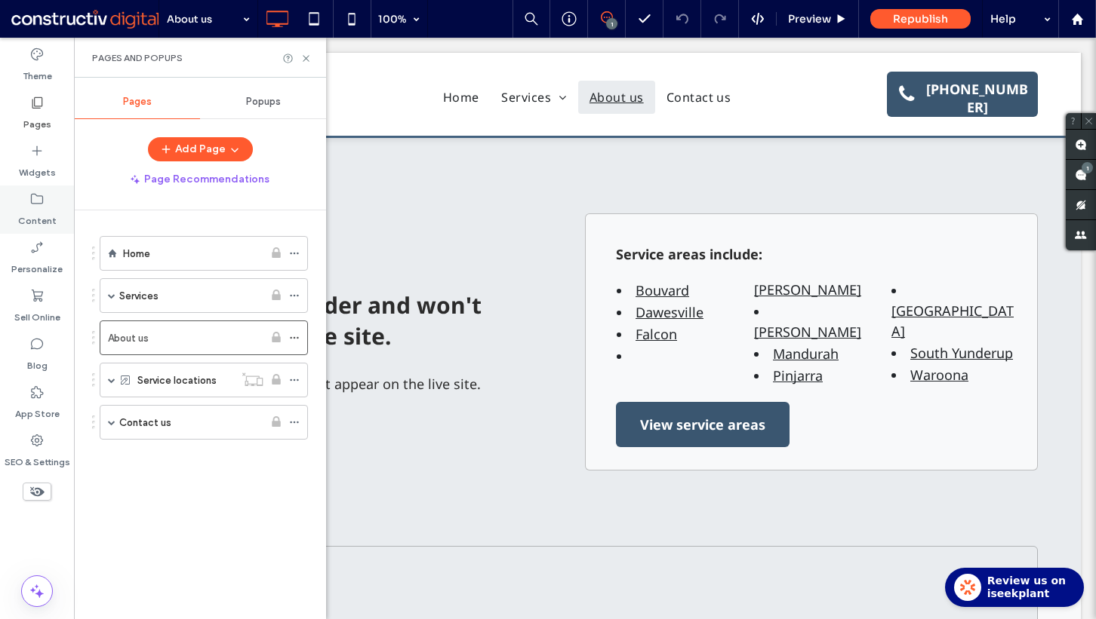
click at [49, 220] on label "Content" at bounding box center [37, 217] width 38 height 21
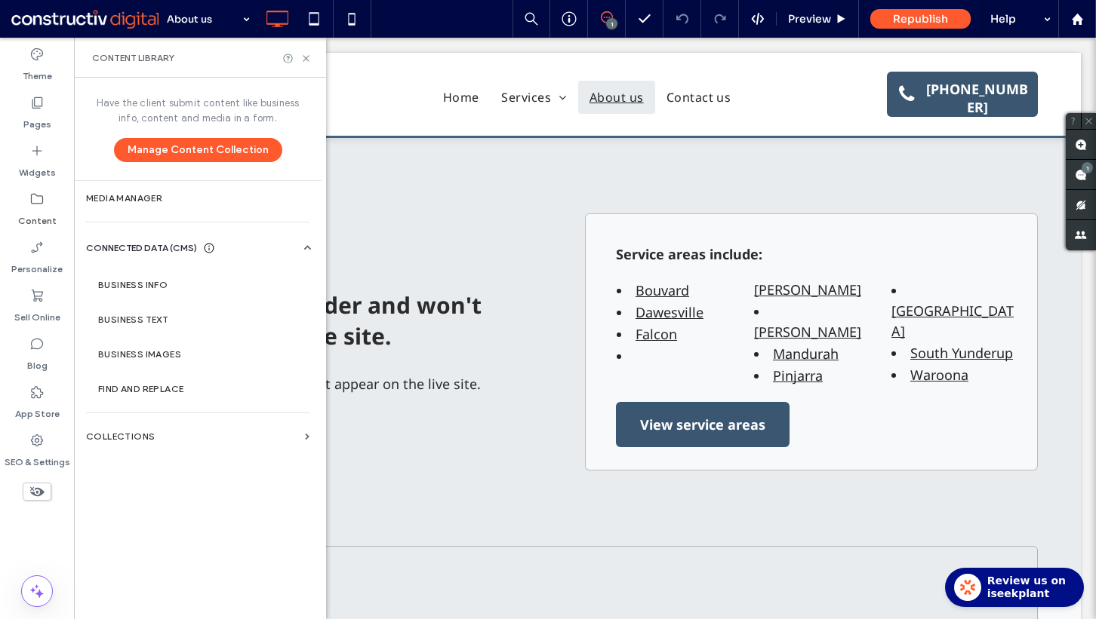
click at [158, 438] on label "Collections" at bounding box center [192, 437] width 213 height 11
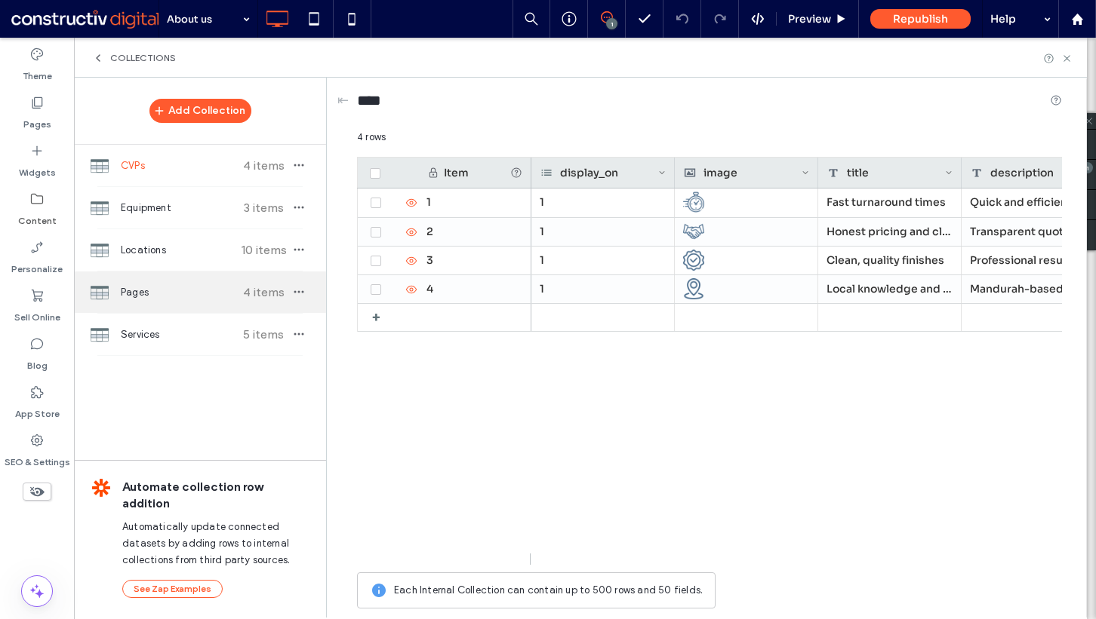
click at [165, 298] on span "Pages" at bounding box center [177, 292] width 112 height 15
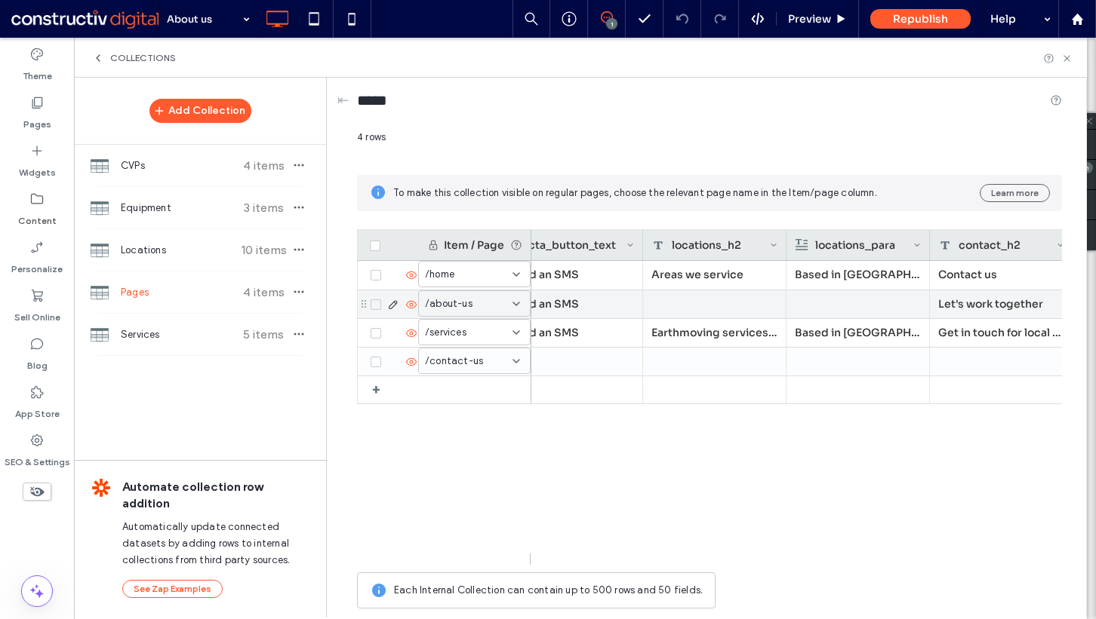
scroll to position [0, 0]
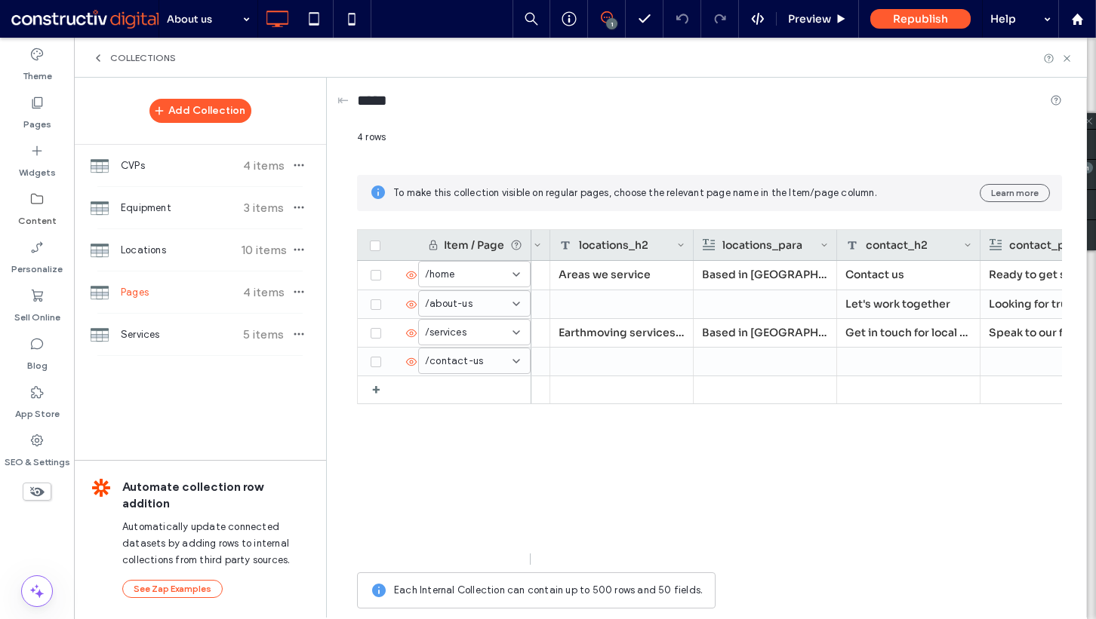
click at [64, 539] on div "Theme Pages Widgets Content Personalize Sell Online Blog App Store SEO & Settin…" at bounding box center [37, 329] width 74 height 582
click at [638, 300] on div at bounding box center [621, 304] width 143 height 28
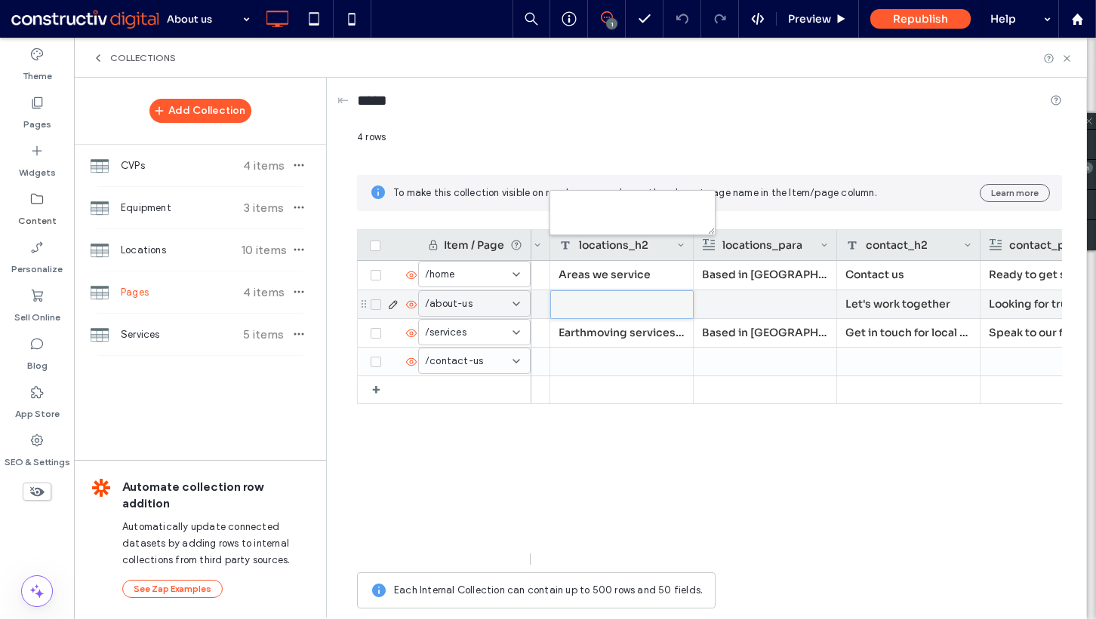
click at [638, 300] on div at bounding box center [622, 304] width 142 height 27
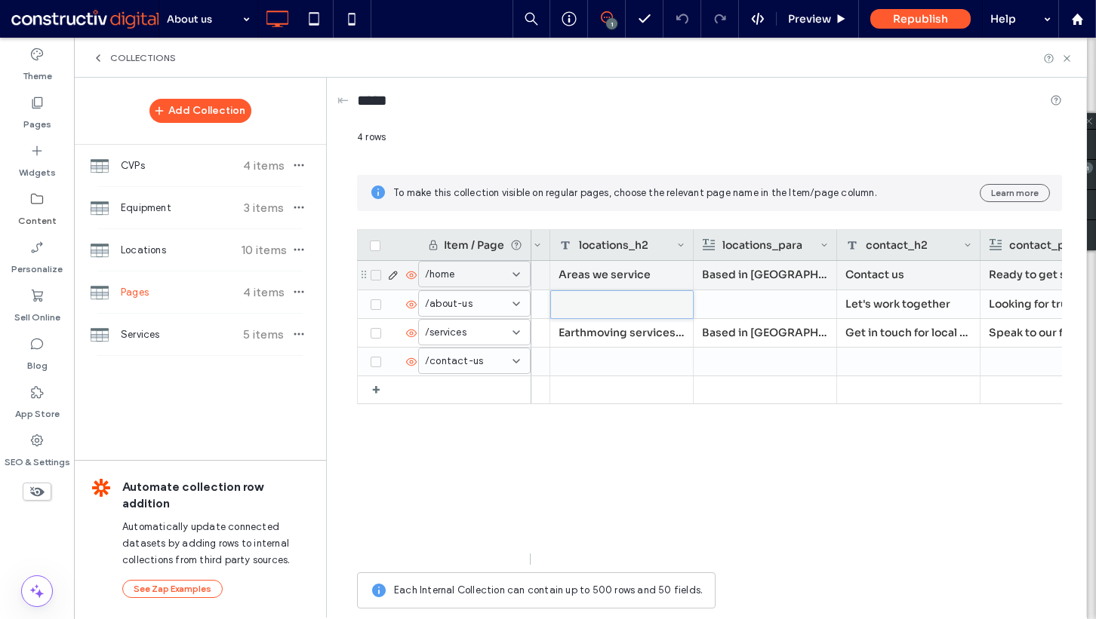
click at [628, 290] on div at bounding box center [621, 304] width 143 height 29
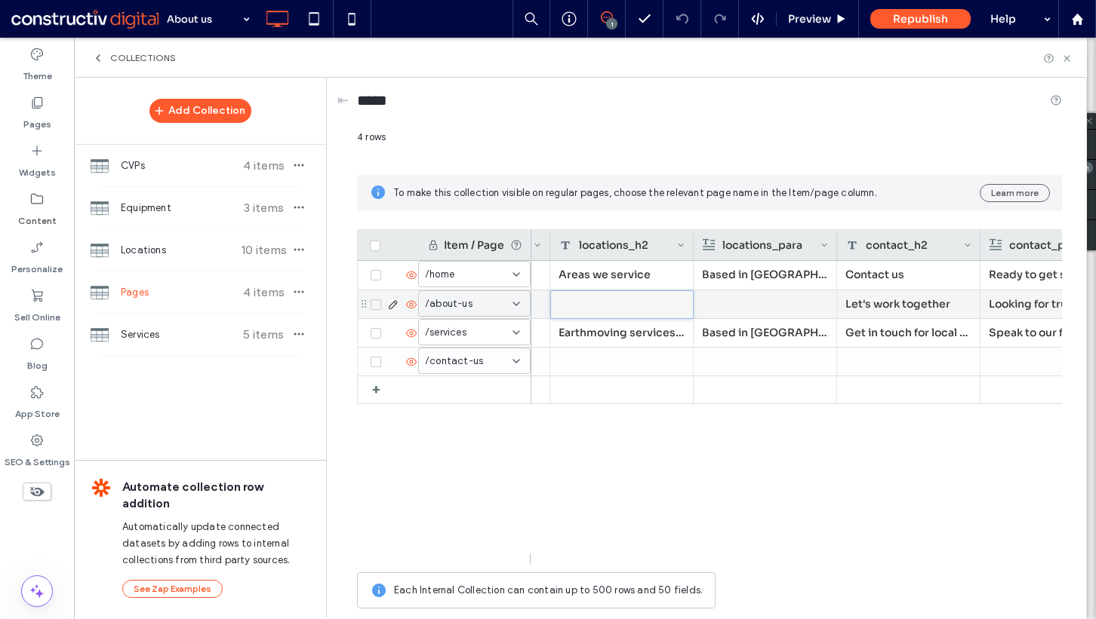
click at [628, 293] on div at bounding box center [622, 304] width 142 height 27
click at [614, 298] on div at bounding box center [622, 304] width 142 height 27
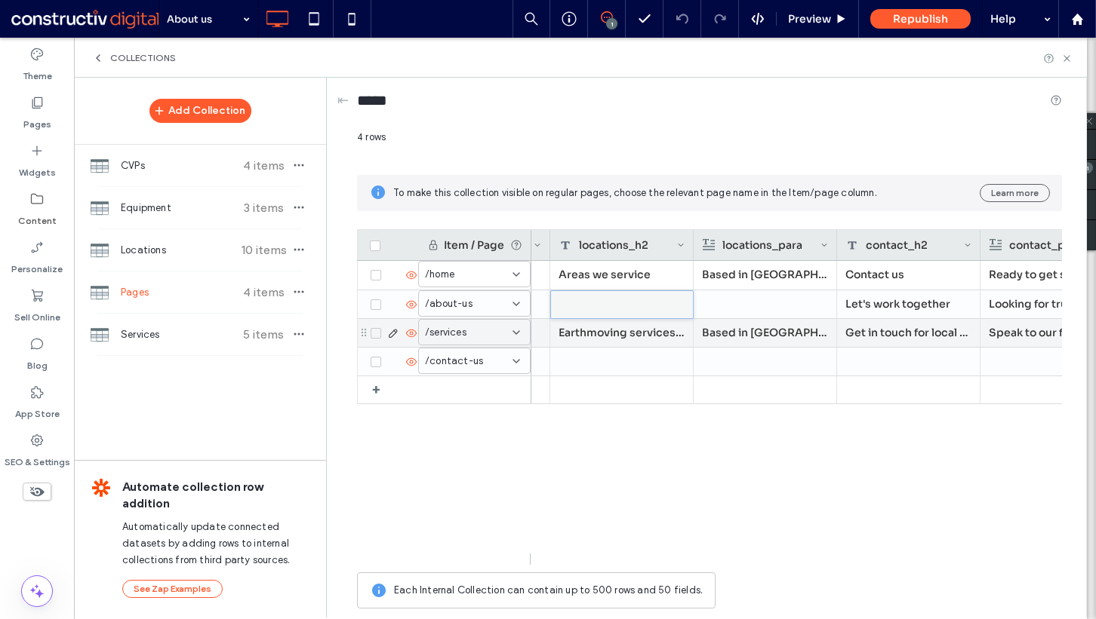
click at [619, 300] on div at bounding box center [622, 304] width 142 height 27
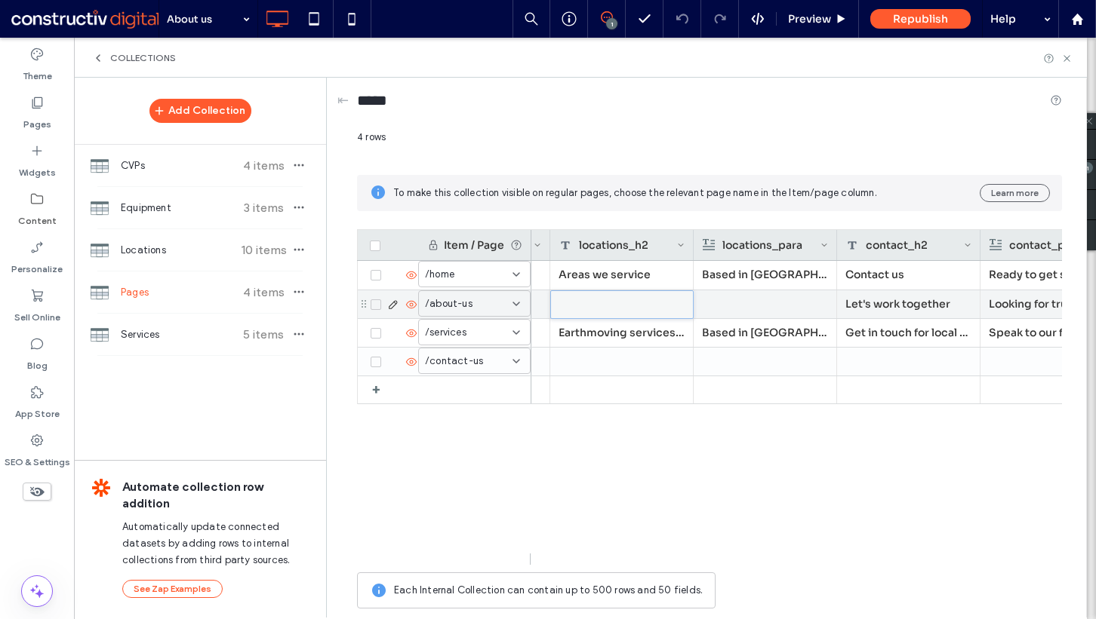
click at [619, 300] on div at bounding box center [622, 304] width 142 height 27
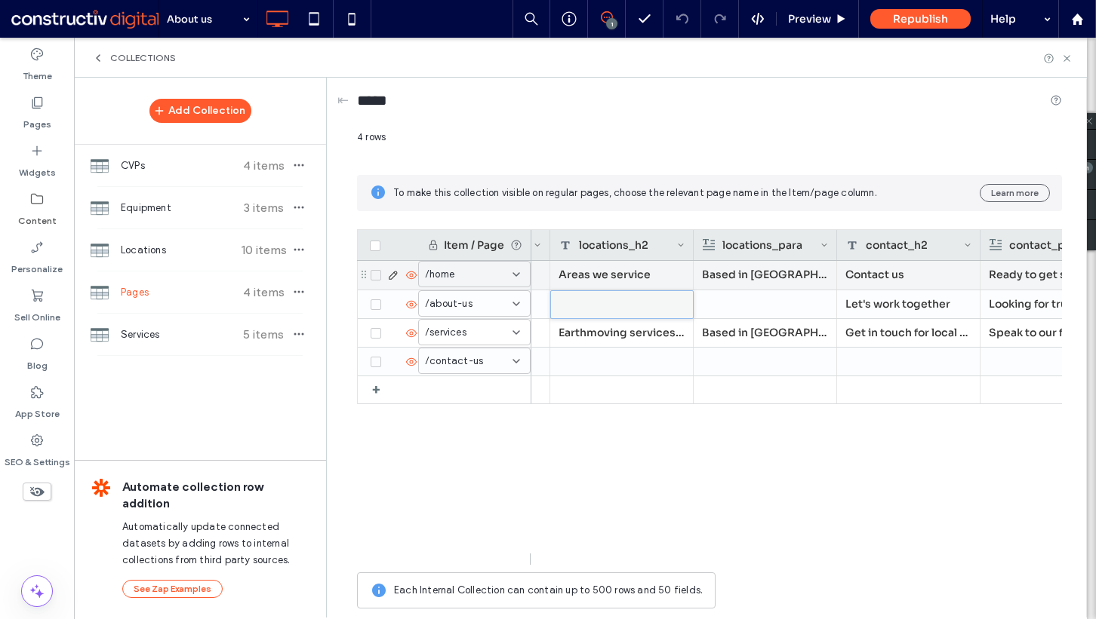
click at [648, 275] on div "Areas we service" at bounding box center [621, 275] width 143 height 29
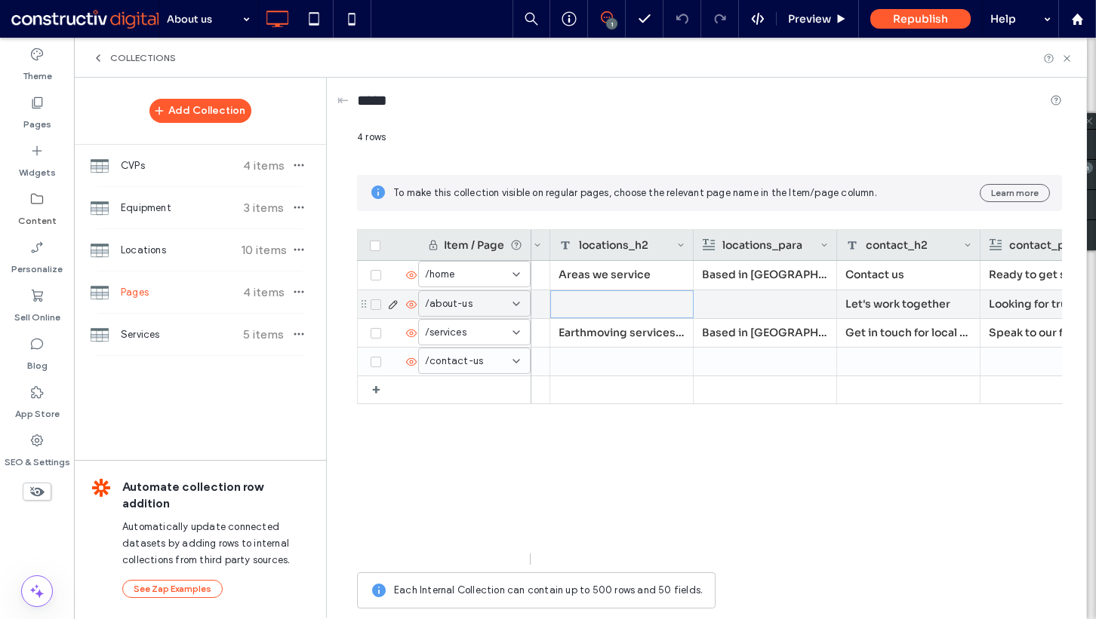
click at [625, 302] on div at bounding box center [621, 304] width 143 height 28
click at [631, 207] on textarea "plain-text-cell" at bounding box center [632, 212] width 166 height 45
paste textarea "**********"
type textarea "**********"
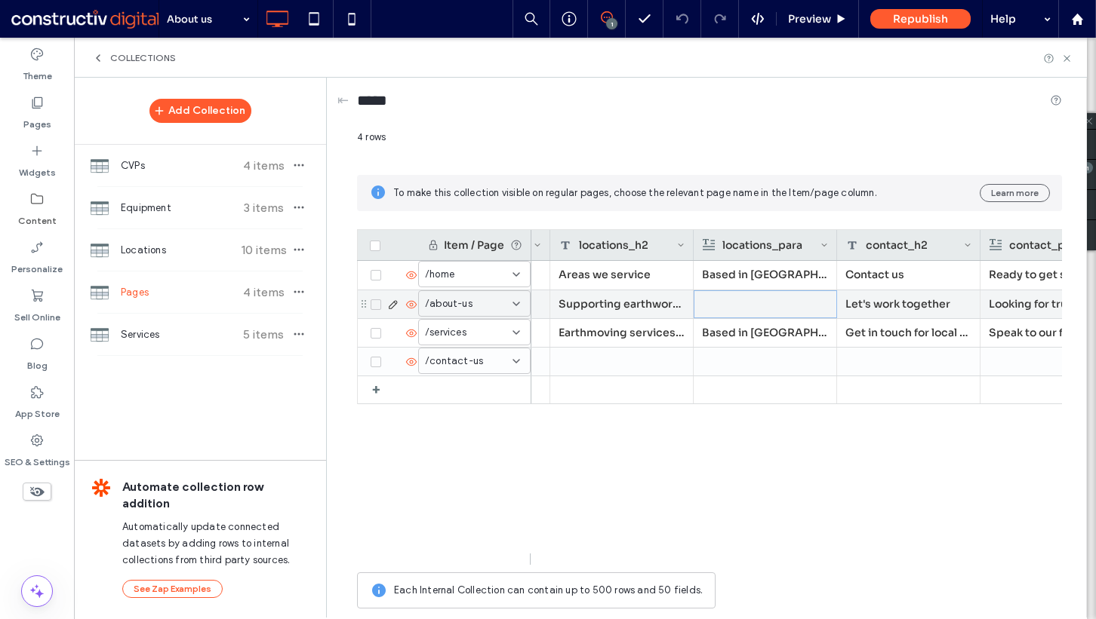
click at [757, 309] on div at bounding box center [764, 304] width 125 height 26
click at [777, 300] on div at bounding box center [764, 304] width 125 height 26
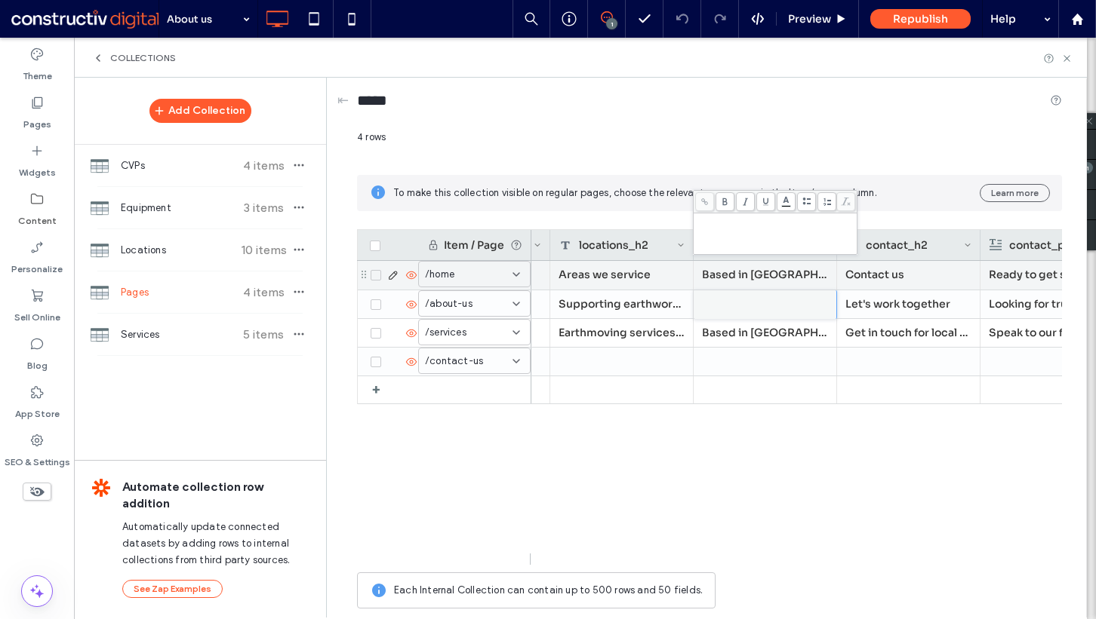
click at [742, 231] on div "Rich Text Editor" at bounding box center [775, 234] width 159 height 38
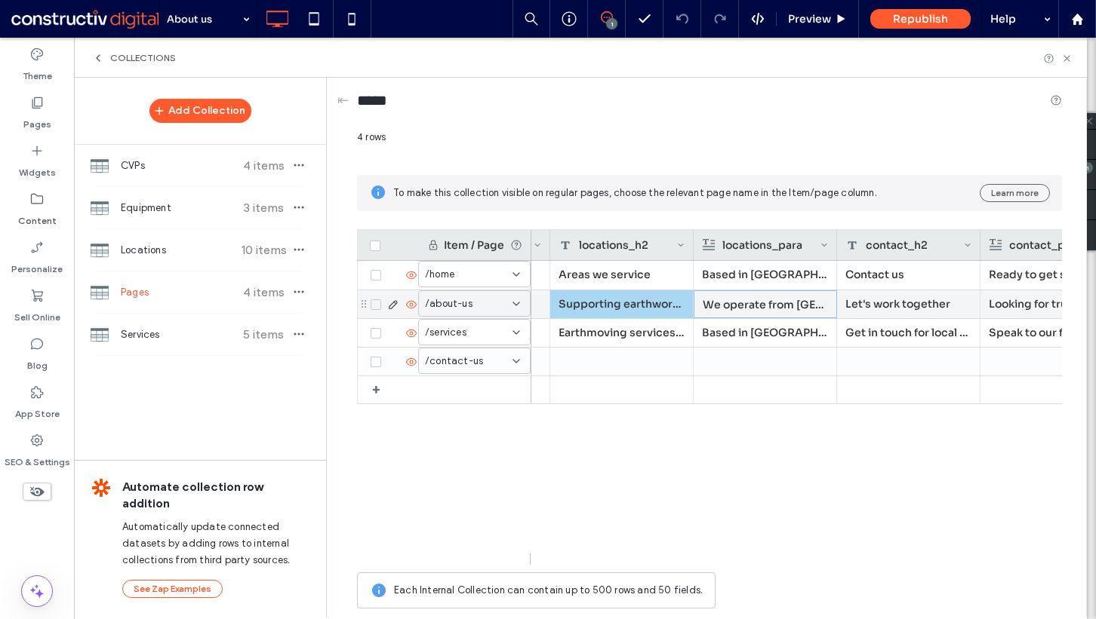
click at [597, 306] on div "Supporting earthworks projects across the [GEOGRAPHIC_DATA]" at bounding box center [621, 304] width 143 height 28
click at [1059, 54] on div "Collections" at bounding box center [580, 58] width 976 height 12
drag, startPoint x: 1062, startPoint y: 57, endPoint x: 316, endPoint y: 261, distance: 773.0
click at [1062, 57] on icon at bounding box center [1066, 58] width 11 height 11
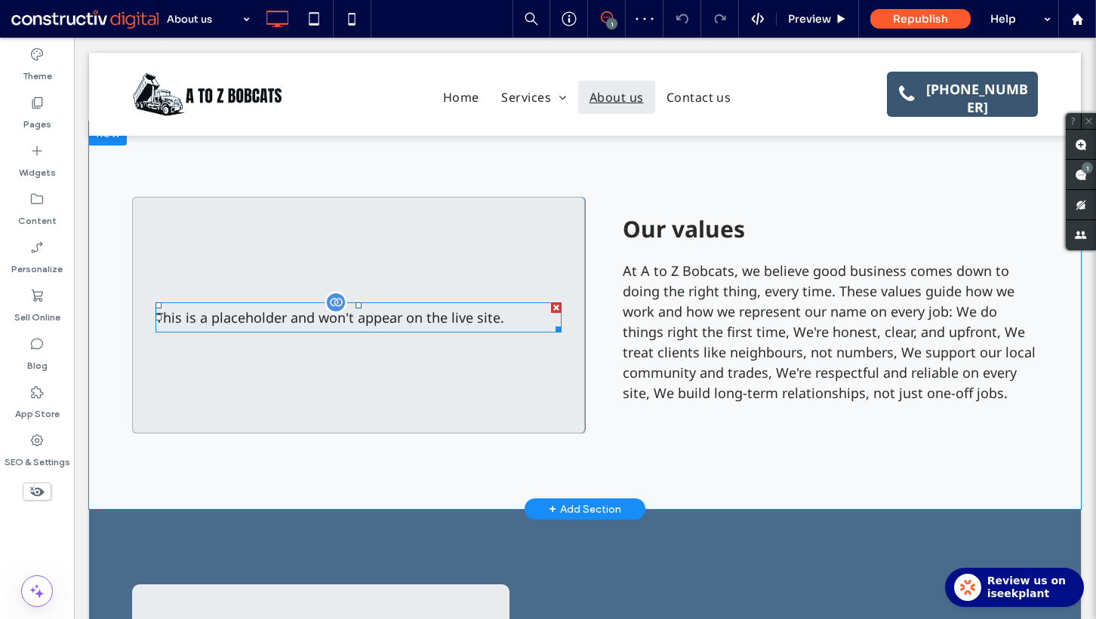
click at [223, 318] on div "This is a placeholder and won't appear on the live site." at bounding box center [358, 318] width 406 height 30
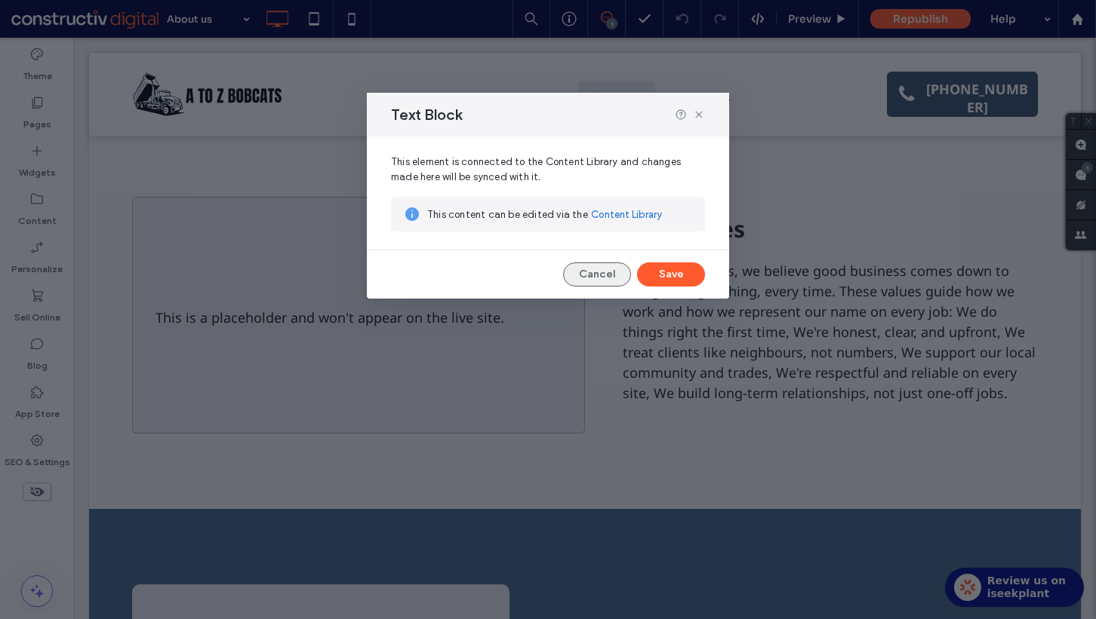
click at [582, 265] on button "Cancel" at bounding box center [597, 275] width 68 height 24
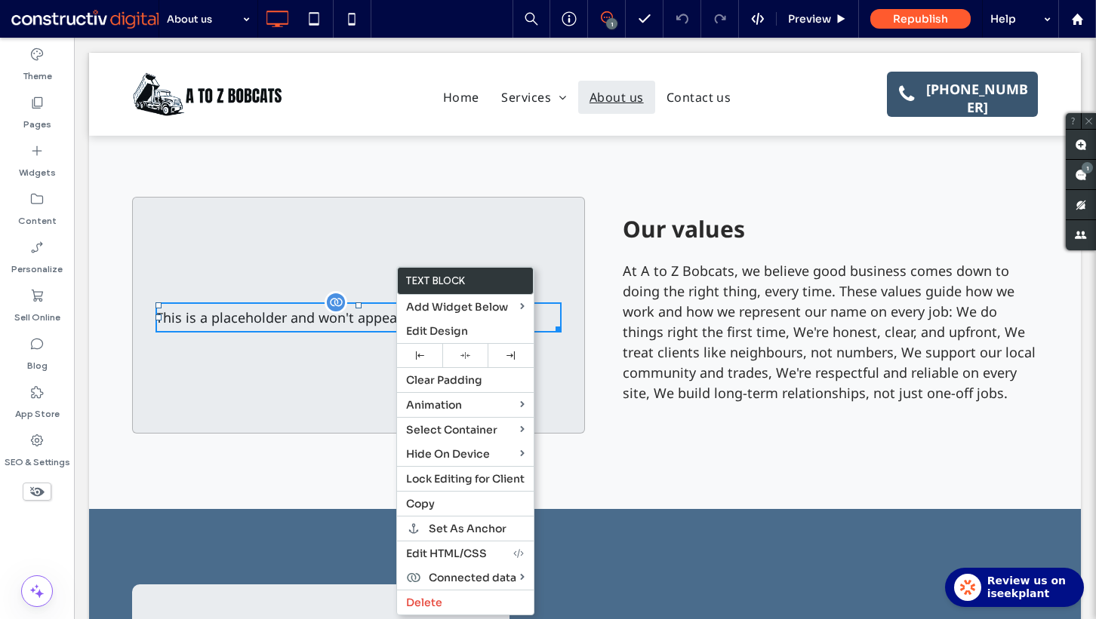
click at [364, 315] on div "This is a placeholder and won't appear on the live site." at bounding box center [358, 318] width 406 height 30
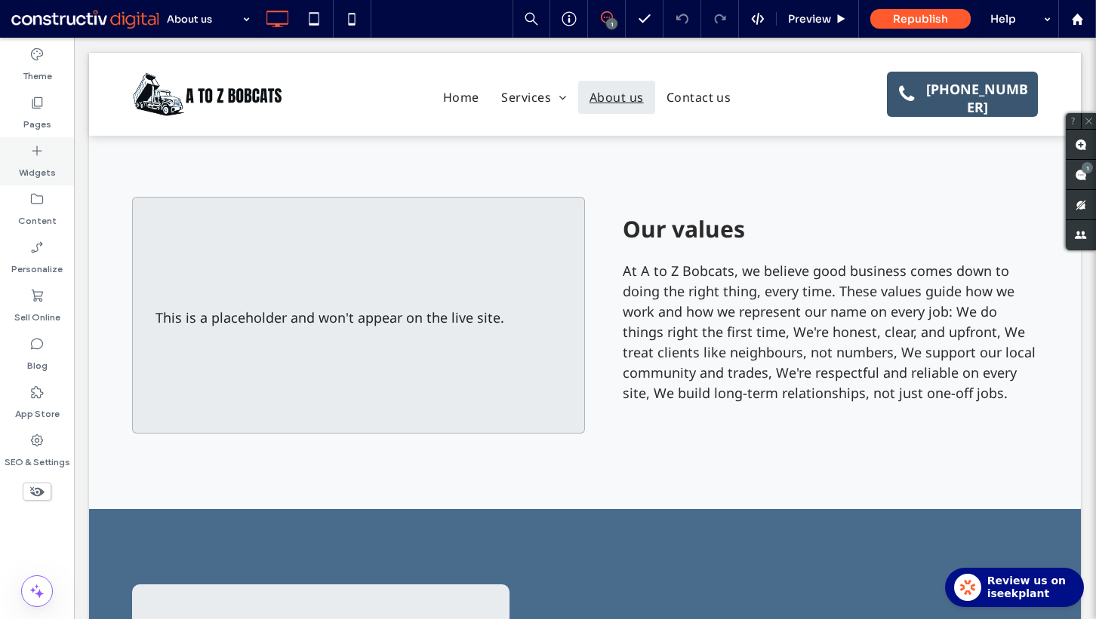
click at [45, 152] on div "Widgets" at bounding box center [37, 161] width 74 height 48
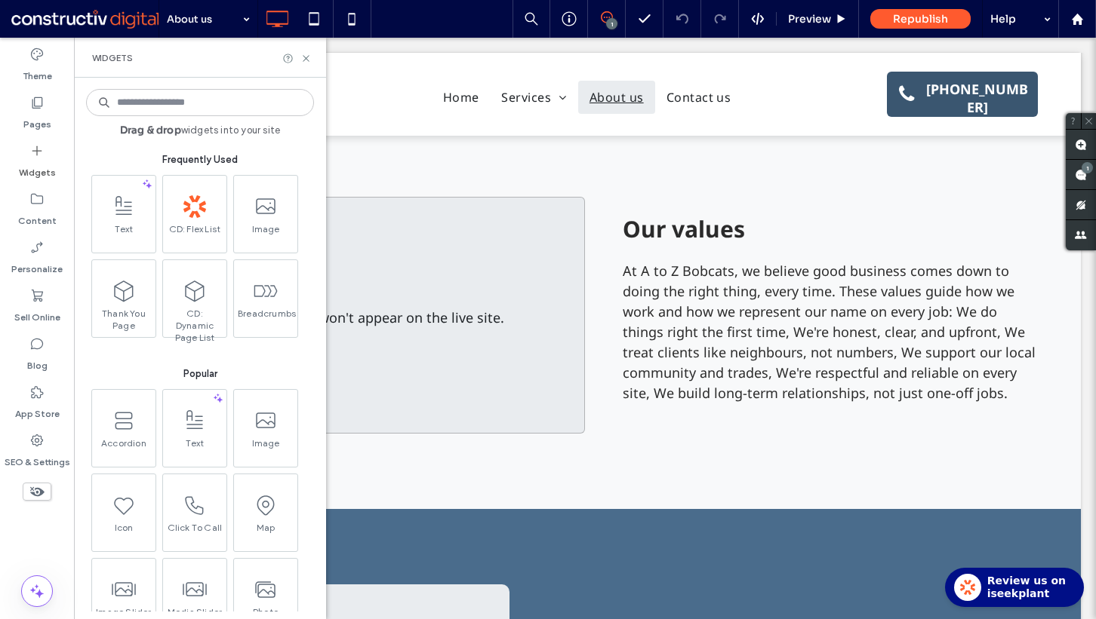
click at [168, 106] on input at bounding box center [200, 102] width 228 height 27
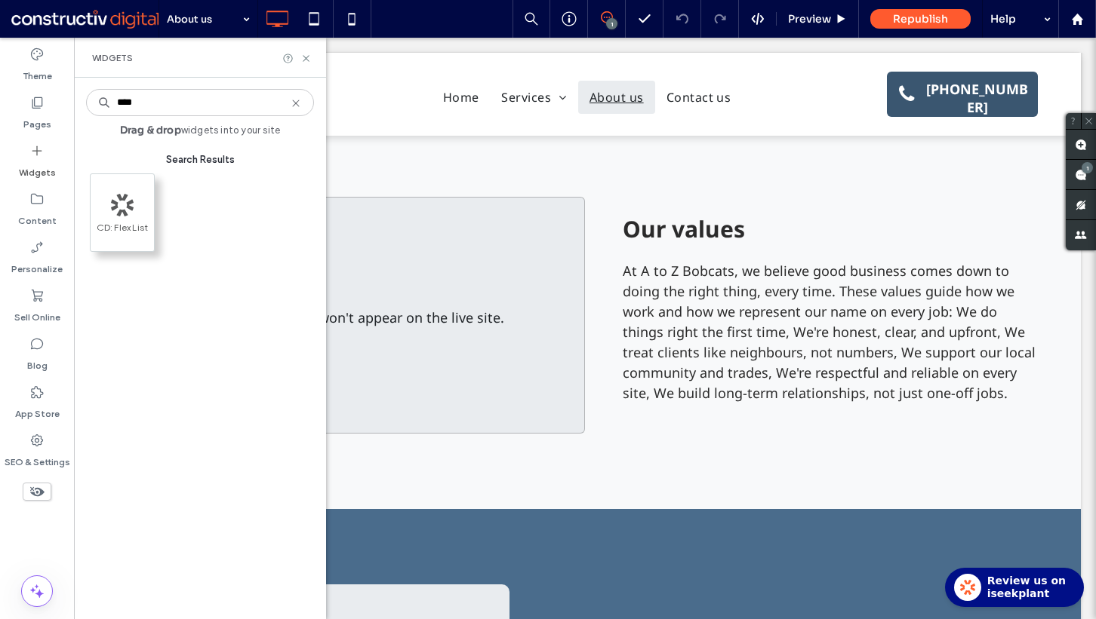
type input "****"
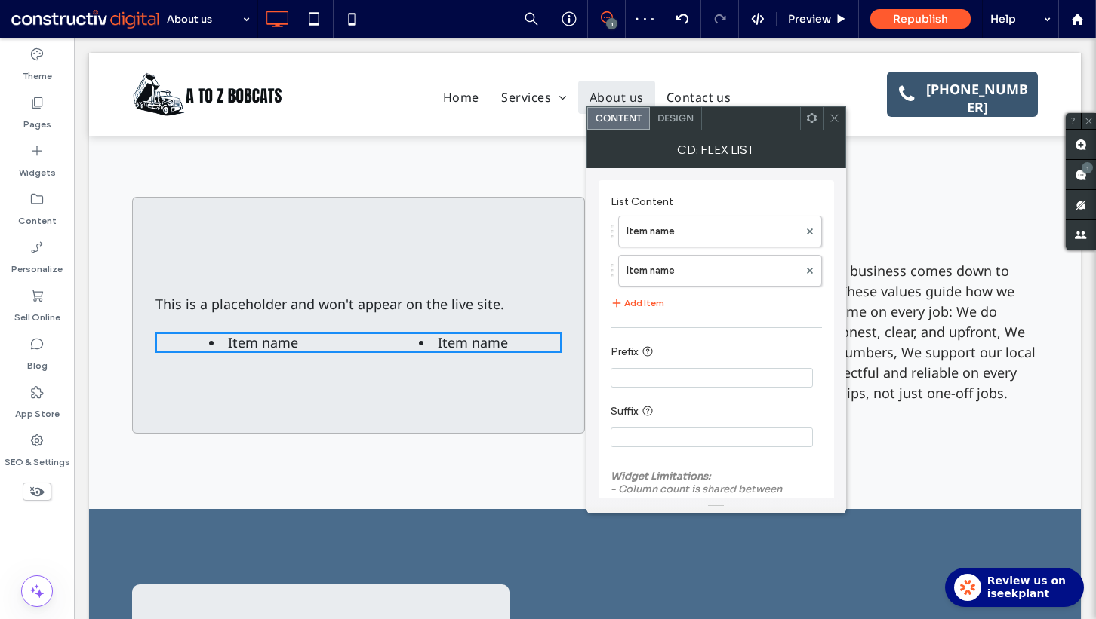
click at [841, 109] on div at bounding box center [833, 118] width 23 height 23
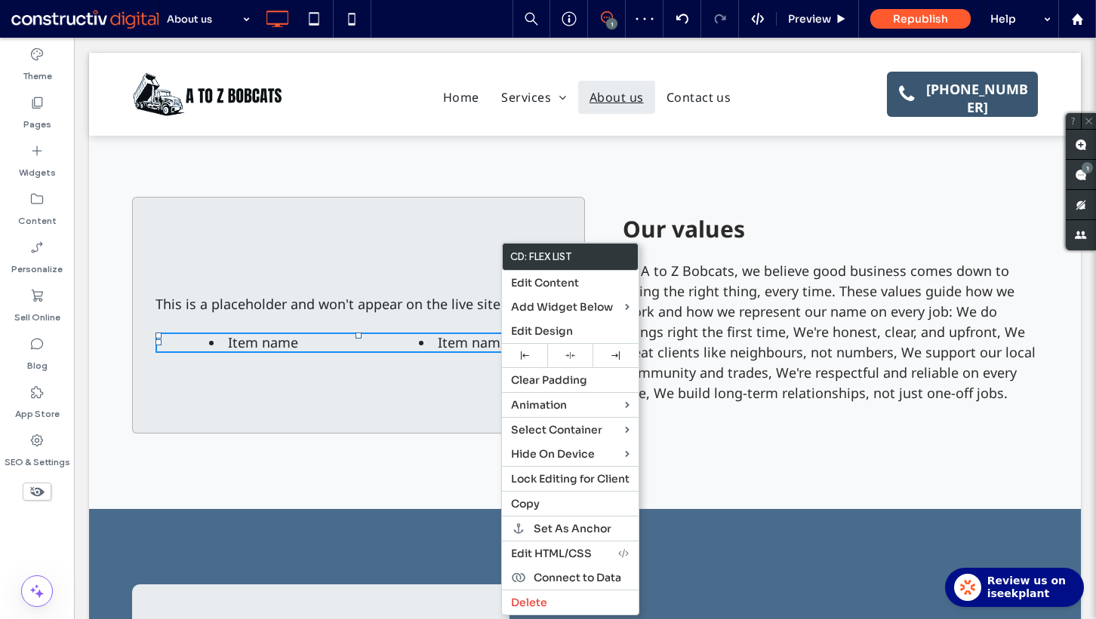
drag, startPoint x: 499, startPoint y: 343, endPoint x: 579, endPoint y: 380, distance: 88.4
click at [530, 598] on span "Delete" at bounding box center [529, 603] width 36 height 14
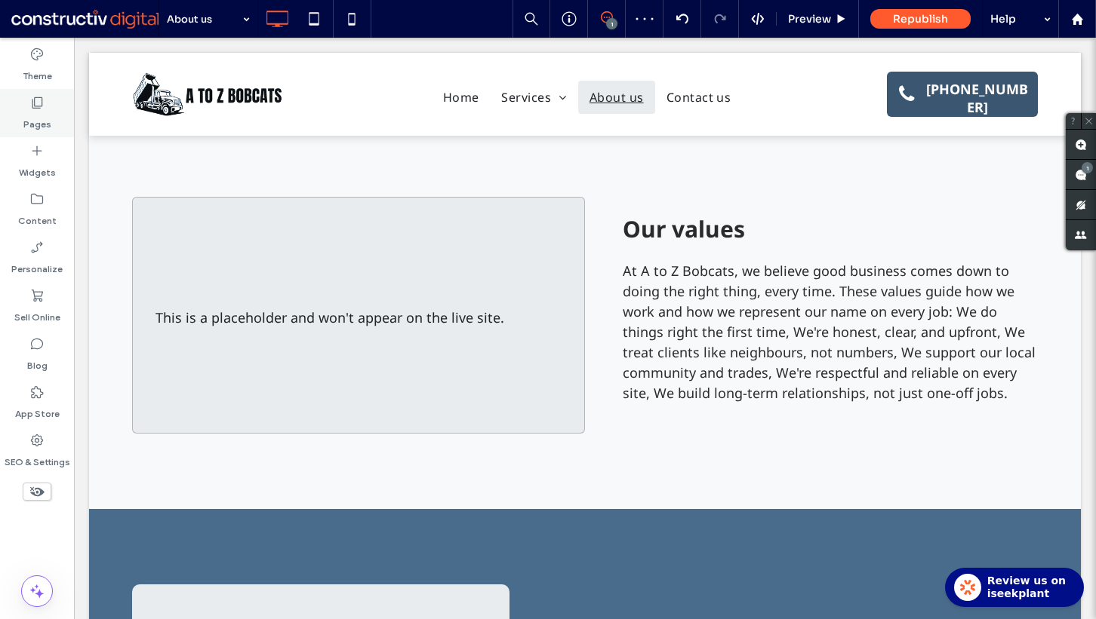
click at [53, 108] on div "Pages" at bounding box center [37, 113] width 74 height 48
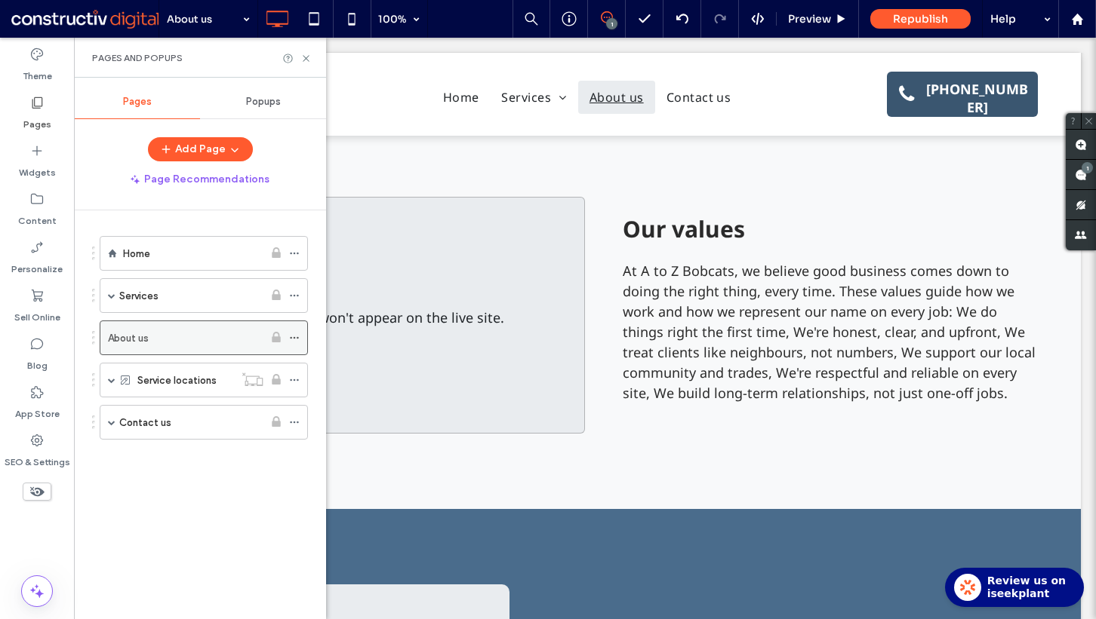
click at [293, 337] on use at bounding box center [294, 338] width 8 height 2
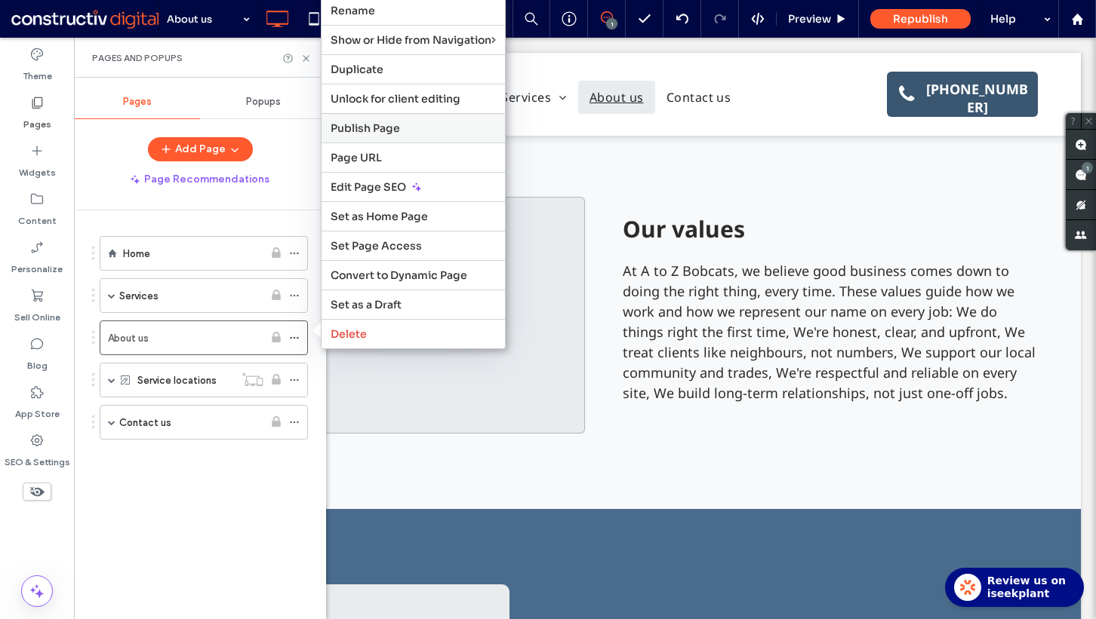
click at [375, 129] on span "Publish Page" at bounding box center [364, 128] width 69 height 14
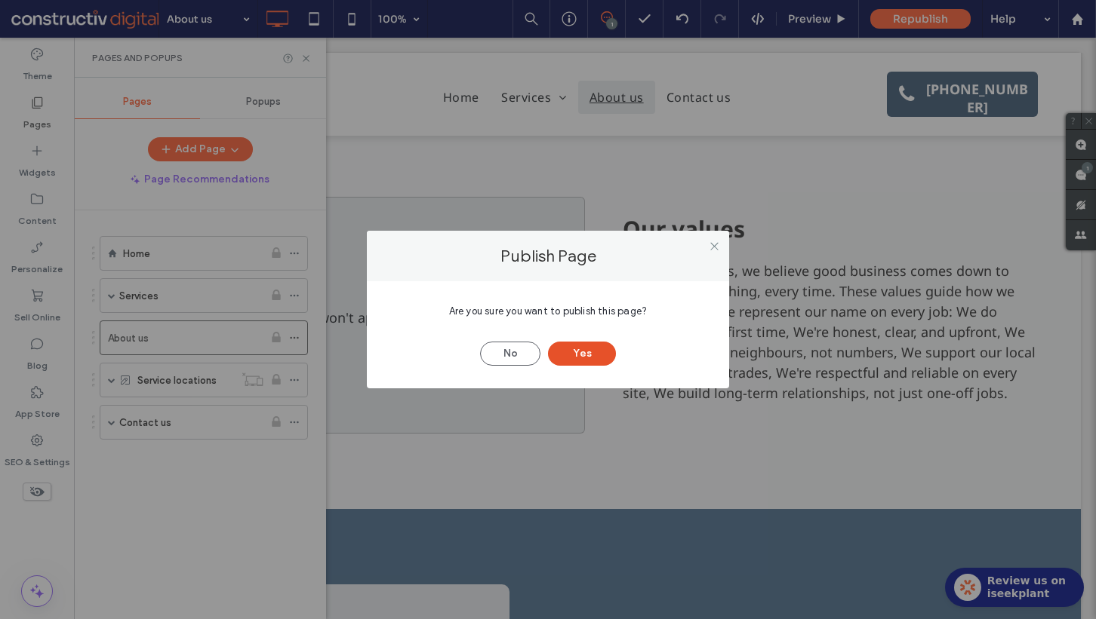
click at [575, 349] on button "Yes" at bounding box center [582, 354] width 68 height 24
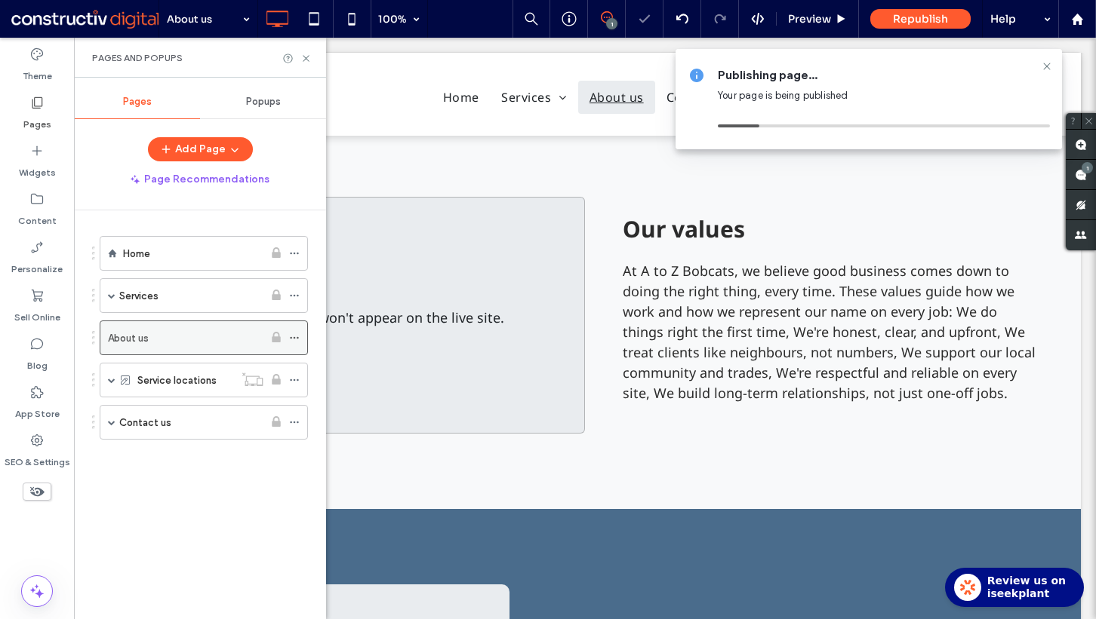
click at [179, 340] on div "About us" at bounding box center [185, 338] width 155 height 17
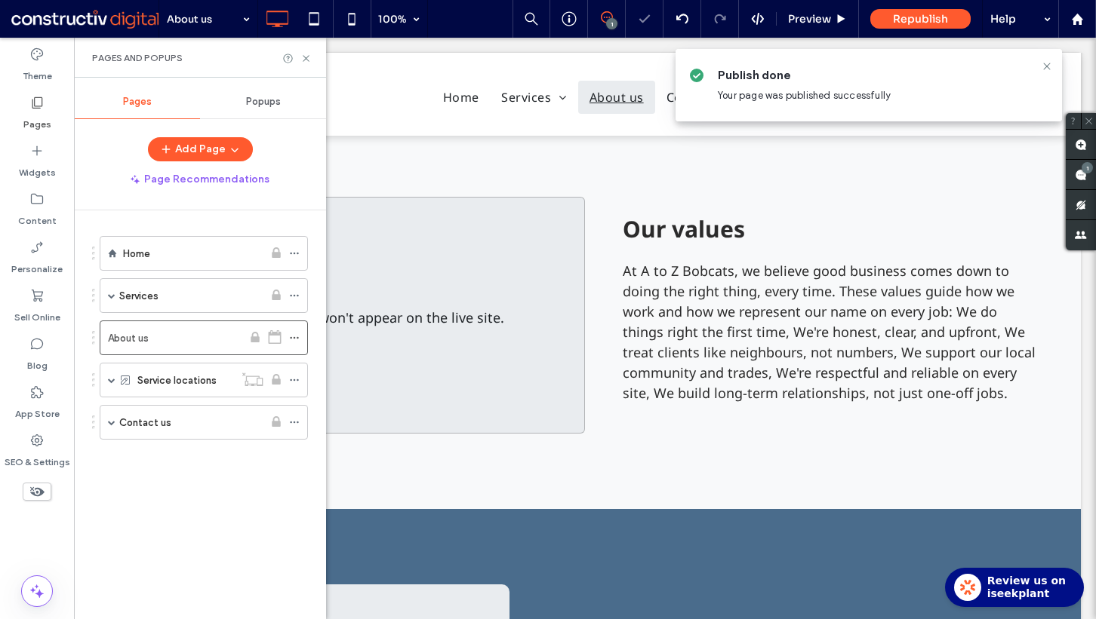
click at [41, 150] on use at bounding box center [37, 151] width 10 height 10
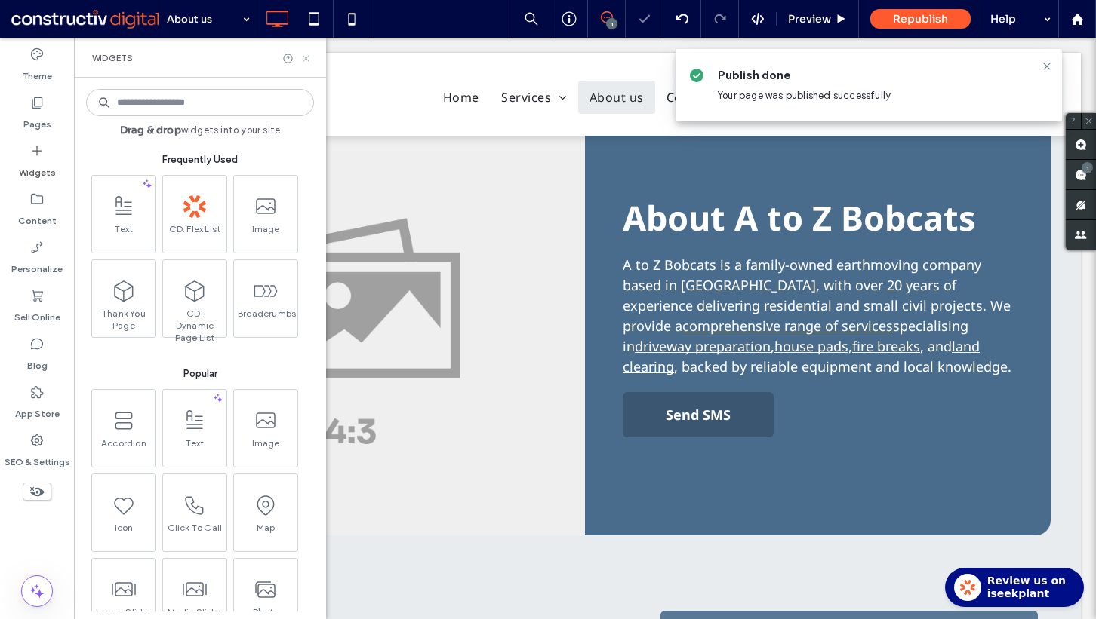
click at [306, 57] on icon at bounding box center [305, 58] width 11 height 11
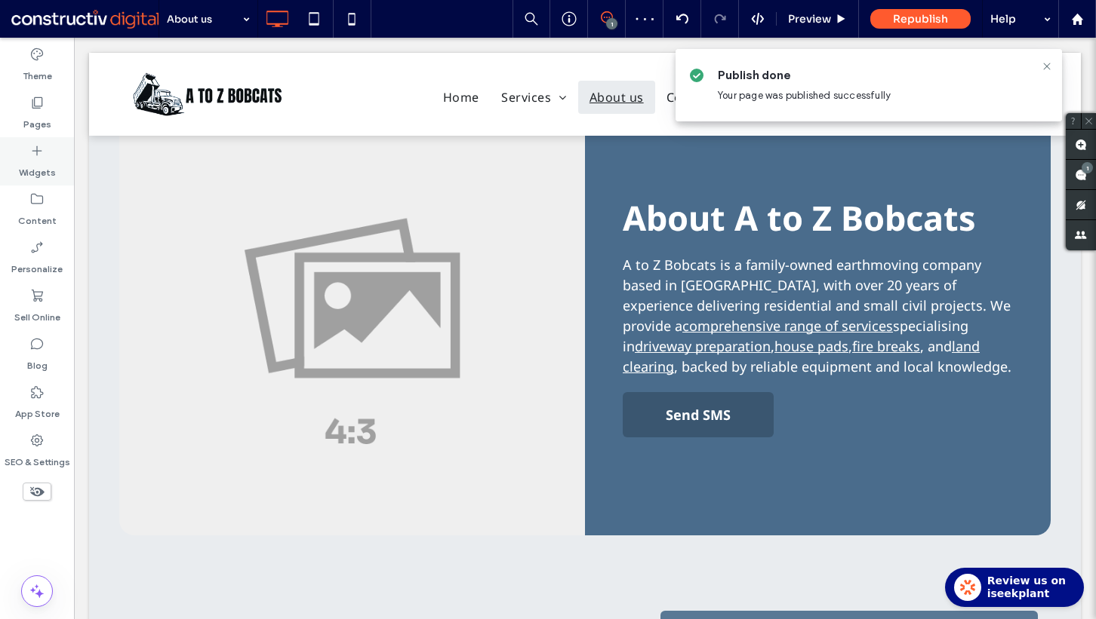
click at [38, 167] on label "Widgets" at bounding box center [37, 168] width 37 height 21
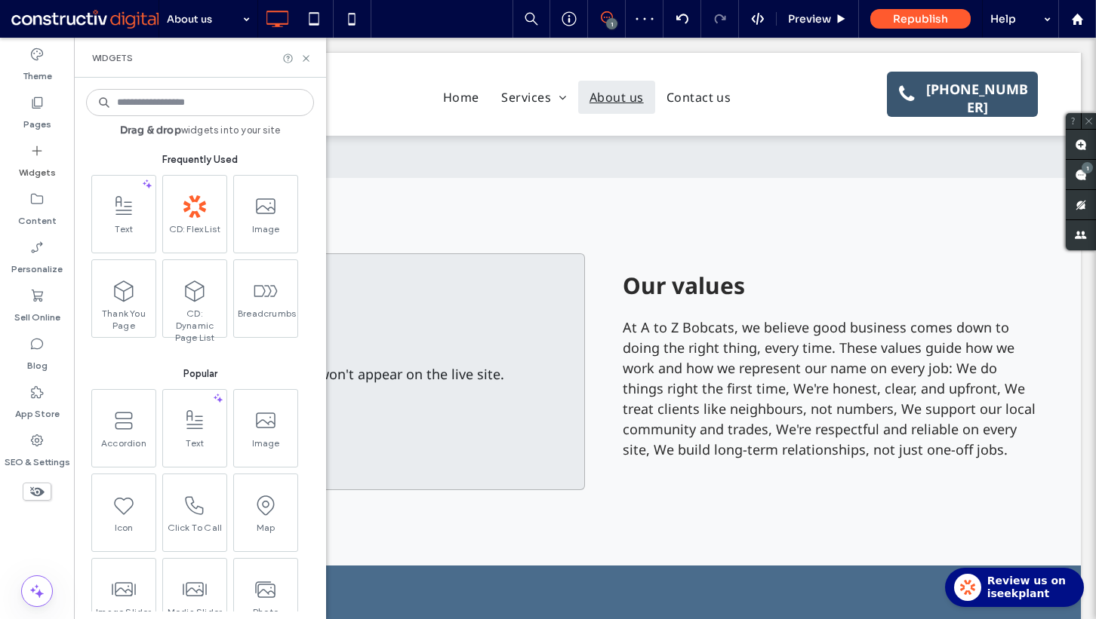
scroll to position [820, 0]
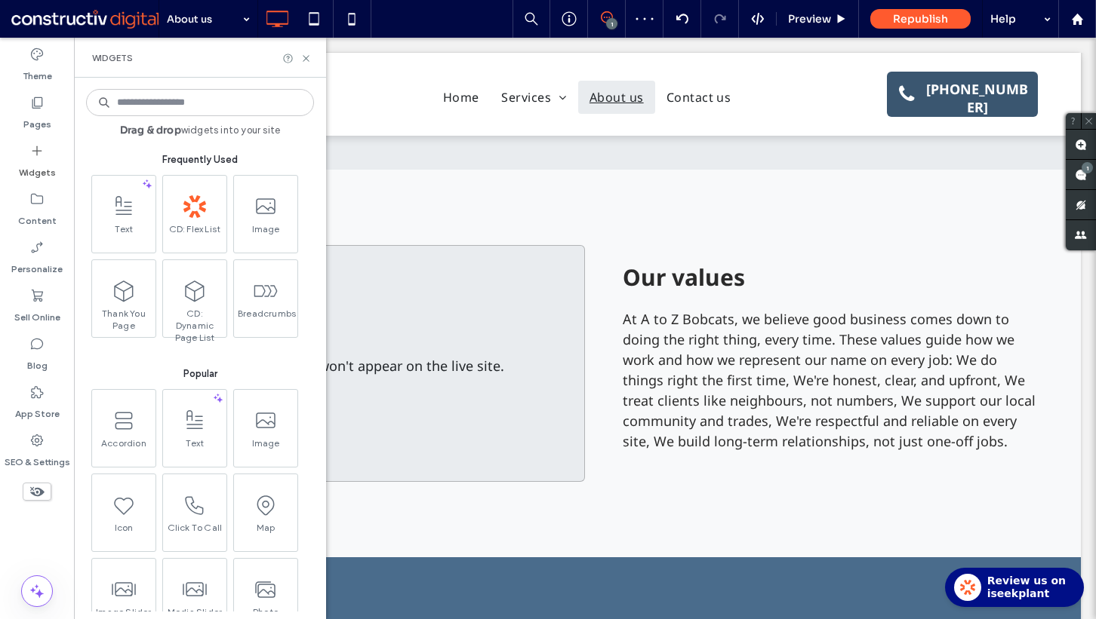
click at [209, 111] on input at bounding box center [200, 102] width 228 height 27
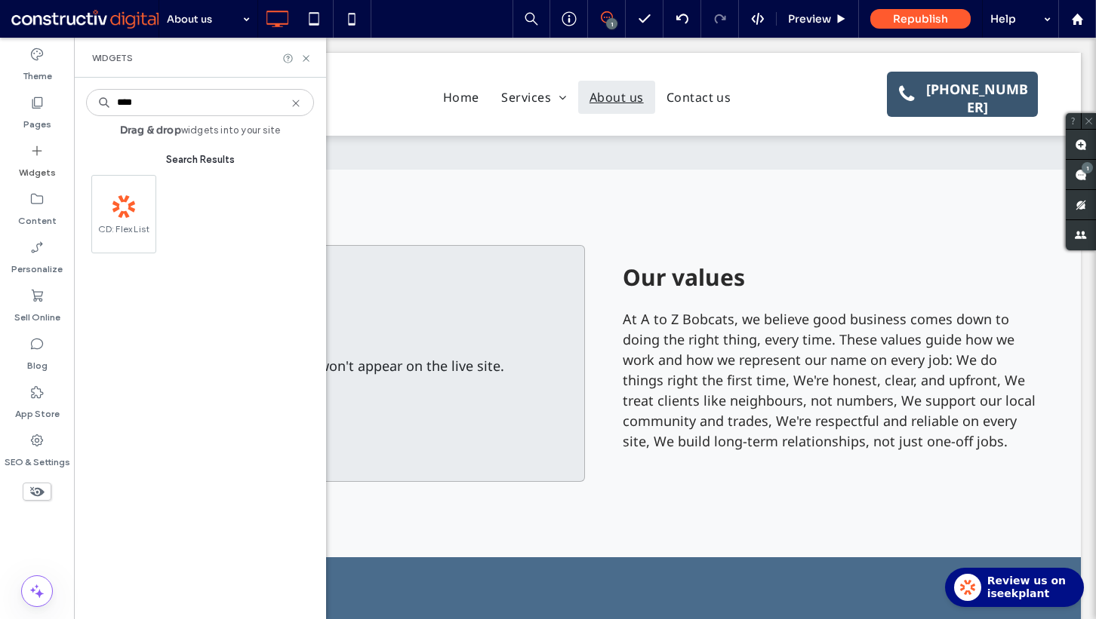
click at [238, 106] on input "****" at bounding box center [200, 102] width 228 height 27
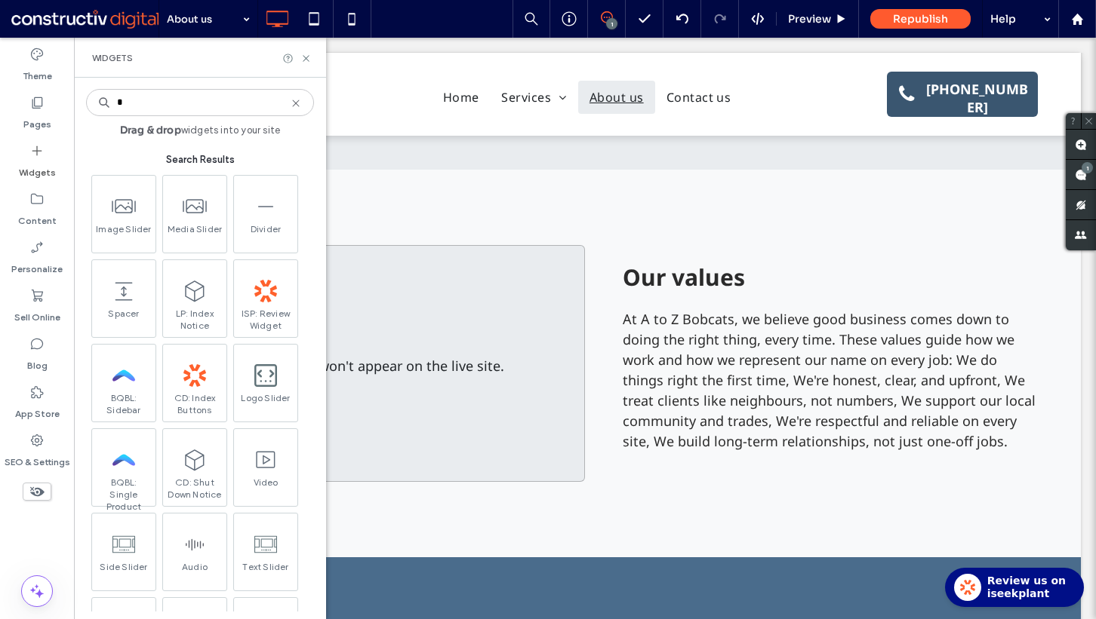
type input "*"
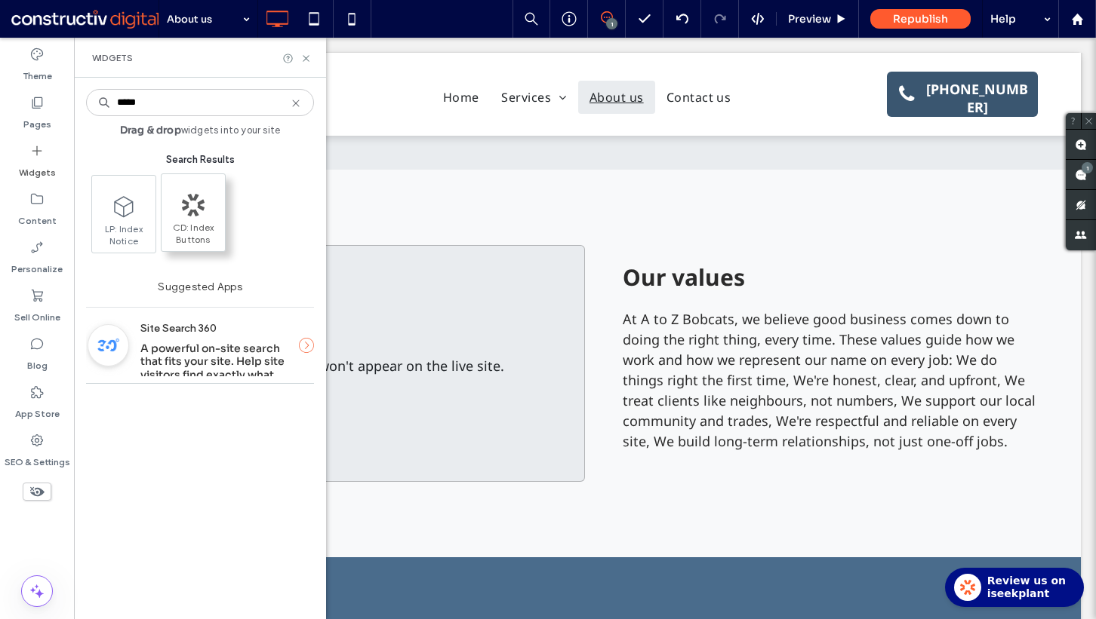
type input "*****"
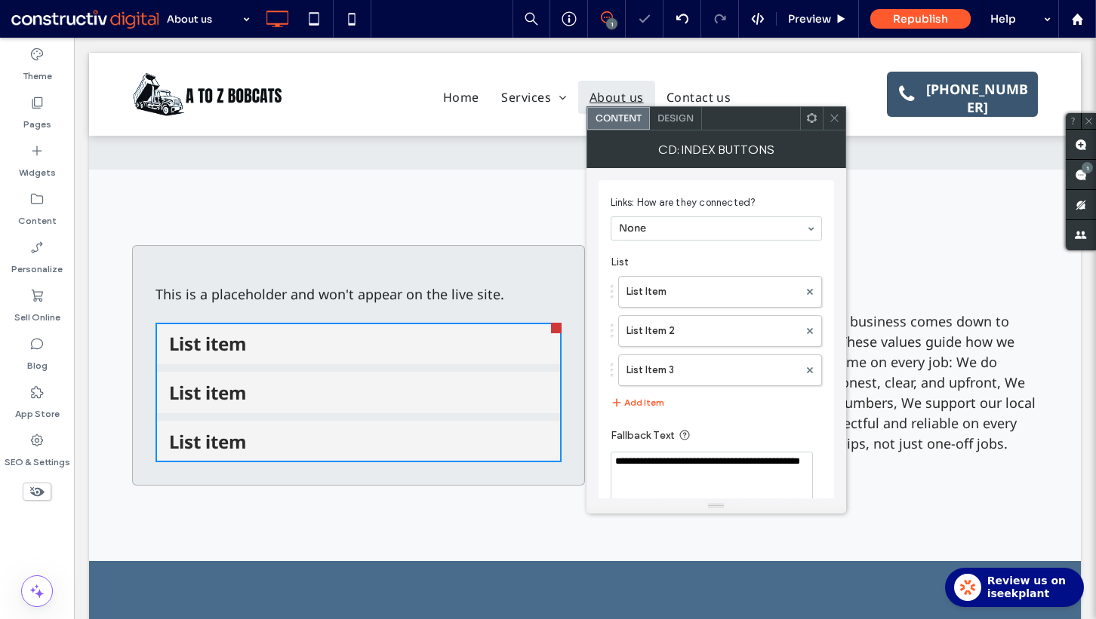
drag, startPoint x: 838, startPoint y: 115, endPoint x: 383, endPoint y: 238, distance: 471.8
click at [838, 115] on icon at bounding box center [833, 117] width 11 height 11
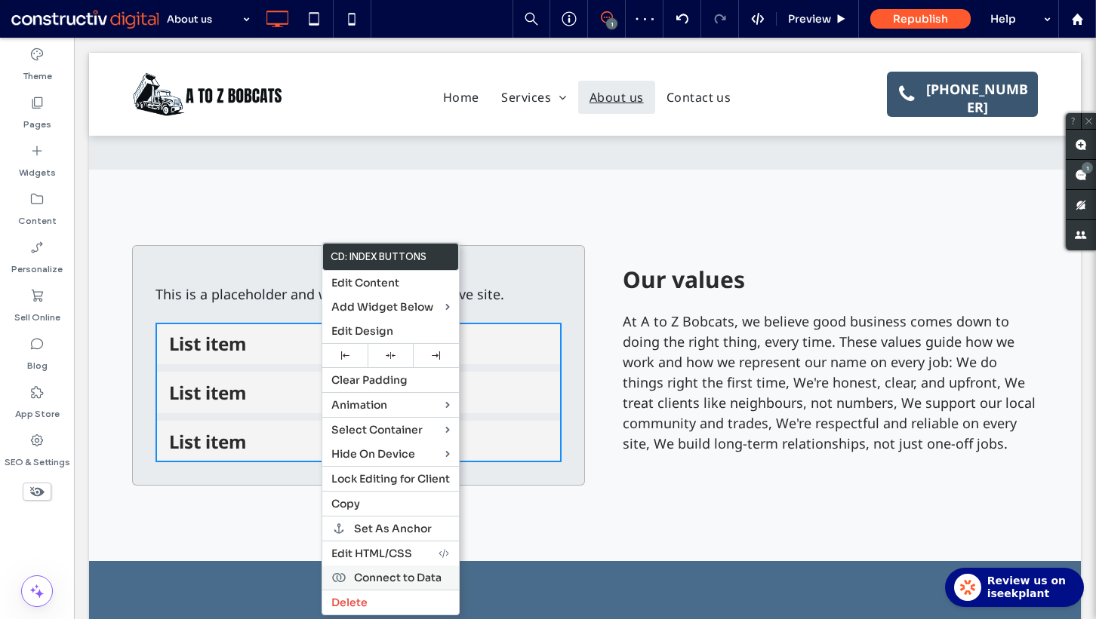
click at [393, 571] on span "Connect to Data" at bounding box center [398, 578] width 88 height 14
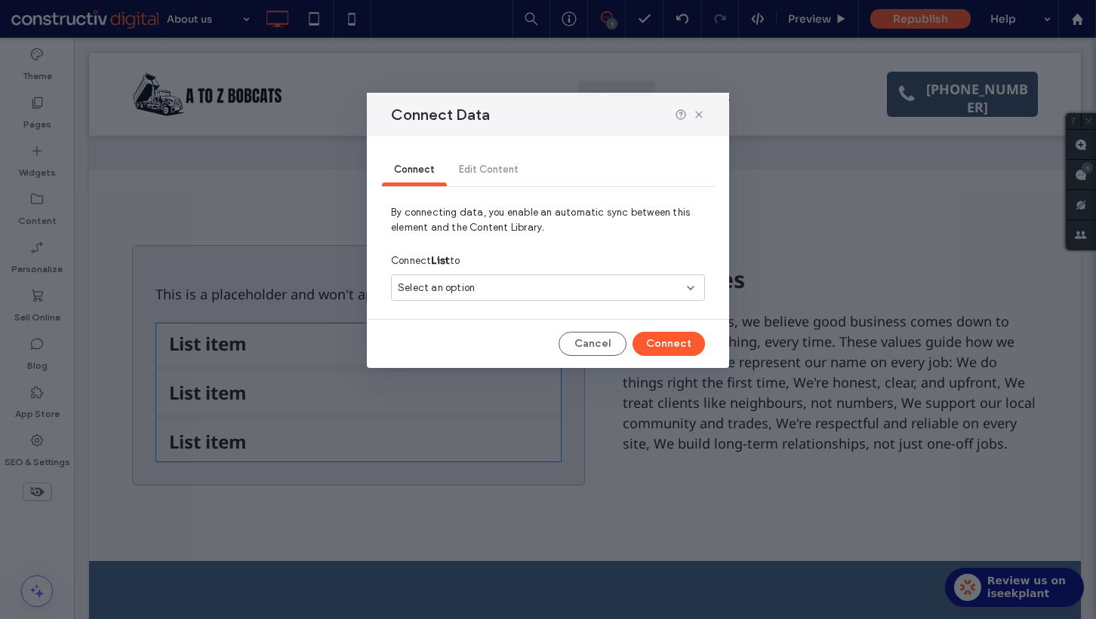
click at [500, 306] on div "Select an option" at bounding box center [548, 291] width 314 height 32
click at [511, 285] on div "Select an option" at bounding box center [539, 288] width 282 height 15
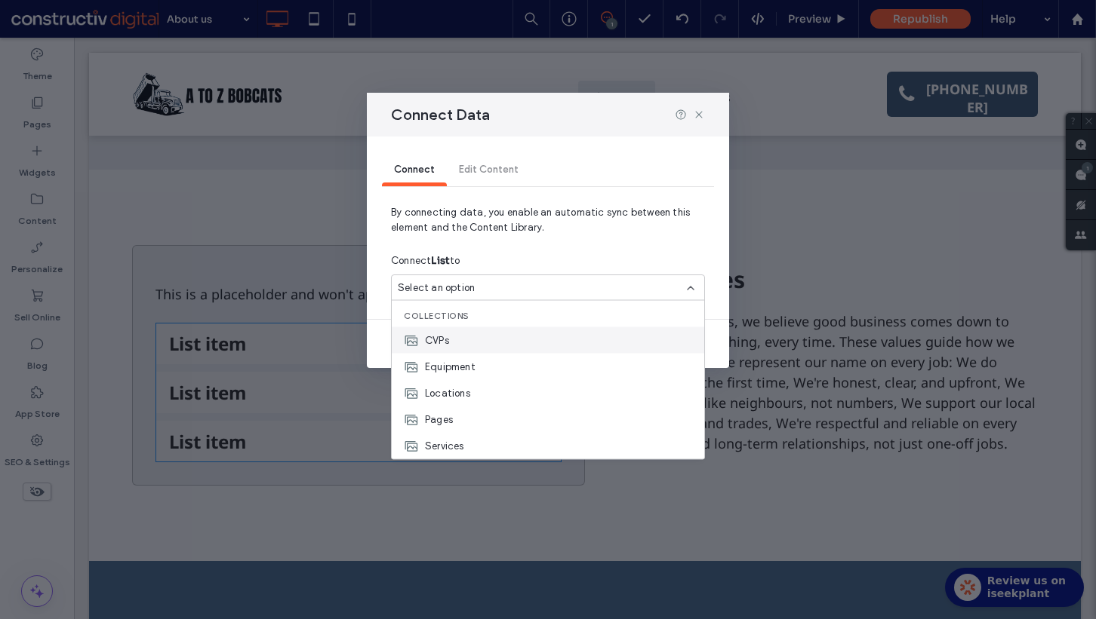
click at [504, 339] on div "CVPs" at bounding box center [548, 340] width 312 height 26
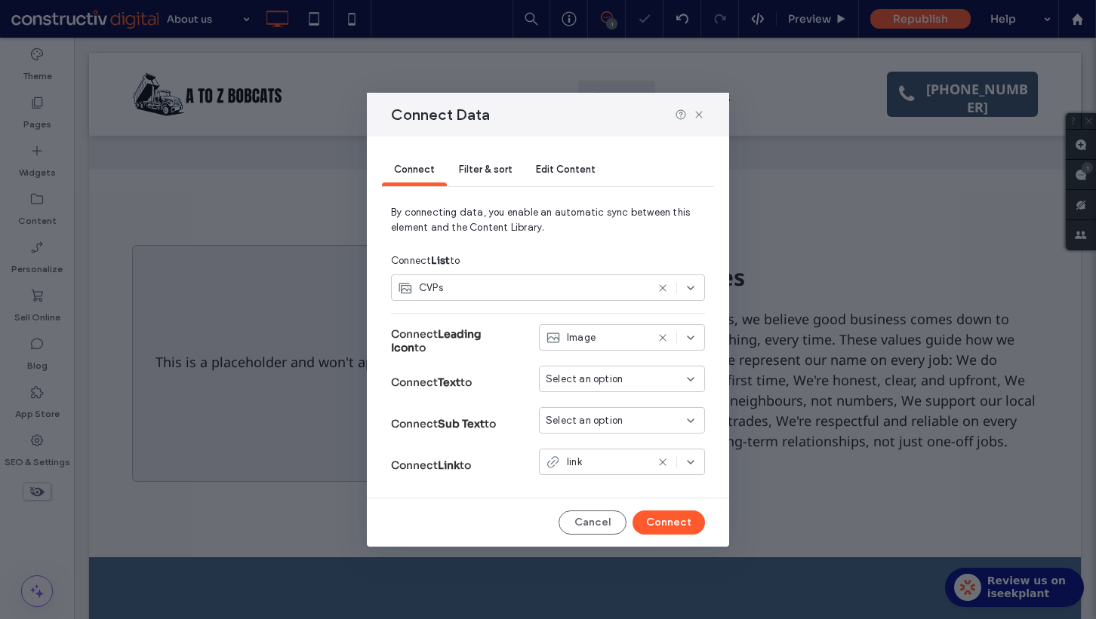
click at [476, 170] on span "Filter & sort" at bounding box center [485, 169] width 53 height 11
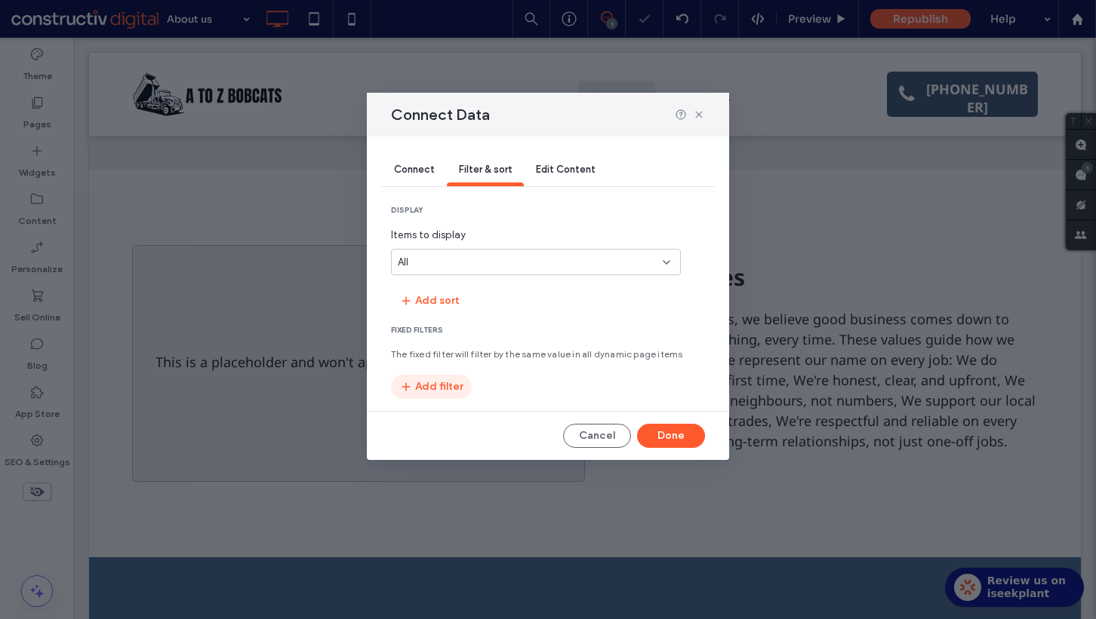
click at [430, 377] on button "Add filter" at bounding box center [431, 387] width 81 height 24
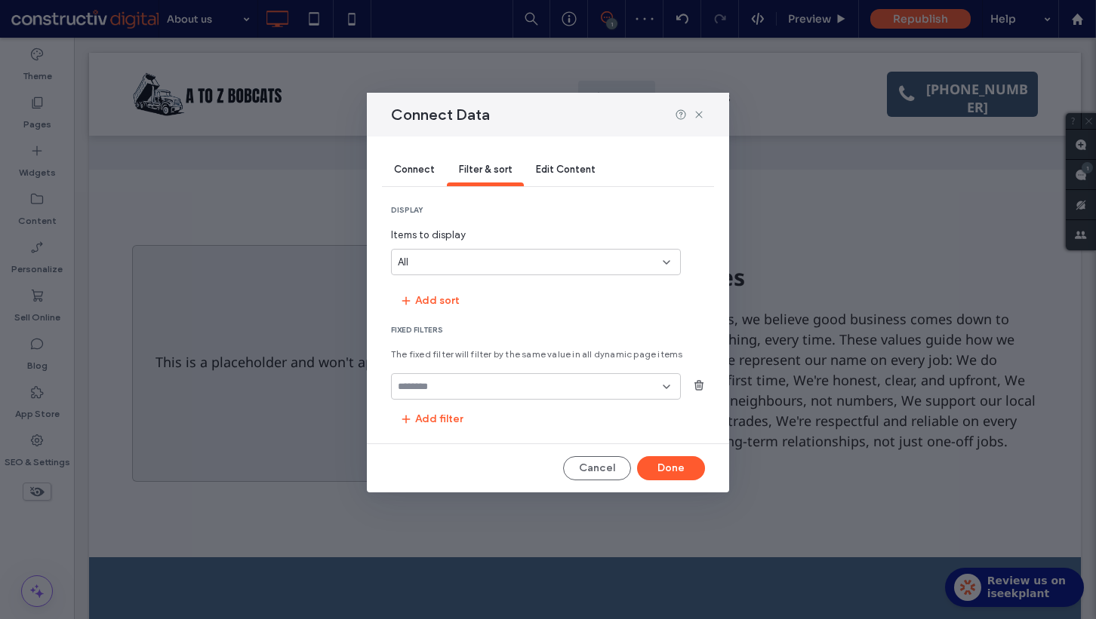
click at [447, 388] on input "fields-dropdown" at bounding box center [530, 387] width 265 height 12
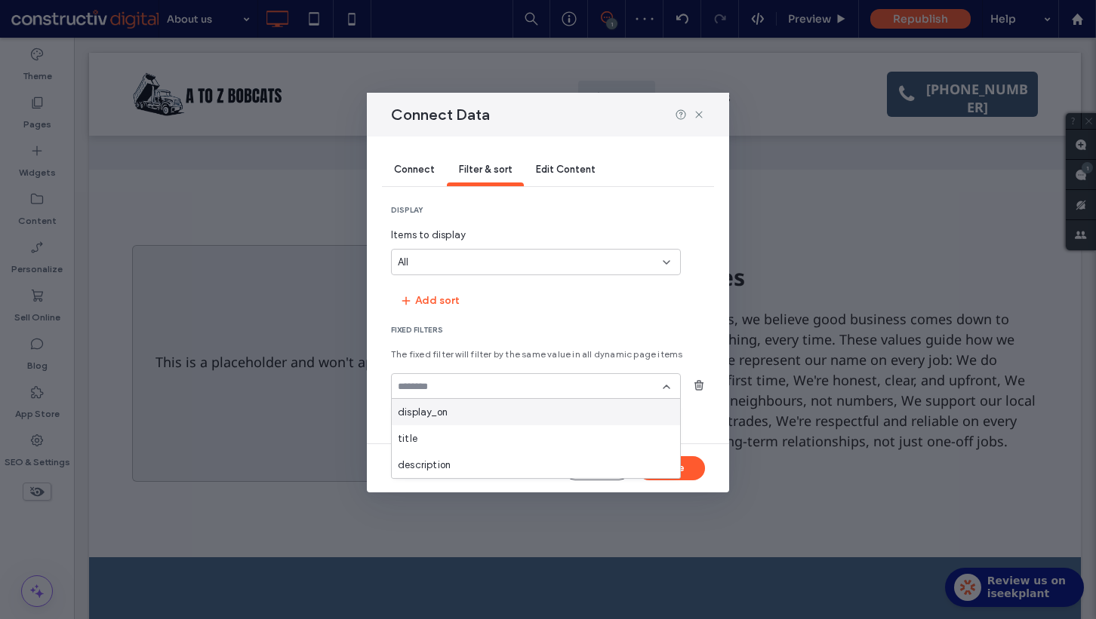
click at [447, 415] on div "display_on" at bounding box center [536, 412] width 288 height 26
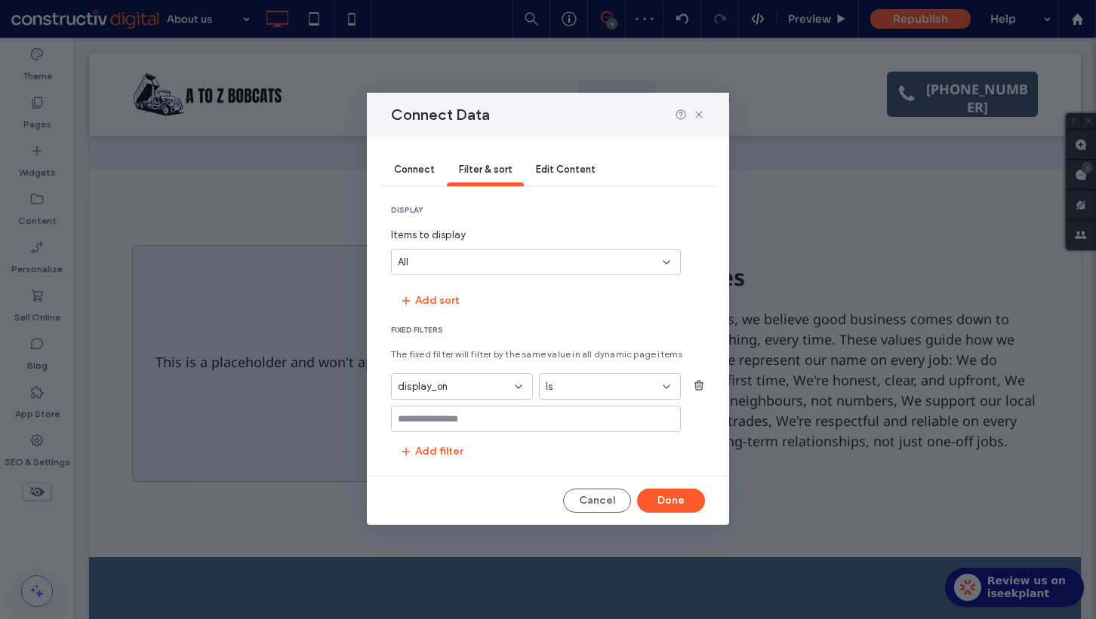
click at [557, 413] on input "values-textbox" at bounding box center [530, 419] width 265 height 12
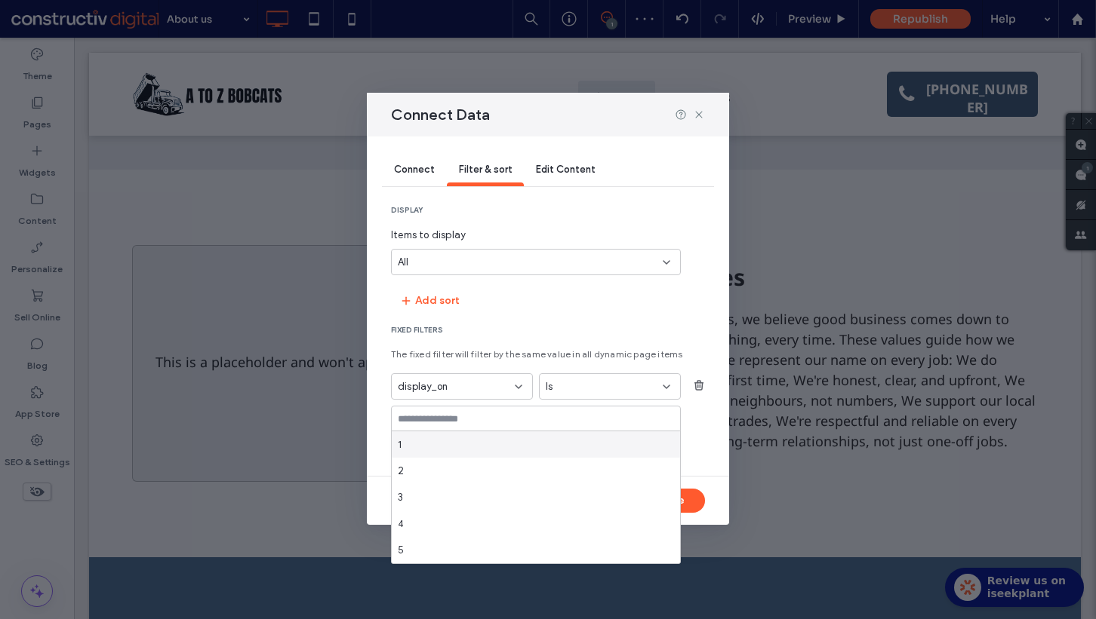
click at [487, 439] on div "1" at bounding box center [536, 445] width 288 height 26
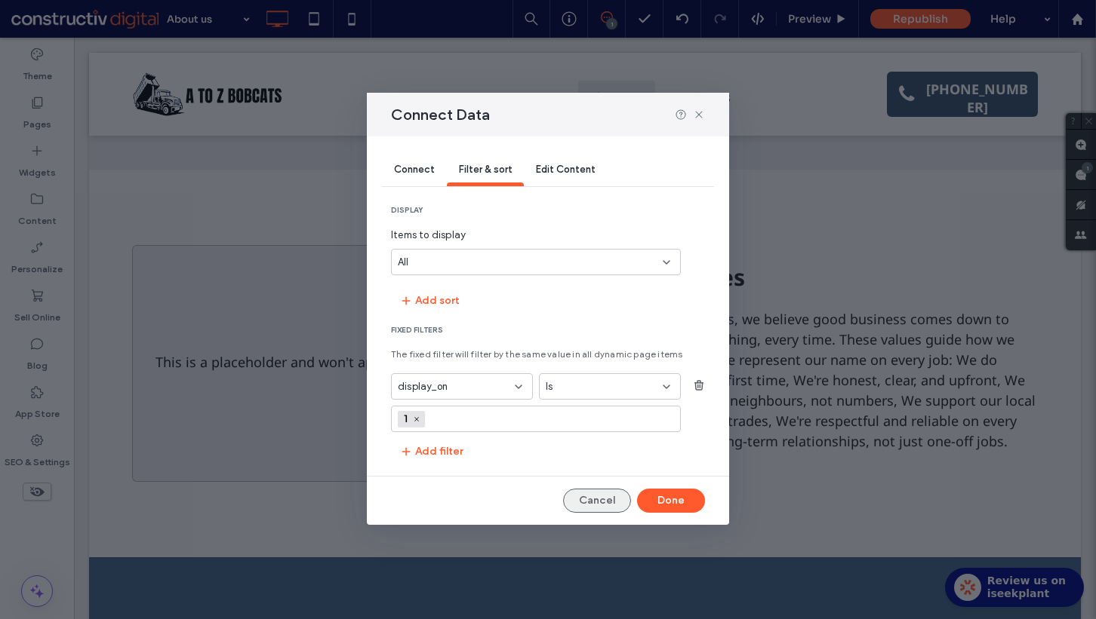
click at [598, 494] on button "Cancel" at bounding box center [597, 501] width 68 height 24
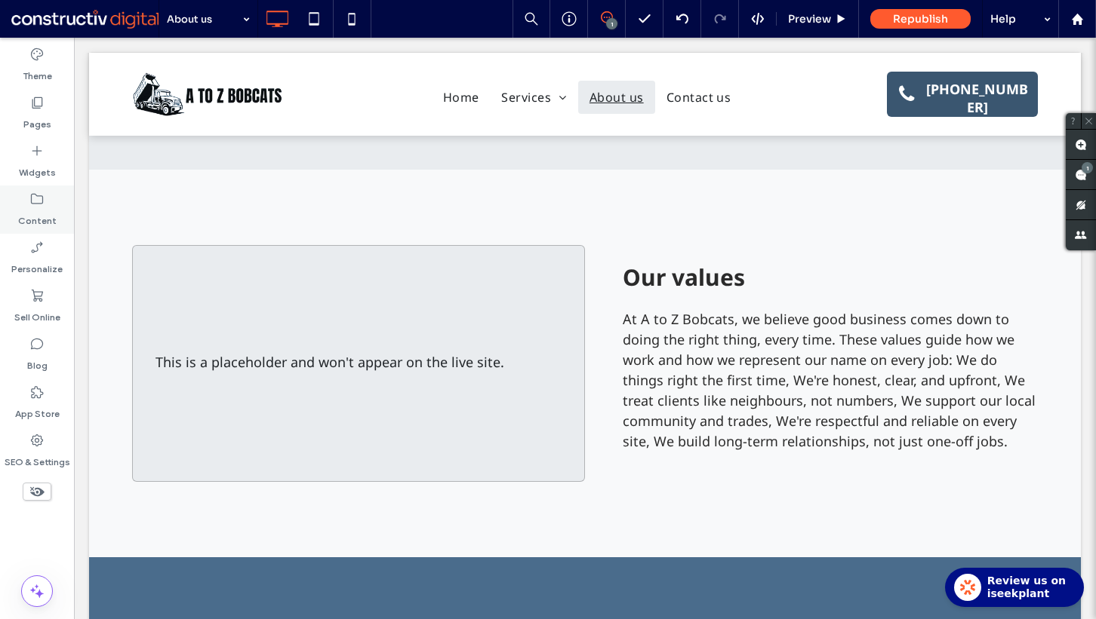
click at [46, 202] on div "Content" at bounding box center [37, 210] width 74 height 48
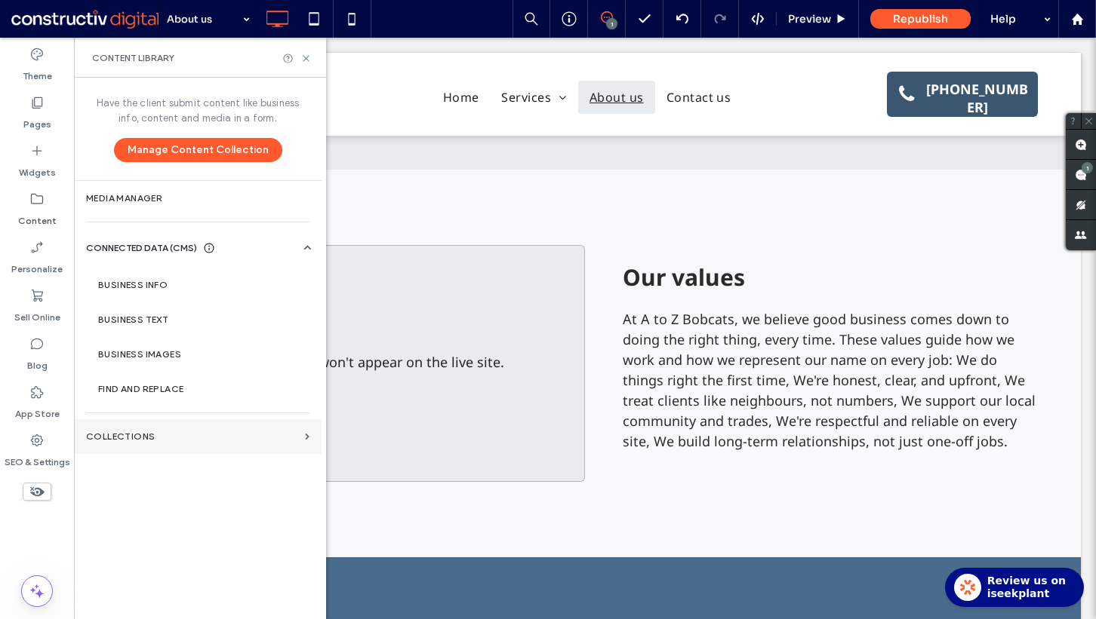
click at [164, 444] on section "Collections" at bounding box center [197, 436] width 247 height 35
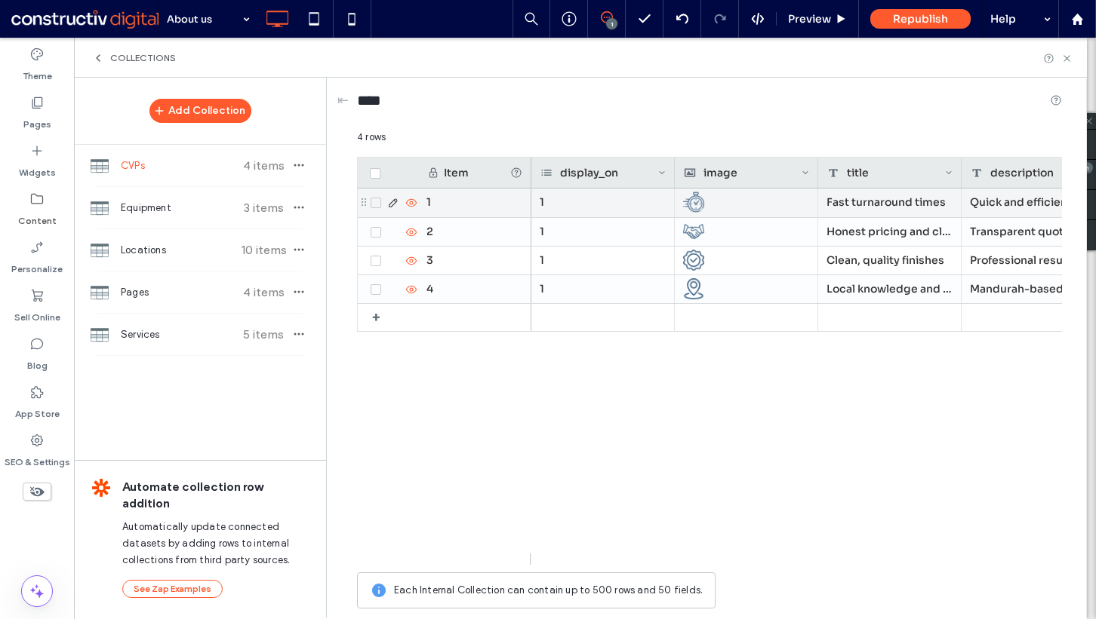
click at [591, 200] on div "1" at bounding box center [602, 203] width 143 height 29
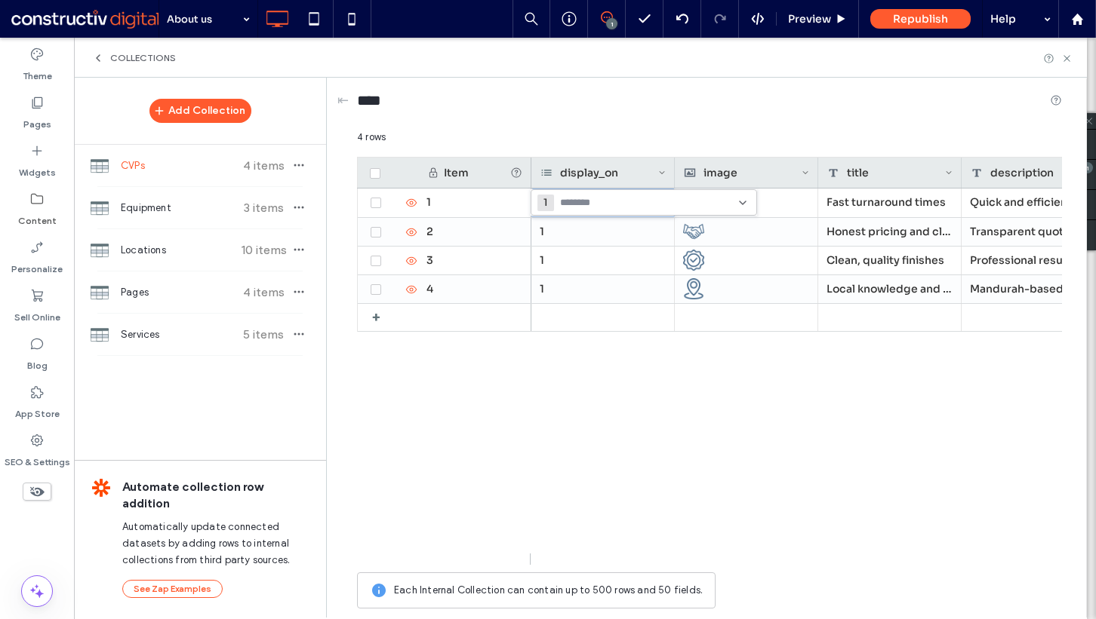
click at [604, 171] on div "display_on" at bounding box center [599, 173] width 118 height 30
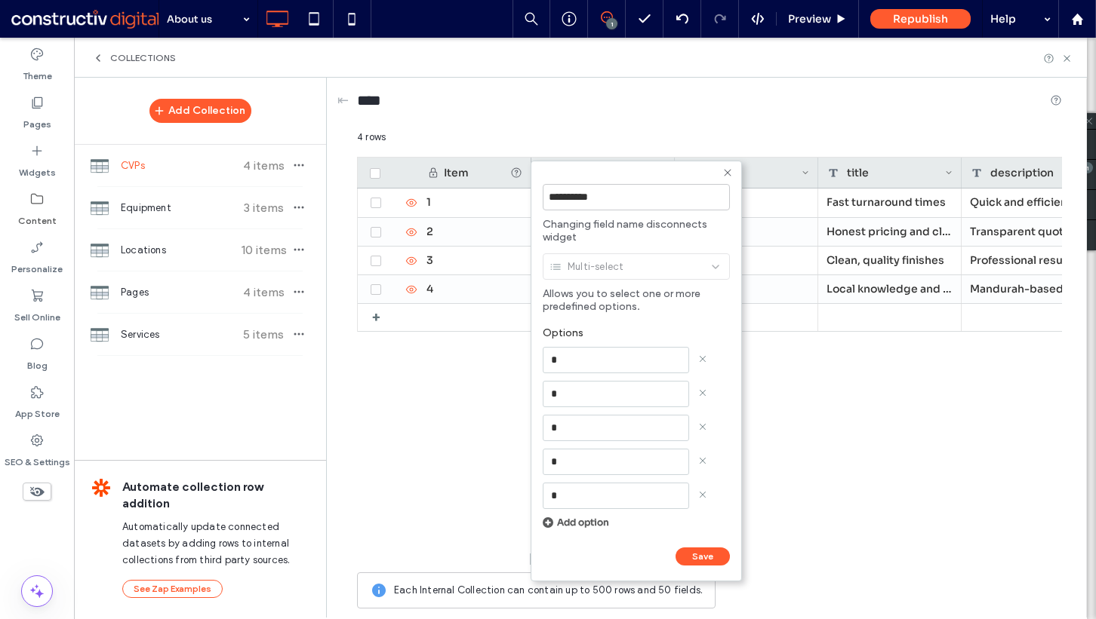
click at [584, 358] on input "*" at bounding box center [615, 360] width 146 height 26
type input "*****"
click at [542, 566] on input "******" at bounding box center [558, 572] width 33 height 13
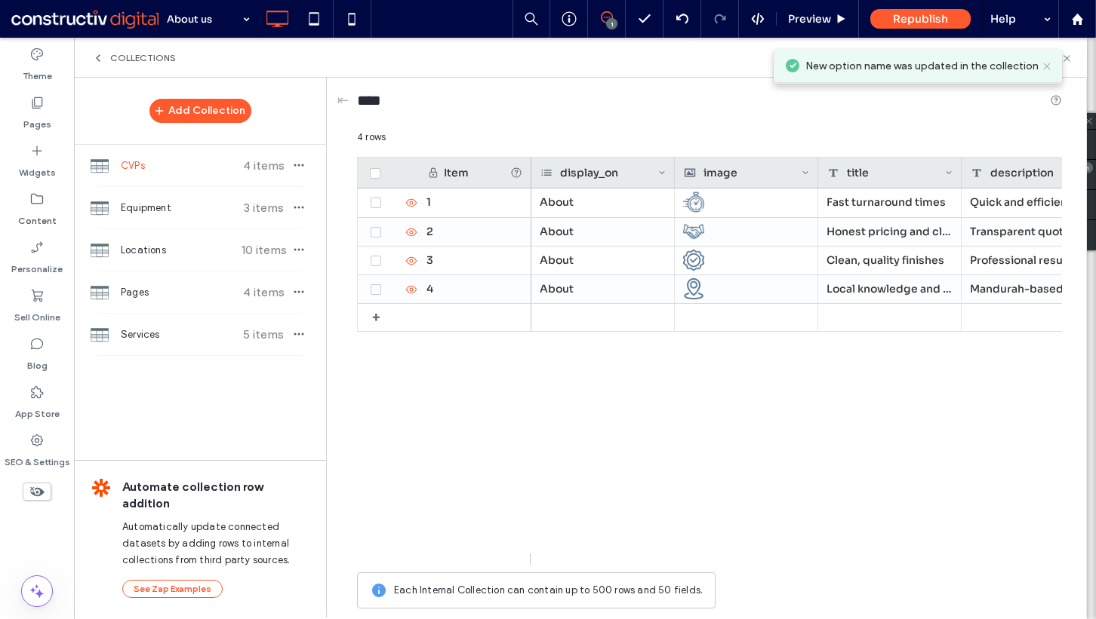
click at [1044, 69] on icon at bounding box center [1046, 66] width 12 height 12
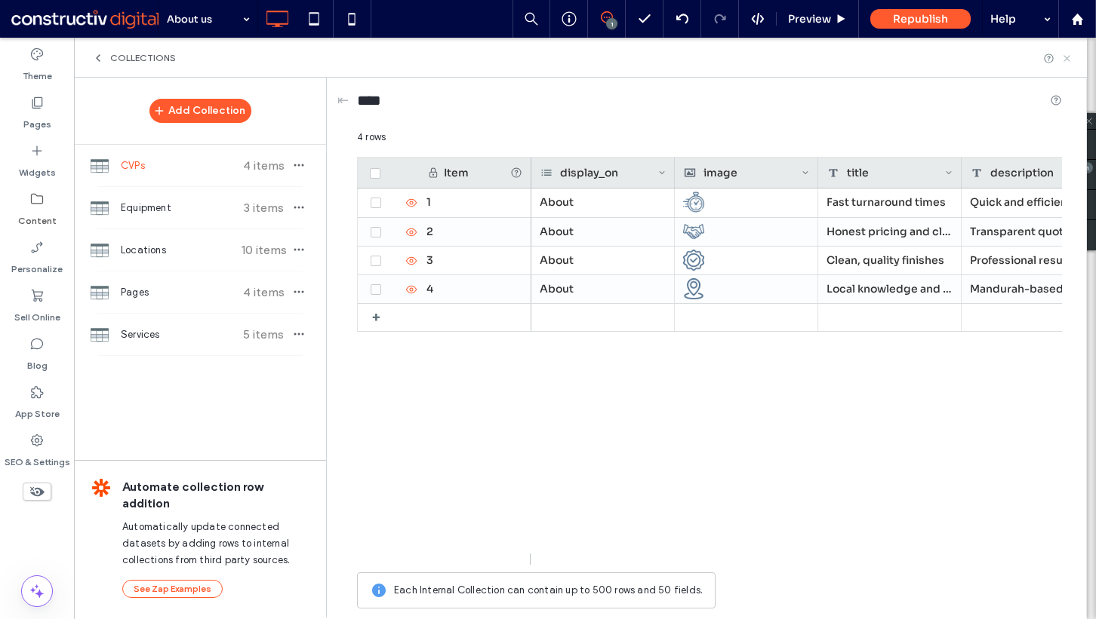
click at [1067, 57] on icon at bounding box center [1066, 58] width 11 height 11
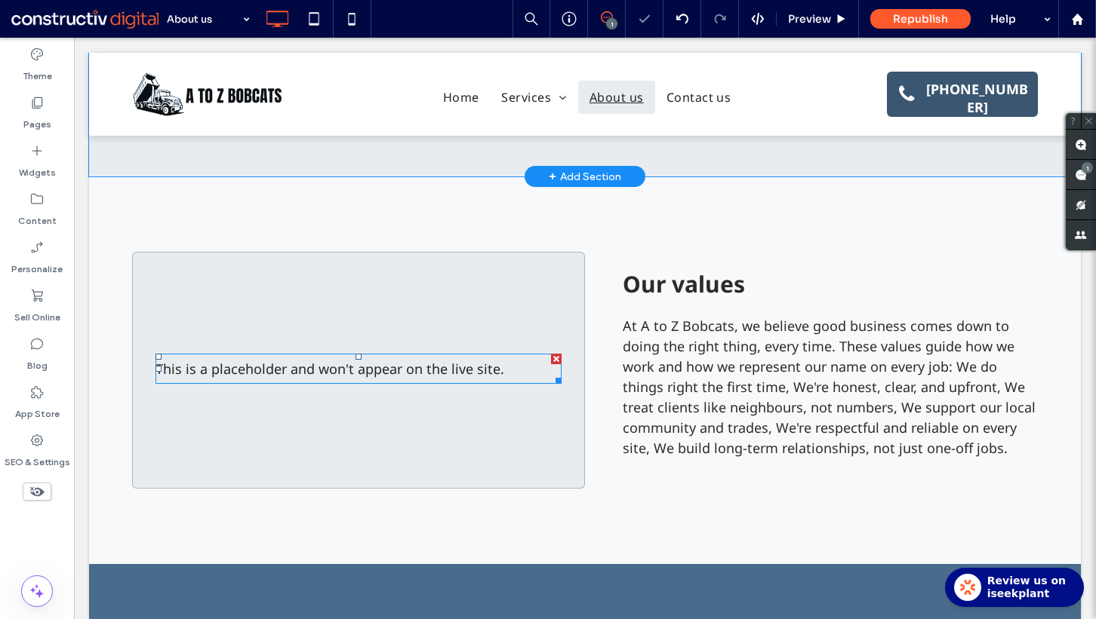
scroll to position [822, 0]
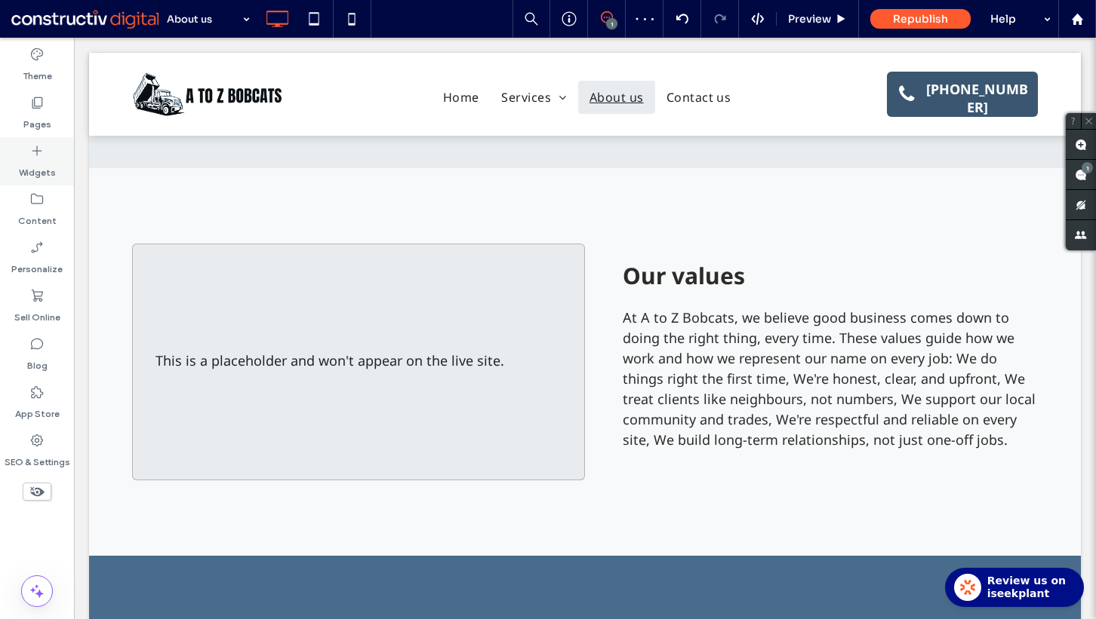
click at [48, 177] on label "Widgets" at bounding box center [37, 168] width 37 height 21
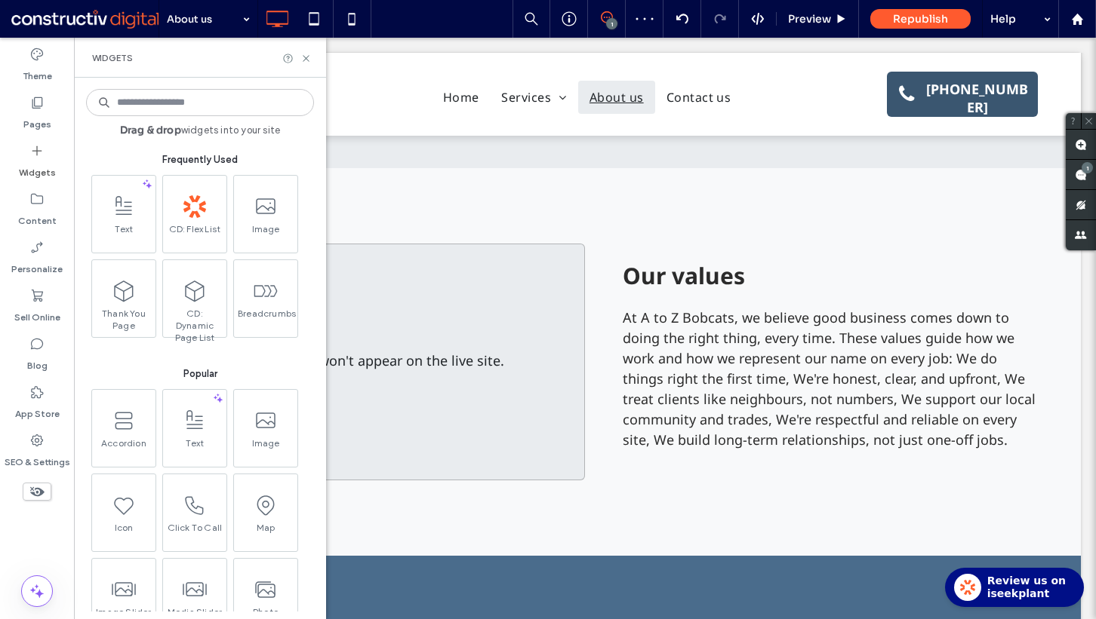
click at [198, 108] on input at bounding box center [200, 102] width 228 height 27
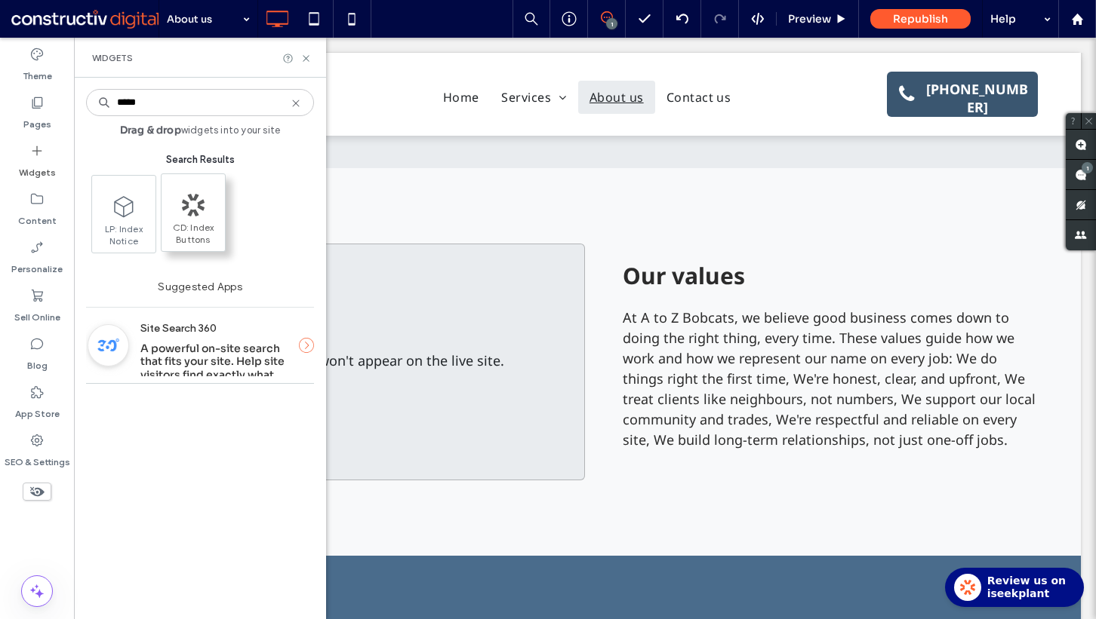
type input "*****"
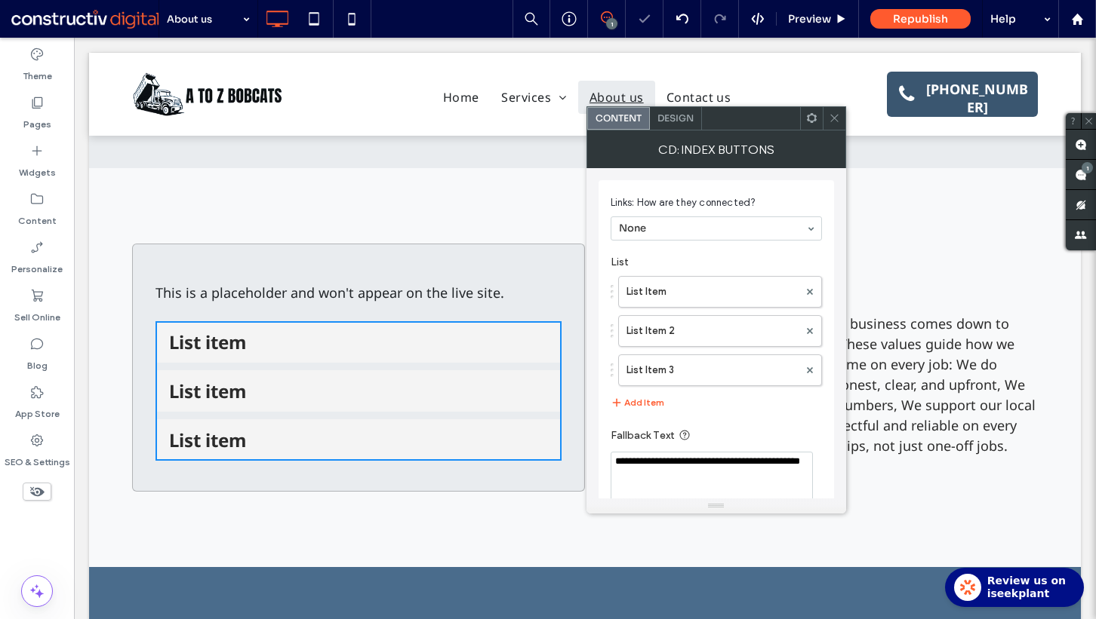
click at [828, 116] on icon at bounding box center [833, 117] width 11 height 11
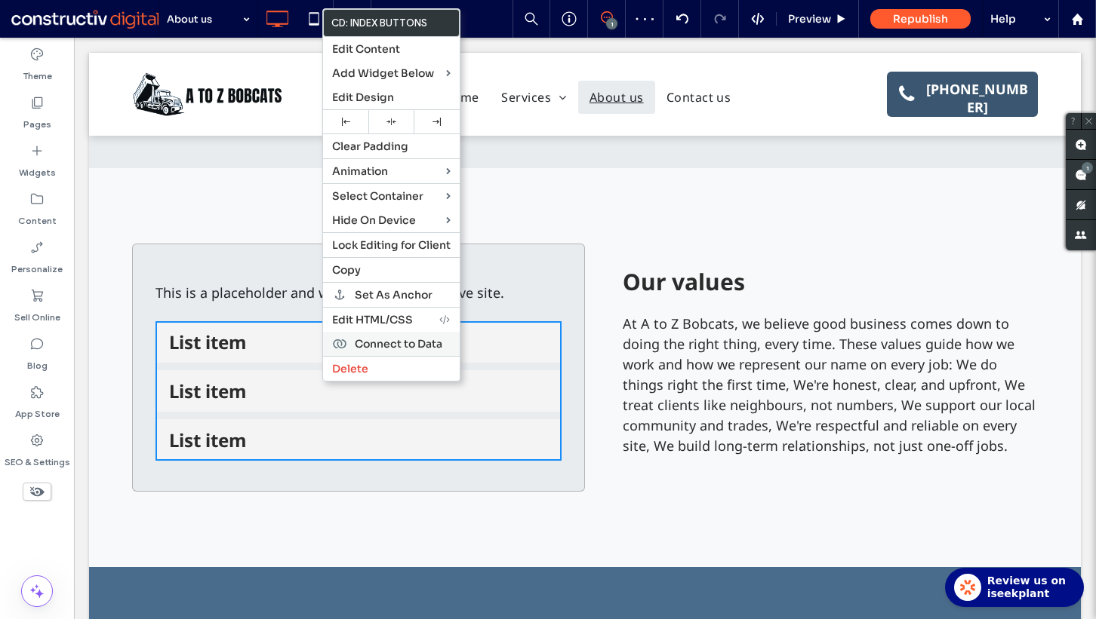
click at [394, 349] on div "Connect to Data" at bounding box center [391, 344] width 137 height 24
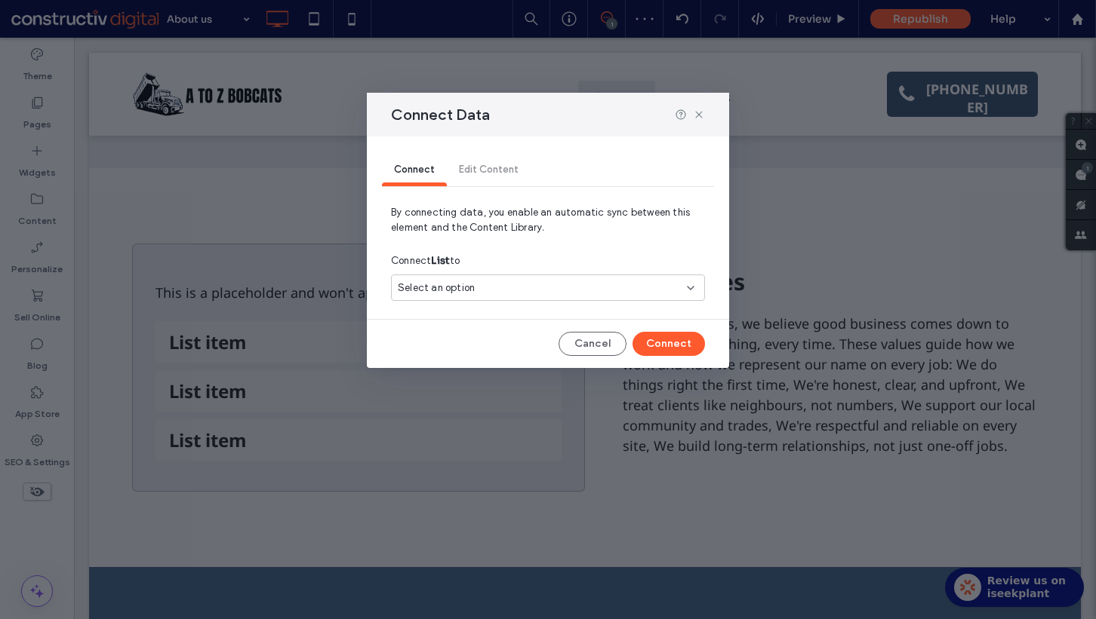
click at [539, 296] on div "Select an option" at bounding box center [548, 288] width 314 height 26
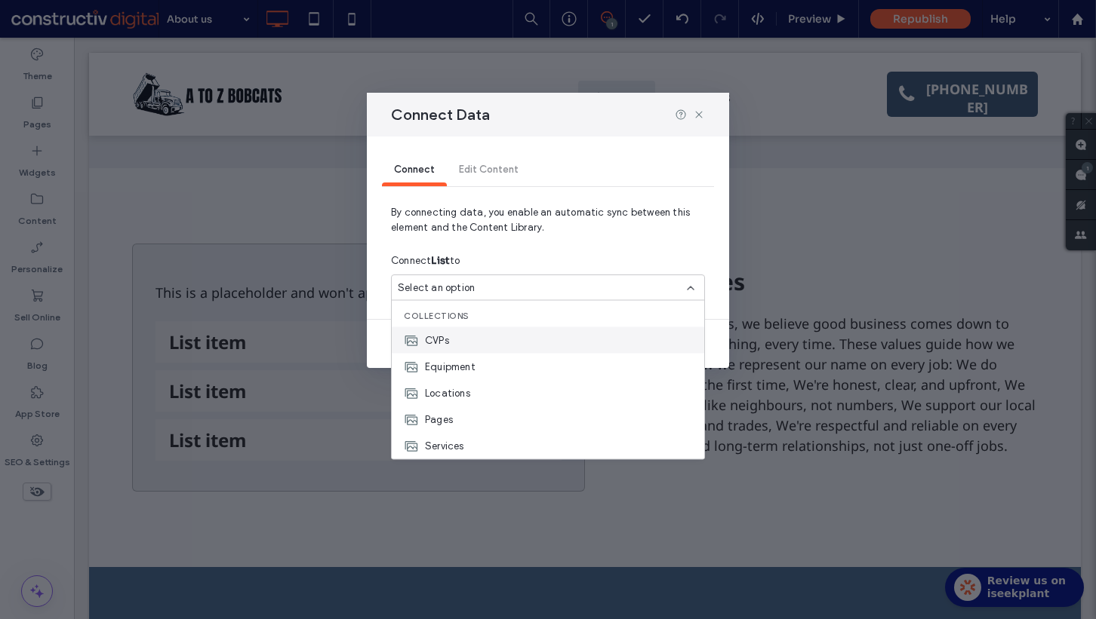
click at [496, 343] on div "CVPs" at bounding box center [548, 340] width 312 height 26
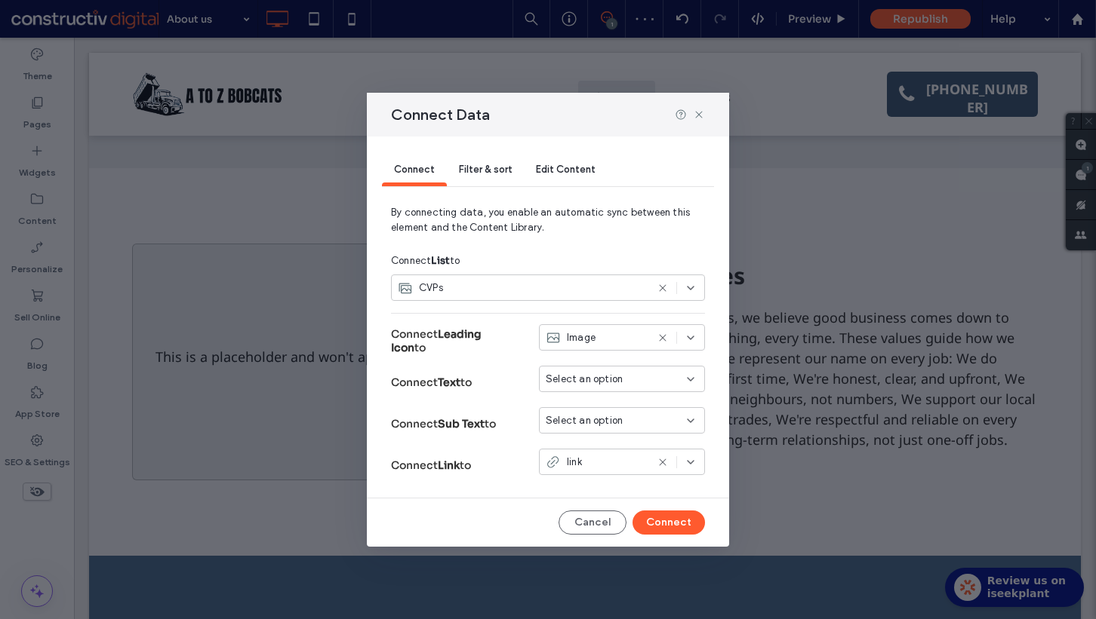
click at [585, 376] on span "Select an option" at bounding box center [583, 379] width 77 height 15
click at [585, 409] on span "Title" at bounding box center [583, 405] width 21 height 15
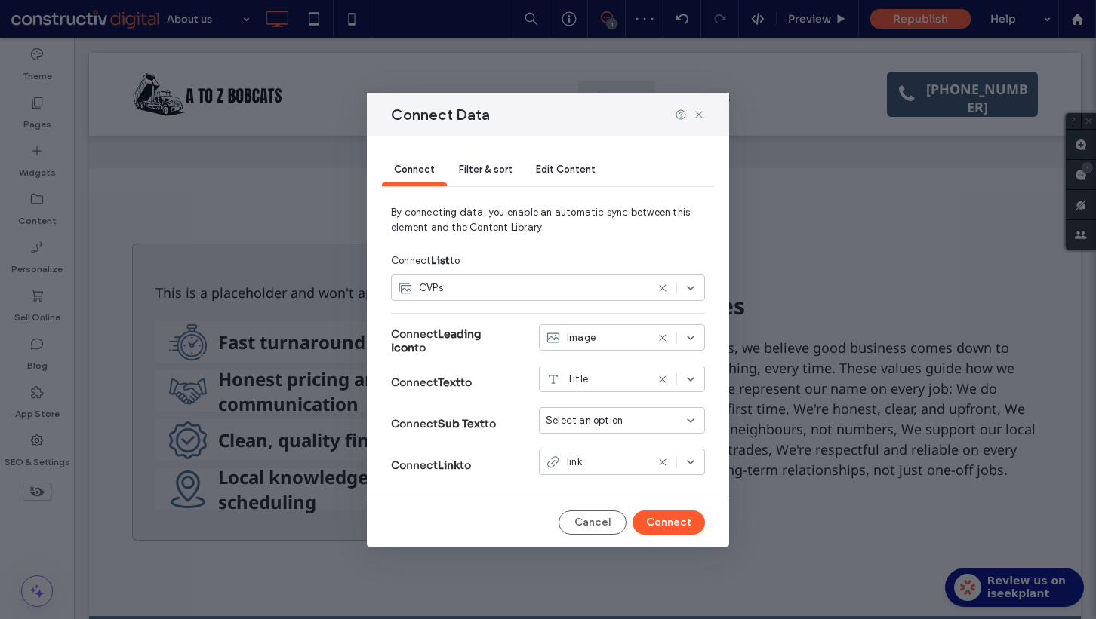
click at [574, 425] on span "Select an option" at bounding box center [583, 420] width 77 height 15
click at [588, 473] on span "Description" at bounding box center [599, 473] width 52 height 15
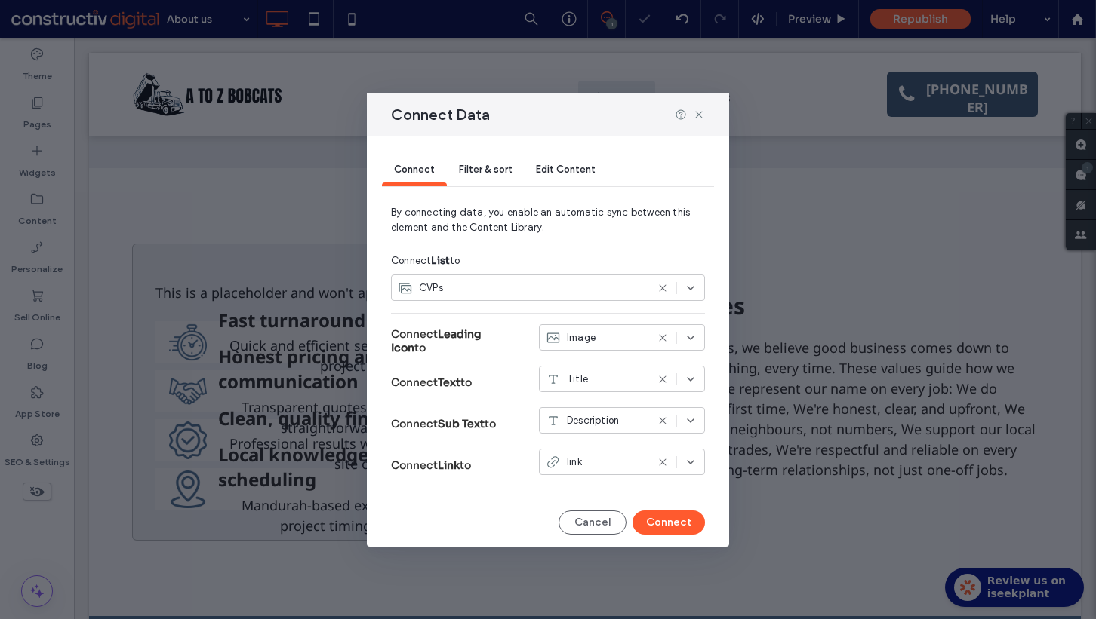
click at [662, 423] on icon at bounding box center [662, 421] width 12 height 12
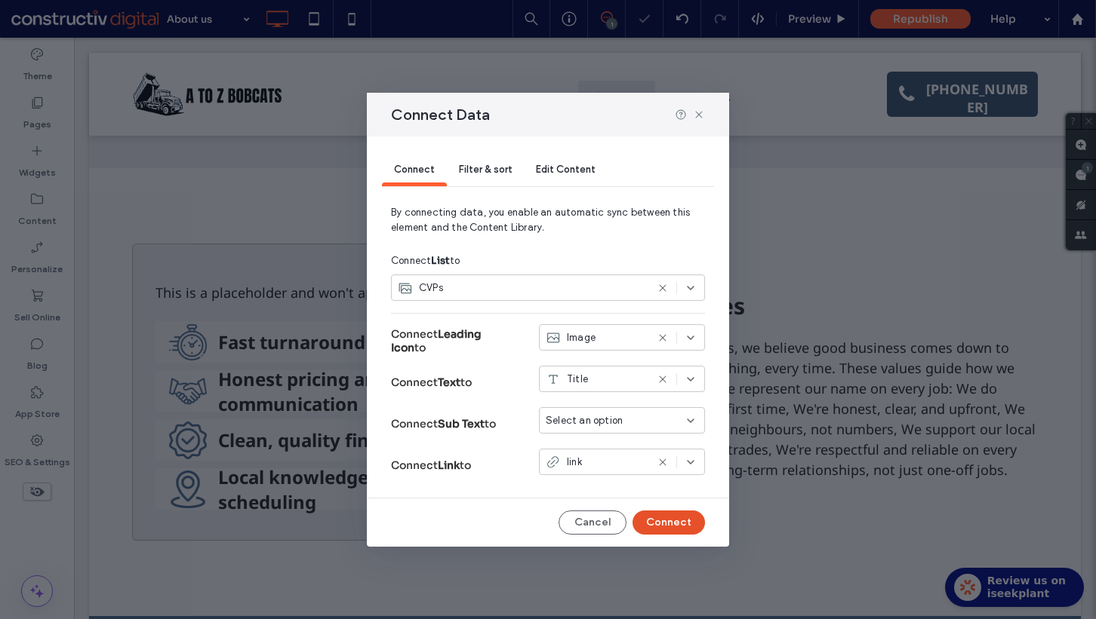
click at [669, 527] on button "Connect" at bounding box center [668, 523] width 72 height 24
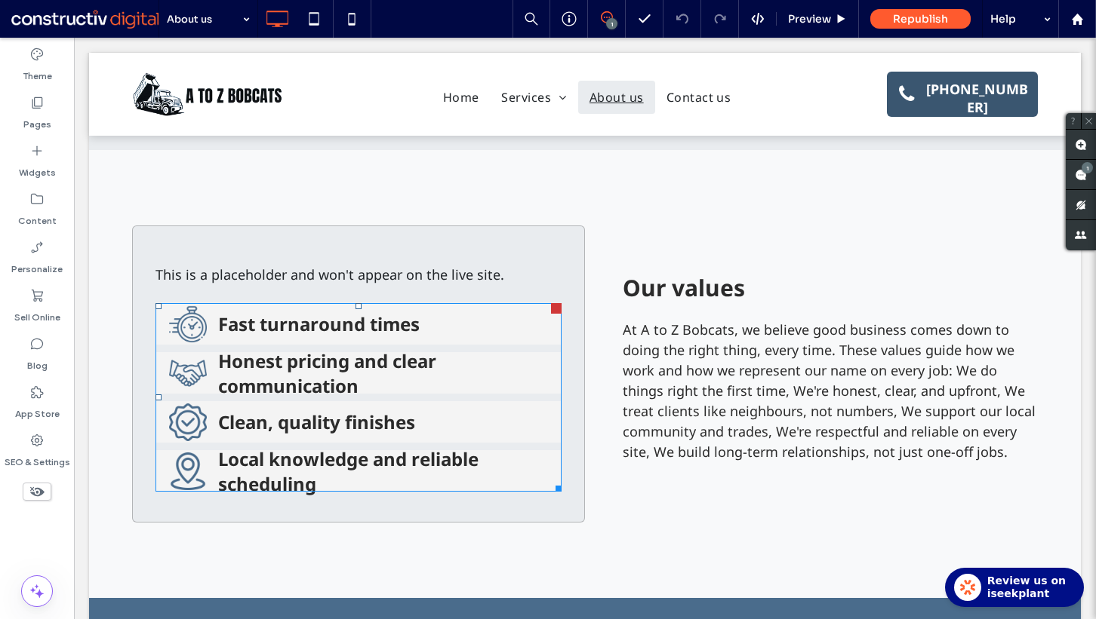
scroll to position [831, 0]
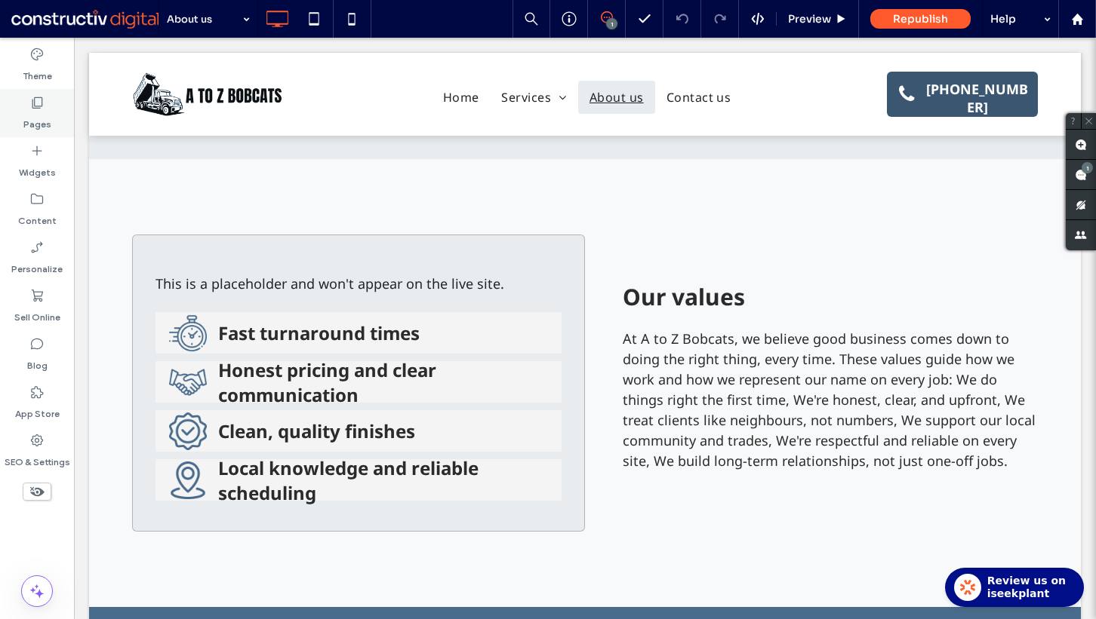
click at [47, 108] on div "Pages" at bounding box center [37, 113] width 74 height 48
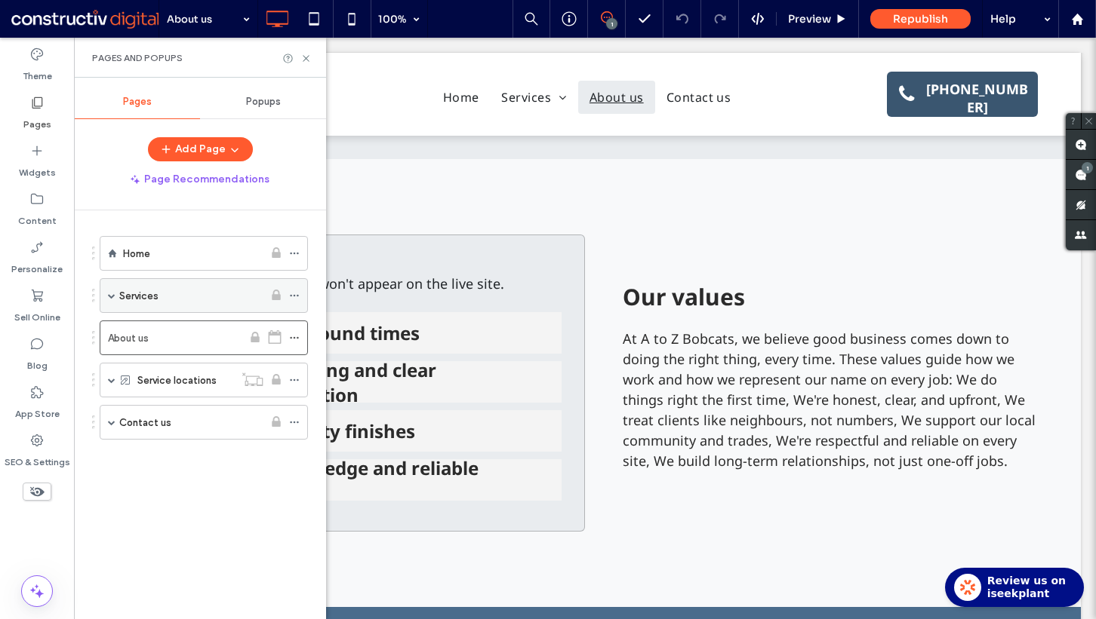
click at [182, 286] on div "Services" at bounding box center [191, 295] width 144 height 33
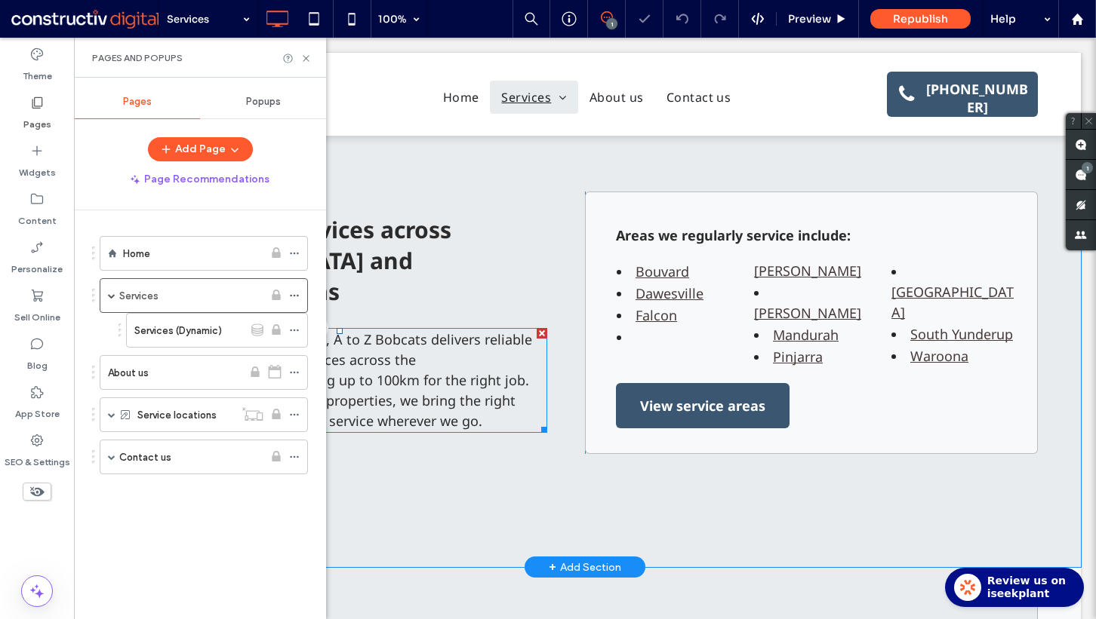
scroll to position [2067, 0]
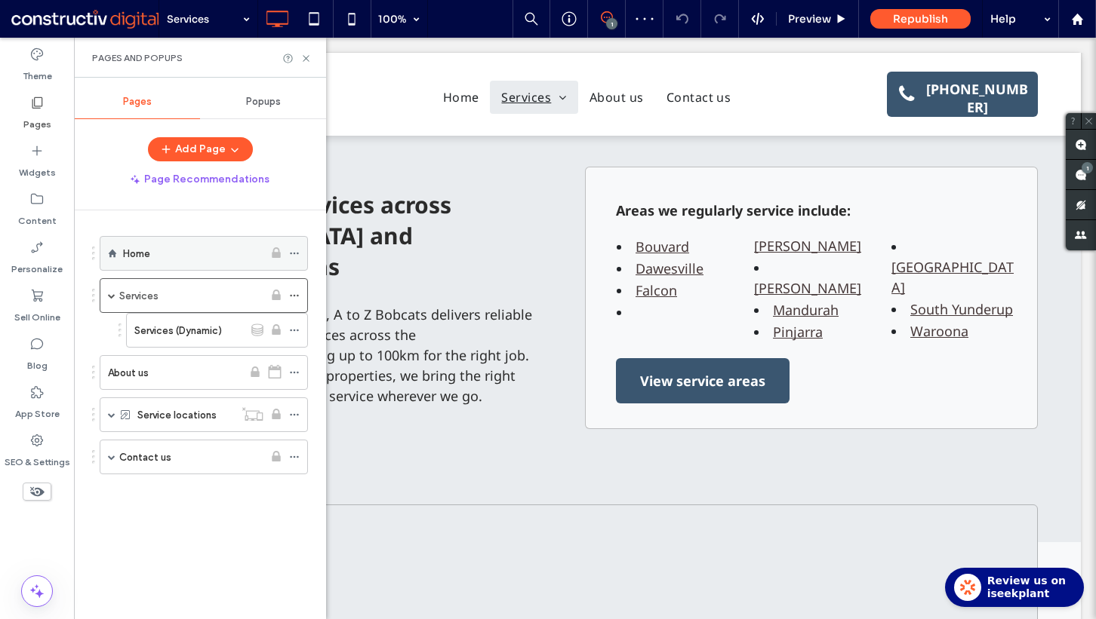
click at [207, 265] on div "Home" at bounding box center [193, 253] width 140 height 33
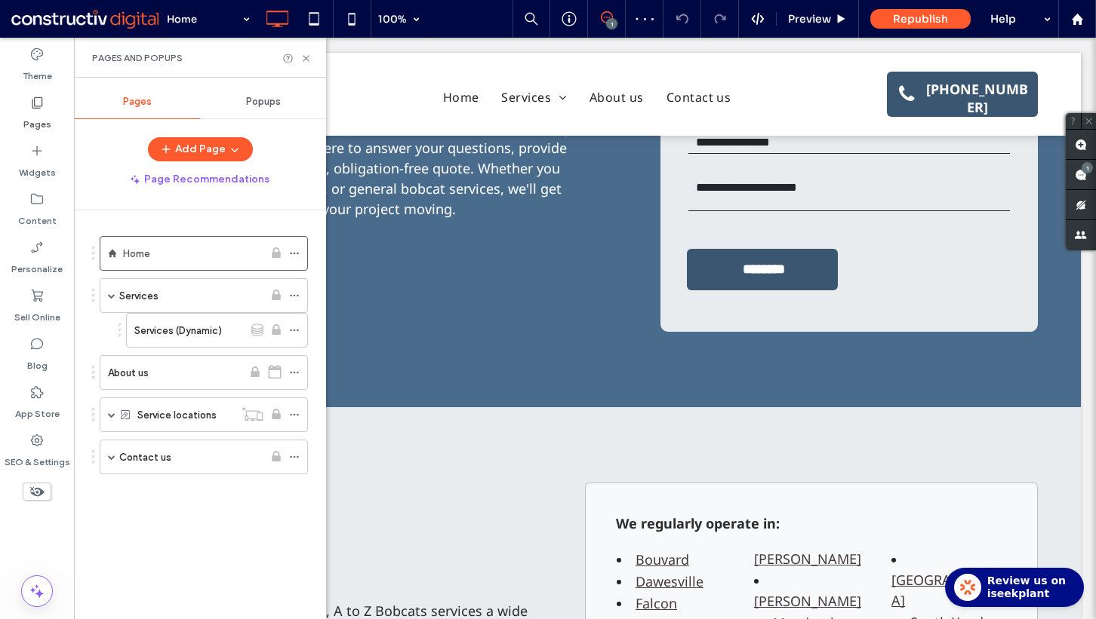
scroll to position [2294, 0]
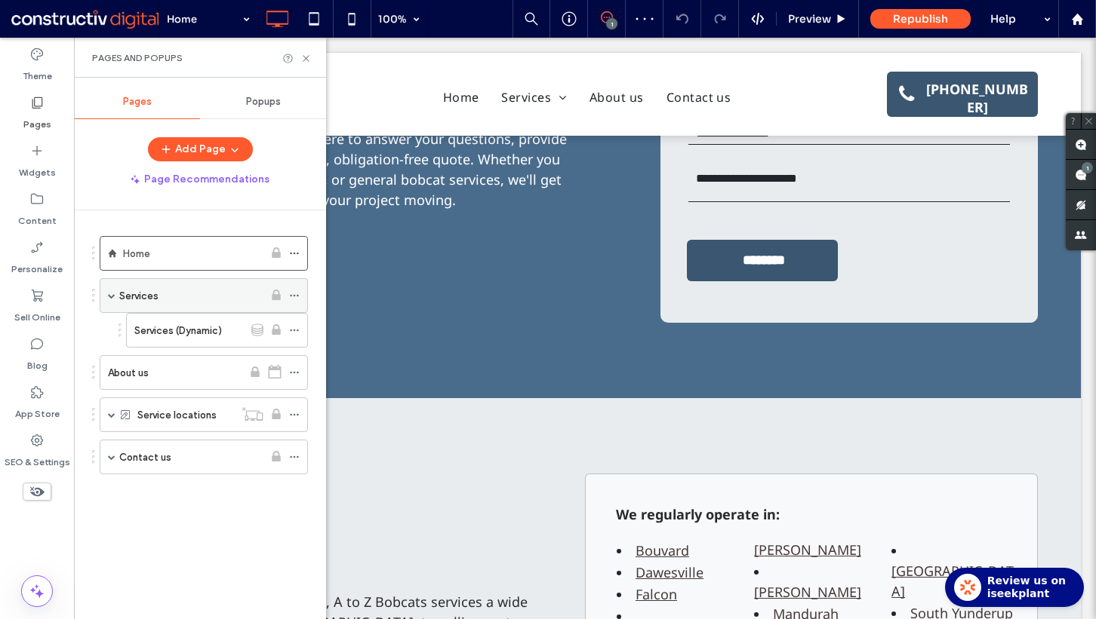
click at [183, 309] on div "Services" at bounding box center [191, 295] width 144 height 33
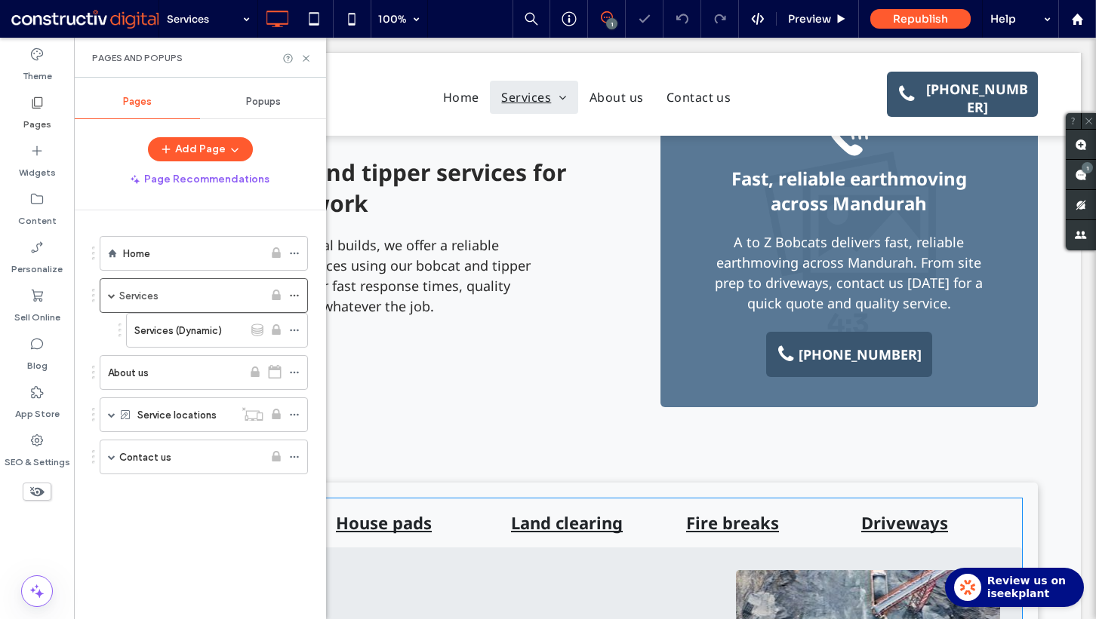
scroll to position [880, 0]
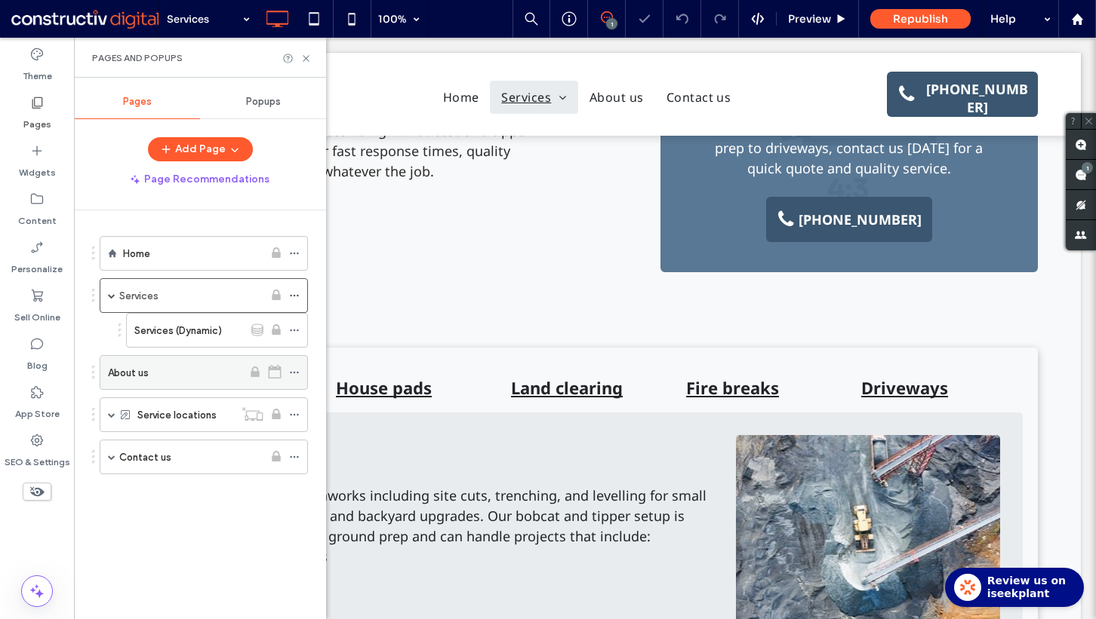
click at [161, 356] on div "About us" at bounding box center [175, 372] width 134 height 33
click at [305, 57] on icon at bounding box center [305, 58] width 11 height 11
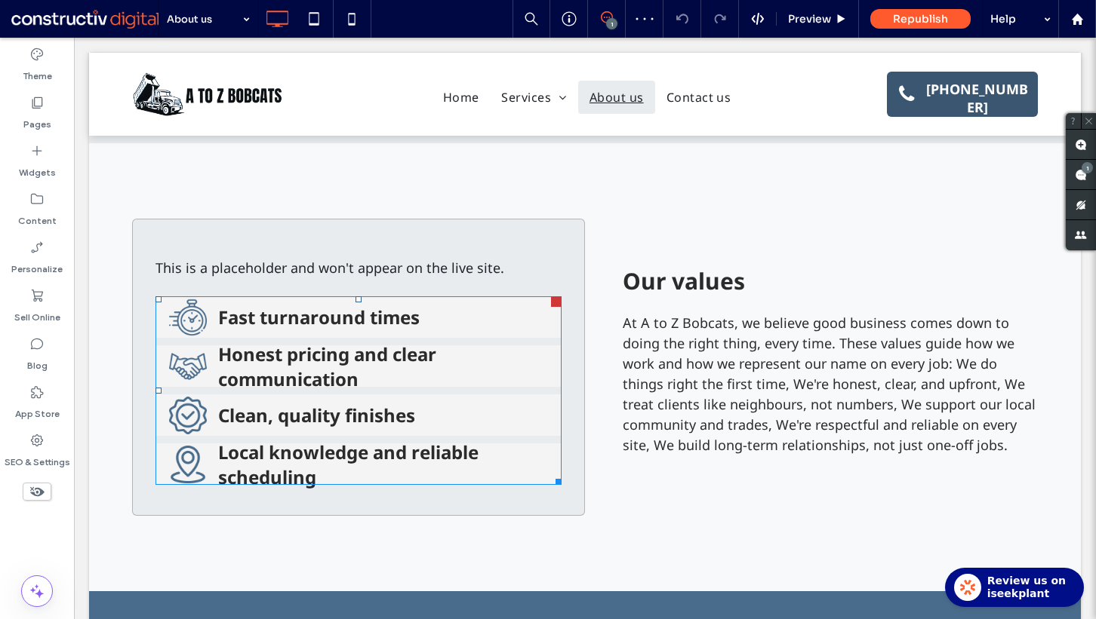
scroll to position [850, 0]
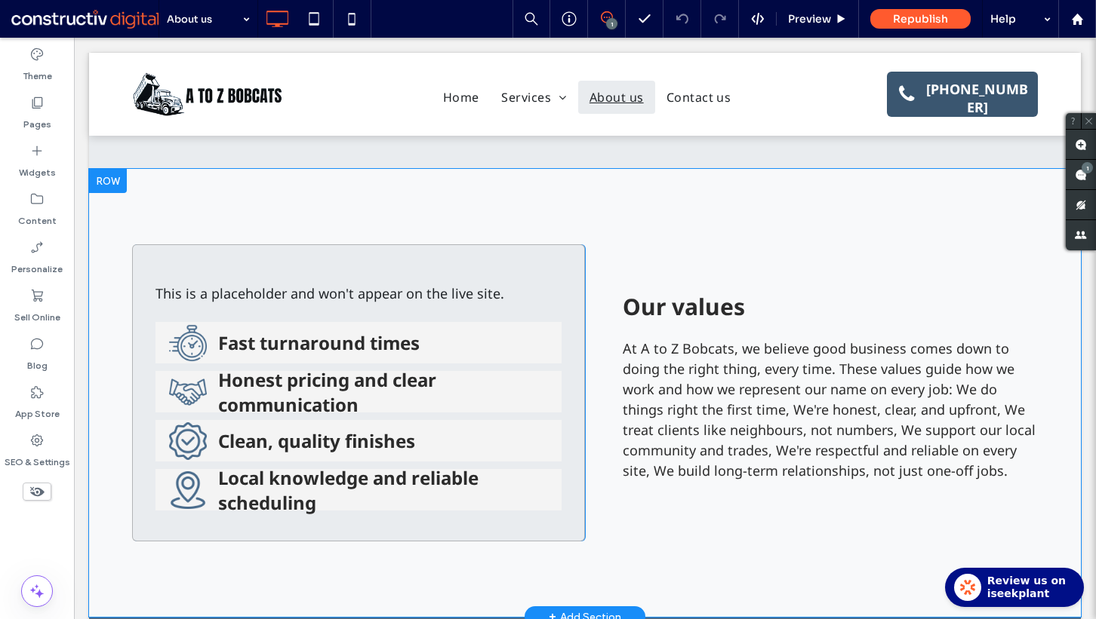
click at [183, 264] on div "This is a placeholder and won't appear on the live site. Fast turnaround times …" at bounding box center [358, 392] width 453 height 297
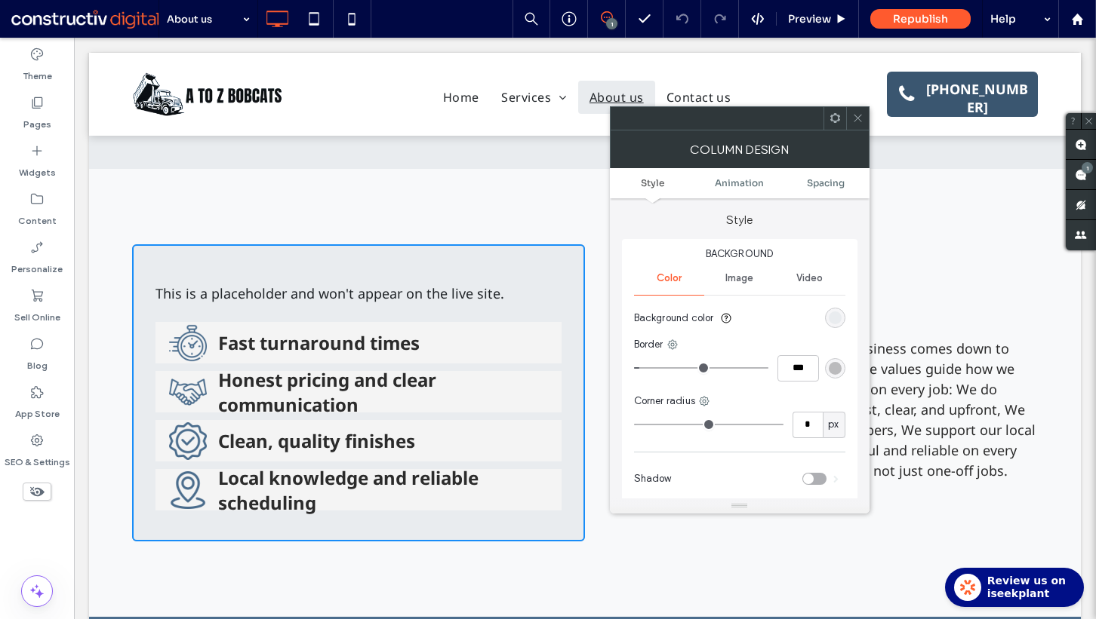
drag, startPoint x: 857, startPoint y: 117, endPoint x: 610, endPoint y: 143, distance: 248.0
click at [856, 117] on use at bounding box center [857, 119] width 8 height 8
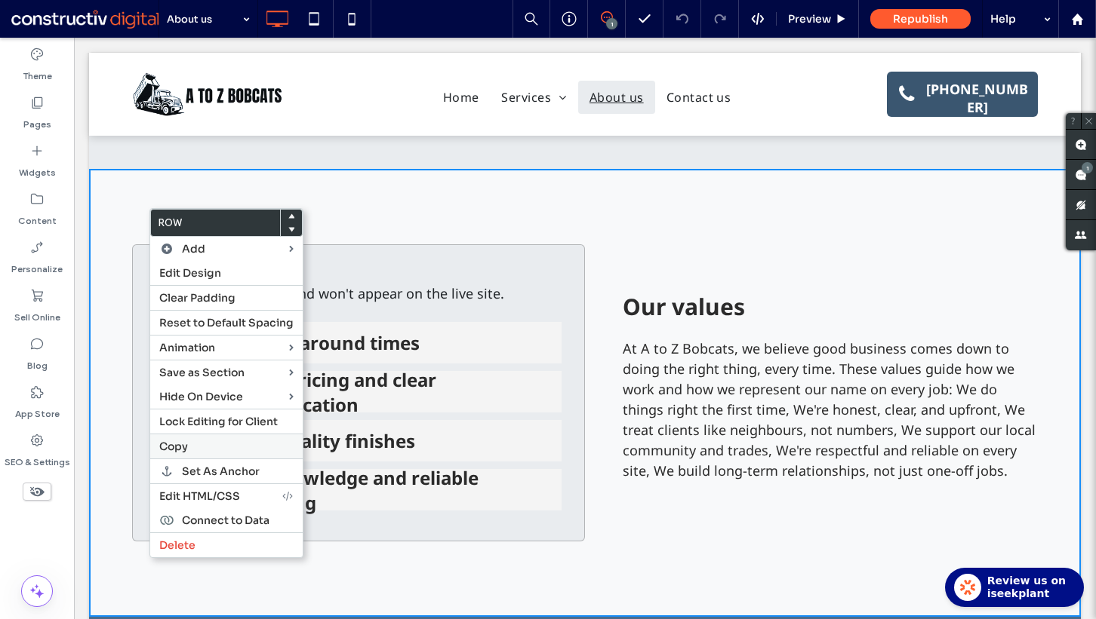
click at [169, 446] on span "Copy" at bounding box center [173, 447] width 29 height 14
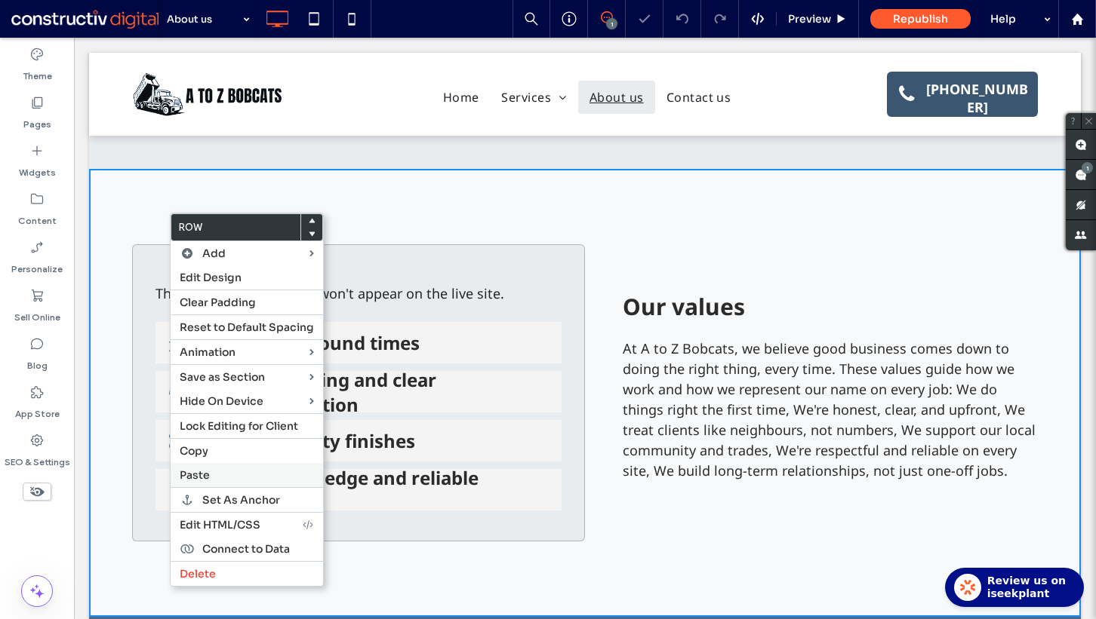
click at [226, 472] on label "Paste" at bounding box center [247, 476] width 134 height 14
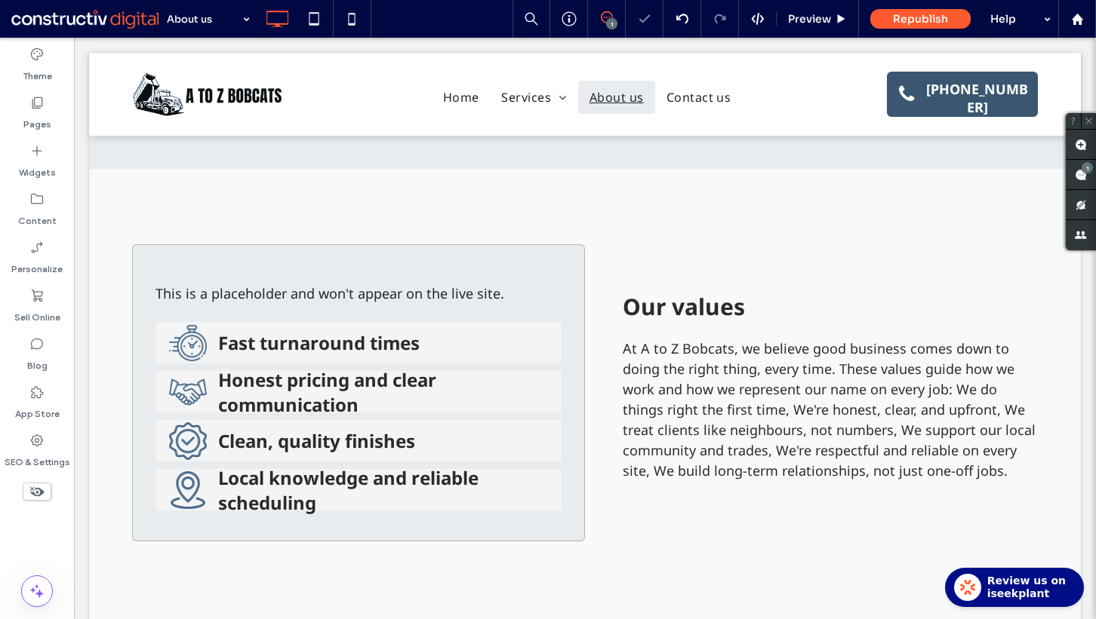
scroll to position [831, 0]
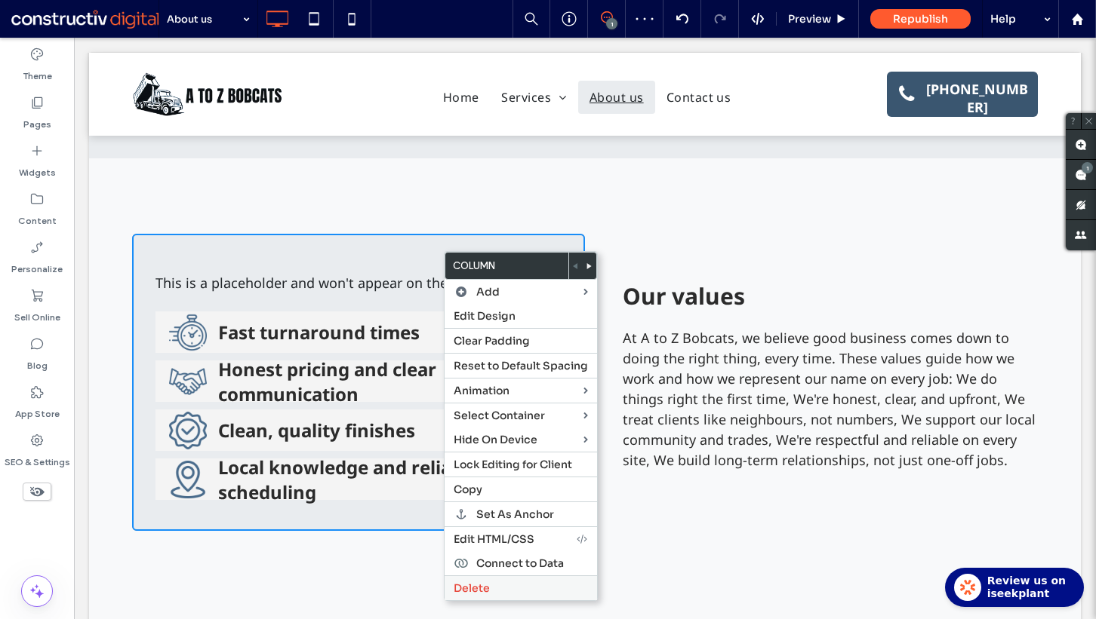
click at [499, 582] on label "Delete" at bounding box center [520, 589] width 134 height 14
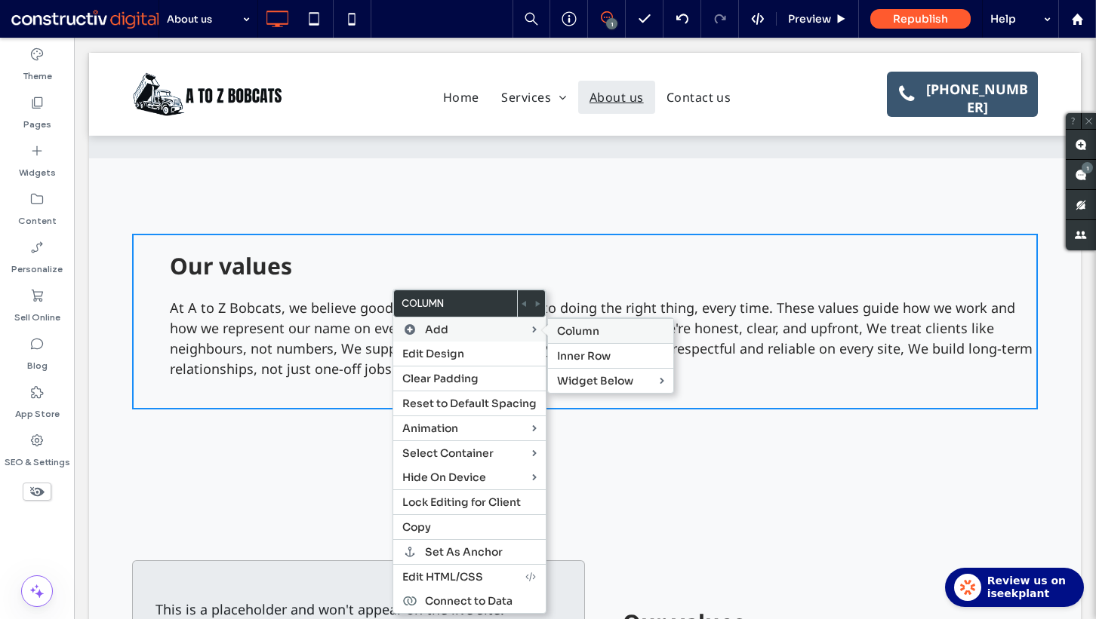
click at [587, 340] on div "Column" at bounding box center [610, 330] width 125 height 25
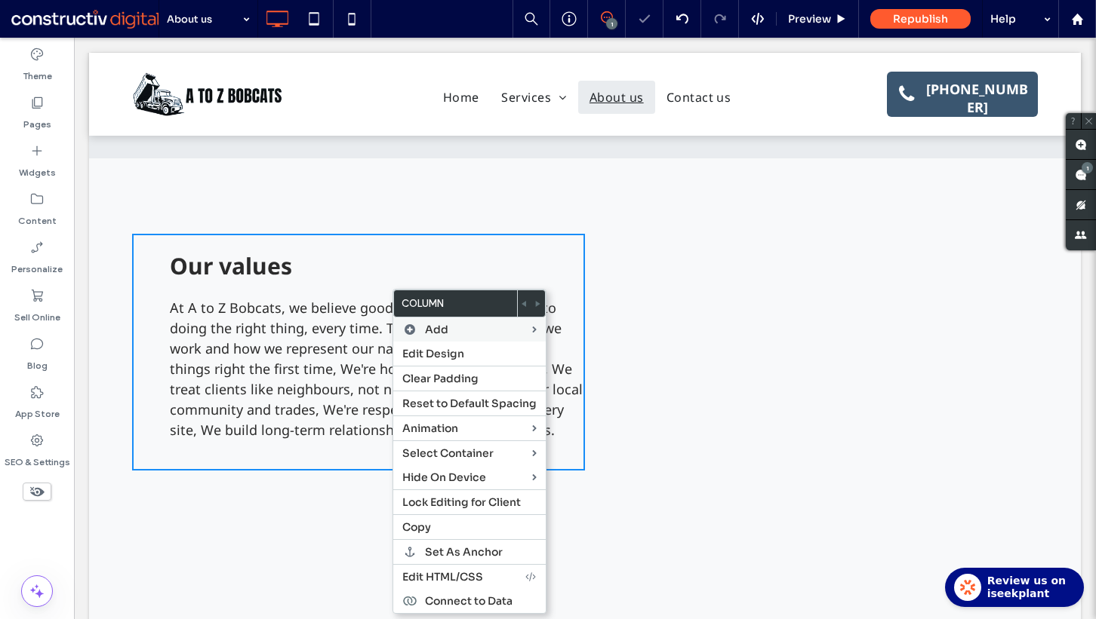
click at [644, 294] on div "Click To Paste Click To Paste" at bounding box center [811, 352] width 453 height 237
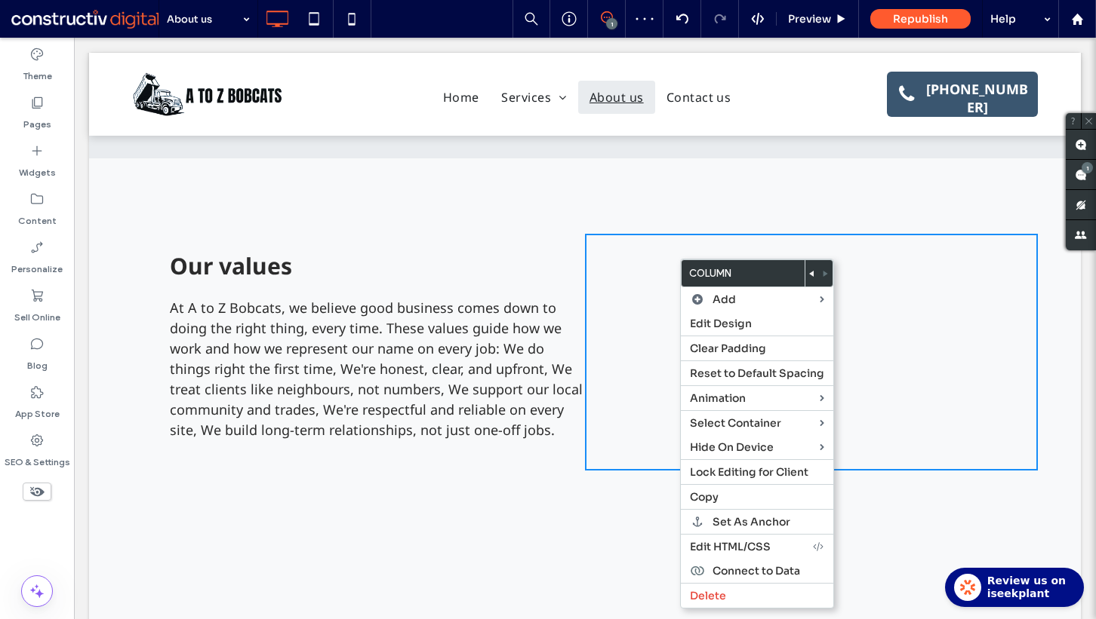
click at [811, 274] on use at bounding box center [811, 274] width 5 height 6
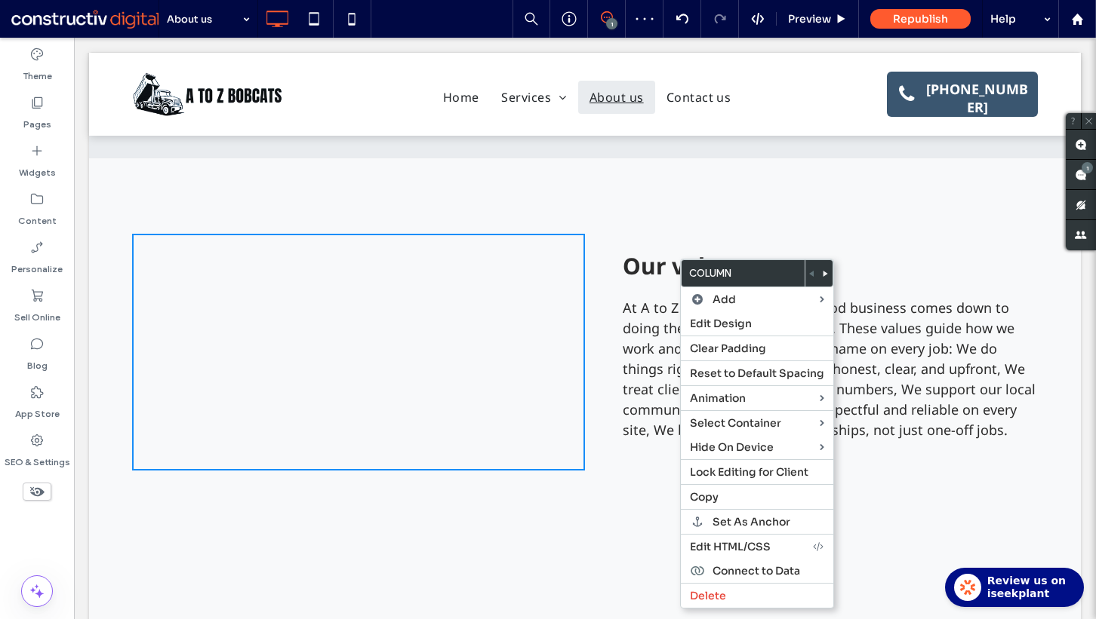
click at [335, 299] on div "Click To Paste Click To Paste" at bounding box center [358, 352] width 453 height 237
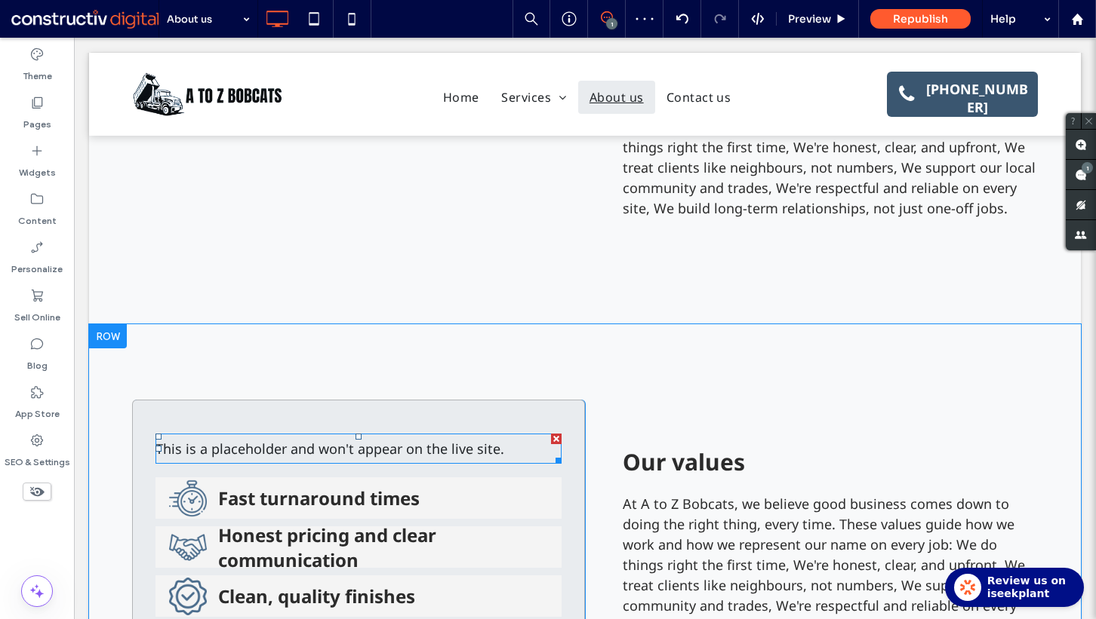
scroll to position [1056, 0]
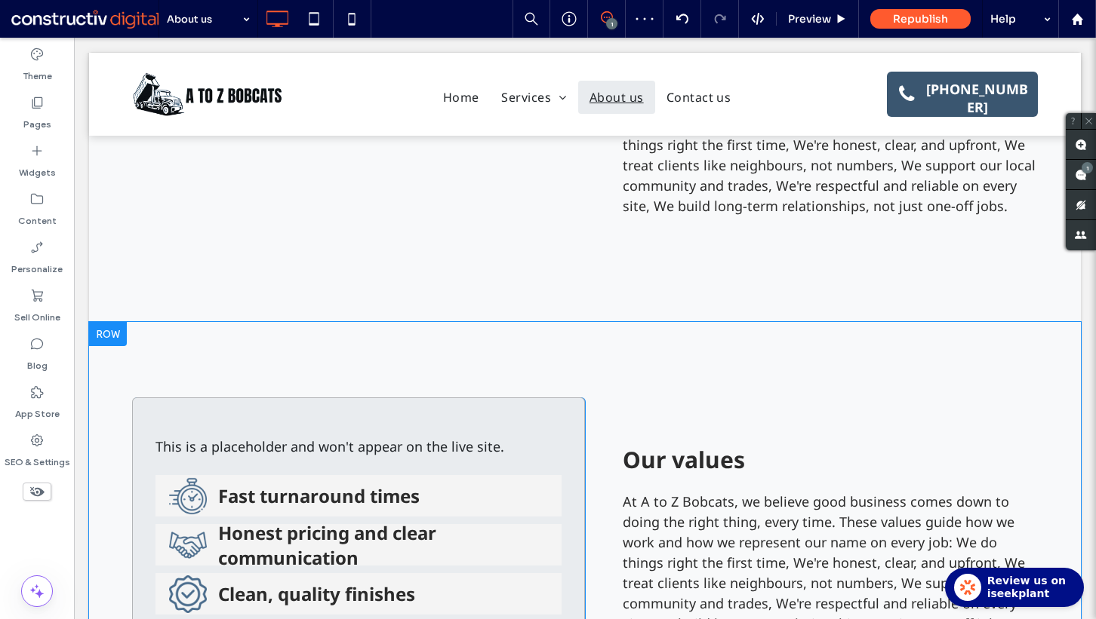
click at [538, 404] on div "This is a placeholder and won't appear on the live site. Fast turnaround times …" at bounding box center [358, 546] width 453 height 297
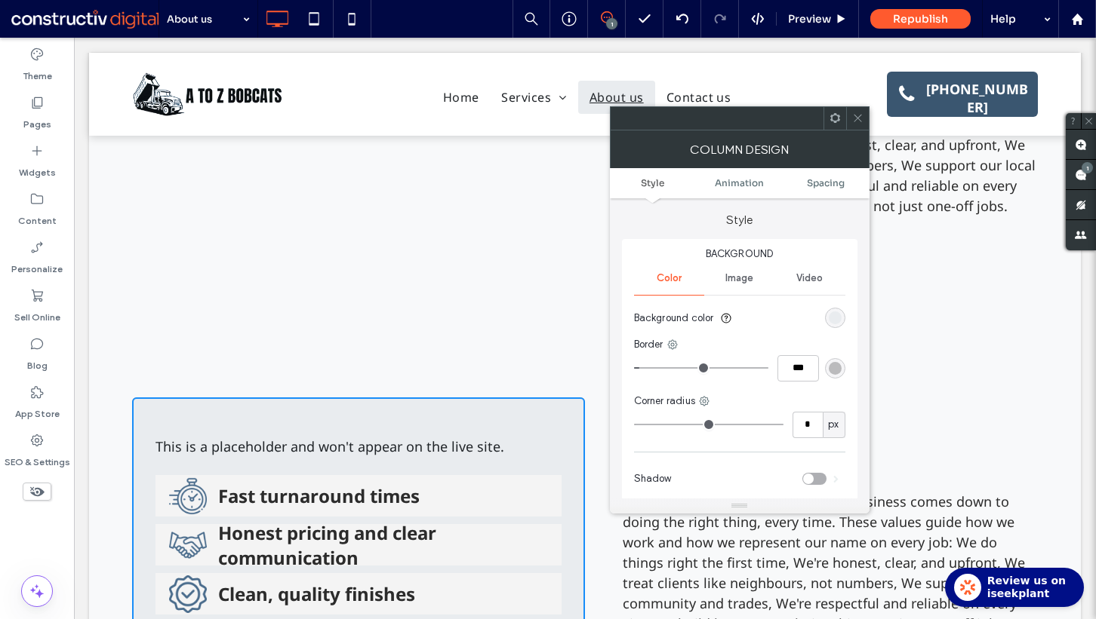
click at [830, 363] on div "rgba(14, 14, 14, 0.25)" at bounding box center [834, 368] width 13 height 13
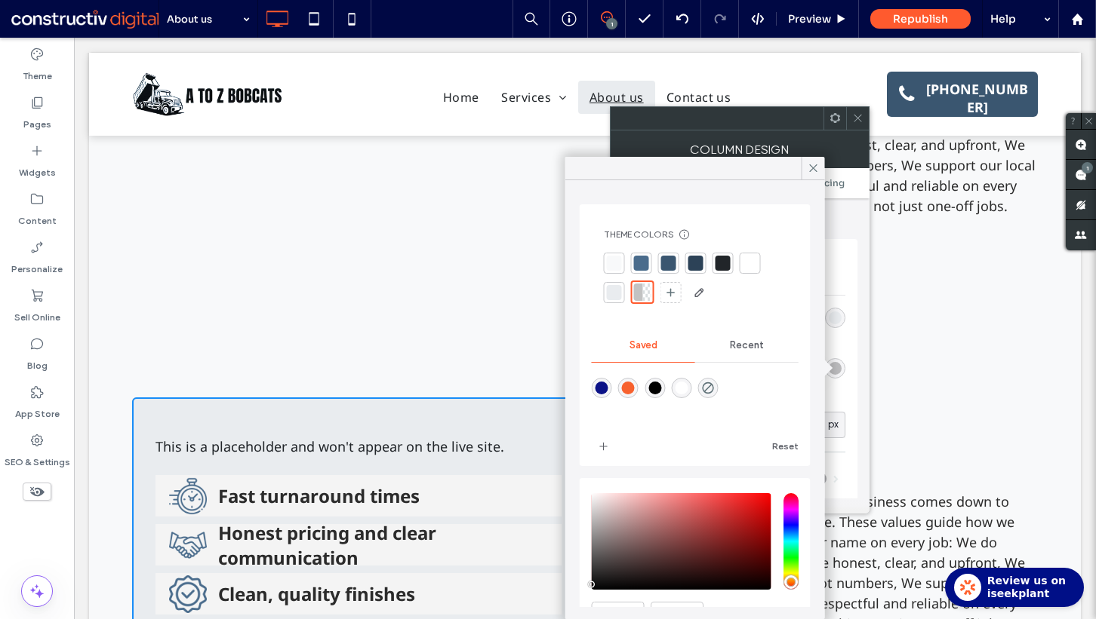
click at [837, 347] on div "Border" at bounding box center [739, 344] width 211 height 15
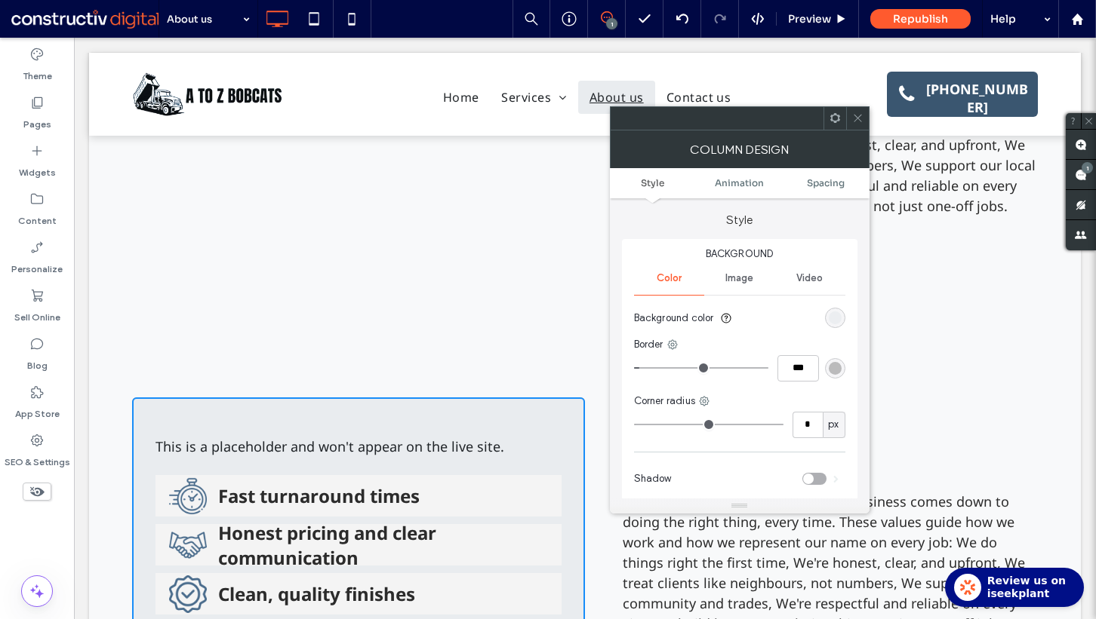
click at [836, 323] on div "rgb(233, 236, 239)" at bounding box center [834, 318] width 13 height 13
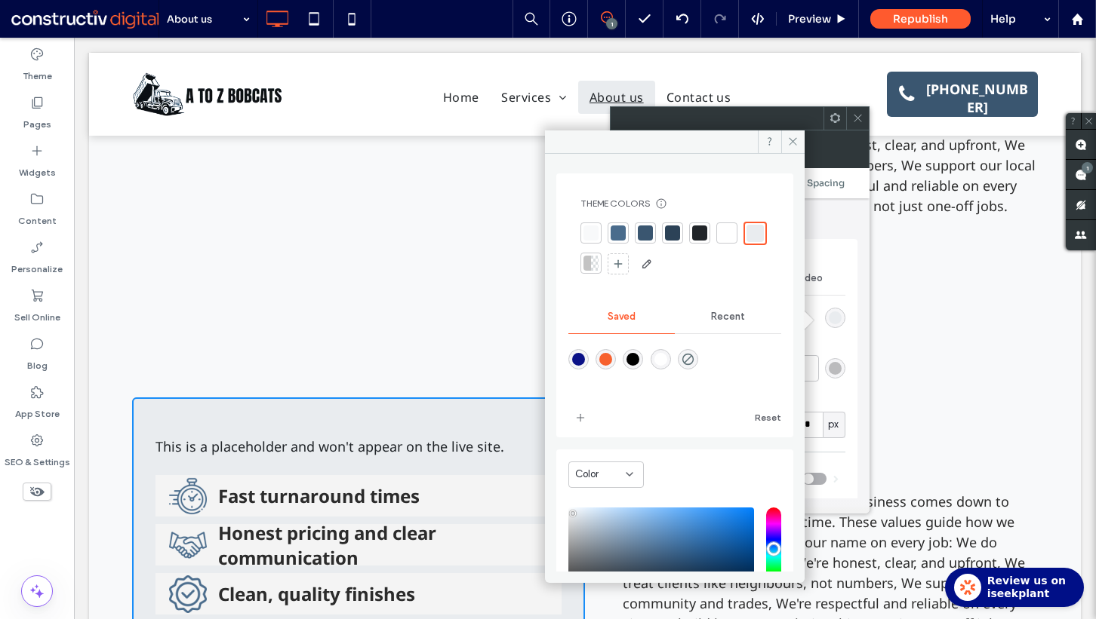
click at [837, 343] on div "Border" at bounding box center [739, 344] width 211 height 15
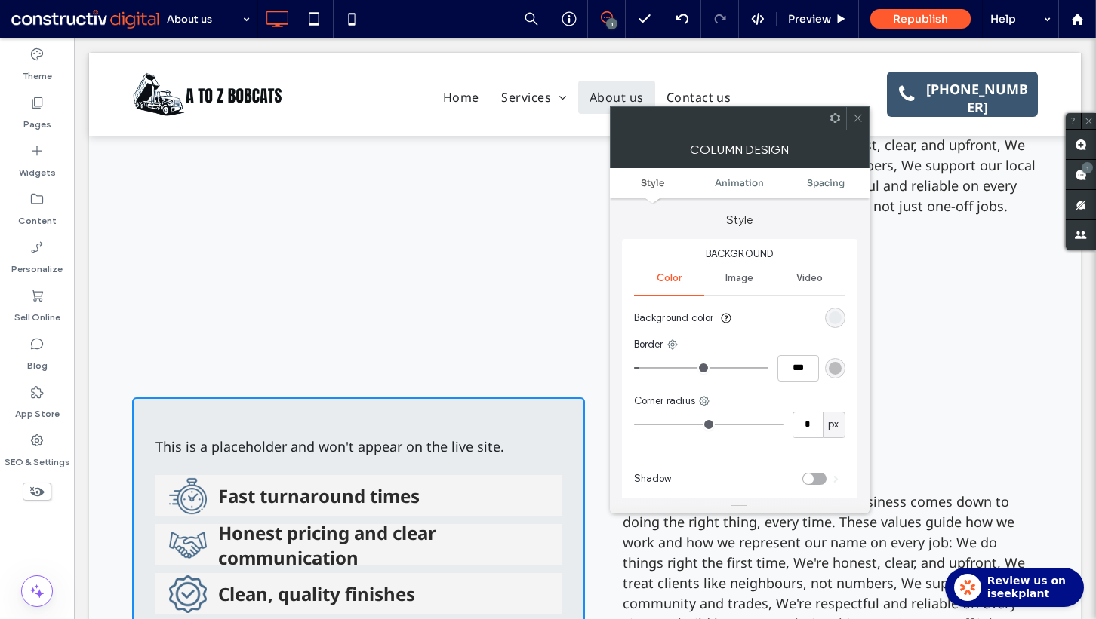
click at [858, 120] on icon at bounding box center [857, 117] width 11 height 11
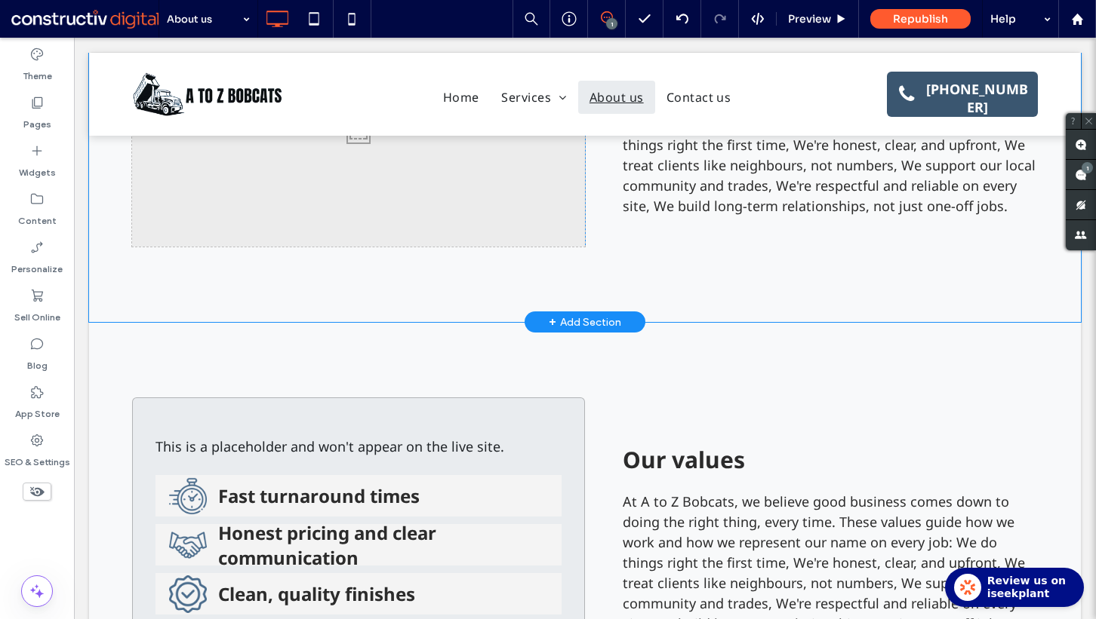
click at [432, 216] on div "Click To Paste Click To Paste" at bounding box center [358, 128] width 453 height 237
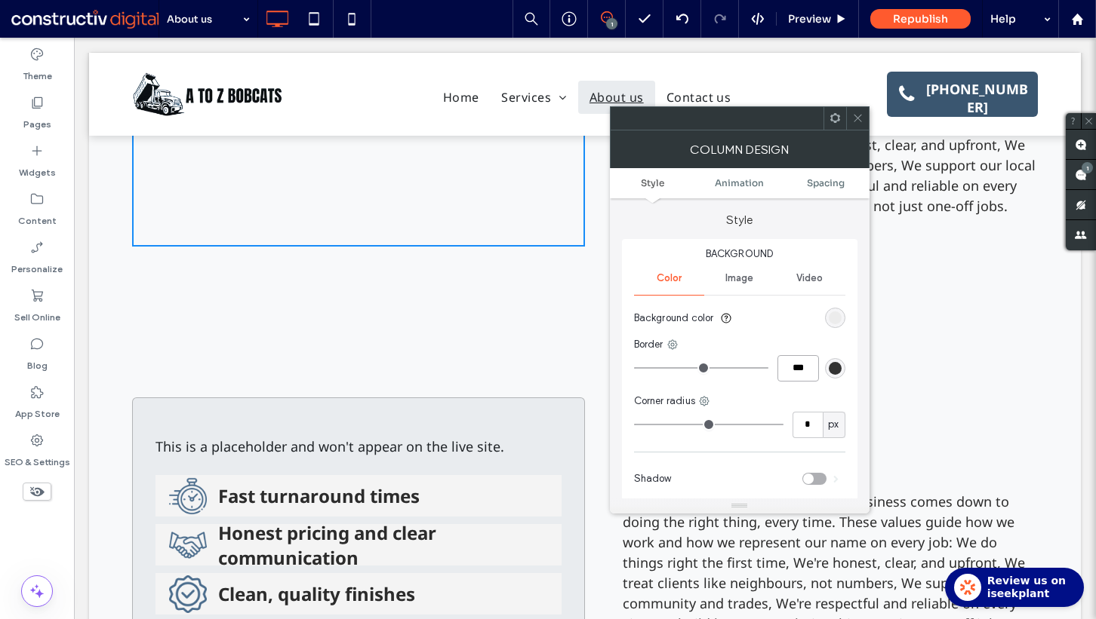
click at [788, 379] on input "***" at bounding box center [797, 368] width 41 height 26
type input "*"
type input "***"
click at [839, 373] on div "rgb(51, 51, 51)" at bounding box center [834, 368] width 13 height 13
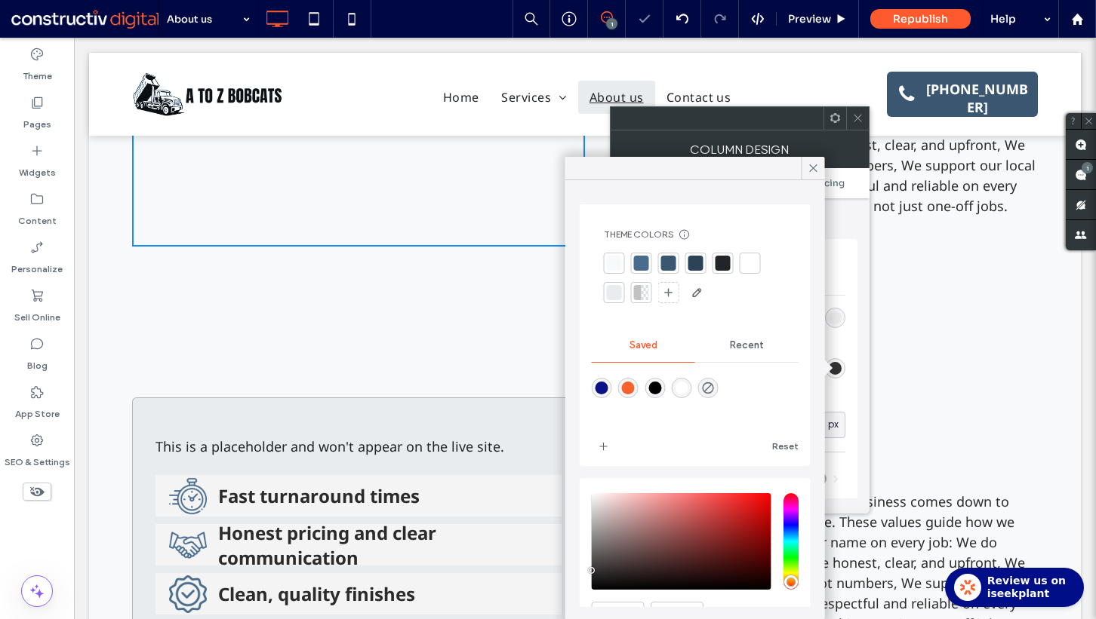
drag, startPoint x: 635, startPoint y: 292, endPoint x: 647, endPoint y: 292, distance: 11.3
click at [635, 292] on div at bounding box center [638, 292] width 8 height 15
click at [830, 317] on div "rgb(236, 236, 236)" at bounding box center [834, 318] width 13 height 13
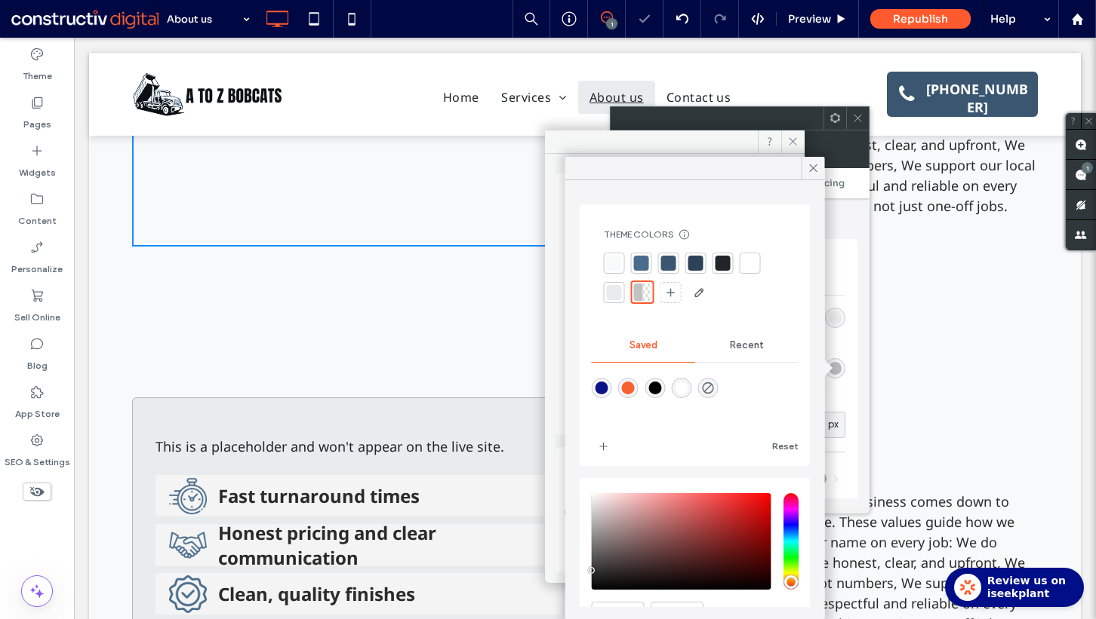
click at [617, 288] on div at bounding box center [614, 292] width 15 height 15
click at [840, 312] on div "rgb(236, 236, 236)" at bounding box center [834, 318] width 13 height 13
click at [647, 294] on div at bounding box center [648, 292] width 8 height 15
click at [856, 371] on div "Style Background Color Image Video Background color Border *** Corner radius * …" at bounding box center [740, 348] width 260 height 300
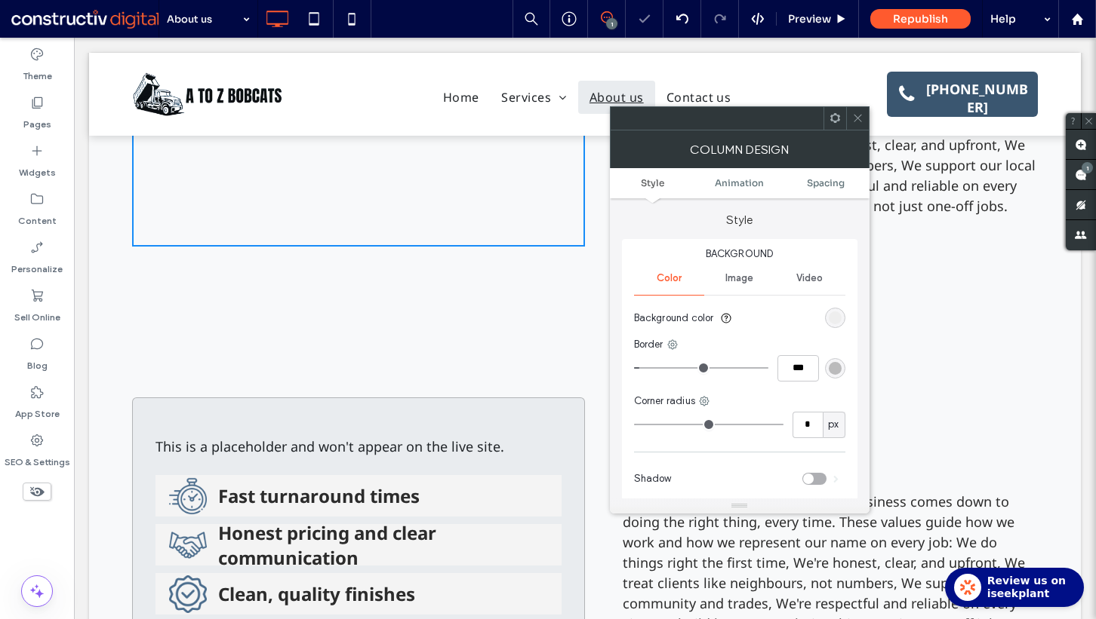
click at [832, 313] on div "rgb(236, 236, 236)" at bounding box center [834, 318] width 13 height 13
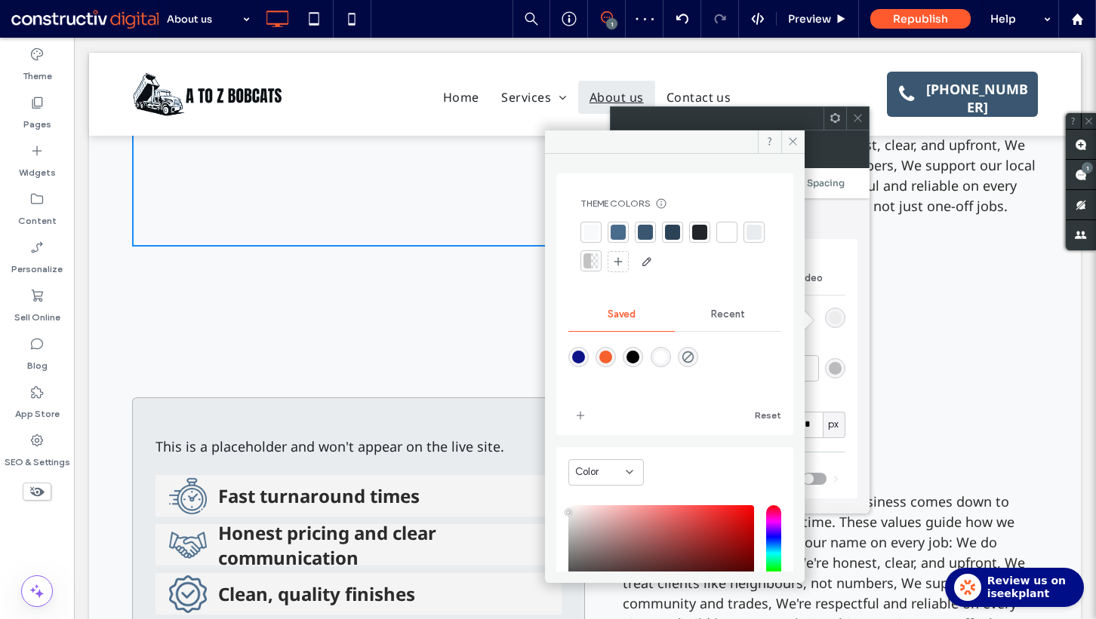
click at [746, 240] on div at bounding box center [753, 232] width 15 height 15
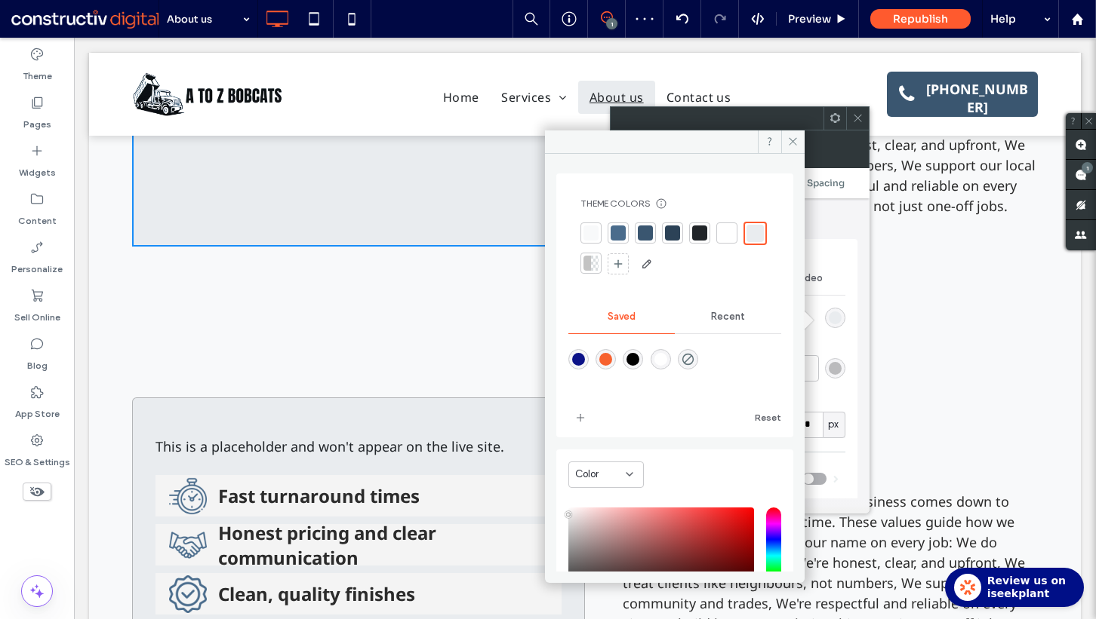
click at [852, 352] on div "Background Color Image Video Background color Border *** Corner radius * px Sha…" at bounding box center [739, 372] width 235 height 266
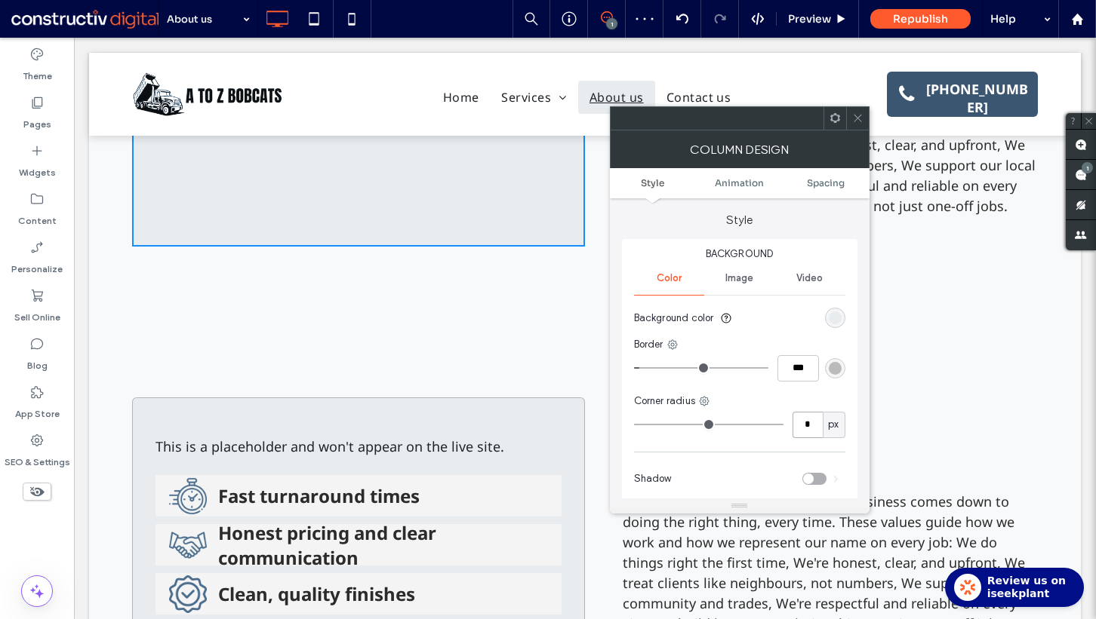
click at [804, 432] on input "*" at bounding box center [807, 425] width 30 height 26
type input "*"
click at [856, 118] on icon at bounding box center [857, 117] width 11 height 11
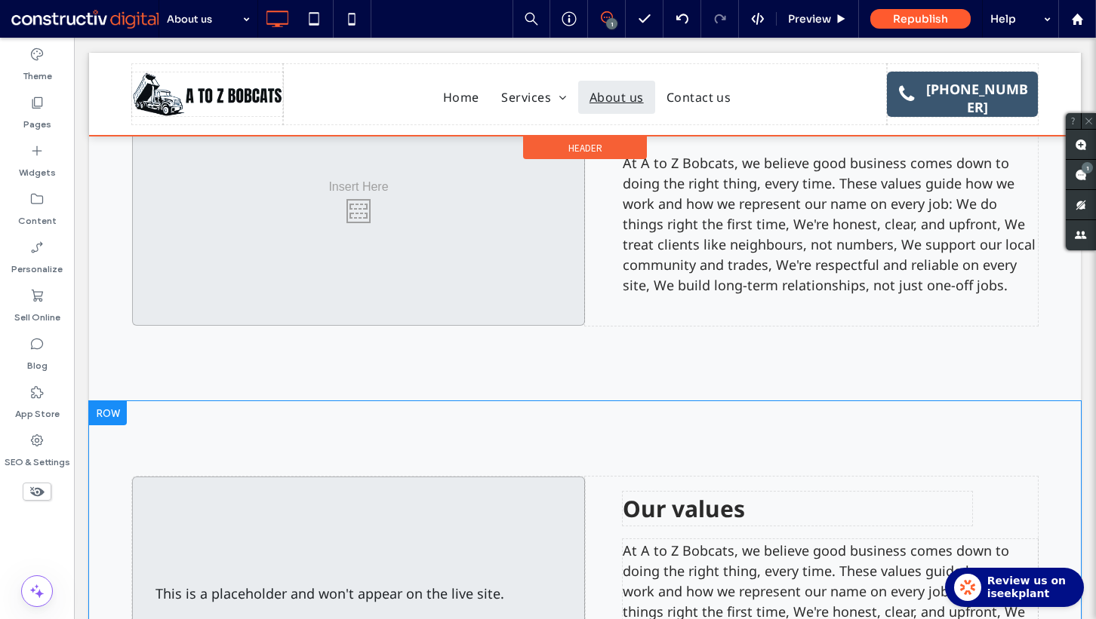
scroll to position [950, 0]
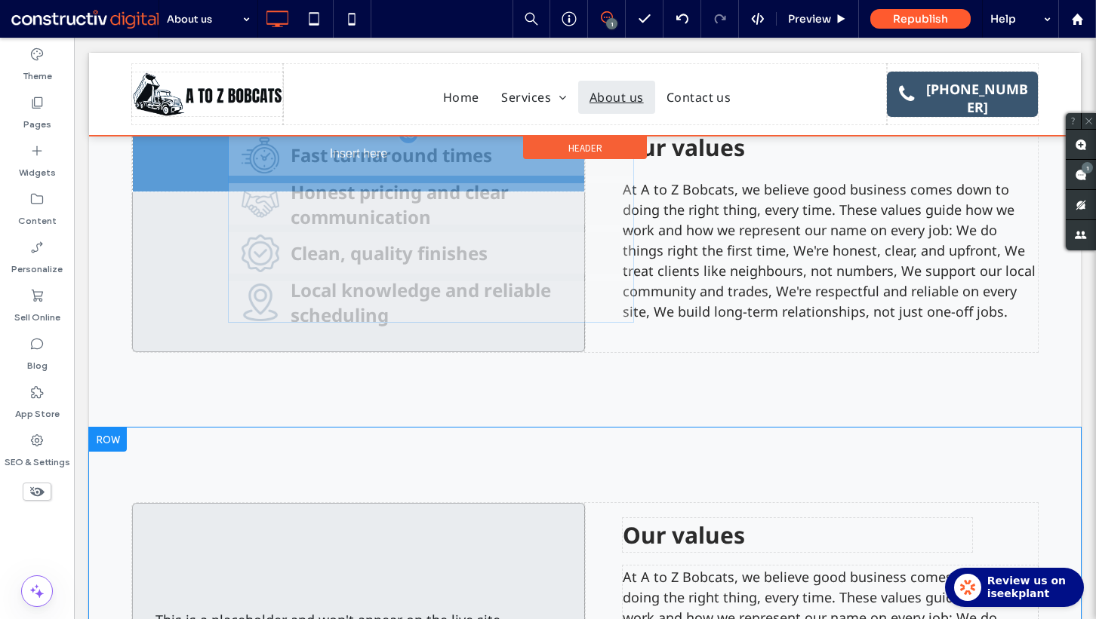
drag, startPoint x: 264, startPoint y: 536, endPoint x: 353, endPoint y: 233, distance: 316.1
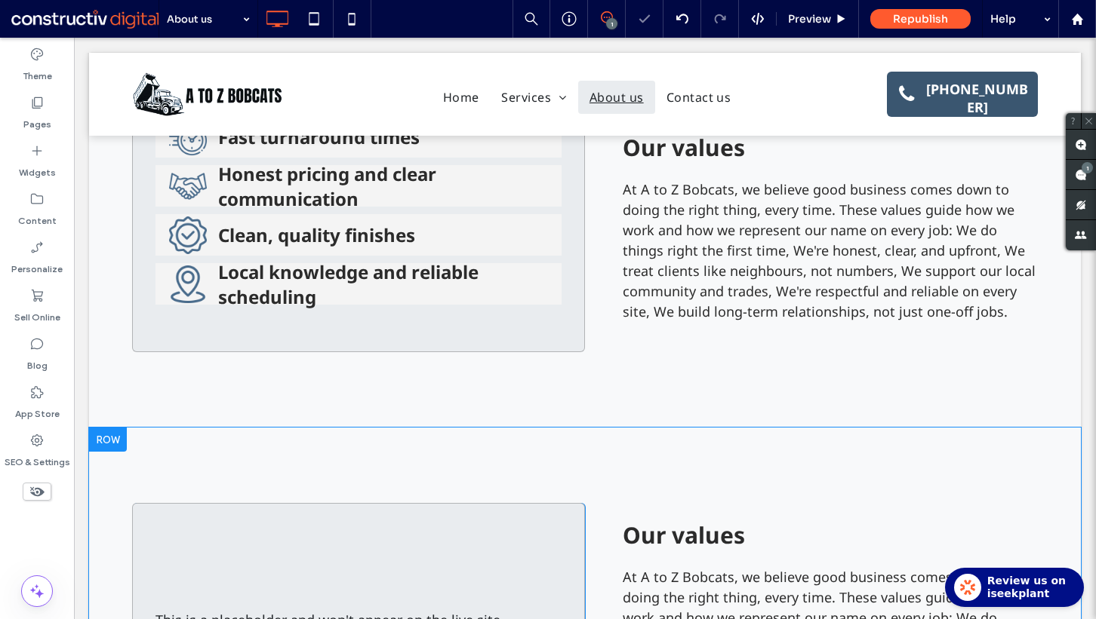
click at [247, 531] on div "This is a placeholder and won't appear on the live site. Click To Paste" at bounding box center [358, 621] width 453 height 237
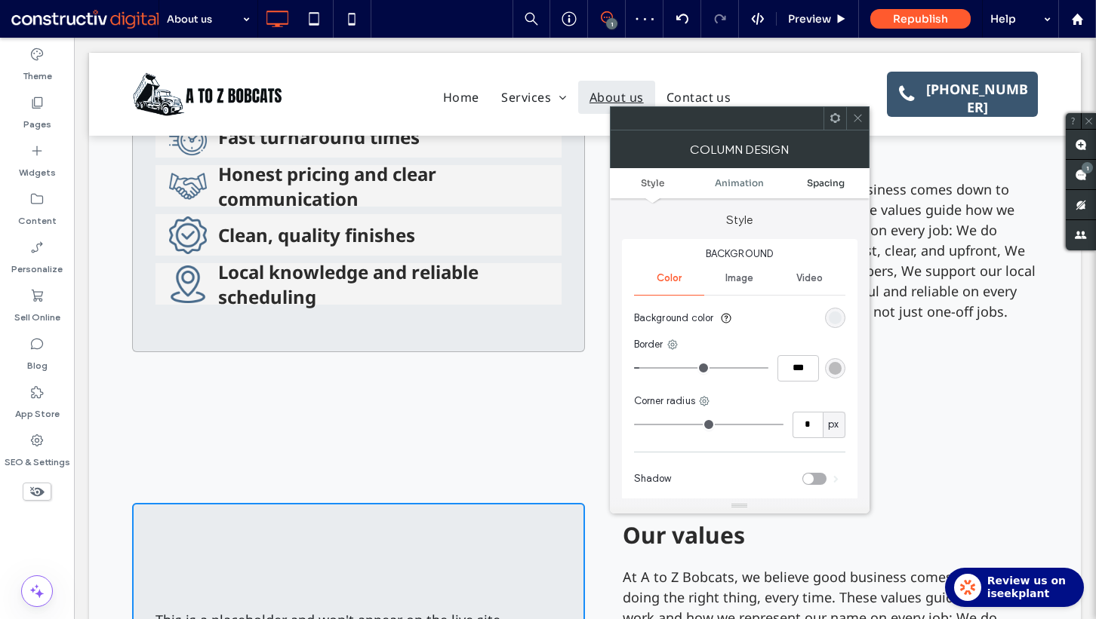
click at [835, 183] on span "Spacing" at bounding box center [826, 182] width 38 height 11
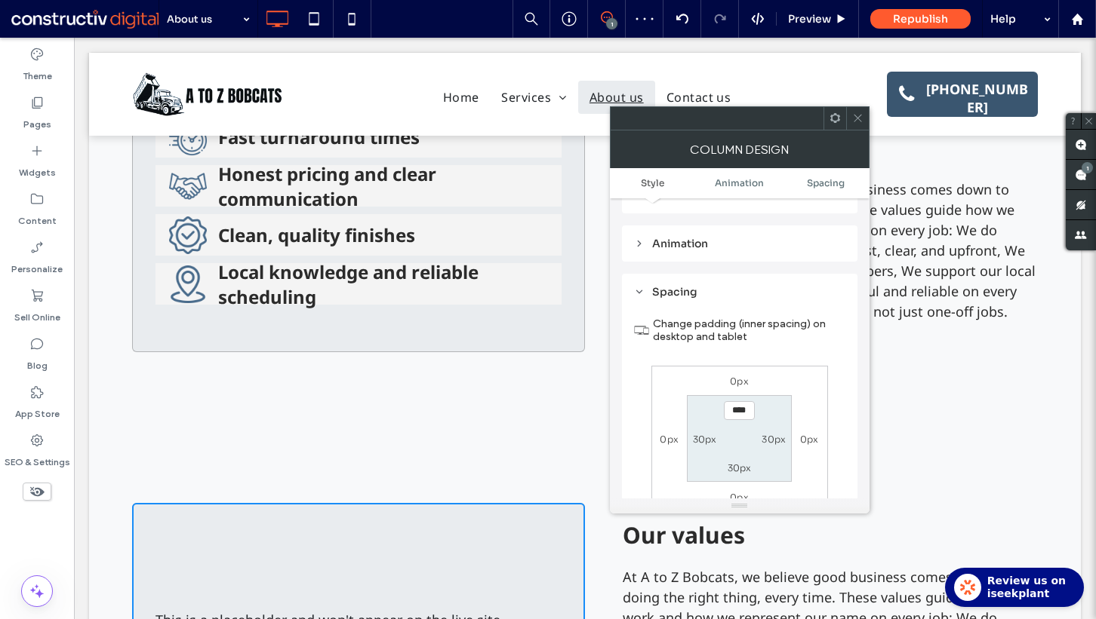
scroll to position [355, 0]
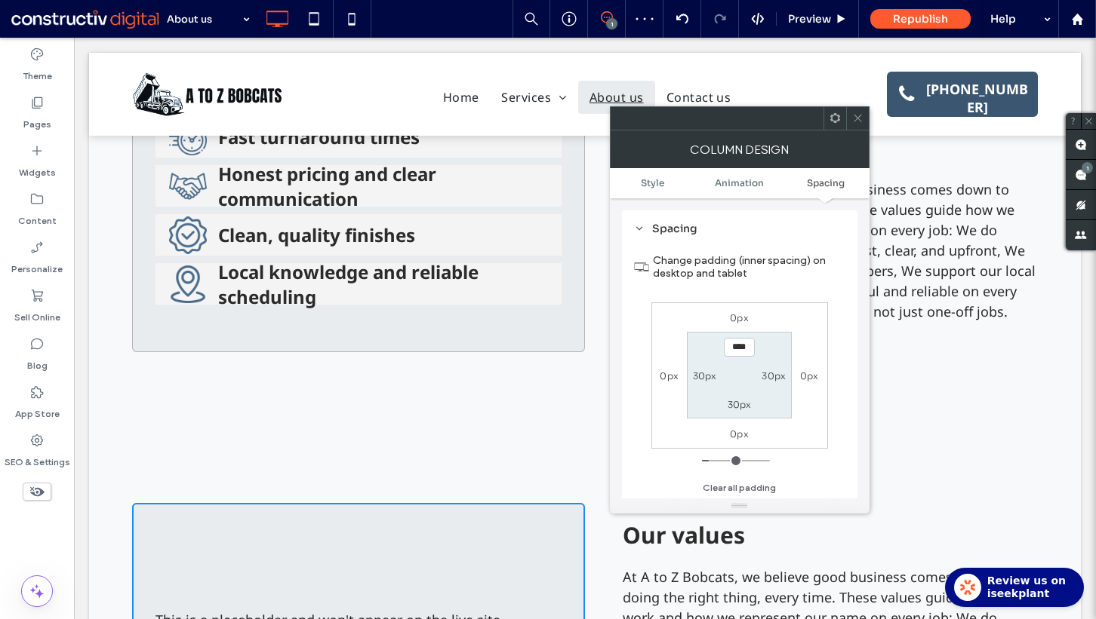
drag, startPoint x: 859, startPoint y: 121, endPoint x: 840, endPoint y: 125, distance: 19.2
click at [859, 121] on icon at bounding box center [857, 117] width 11 height 11
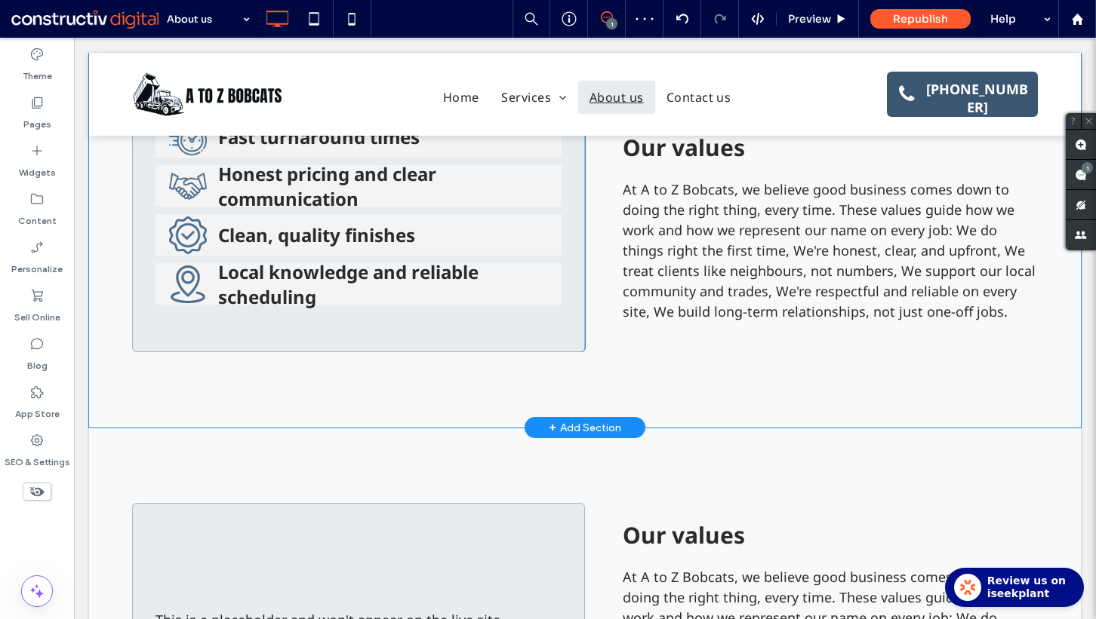
click at [389, 330] on div "Click To Paste Click To Paste Fast turnaround times Honest pricing and clear co…" at bounding box center [358, 233] width 453 height 237
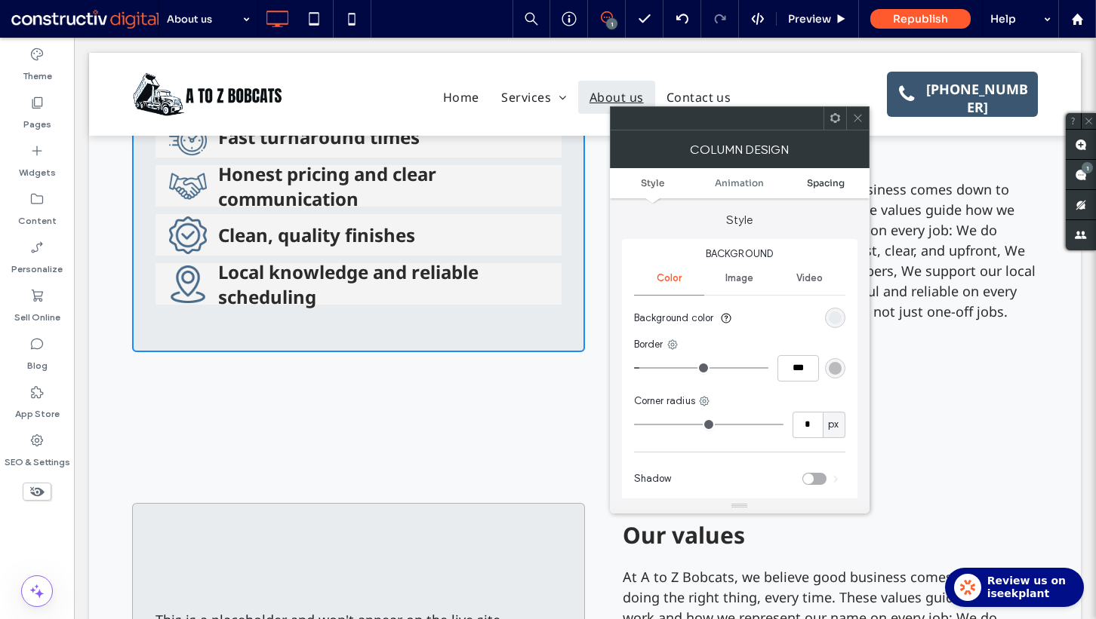
click at [823, 183] on span "Spacing" at bounding box center [826, 182] width 38 height 11
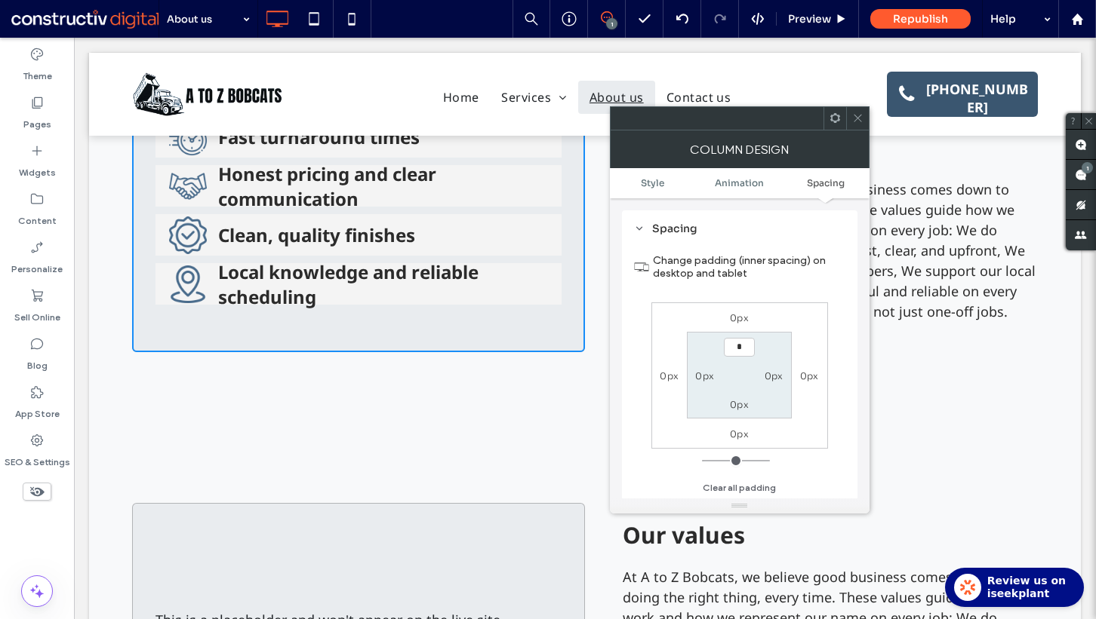
type input "**"
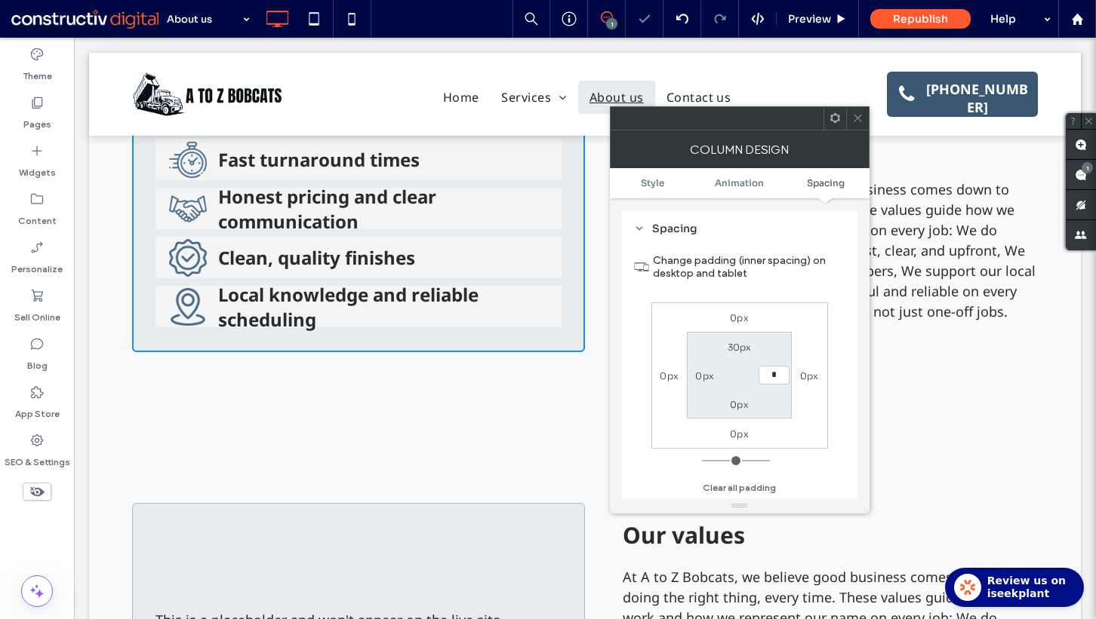
type input "**"
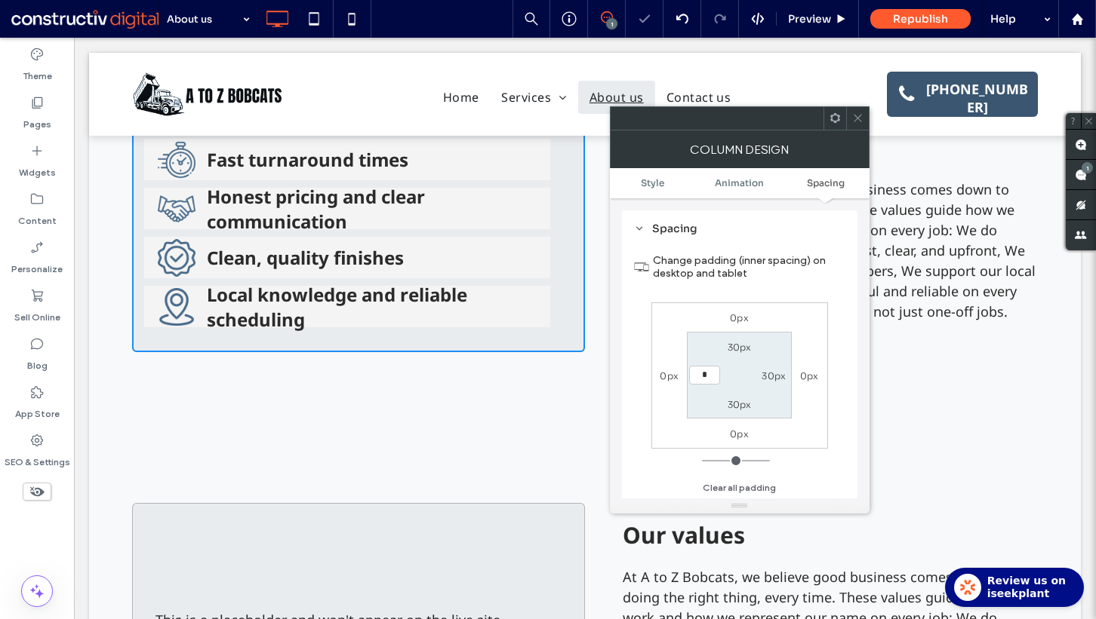
type input "**"
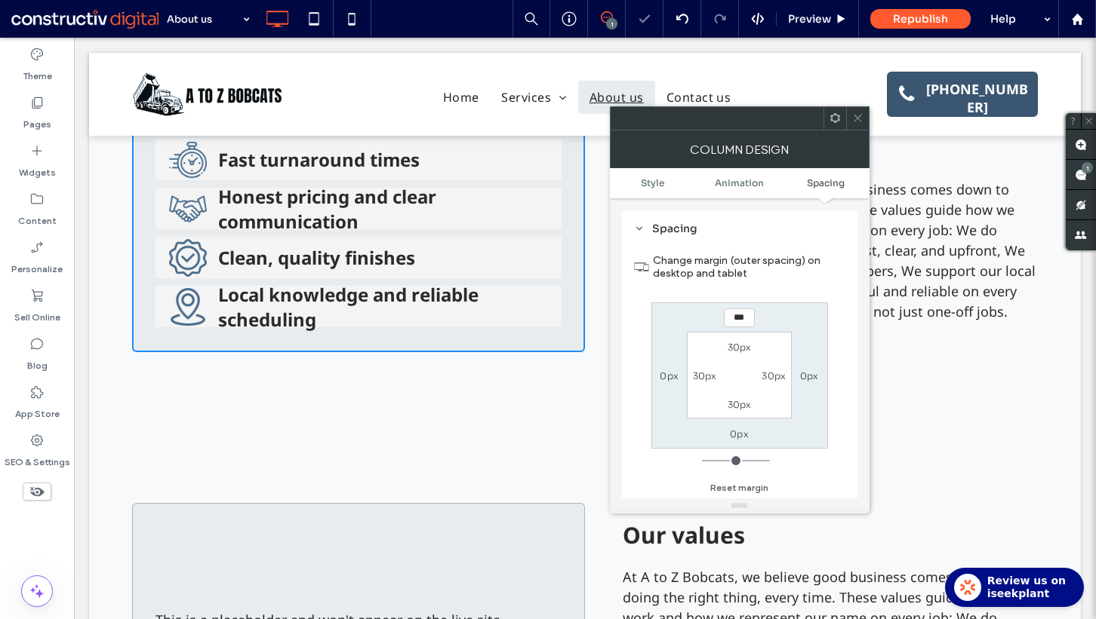
click at [850, 109] on div at bounding box center [857, 118] width 23 height 23
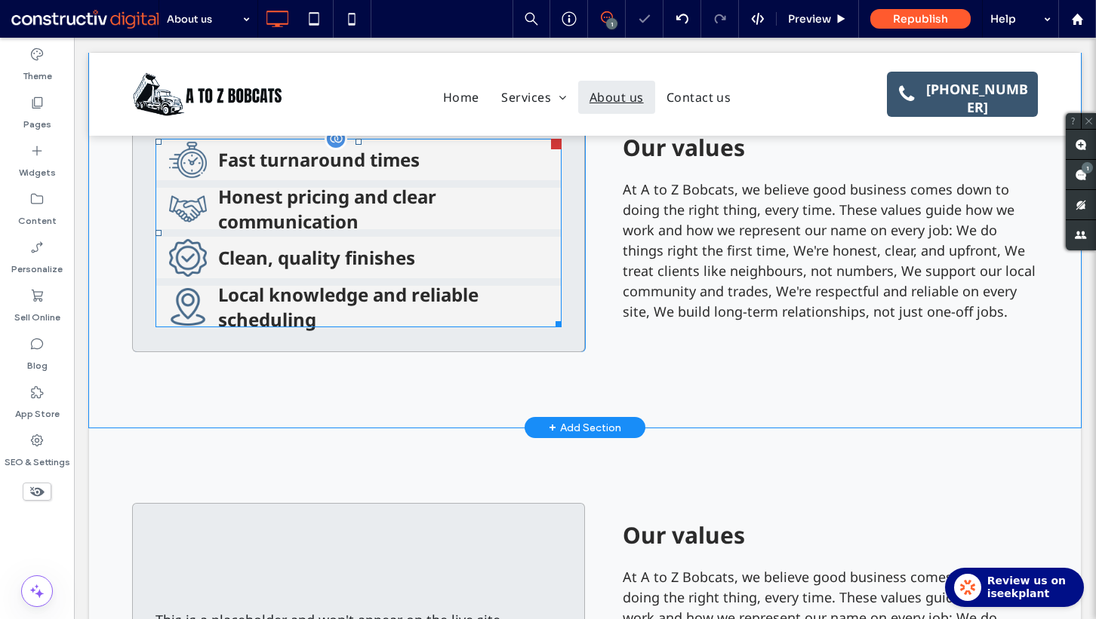
click at [431, 226] on span at bounding box center [358, 233] width 406 height 189
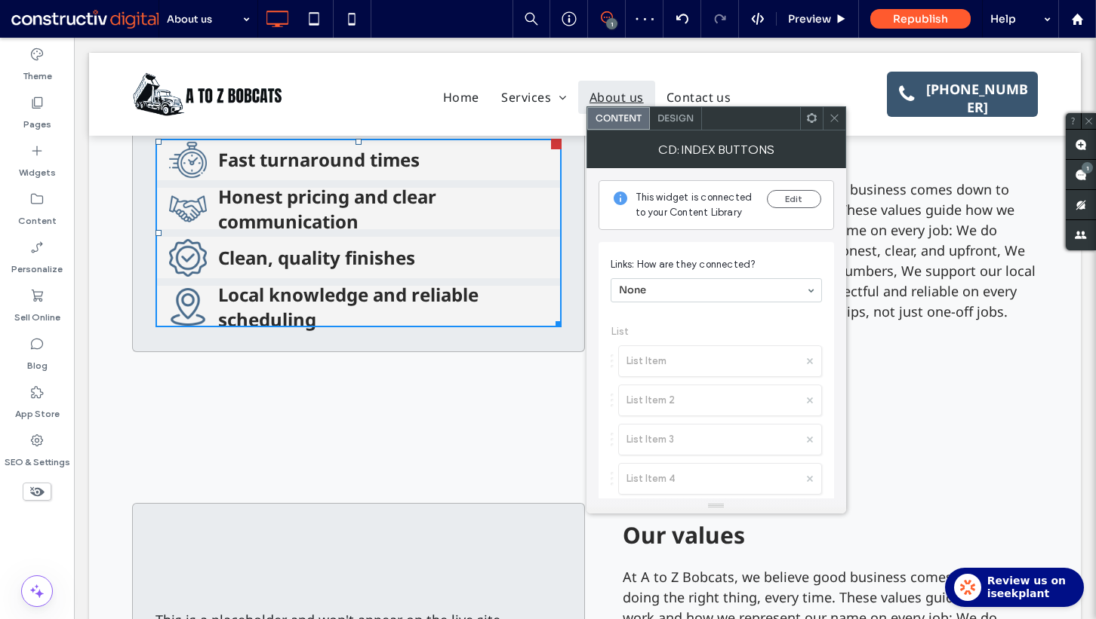
click at [662, 118] on span "Design" at bounding box center [675, 117] width 36 height 11
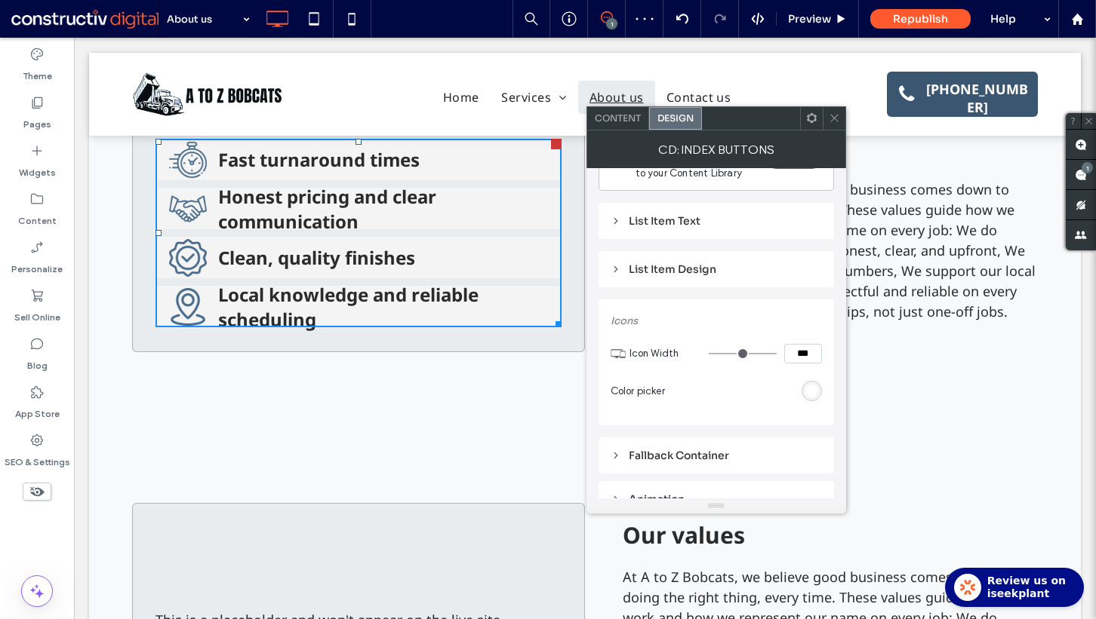
scroll to position [13, 0]
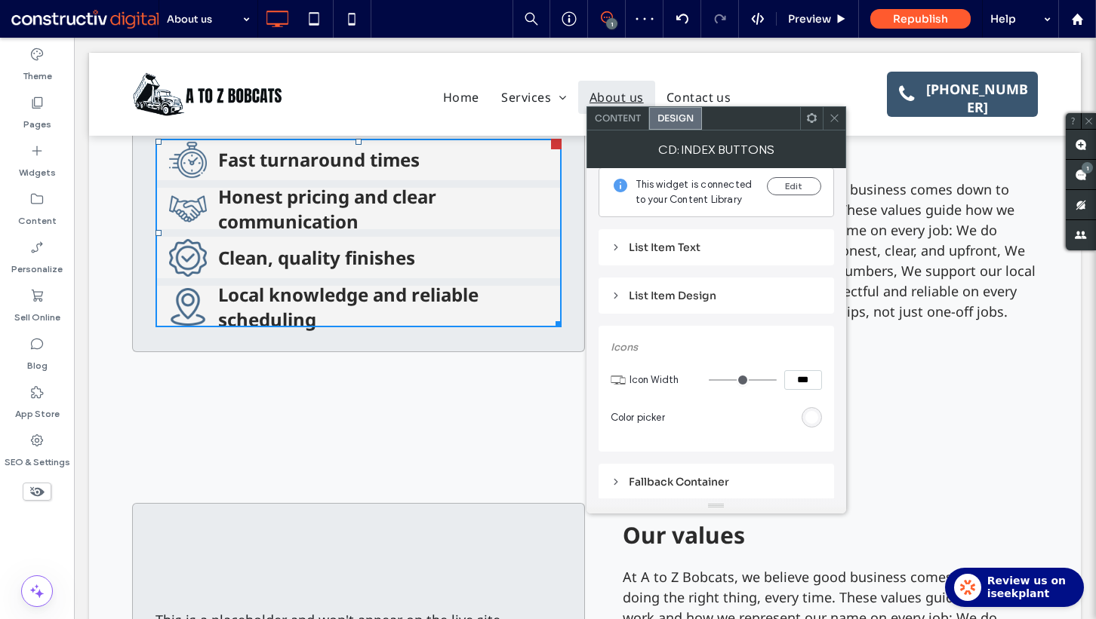
click at [663, 285] on div "List Item Design" at bounding box center [715, 295] width 211 height 21
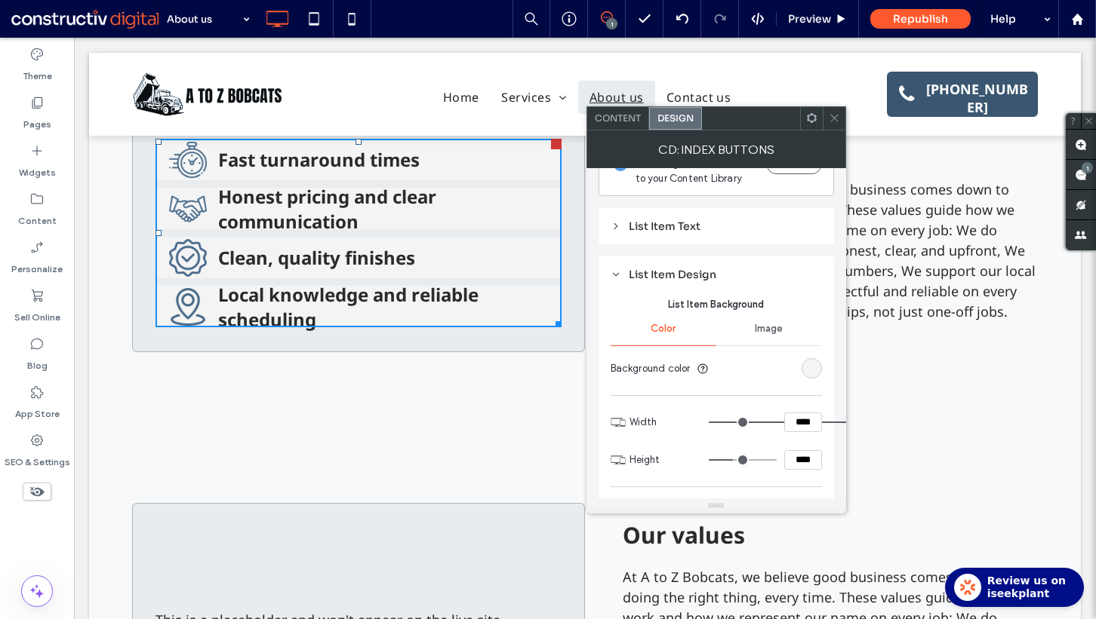
scroll to position [29, 0]
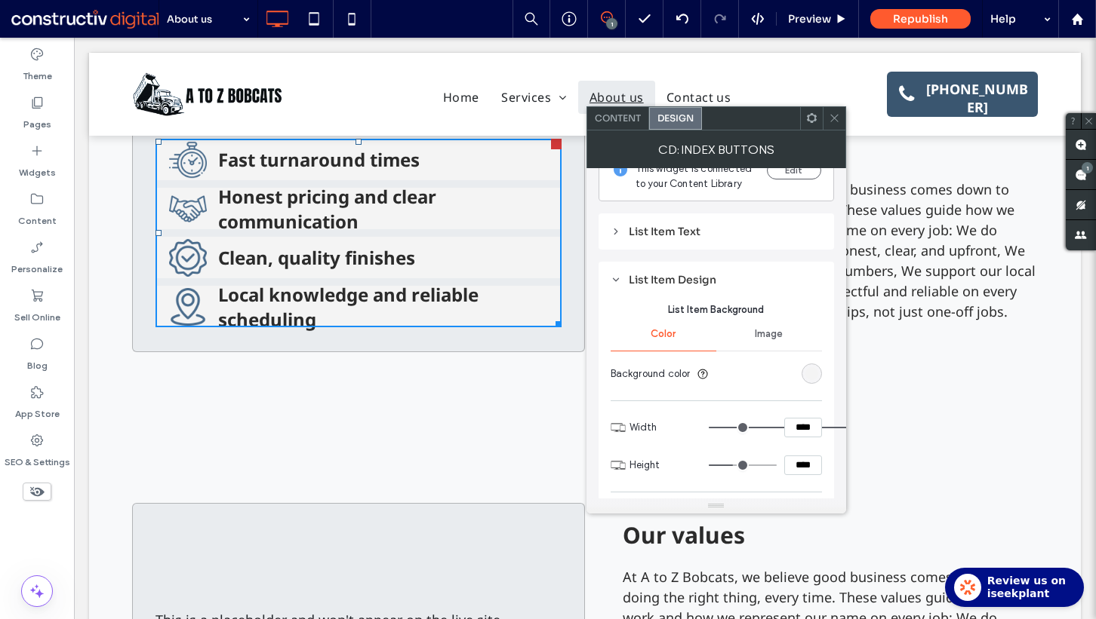
click at [632, 269] on div "List Item Design" at bounding box center [715, 279] width 211 height 21
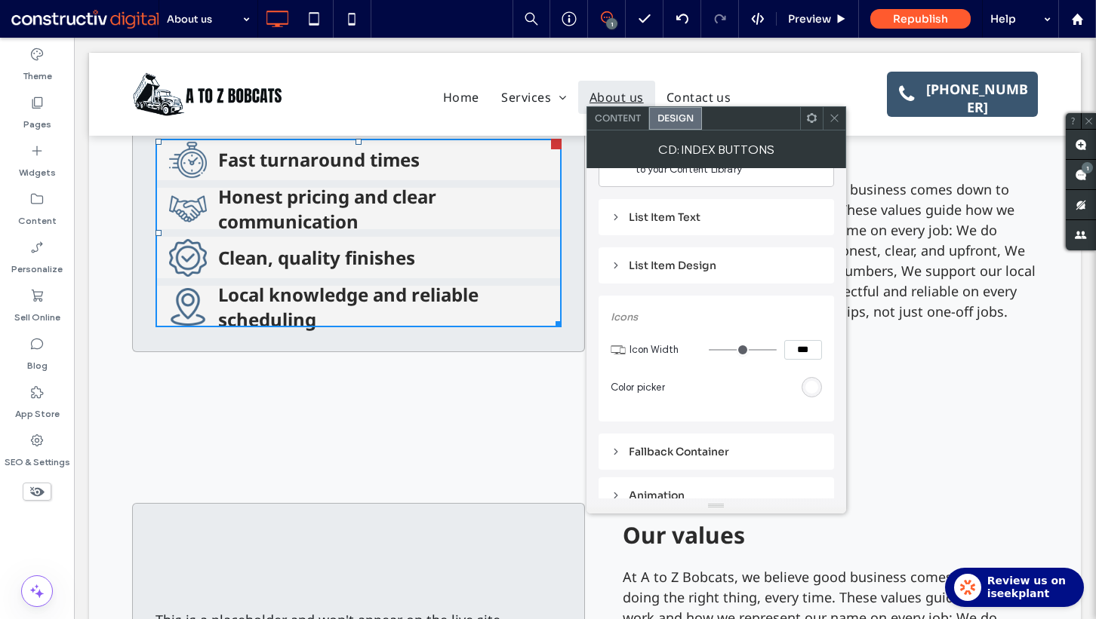
scroll to position [0, 0]
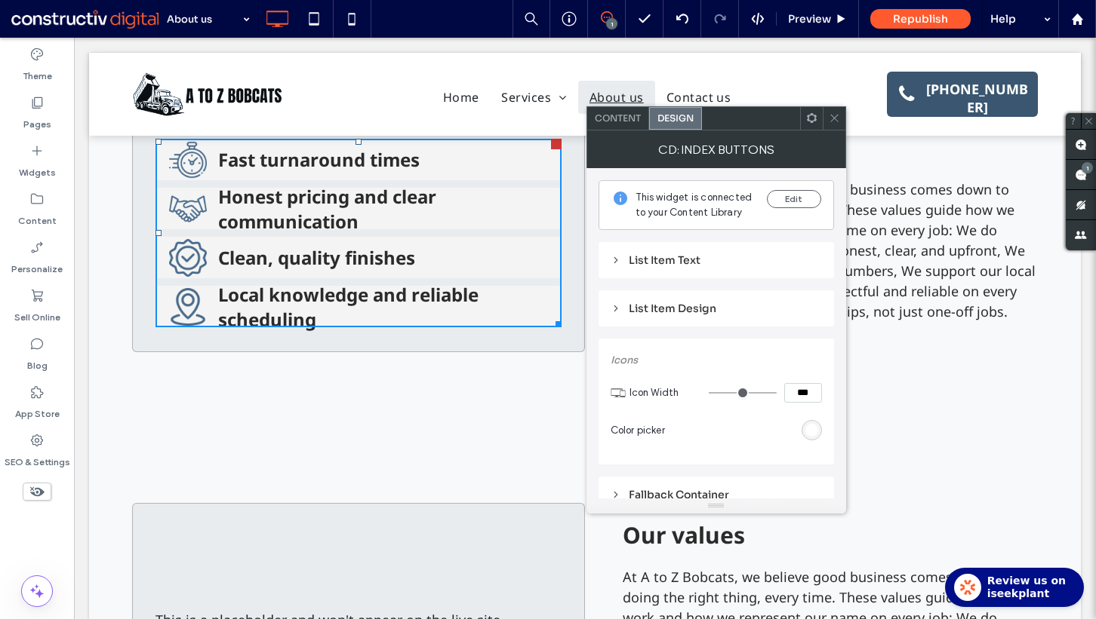
click at [654, 262] on div "List Item Text" at bounding box center [715, 261] width 211 height 14
click at [617, 457] on span at bounding box center [617, 462] width 14 height 14
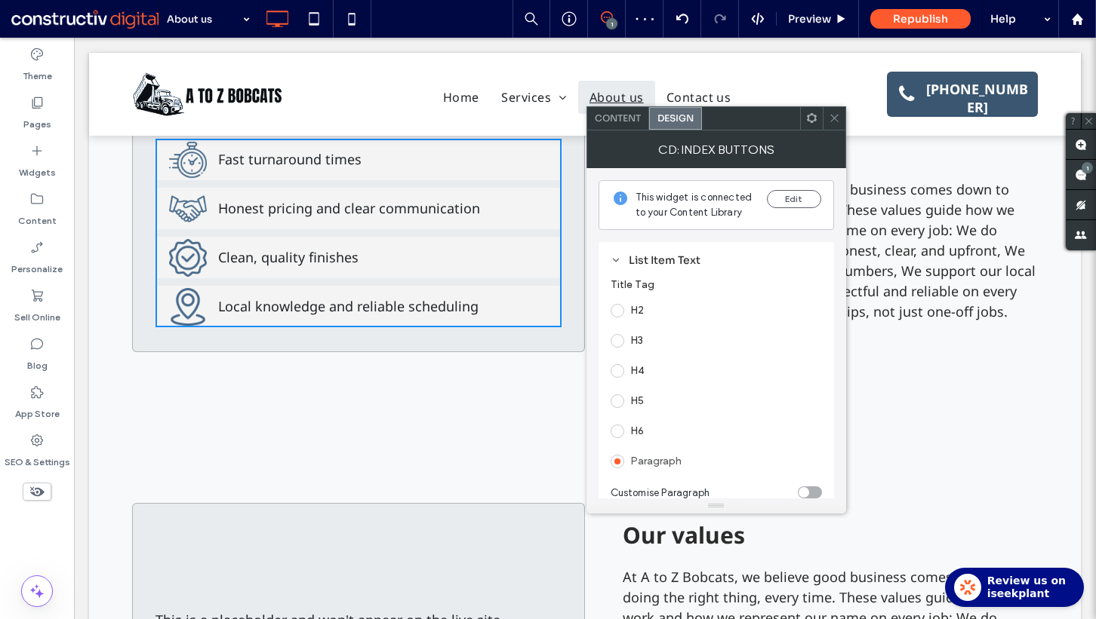
click at [834, 115] on icon at bounding box center [833, 117] width 11 height 11
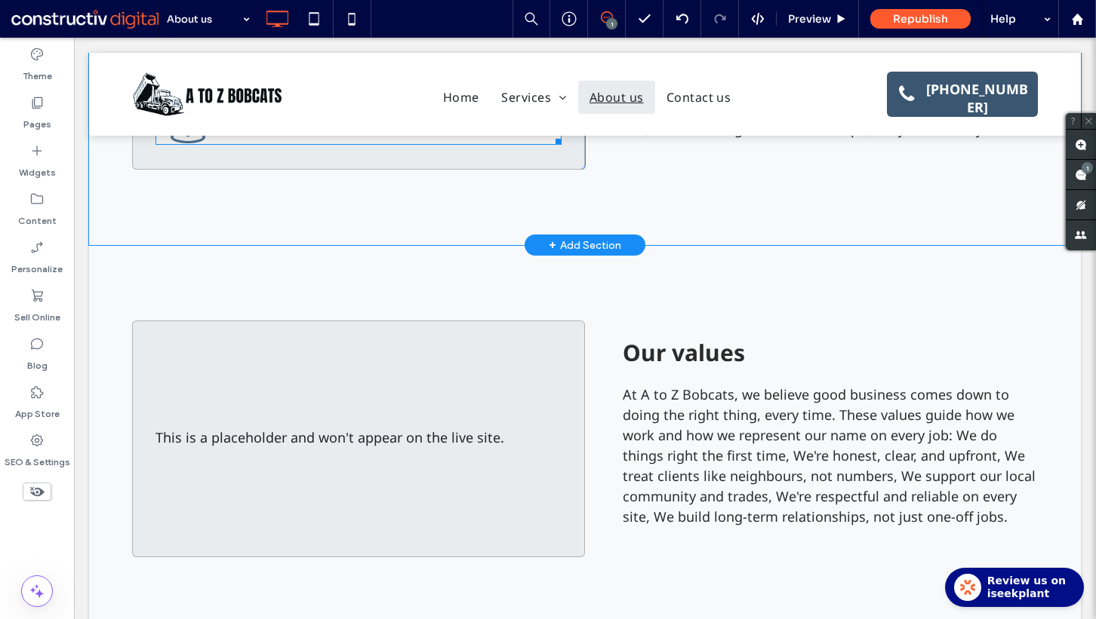
scroll to position [1135, 0]
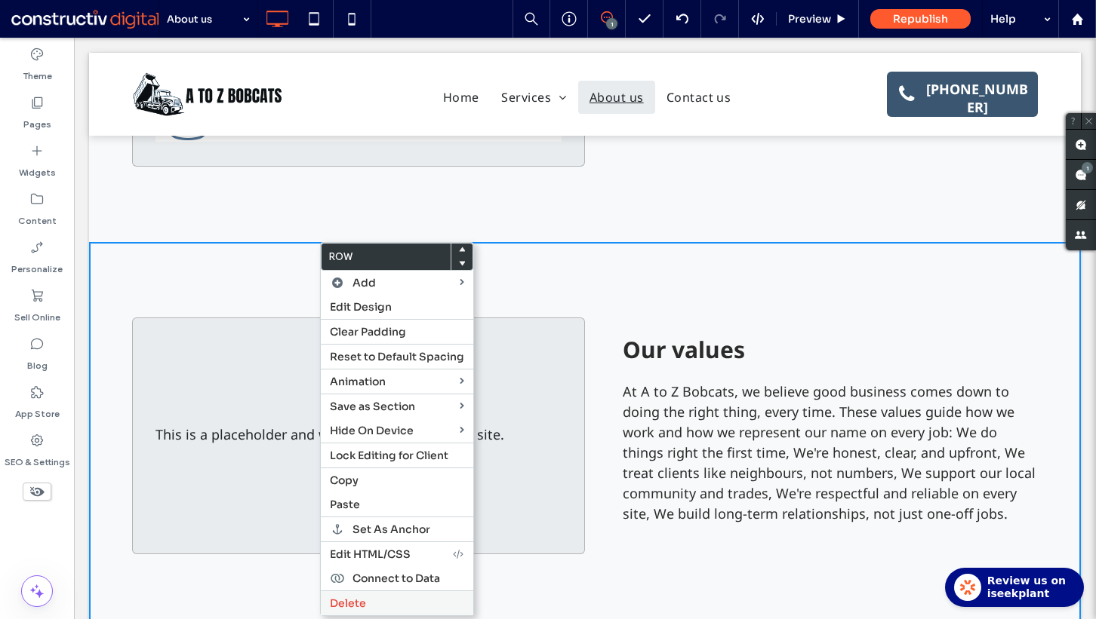
click at [343, 597] on span "Delete" at bounding box center [348, 604] width 36 height 14
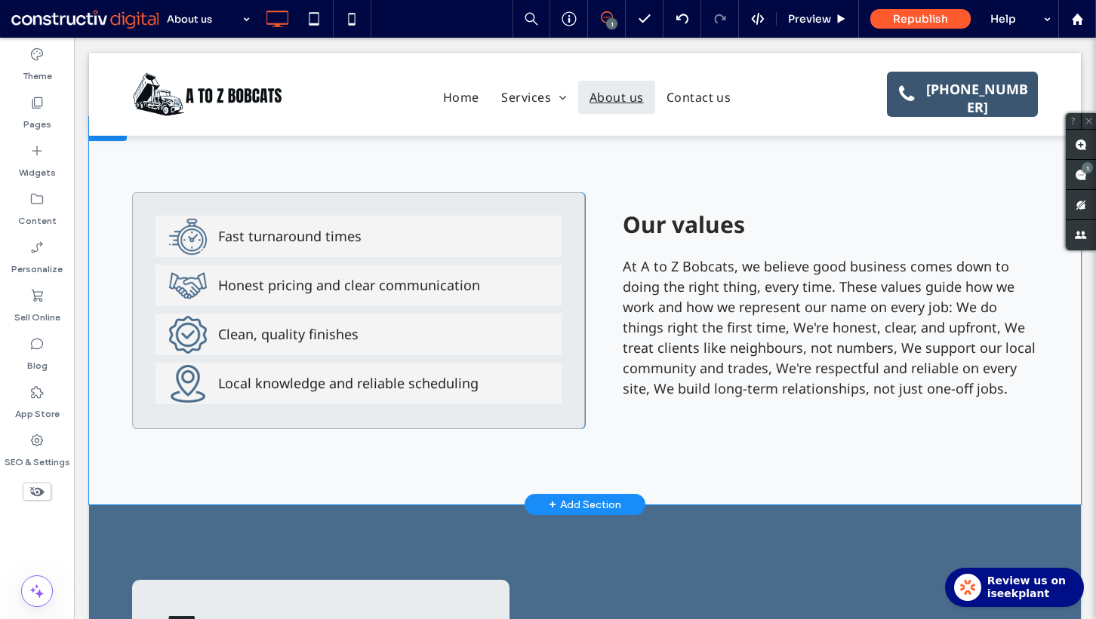
scroll to position [874, 0]
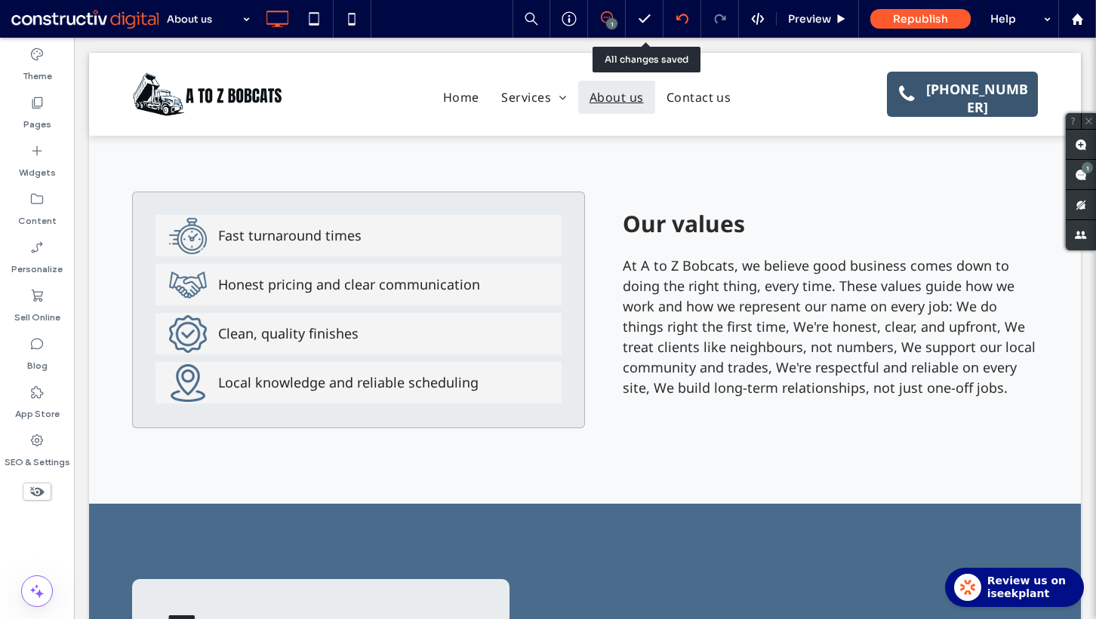
click at [678, 13] on icon at bounding box center [682, 19] width 12 height 12
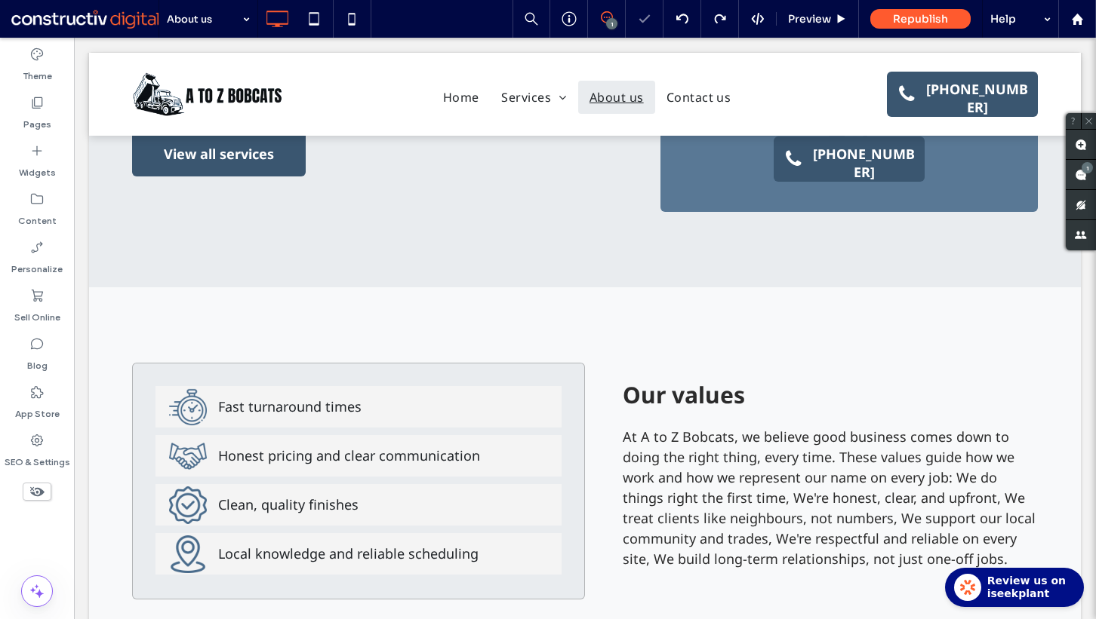
scroll to position [0, 0]
click at [341, 2] on div at bounding box center [352, 19] width 38 height 38
click at [354, 23] on use at bounding box center [351, 19] width 7 height 12
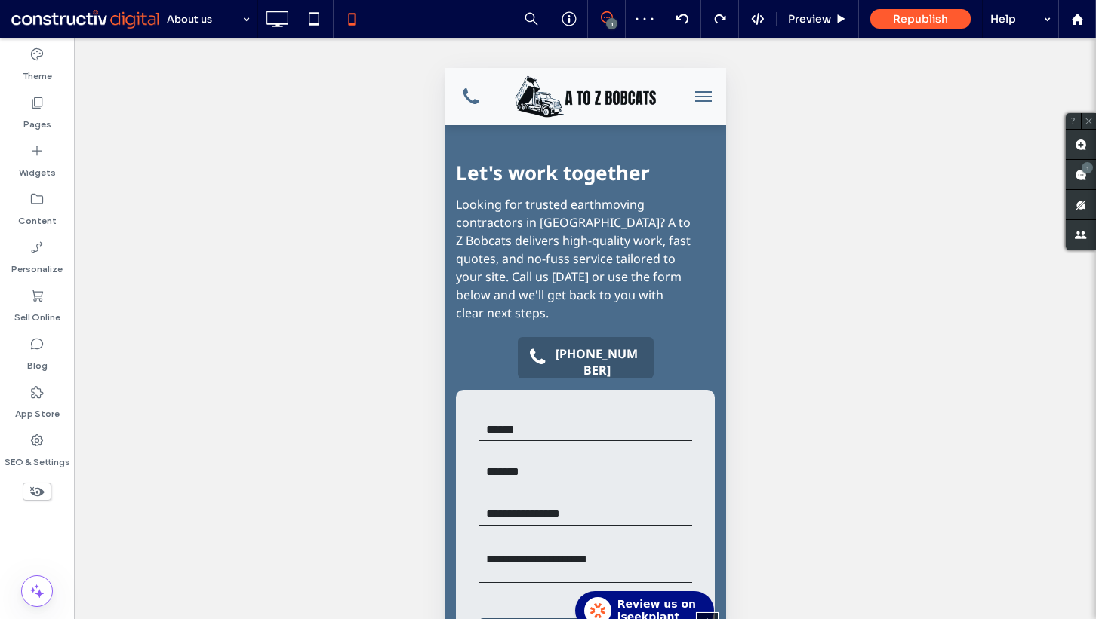
scroll to position [1991, 0]
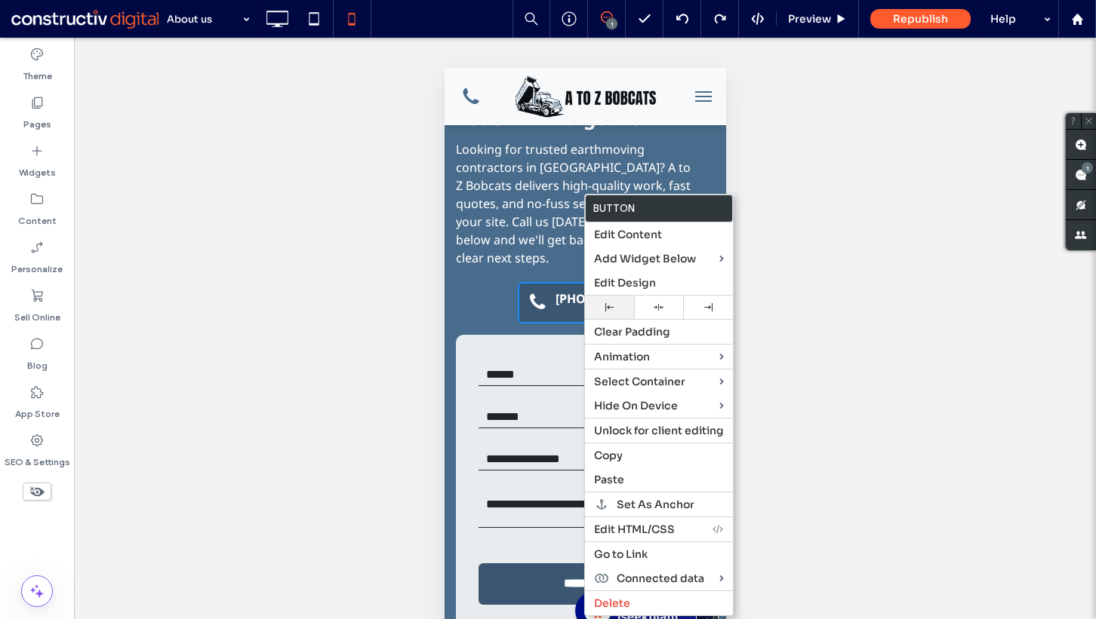
click at [604, 310] on div at bounding box center [609, 307] width 34 height 8
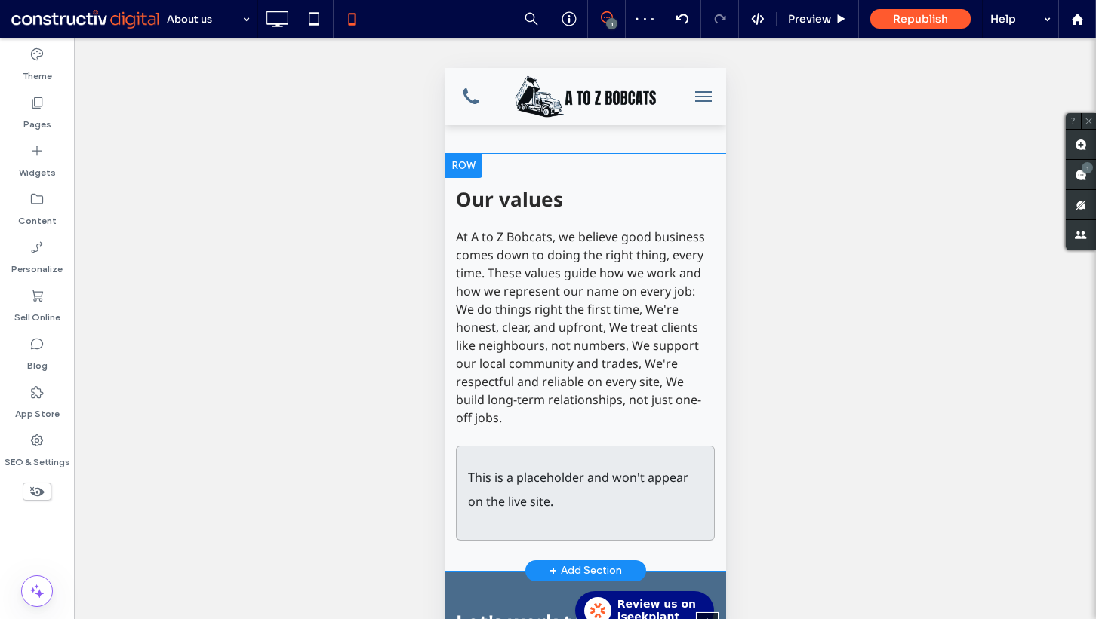
scroll to position [1482, 0]
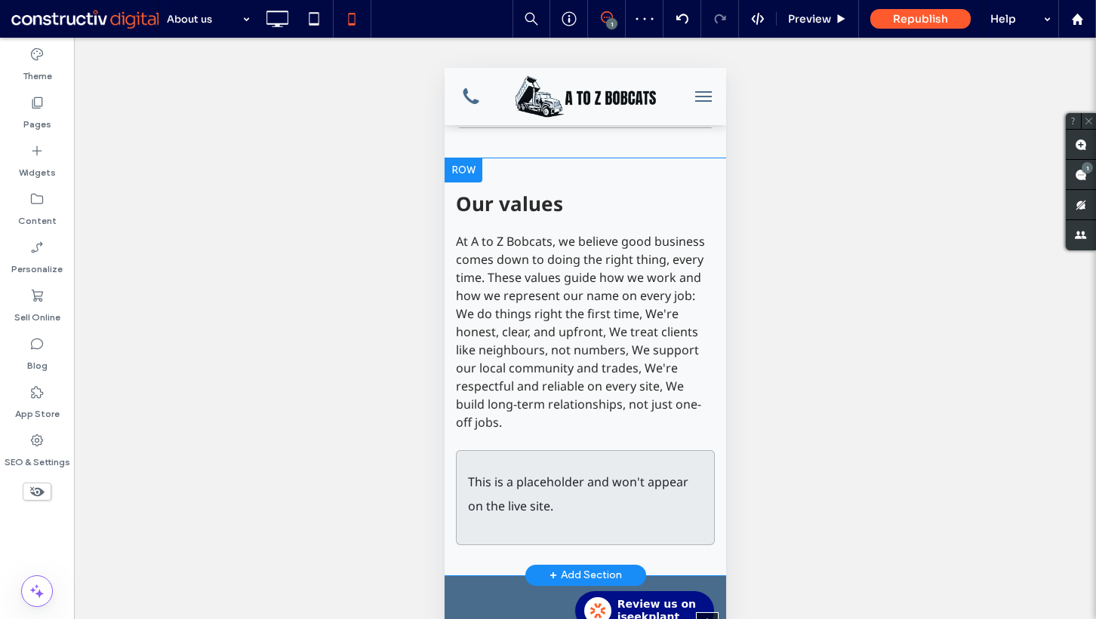
click at [493, 475] on div "This is a placeholder and won't appear on the live site. Click To Paste" at bounding box center [584, 497] width 259 height 95
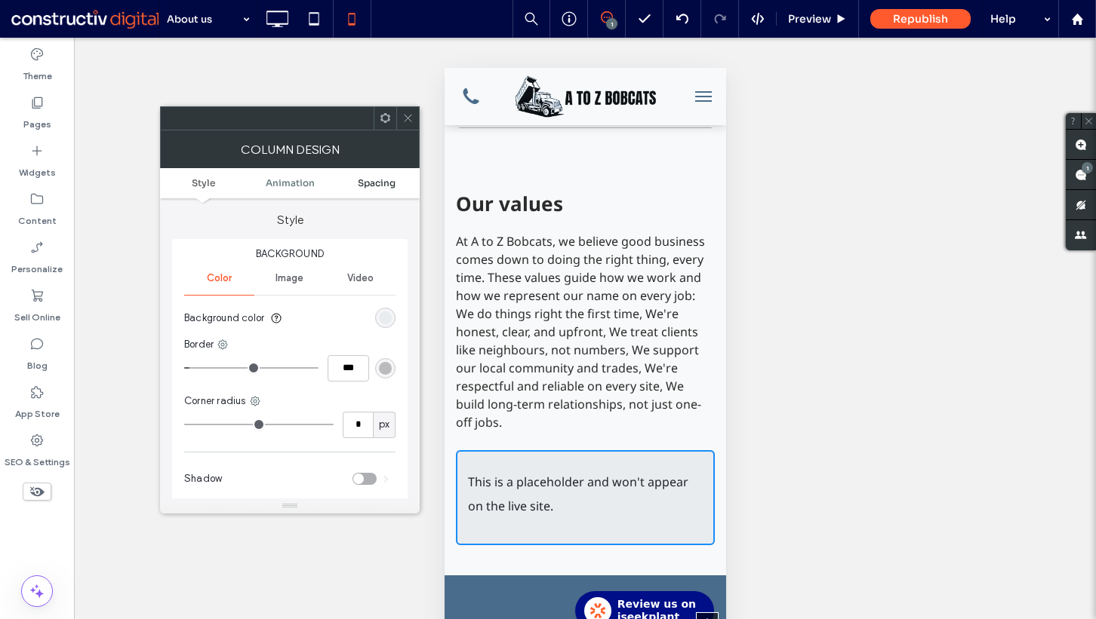
click at [397, 181] on link "Spacing" at bounding box center [376, 182] width 87 height 11
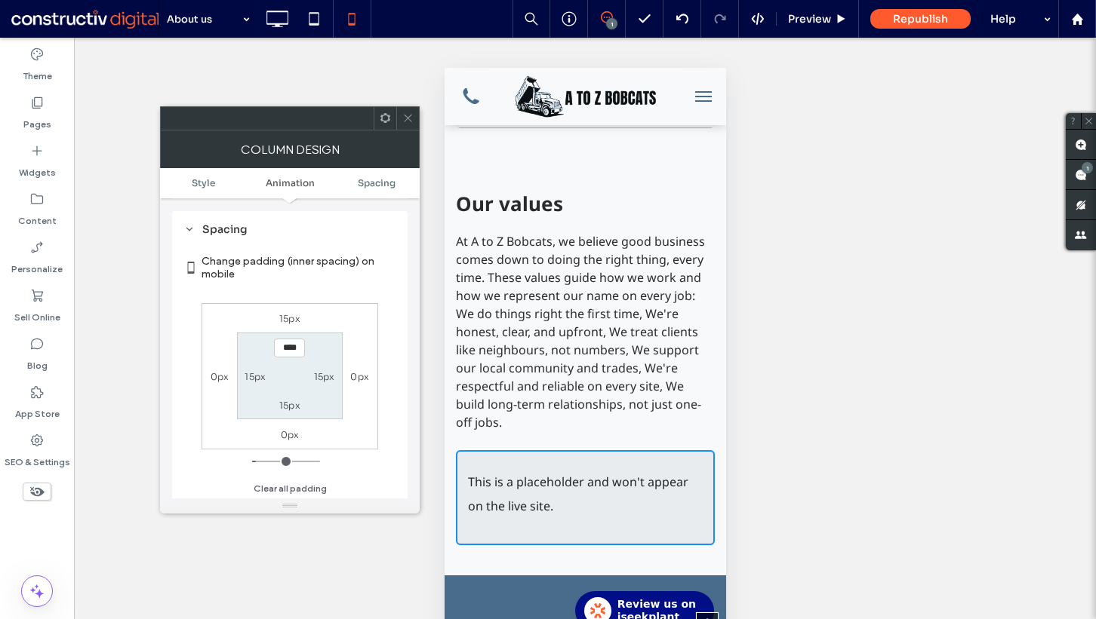
scroll to position [355, 0]
click at [407, 115] on icon at bounding box center [407, 117] width 11 height 11
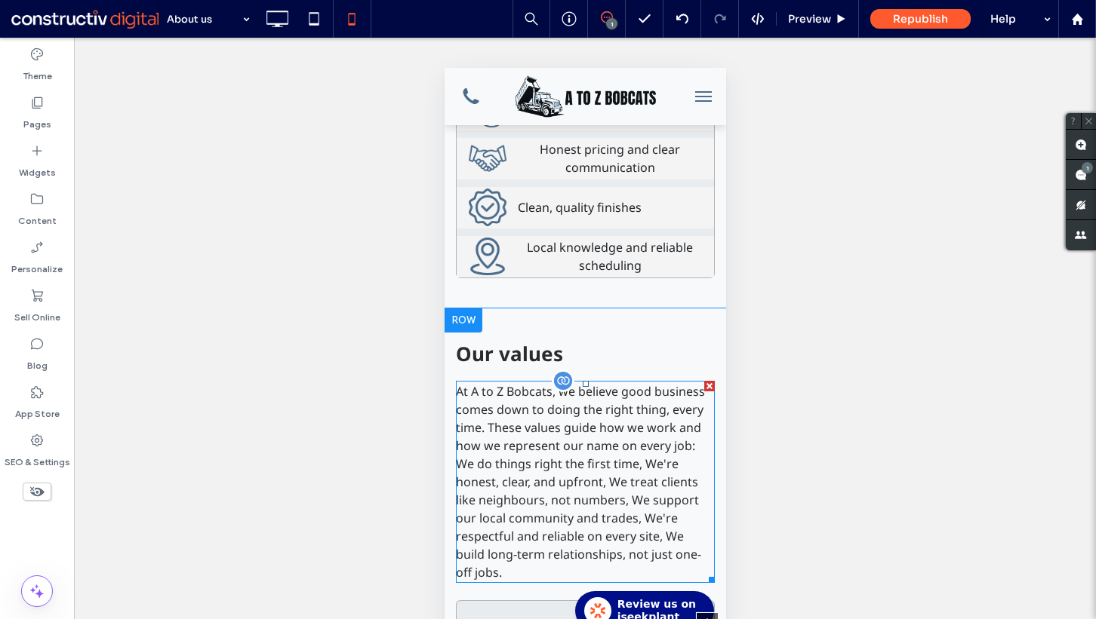
scroll to position [1236, 0]
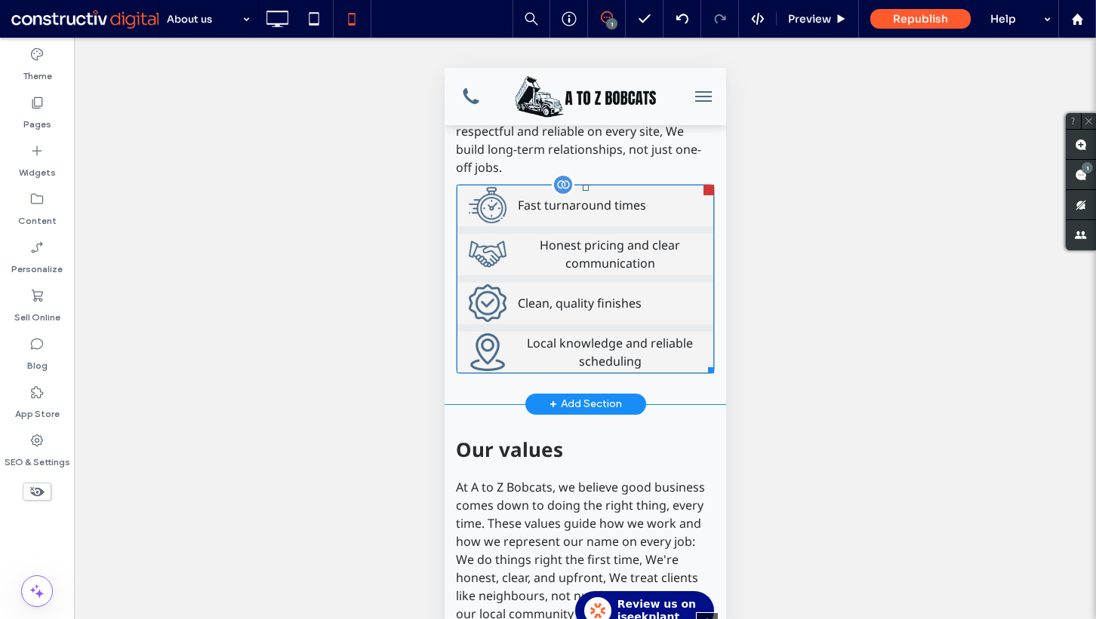
click at [460, 221] on span at bounding box center [584, 279] width 257 height 189
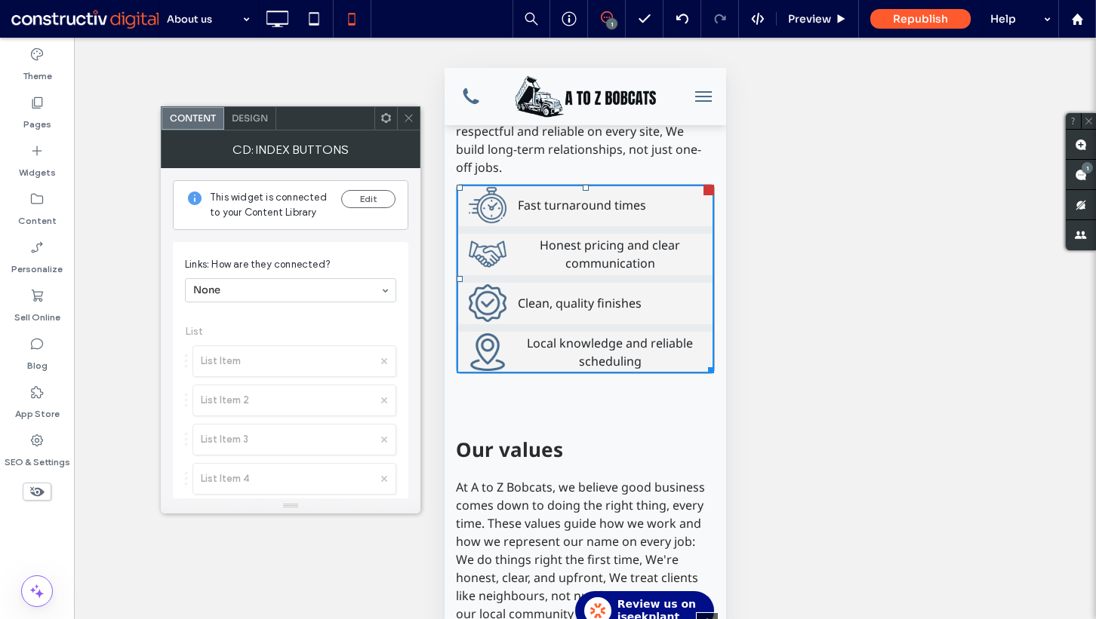
click at [405, 122] on icon at bounding box center [408, 117] width 11 height 11
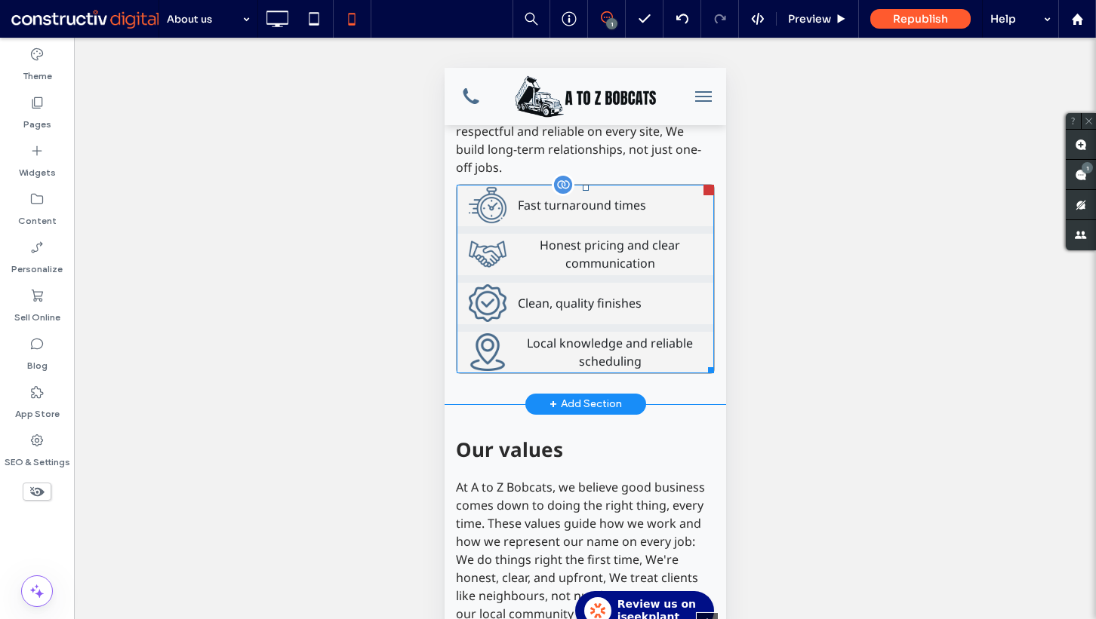
click at [594, 200] on span at bounding box center [584, 279] width 257 height 189
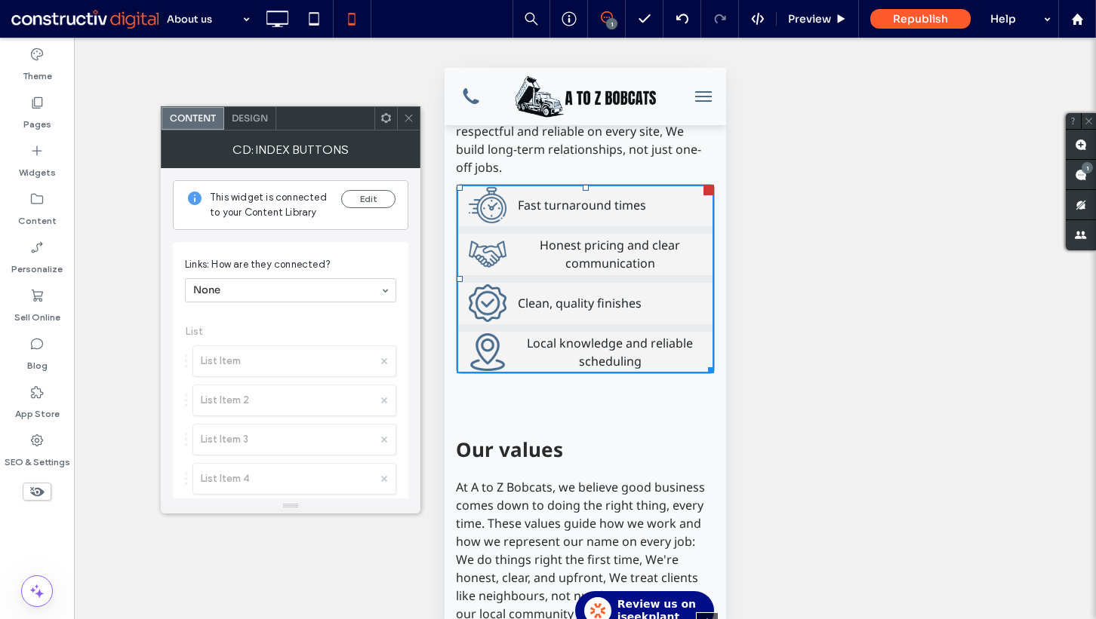
click at [412, 118] on icon at bounding box center [408, 117] width 11 height 11
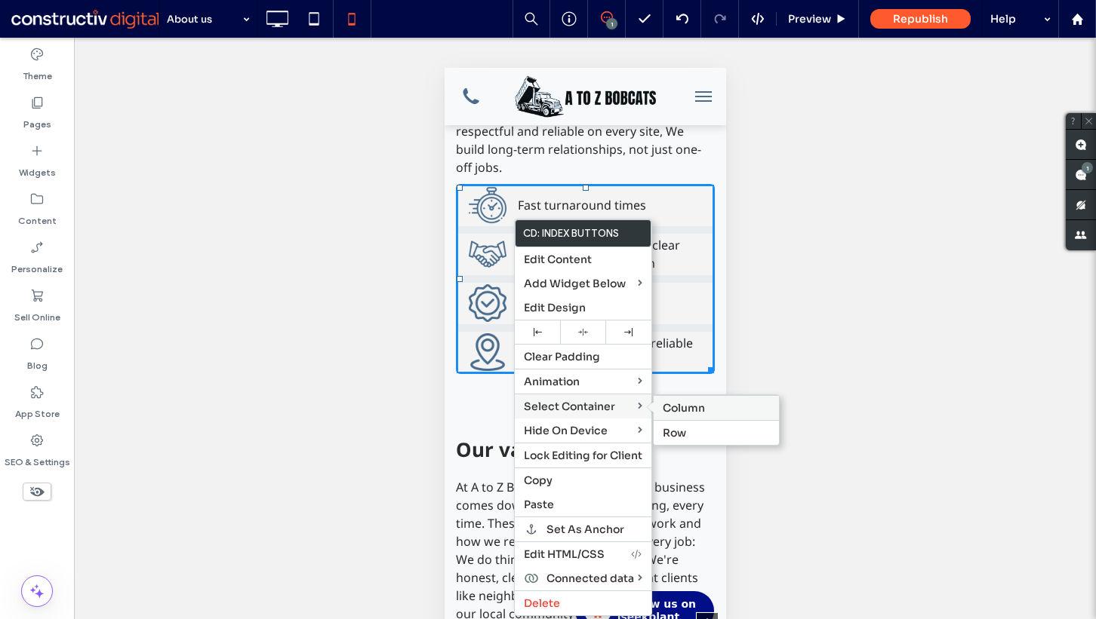
click at [678, 409] on span "Column" at bounding box center [683, 408] width 42 height 14
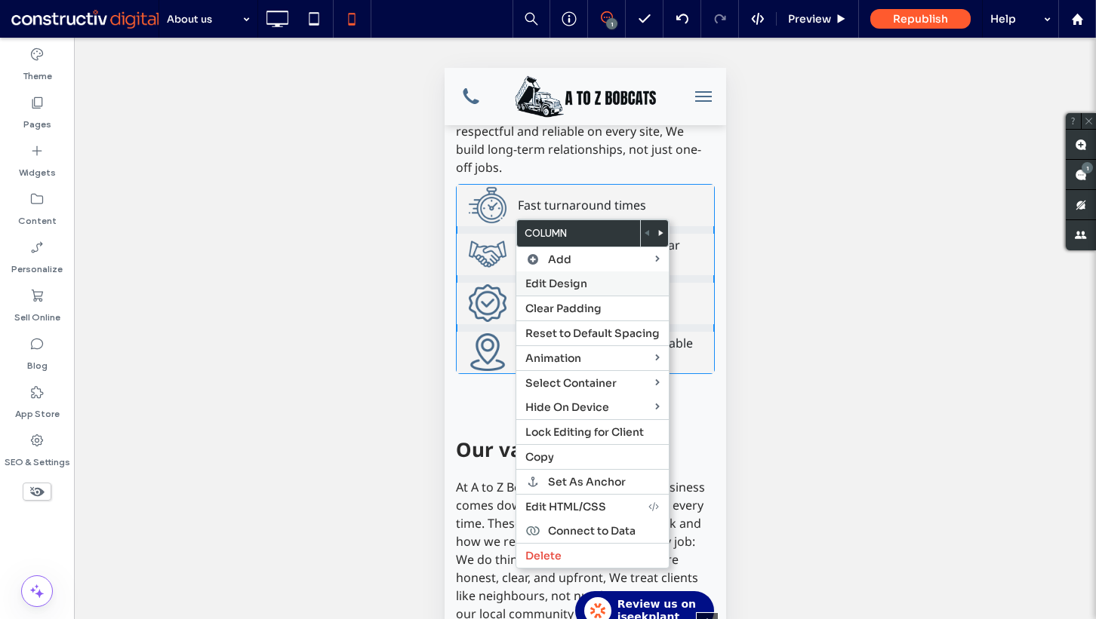
click at [567, 284] on span "Edit Design" at bounding box center [556, 284] width 62 height 14
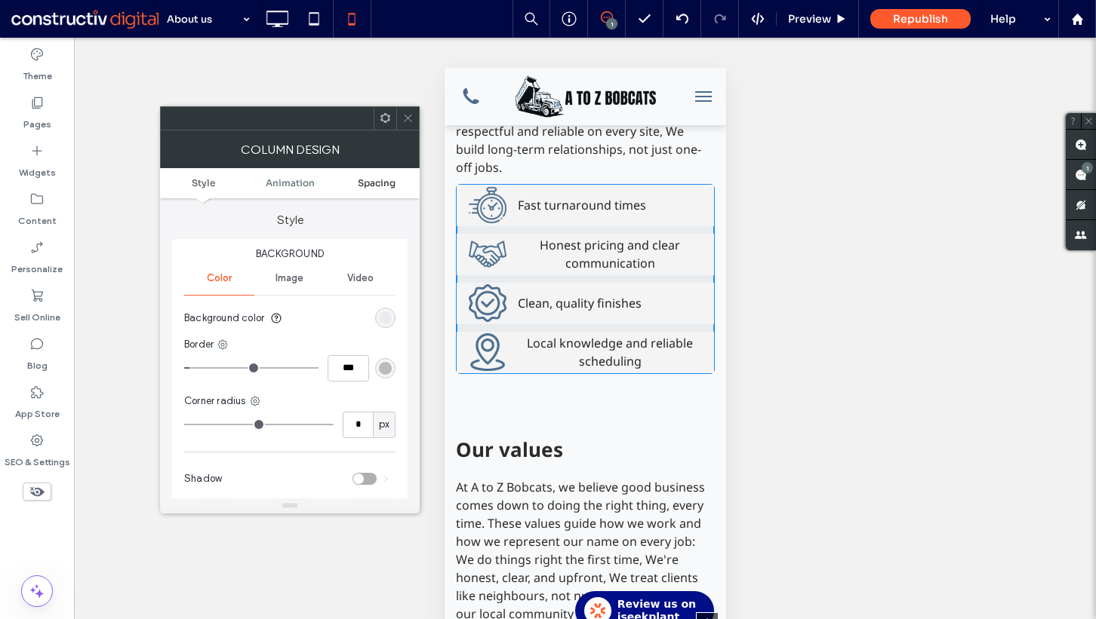
click at [389, 180] on span "Spacing" at bounding box center [377, 182] width 38 height 11
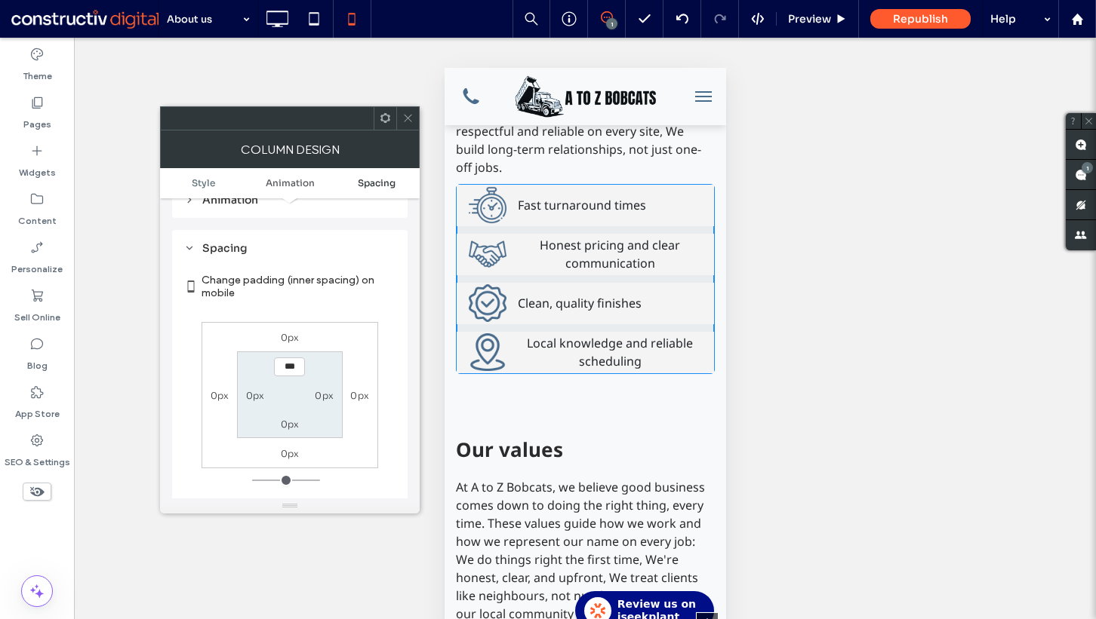
scroll to position [355, 0]
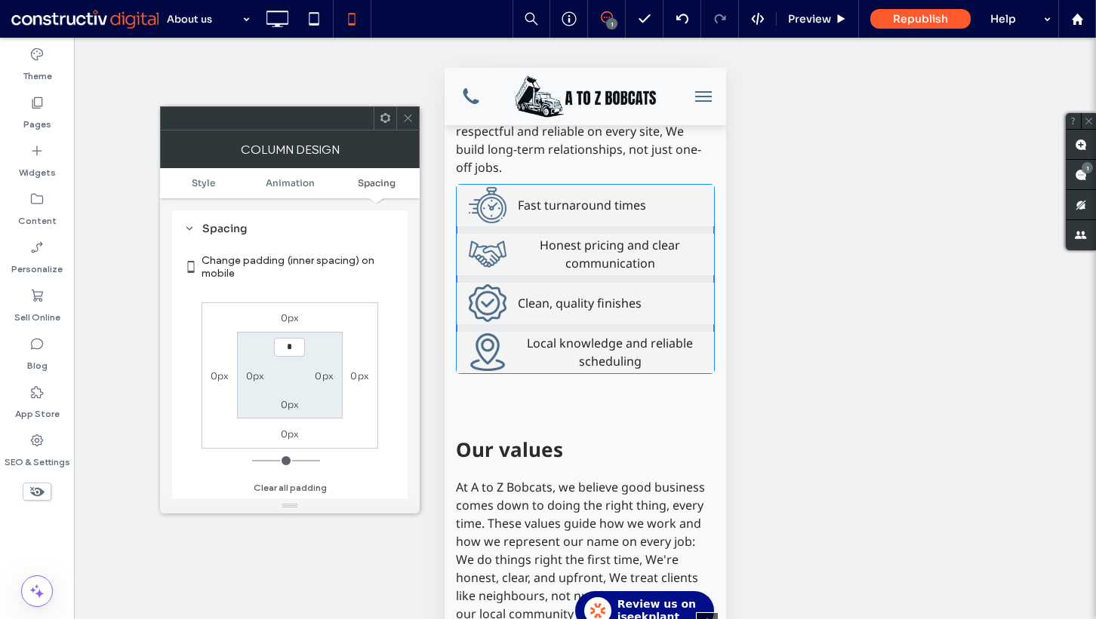
type input "**"
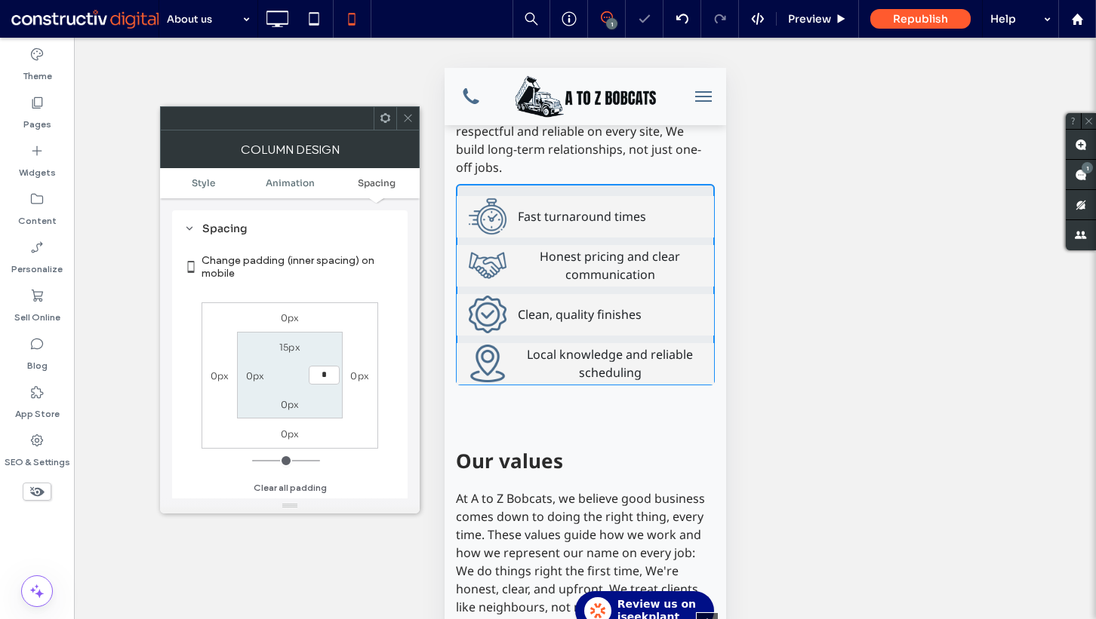
type input "**"
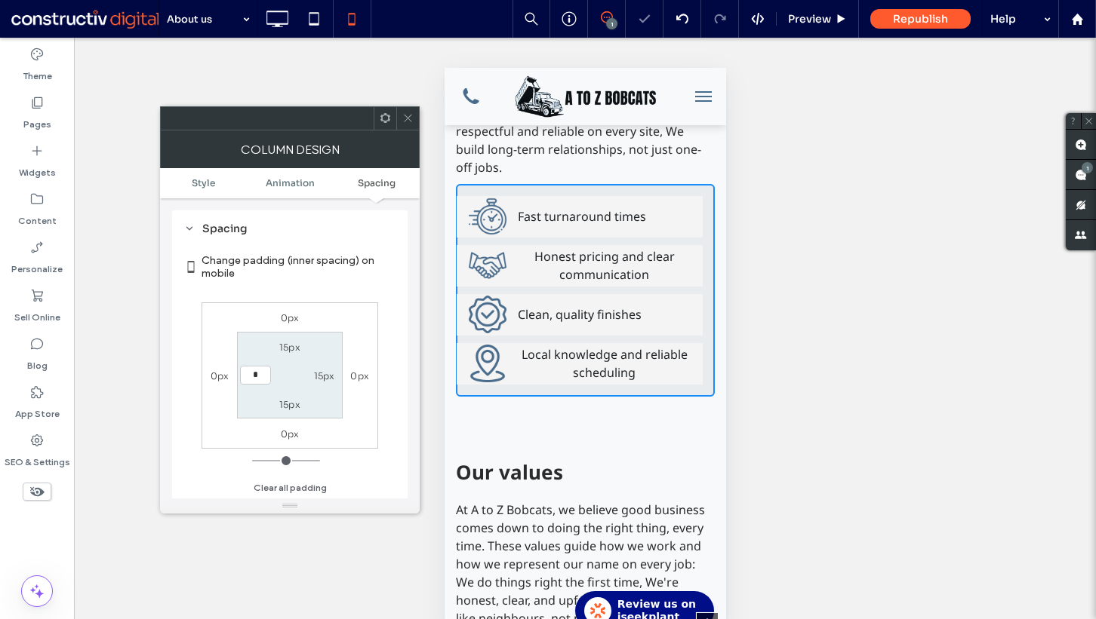
type input "**"
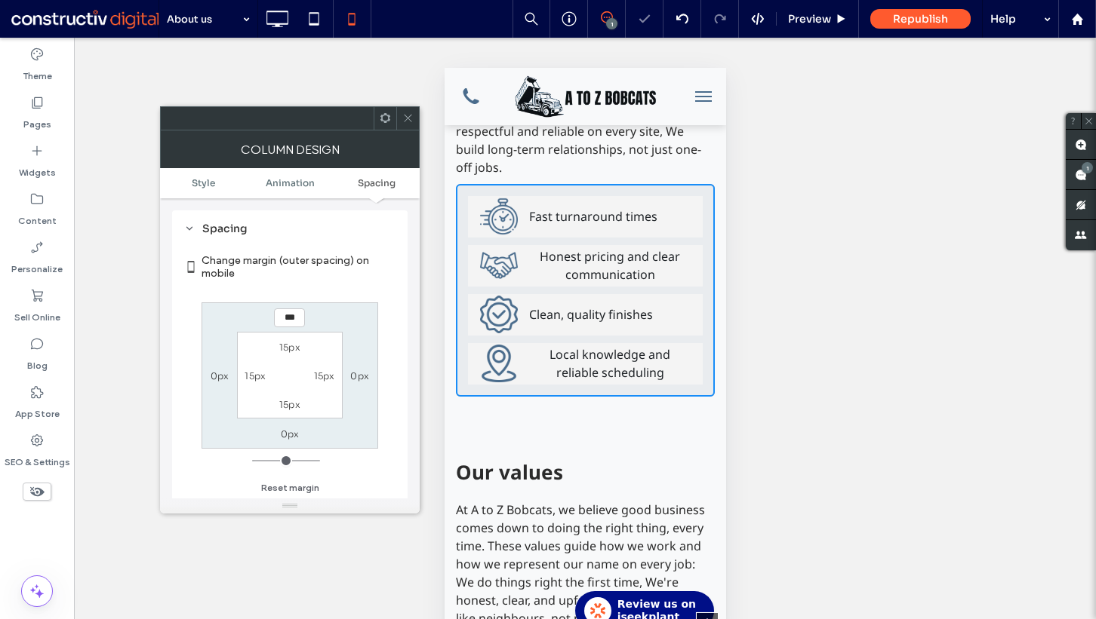
click at [404, 112] on icon at bounding box center [407, 117] width 11 height 11
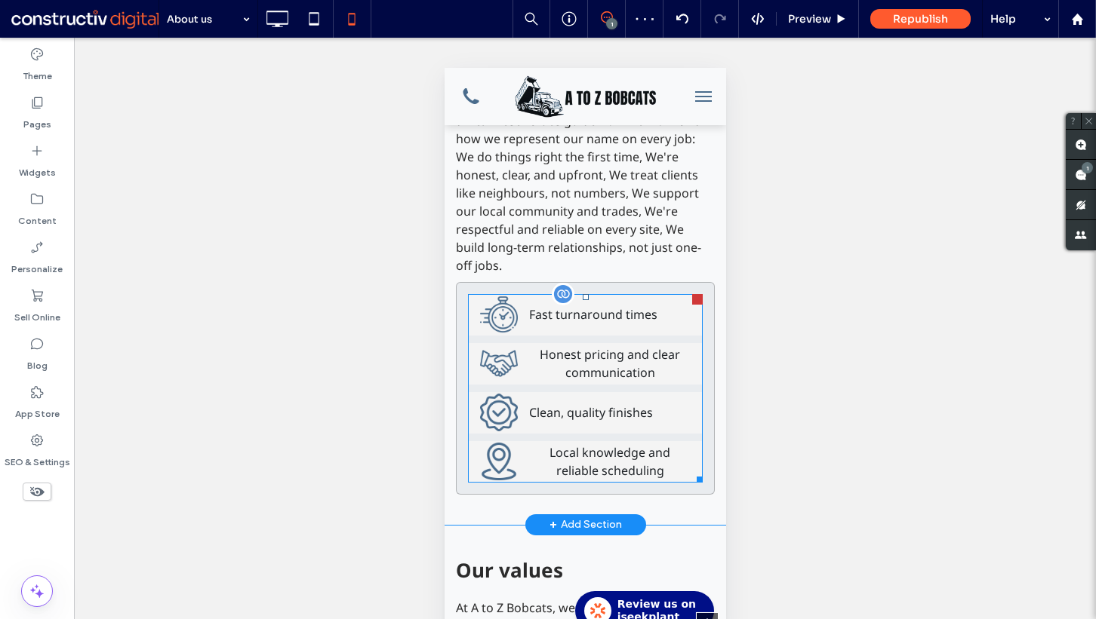
scroll to position [1128, 0]
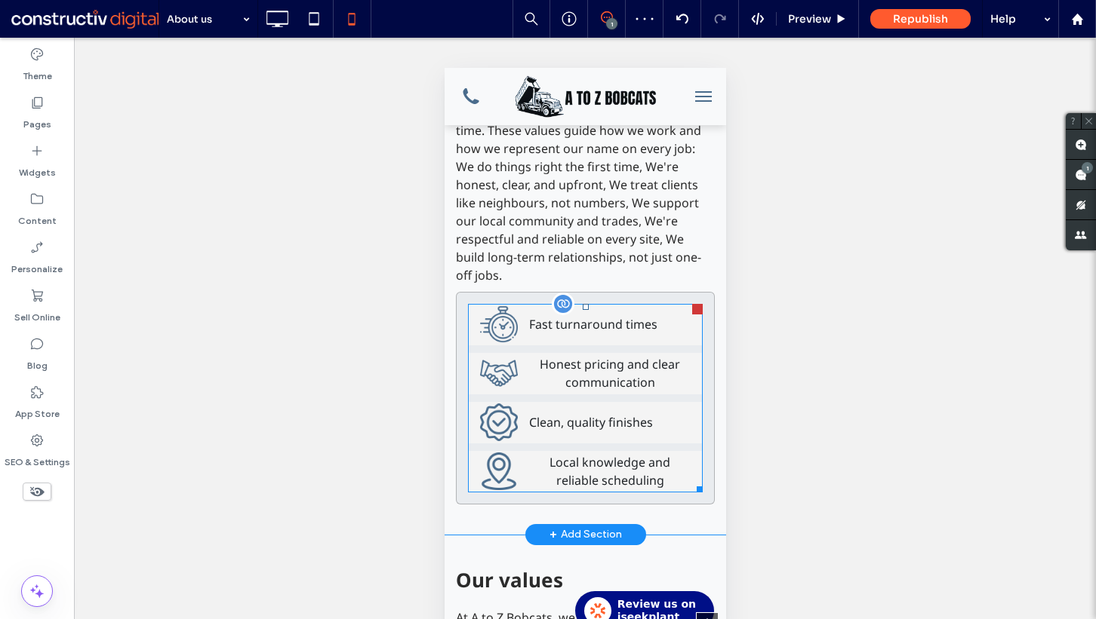
click at [565, 423] on span at bounding box center [584, 398] width 235 height 189
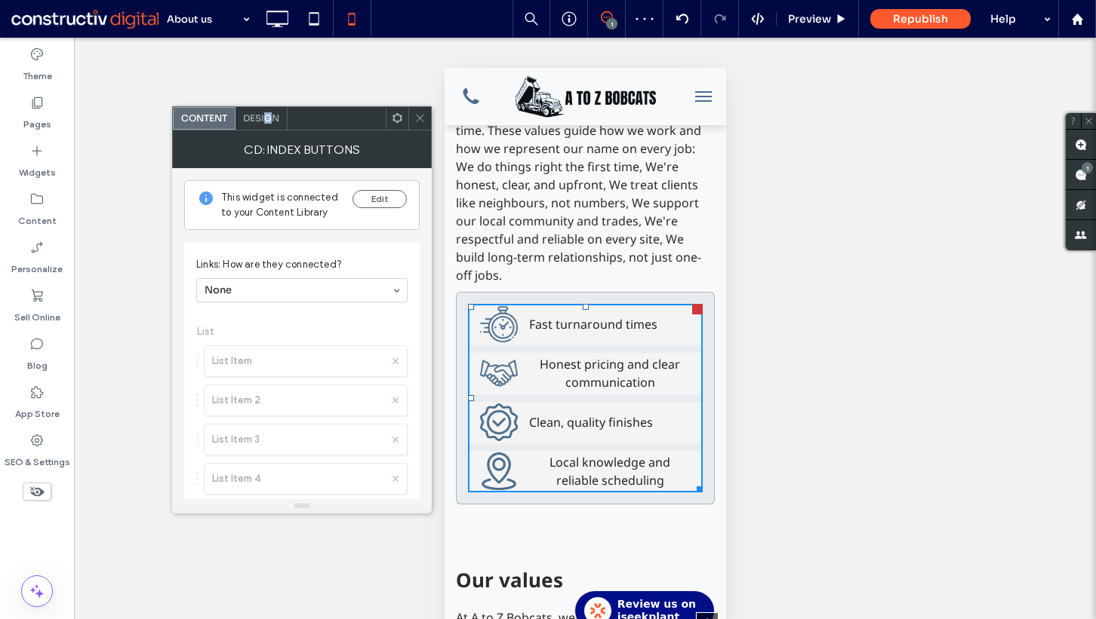
click at [269, 123] on span "Design" at bounding box center [261, 117] width 36 height 11
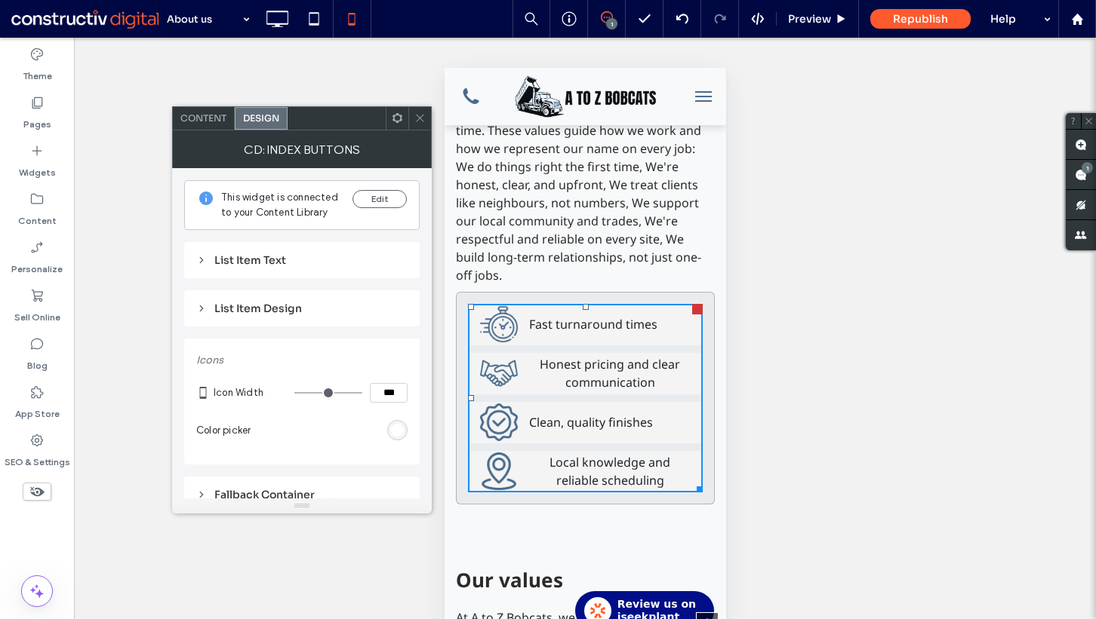
scroll to position [78, 0]
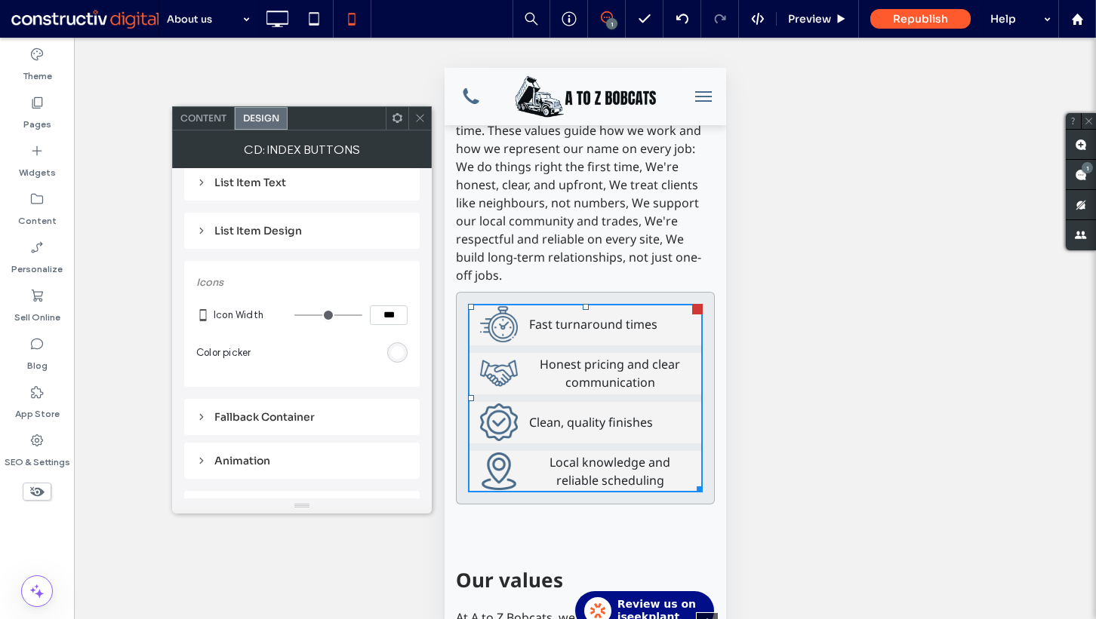
click at [267, 229] on div "List Item Design" at bounding box center [301, 231] width 211 height 14
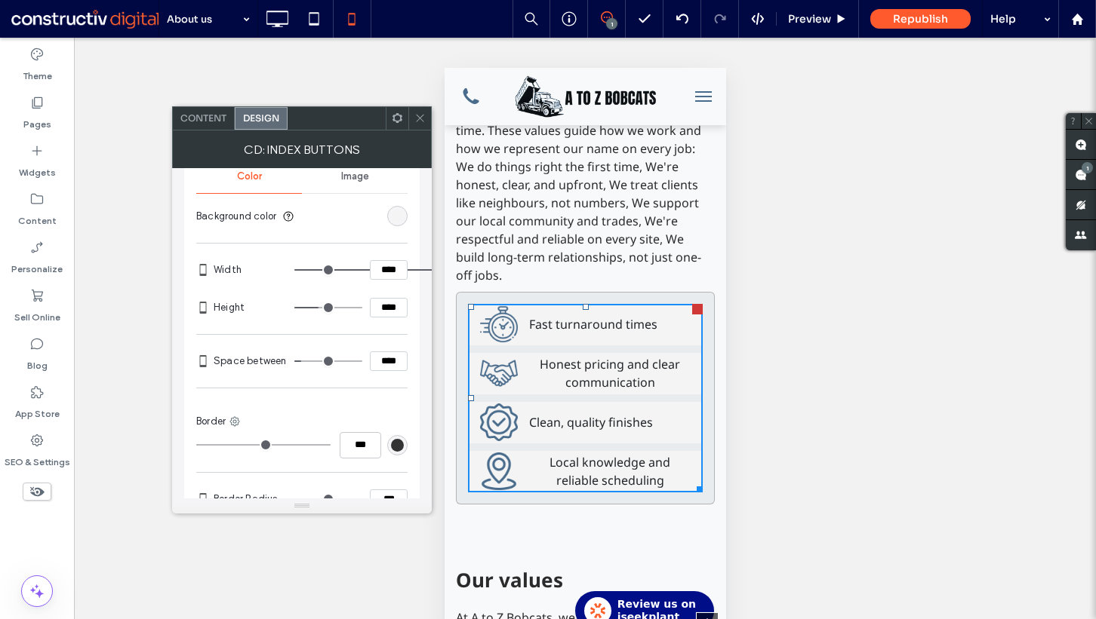
scroll to position [0, 0]
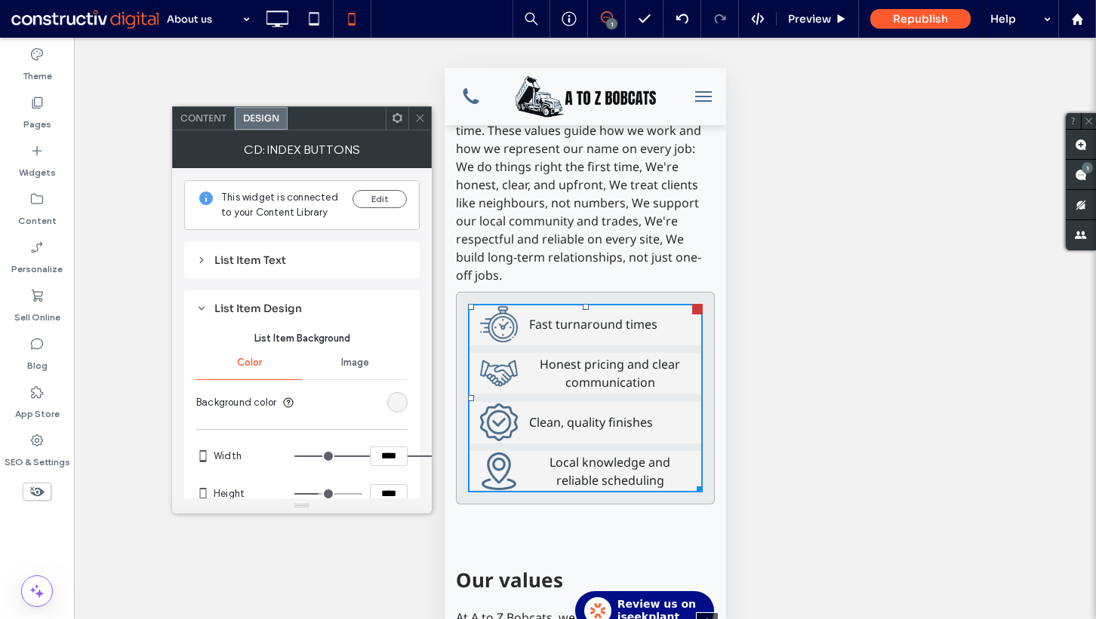
click at [278, 258] on div "List Item Text" at bounding box center [301, 261] width 211 height 14
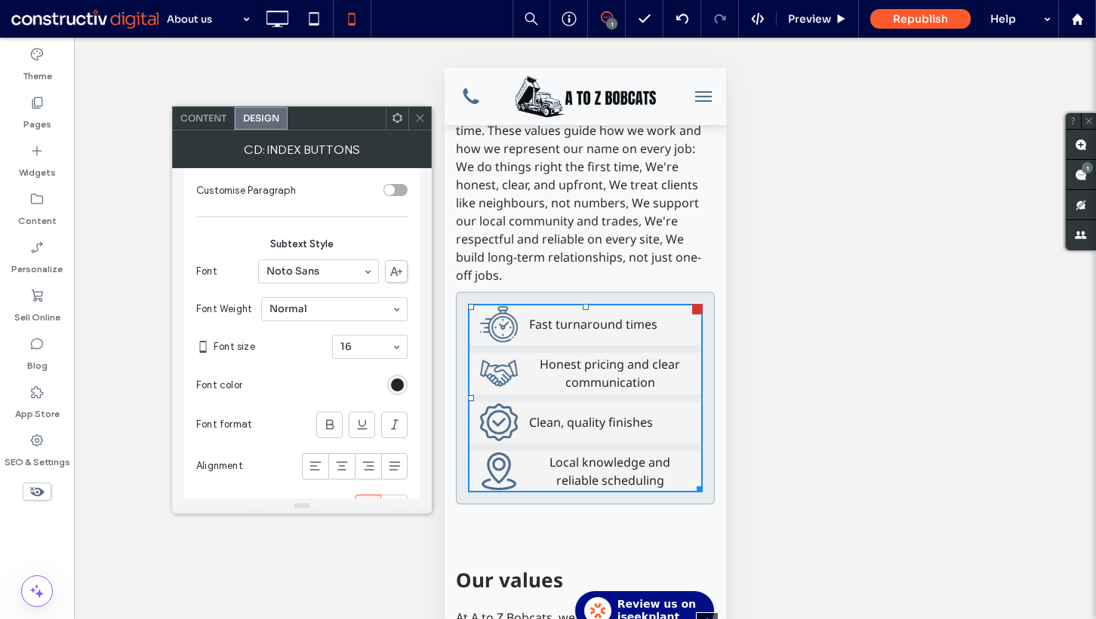
scroll to position [349, 0]
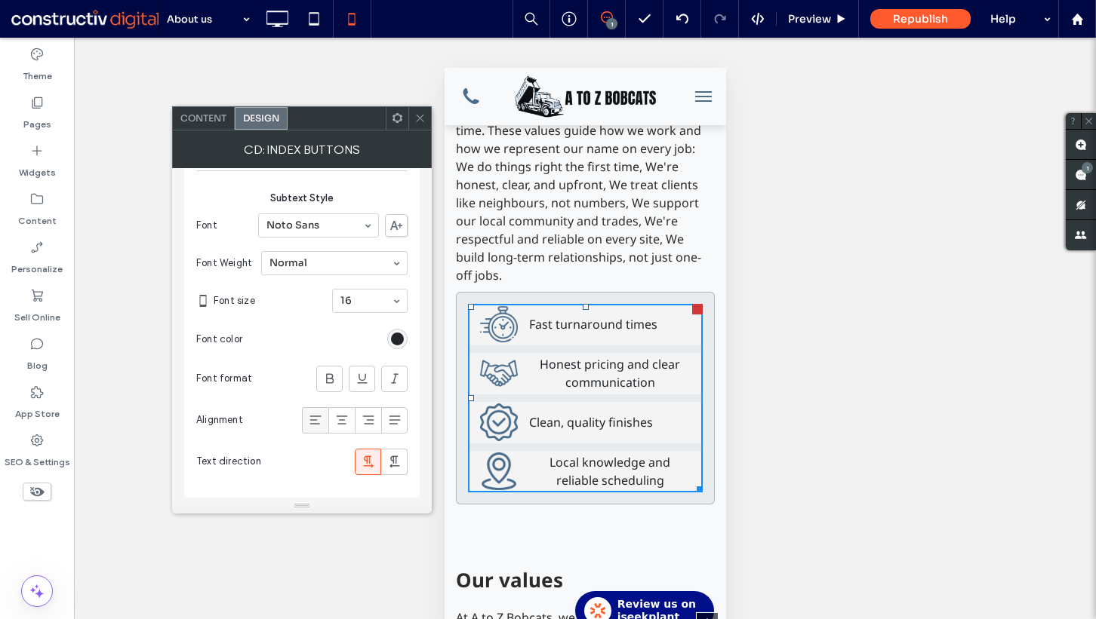
click at [315, 409] on span at bounding box center [315, 420] width 15 height 25
click at [343, 414] on icon at bounding box center [341, 420] width 15 height 15
click at [363, 414] on icon at bounding box center [368, 420] width 15 height 15
click at [321, 414] on icon at bounding box center [315, 420] width 15 height 15
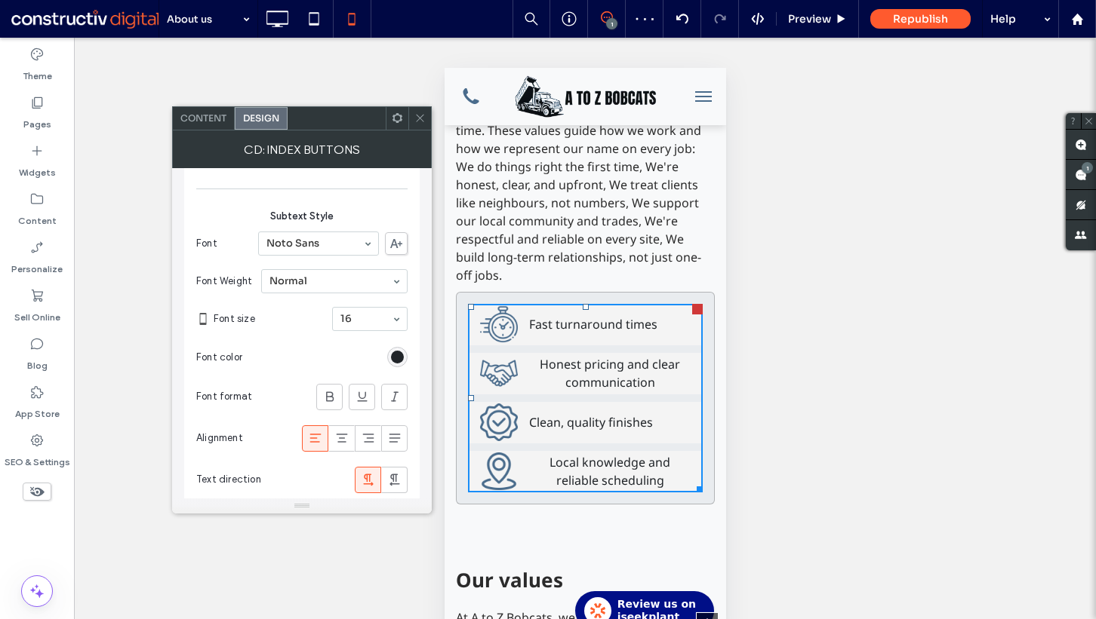
scroll to position [337, 0]
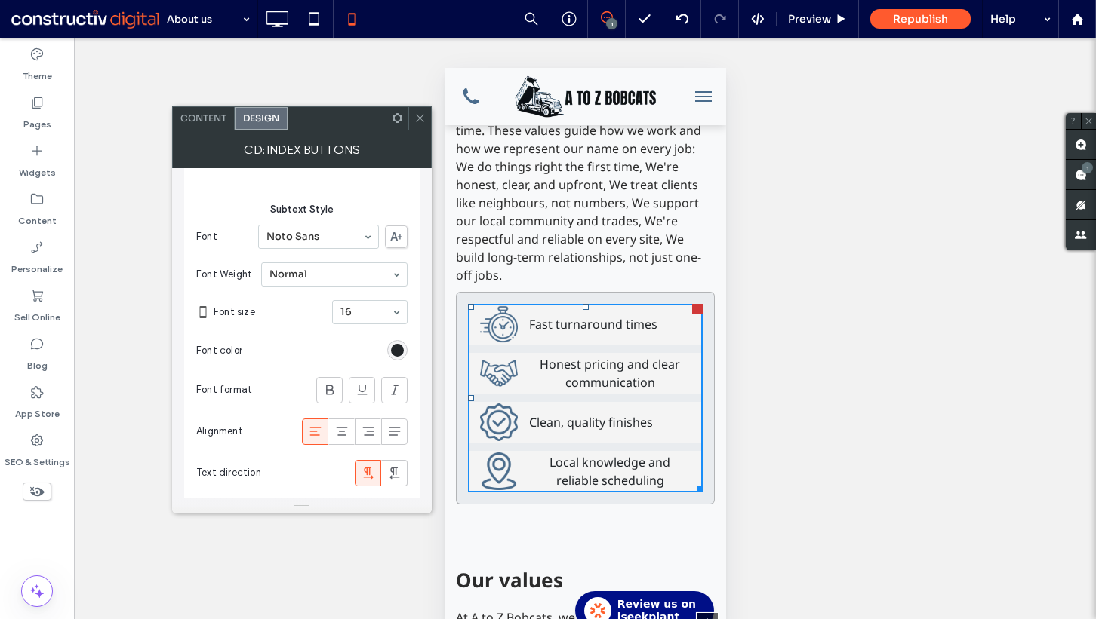
click at [419, 124] on span at bounding box center [419, 118] width 11 height 23
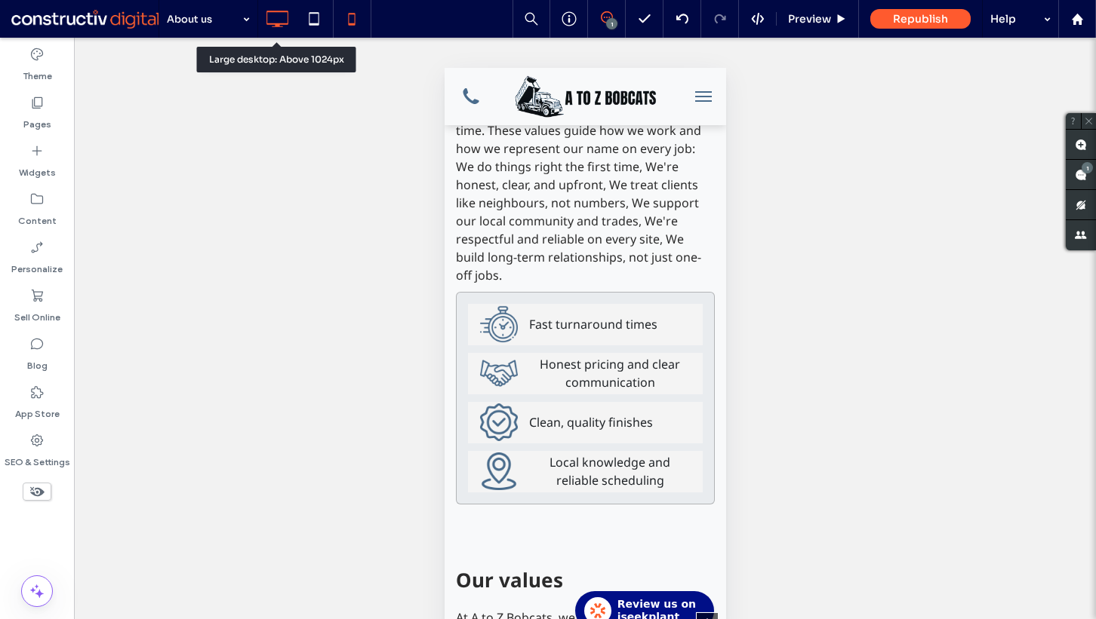
click at [287, 13] on use at bounding box center [277, 19] width 22 height 17
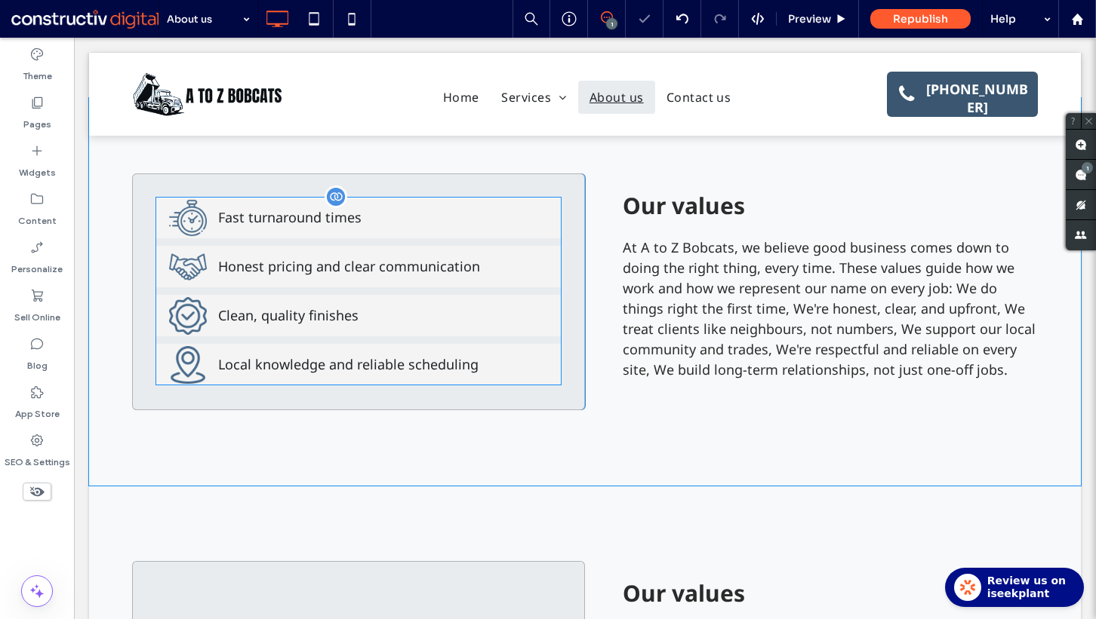
scroll to position [913, 0]
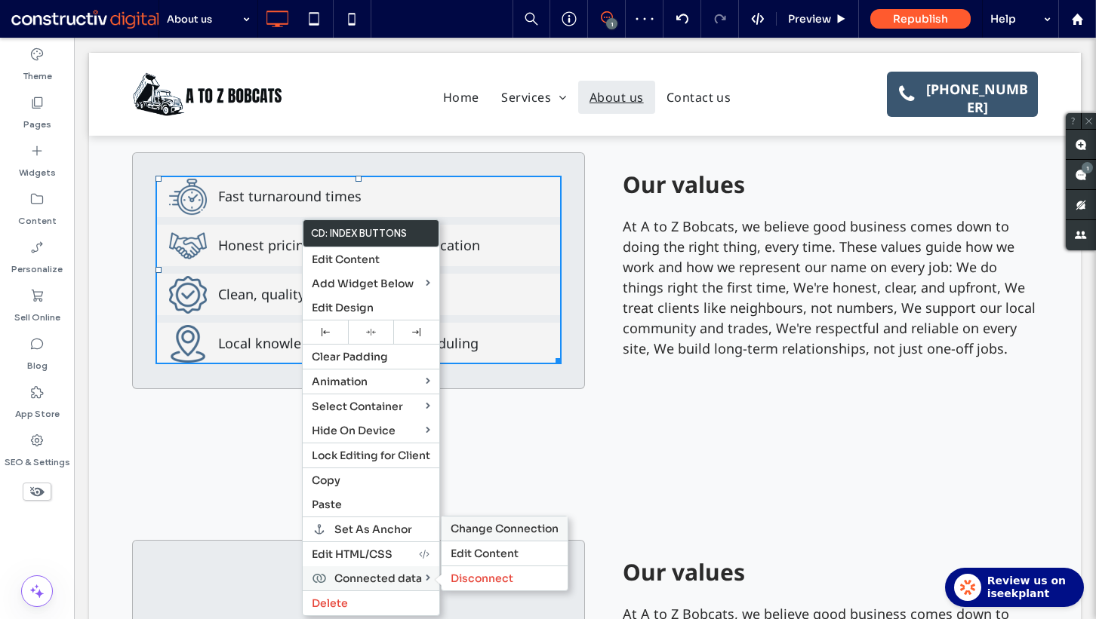
click at [518, 524] on span "Change Connection" at bounding box center [504, 529] width 108 height 14
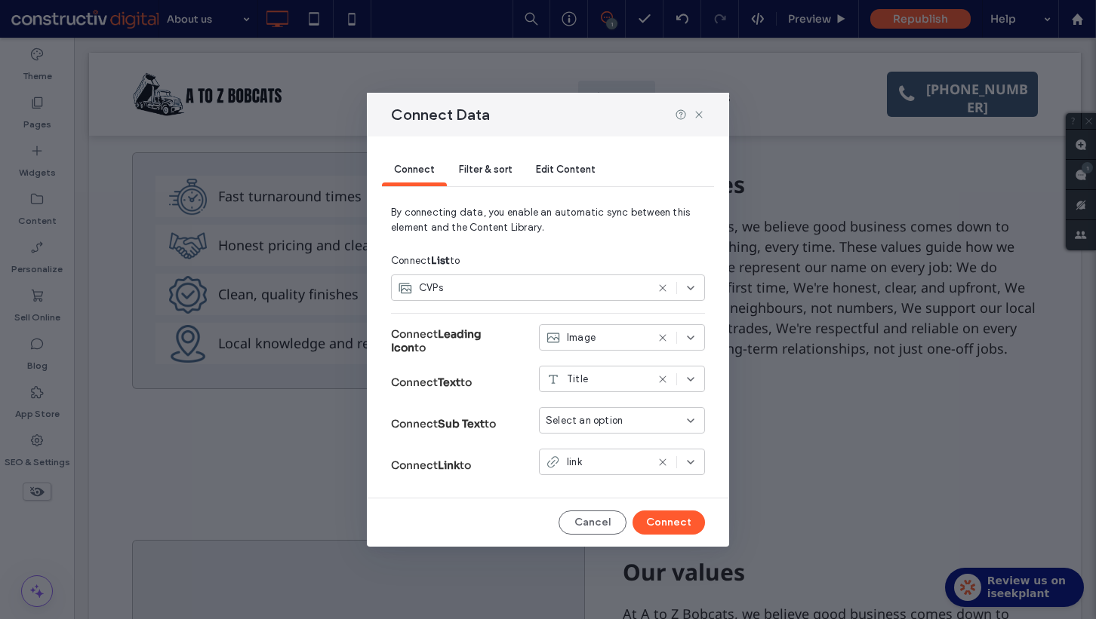
click at [474, 167] on span "Filter & sort" at bounding box center [485, 169] width 53 height 11
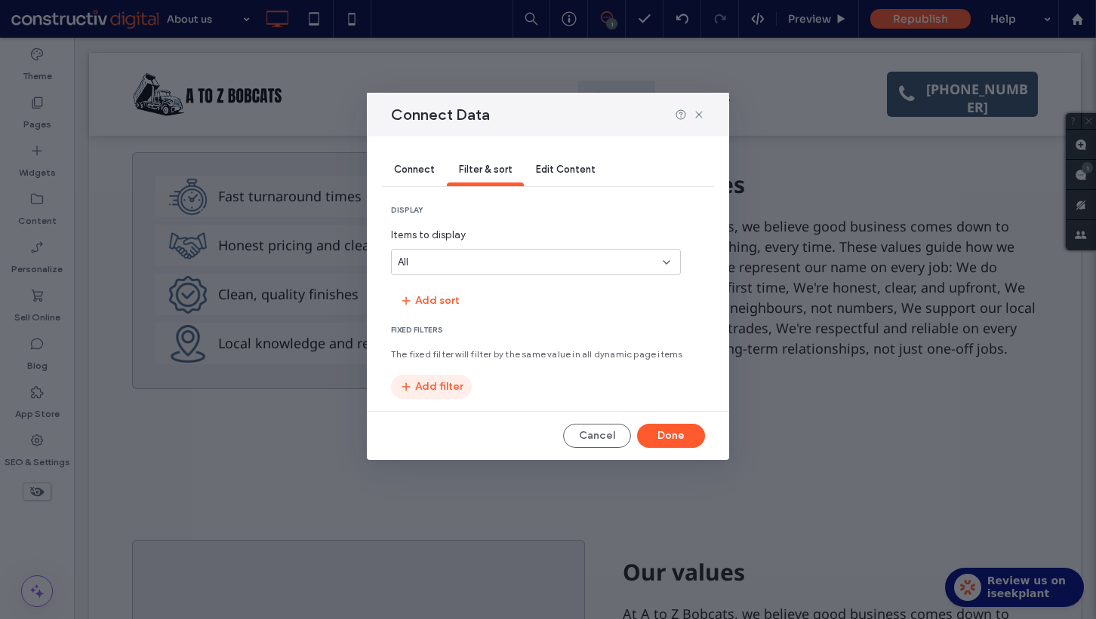
click at [446, 389] on button "Add filter" at bounding box center [431, 387] width 81 height 24
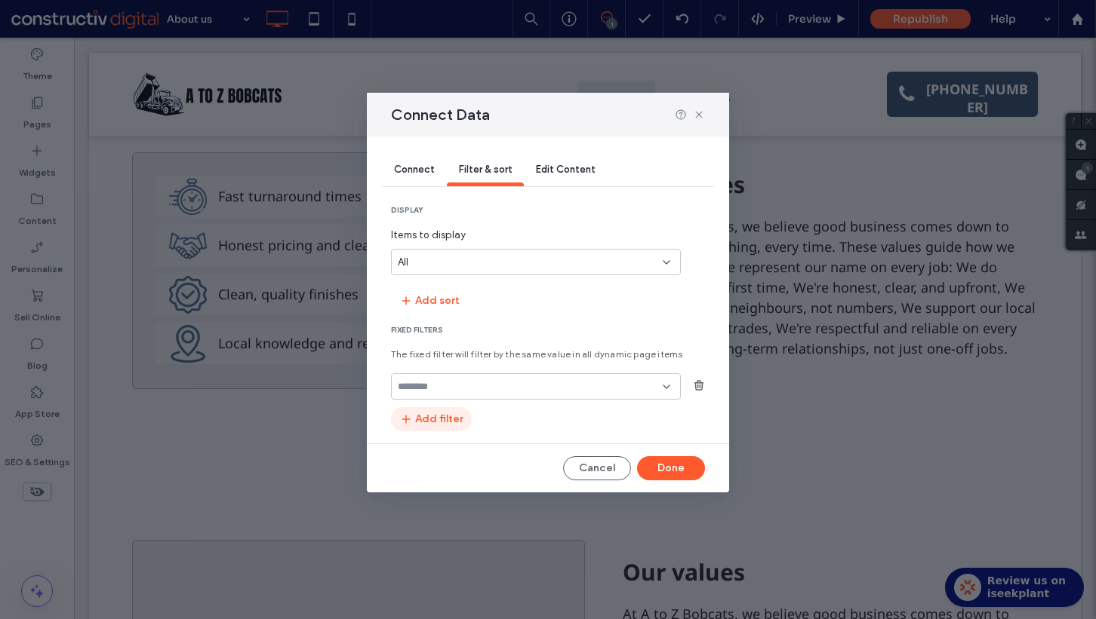
click at [456, 392] on input "fields-dropdown" at bounding box center [530, 387] width 265 height 12
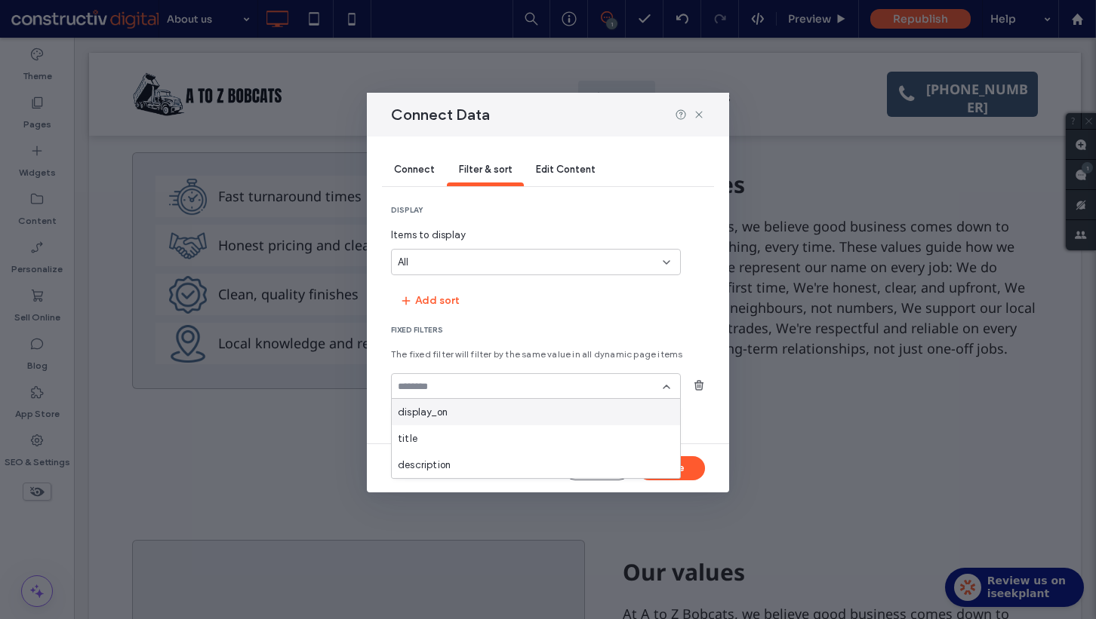
click at [456, 416] on div "display_on" at bounding box center [536, 412] width 288 height 26
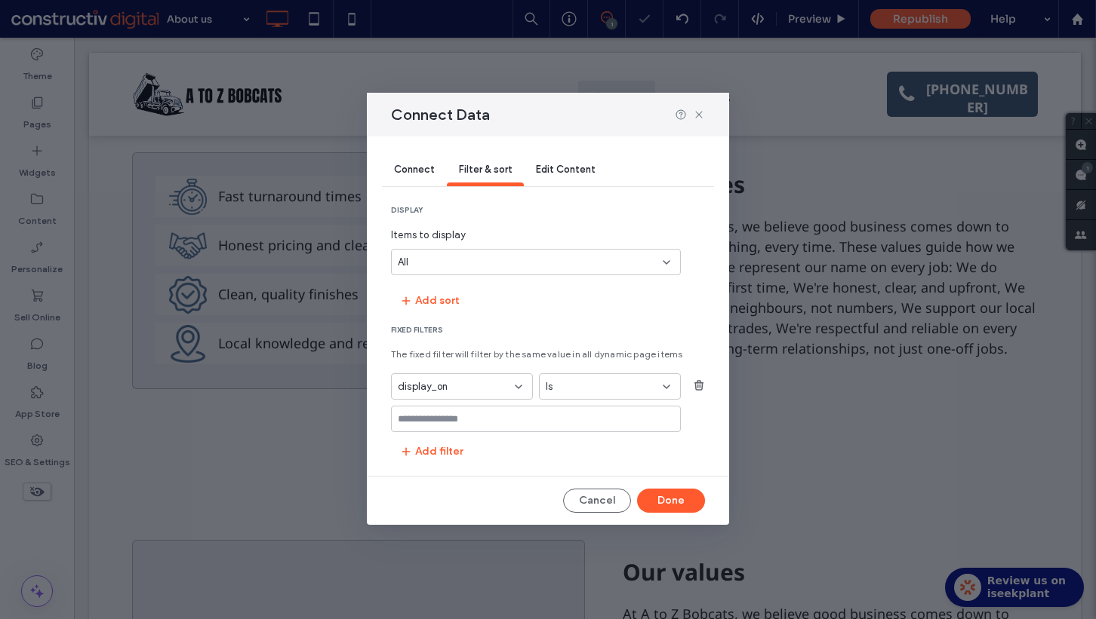
click at [456, 416] on input "values-textbox" at bounding box center [530, 419] width 265 height 12
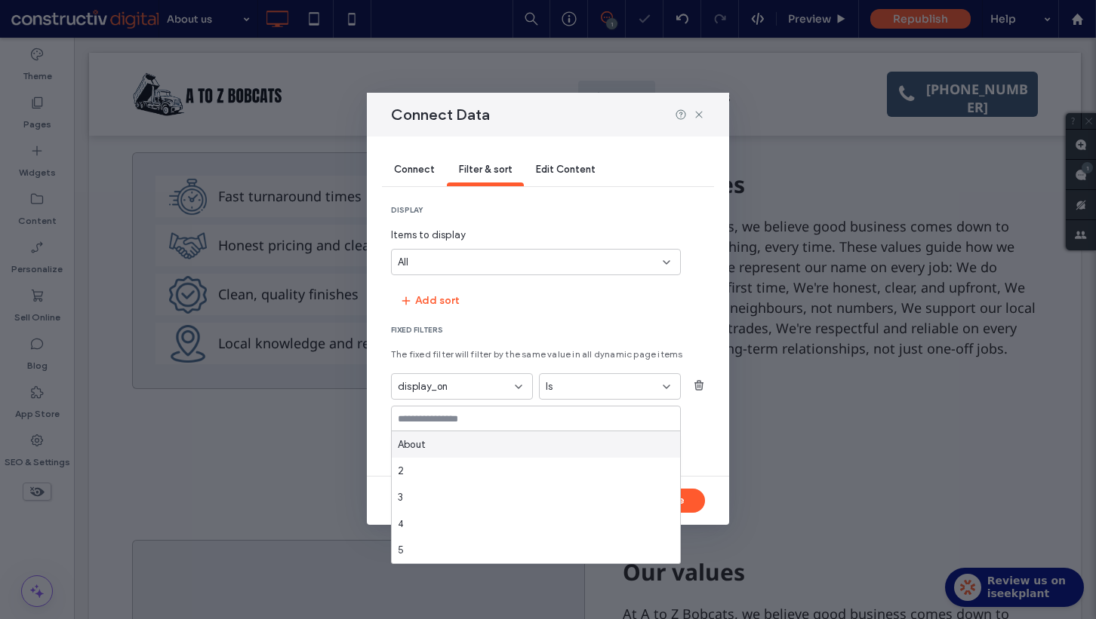
click at [448, 444] on div "About" at bounding box center [536, 445] width 288 height 26
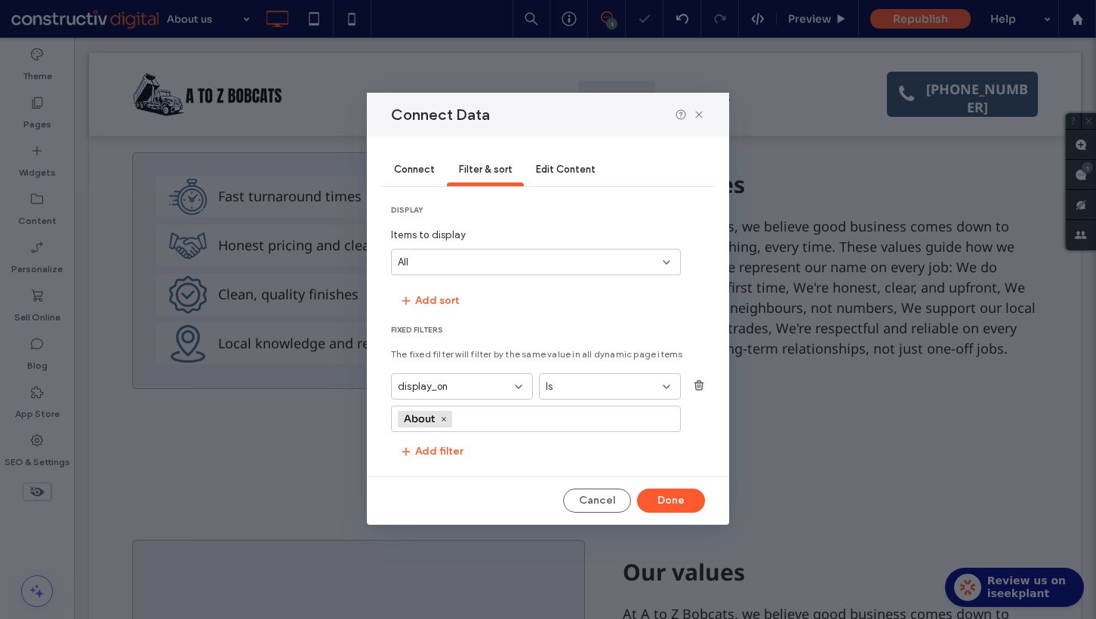
click at [444, 284] on div "display Items to display All Add sort Fixed Filters The fixed filter will filte…" at bounding box center [548, 334] width 314 height 259
click at [443, 290] on button "Add sort" at bounding box center [429, 301] width 77 height 24
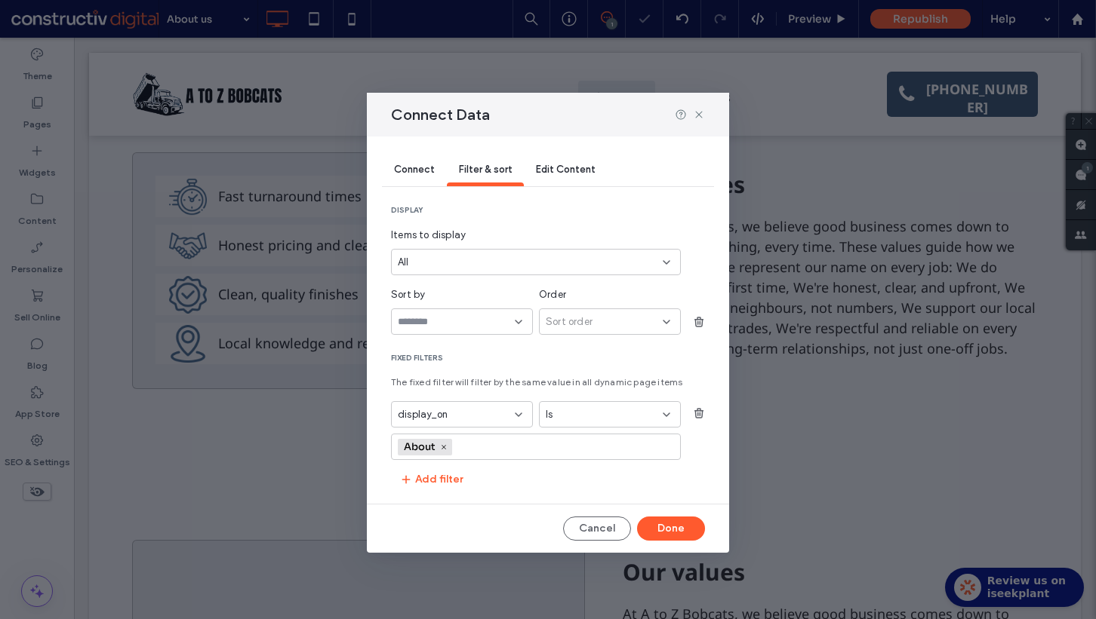
click at [448, 313] on div at bounding box center [462, 322] width 142 height 26
click at [448, 350] on div "title" at bounding box center [462, 347] width 140 height 26
click at [571, 350] on div "display Items to display All Sort by title Order Sort order Fixed Filters The f…" at bounding box center [548, 348] width 314 height 287
click at [581, 333] on div "Sort order" at bounding box center [610, 322] width 142 height 26
click at [566, 349] on span "Ascending" at bounding box center [569, 347] width 49 height 15
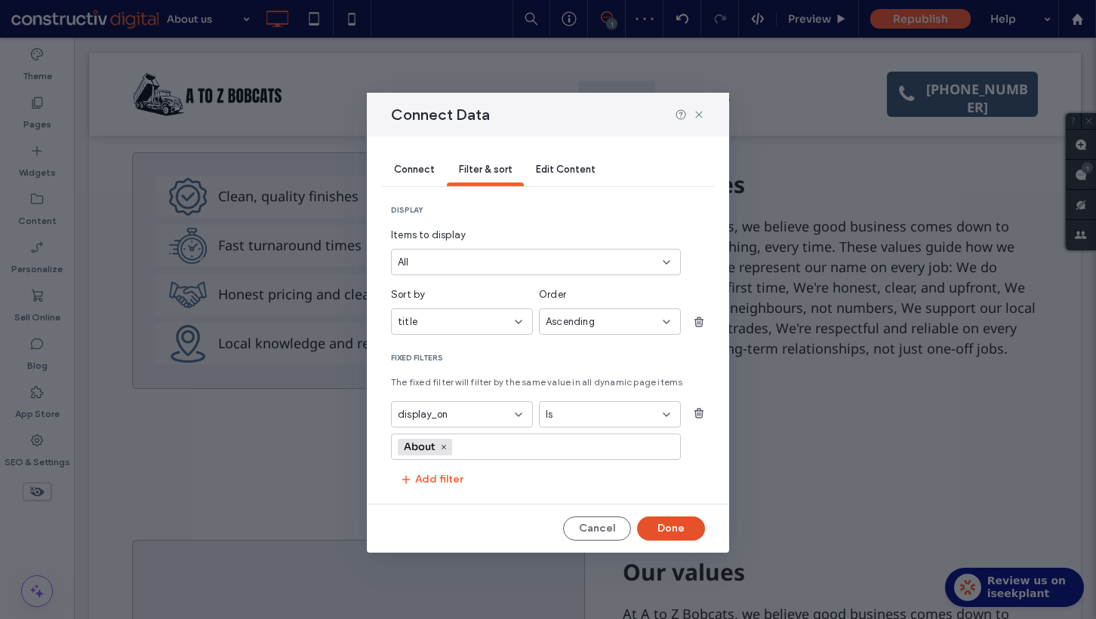
drag, startPoint x: 664, startPoint y: 527, endPoint x: 532, endPoint y: 78, distance: 467.2
click at [664, 527] on button "Done" at bounding box center [671, 529] width 68 height 24
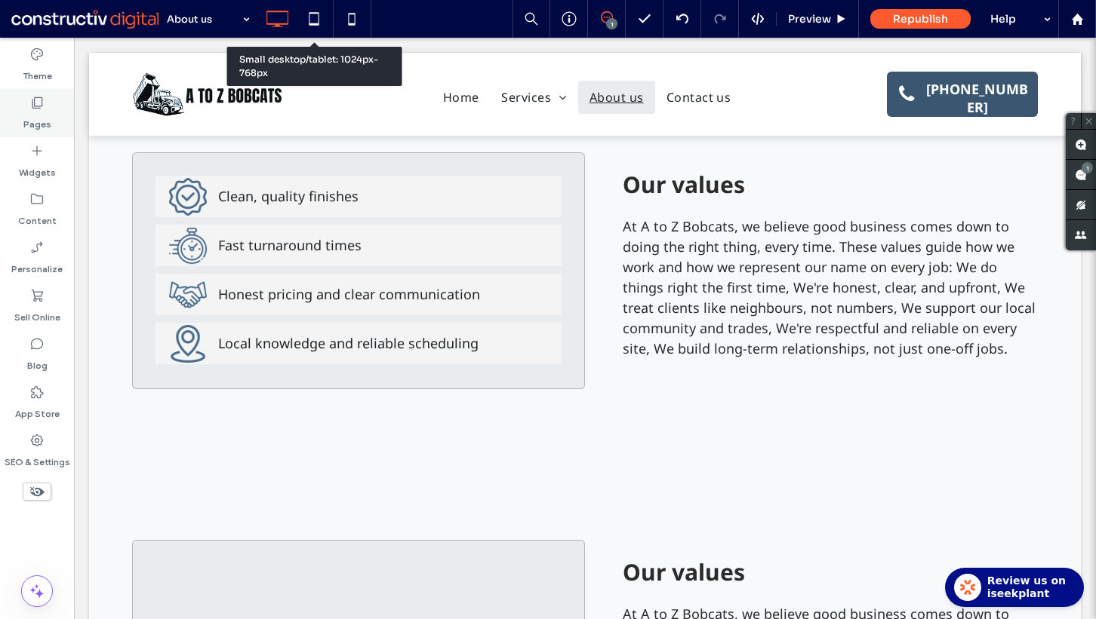
click at [42, 99] on use at bounding box center [37, 102] width 11 height 11
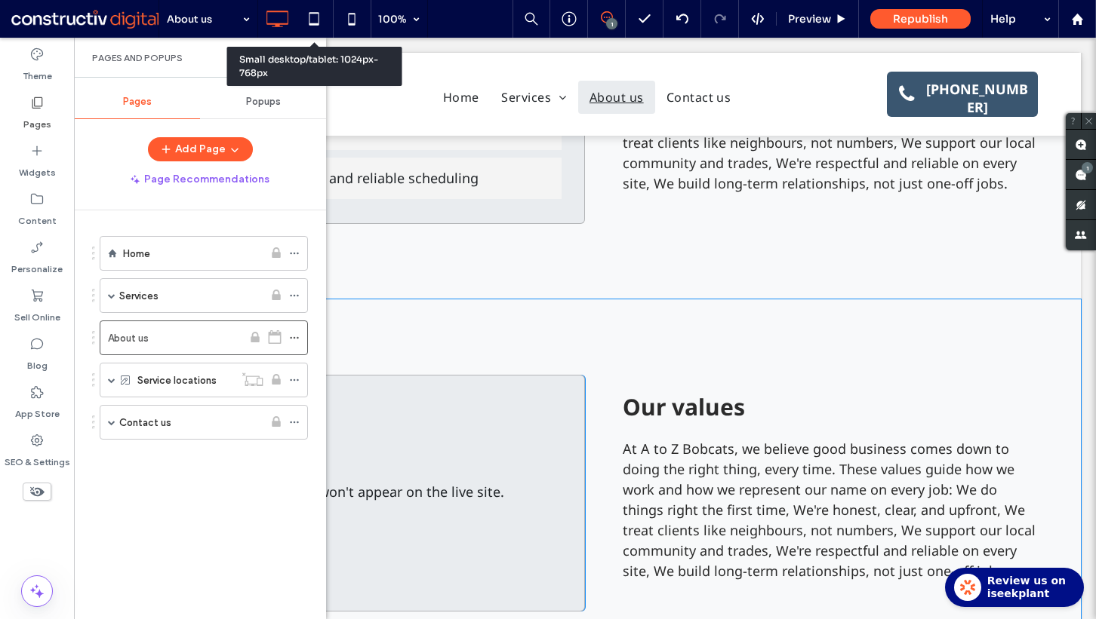
scroll to position [1096, 0]
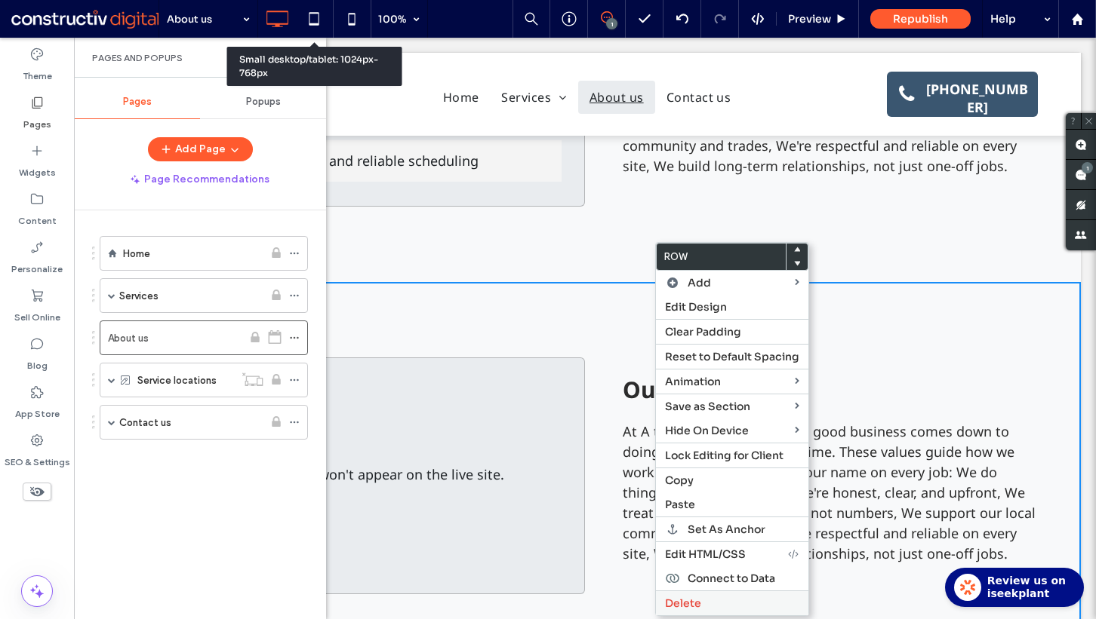
click at [708, 597] on label "Delete" at bounding box center [732, 604] width 134 height 14
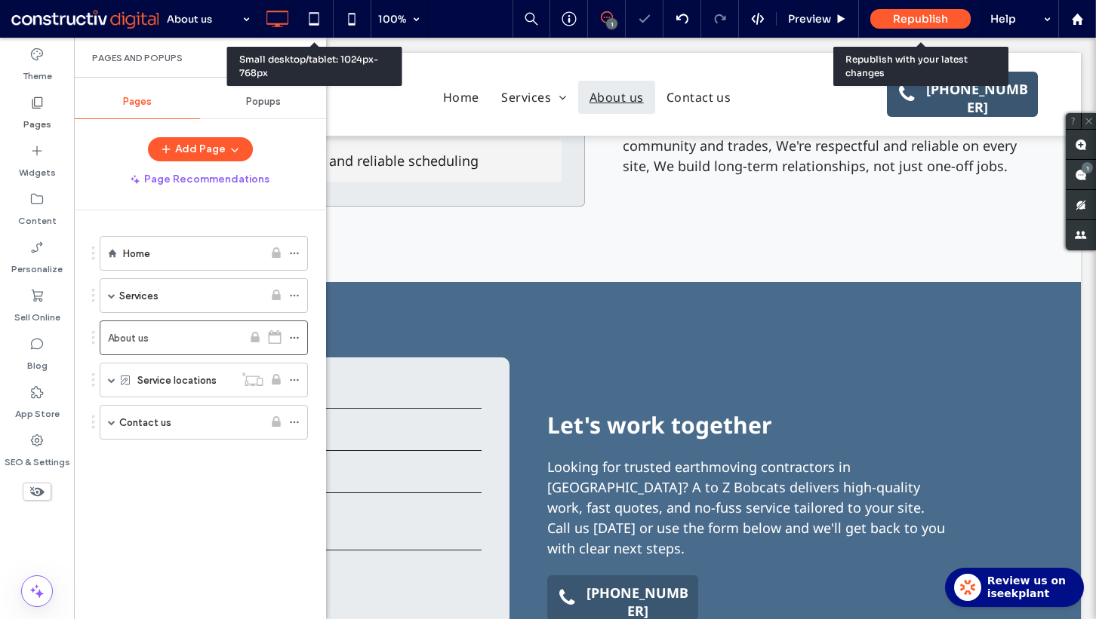
click at [899, 16] on span "Republish" at bounding box center [920, 19] width 55 height 14
